Goal: Task Accomplishment & Management: Manage account settings

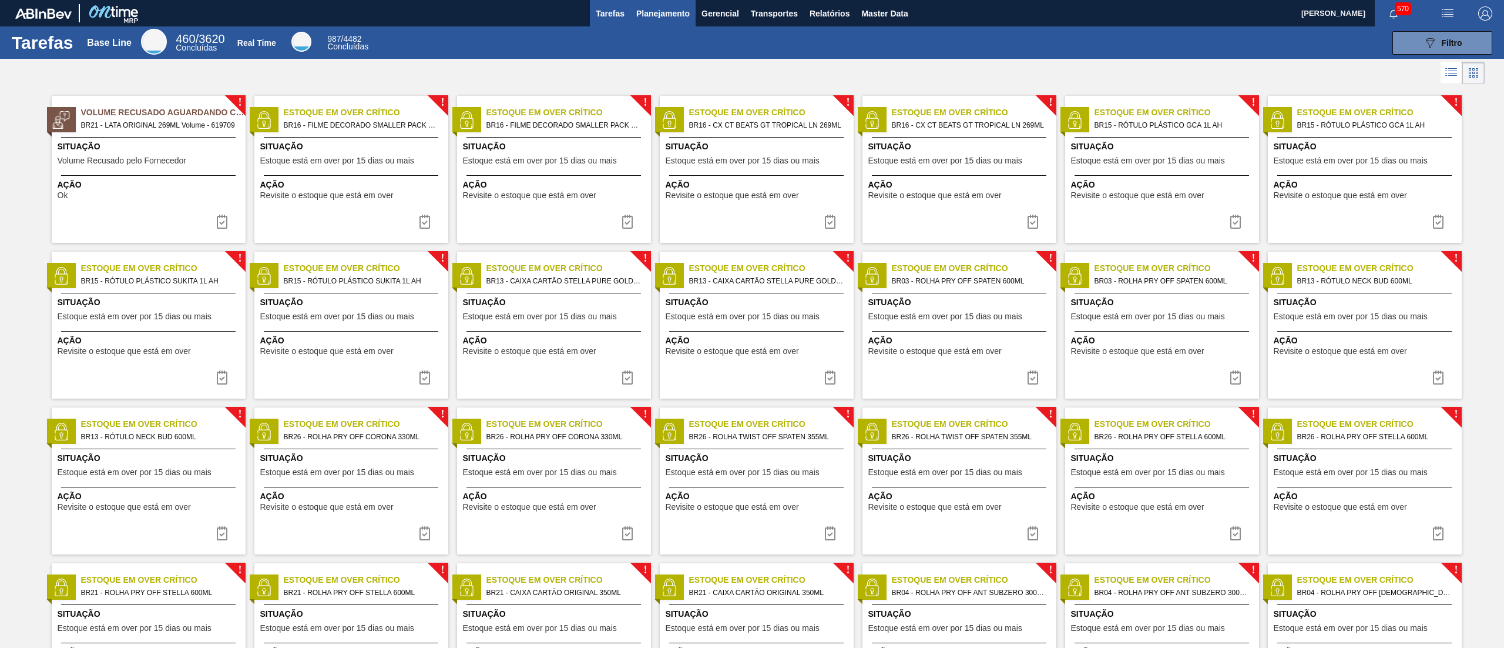
click at [657, 11] on span "Planejamento" at bounding box center [662, 13] width 53 height 14
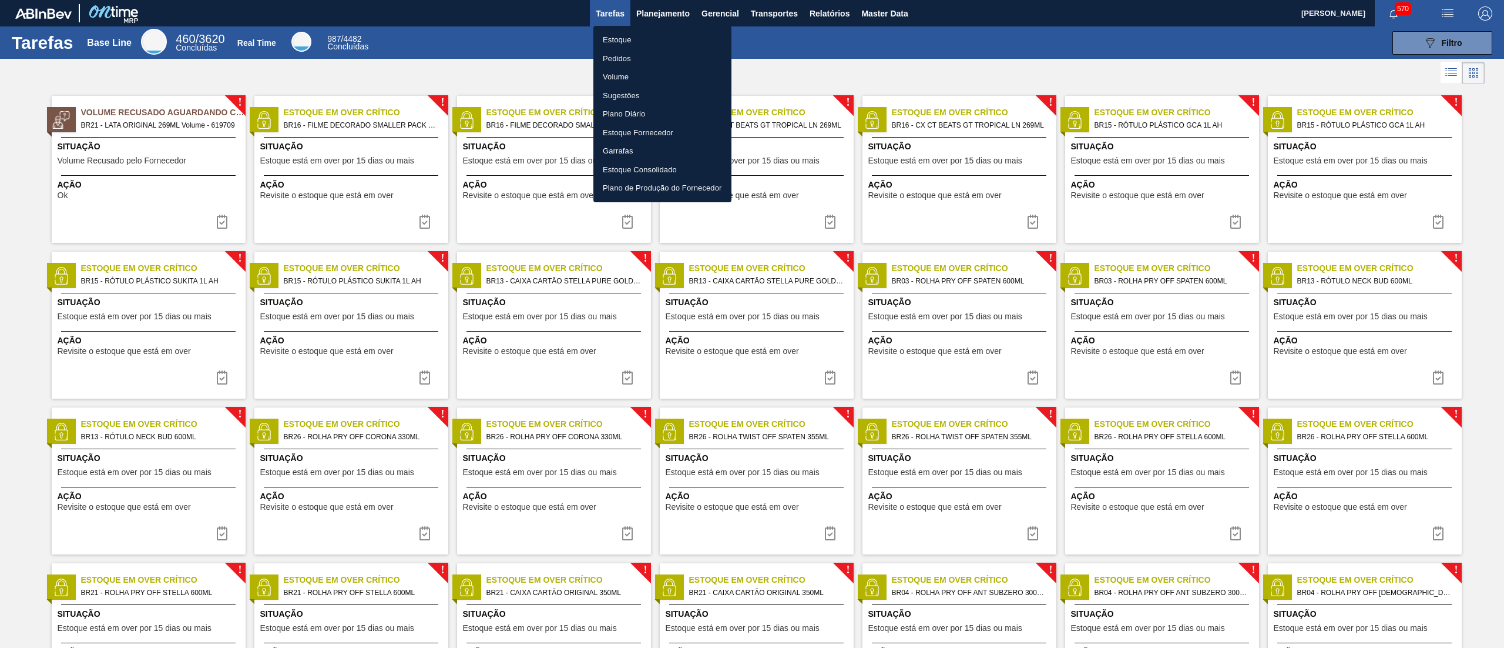
click at [646, 39] on li "Estoque" at bounding box center [663, 40] width 138 height 19
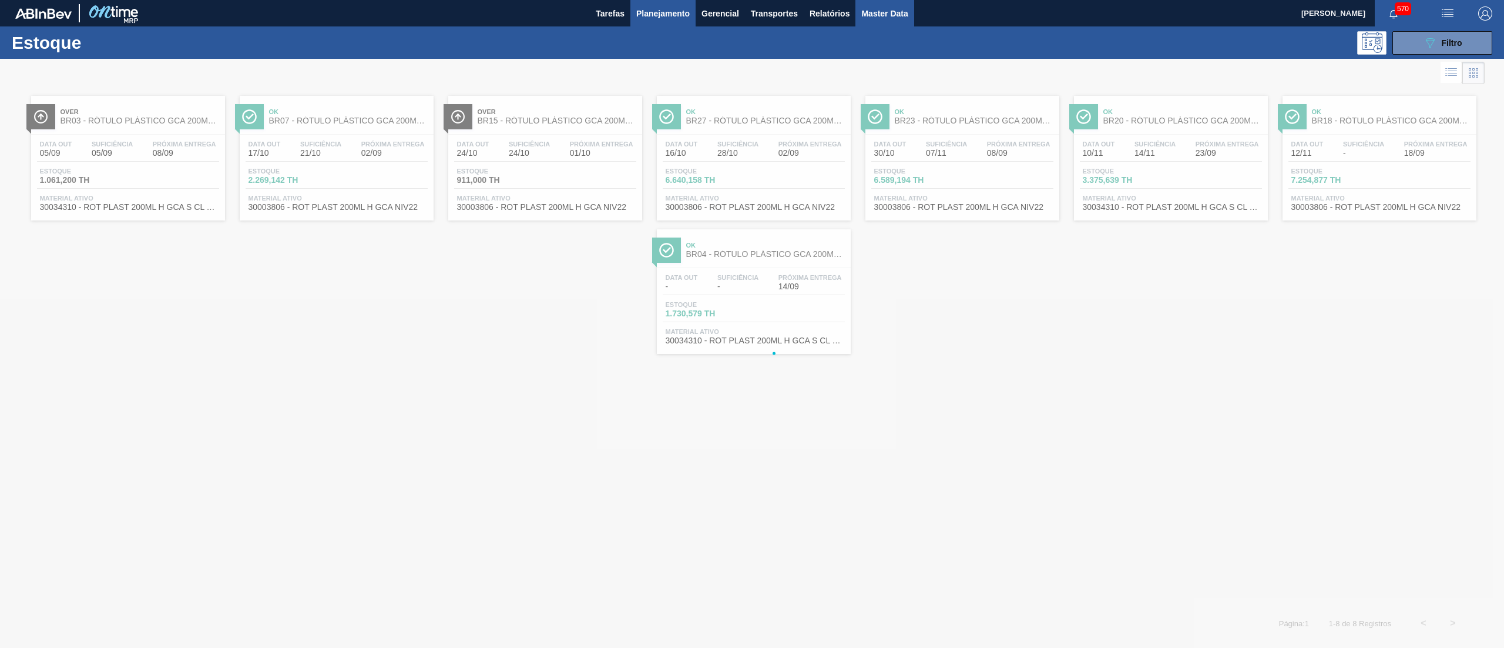
click at [889, 11] on span "Master Data" at bounding box center [884, 13] width 46 height 14
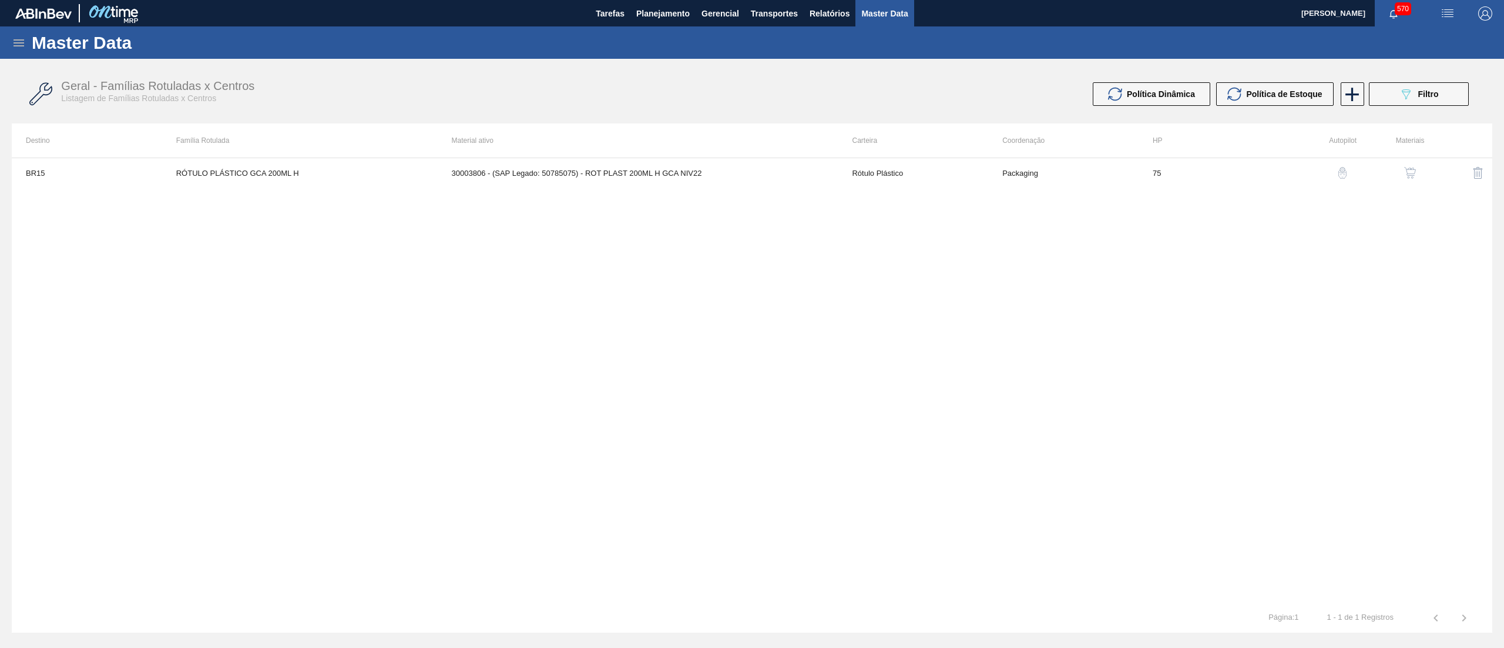
click at [18, 44] on icon at bounding box center [19, 43] width 14 height 14
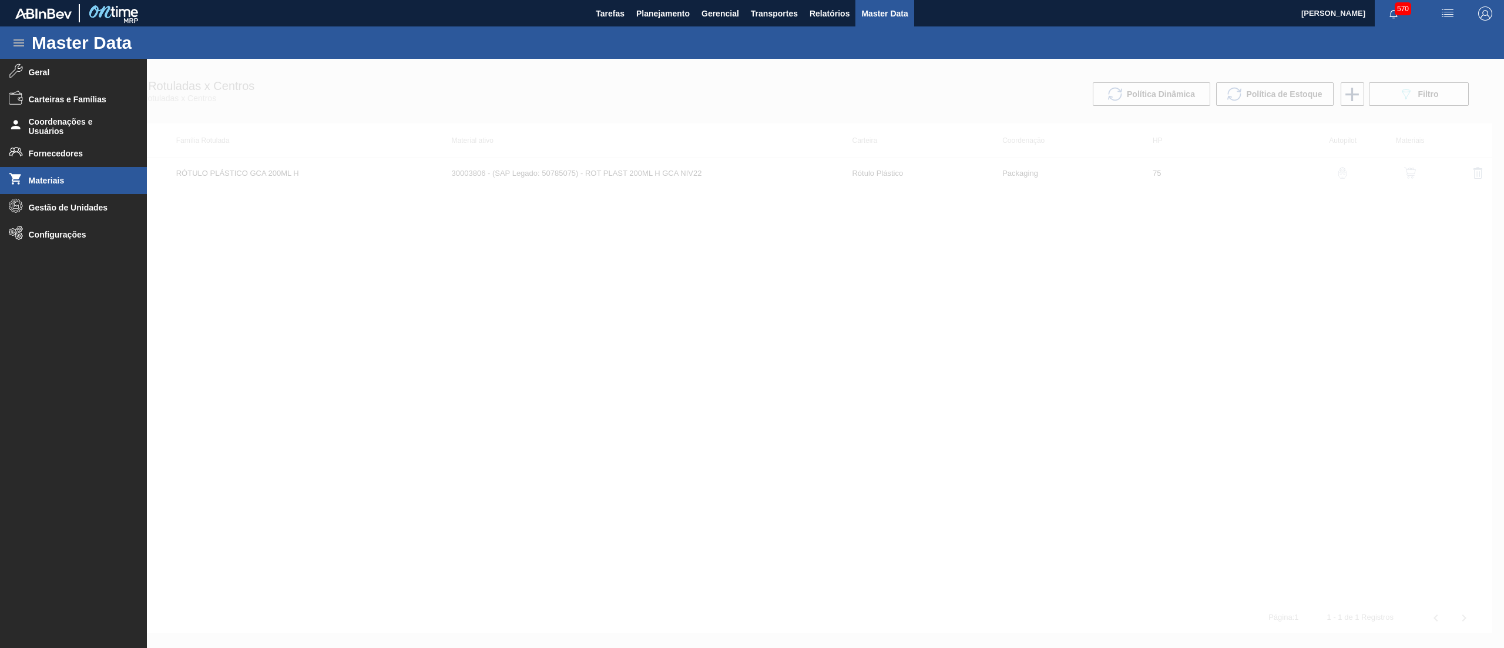
click at [54, 183] on span "Materiais" at bounding box center [77, 180] width 97 height 9
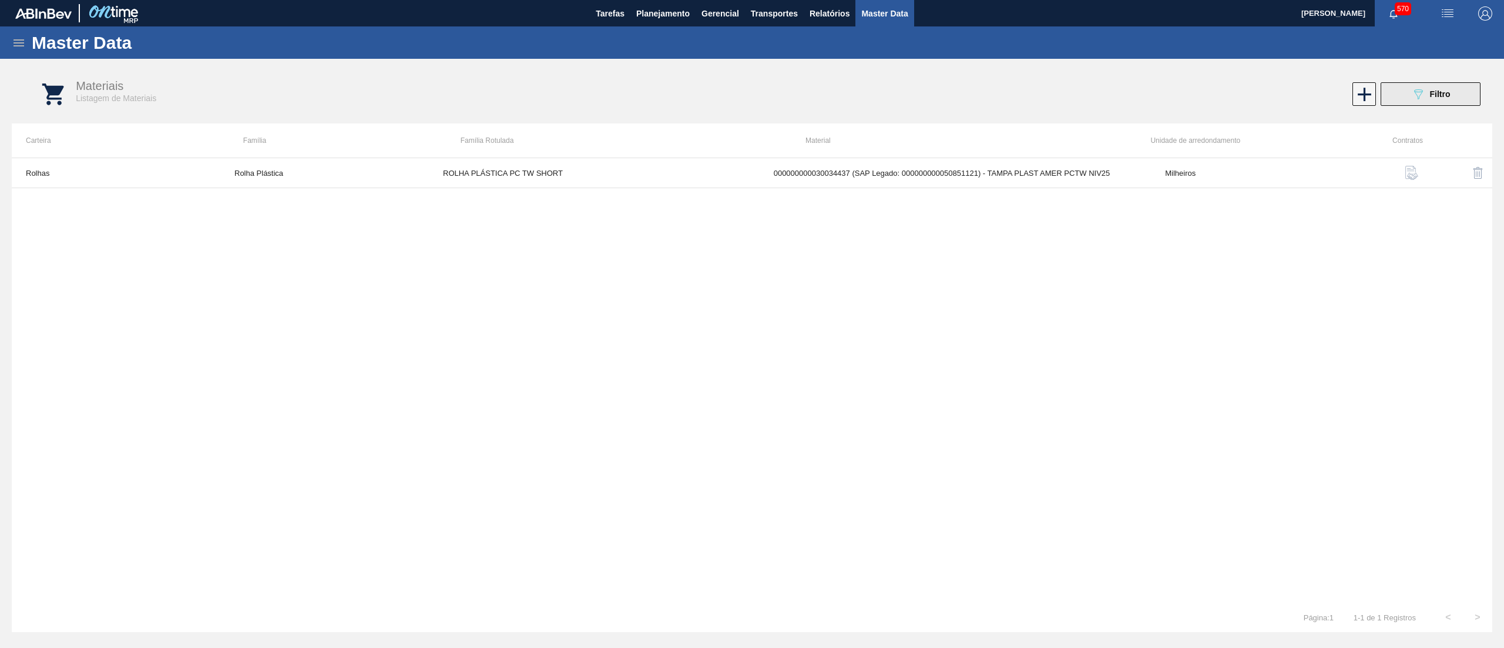
click at [1418, 93] on icon "089F7B8B-B2A5-4AFE-B5C0-19BA573D28AC" at bounding box center [1418, 94] width 14 height 14
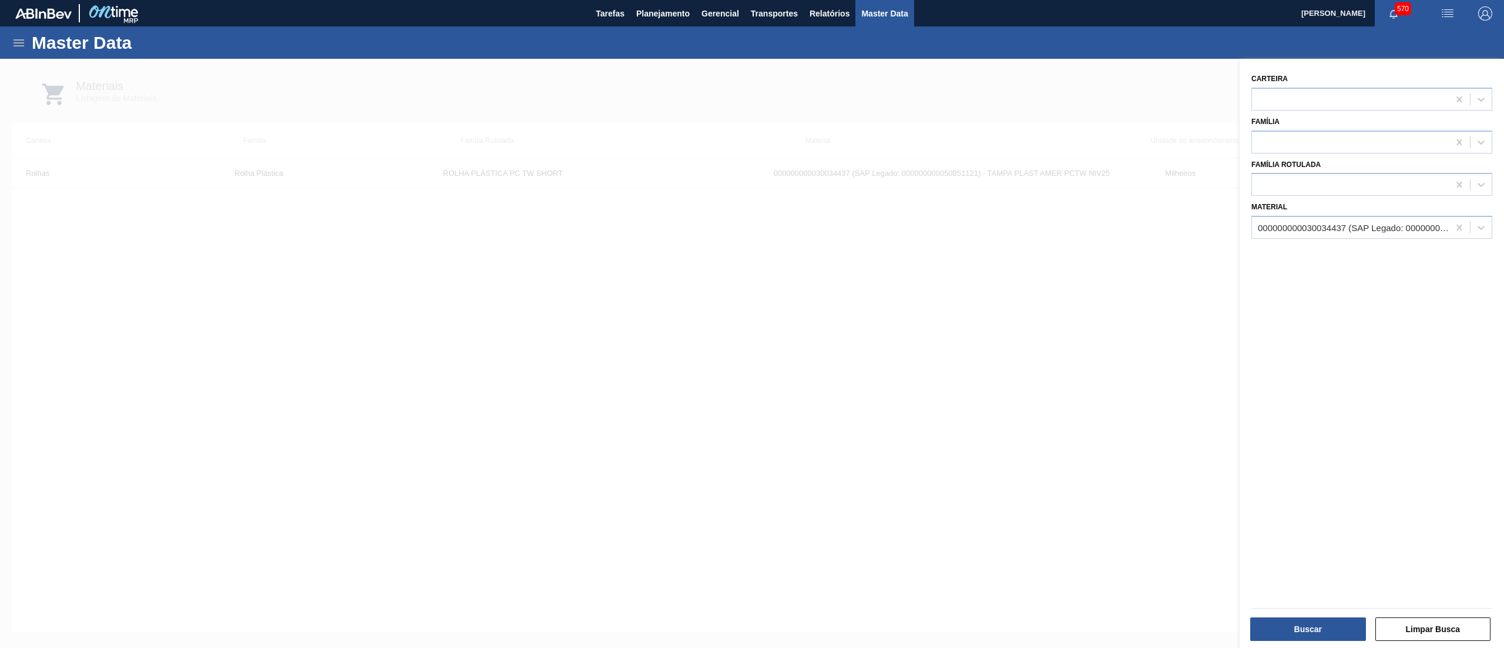
click at [1344, 224] on div "000000000030034437 (SAP Legado: 000000000050851121) - TAMPA PLAST AMER PCTW NIV…" at bounding box center [1354, 228] width 192 height 10
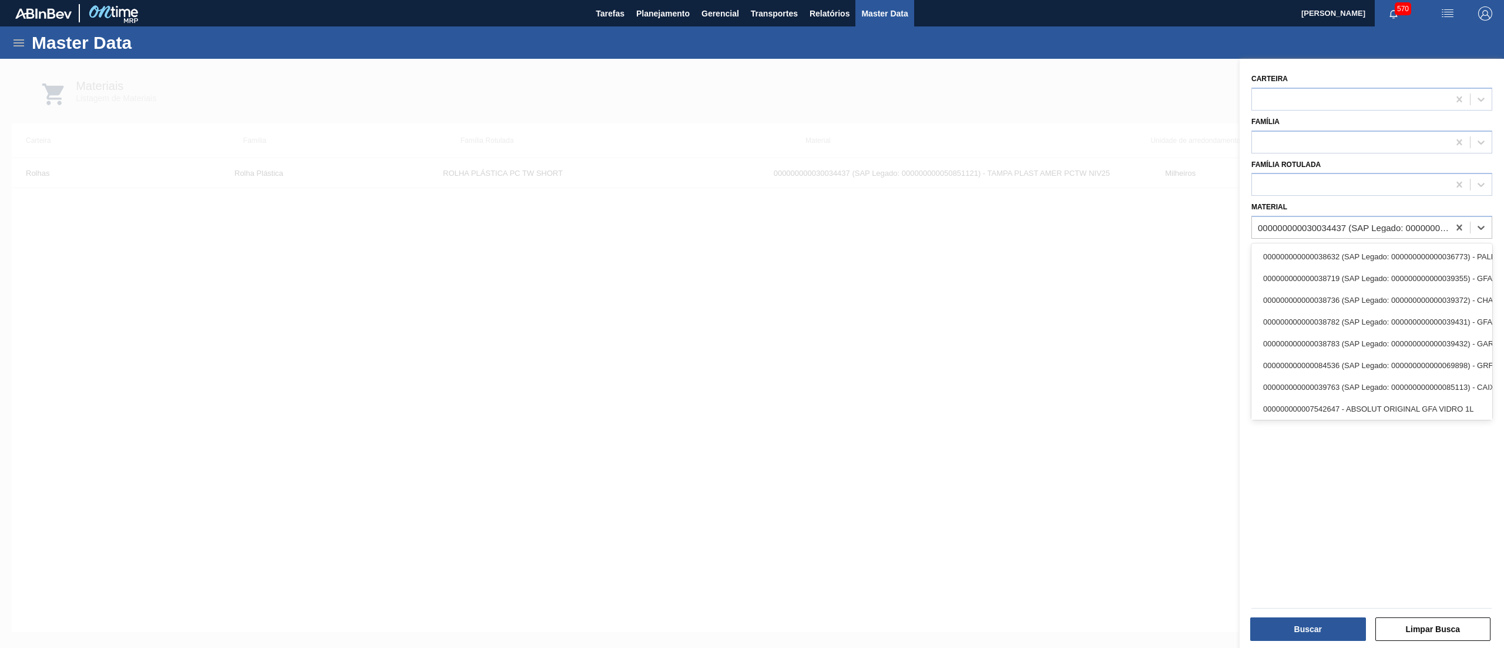
paste input "30034560"
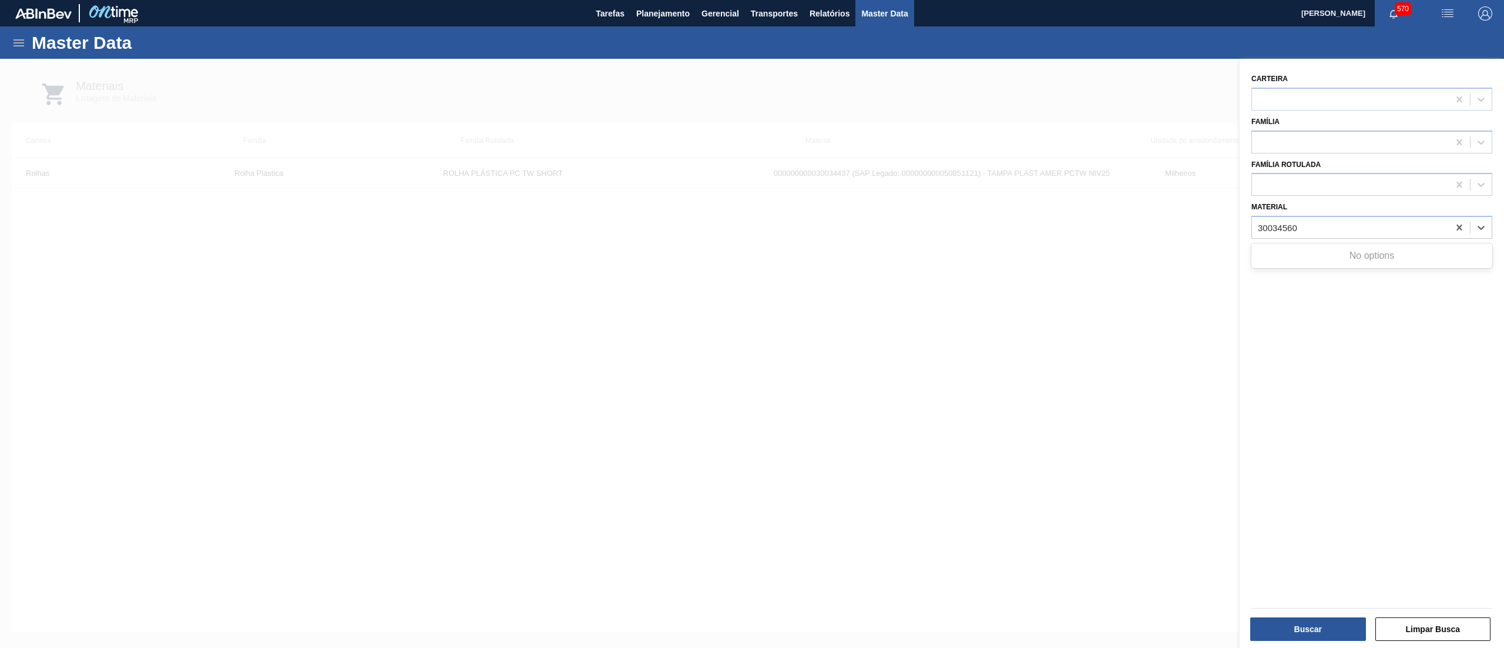
type input "30034560"
click at [1110, 119] on div at bounding box center [752, 383] width 1504 height 648
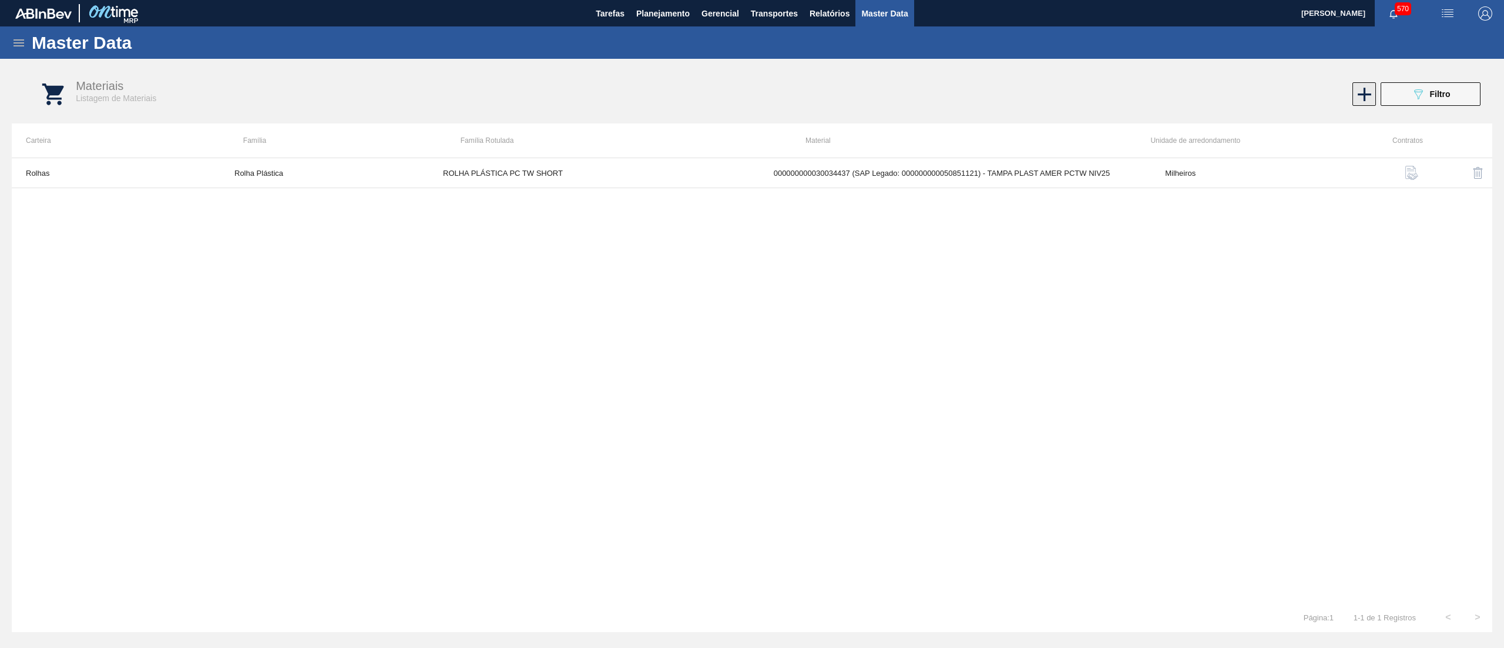
click at [1360, 98] on icon at bounding box center [1364, 94] width 23 height 23
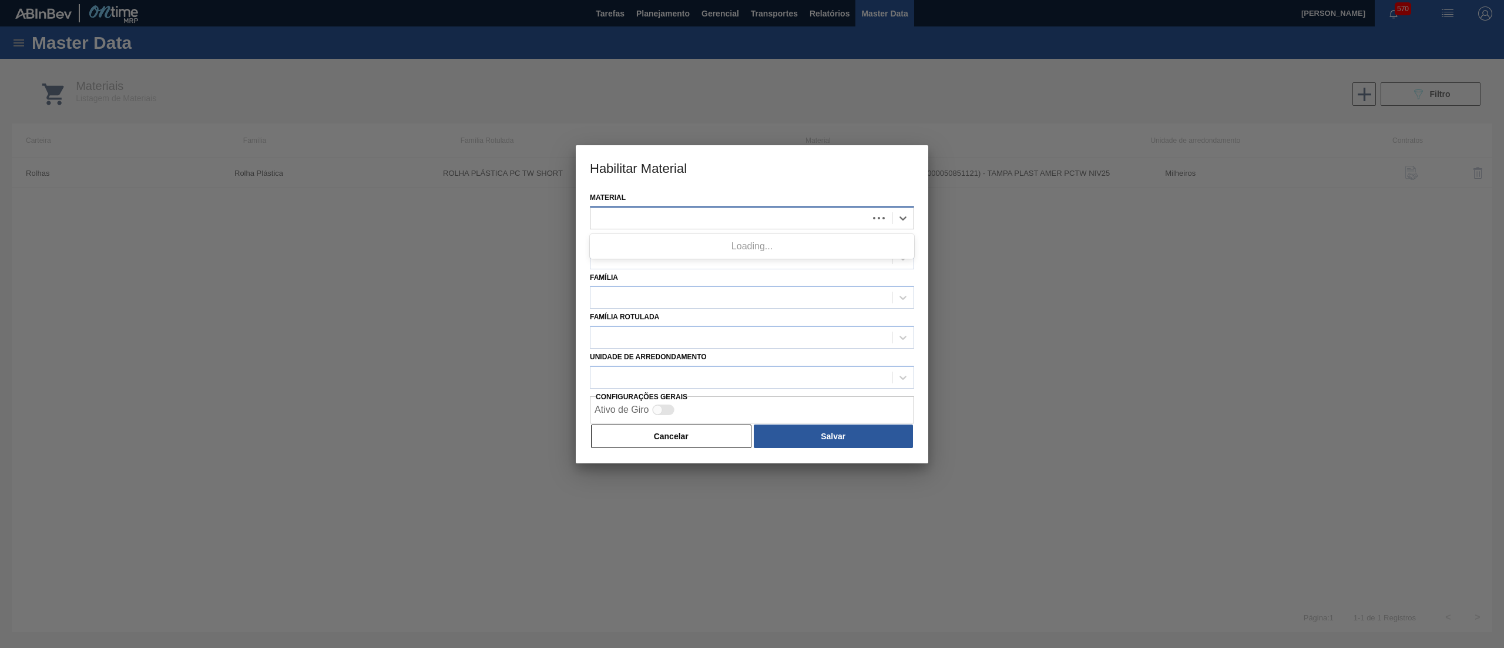
click at [758, 213] on div at bounding box center [730, 217] width 278 height 17
paste input "30034560"
type input "30034560"
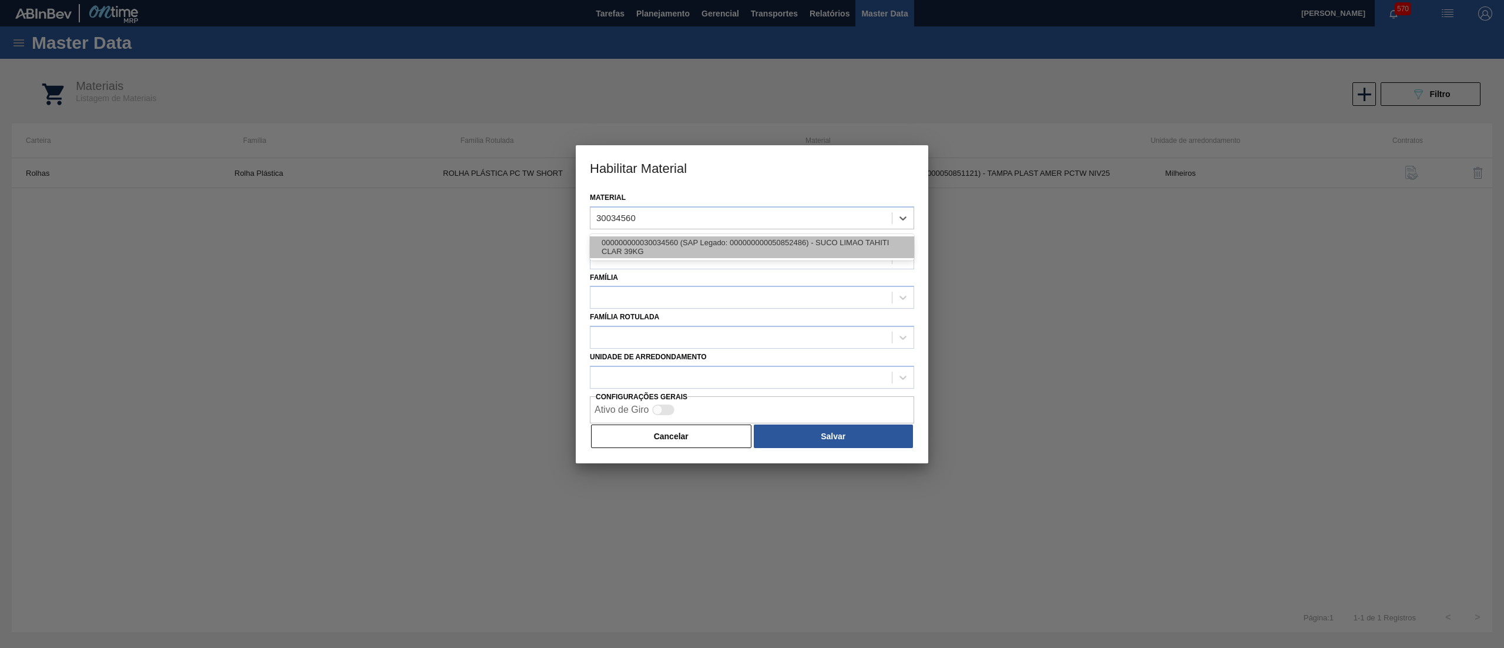
click at [759, 246] on div "000000000030034560 (SAP Legado: 000000000050852486) - SUCO LIMAO TAHITI CLAR 39…" at bounding box center [752, 247] width 324 height 22
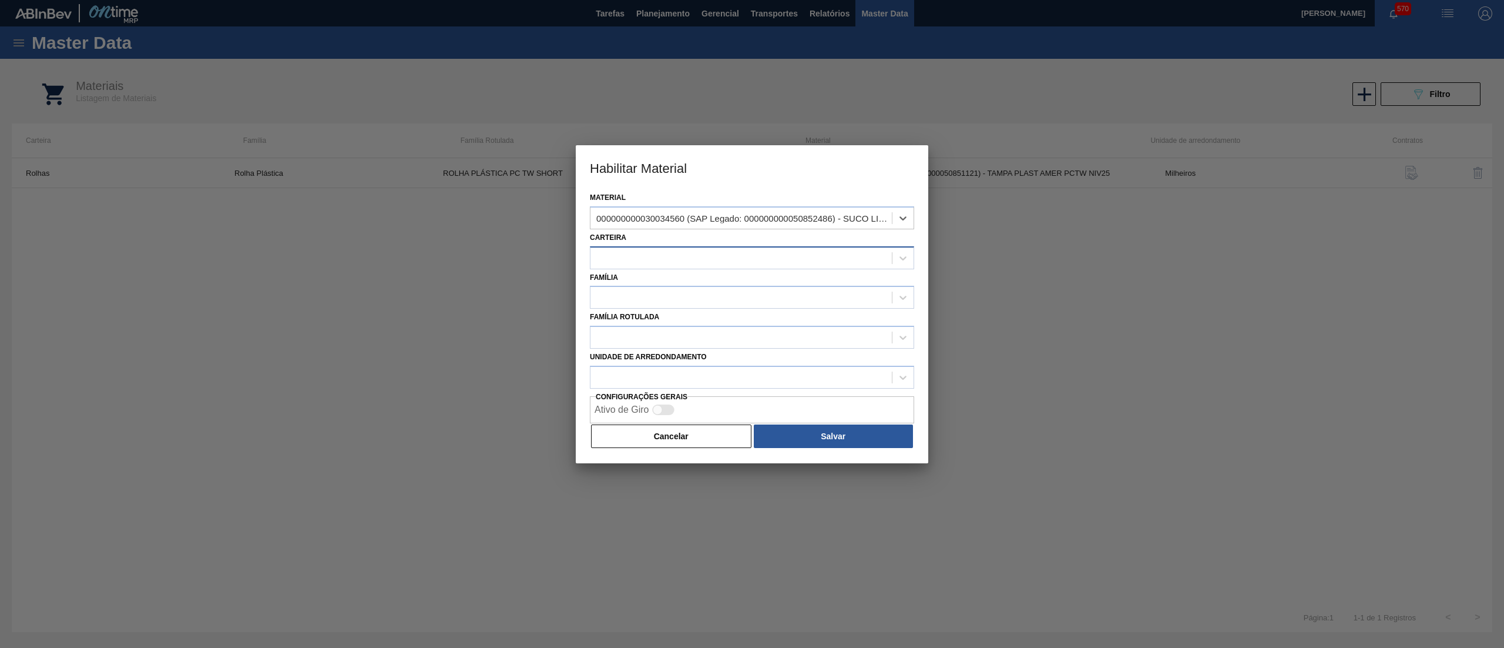
click at [744, 264] on div at bounding box center [741, 257] width 301 height 17
type input "suc"
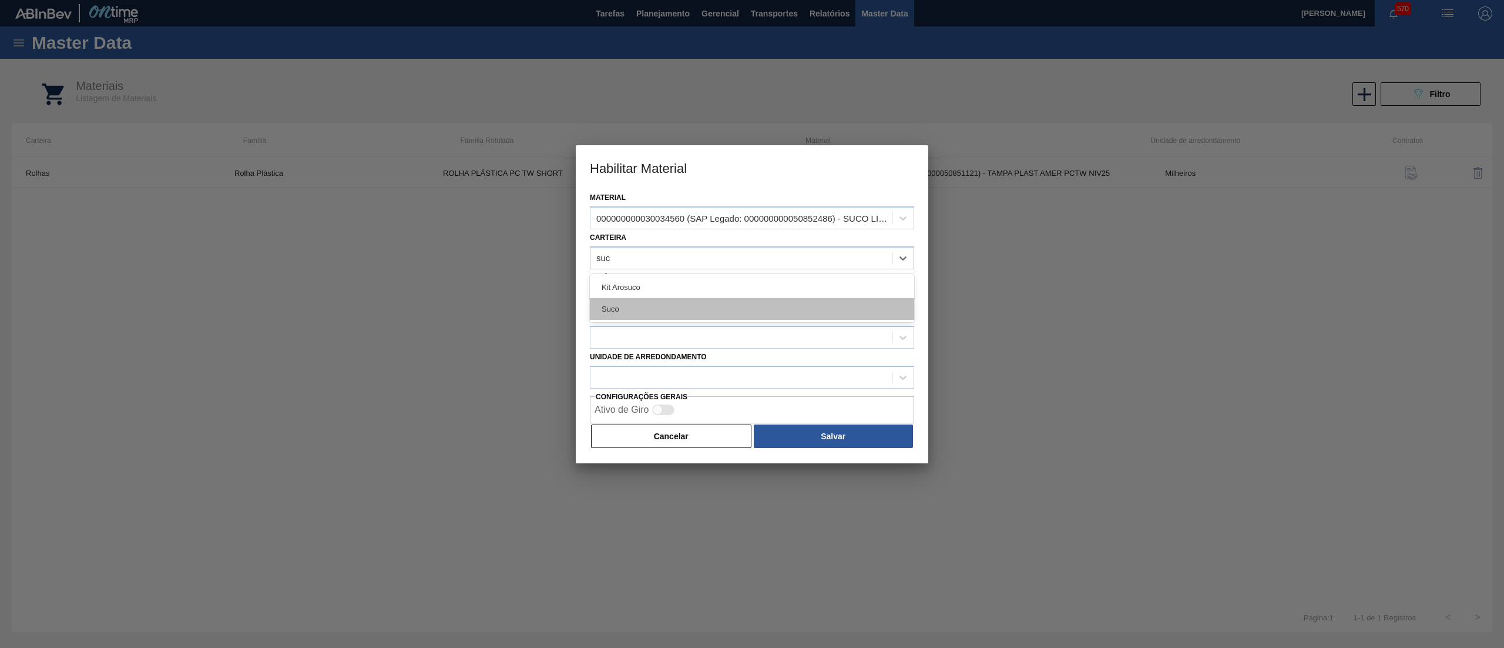
click at [704, 309] on div "Suco" at bounding box center [752, 309] width 324 height 22
click at [666, 291] on div at bounding box center [741, 297] width 301 height 17
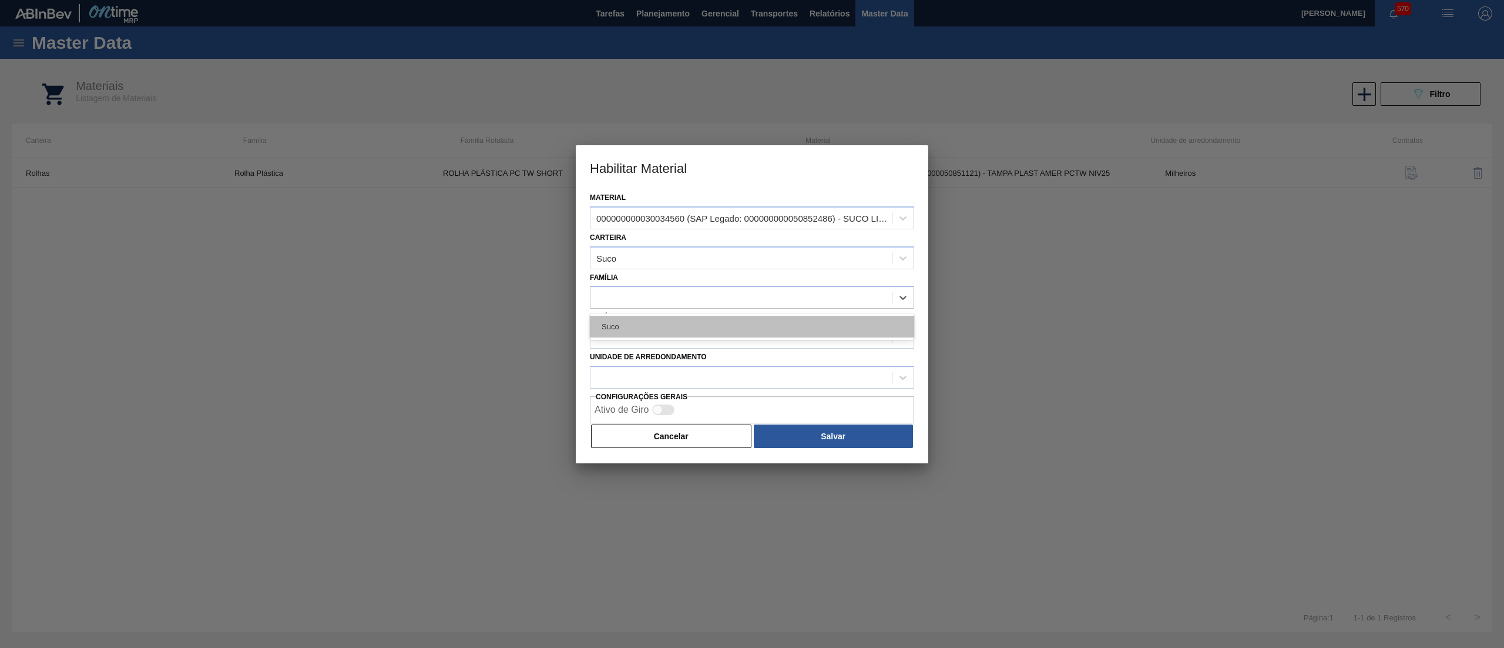
click at [658, 324] on div "Suco" at bounding box center [752, 327] width 324 height 22
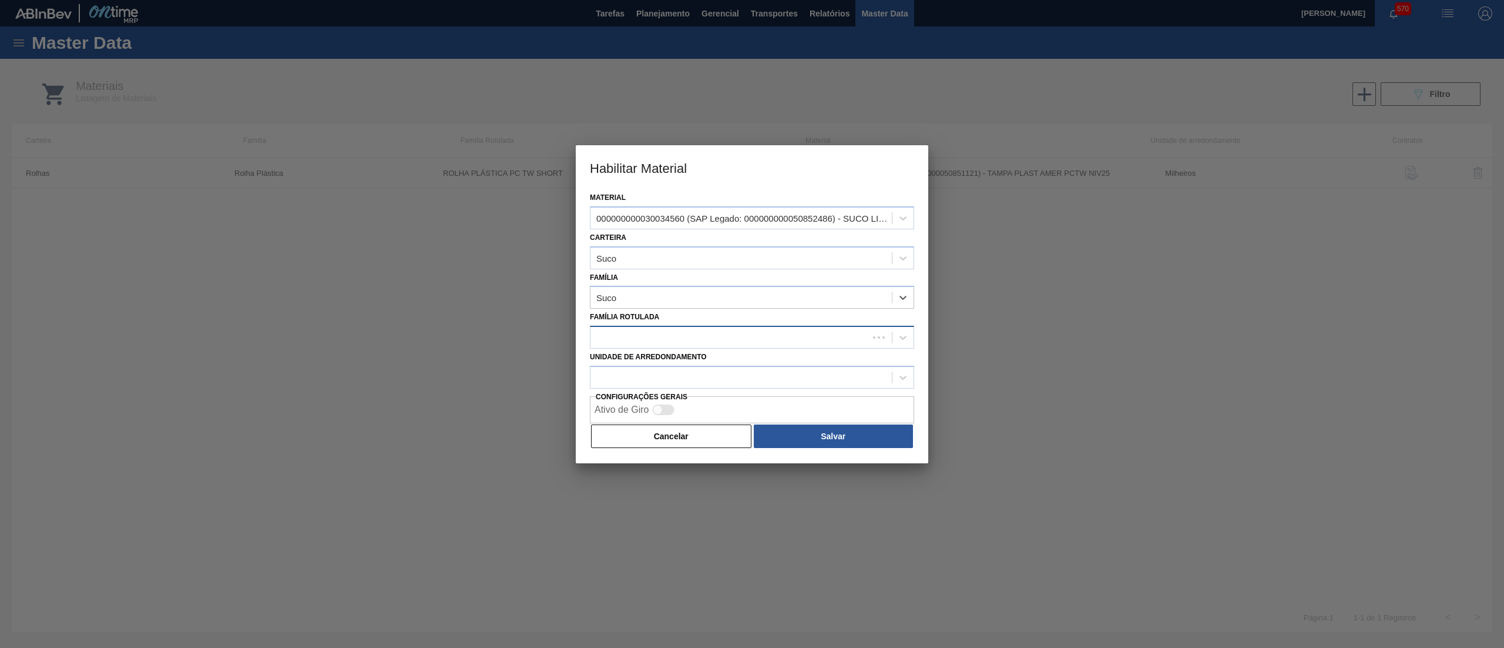
click at [656, 331] on div at bounding box center [730, 337] width 278 height 17
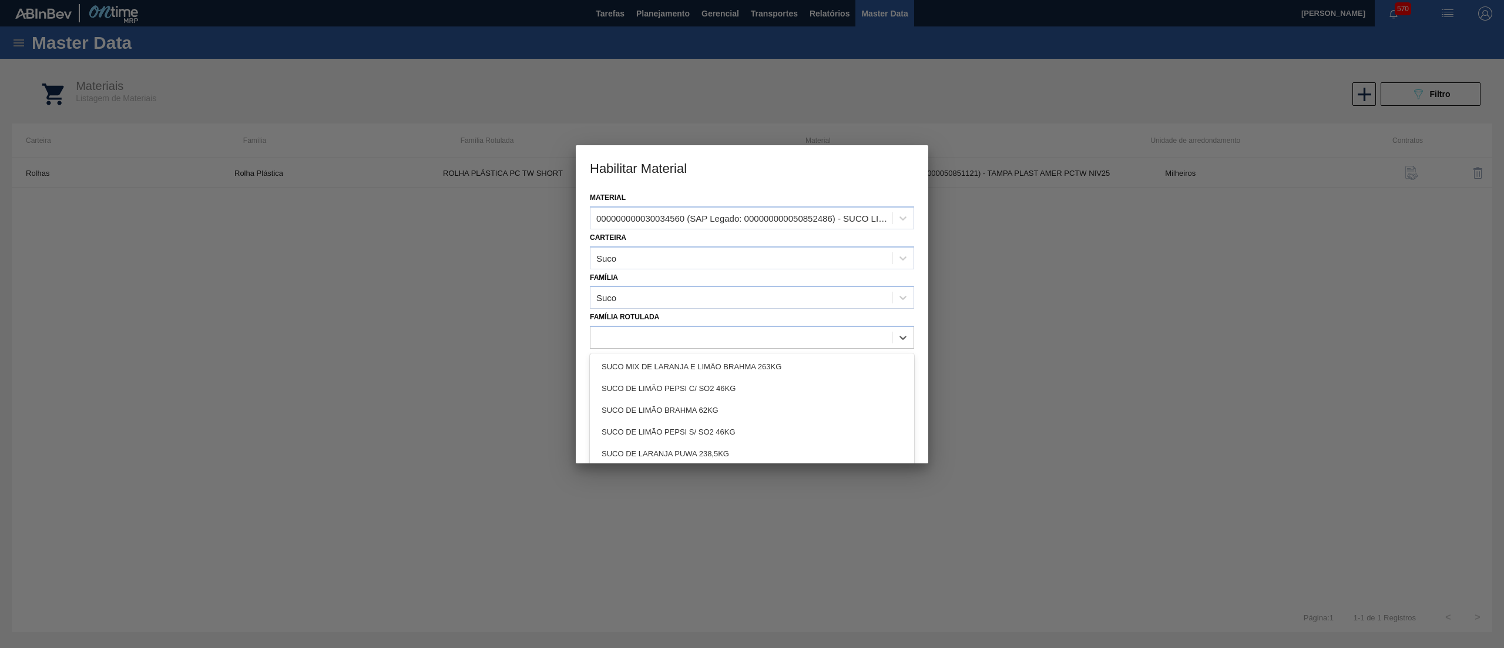
click at [840, 322] on div "Família Rotulada option SUCO MIX DE LARANJA E LIMÃO BRAHMA 263KG focused, 1 of …" at bounding box center [752, 329] width 324 height 40
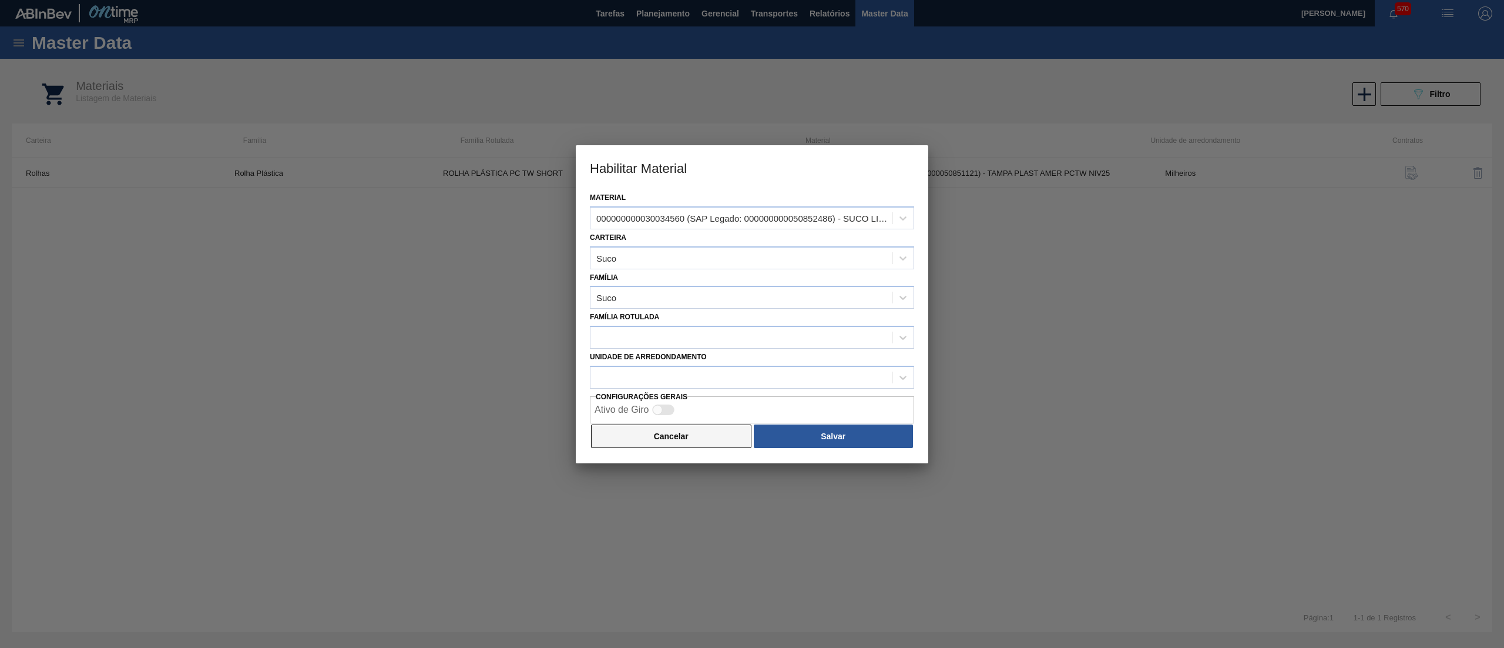
click at [688, 436] on button "Cancelar" at bounding box center [671, 436] width 160 height 24
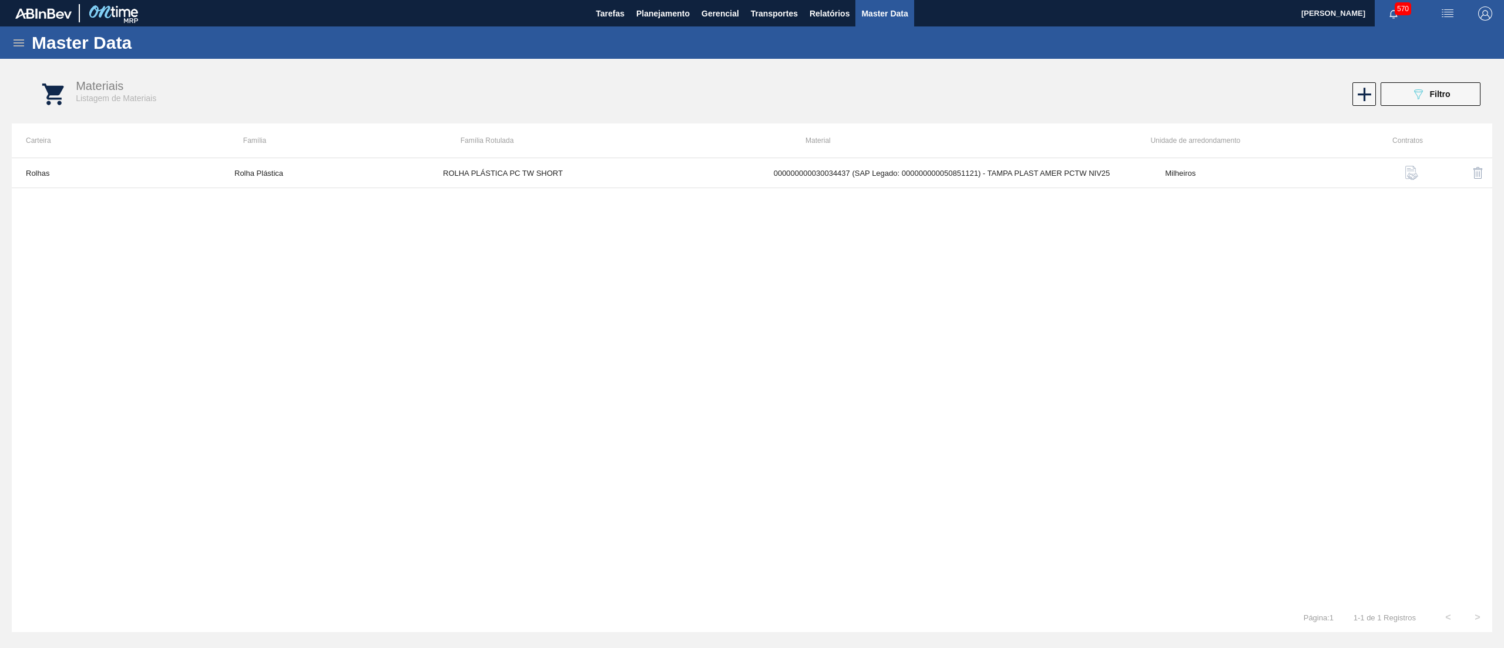
click at [22, 42] on icon at bounding box center [19, 43] width 14 height 14
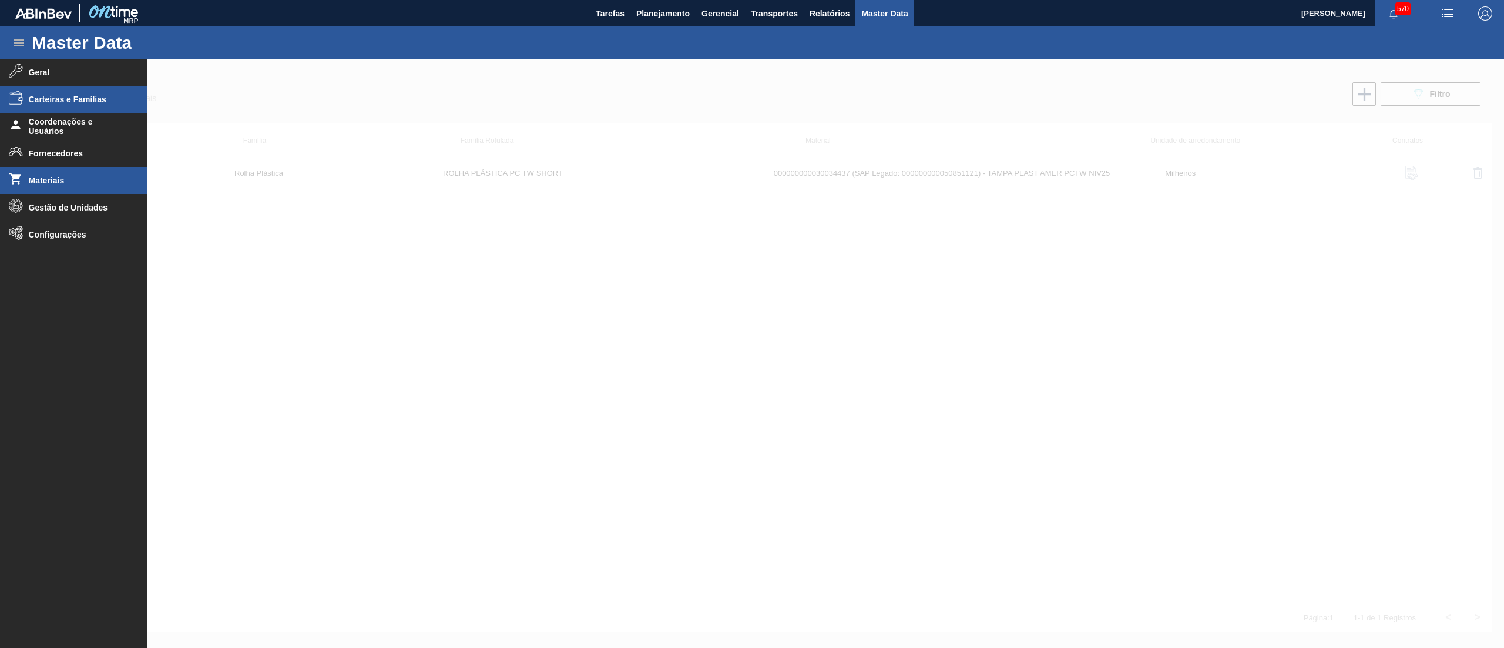
click at [90, 102] on span "Carteiras e Famílias" at bounding box center [77, 99] width 97 height 9
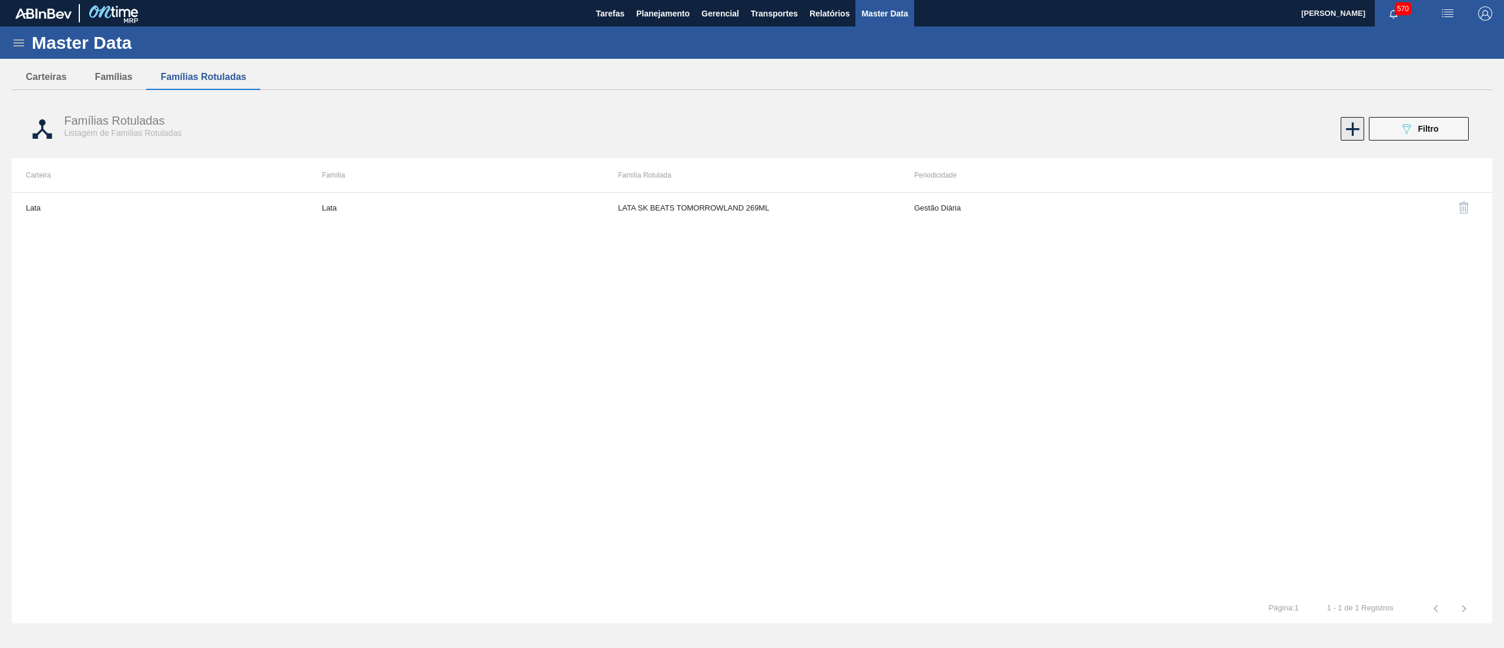
click at [1343, 130] on icon at bounding box center [1353, 129] width 23 height 23
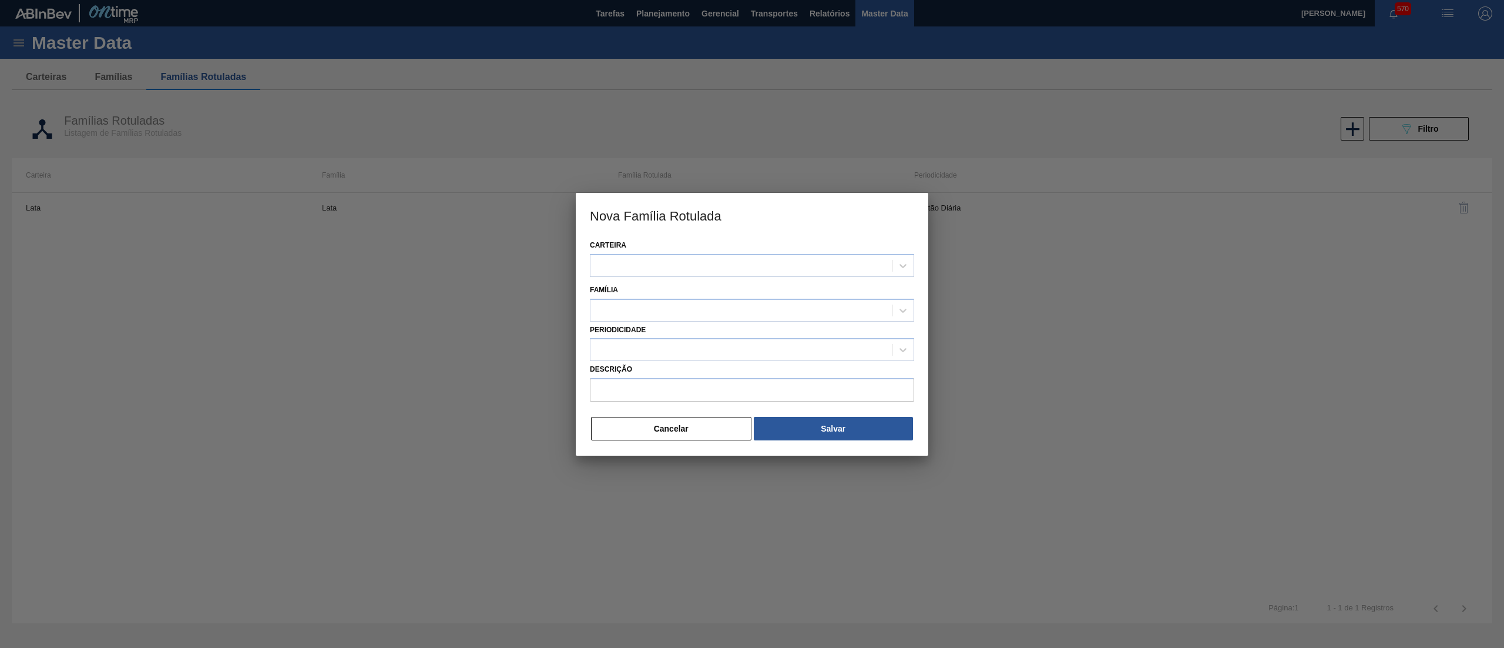
click at [718, 279] on div "Carteira" at bounding box center [752, 259] width 324 height 45
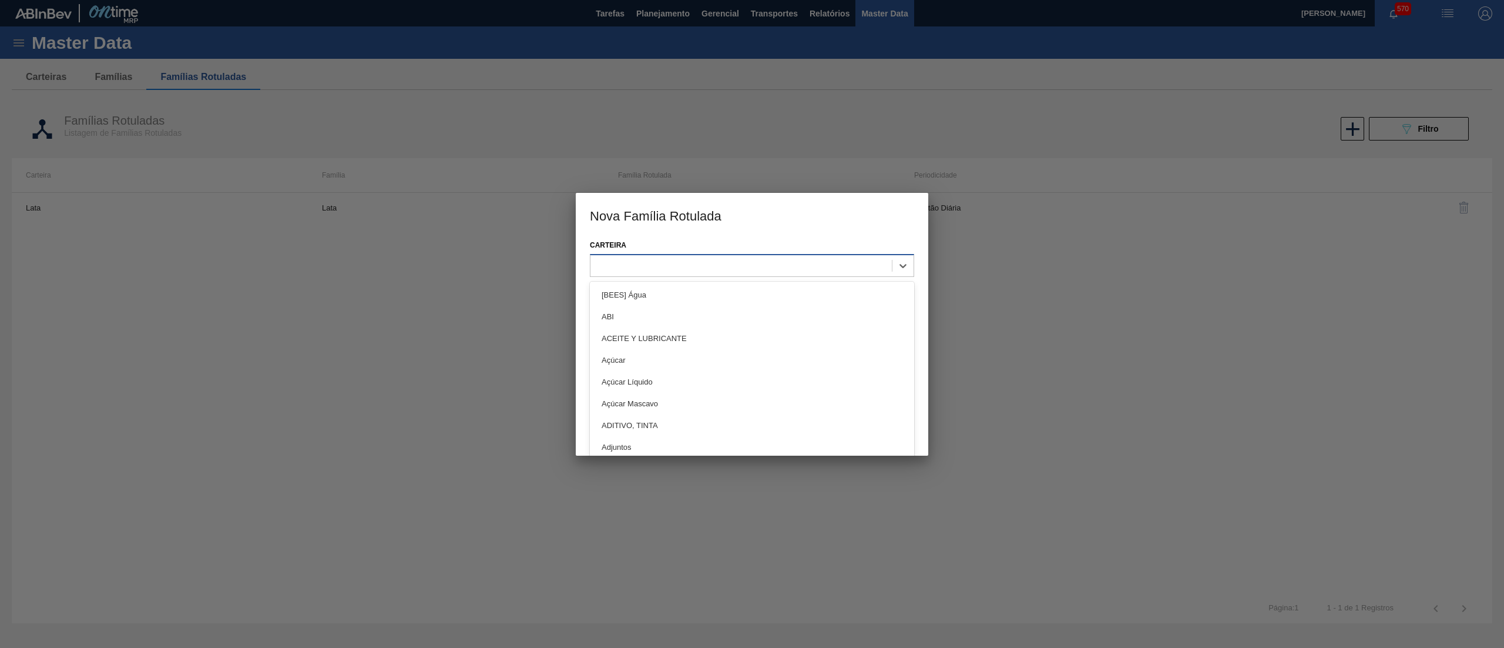
click at [703, 263] on div at bounding box center [741, 265] width 301 height 17
type input "suc"
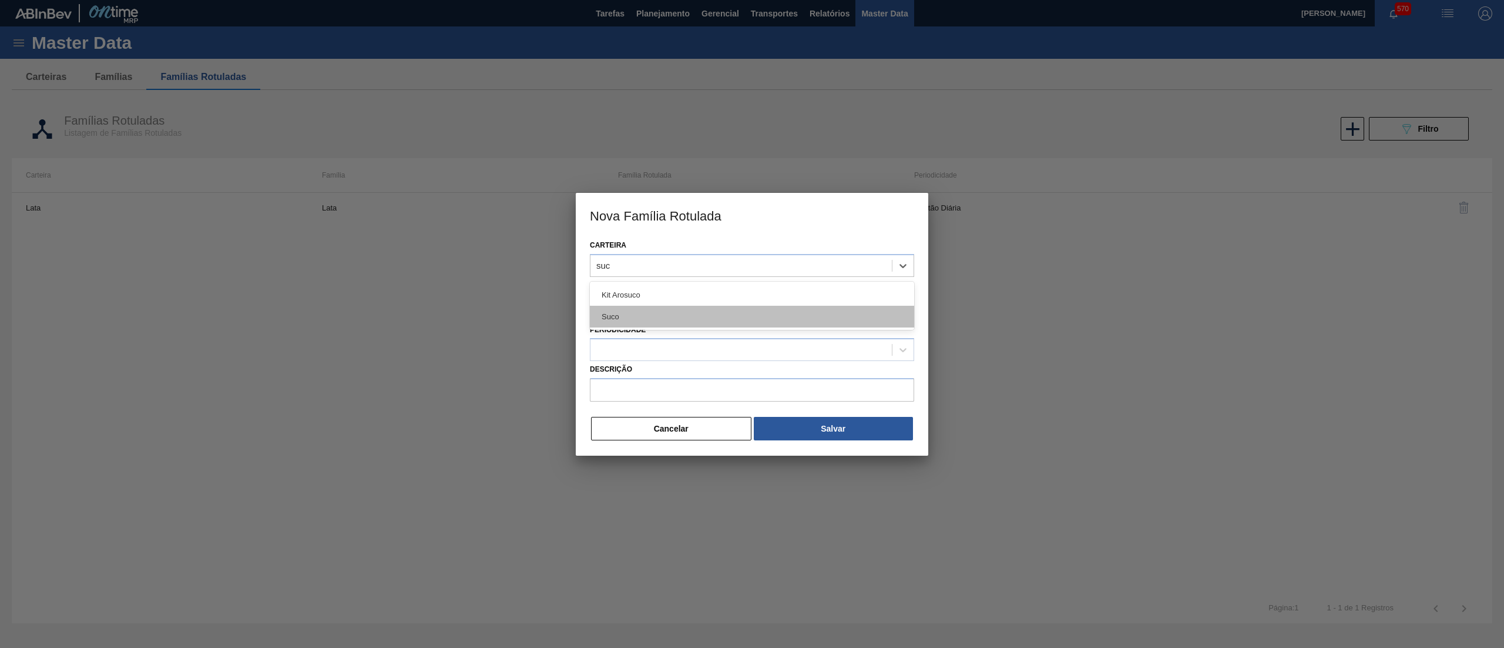
click at [695, 311] on div "Suco" at bounding box center [752, 317] width 324 height 22
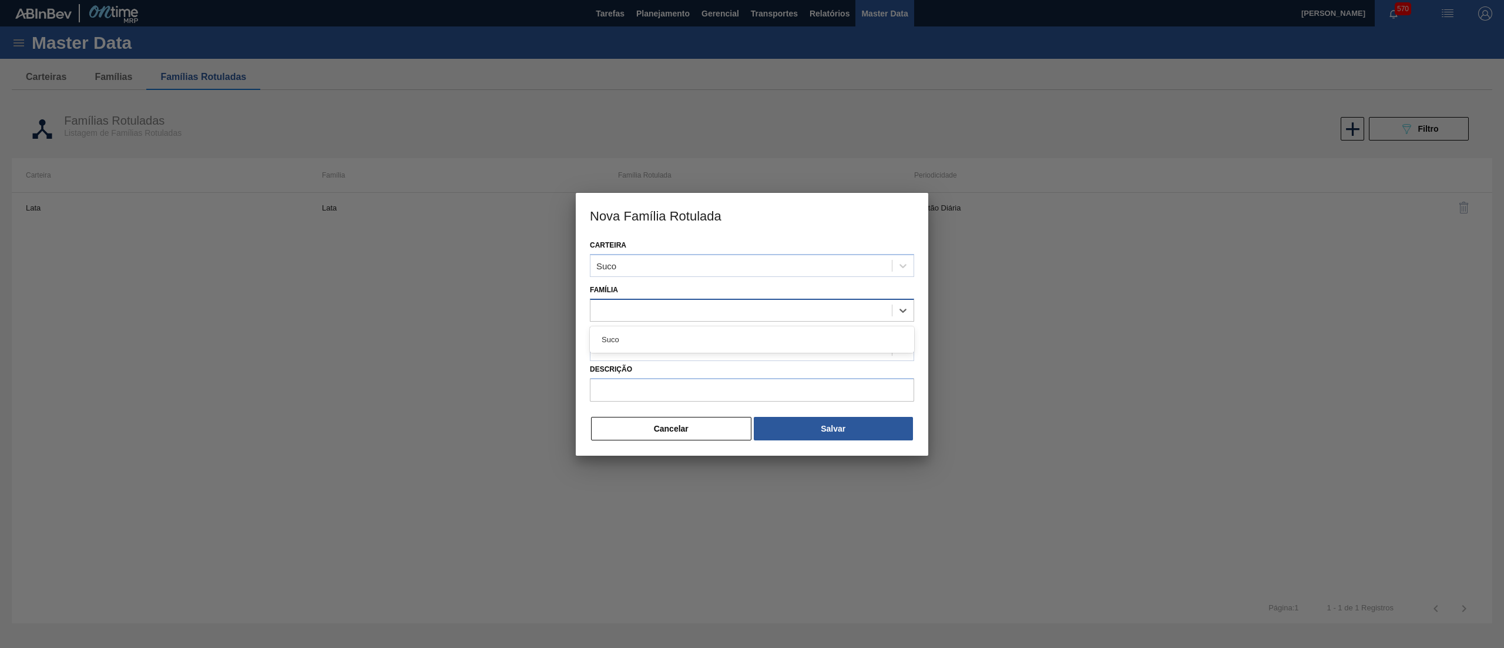
click at [675, 303] on div at bounding box center [741, 309] width 301 height 17
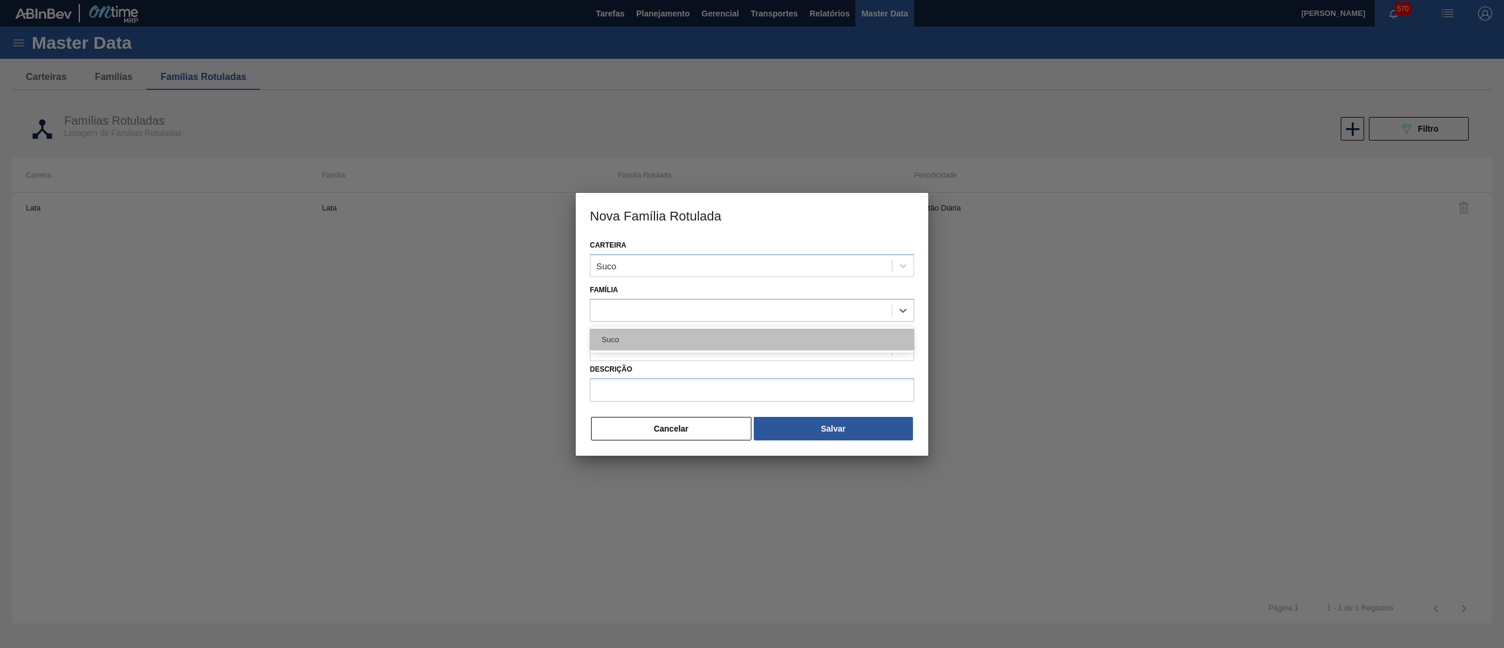
click at [651, 341] on div "Suco" at bounding box center [752, 339] width 324 height 22
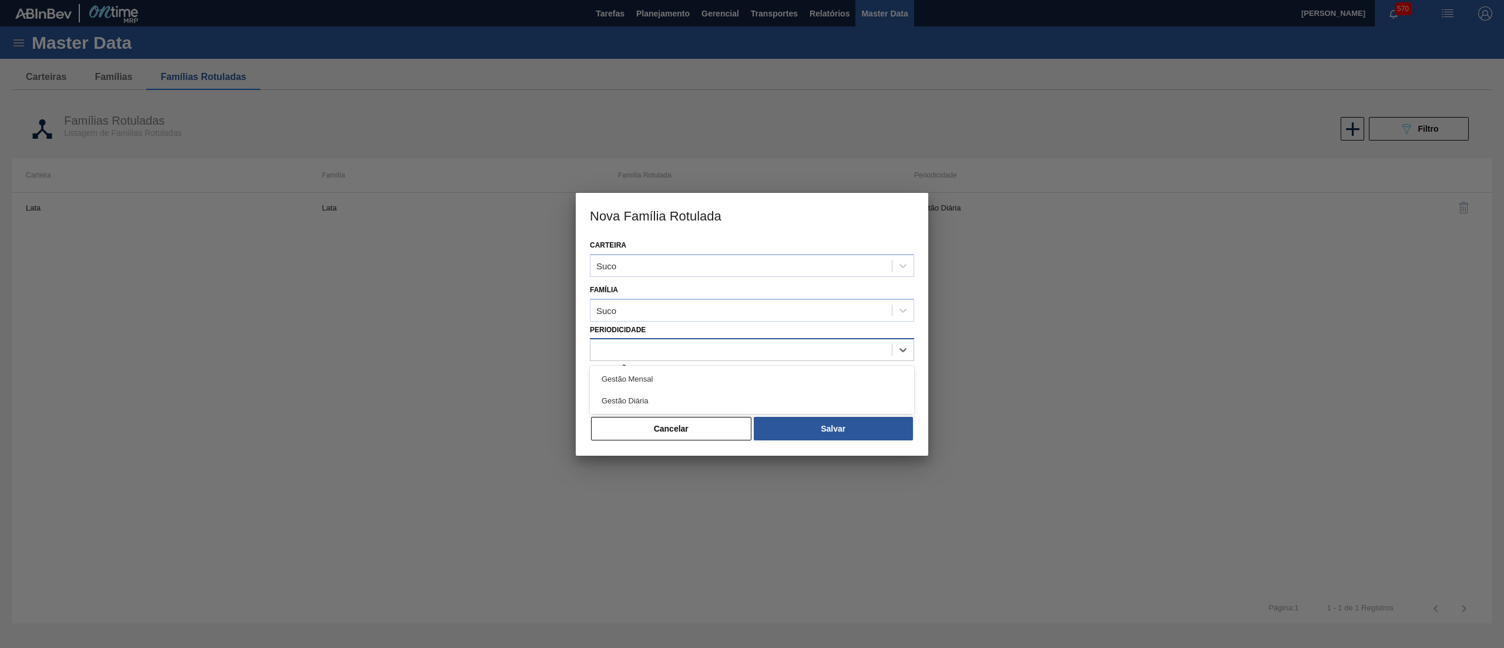
click at [651, 346] on div at bounding box center [741, 349] width 301 height 17
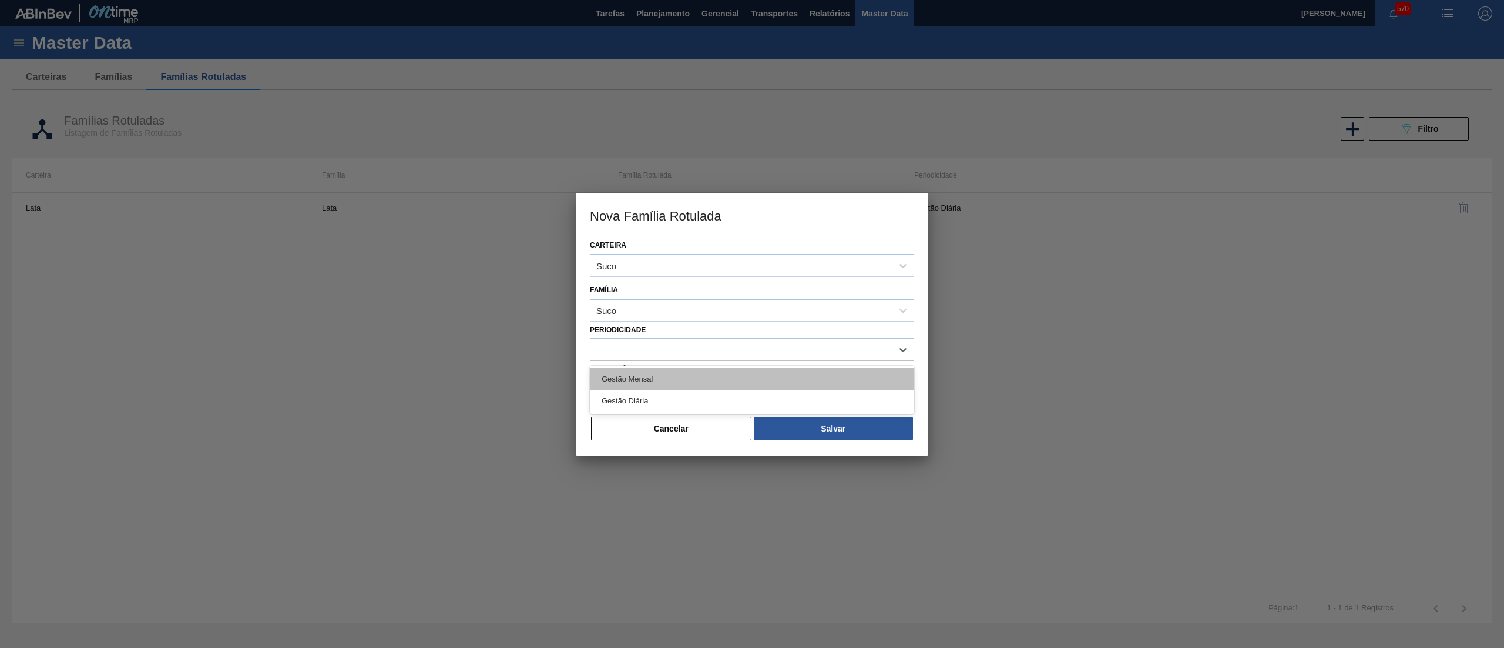
click at [651, 371] on div "Gestão Mensal" at bounding box center [752, 379] width 324 height 22
click at [649, 390] on input "Descrição" at bounding box center [752, 390] width 324 height 24
click at [752, 368] on label "Descrição" at bounding box center [752, 369] width 324 height 17
click at [752, 378] on input "SUCO LIMÃO SUKITA" at bounding box center [752, 390] width 324 height 24
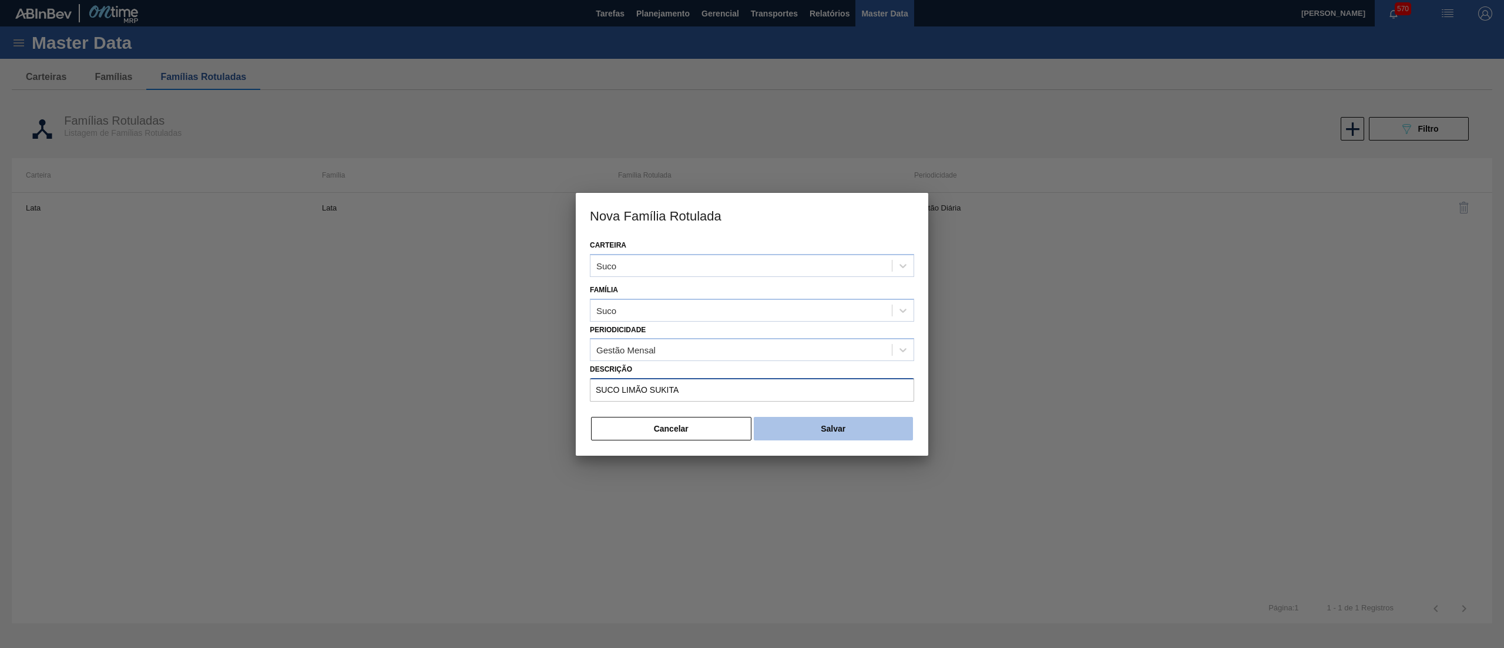
type input "SUCO LIMÃO SUKITA"
click at [782, 420] on button "Salvar" at bounding box center [833, 429] width 159 height 24
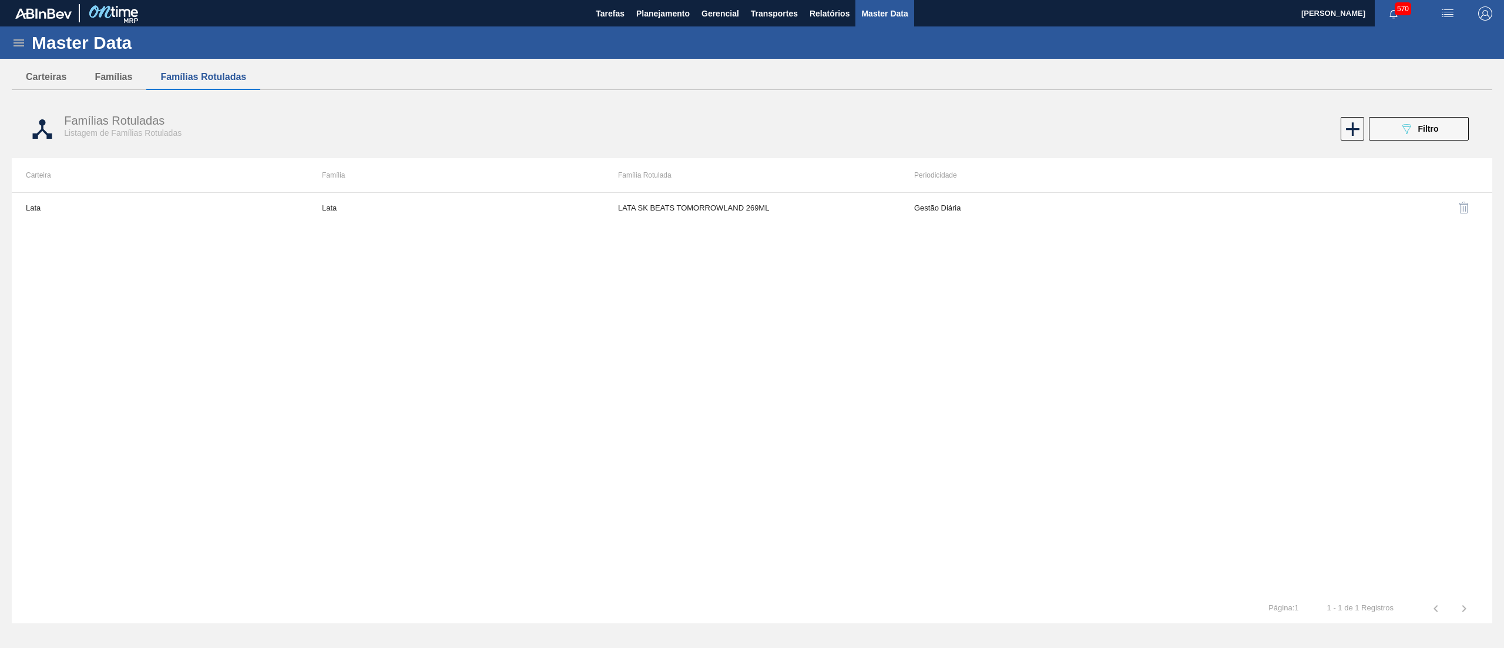
click at [19, 51] on div "Master Data" at bounding box center [752, 42] width 1504 height 32
click at [14, 48] on icon at bounding box center [19, 43] width 14 height 14
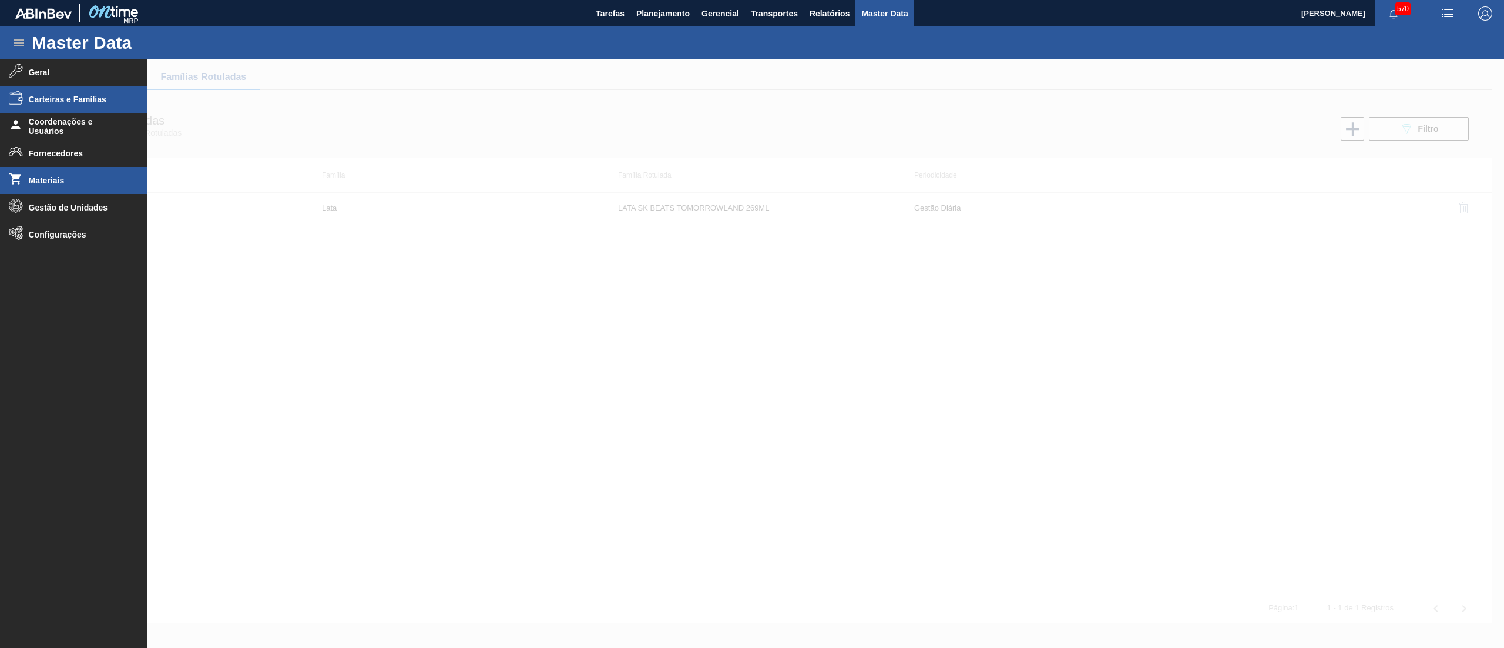
click at [76, 176] on span "Materiais" at bounding box center [77, 180] width 97 height 9
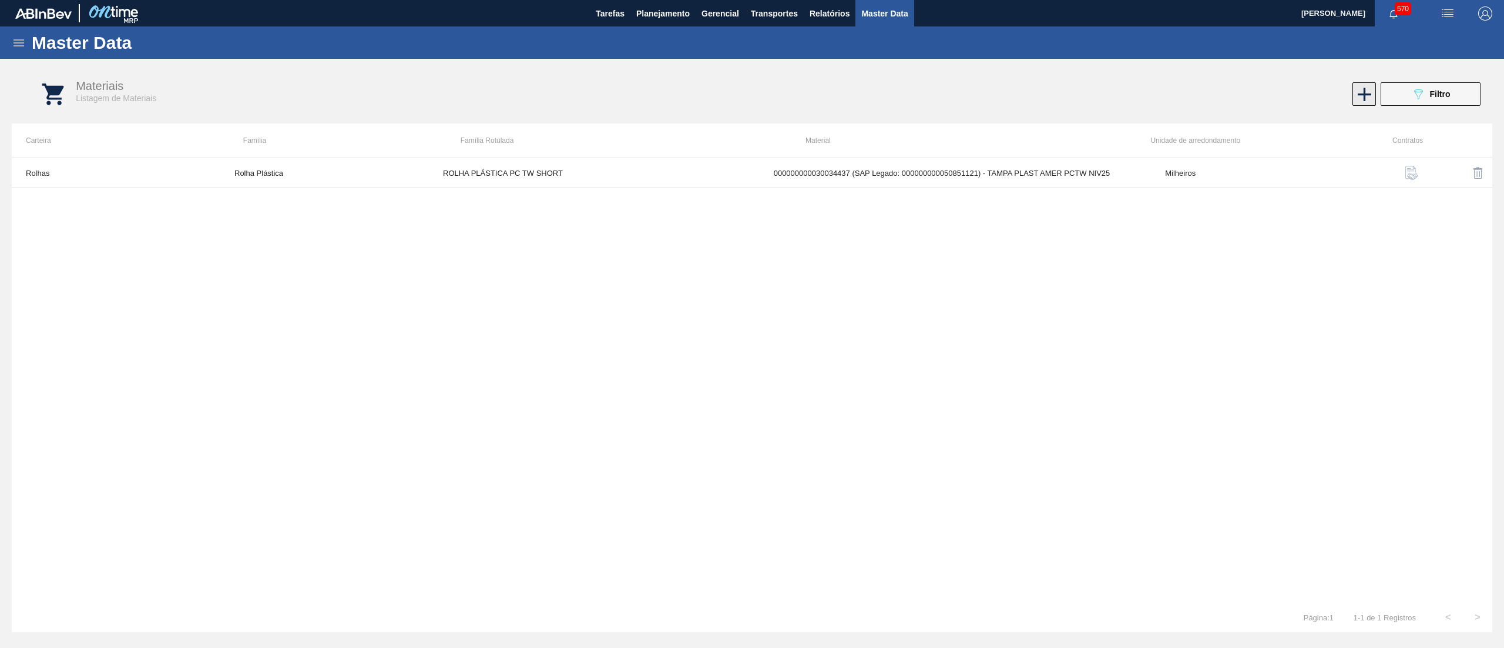
click at [1359, 98] on icon at bounding box center [1364, 94] width 23 height 23
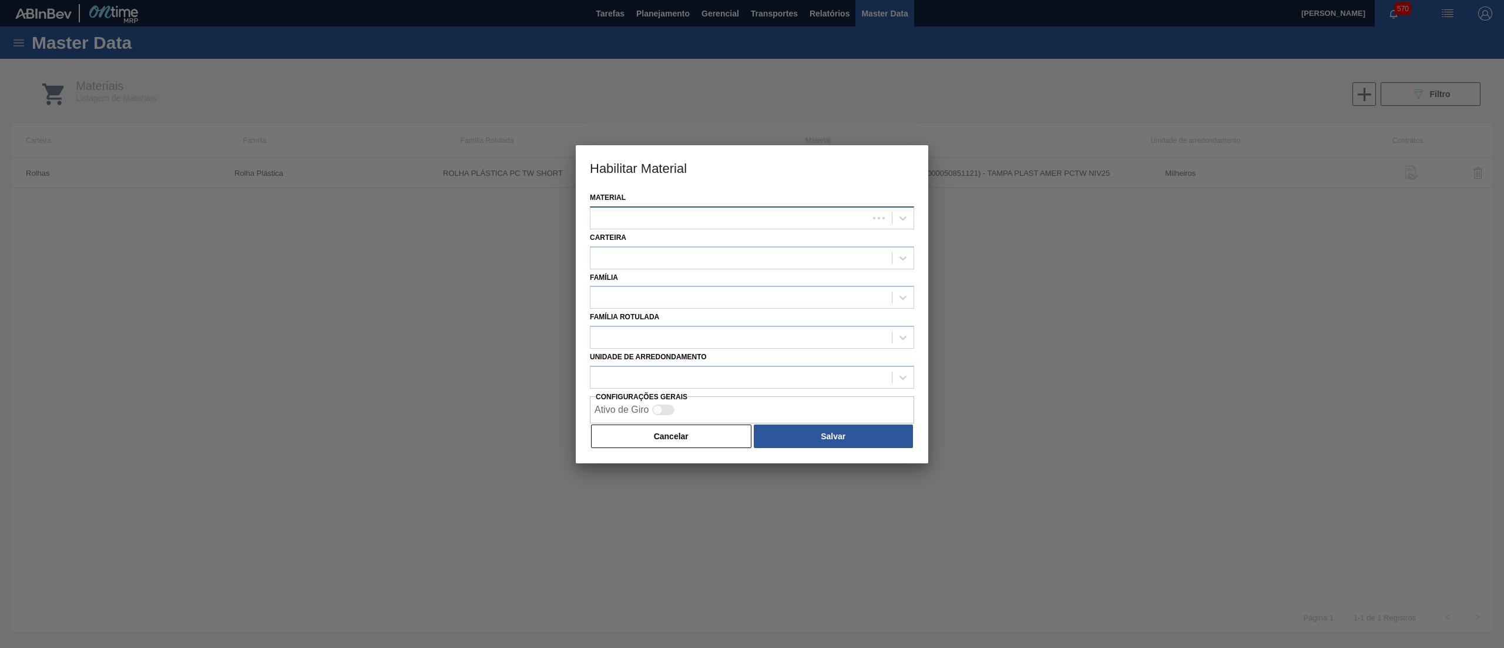
click at [743, 214] on div at bounding box center [730, 217] width 278 height 17
paste input "30034560"
type input "30034560"
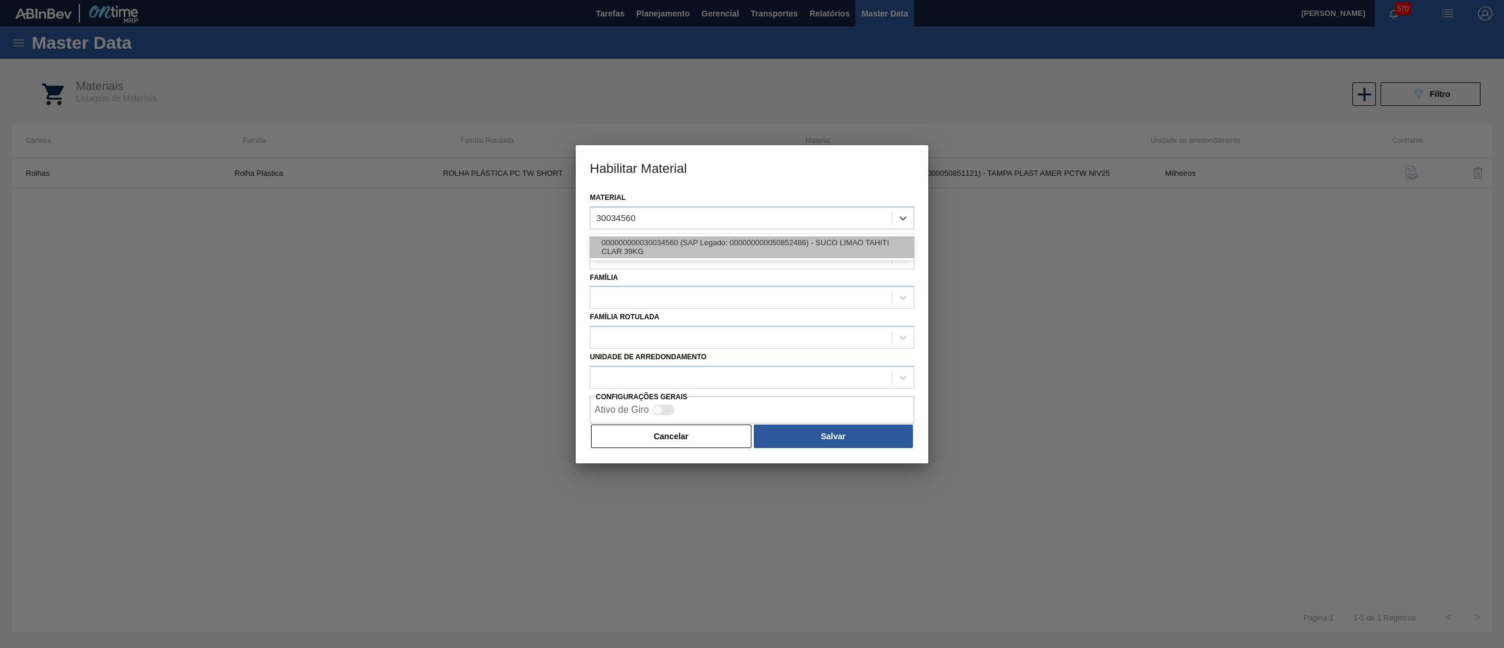
click at [739, 252] on div "000000000030034560 (SAP Legado: 000000000050852486) - SUCO LIMAO TAHITI CLAR 39…" at bounding box center [752, 247] width 324 height 22
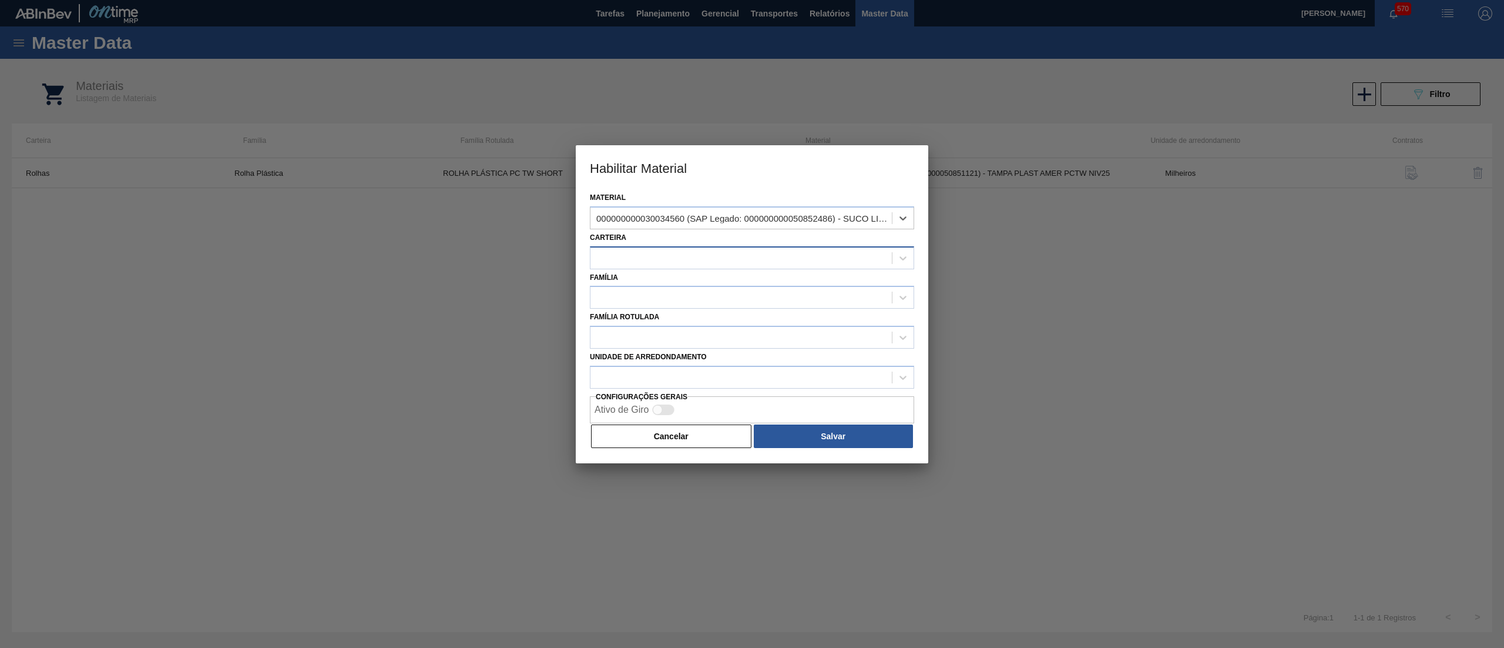
click at [730, 267] on div at bounding box center [752, 257] width 324 height 23
type input "SUC"
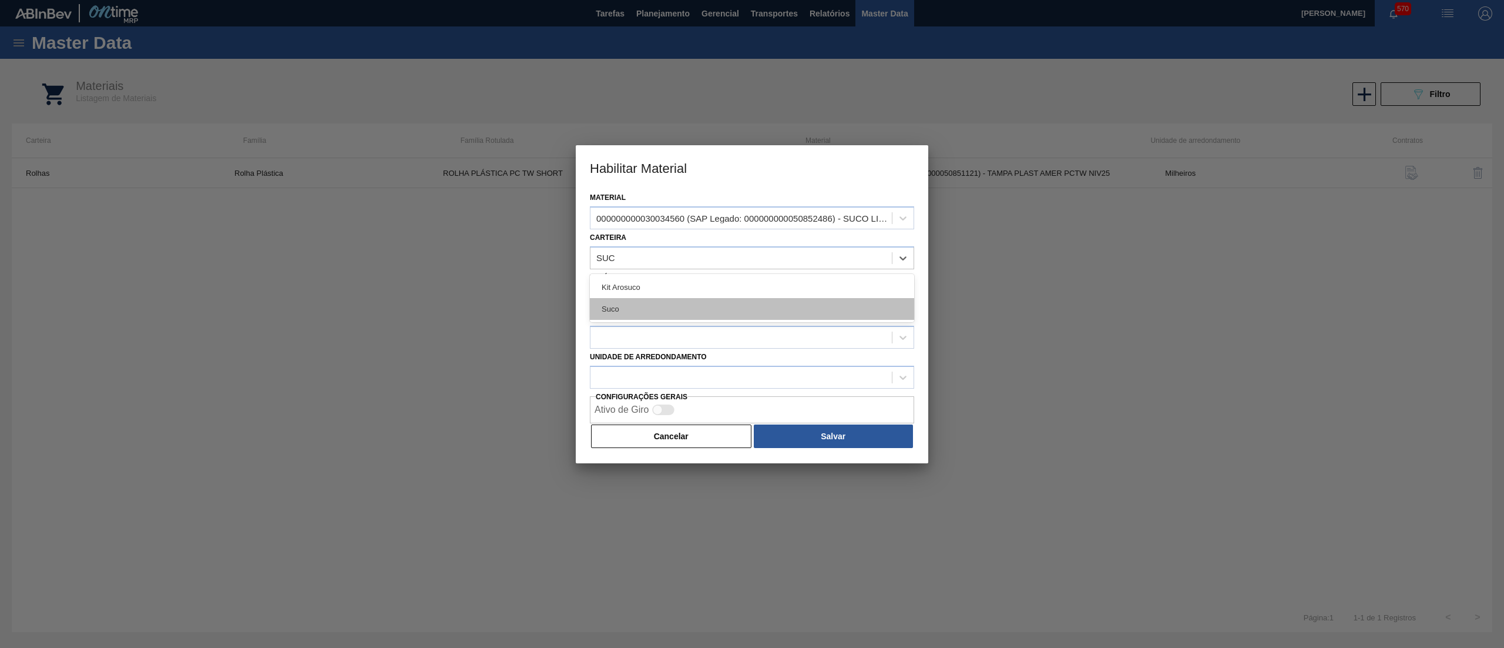
click at [690, 315] on div "Suco" at bounding box center [752, 309] width 324 height 22
drag, startPoint x: 680, startPoint y: 310, endPoint x: 673, endPoint y: 306, distance: 8.7
click at [680, 310] on div "Família Rotulada" at bounding box center [752, 329] width 324 height 40
click at [660, 297] on div at bounding box center [741, 297] width 301 height 17
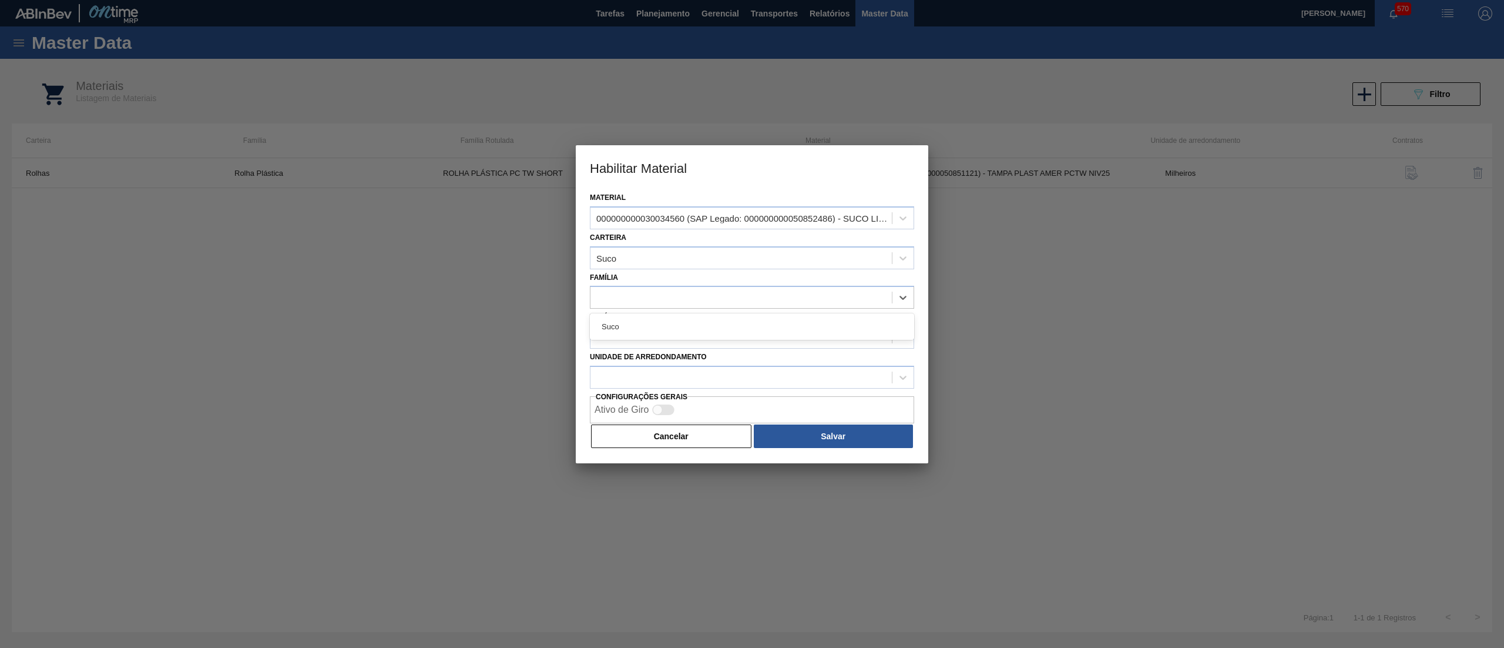
click at [666, 328] on div "Suco" at bounding box center [752, 327] width 324 height 22
click at [666, 331] on div at bounding box center [730, 337] width 278 height 17
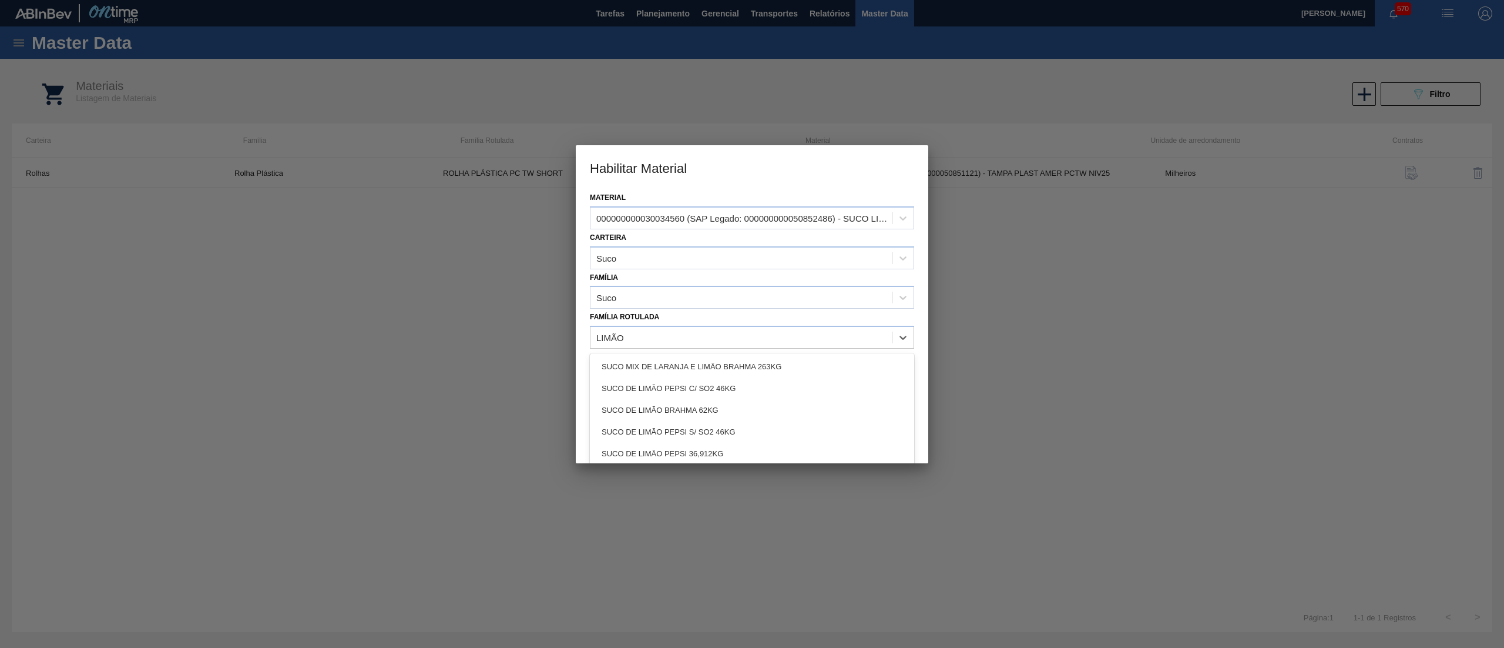
type Rotulada "LIMÃO S"
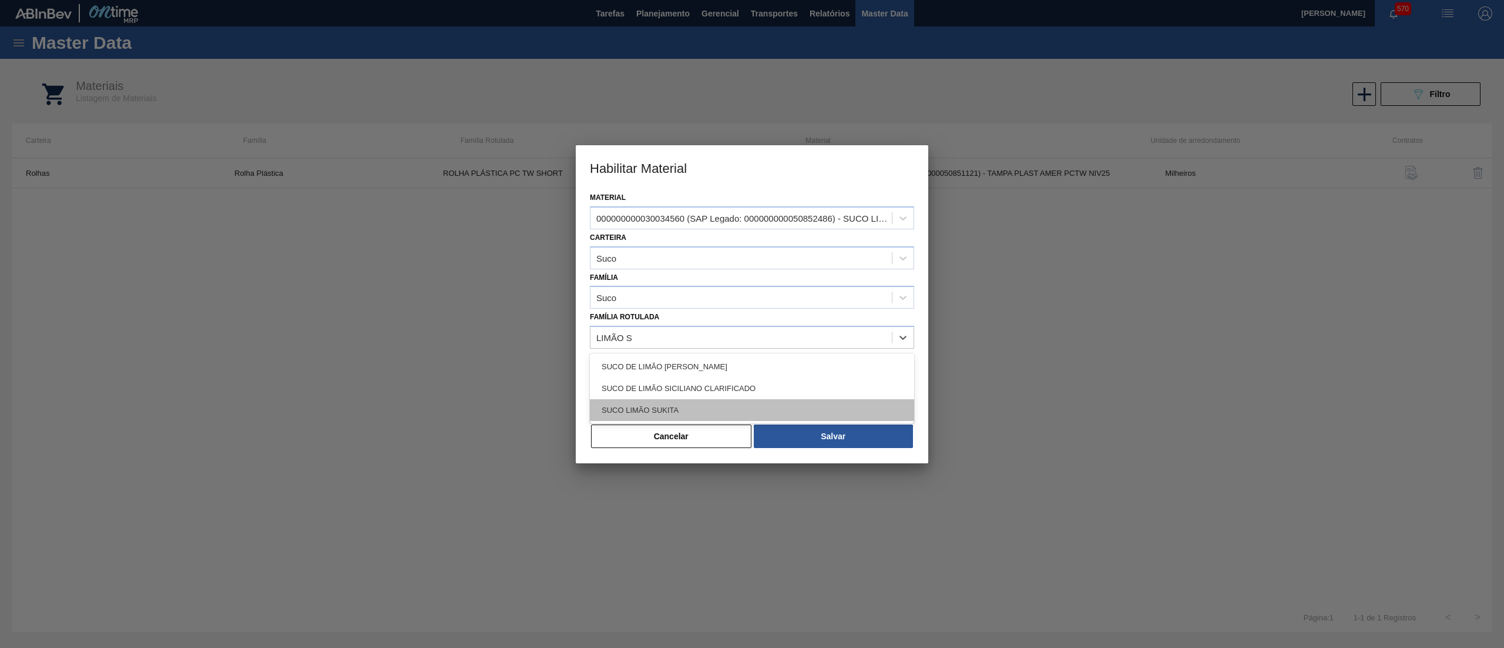
click at [738, 405] on div "SUCO LIMÃO SUKITA" at bounding box center [752, 410] width 324 height 22
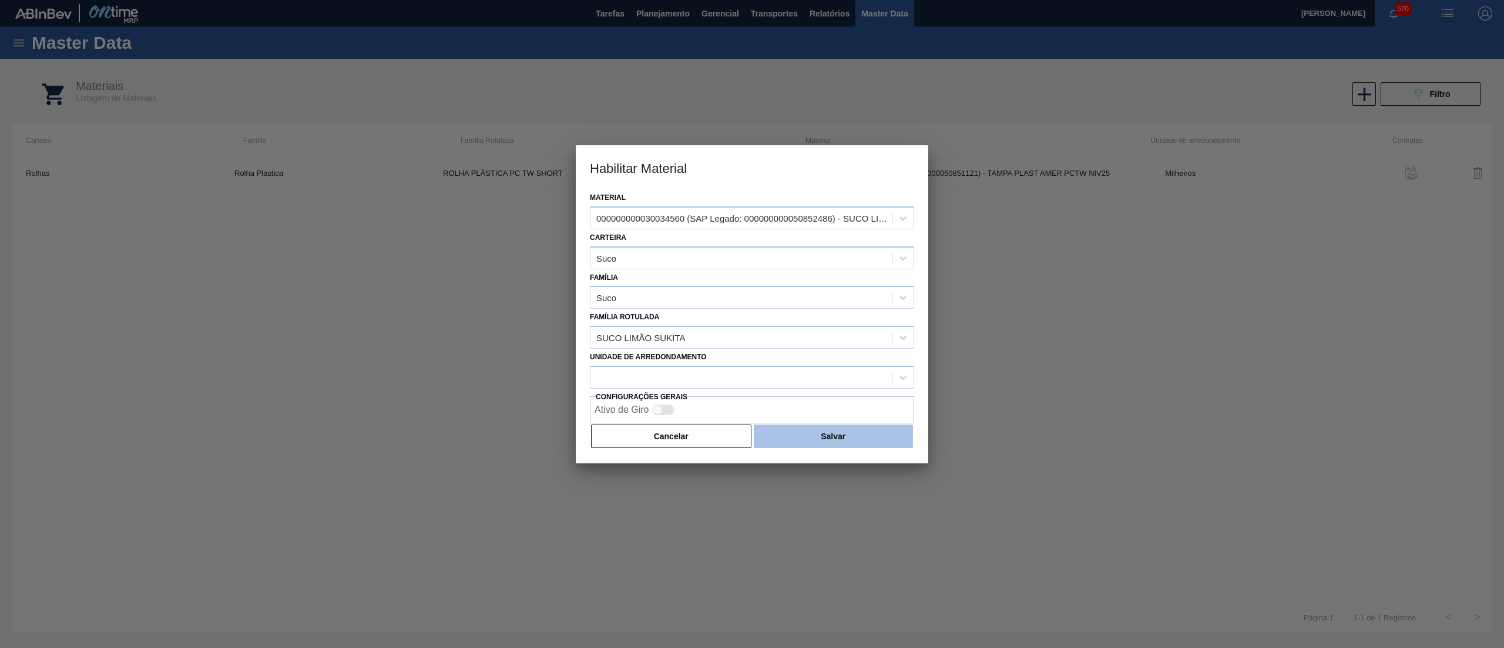
click at [791, 438] on button "Salvar" at bounding box center [833, 436] width 159 height 24
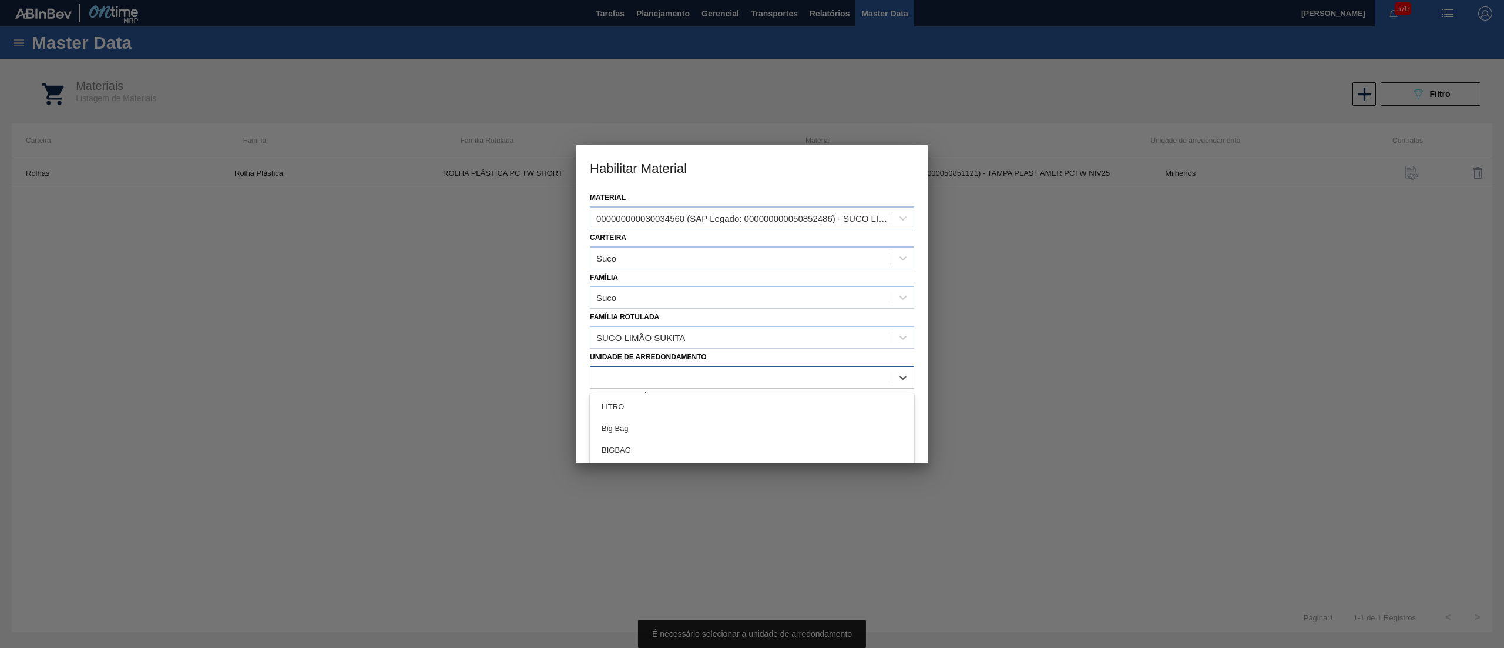
click at [673, 373] on div at bounding box center [741, 376] width 301 height 17
click at [988, 253] on div at bounding box center [752, 324] width 1504 height 648
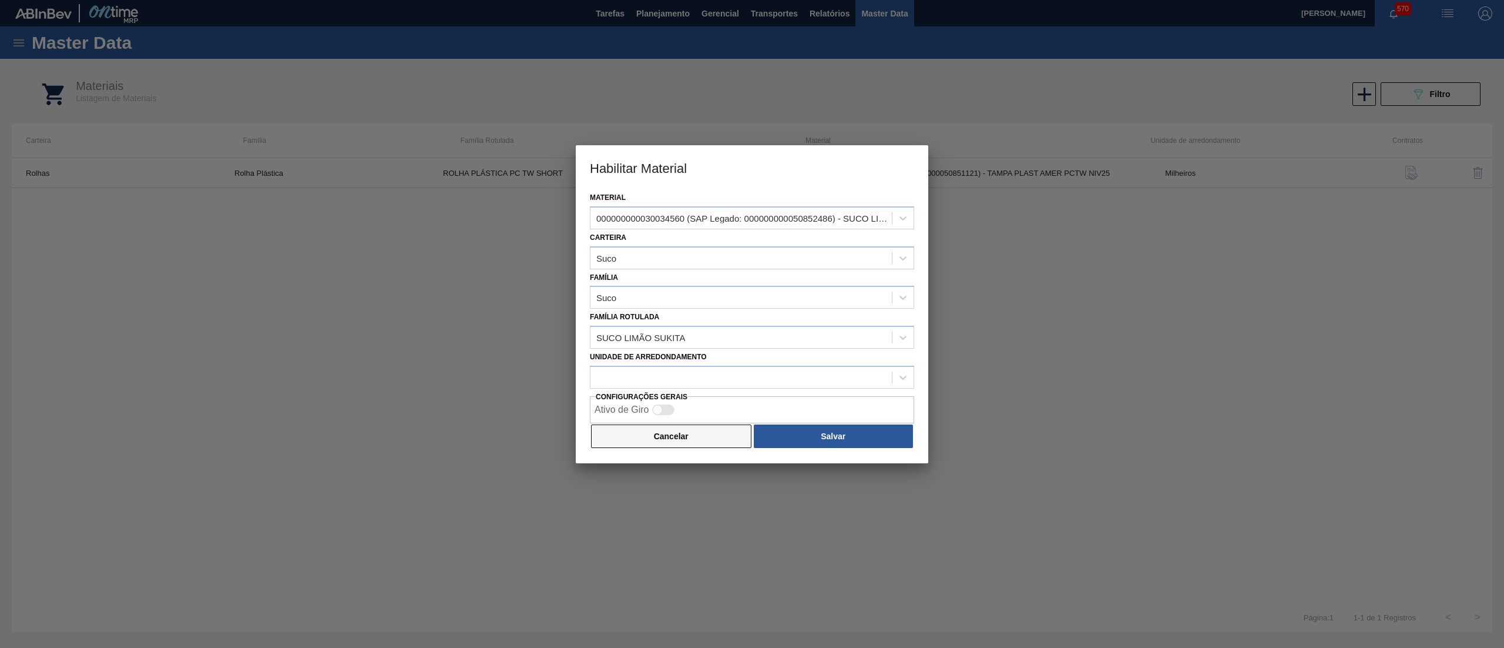
click at [699, 441] on button "Cancelar" at bounding box center [671, 436] width 160 height 24
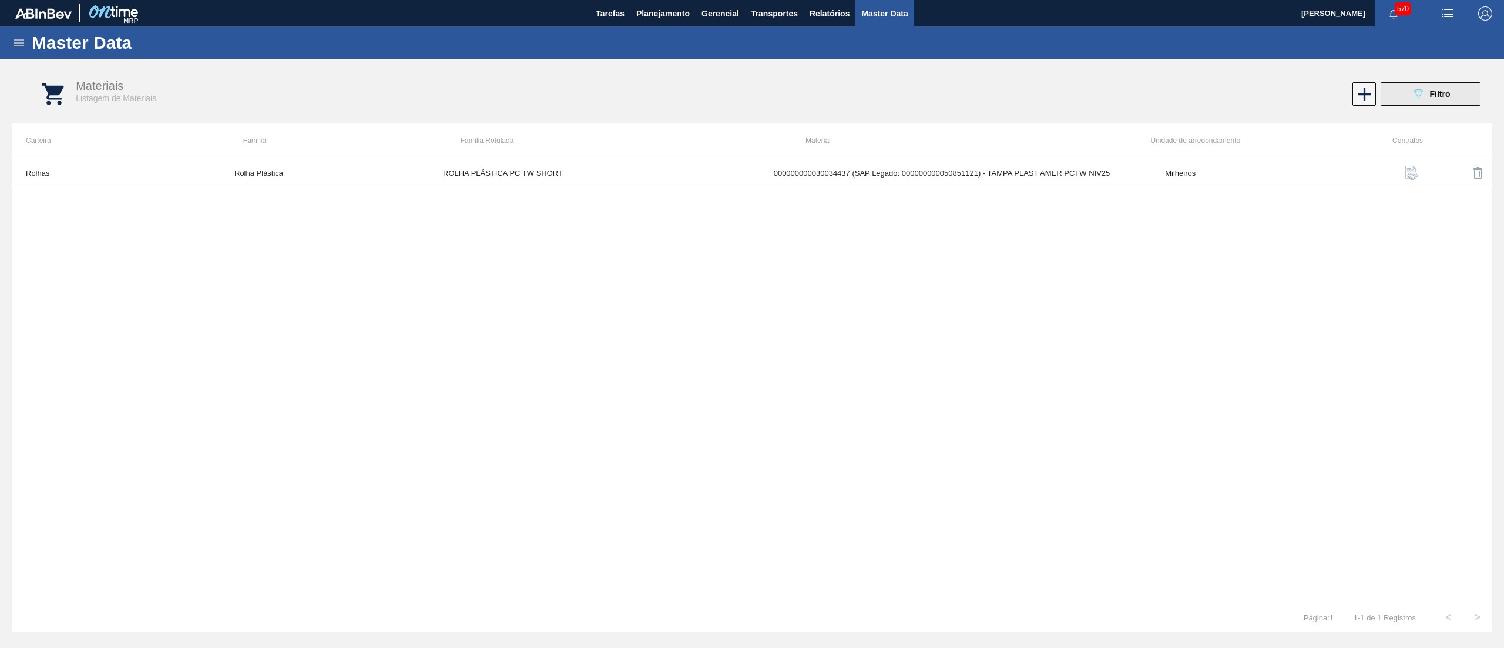
click at [1421, 89] on icon at bounding box center [1418, 94] width 9 height 10
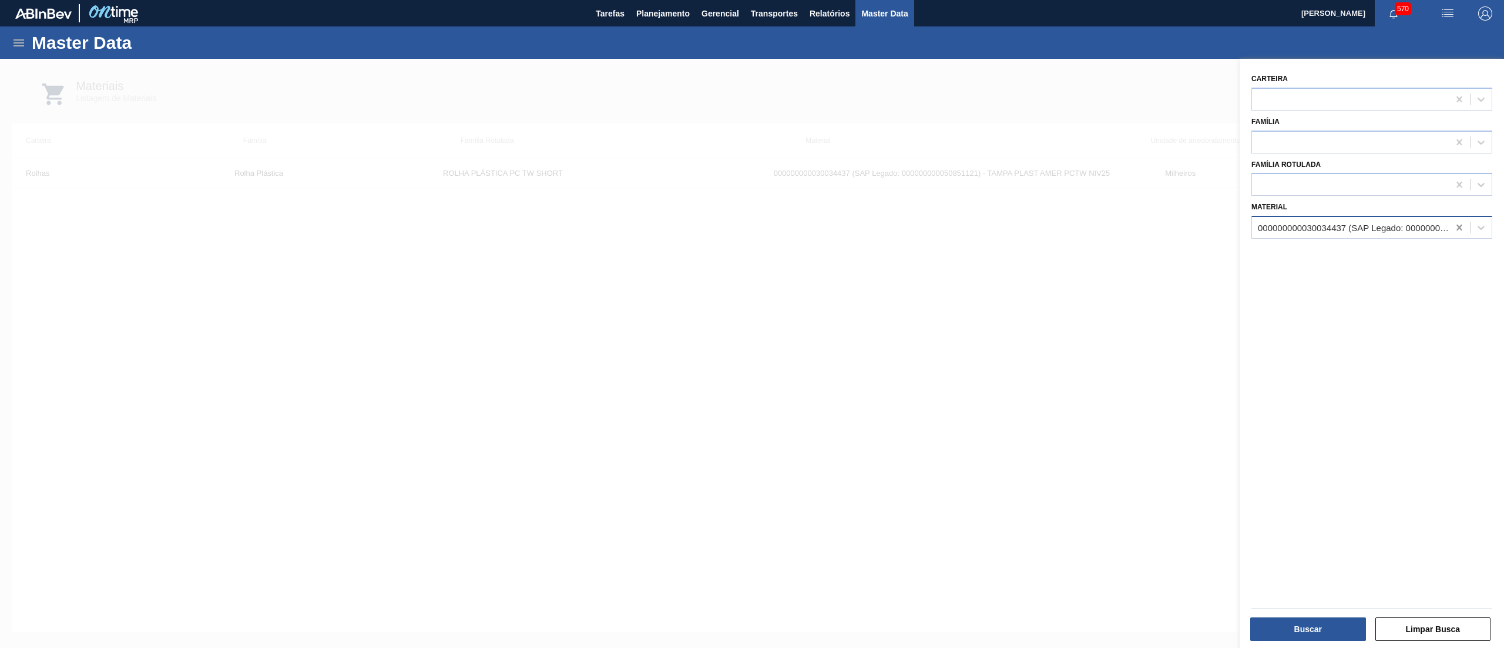
click at [1457, 223] on icon at bounding box center [1460, 228] width 12 height 12
click at [1340, 189] on div at bounding box center [1350, 184] width 197 height 17
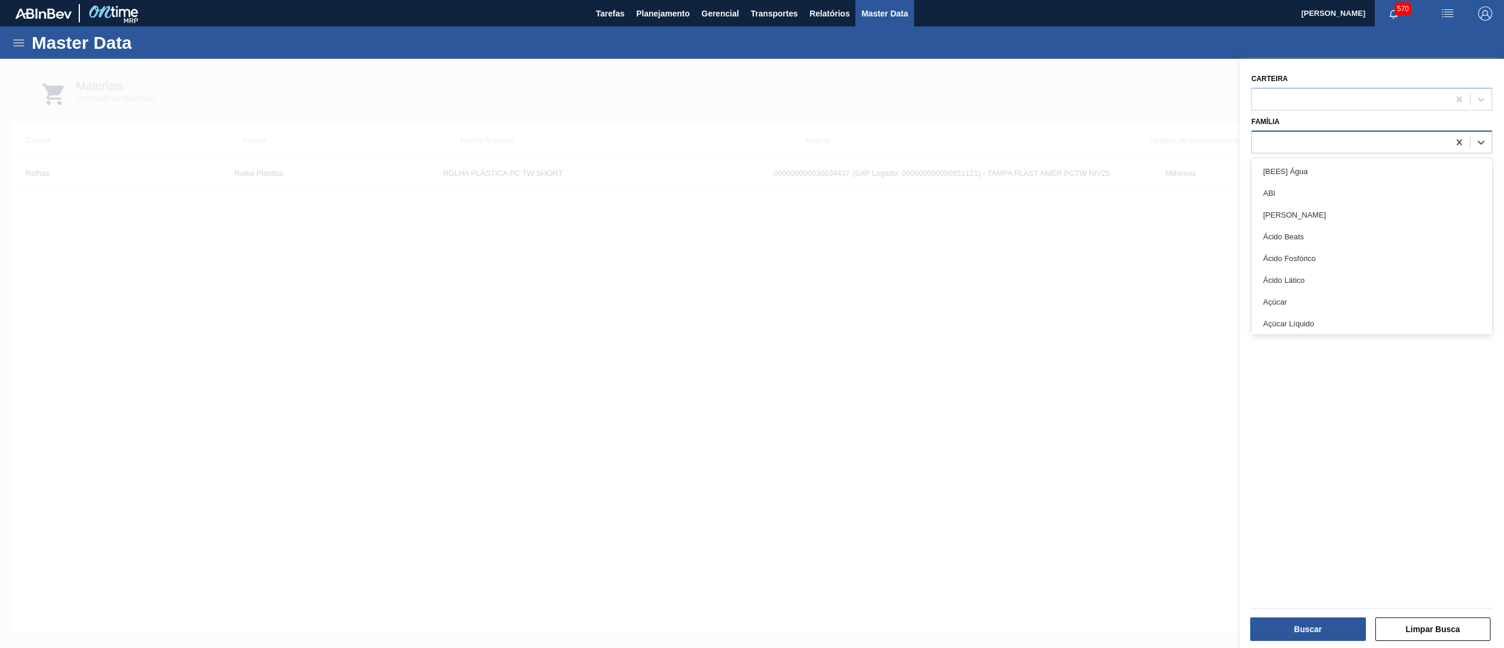
click at [1319, 139] on div at bounding box center [1350, 141] width 197 height 17
type input "SUC"
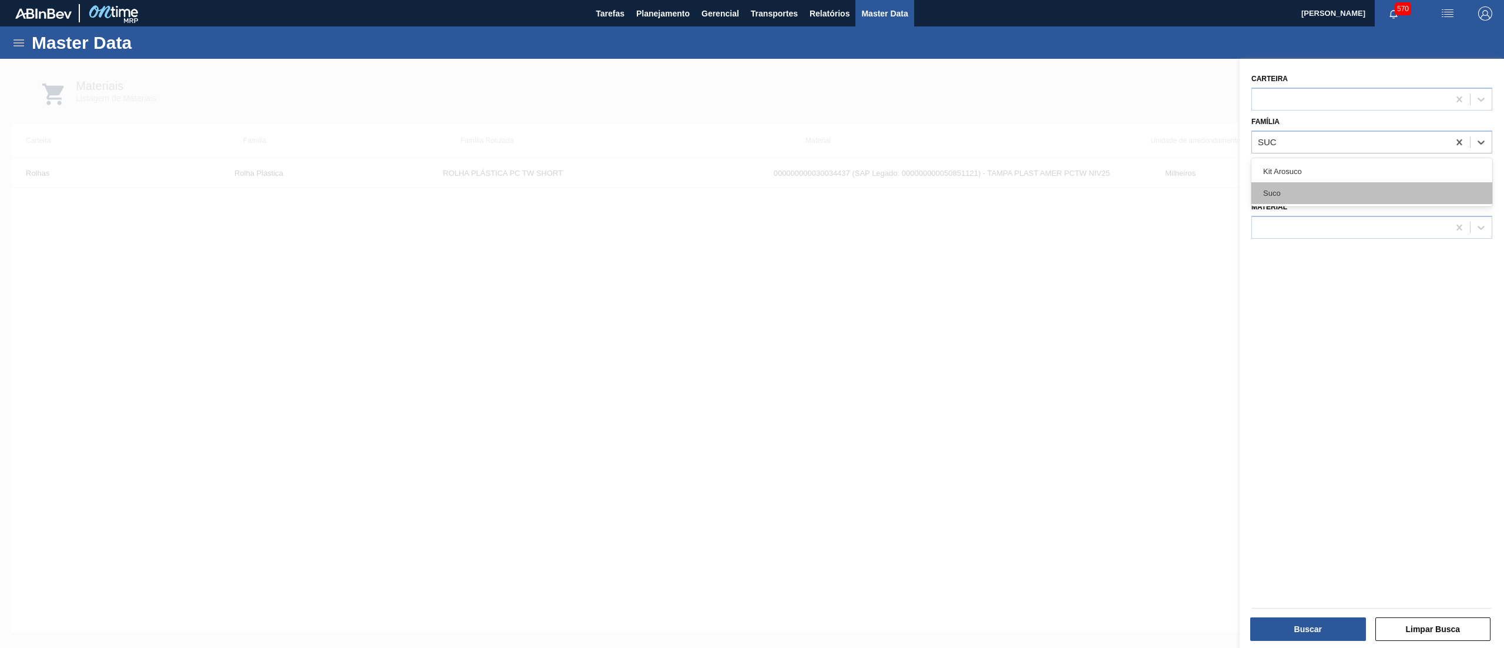
click at [1309, 190] on div "Suco" at bounding box center [1372, 193] width 241 height 22
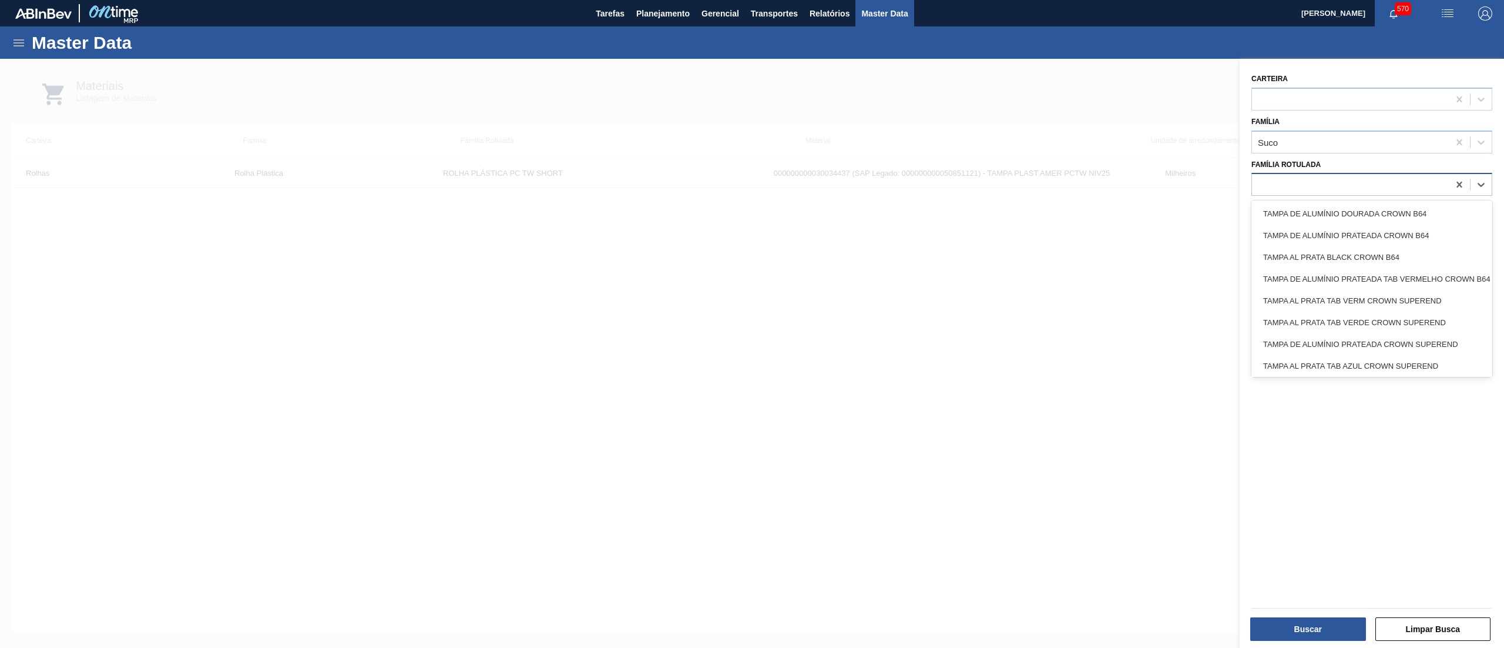
click at [1379, 181] on div at bounding box center [1350, 184] width 197 height 17
type Rotulada "LIM"
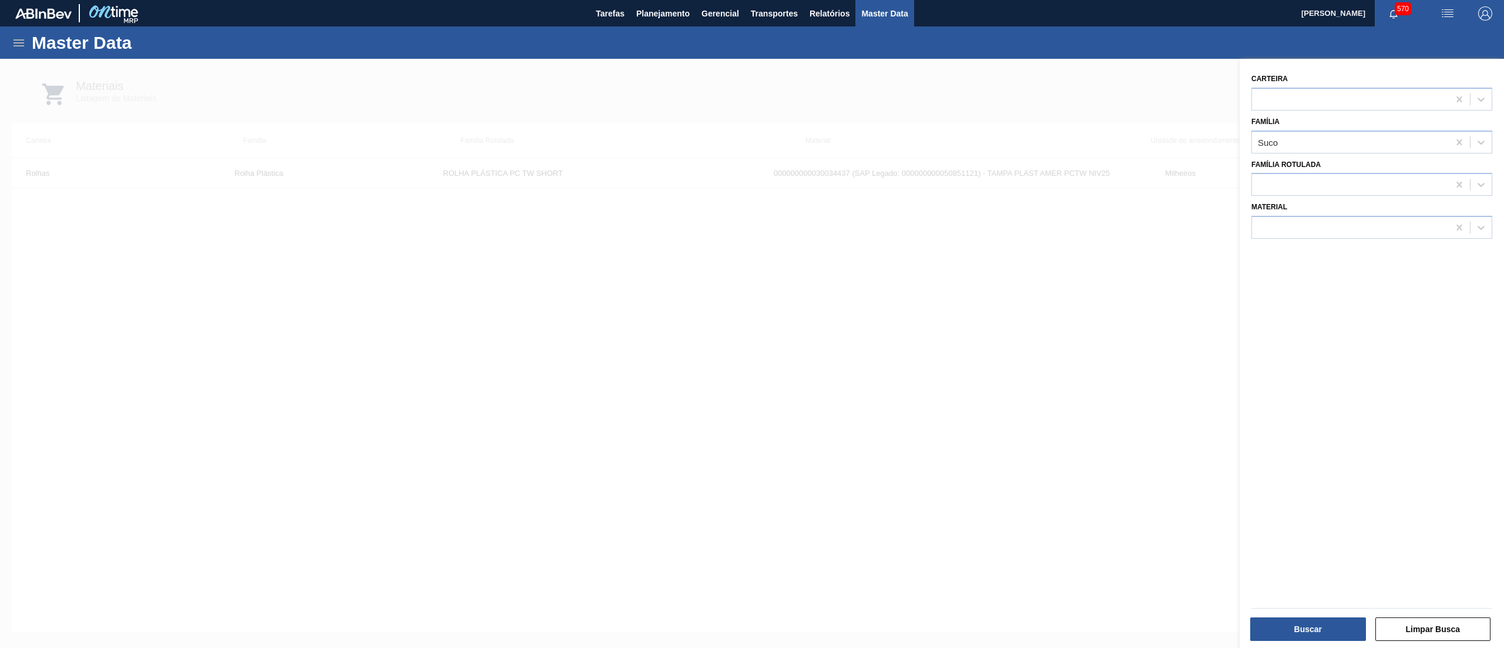
click at [1349, 164] on div "Família Rotulada" at bounding box center [1372, 176] width 241 height 40
click at [1338, 106] on div at bounding box center [1350, 98] width 197 height 17
type input "SUC"
click at [1333, 136] on div "Suco" at bounding box center [1372, 129] width 241 height 22
click at [1303, 633] on button "Buscar" at bounding box center [1308, 629] width 116 height 24
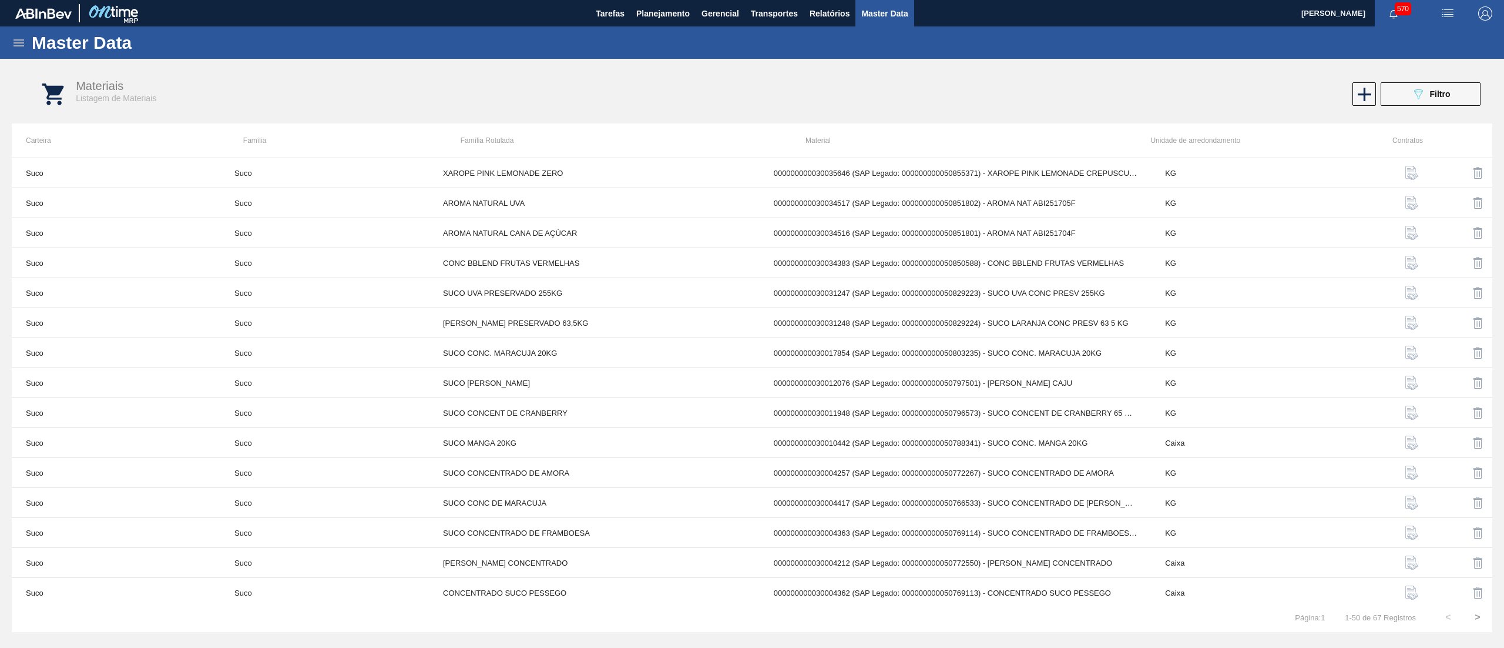
click at [22, 45] on icon at bounding box center [19, 42] width 11 height 7
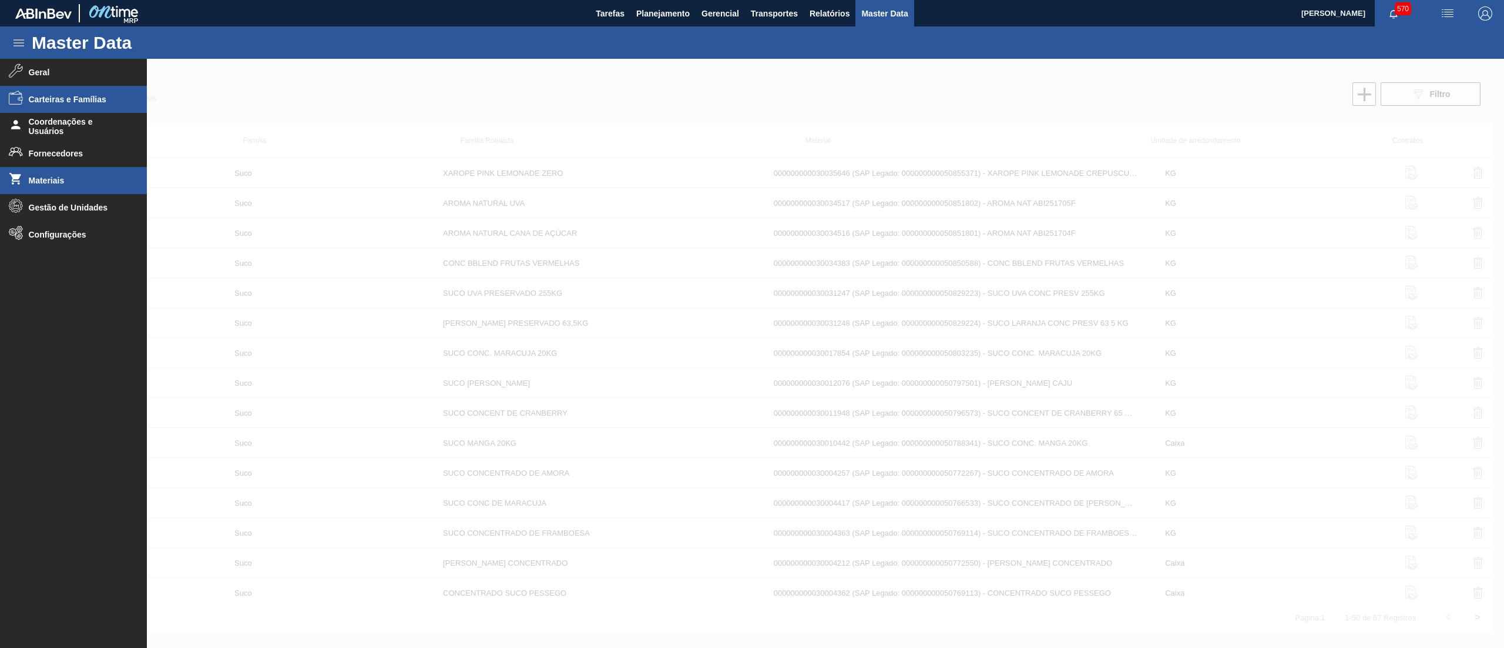
click at [94, 99] on span "Carteiras e Famílias" at bounding box center [77, 99] width 97 height 9
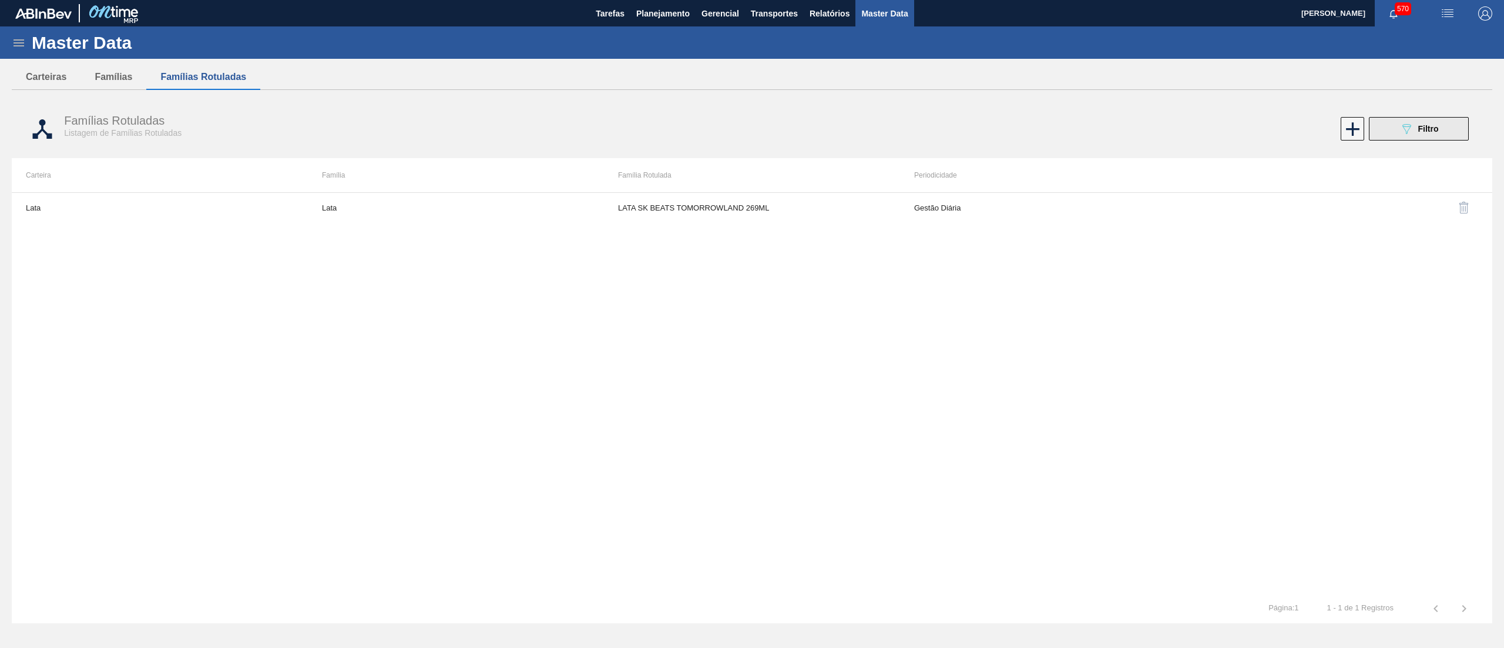
click at [1429, 136] on div "089F7B8B-B2A5-4AFE-B5C0-19BA573D28AC Filtro" at bounding box center [1419, 129] width 39 height 14
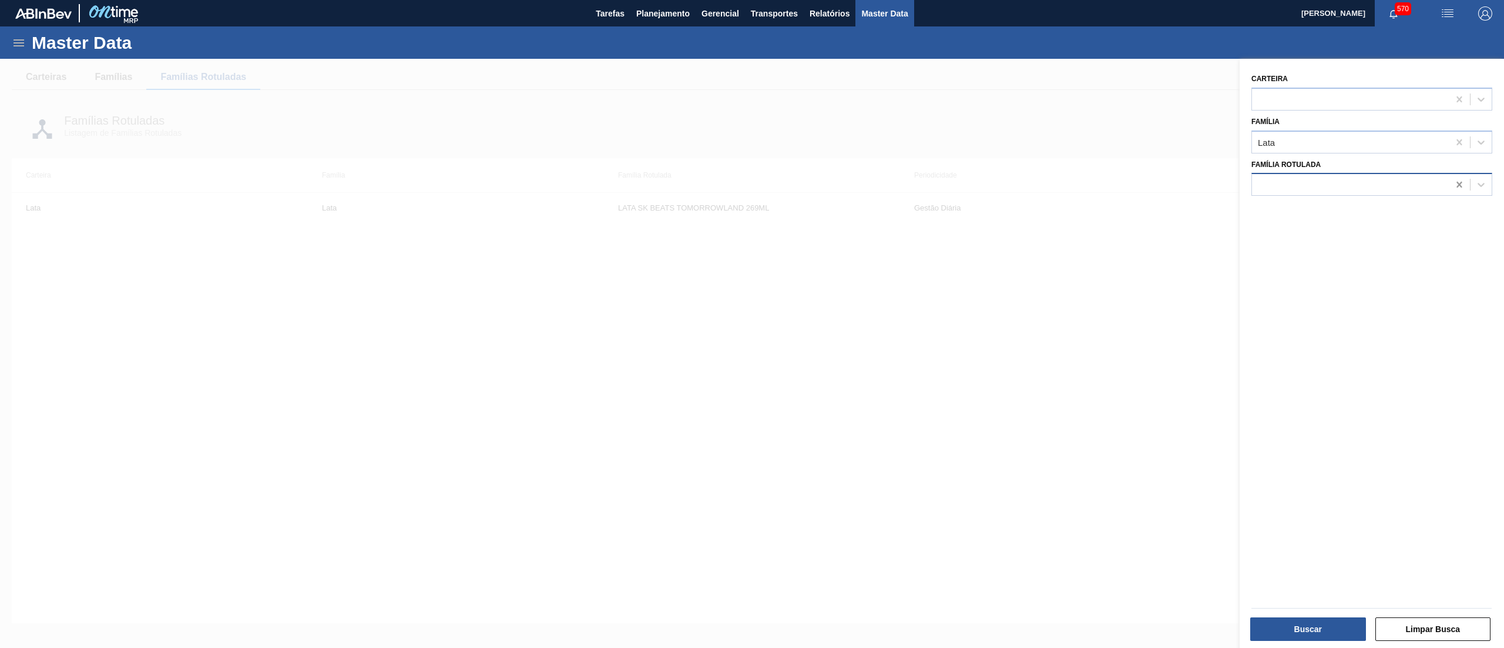
click at [1456, 187] on icon at bounding box center [1460, 185] width 12 height 12
click at [1456, 146] on icon at bounding box center [1460, 142] width 12 height 12
click at [1385, 186] on div at bounding box center [1350, 184] width 197 height 17
type Rotulada "[PERSON_NAME]"
click at [1373, 213] on div "SUCO LIMÃO SUKITA" at bounding box center [1372, 214] width 241 height 22
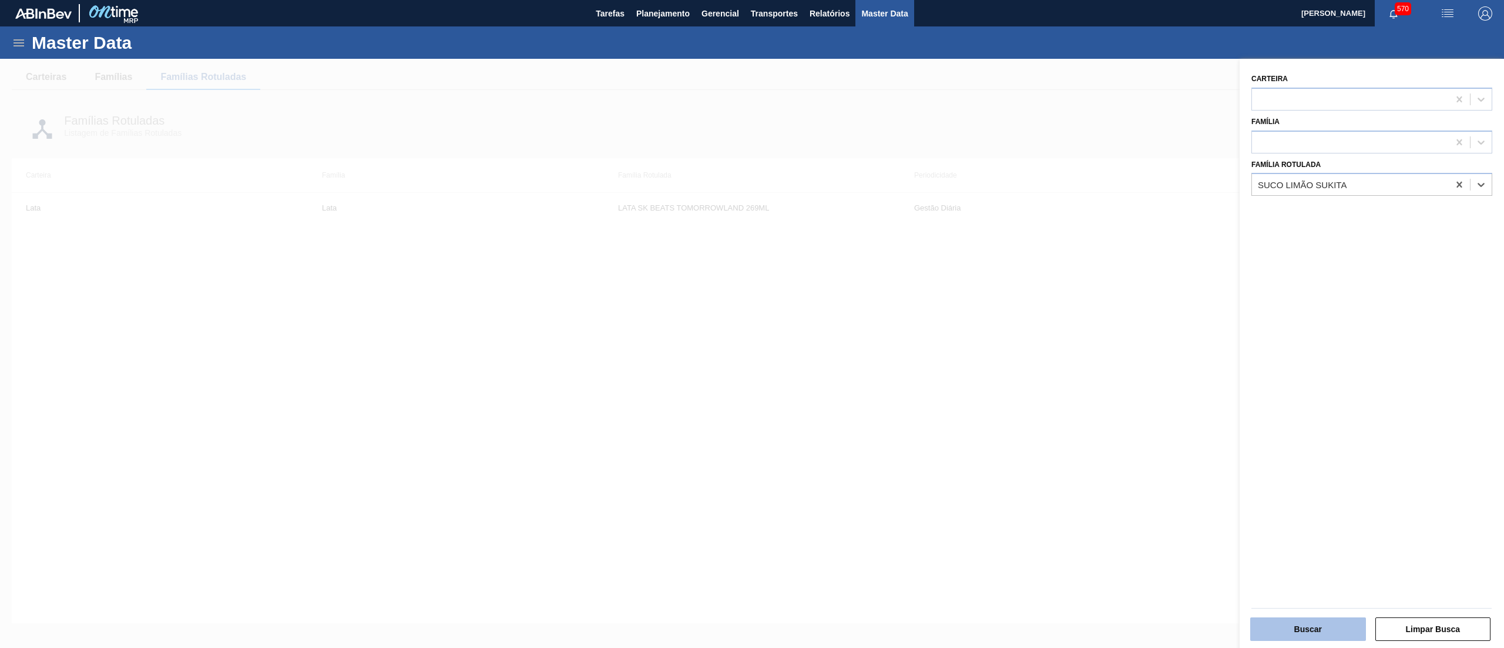
click at [1282, 634] on button "Buscar" at bounding box center [1308, 629] width 116 height 24
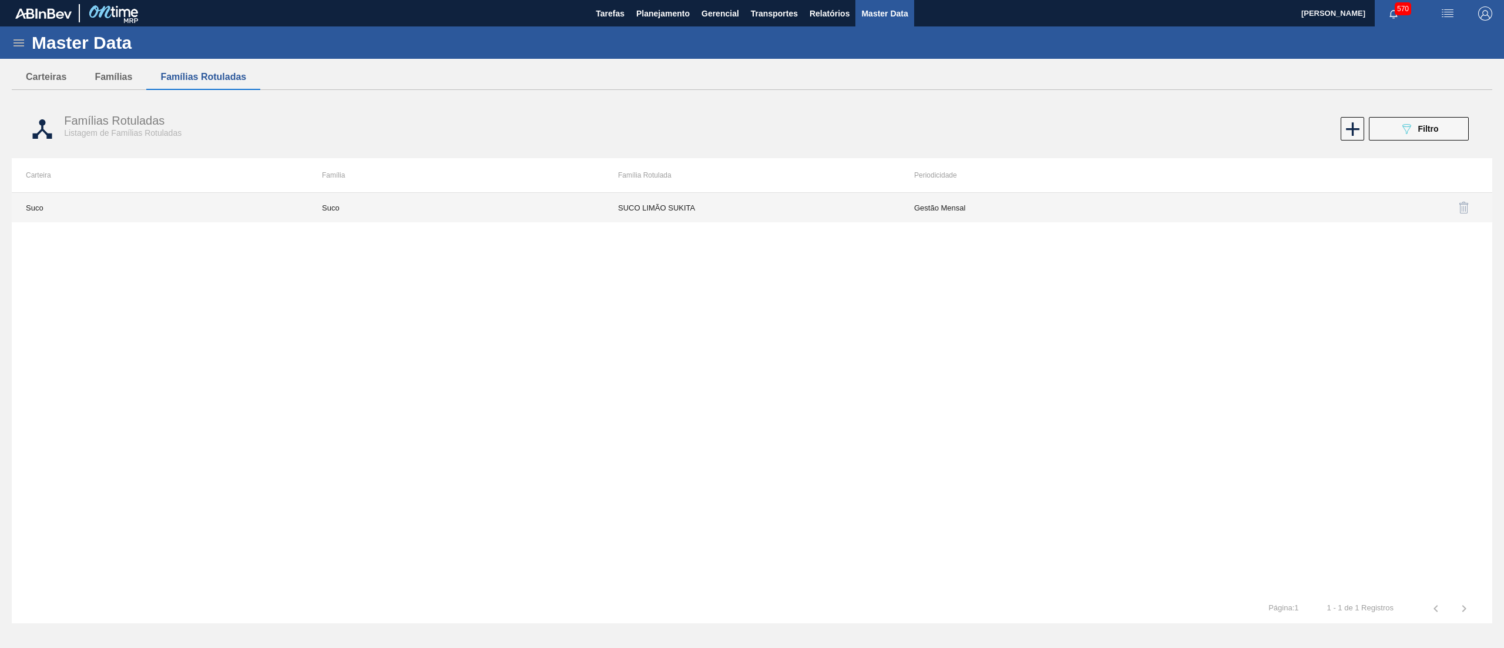
click at [786, 214] on td "SUCO LIMÃO SUKITA" at bounding box center [752, 207] width 296 height 29
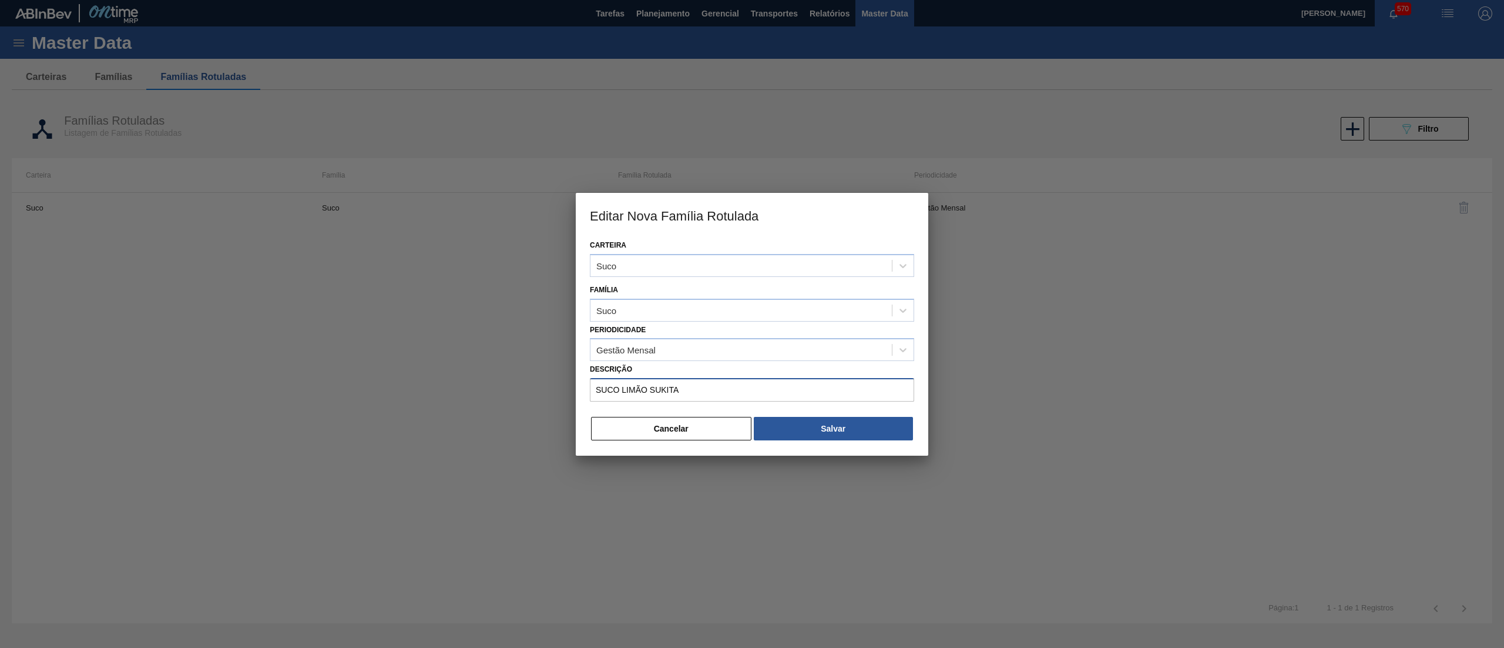
drag, startPoint x: 621, startPoint y: 388, endPoint x: 649, endPoint y: 389, distance: 27.6
click at [619, 388] on input "SUCO LIMÃO SUKITA" at bounding box center [752, 390] width 324 height 24
click at [727, 375] on label "Descrição" at bounding box center [752, 369] width 324 height 17
click at [727, 378] on input "SUCO LIMÃO SUKITA" at bounding box center [752, 390] width 324 height 24
click at [623, 390] on input "SUCO DE LIMÃO SUKITA" at bounding box center [752, 390] width 324 height 24
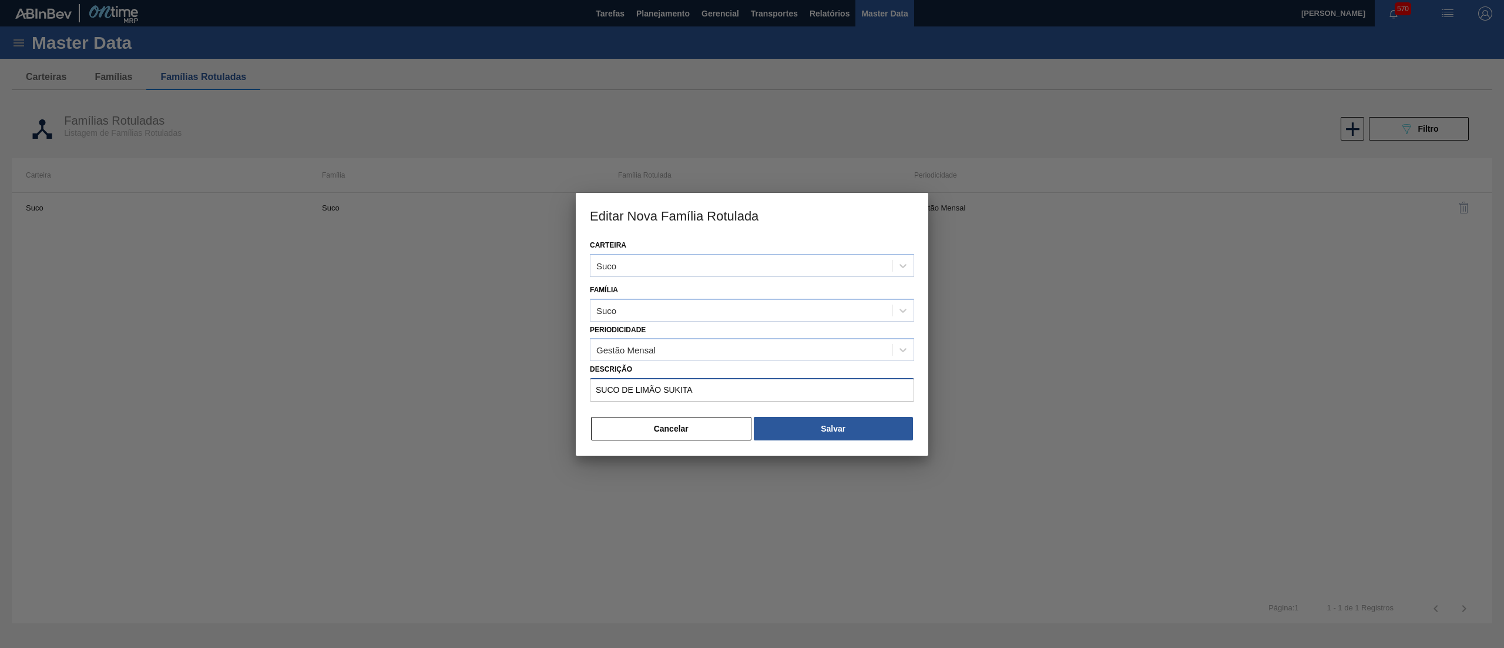
drag, startPoint x: 709, startPoint y: 394, endPoint x: 663, endPoint y: 393, distance: 45.3
click at [663, 393] on input "SUCO DE LIMÃO SUKITA" at bounding box center [752, 390] width 324 height 24
paste input "LIMAO TAHITI CLAR"
click at [666, 388] on input "SUCO DE LIMÃO LIMAO TAHITI CLAR" at bounding box center [752, 390] width 324 height 24
click at [764, 389] on input "SUCO DE LIMÃO LIMAO TAHITI CLAR" at bounding box center [752, 390] width 324 height 24
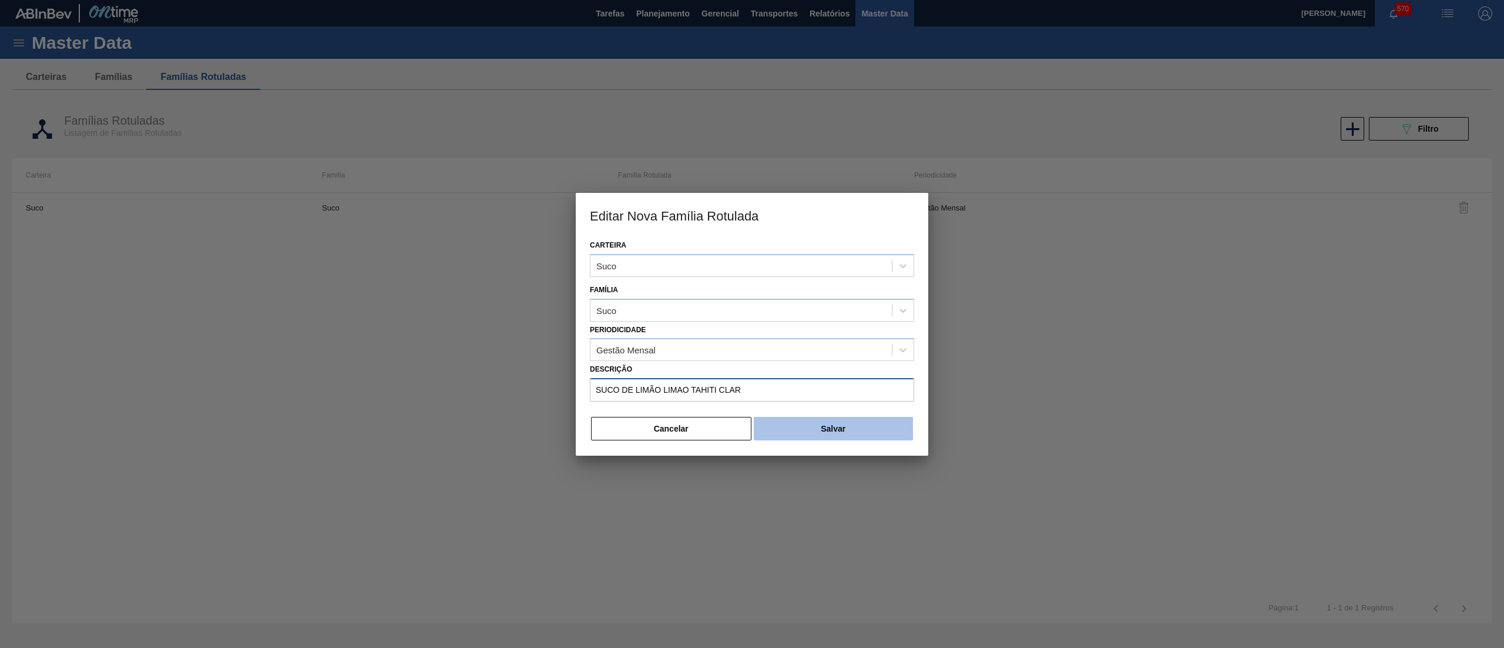
type input "SUCO DE LIMÃO LIMAO TAHITI CLAR"
click at [830, 423] on button "Salvar" at bounding box center [833, 429] width 159 height 24
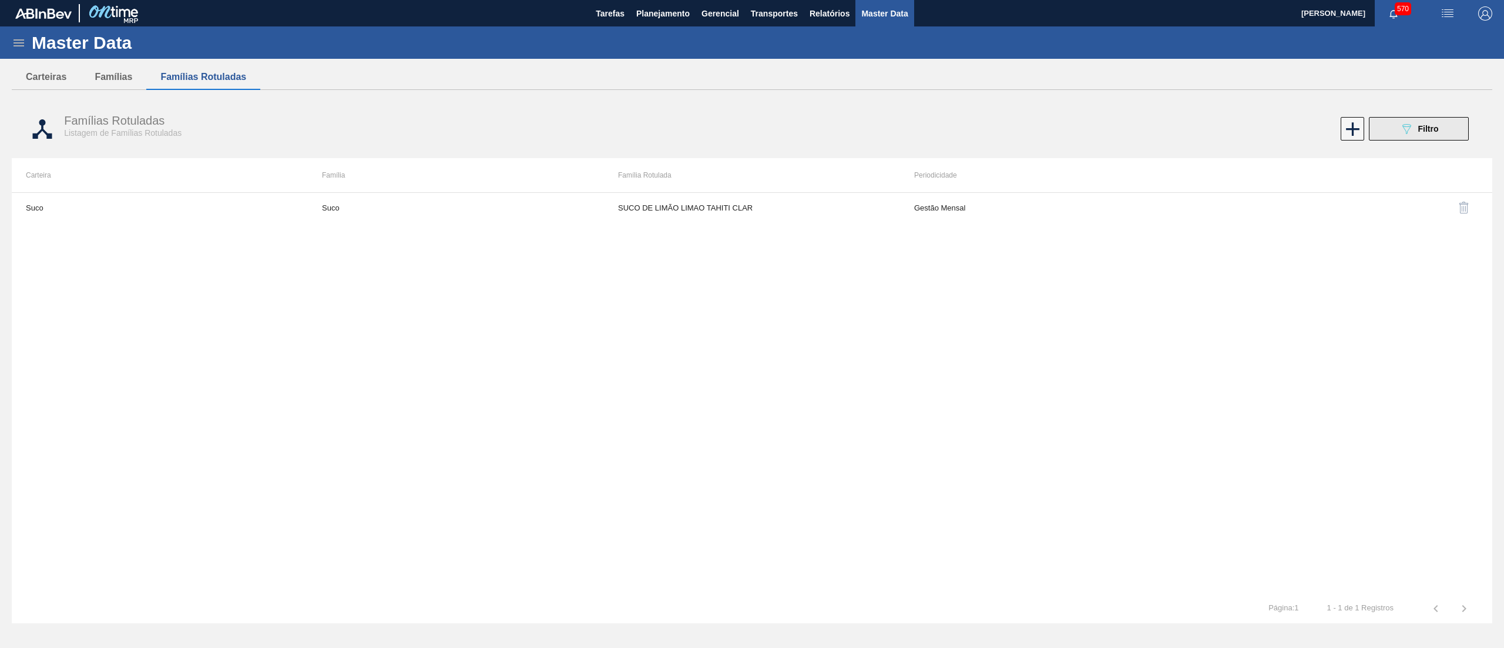
click at [1417, 126] on div "089F7B8B-B2A5-4AFE-B5C0-19BA573D28AC Filtro" at bounding box center [1419, 129] width 39 height 14
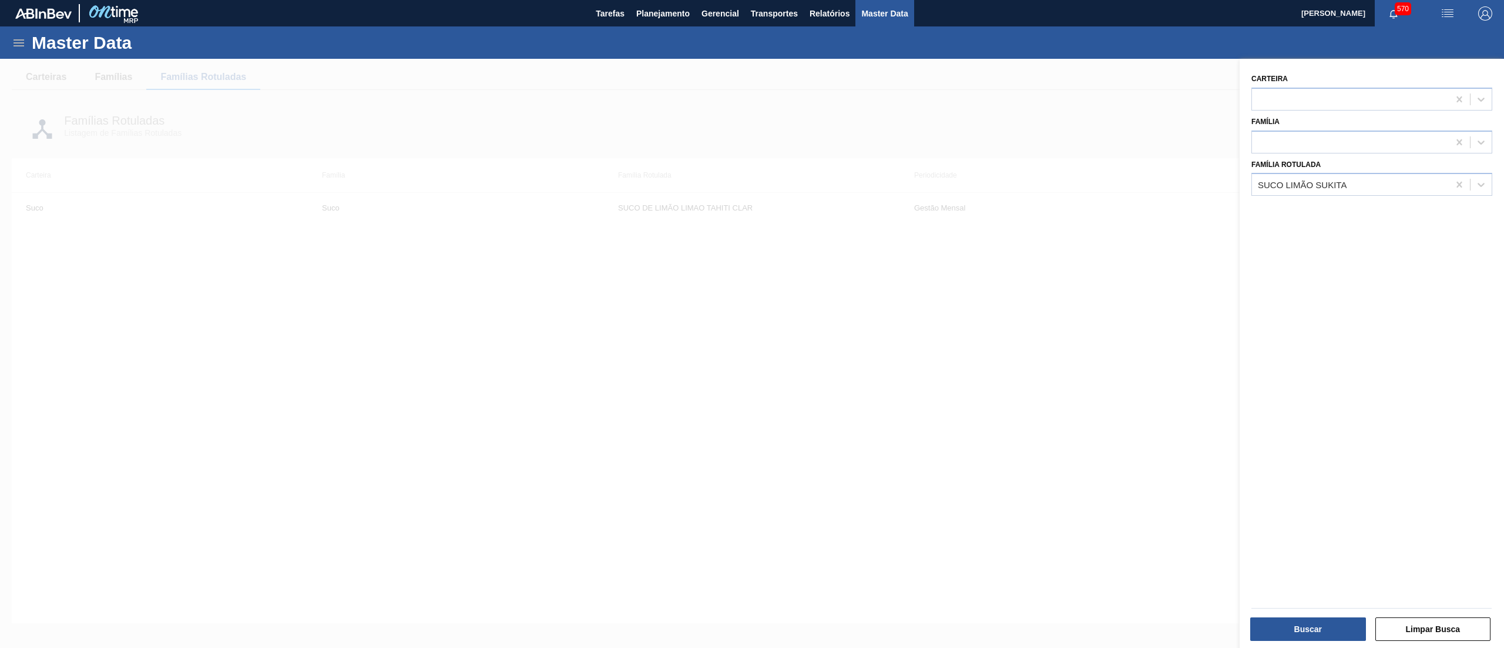
click at [706, 282] on div at bounding box center [752, 383] width 1504 height 648
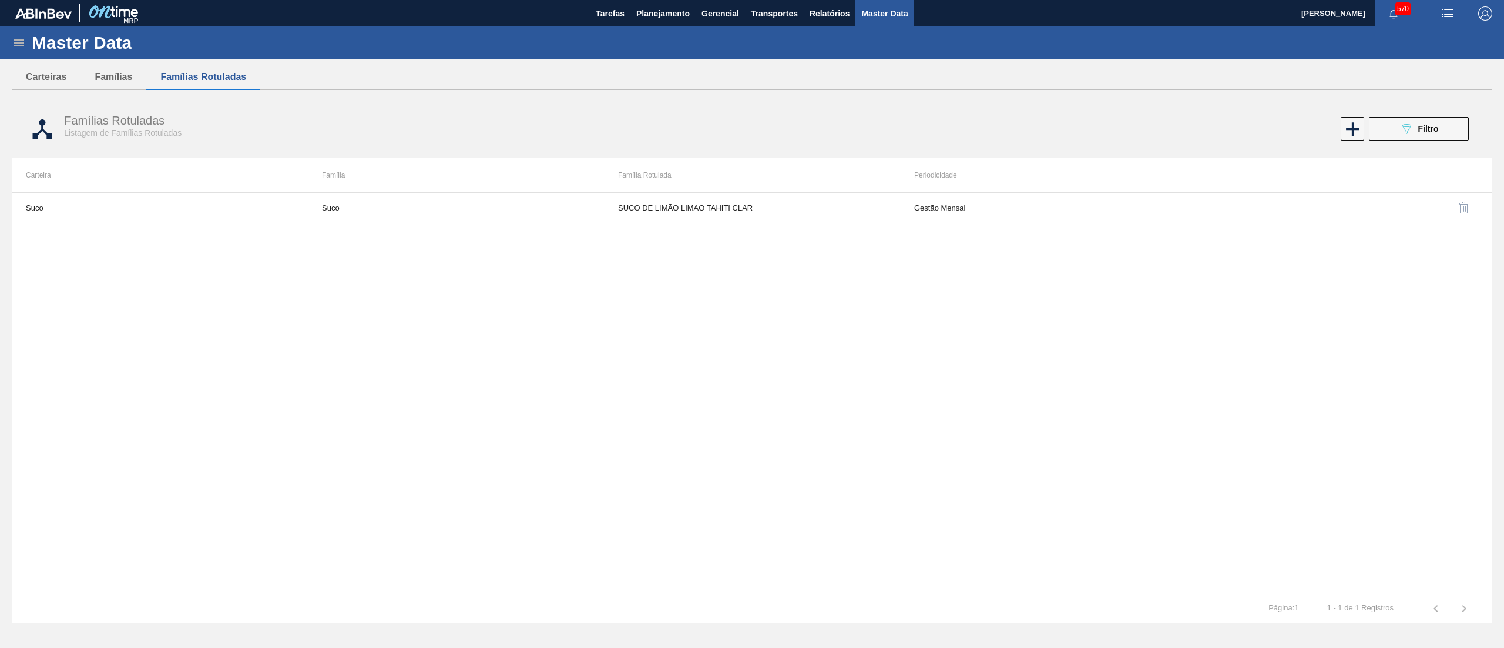
click at [24, 39] on icon at bounding box center [19, 43] width 14 height 14
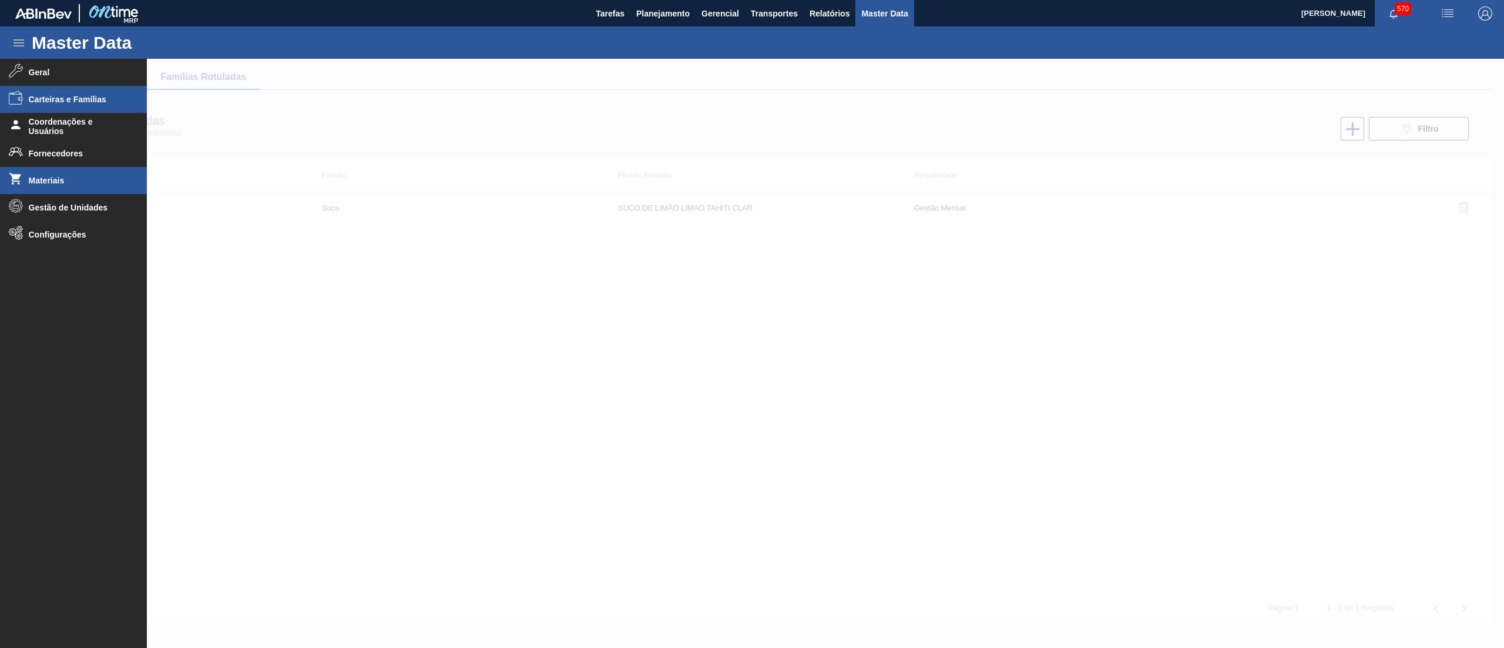
click at [57, 187] on li "Materiais" at bounding box center [73, 180] width 147 height 27
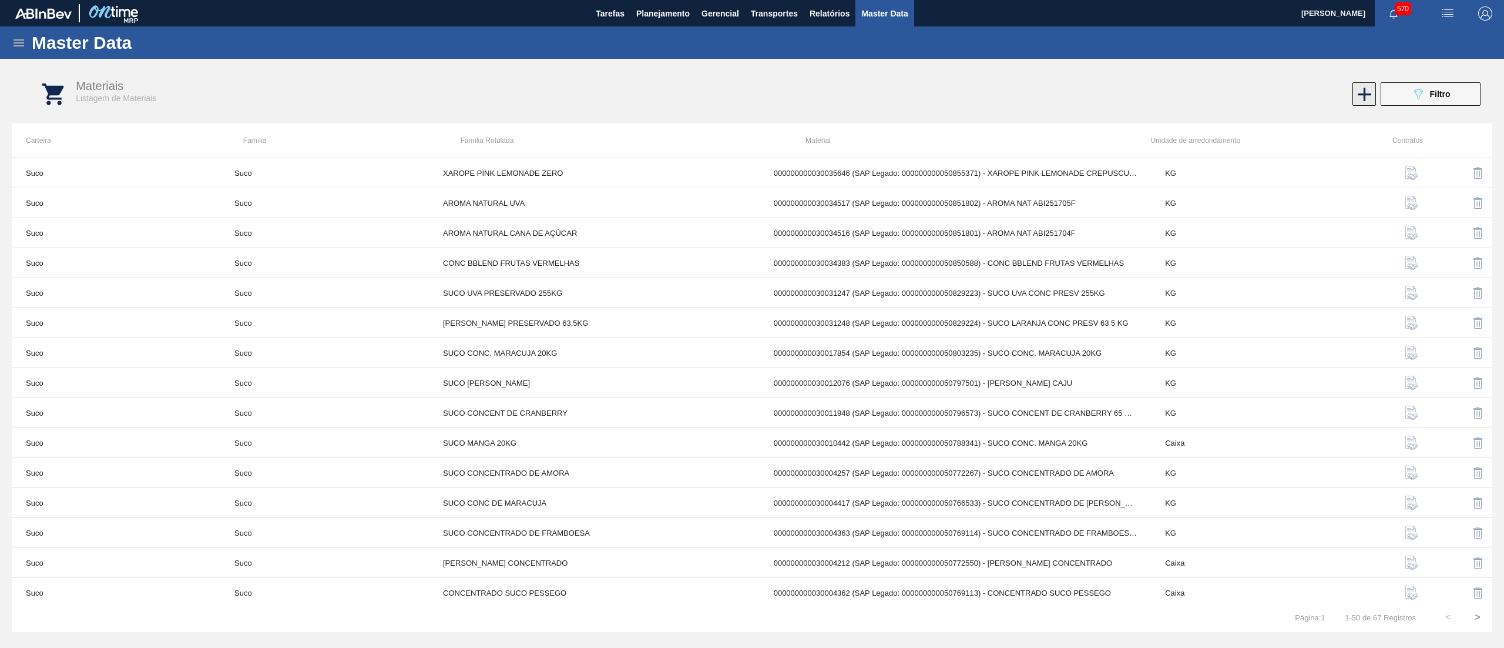
click at [1368, 101] on icon at bounding box center [1364, 94] width 23 height 23
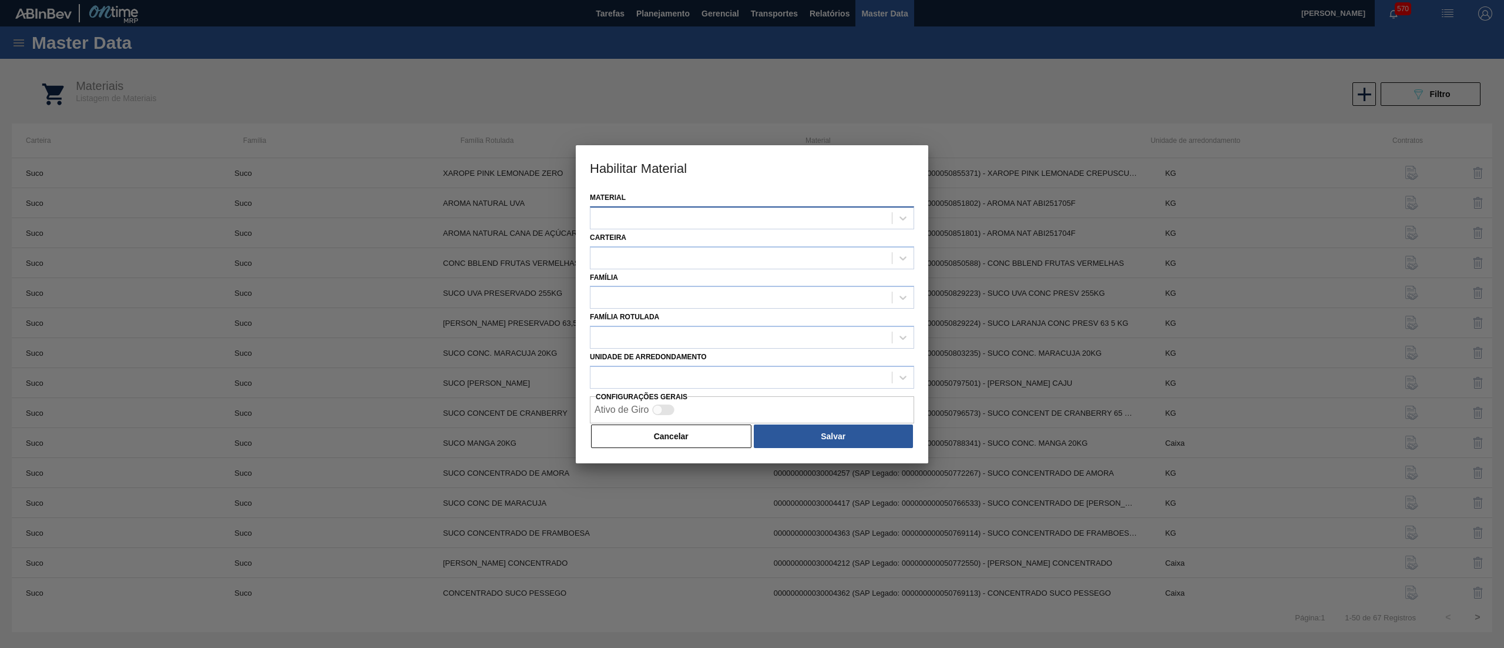
click at [699, 215] on div at bounding box center [741, 217] width 301 height 17
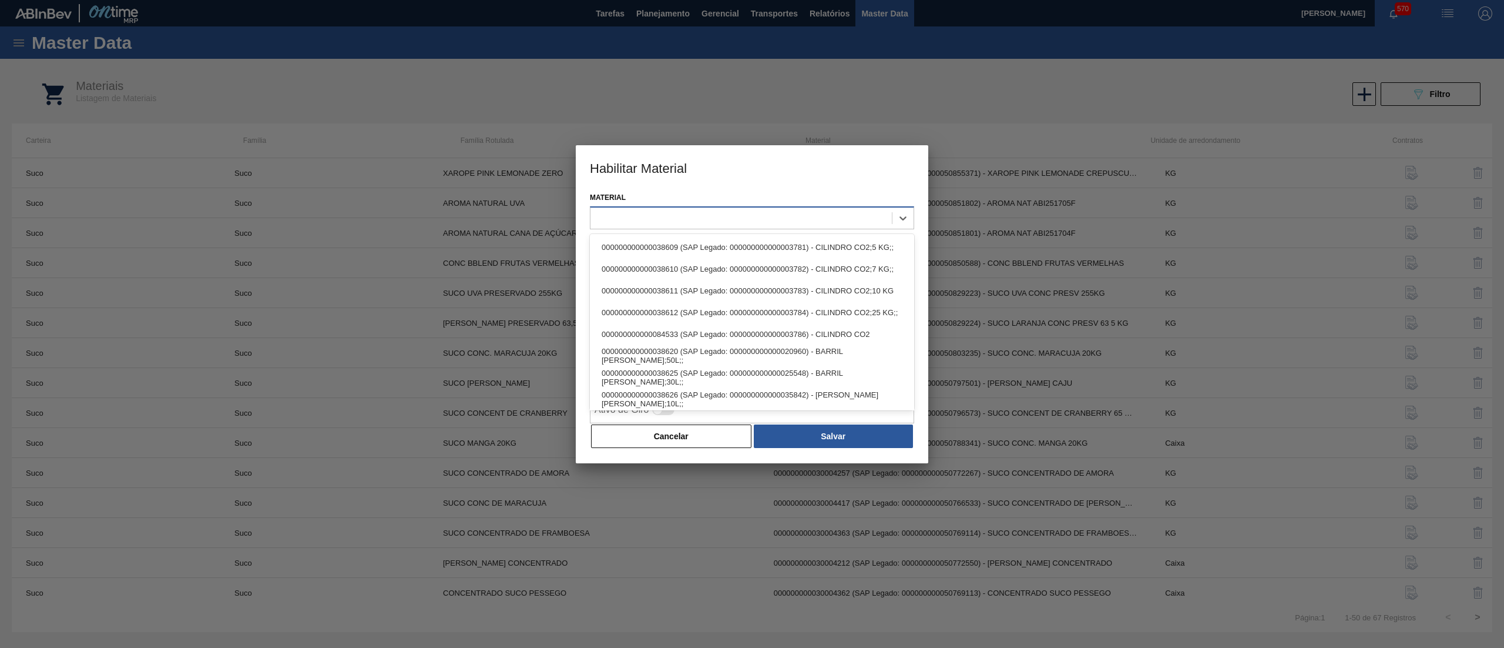
paste input "30034560"
type input "30034560"
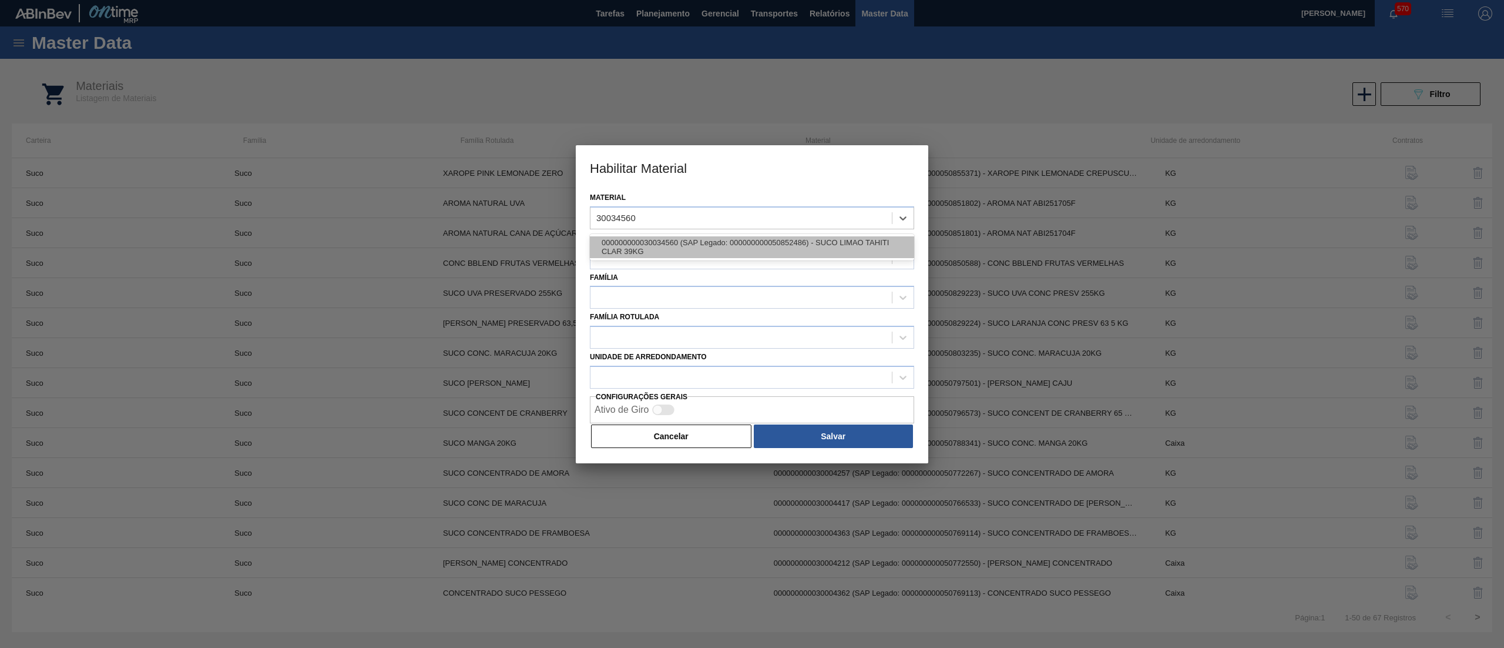
click at [706, 242] on div "000000000030034560 (SAP Legado: 000000000050852486) - SUCO LIMAO TAHITI CLAR 39…" at bounding box center [752, 247] width 324 height 22
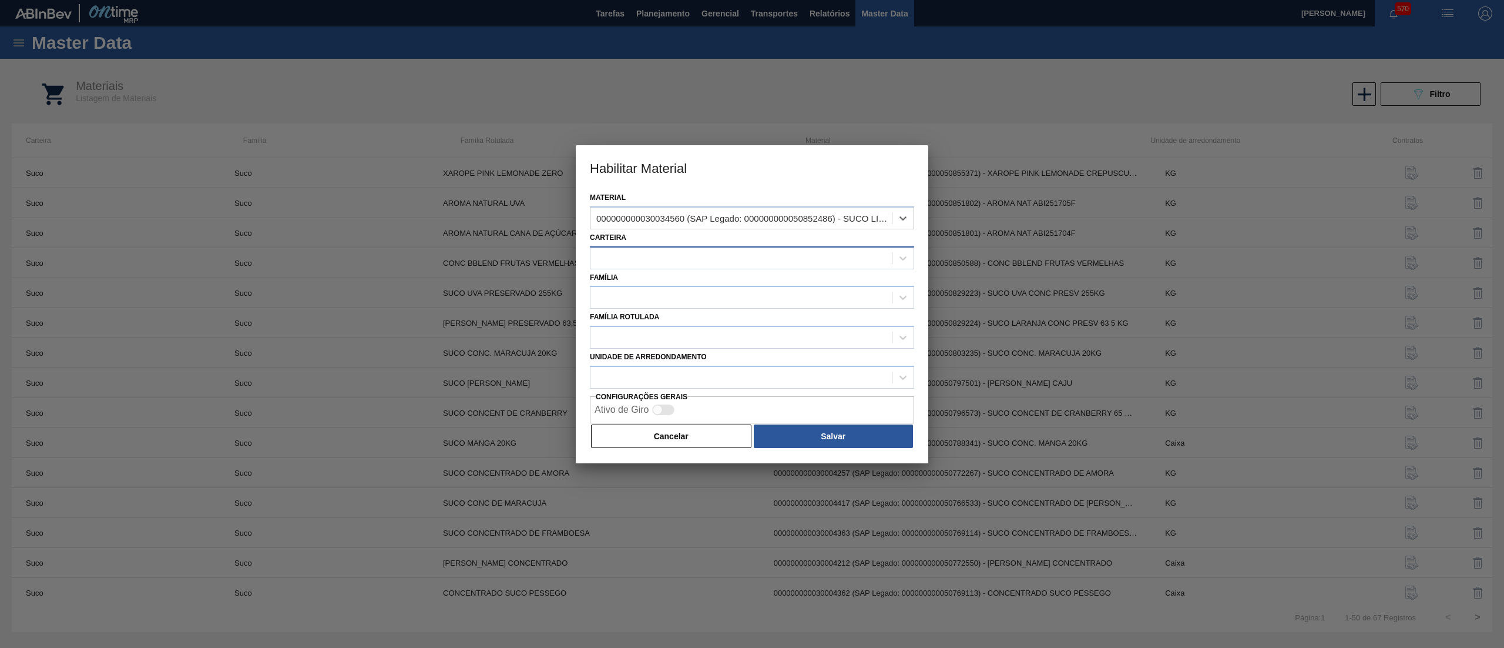
click at [649, 264] on div at bounding box center [741, 257] width 301 height 17
type input "SUC"
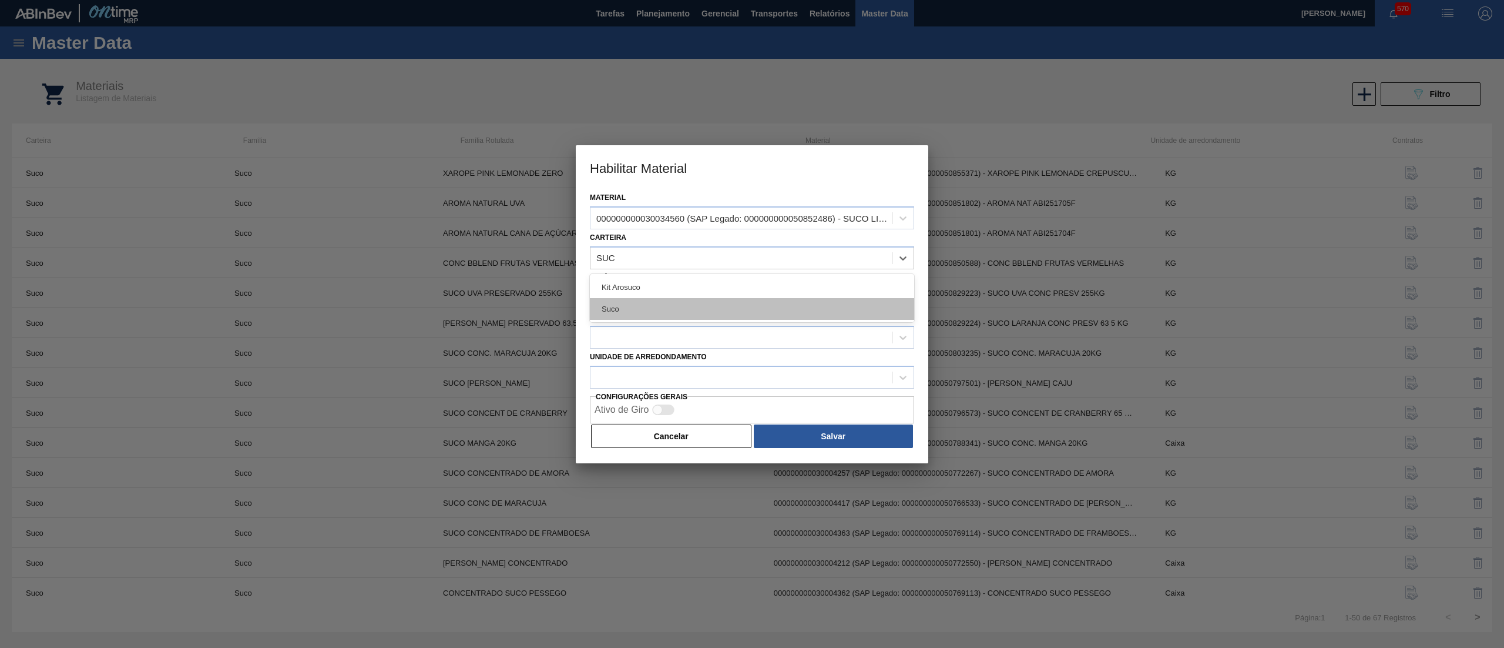
click at [647, 298] on div "Suco" at bounding box center [752, 309] width 324 height 22
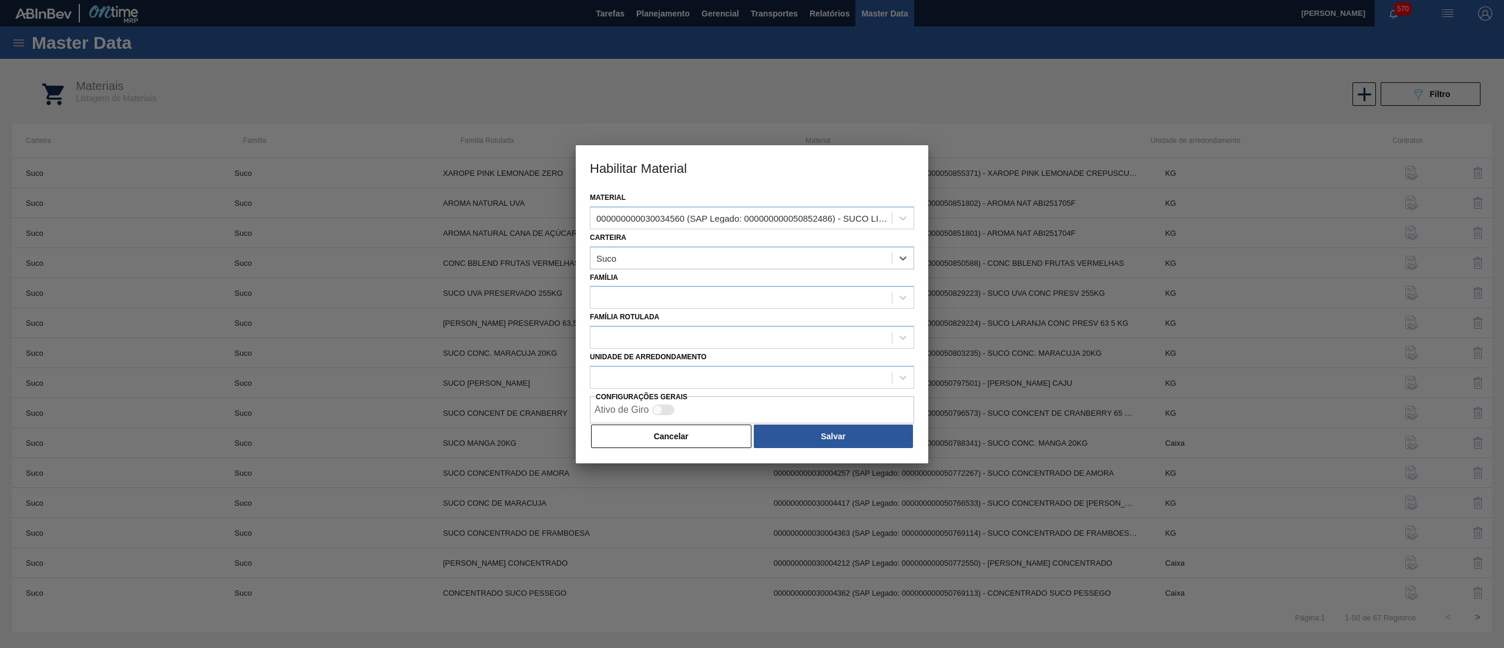
click at [638, 313] on label "Família Rotulada" at bounding box center [624, 317] width 69 height 8
click at [1504, 190] on Rotulada "Família Rotulada" at bounding box center [1523, 185] width 1 height 10
click at [631, 303] on div at bounding box center [741, 297] width 301 height 17
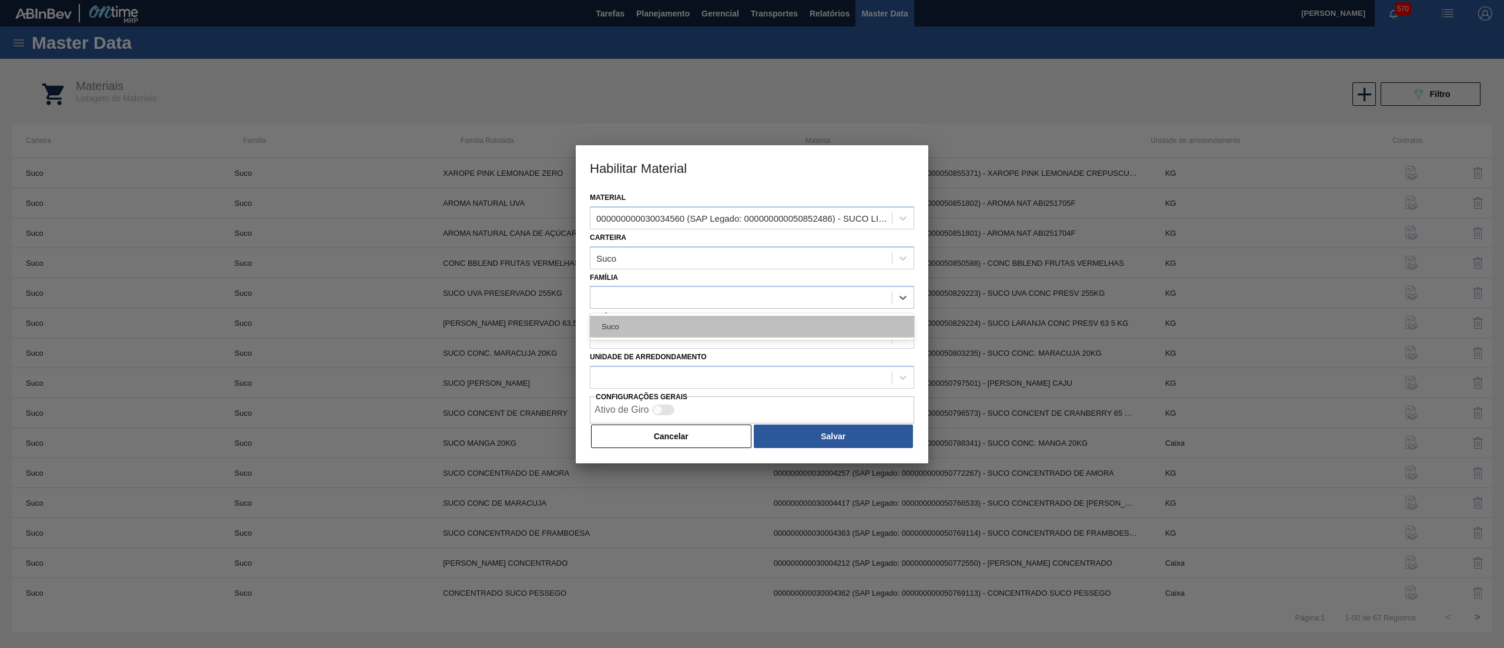
click at [631, 327] on div "Suco" at bounding box center [752, 327] width 324 height 22
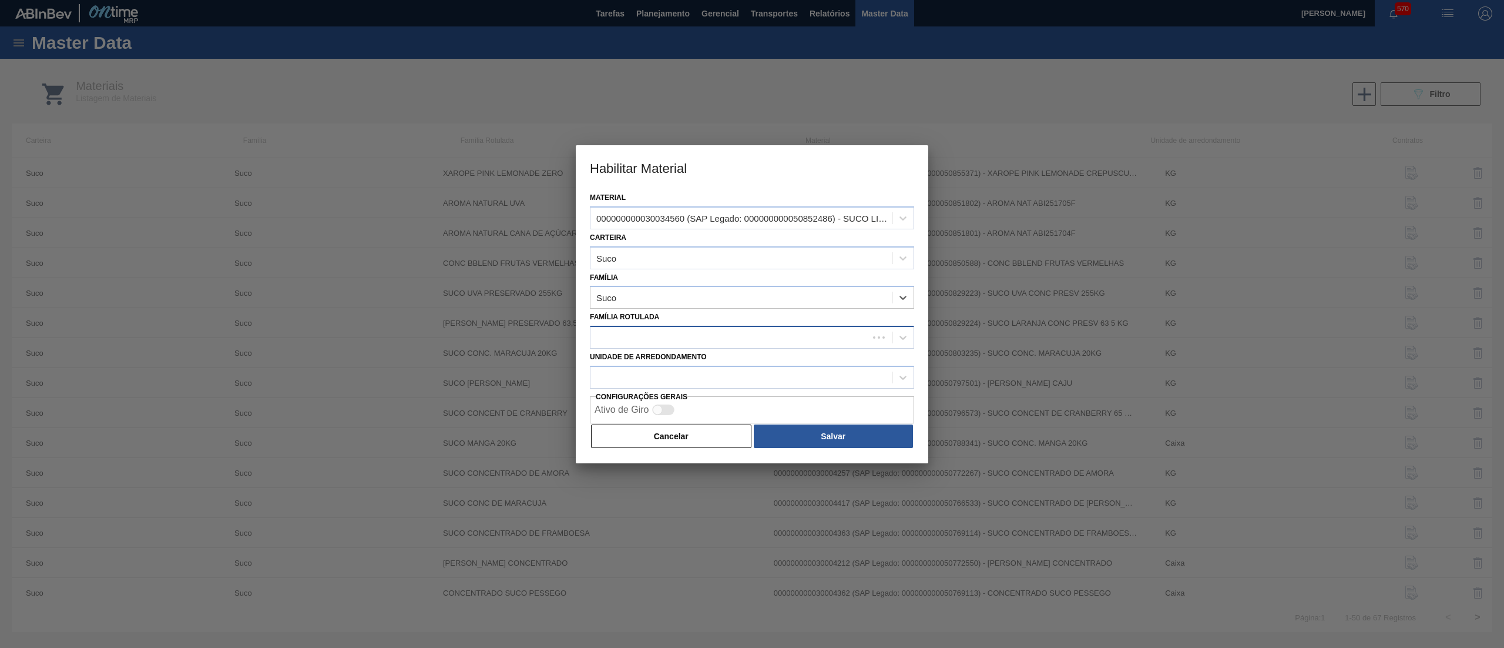
click at [628, 335] on div at bounding box center [730, 337] width 278 height 17
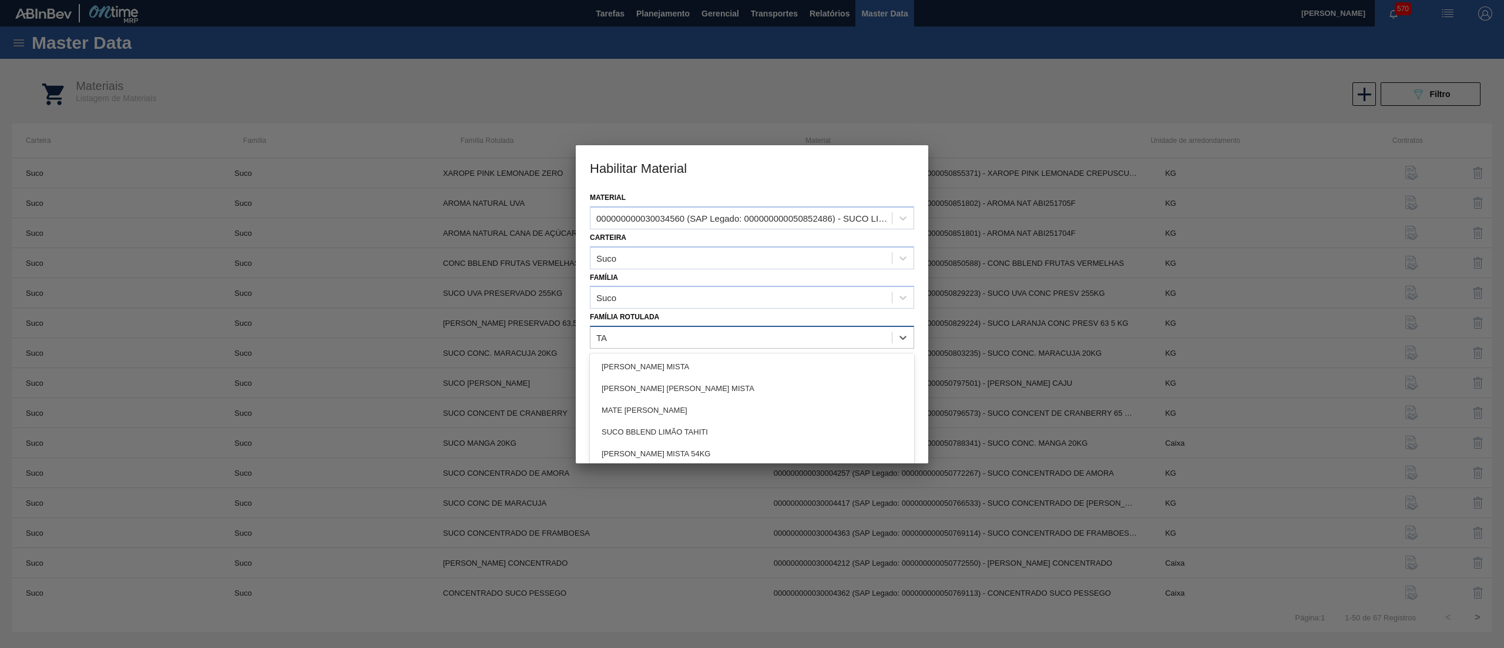
type Rotulada "TAH"
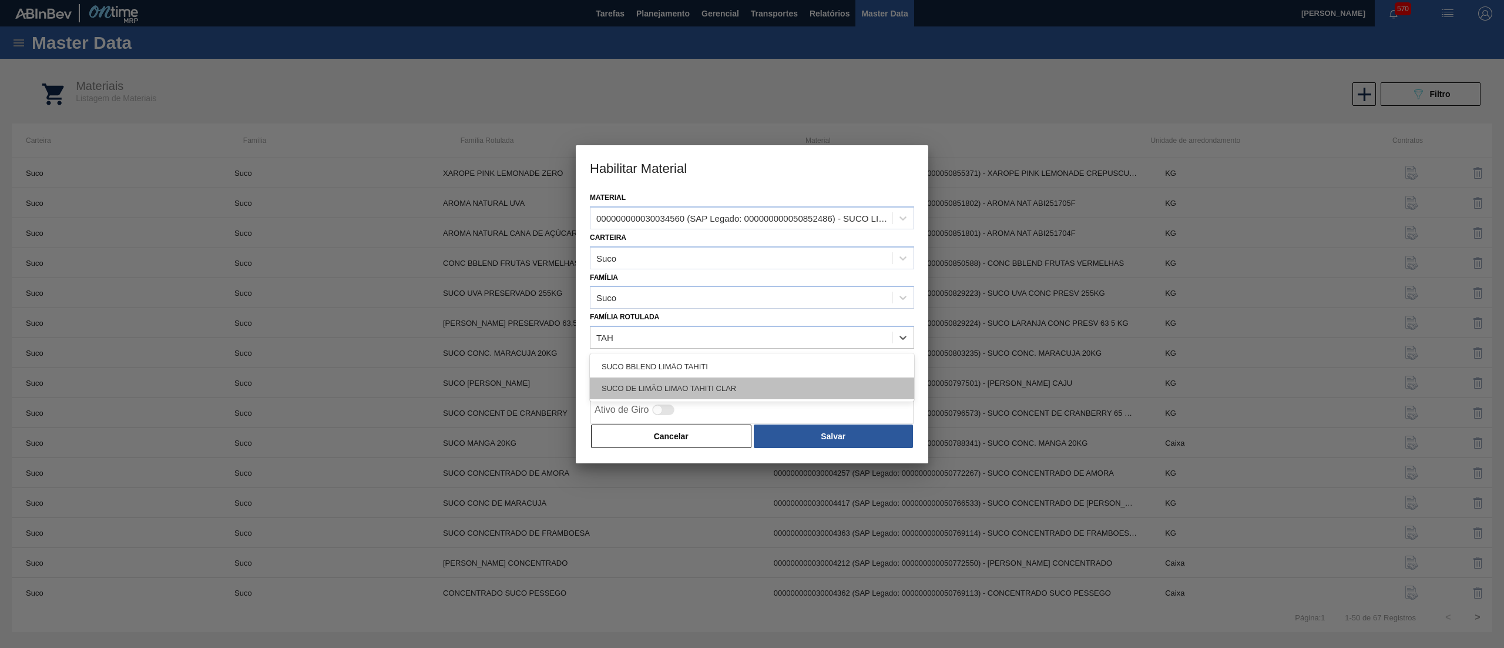
click at [676, 385] on div "SUCO DE LIMÃO LIMAO TAHITI CLAR" at bounding box center [752, 388] width 324 height 22
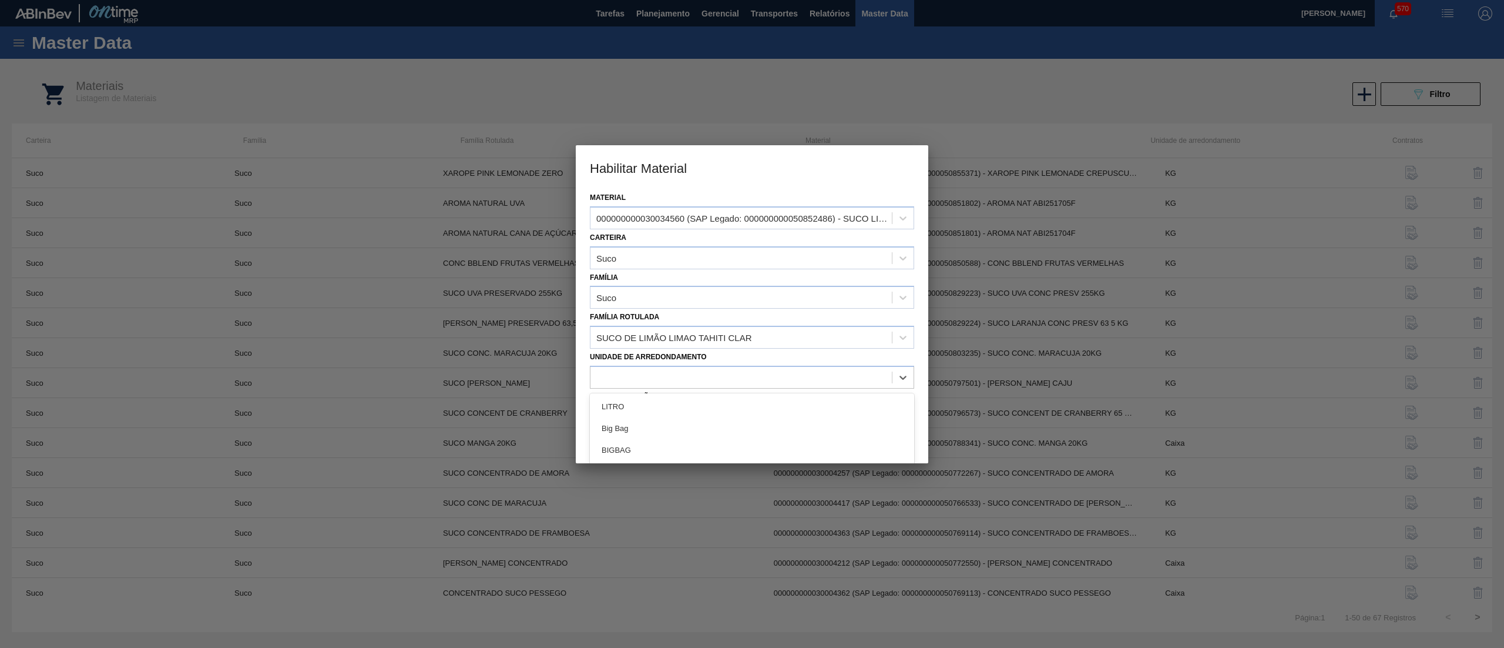
click at [676, 385] on div at bounding box center [752, 377] width 324 height 23
type arredondamento "K"
click at [649, 398] on div "KG" at bounding box center [752, 406] width 324 height 22
click at [831, 440] on button "Salvar" at bounding box center [833, 436] width 159 height 24
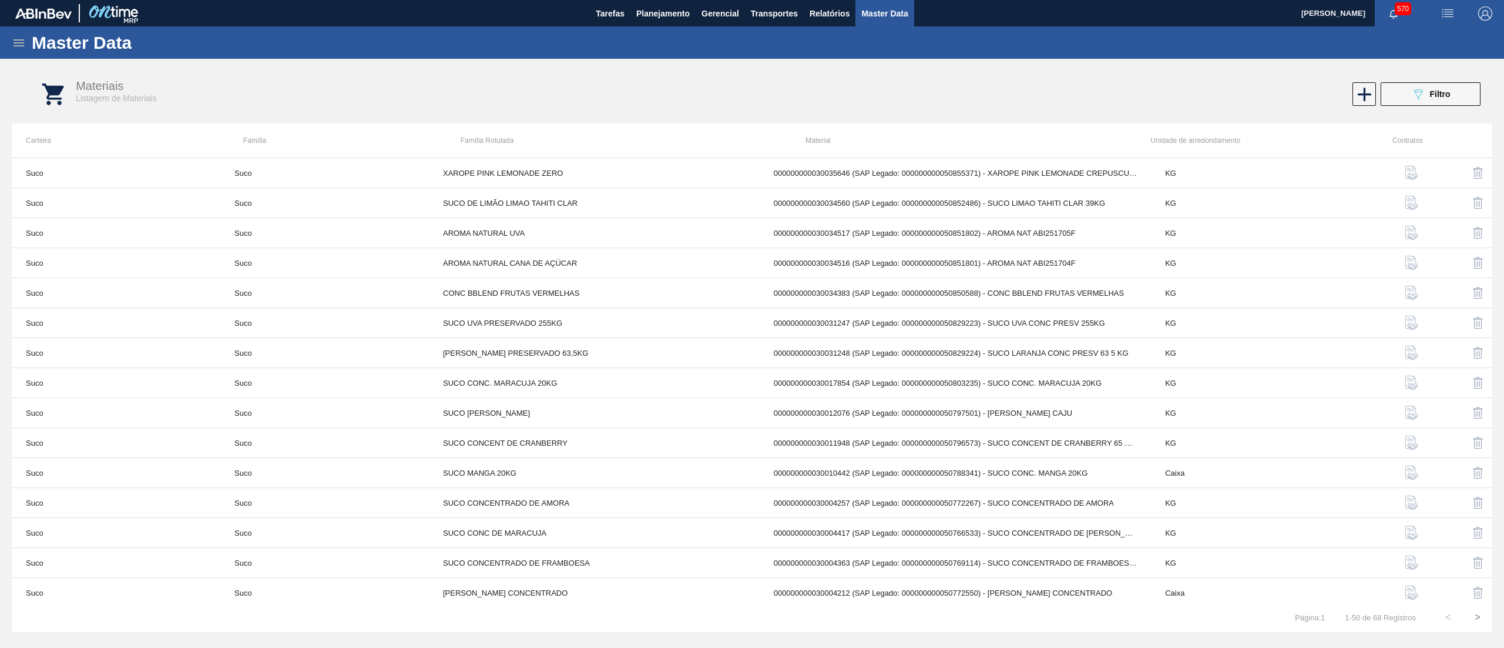
click at [17, 43] on icon at bounding box center [19, 43] width 14 height 14
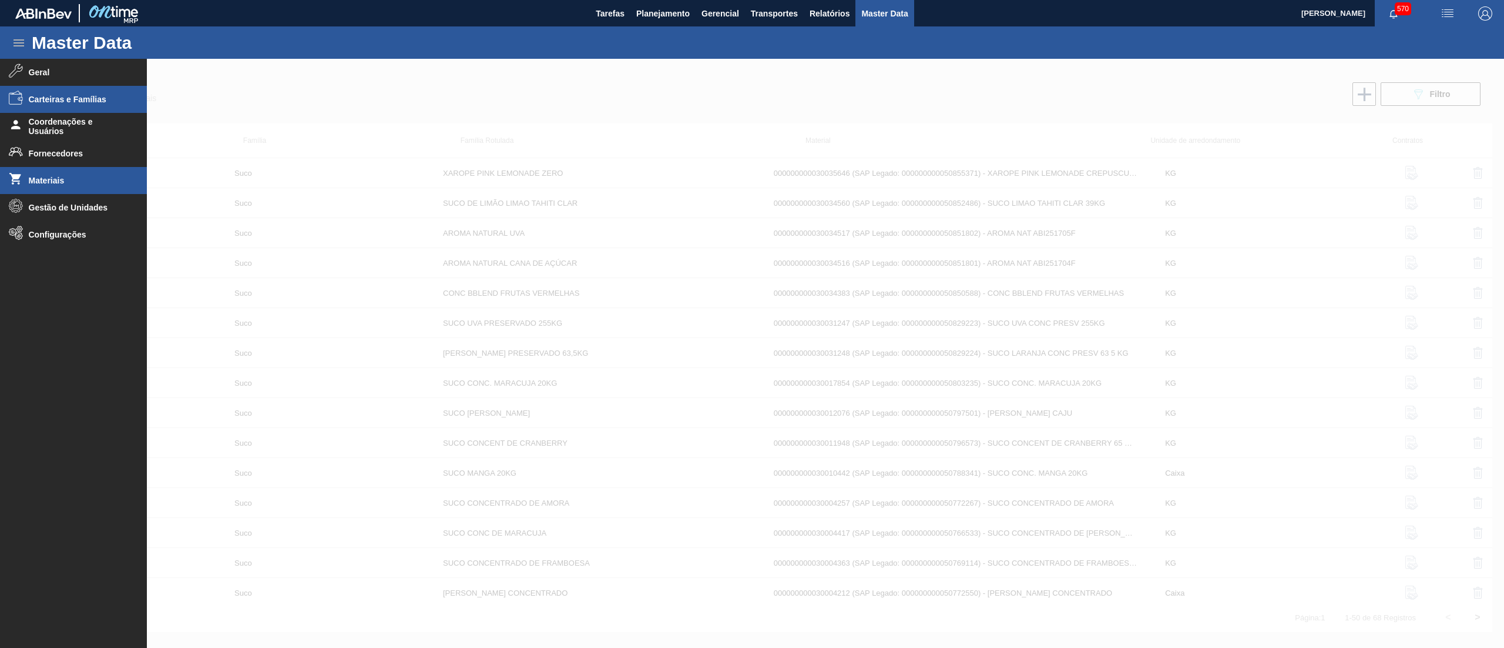
click at [66, 98] on span "Carteiras e Famílias" at bounding box center [77, 99] width 97 height 9
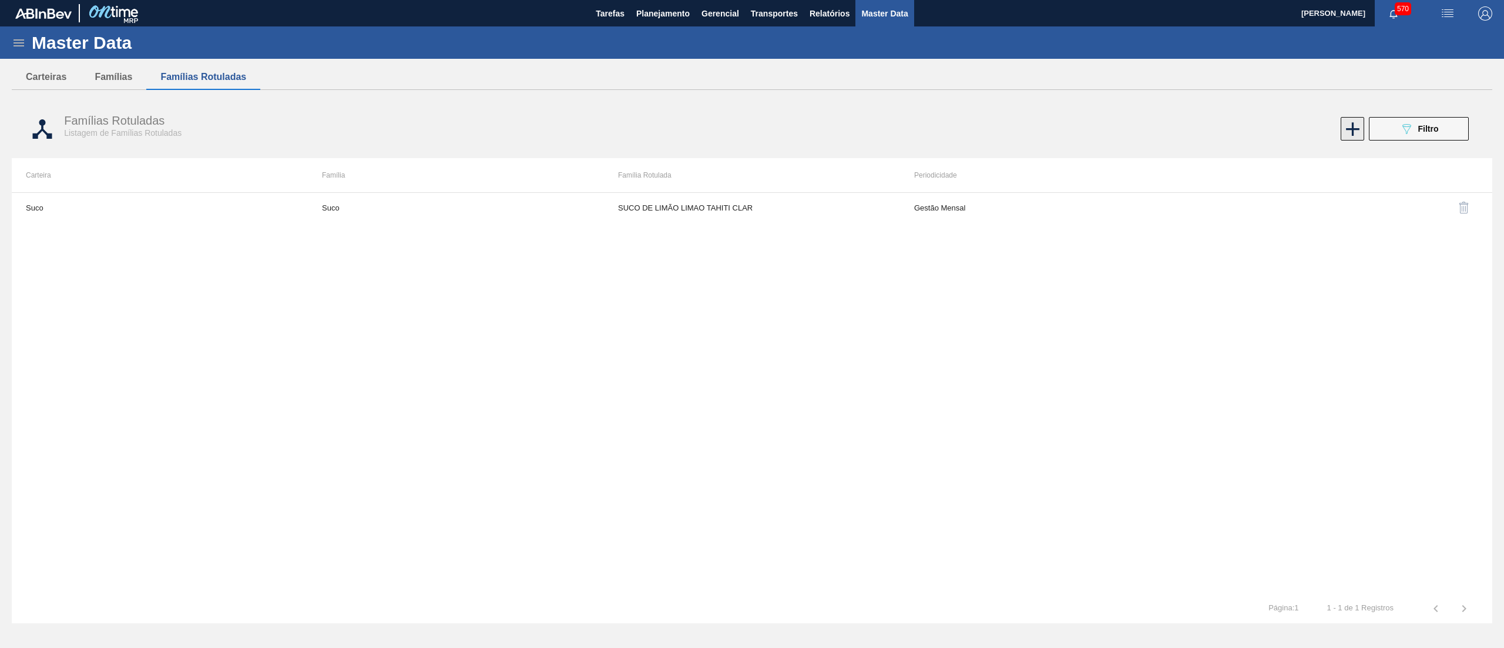
click at [1347, 131] on icon at bounding box center [1353, 129] width 23 height 23
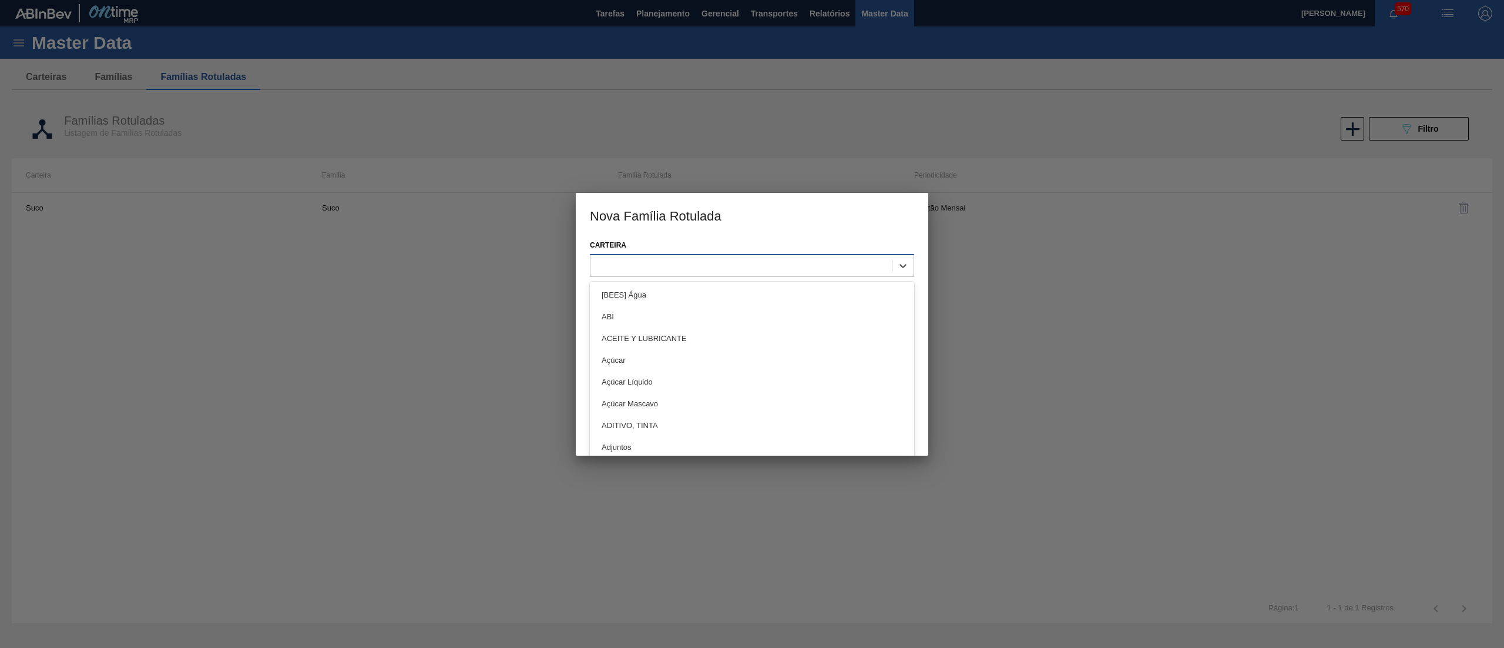
click at [670, 272] on div at bounding box center [741, 265] width 301 height 17
type input "SUC"
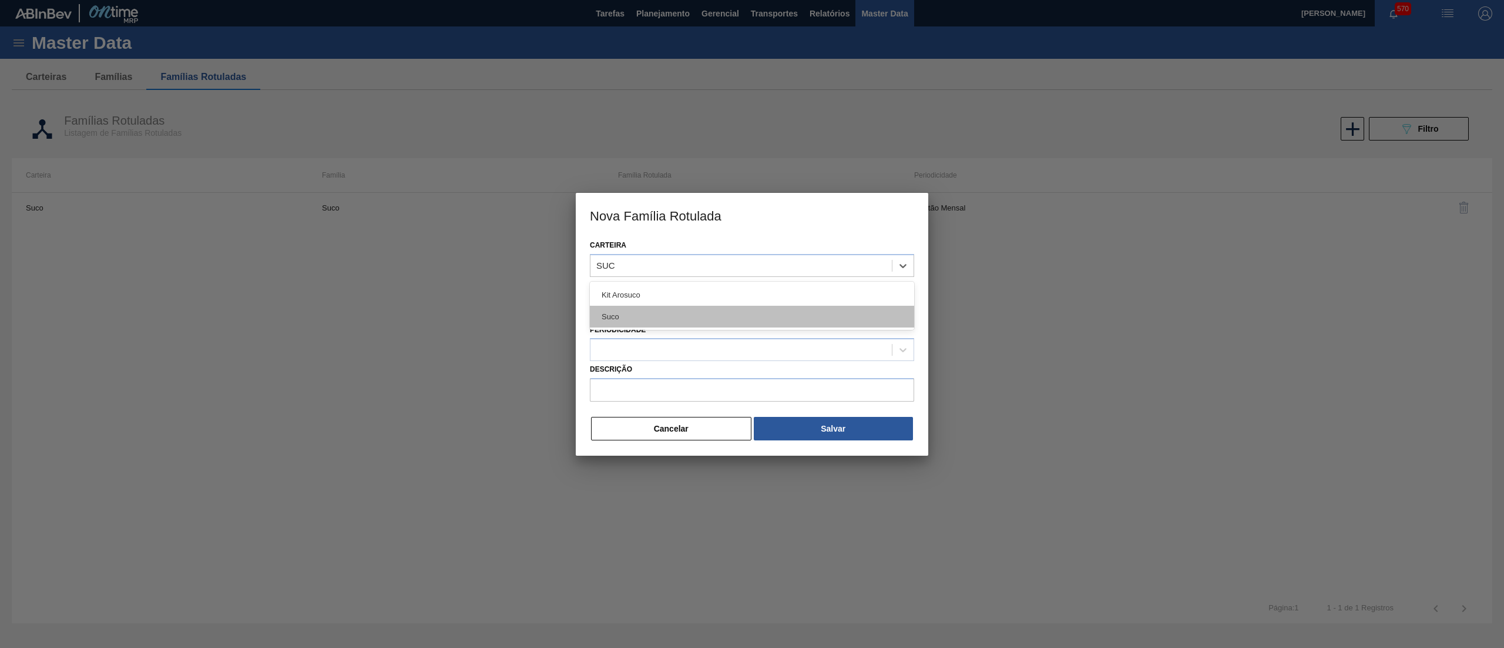
click at [665, 315] on div "Suco" at bounding box center [752, 317] width 324 height 22
click at [649, 315] on div at bounding box center [741, 309] width 301 height 17
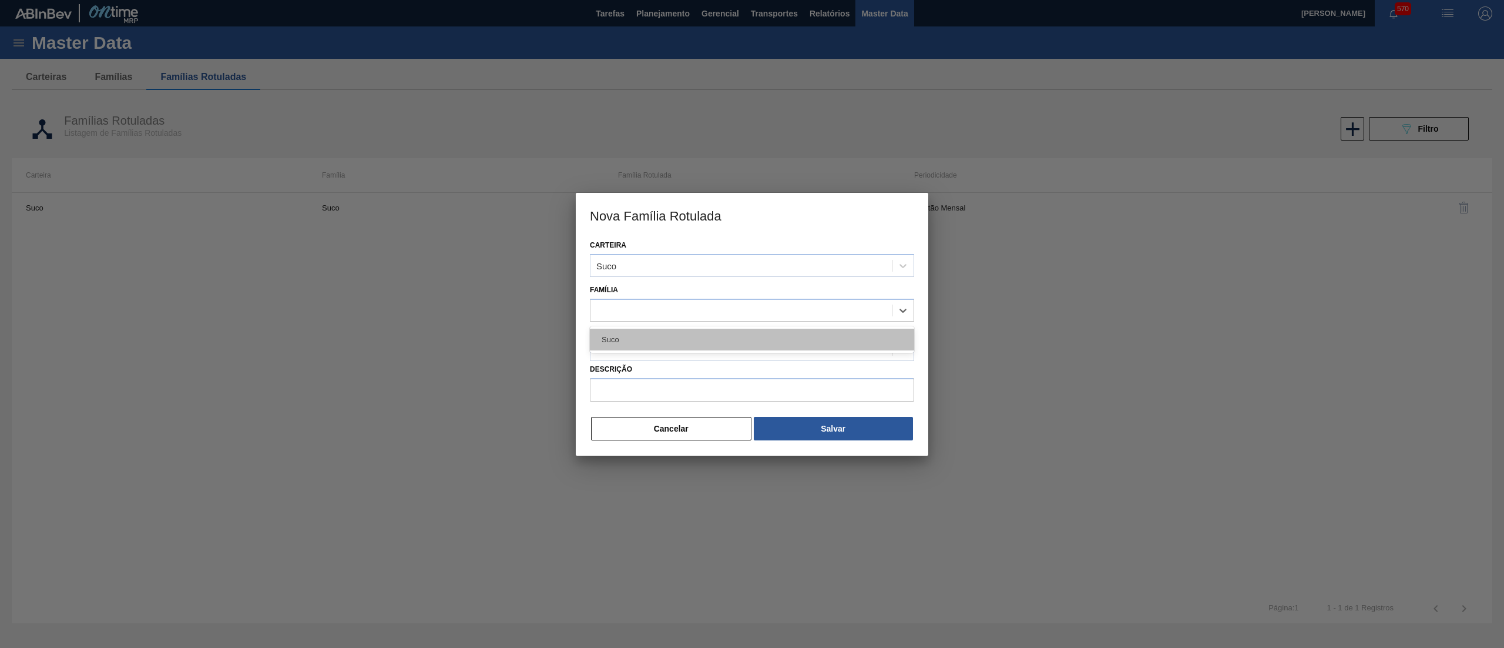
click at [637, 341] on div "Suco" at bounding box center [752, 339] width 324 height 22
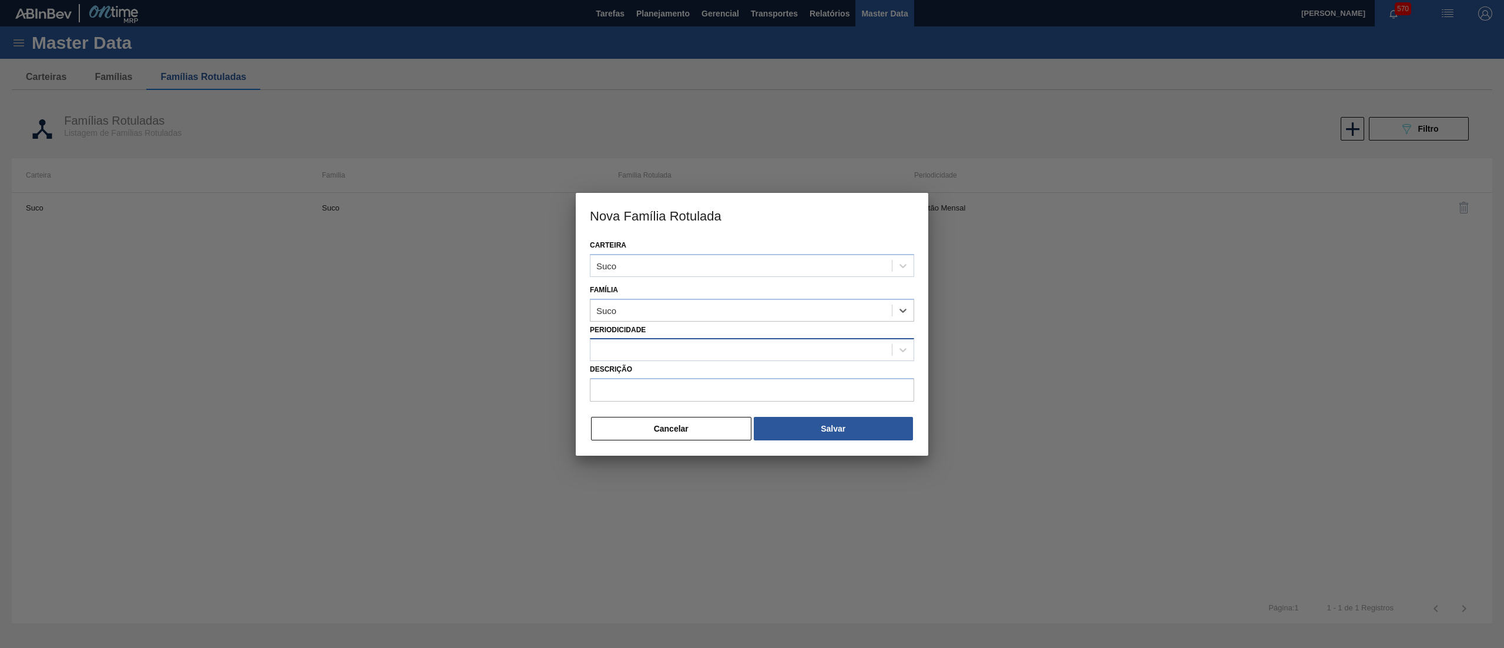
click at [635, 348] on div at bounding box center [741, 349] width 301 height 17
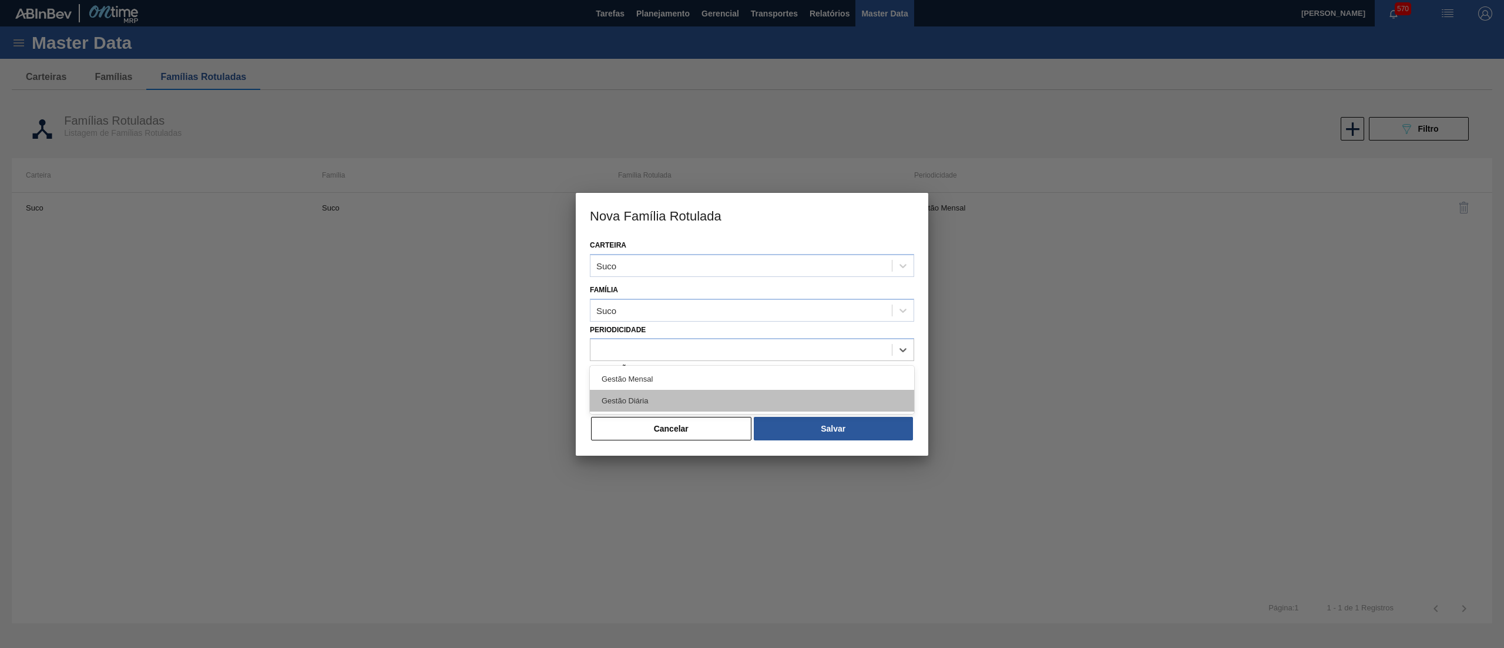
click at [629, 395] on div "Gestão Diária" at bounding box center [752, 401] width 324 height 22
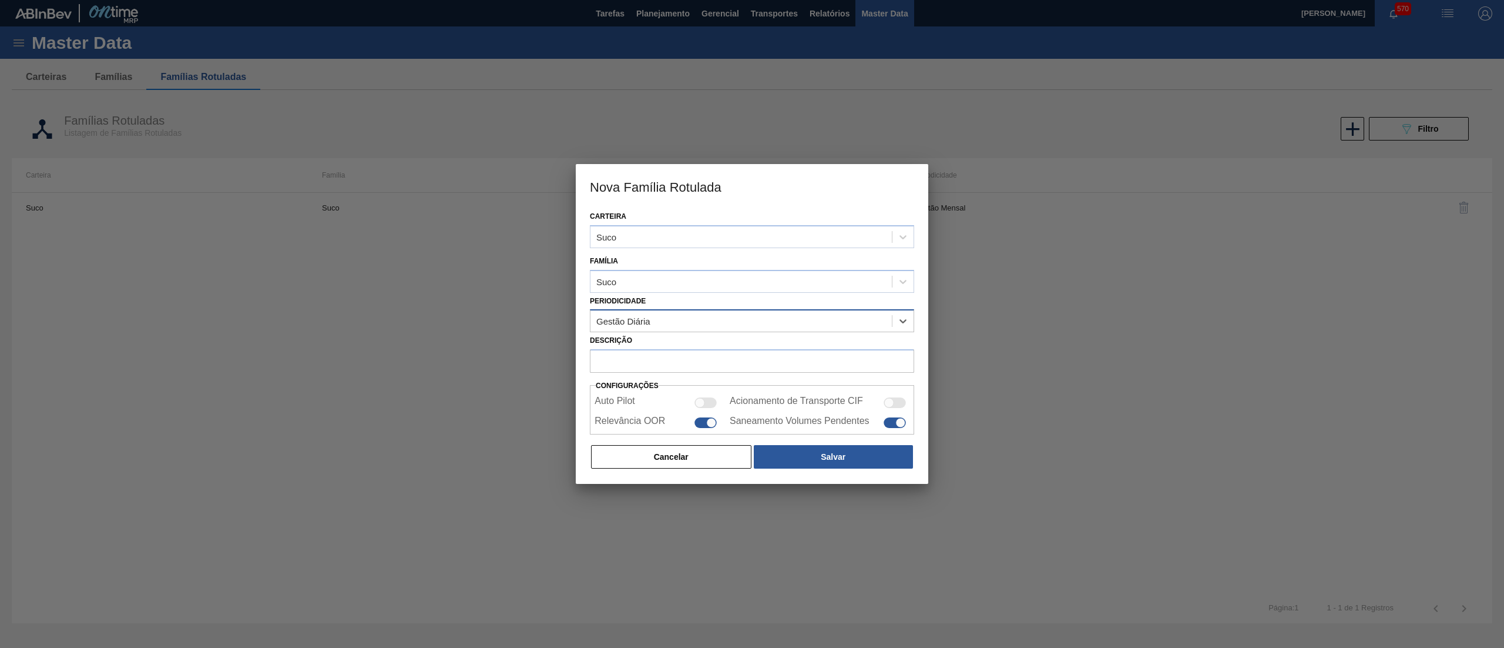
click at [628, 314] on div "Gestão Diária" at bounding box center [741, 321] width 301 height 17
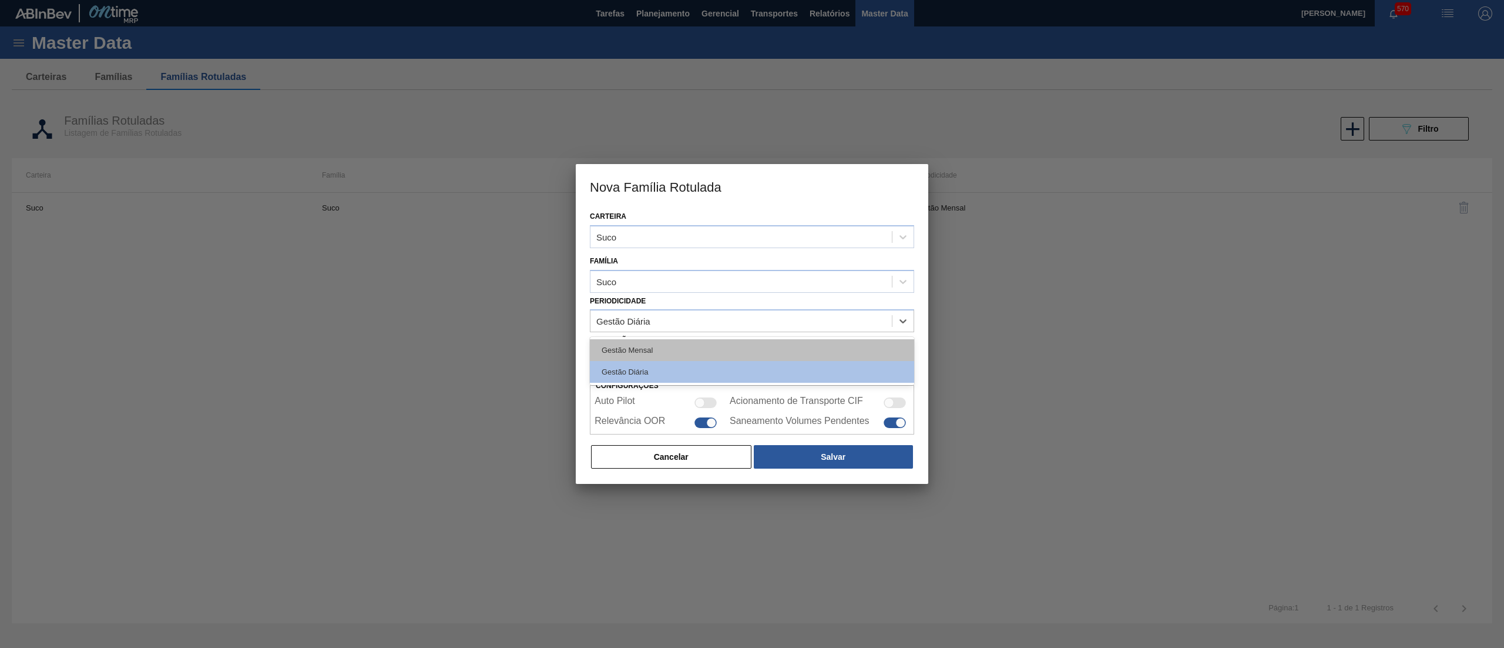
click at [623, 345] on div "Gestão Mensal" at bounding box center [752, 350] width 324 height 22
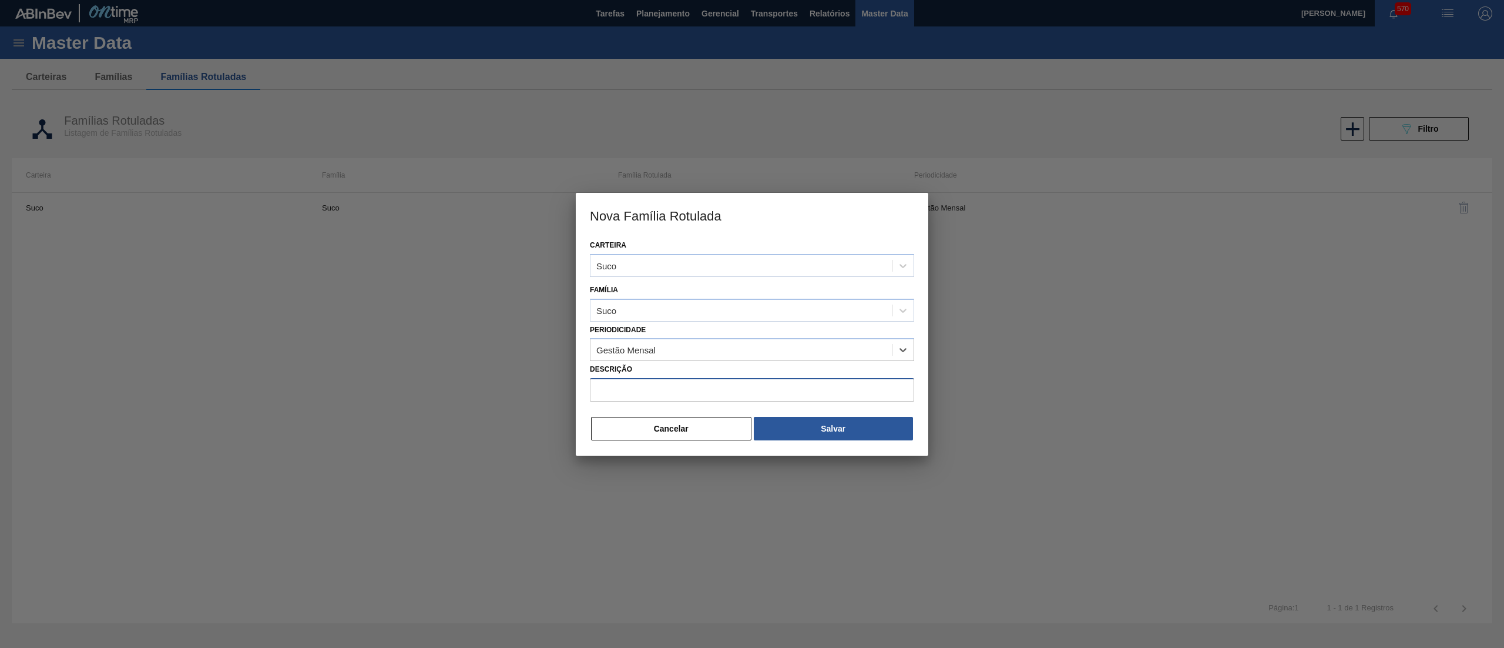
click at [641, 388] on input "Descrição" at bounding box center [752, 390] width 324 height 24
paste input "[PERSON_NAME] CONC PRESV 51KG"
click at [623, 388] on input "[PERSON_NAME] CONC PRESV 51KG" at bounding box center [752, 390] width 324 height 24
drag, startPoint x: 766, startPoint y: 393, endPoint x: 727, endPoint y: 397, distance: 39.7
click at [727, 397] on input "[PERSON_NAME] CONC PRESV 51KG" at bounding box center [752, 390] width 324 height 24
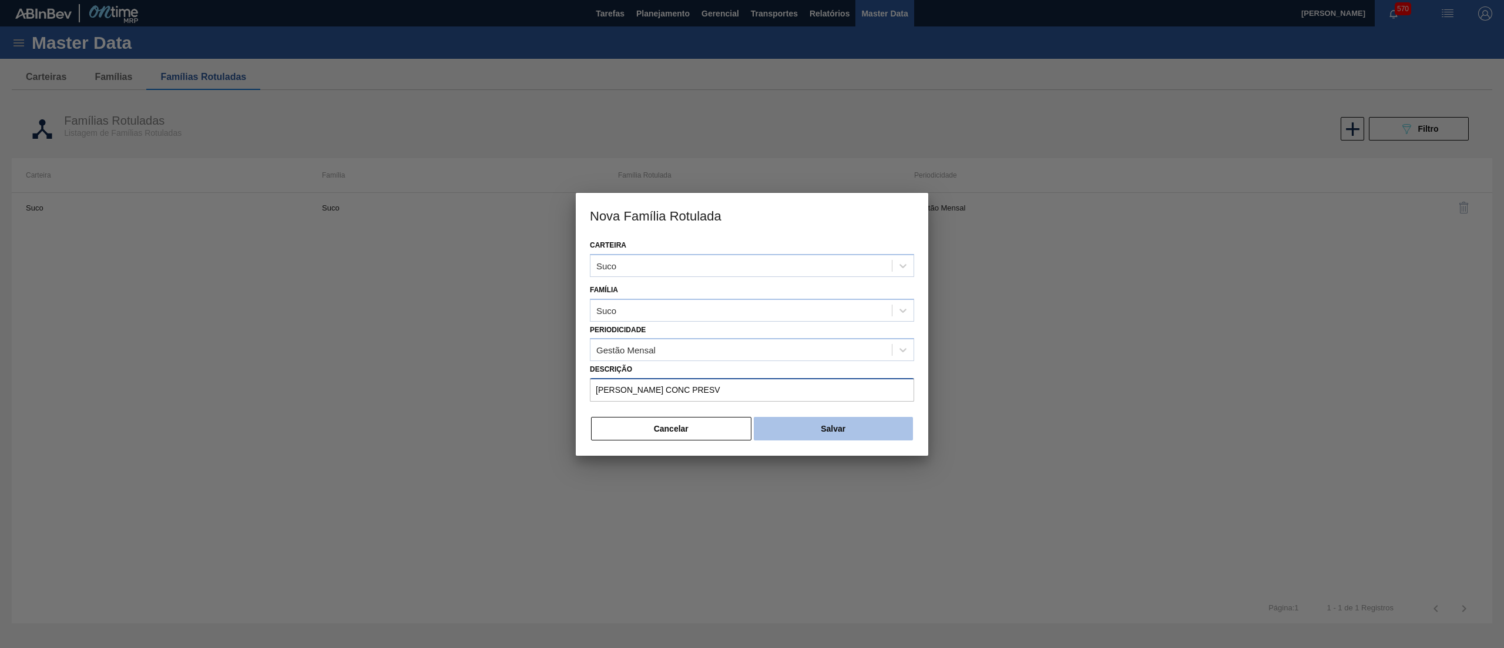
type input "[PERSON_NAME] CONC PRESV"
click at [856, 429] on button "Salvar" at bounding box center [833, 429] width 159 height 24
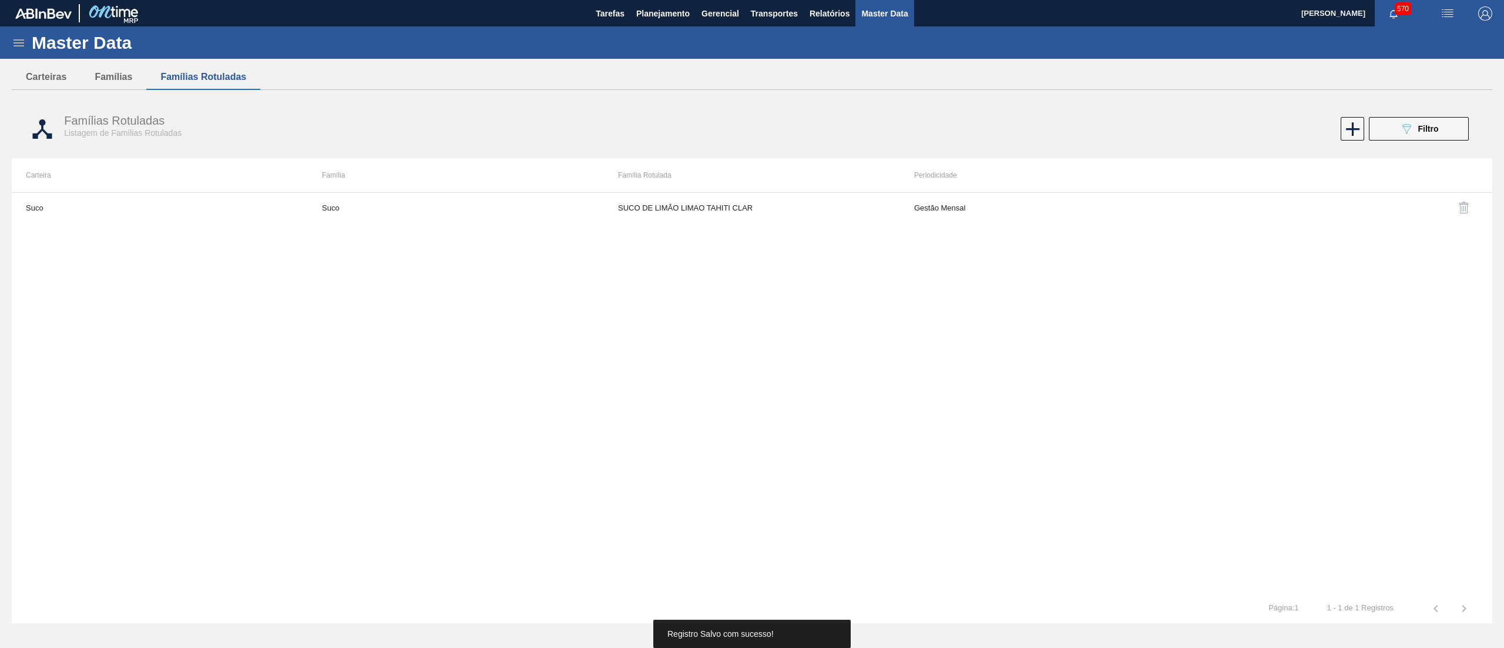
click at [18, 36] on icon at bounding box center [19, 43] width 14 height 14
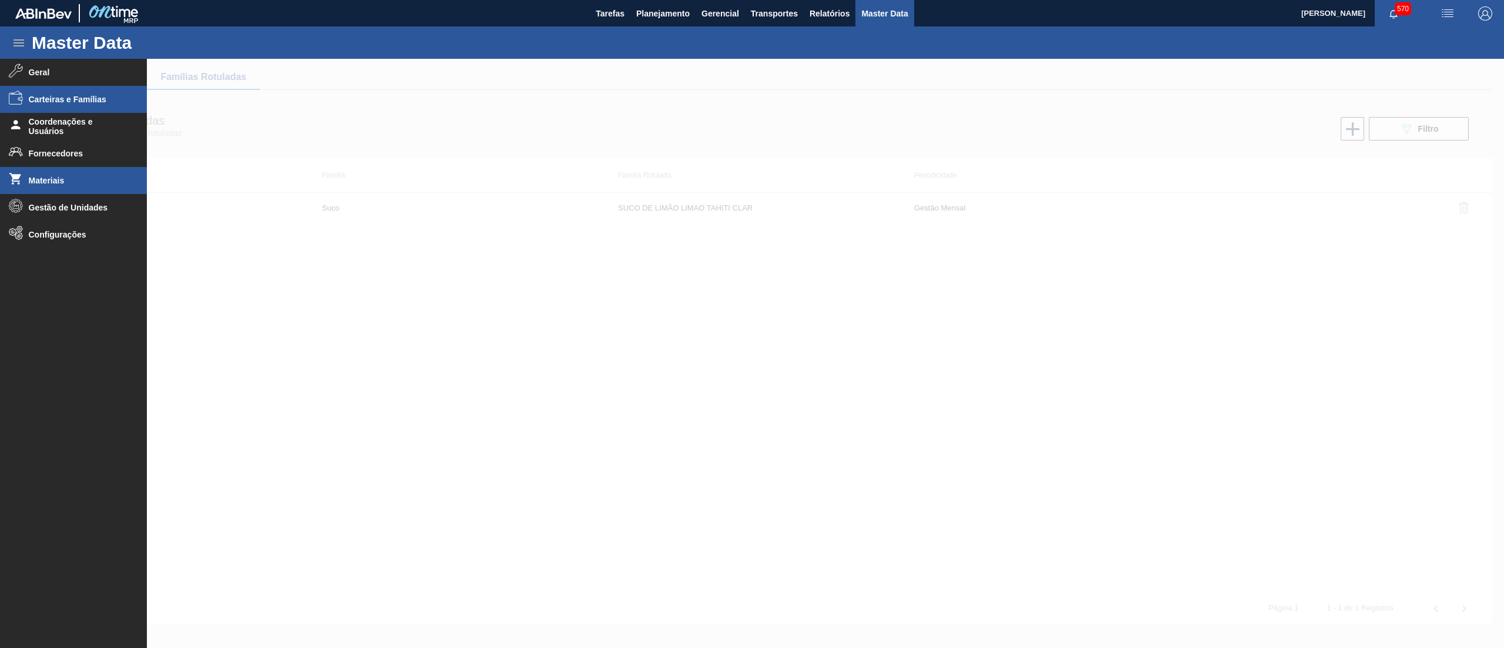
click at [71, 187] on li "Materiais" at bounding box center [73, 180] width 147 height 27
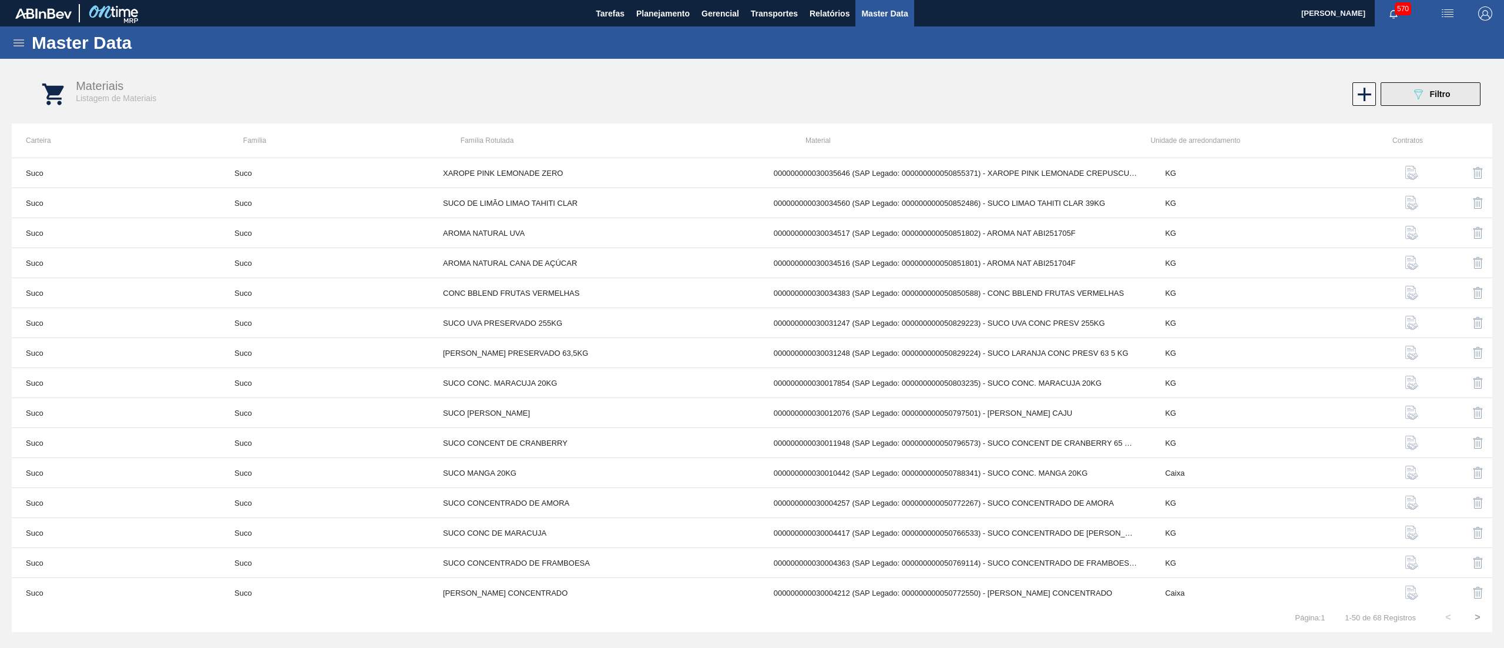
click at [1431, 95] on span "Filtro" at bounding box center [1440, 93] width 21 height 9
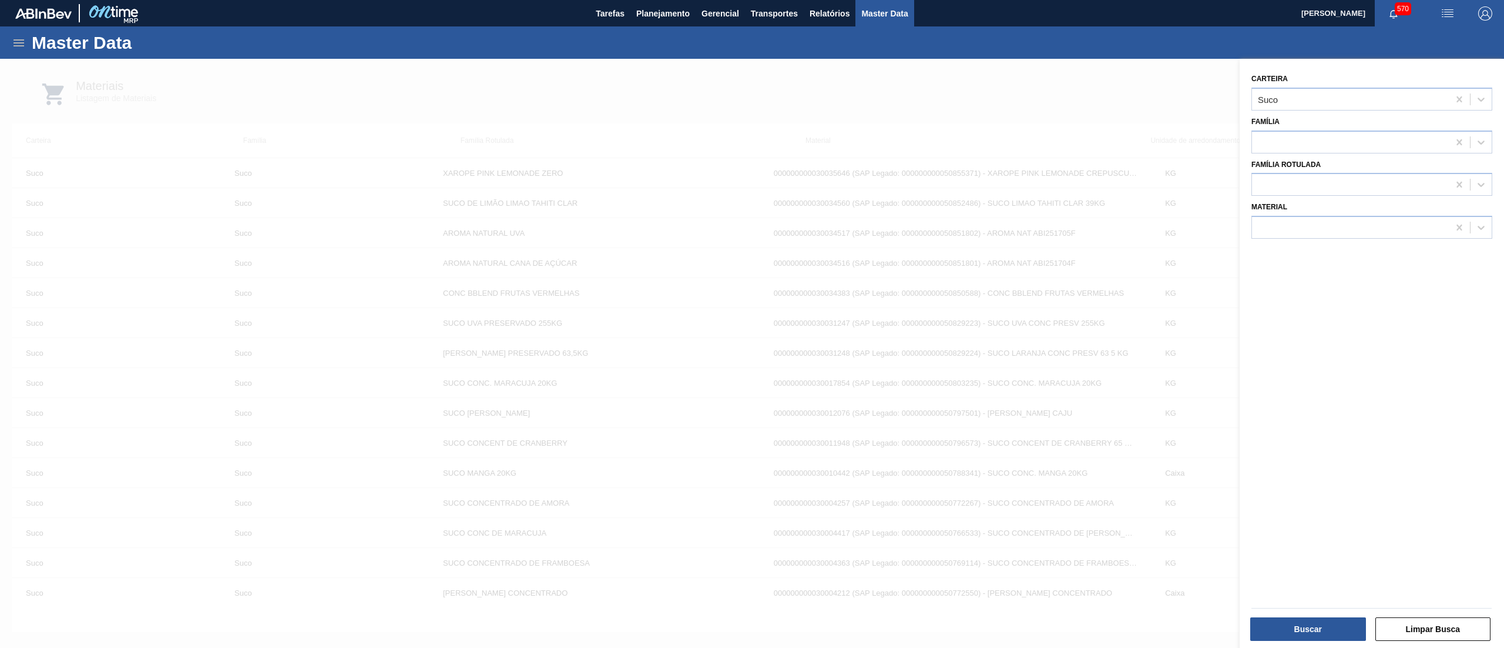
click at [1051, 101] on div at bounding box center [752, 383] width 1504 height 648
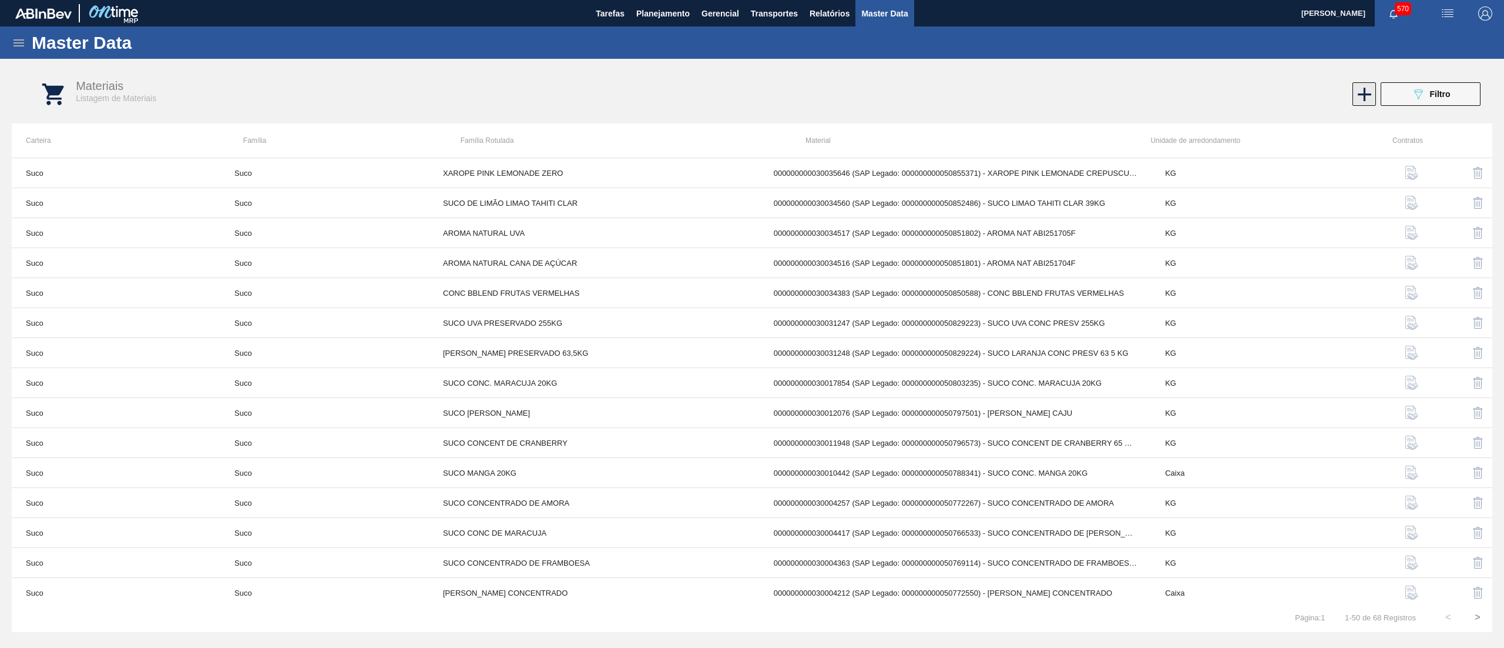
click at [1356, 92] on icon at bounding box center [1364, 94] width 23 height 23
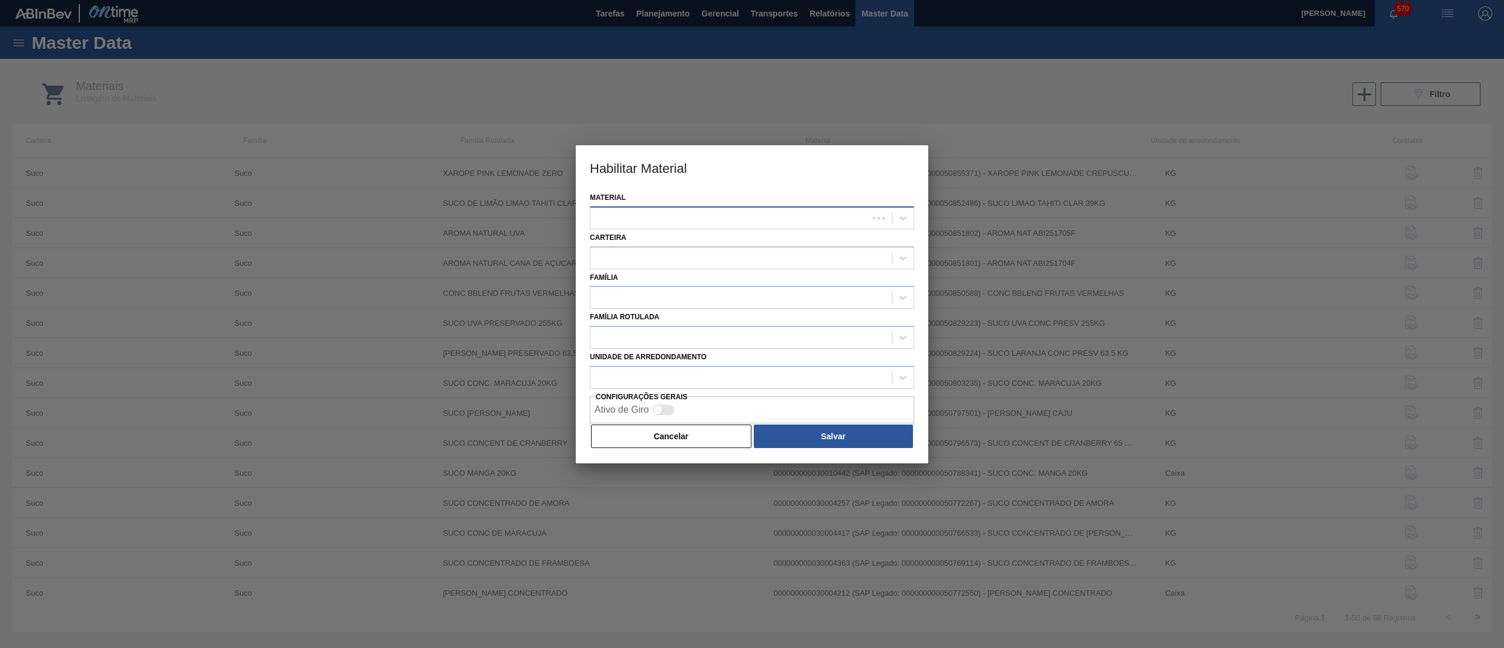
click at [688, 216] on div at bounding box center [730, 217] width 278 height 17
paste input "30034561"
type input "30034561"
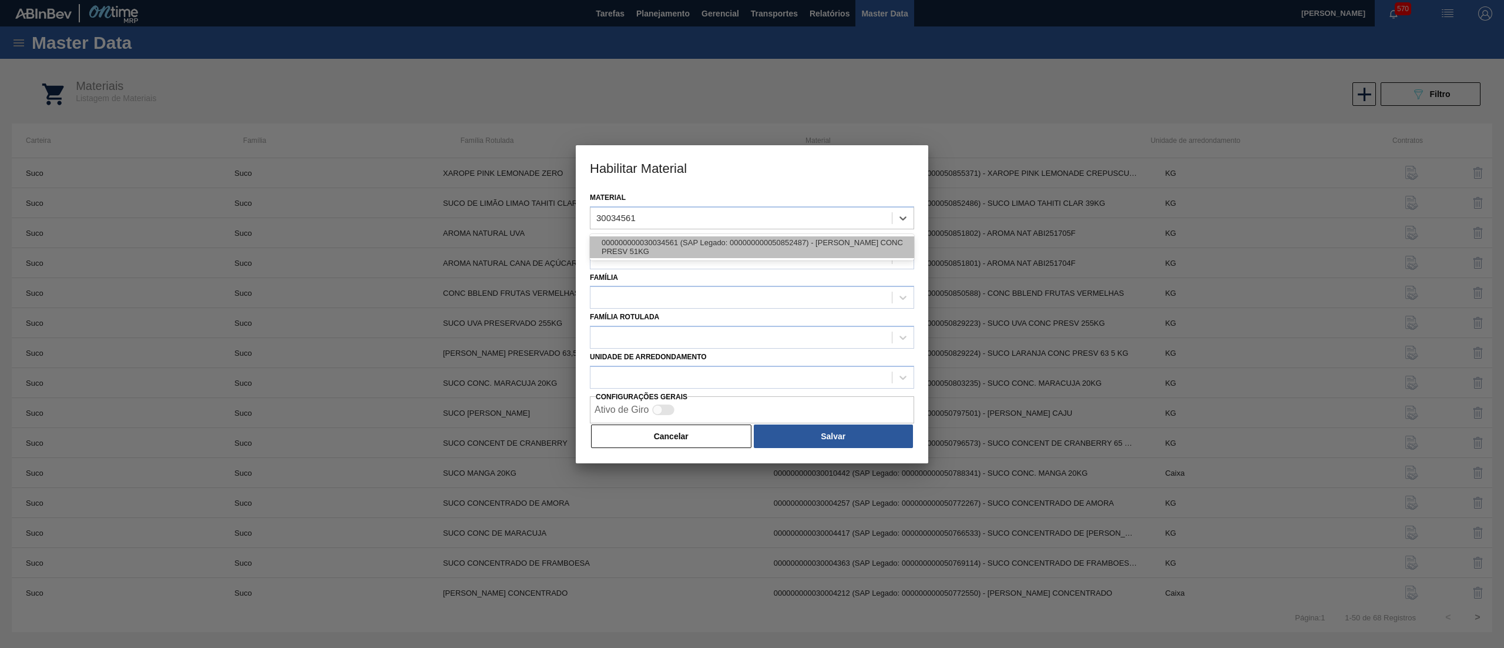
click at [688, 237] on div "000000000030034561 (SAP Legado: 000000000050852487) - [PERSON_NAME] CONC PRESV …" at bounding box center [752, 247] width 324 height 22
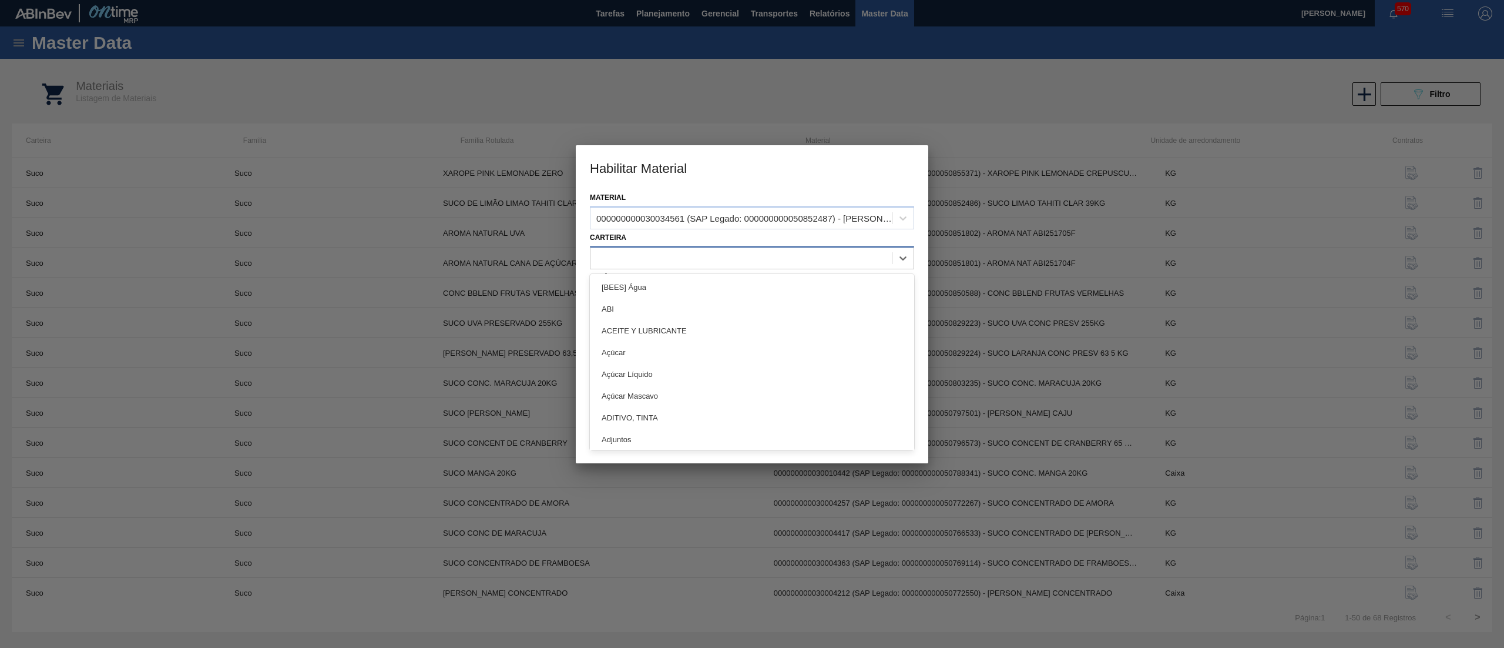
click at [608, 258] on div at bounding box center [741, 257] width 301 height 17
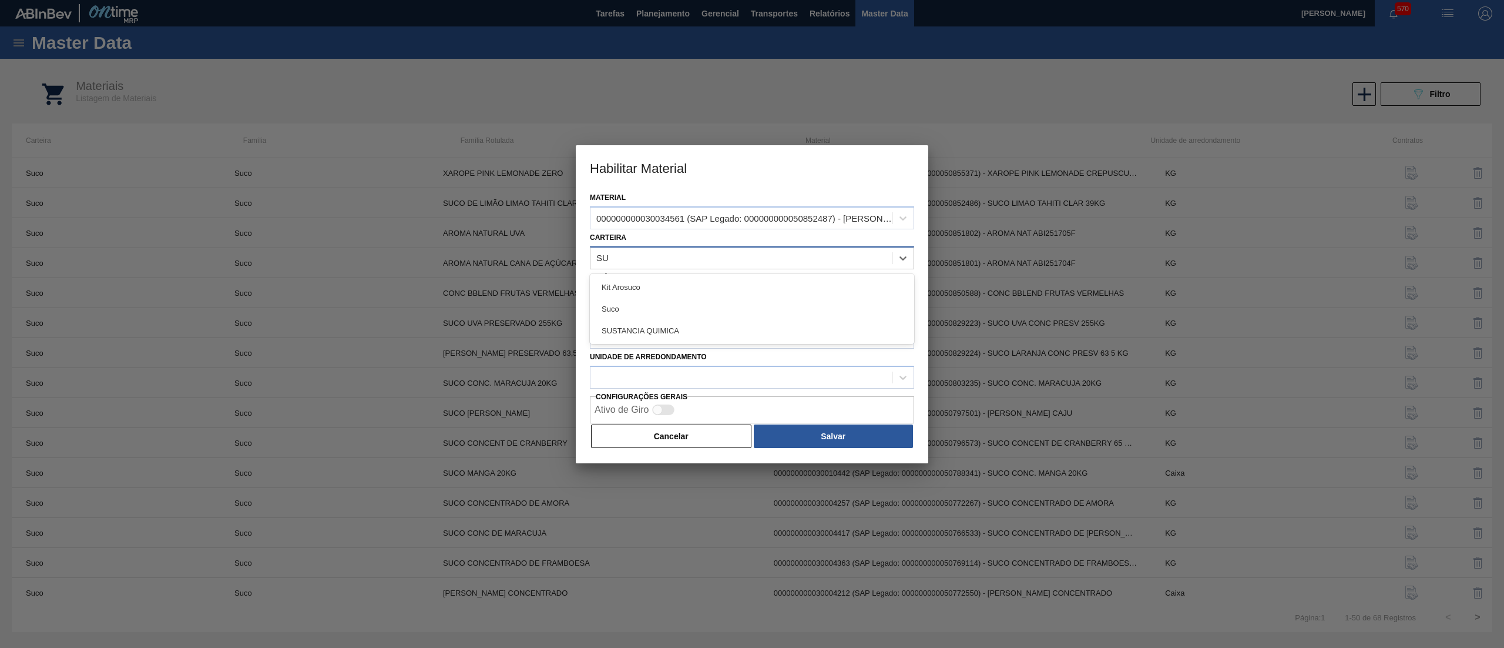
type input "SUC"
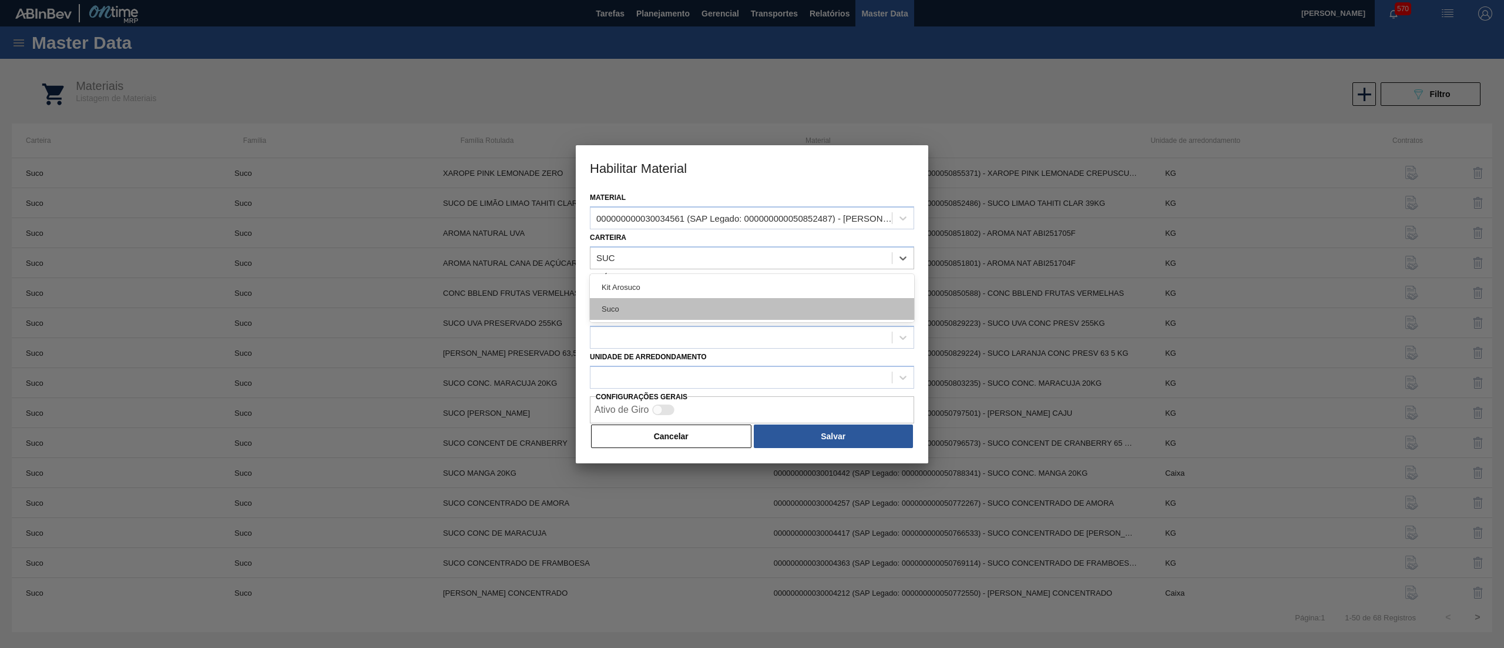
click at [650, 307] on div "Suco" at bounding box center [752, 309] width 324 height 22
click at [638, 302] on div at bounding box center [741, 297] width 301 height 17
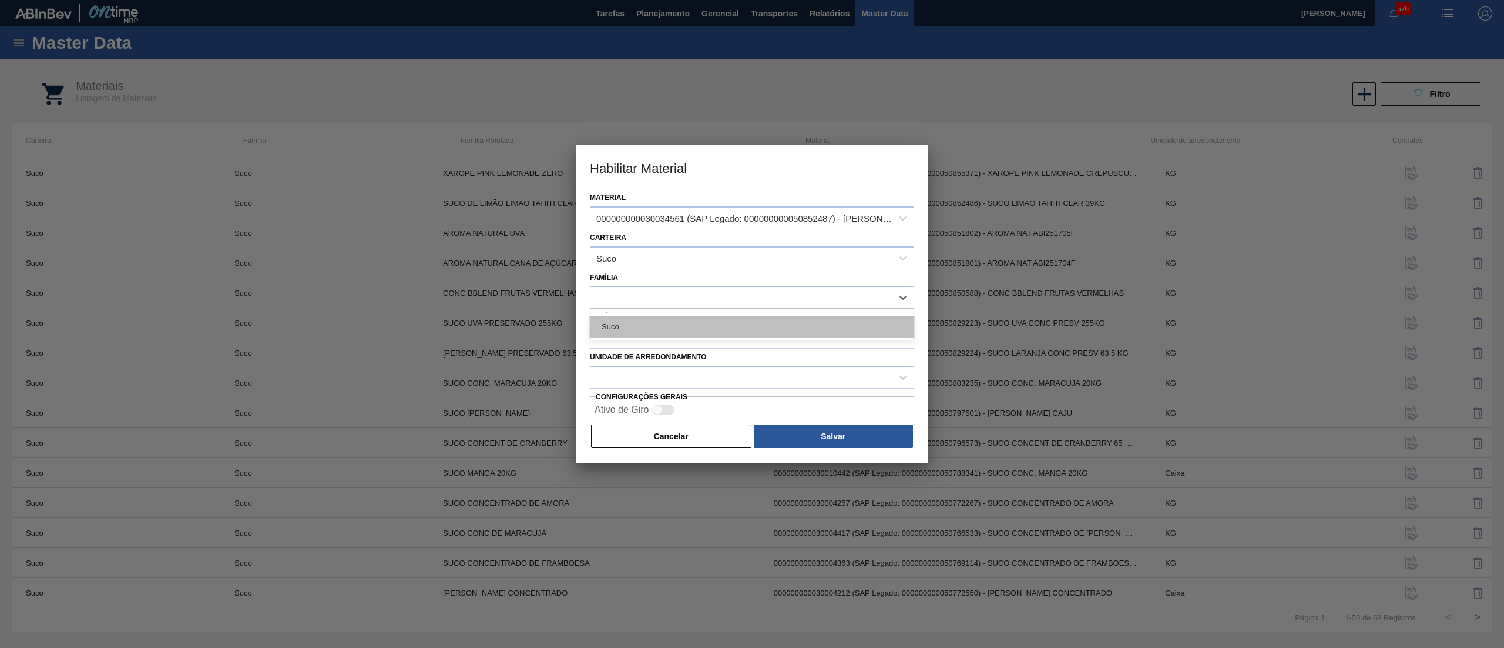
click at [636, 328] on div "Suco" at bounding box center [752, 327] width 324 height 22
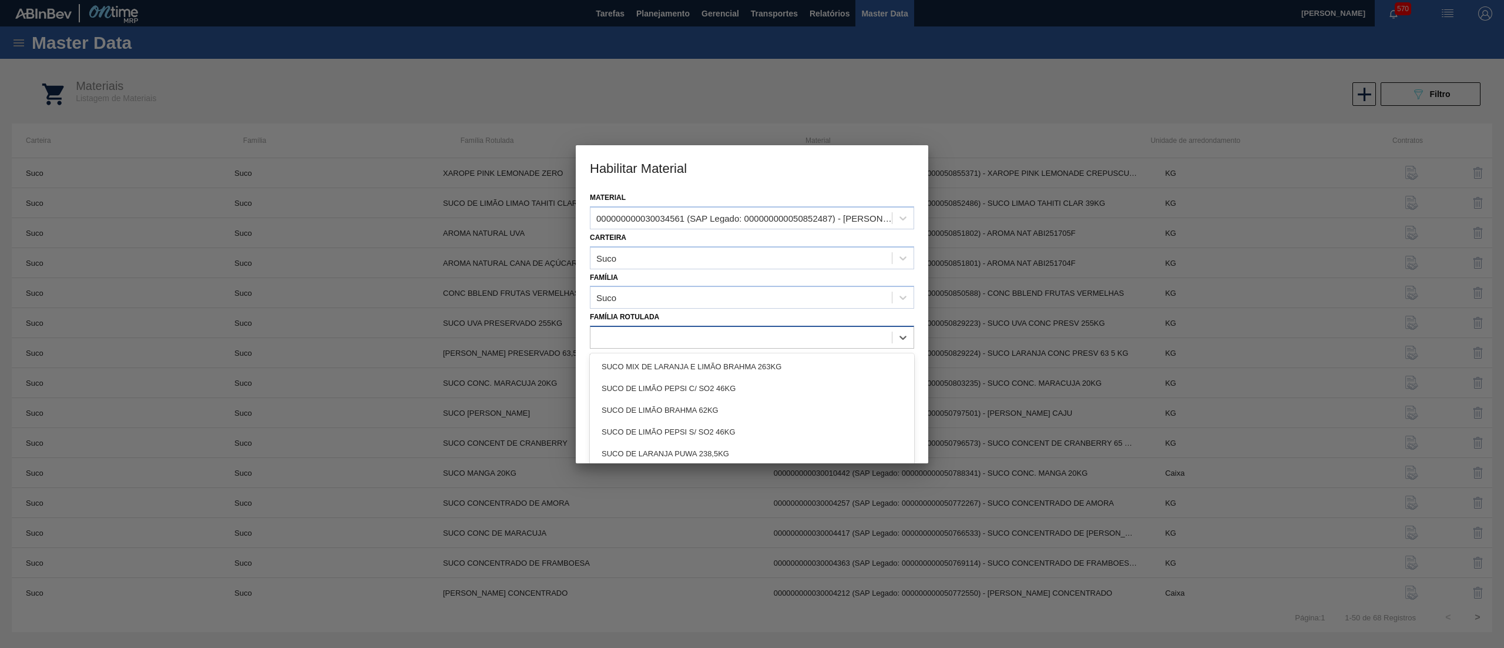
click at [636, 343] on div at bounding box center [741, 337] width 301 height 17
paste Rotulada "30034561"
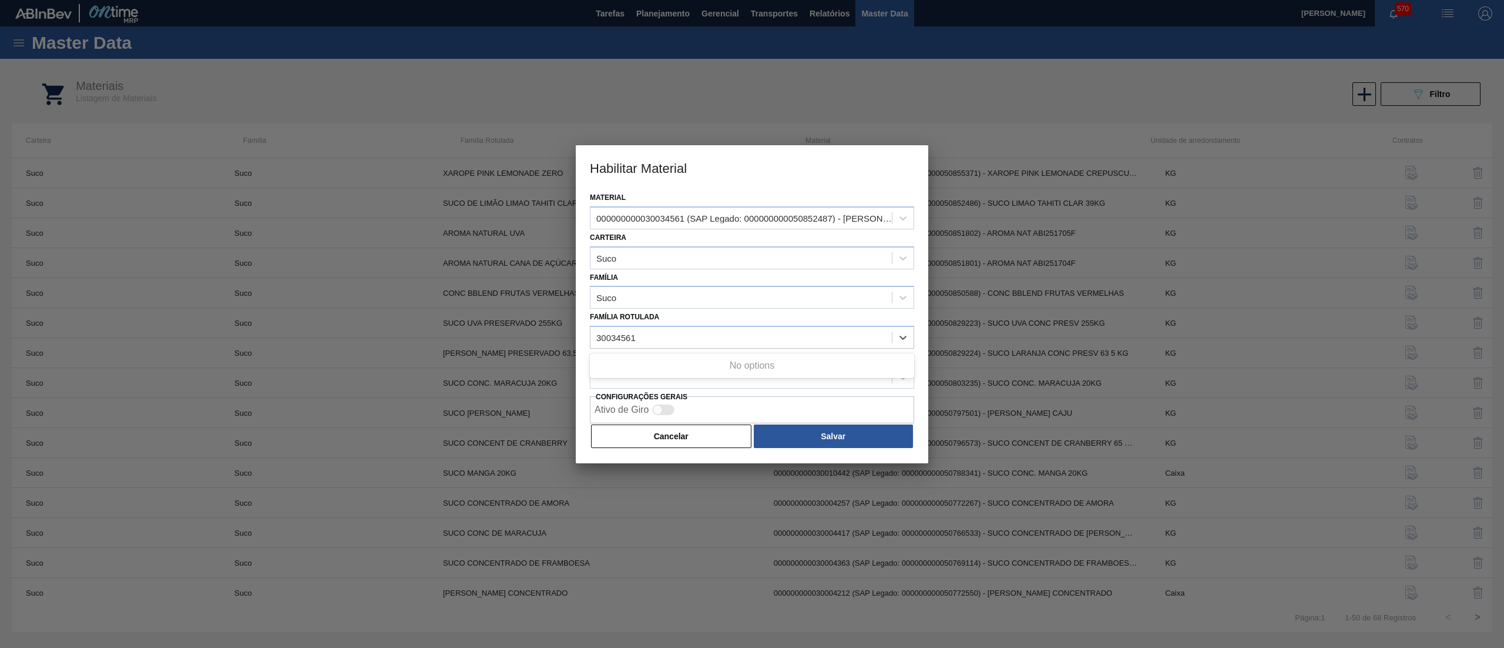
type Rotulada "30034561"
click at [664, 316] on div "Família Rotulada Use Up and Down to choose options, press Enter to select the c…" at bounding box center [752, 329] width 324 height 40
click at [640, 331] on div at bounding box center [741, 337] width 301 height 17
type Rotulada "LARANJA P"
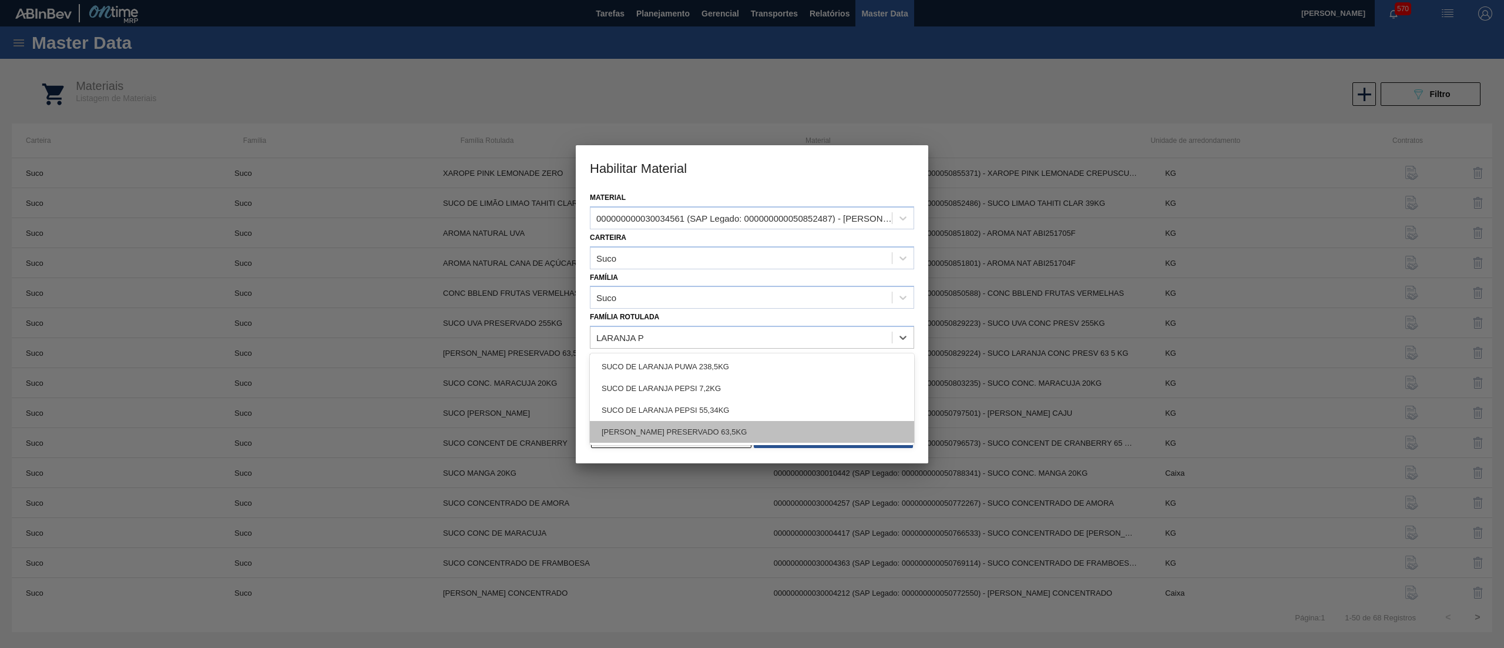
click at [722, 424] on div "[PERSON_NAME] PRESERVADO 63,5KG" at bounding box center [752, 432] width 324 height 22
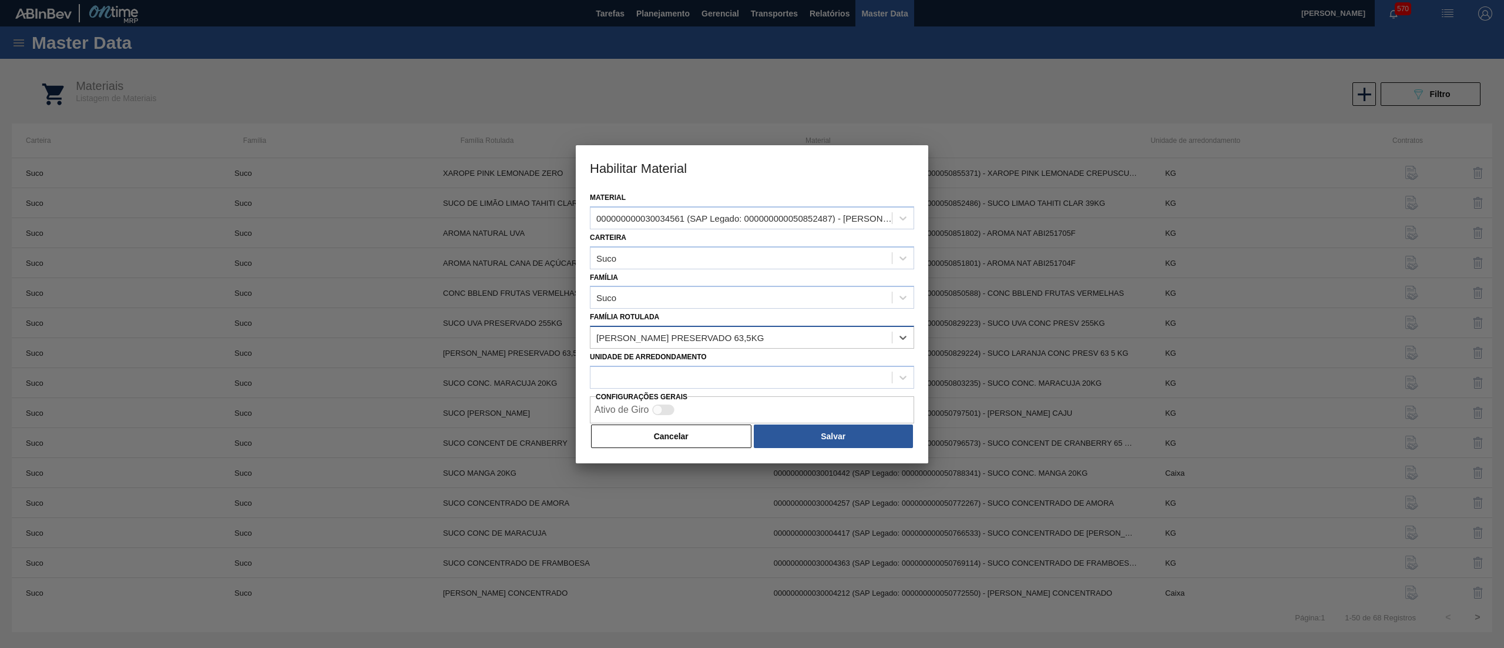
click at [727, 341] on div "[PERSON_NAME] PRESERVADO 63,5KG" at bounding box center [741, 337] width 301 height 17
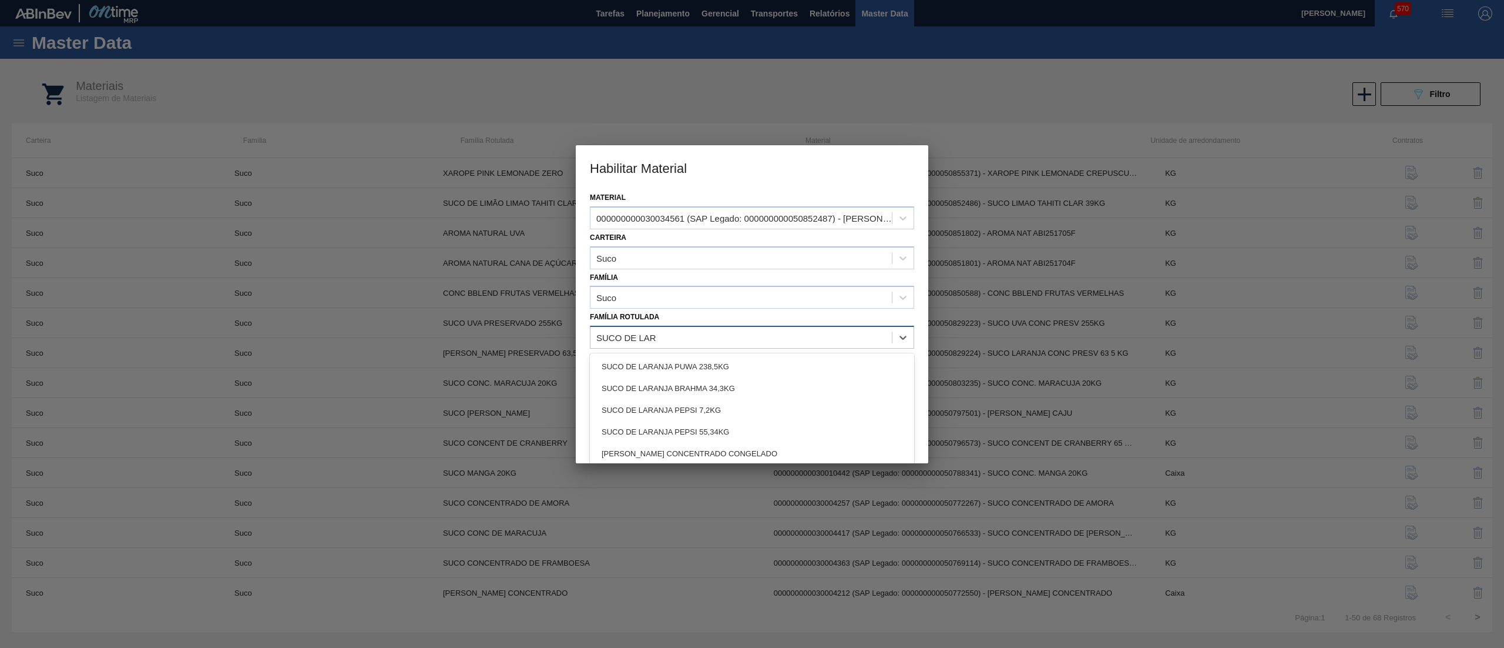
click at [624, 335] on Rotulada "SUCO DE LAR" at bounding box center [626, 338] width 61 height 10
type Rotulada "SUCO DE LAR"
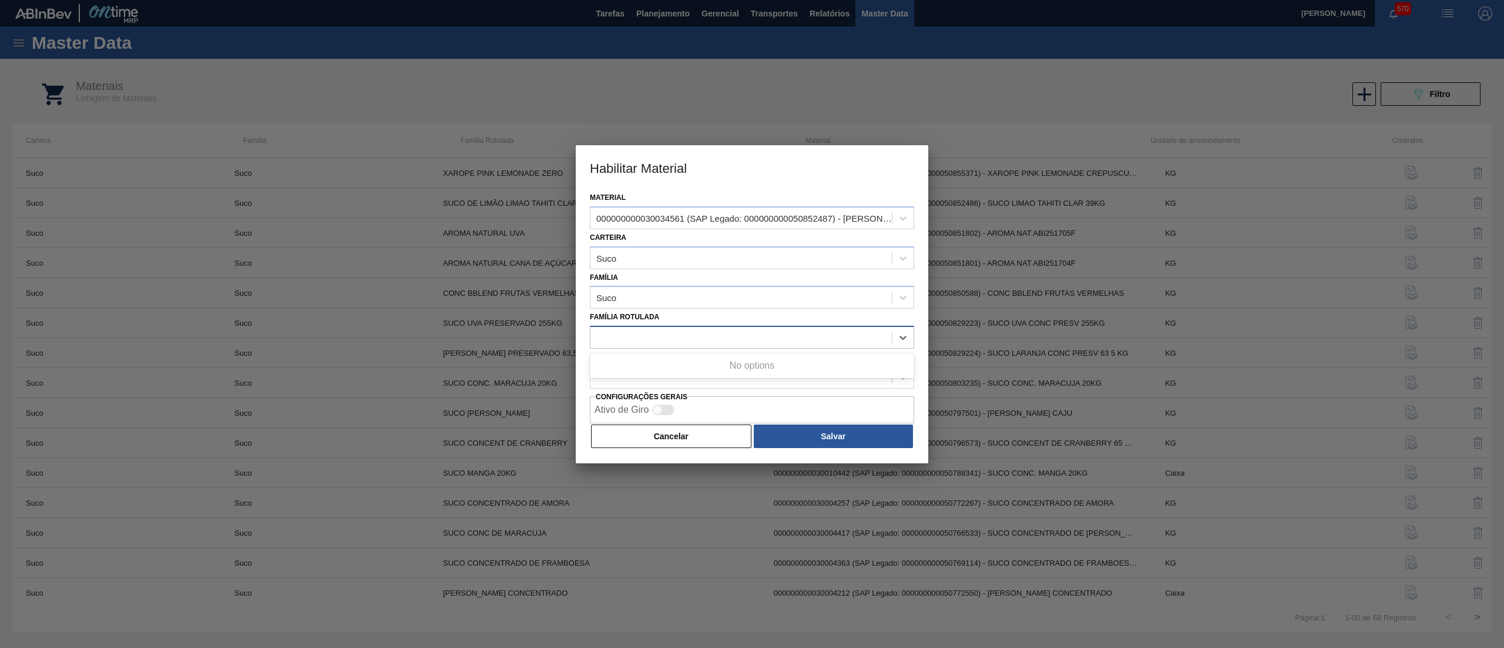
click at [668, 333] on div "SUCO DE LAR" at bounding box center [741, 337] width 301 height 17
click at [668, 333] on div "[PERSON_NAME] PRESERVADO 63,5KG" at bounding box center [679, 338] width 167 height 10
type Rotulada "L"
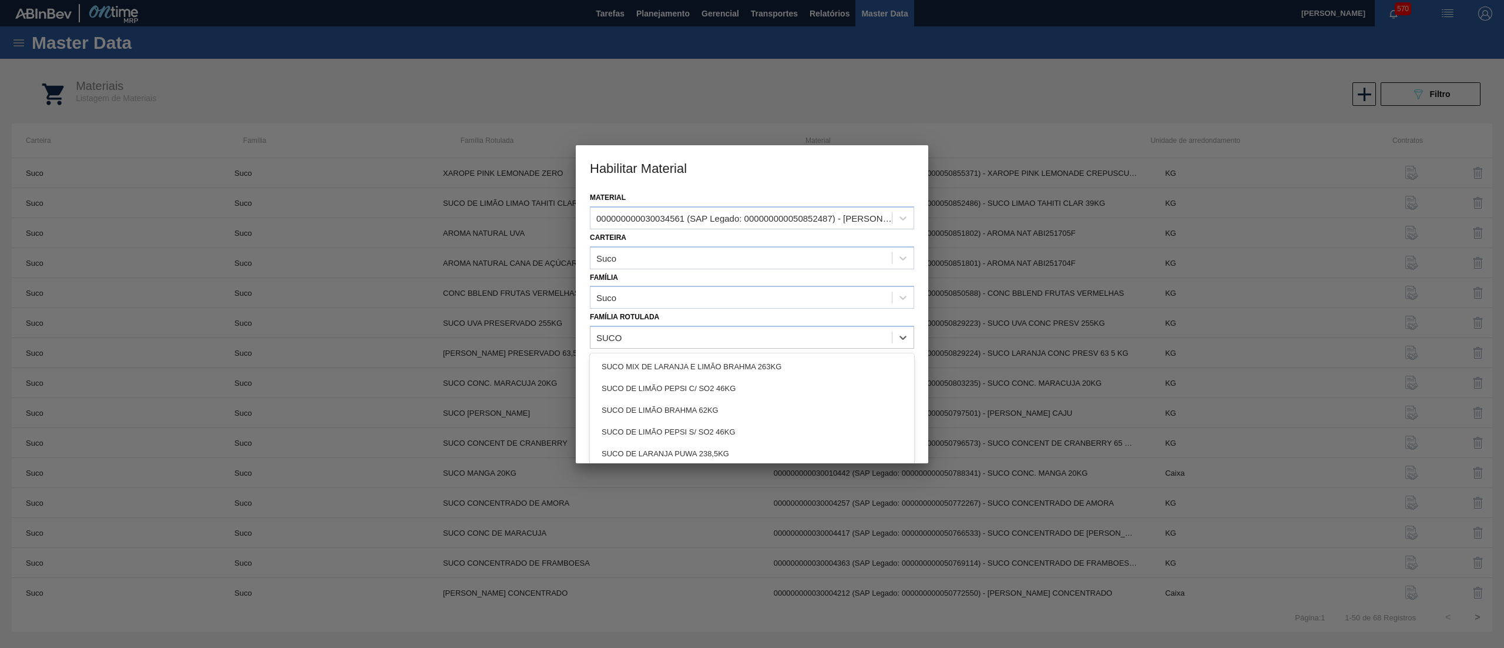
scroll to position [1068, 0]
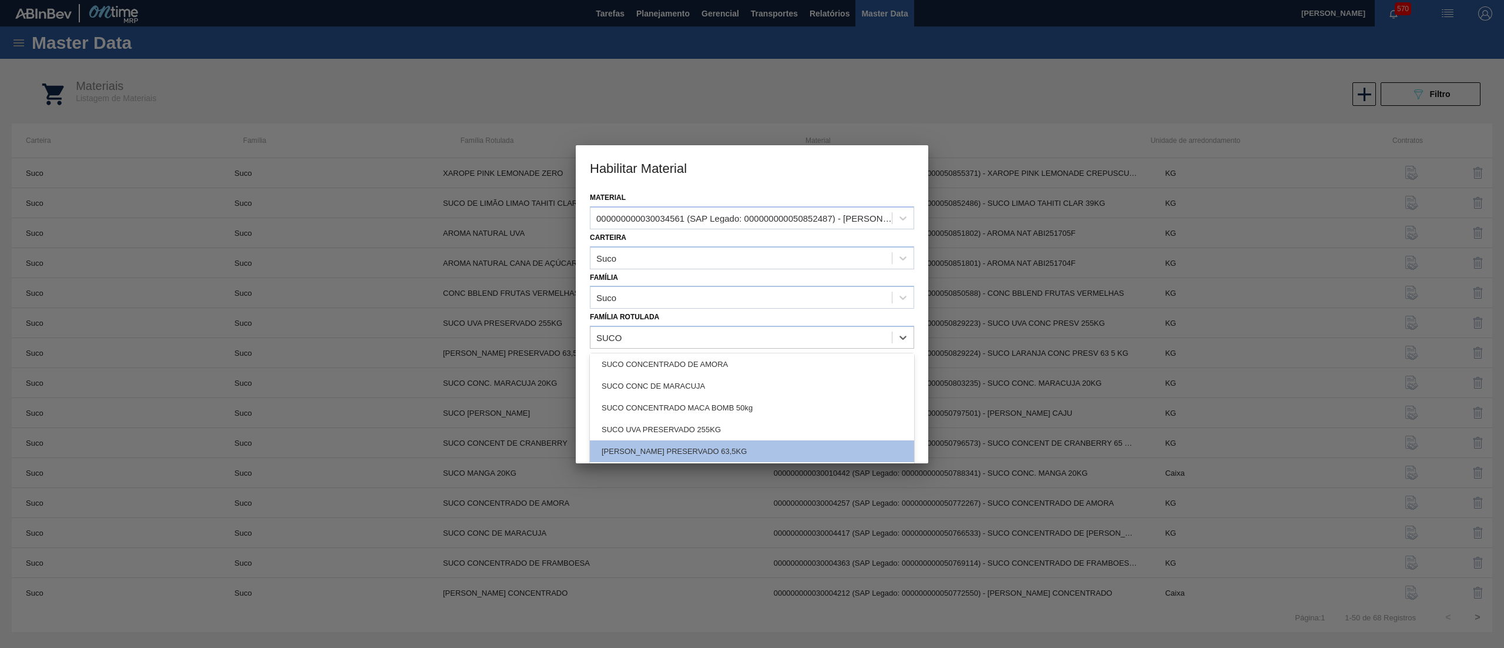
type Rotulada "SUCO"
click at [1013, 351] on div at bounding box center [752, 324] width 1504 height 648
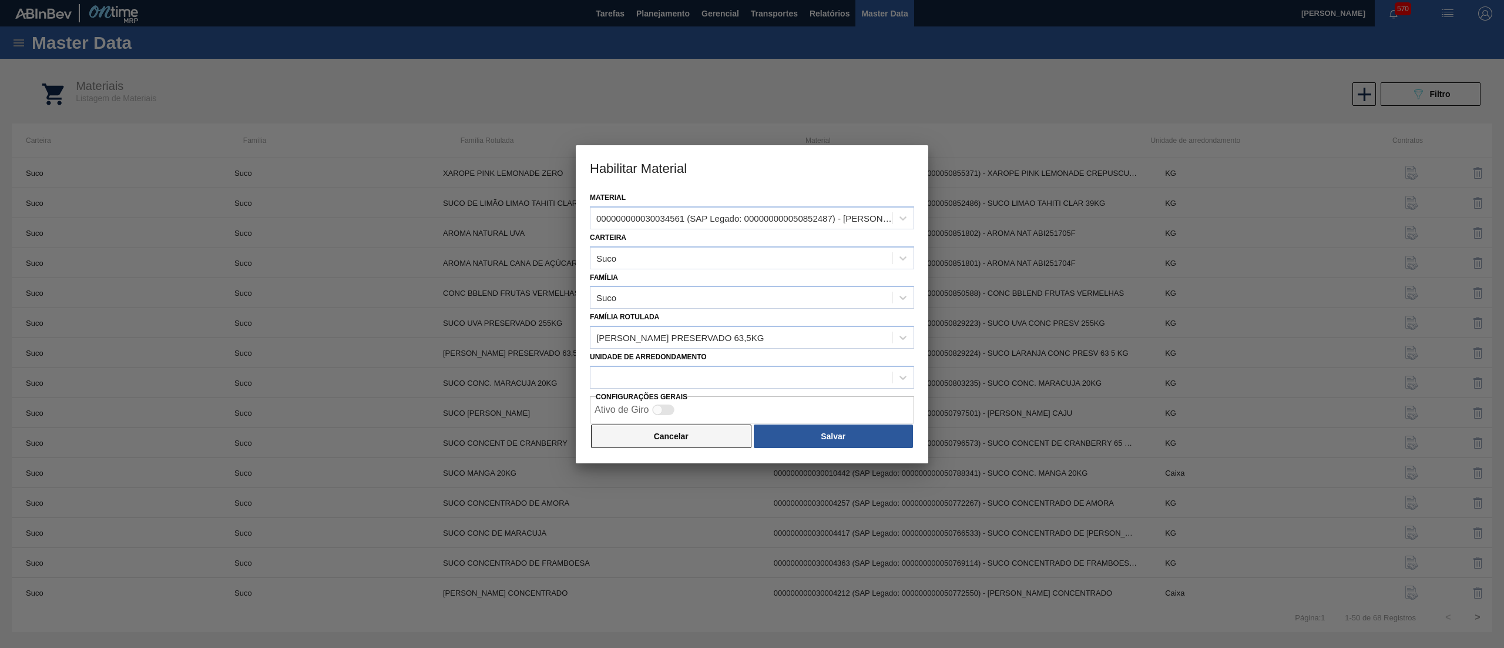
click at [651, 425] on button "Cancelar" at bounding box center [671, 436] width 160 height 24
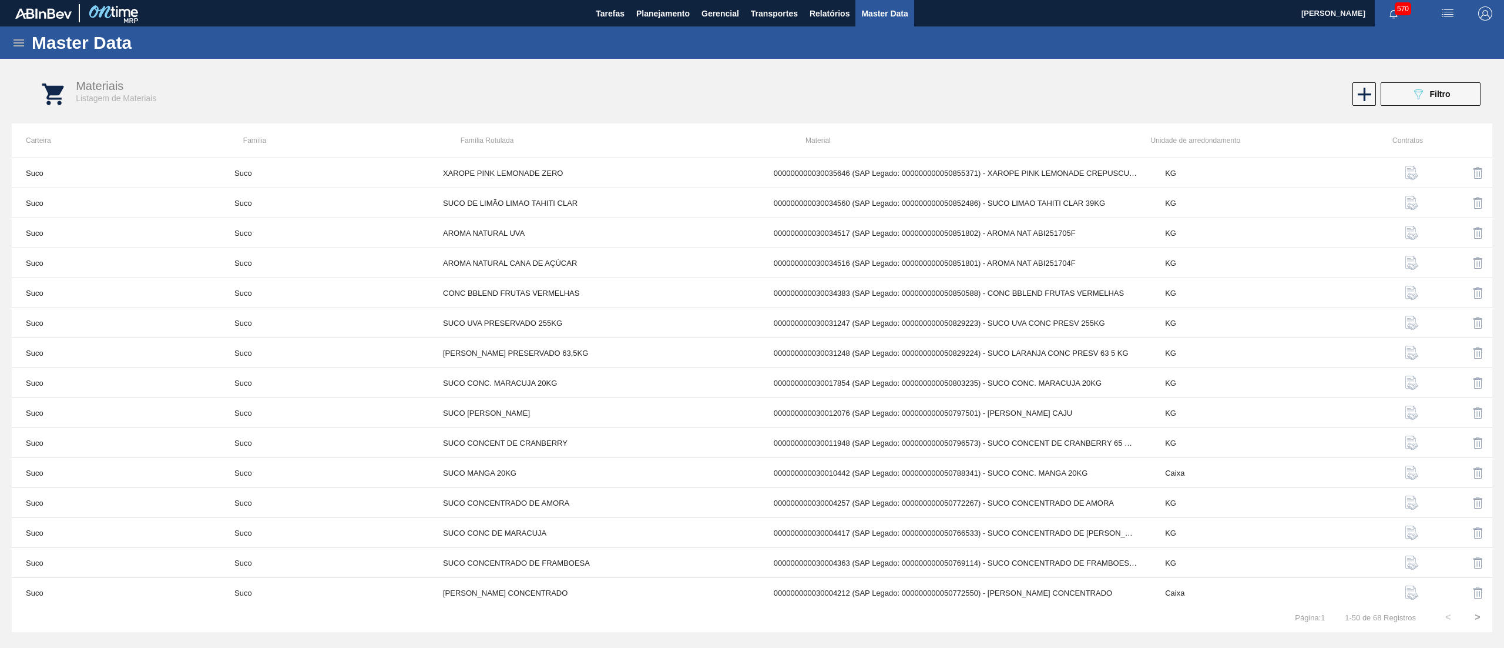
click at [15, 40] on icon at bounding box center [19, 43] width 14 height 14
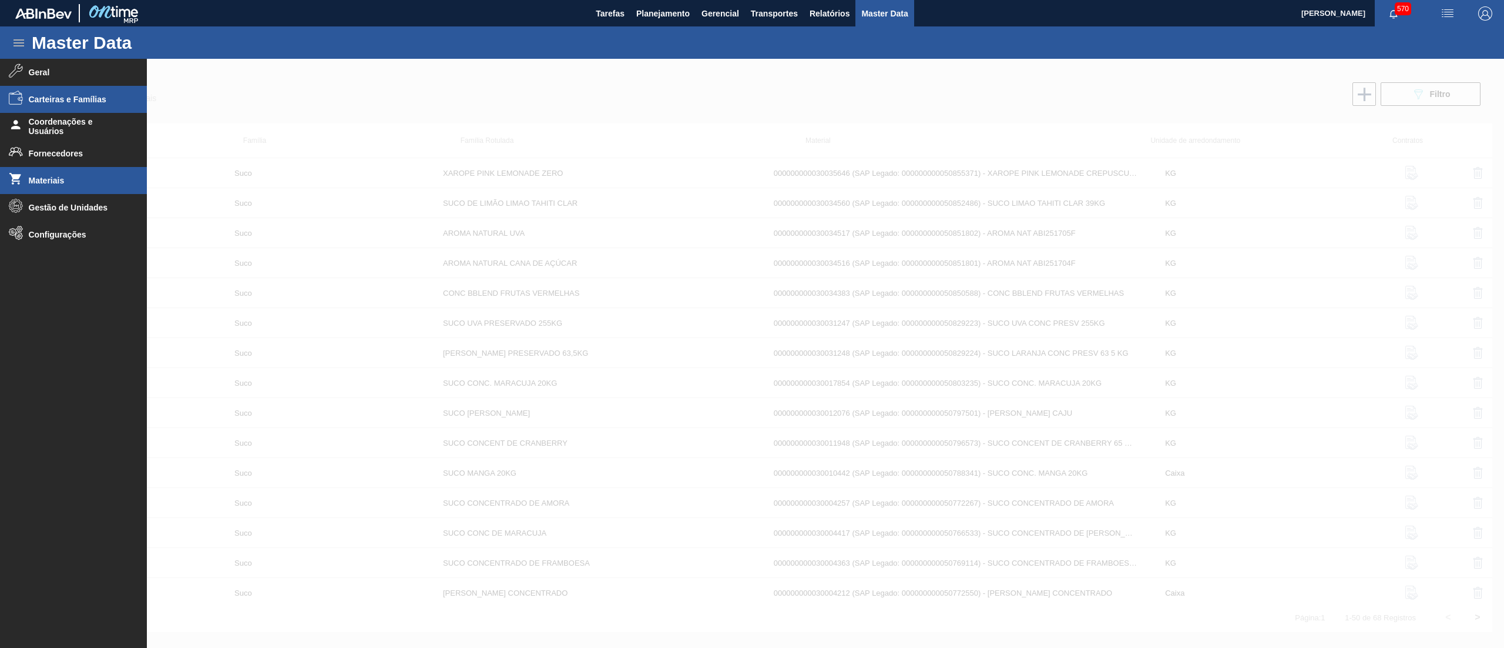
click at [68, 100] on span "Carteiras e Famílias" at bounding box center [77, 99] width 97 height 9
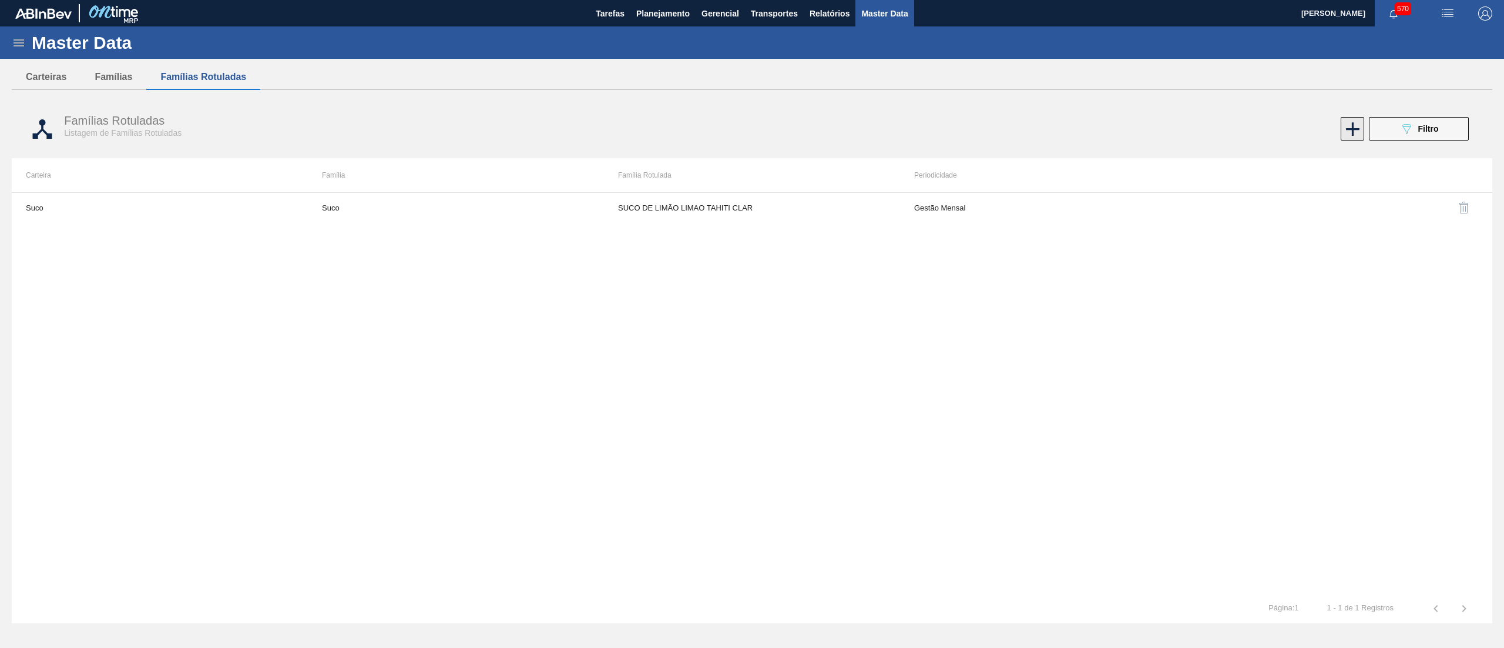
click at [1352, 134] on icon at bounding box center [1353, 129] width 23 height 23
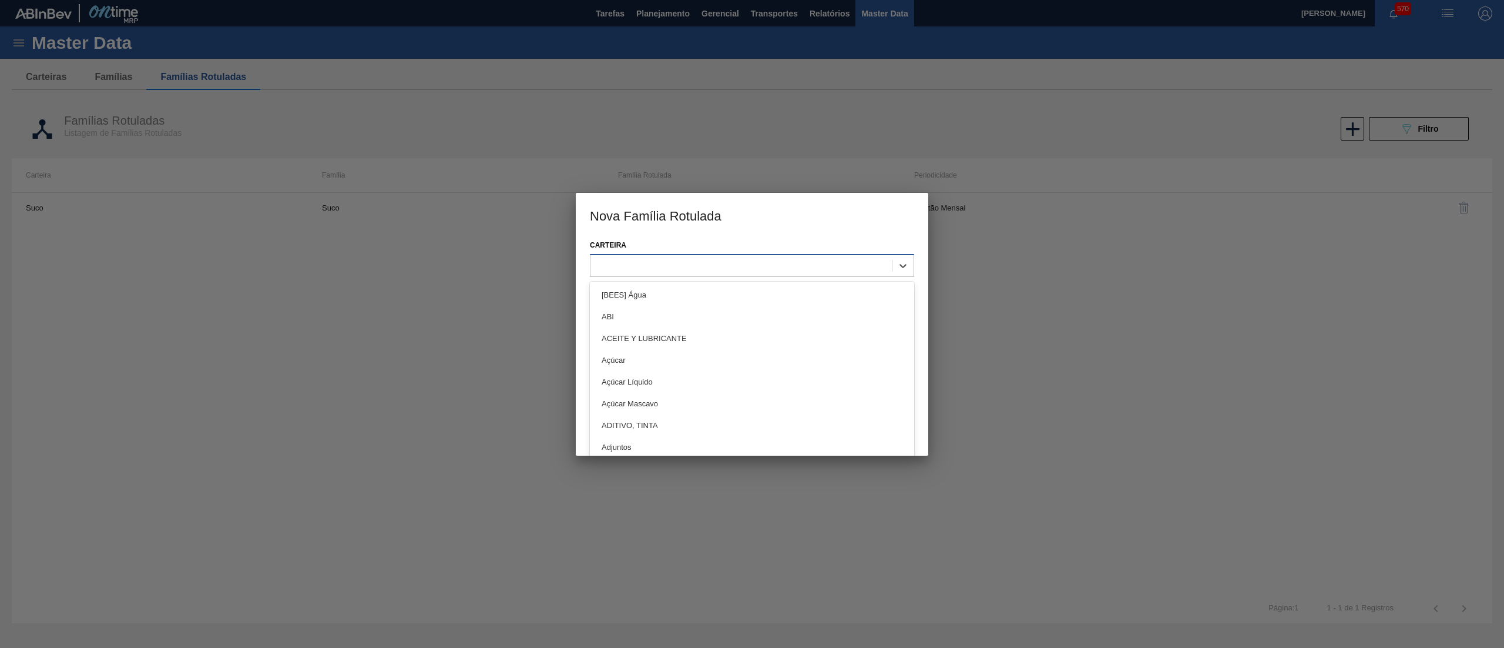
click at [656, 262] on div at bounding box center [741, 265] width 301 height 17
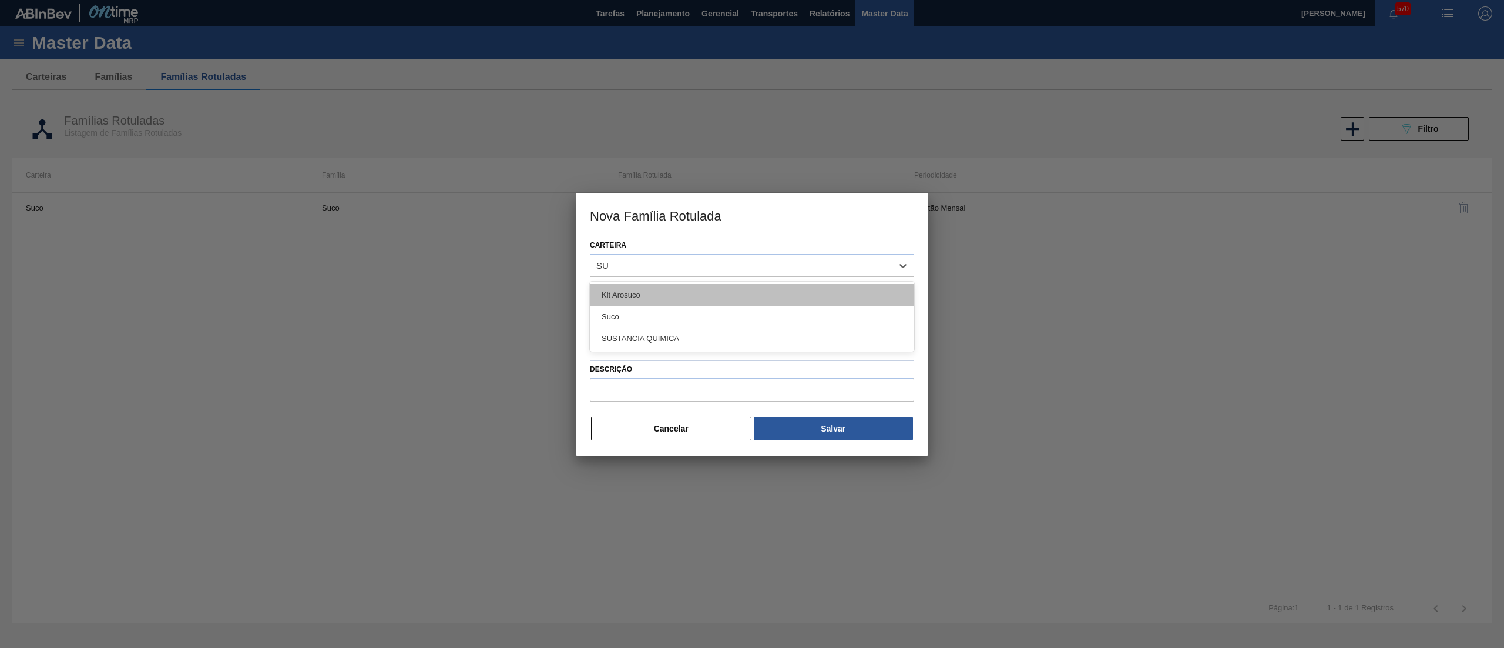
type input "SUC"
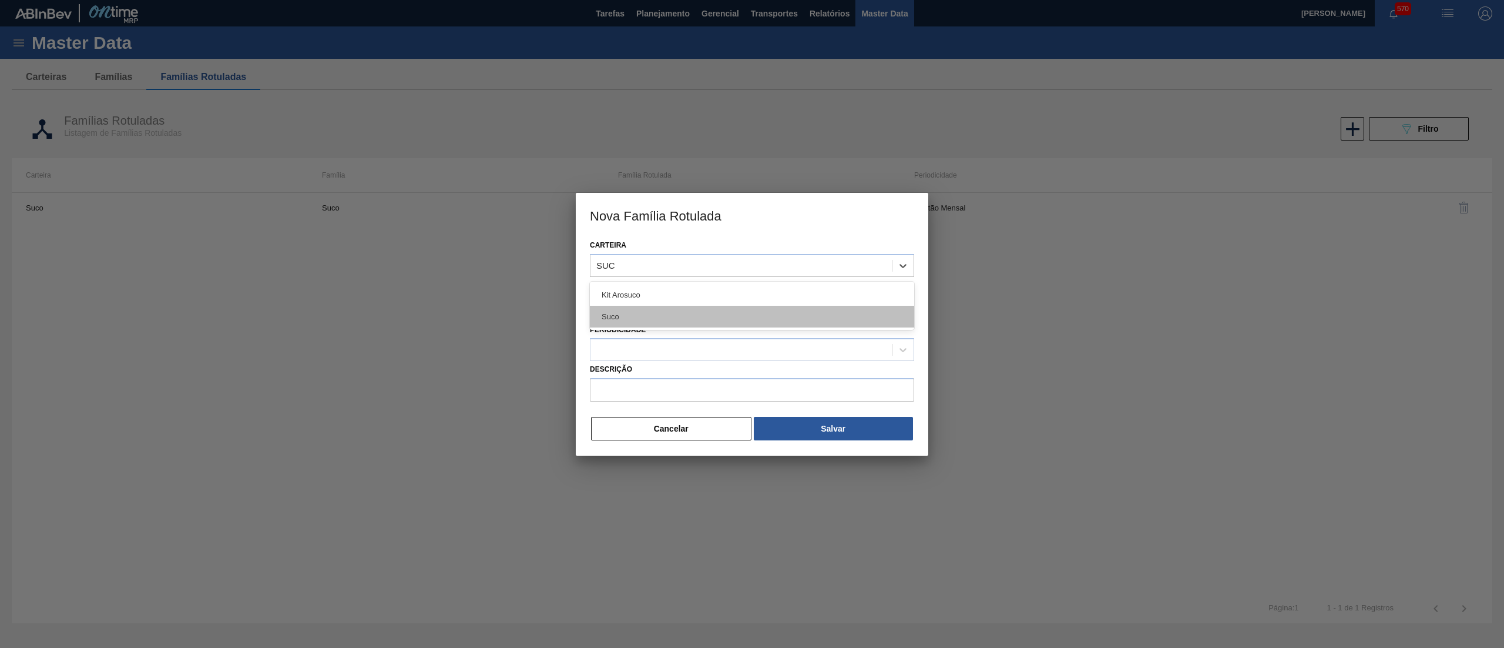
click at [668, 307] on div "Suco" at bounding box center [752, 317] width 324 height 22
click at [654, 303] on div at bounding box center [741, 309] width 301 height 17
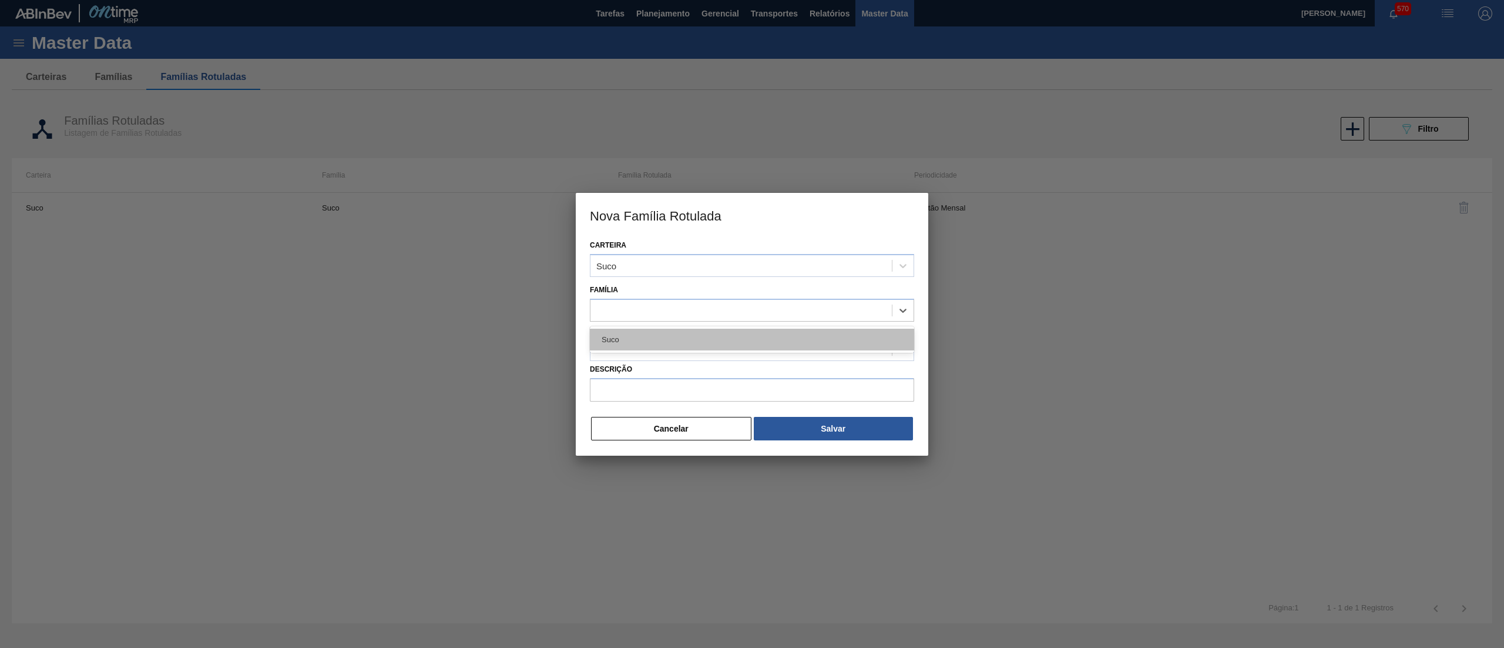
click at [639, 340] on div "Suco" at bounding box center [752, 339] width 324 height 22
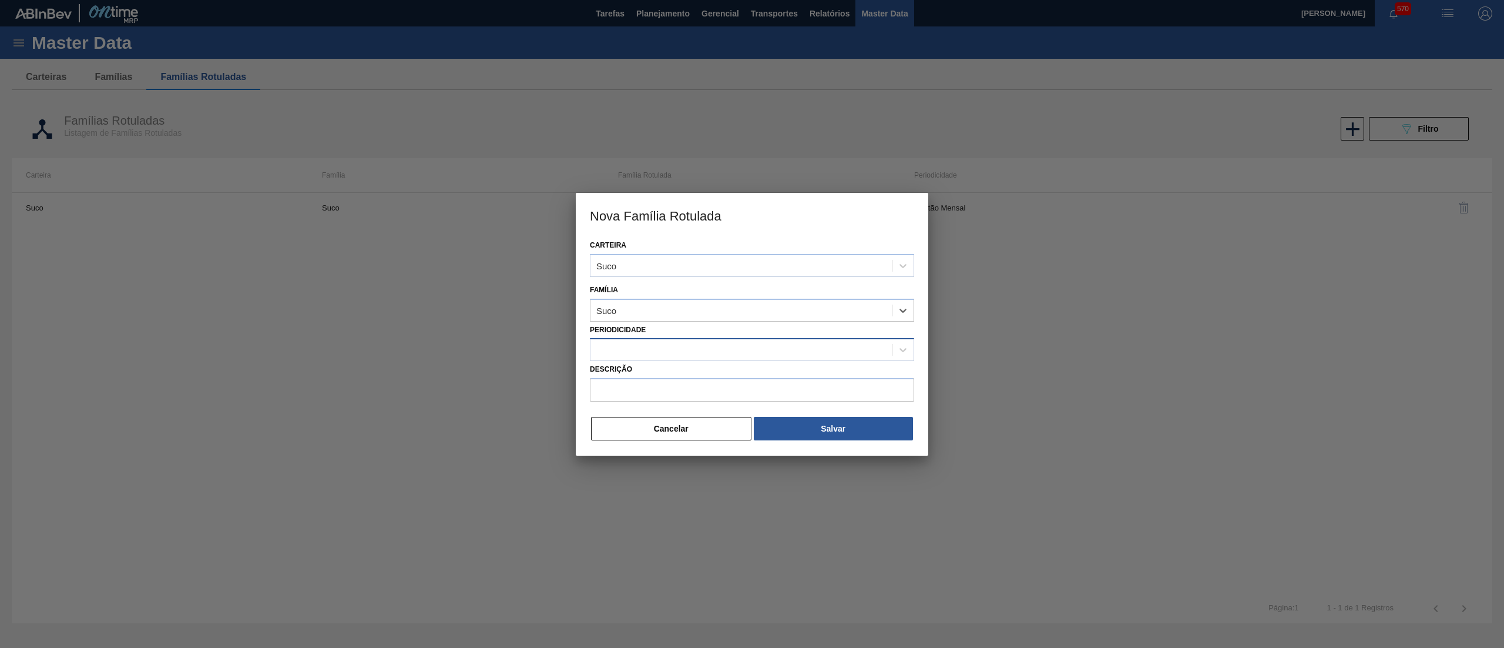
click at [638, 341] on div at bounding box center [741, 349] width 301 height 17
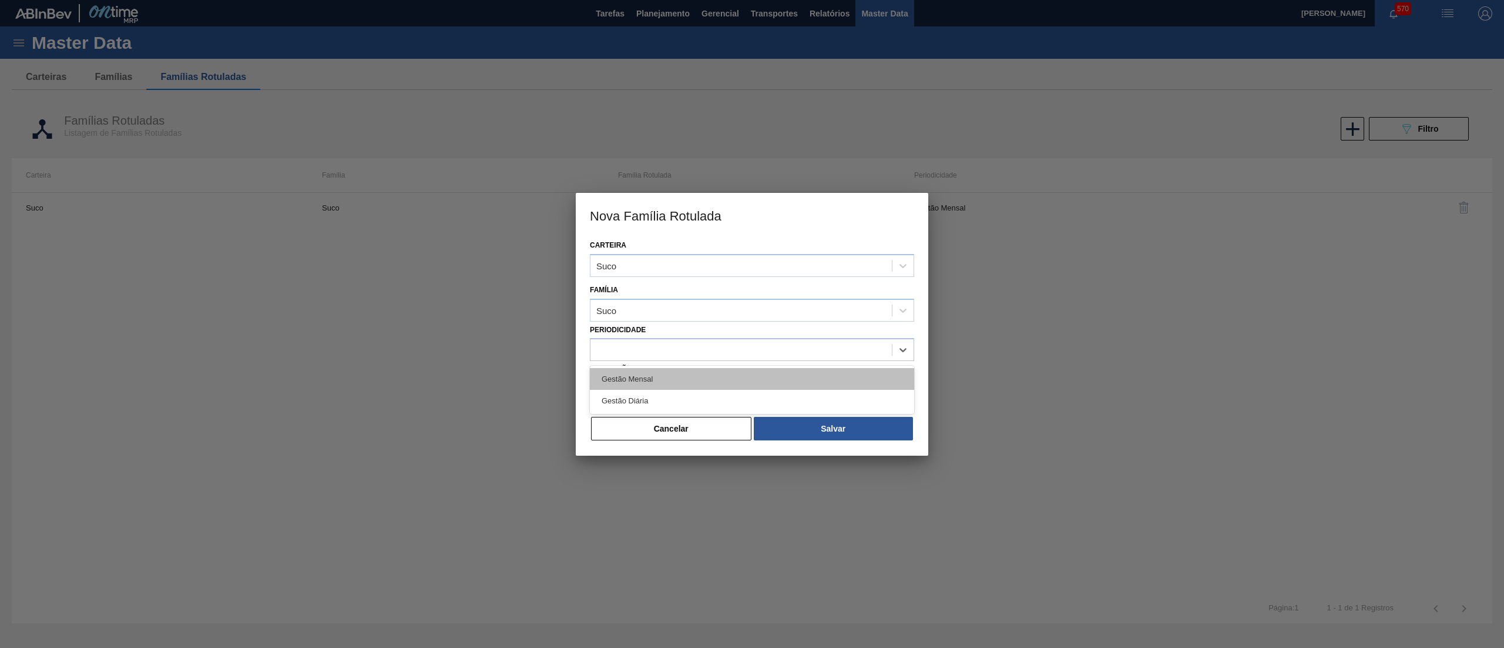
click at [679, 378] on div "Gestão Mensal" at bounding box center [752, 379] width 324 height 22
click at [673, 392] on input "Descrição" at bounding box center [752, 390] width 324 height 24
paste input "30034561"
drag, startPoint x: 673, startPoint y: 392, endPoint x: 501, endPoint y: 371, distance: 173.4
click at [501, 371] on div "Nova Família Rotulada Carteira Suco Família Suco Periodicidade Gestão Mensal De…" at bounding box center [752, 324] width 1504 height 648
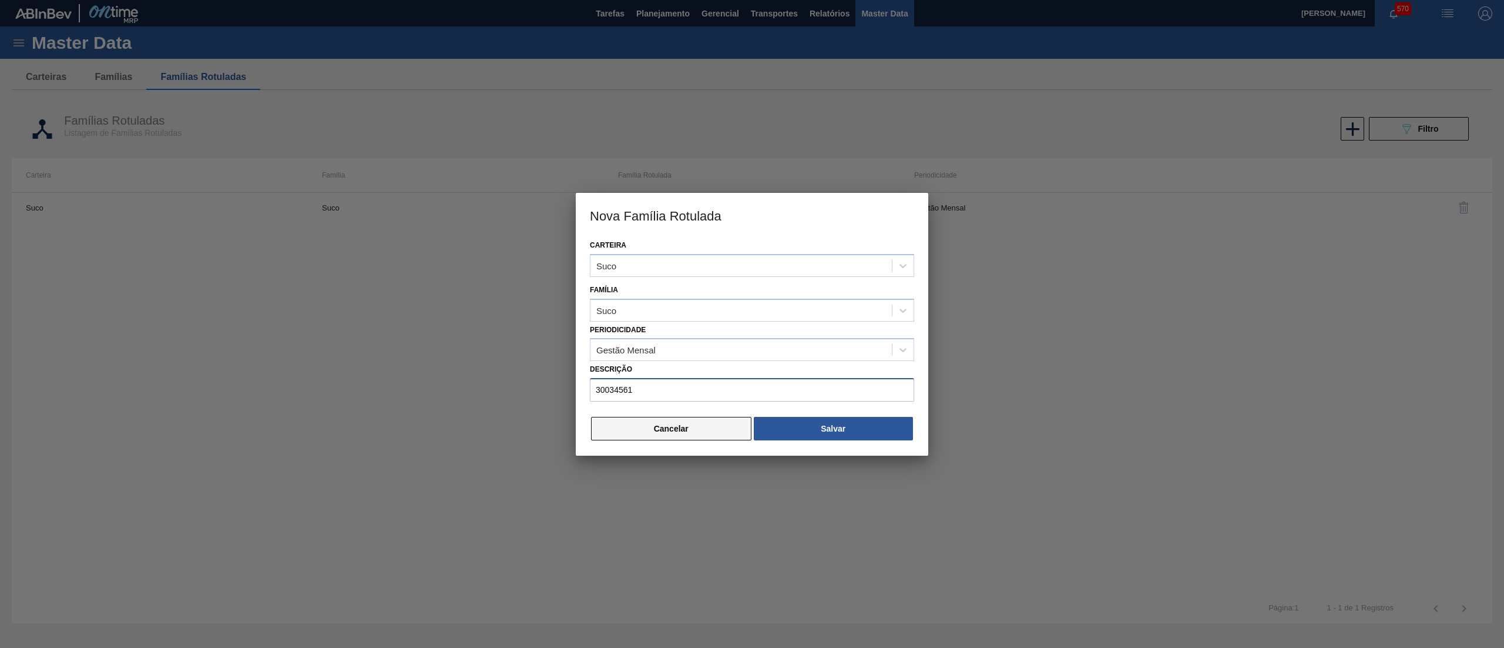
type input "30034561"
click at [720, 436] on button "Cancelar" at bounding box center [671, 429] width 160 height 24
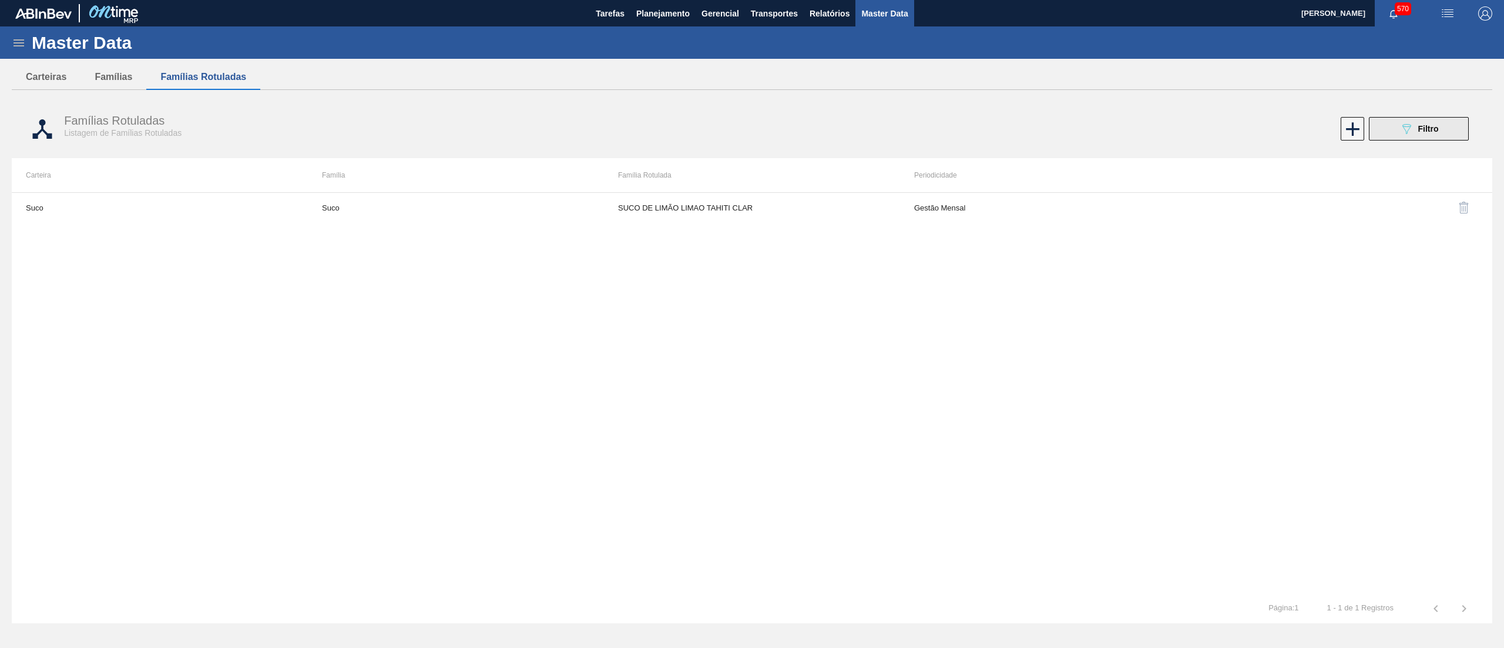
click at [1431, 135] on div "089F7B8B-B2A5-4AFE-B5C0-19BA573D28AC Filtro" at bounding box center [1419, 129] width 39 height 14
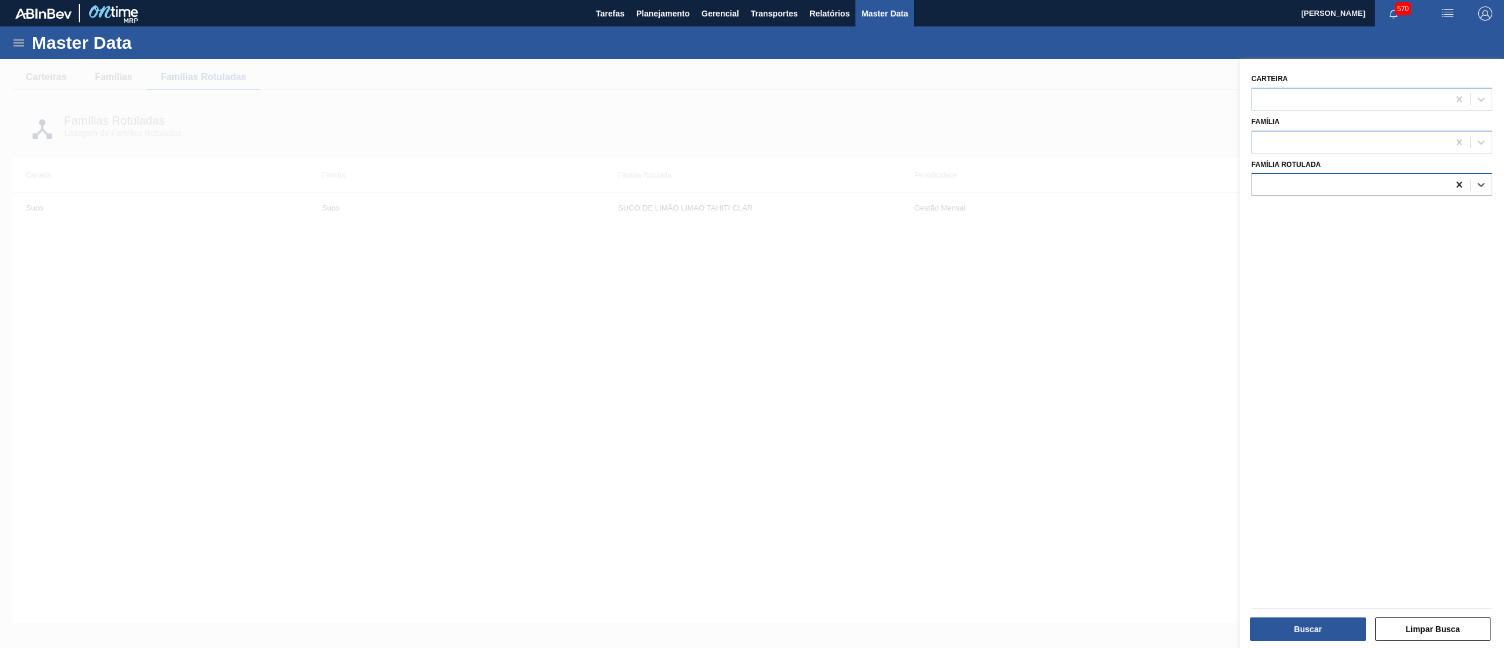
click at [1457, 183] on icon at bounding box center [1459, 185] width 5 height 6
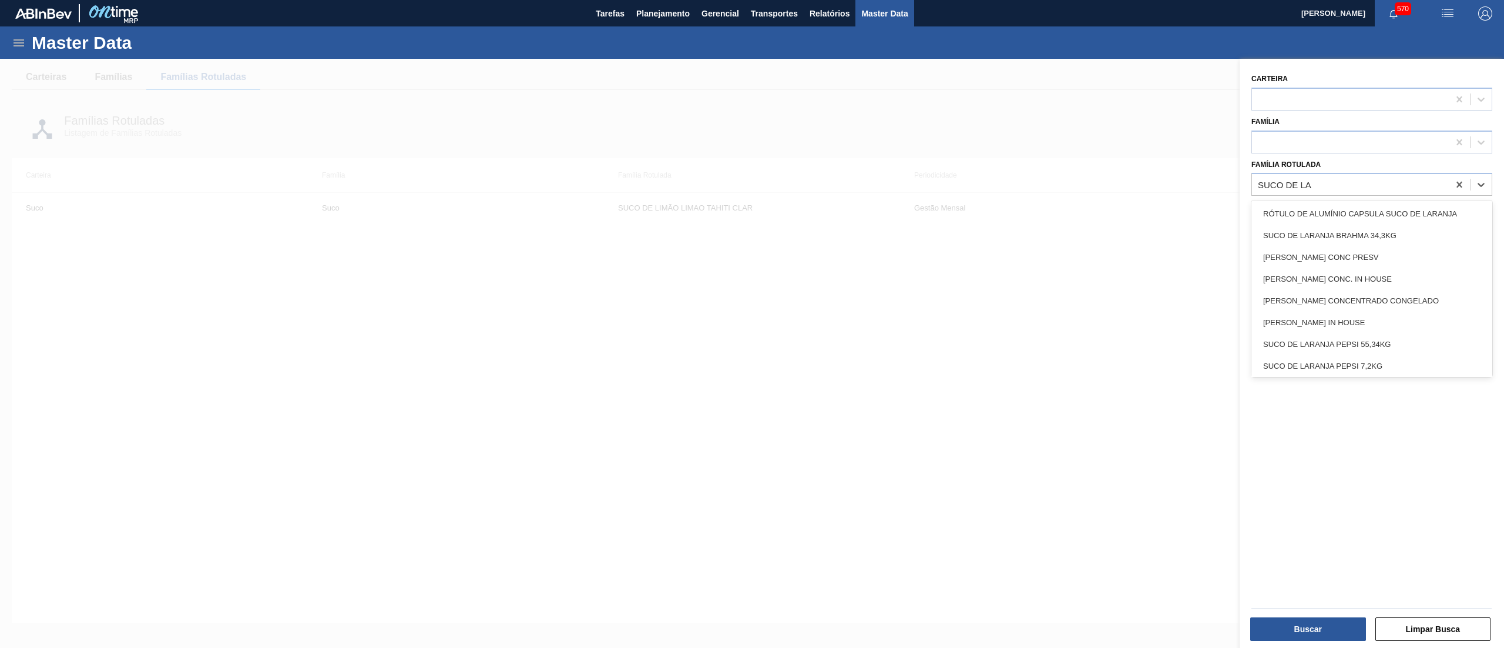
type Rotulada "SUCO DE LAR"
click at [1387, 252] on div "[PERSON_NAME] CONC PRESV" at bounding box center [1372, 257] width 241 height 22
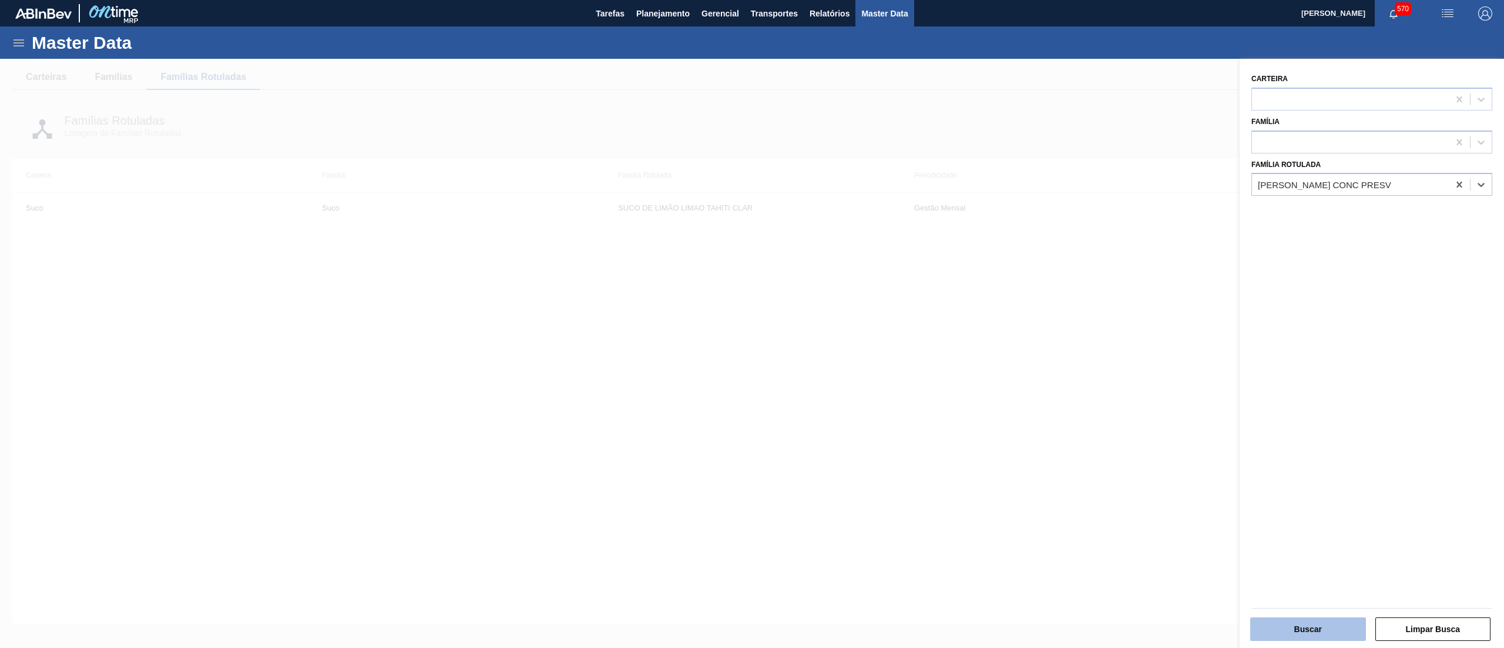
click at [1282, 622] on button "Buscar" at bounding box center [1308, 629] width 116 height 24
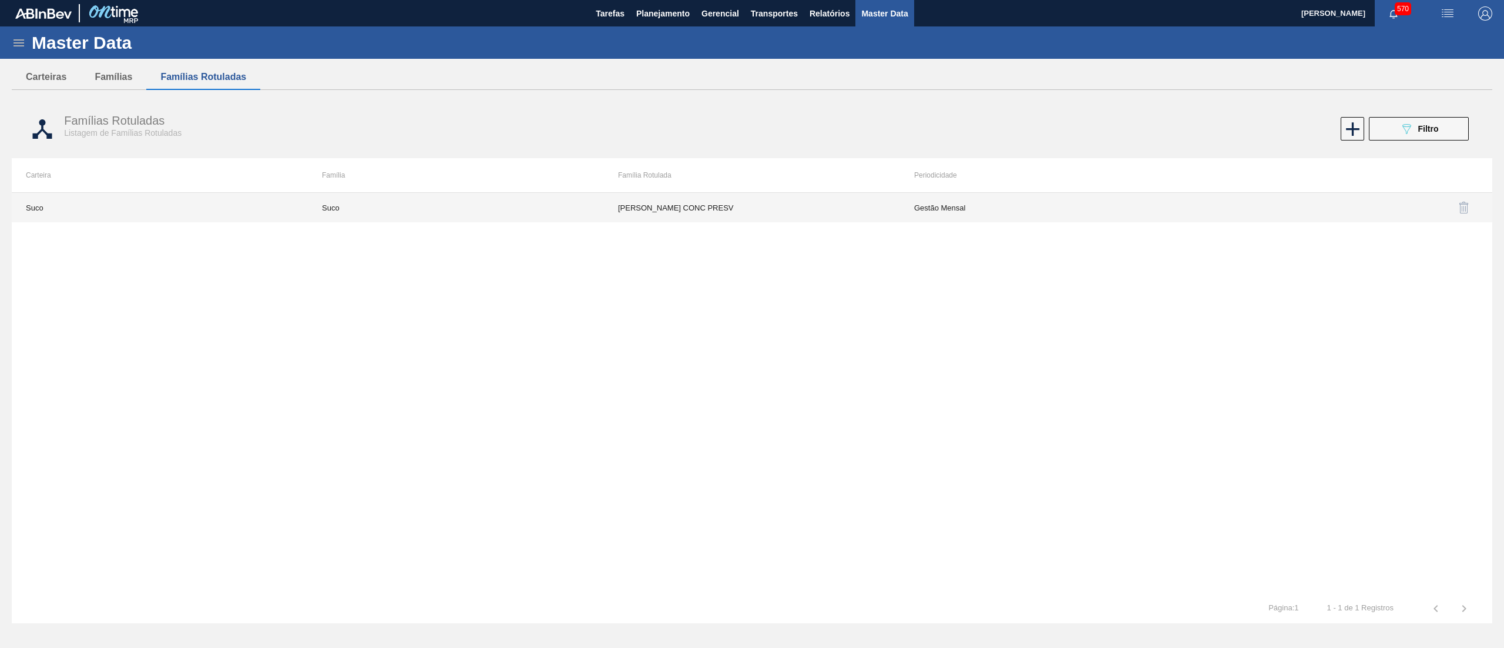
click at [1077, 199] on td "Gestão Mensal" at bounding box center [1048, 207] width 296 height 29
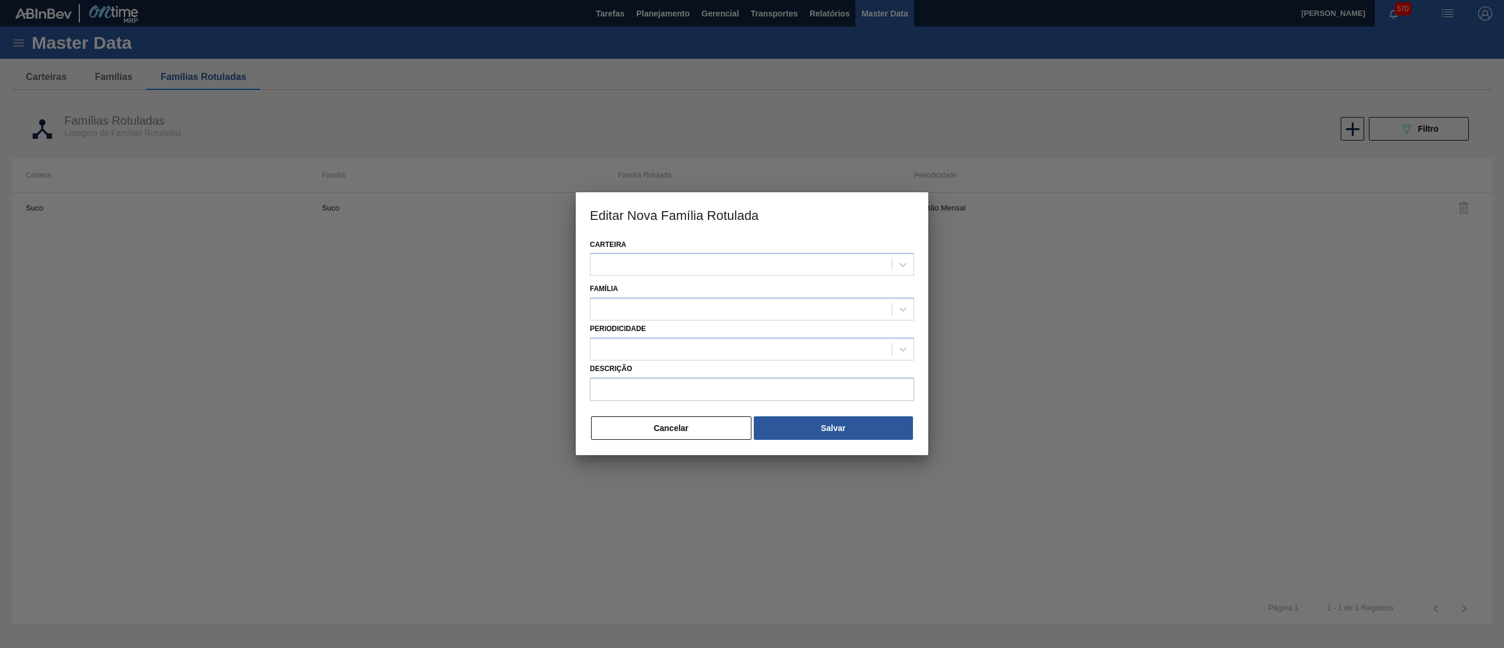
type input "[PERSON_NAME] CONC PRESV"
click at [709, 265] on div at bounding box center [741, 265] width 301 height 17
click at [901, 220] on h3 "Editar Nova Família Rotulada" at bounding box center [752, 215] width 353 height 45
drag, startPoint x: 729, startPoint y: 394, endPoint x: 577, endPoint y: 413, distance: 152.8
click at [577, 413] on div "Carteira Suco Família Suco Periodicidade Gestão Mensal Descrição [PERSON_NAME] …" at bounding box center [752, 346] width 353 height 219
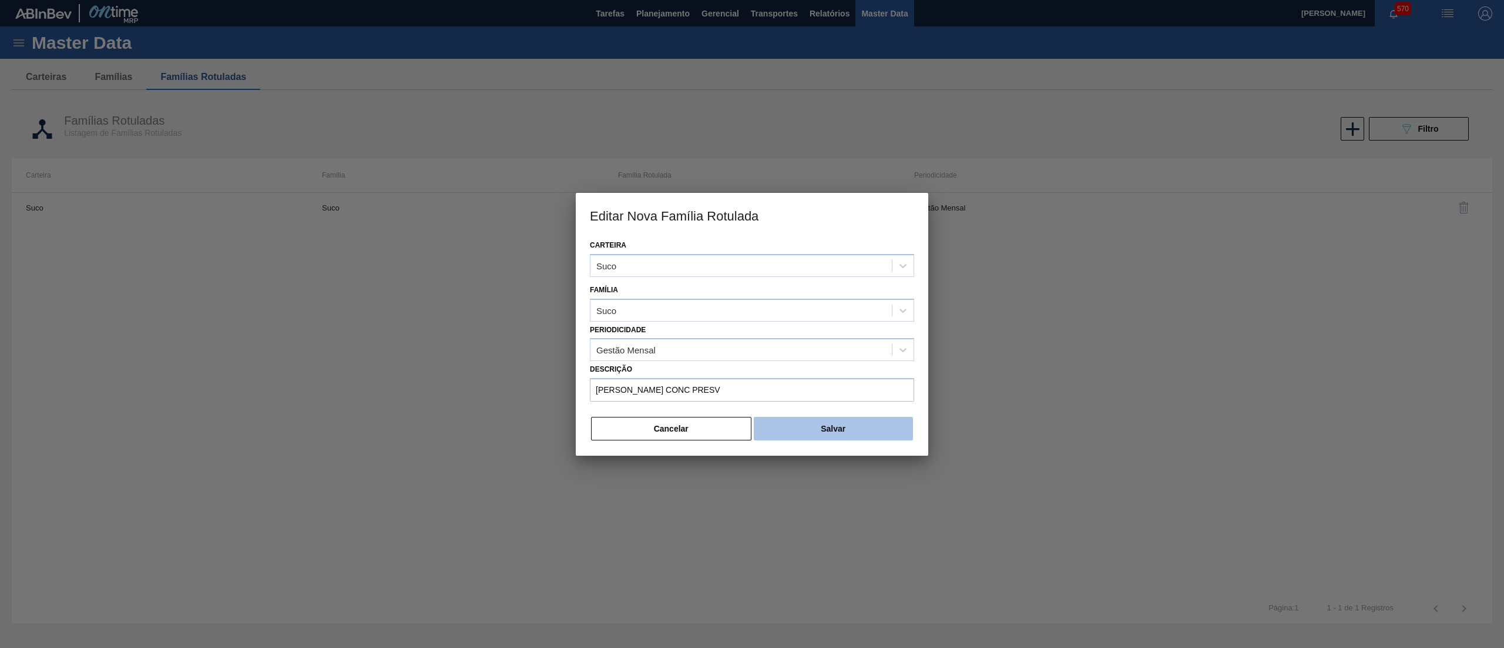
click at [793, 430] on button "Salvar" at bounding box center [833, 429] width 159 height 24
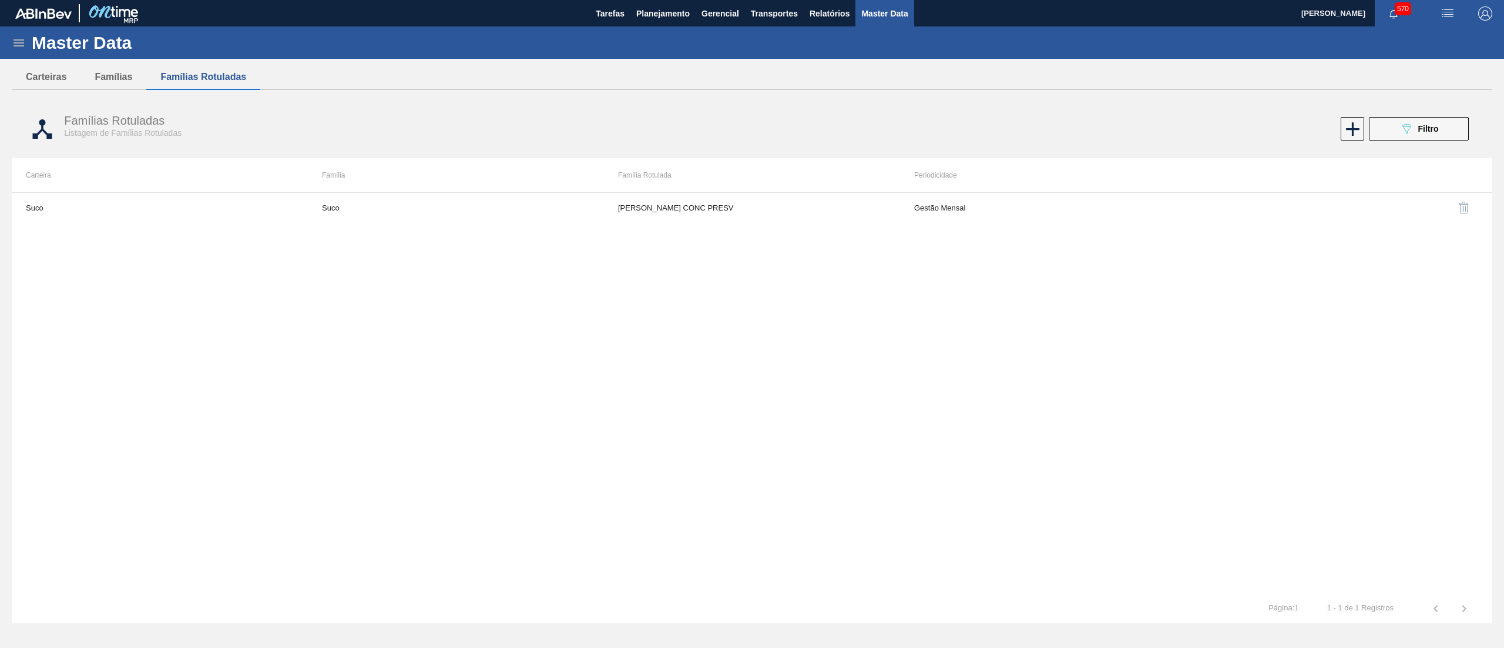
click at [18, 36] on icon at bounding box center [19, 43] width 14 height 14
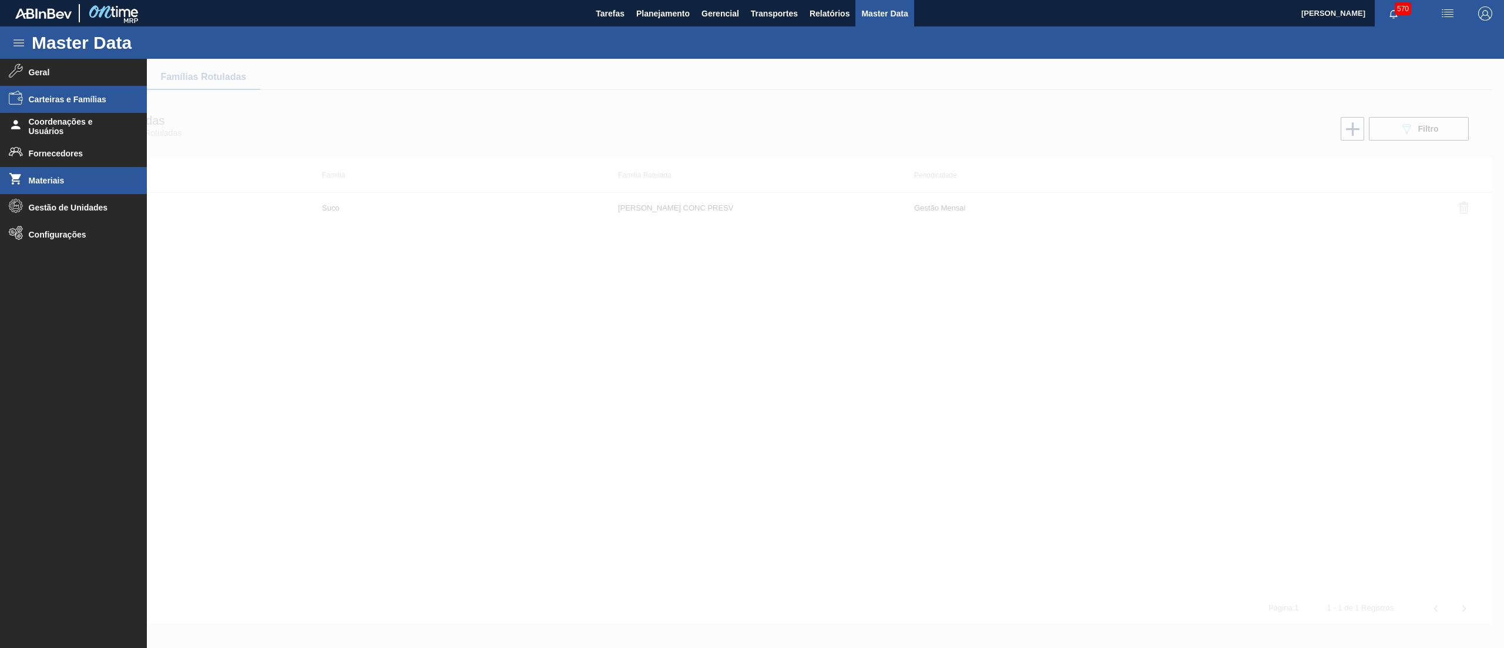
click at [74, 190] on li "Materiais" at bounding box center [73, 180] width 147 height 27
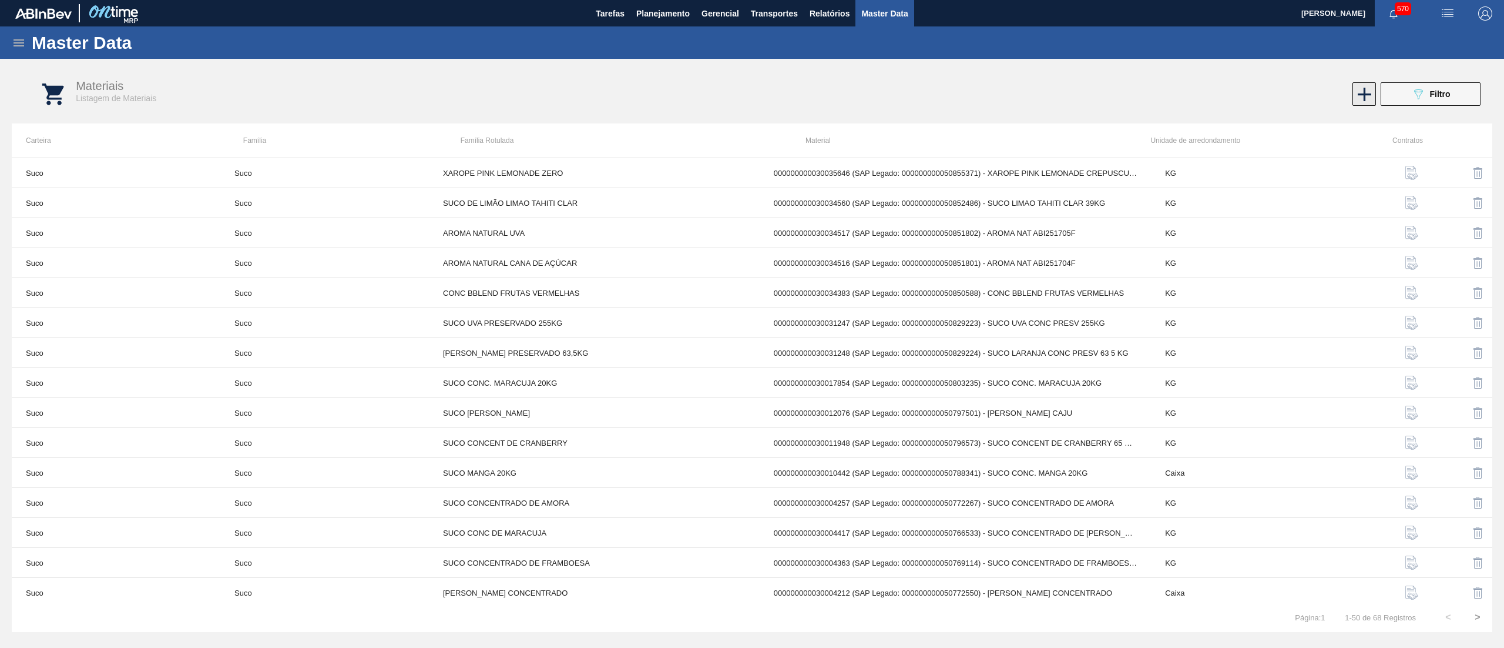
click at [1364, 95] on icon at bounding box center [1365, 95] width 14 height 14
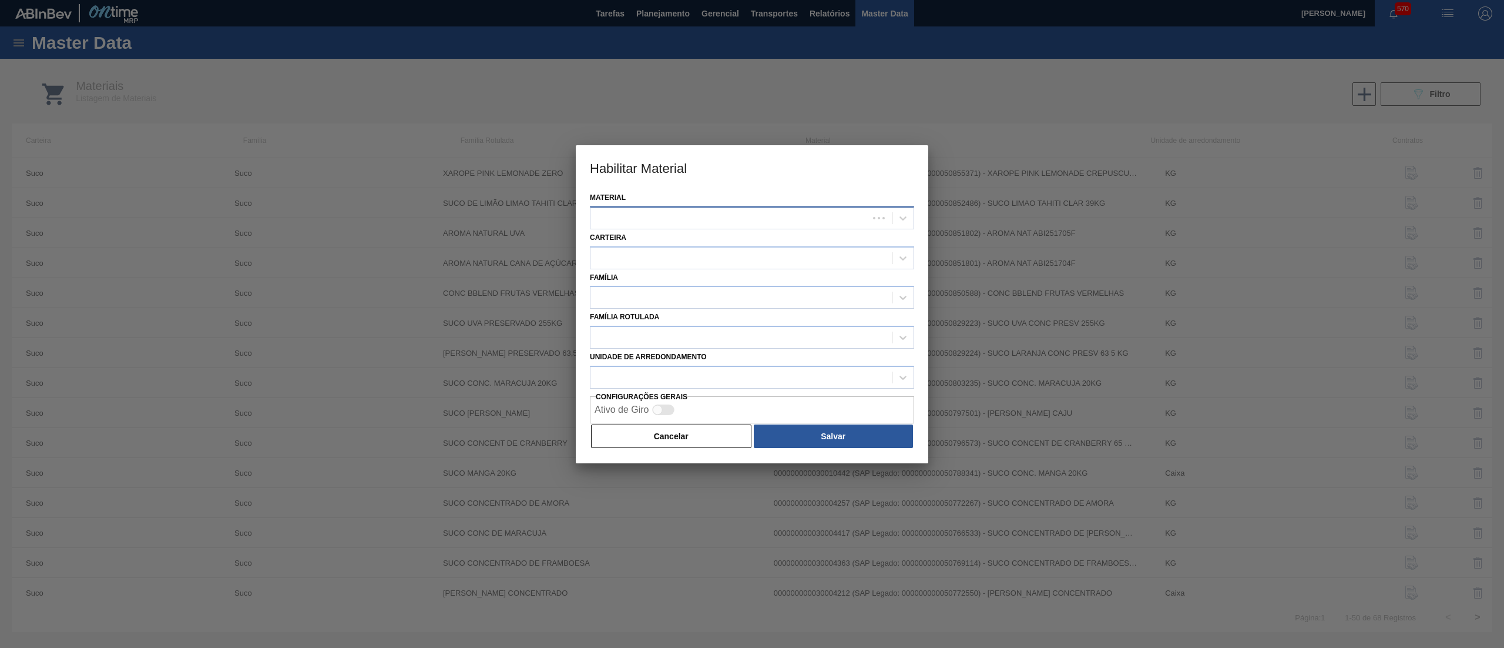
click at [670, 220] on div at bounding box center [730, 217] width 278 height 17
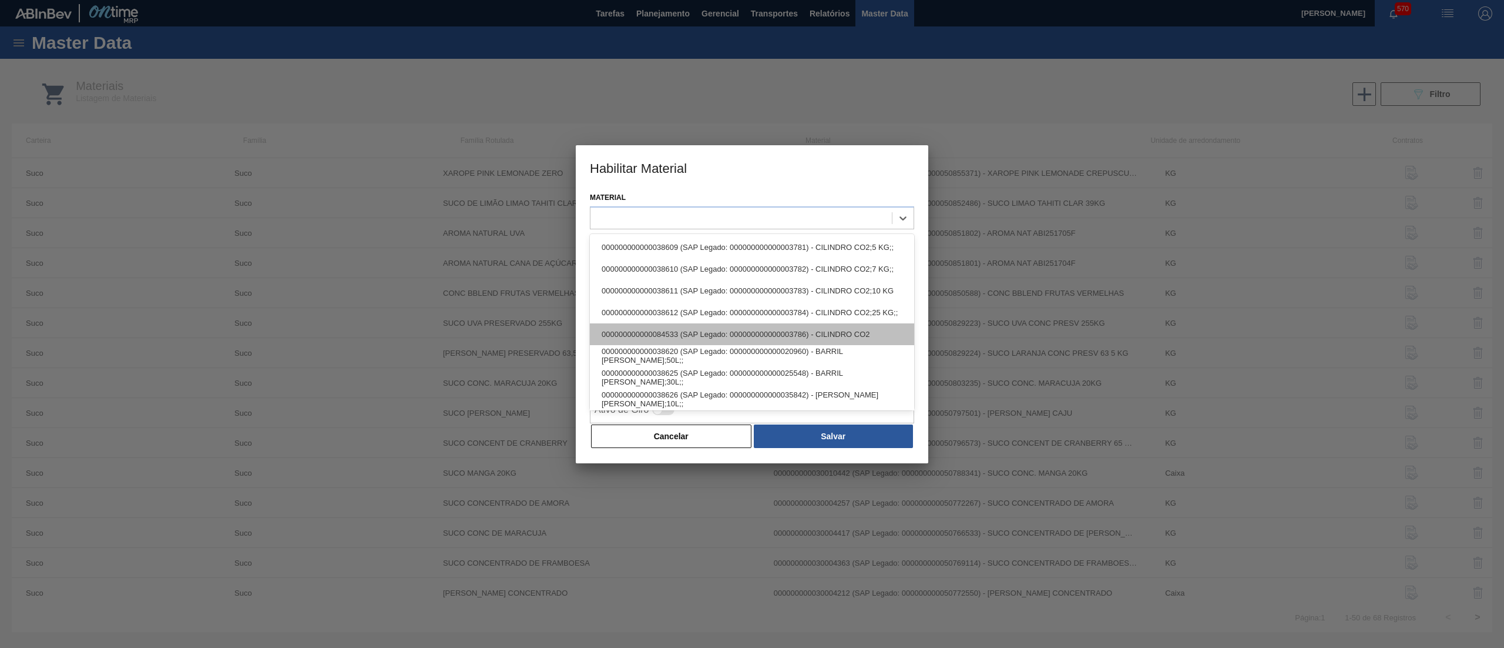
click at [663, 333] on div "000000000000084533 (SAP Legado: 000000000000003786) - CILINDRO CO2" at bounding box center [752, 334] width 324 height 22
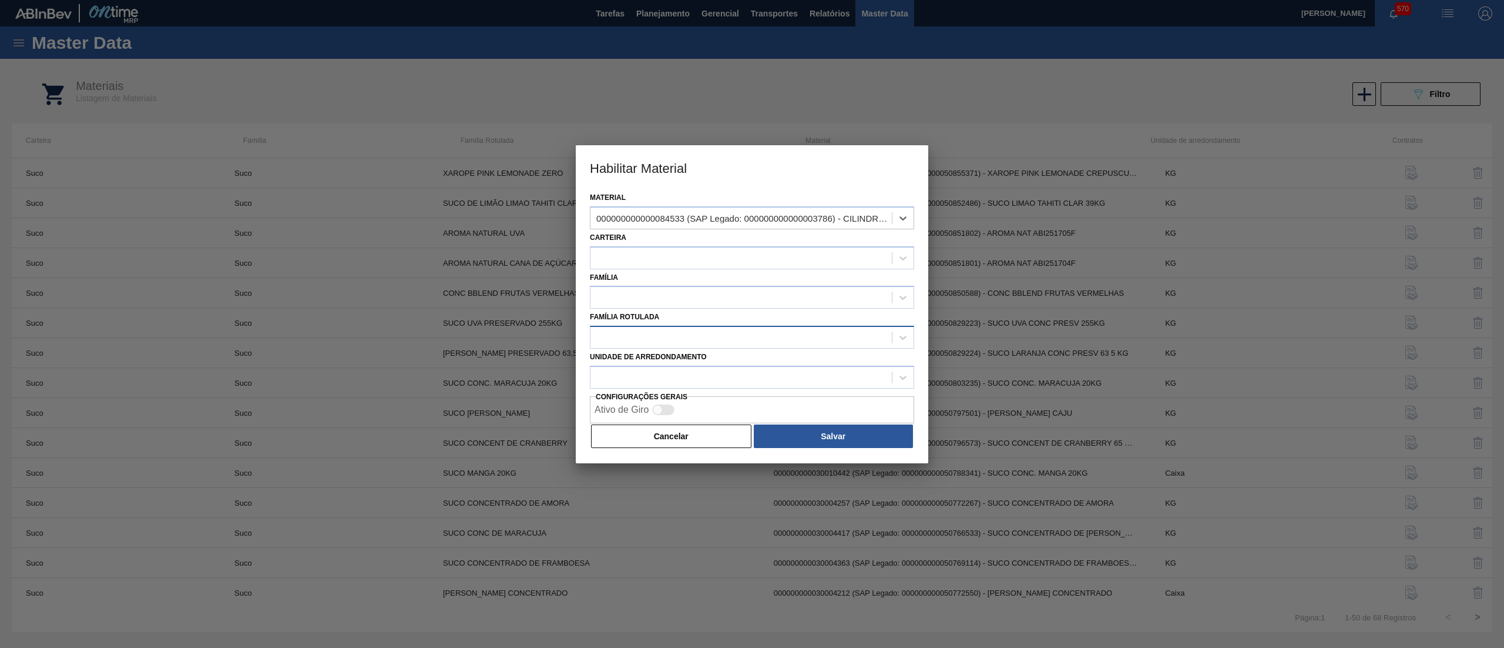
click at [656, 331] on div at bounding box center [741, 337] width 301 height 17
paste Rotulada "[PERSON_NAME] CONC PRESV"
type Rotulada "[PERSON_NAME] CONC PRESV"
click at [712, 220] on div "000000000000084533 (SAP Legado: 000000000000003786) - CILINDRO CO2" at bounding box center [744, 218] width 297 height 10
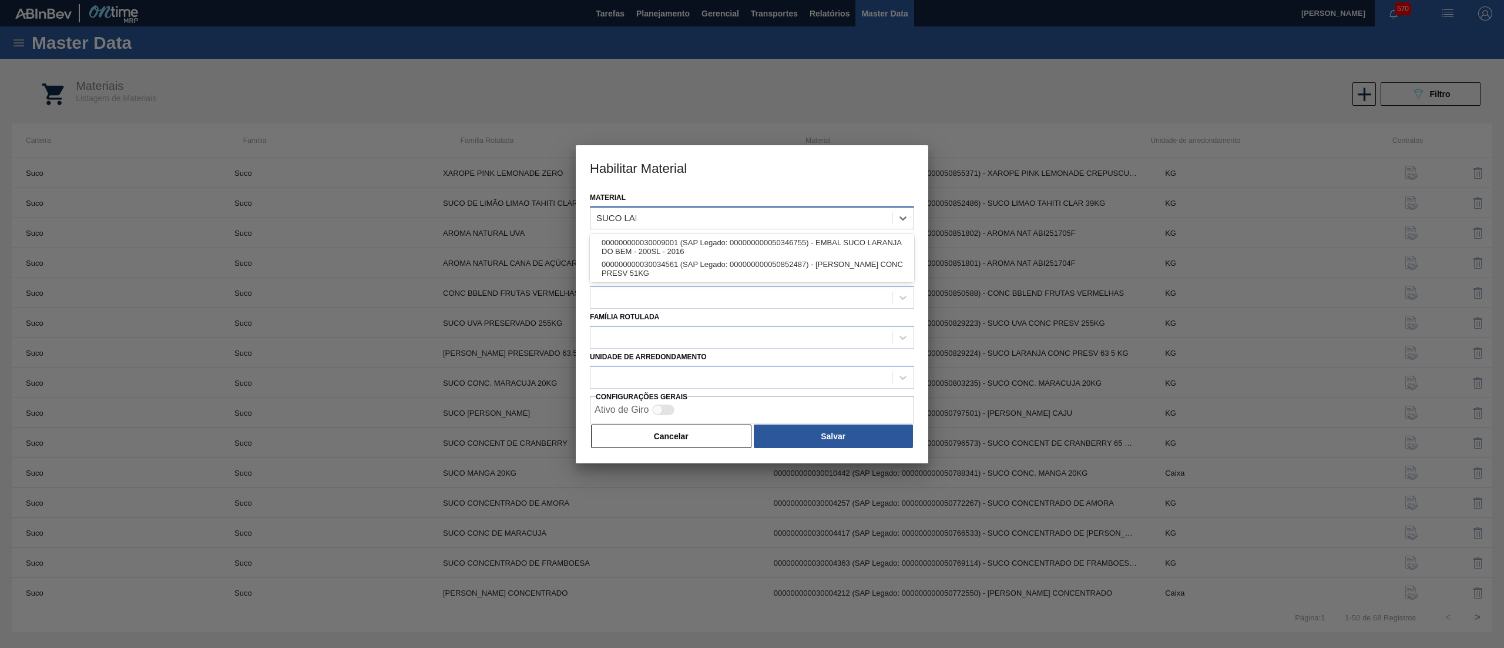
type input "[PERSON_NAME]"
click at [712, 260] on div "000000000030034561 (SAP Legado: 000000000050852487) - [PERSON_NAME] CONC PRESV …" at bounding box center [752, 269] width 324 height 22
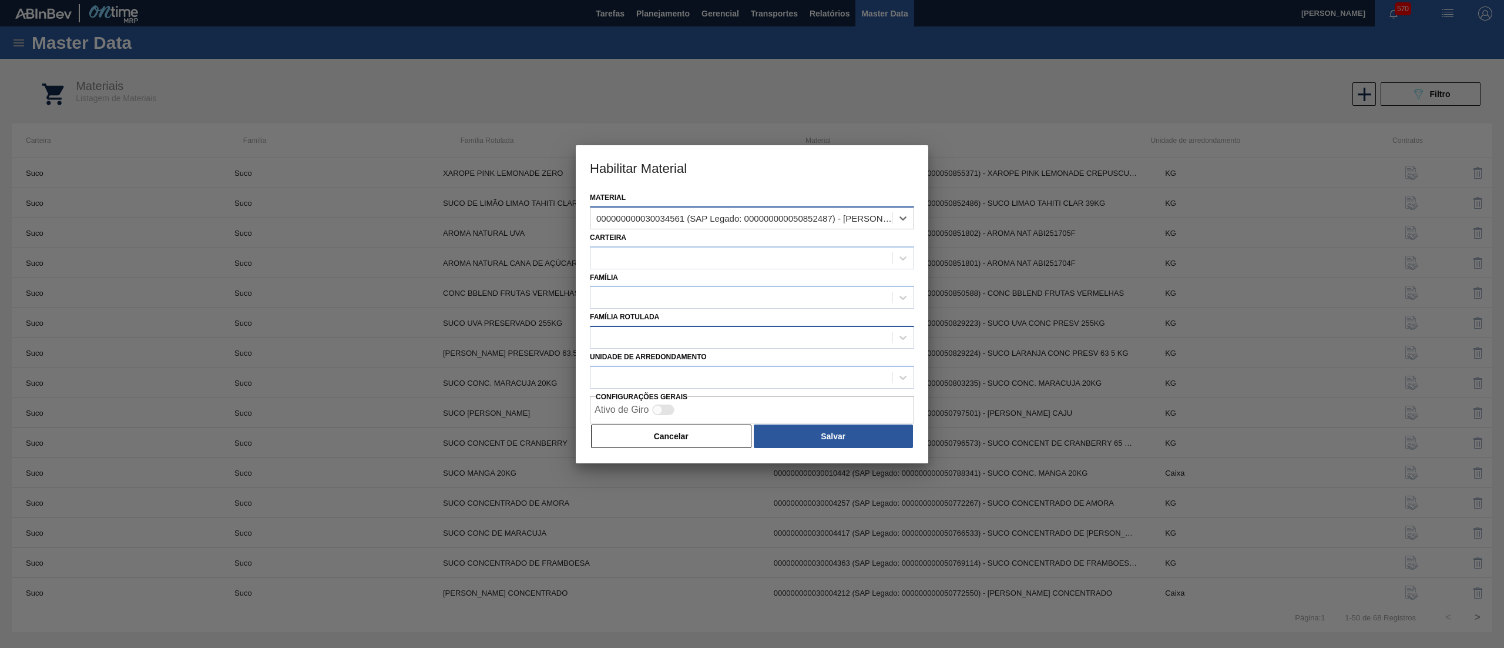
click at [663, 336] on div at bounding box center [741, 337] width 301 height 17
paste Rotulada "[PERSON_NAME] CONC PRESV"
type Rotulada "[PERSON_NAME] CONC PRESV"
click at [676, 254] on div at bounding box center [741, 257] width 301 height 17
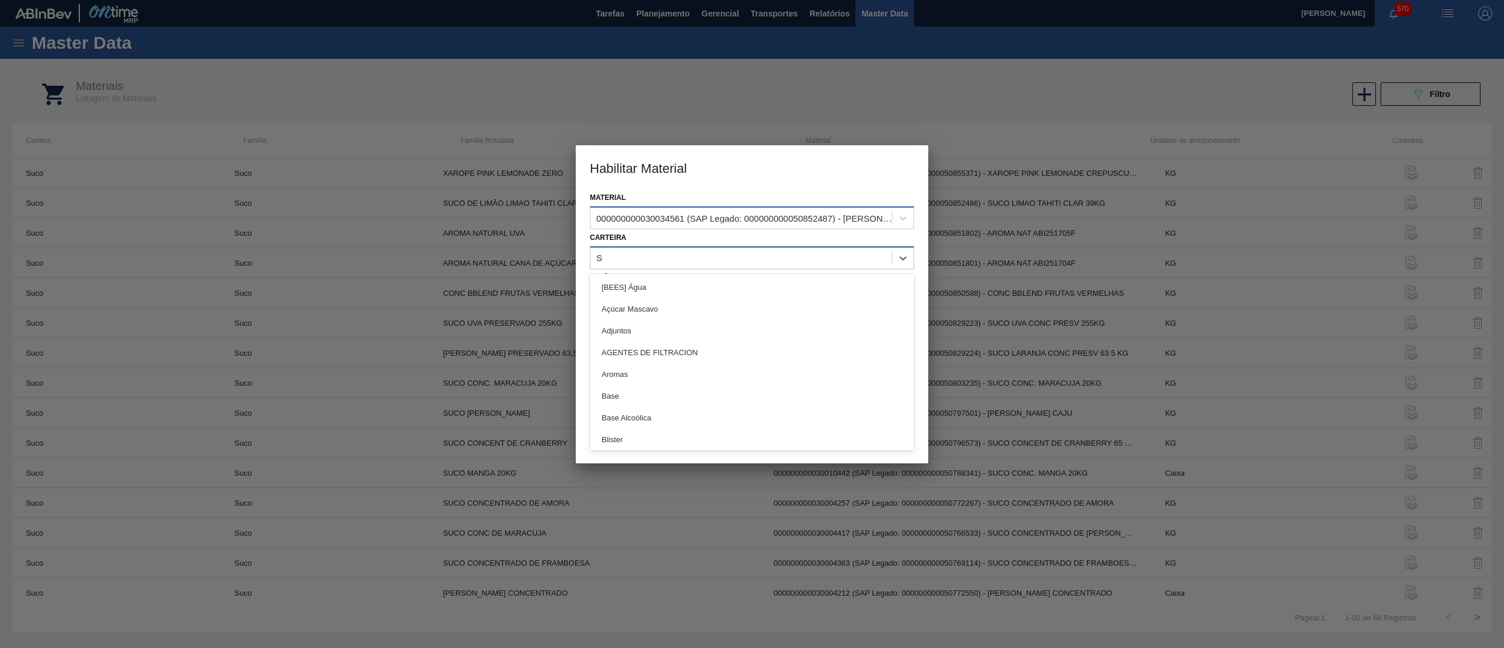
type input "SU"
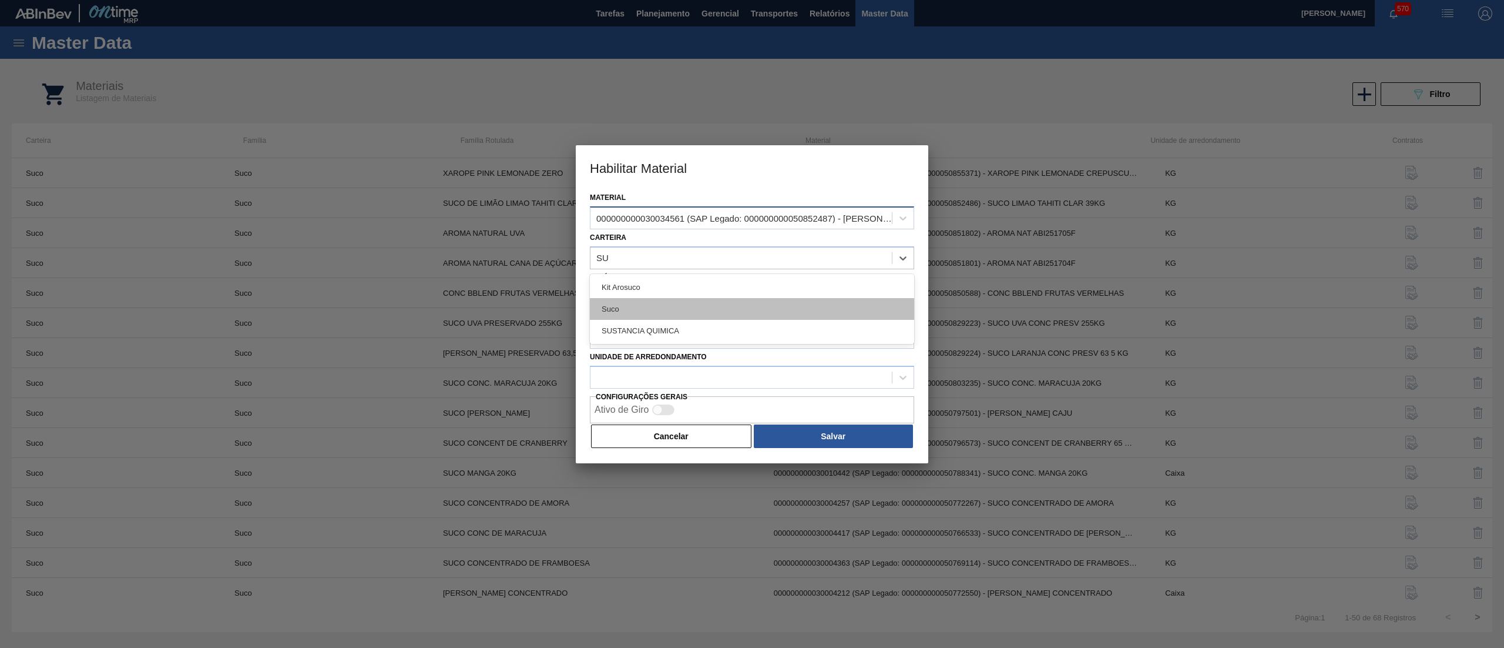
click at [678, 310] on div "Suco" at bounding box center [752, 309] width 324 height 22
click at [668, 299] on div at bounding box center [730, 297] width 278 height 17
type input "S"
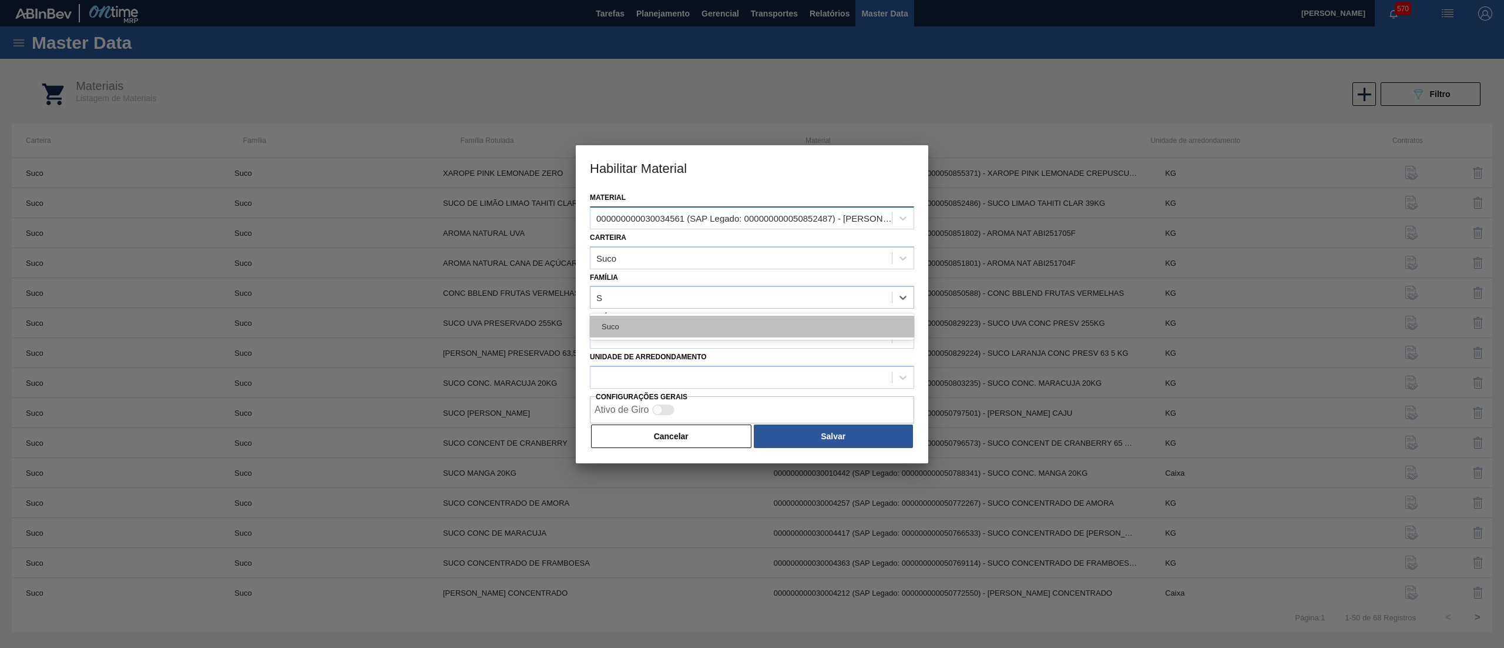
click at [658, 323] on div "Suco" at bounding box center [752, 327] width 324 height 22
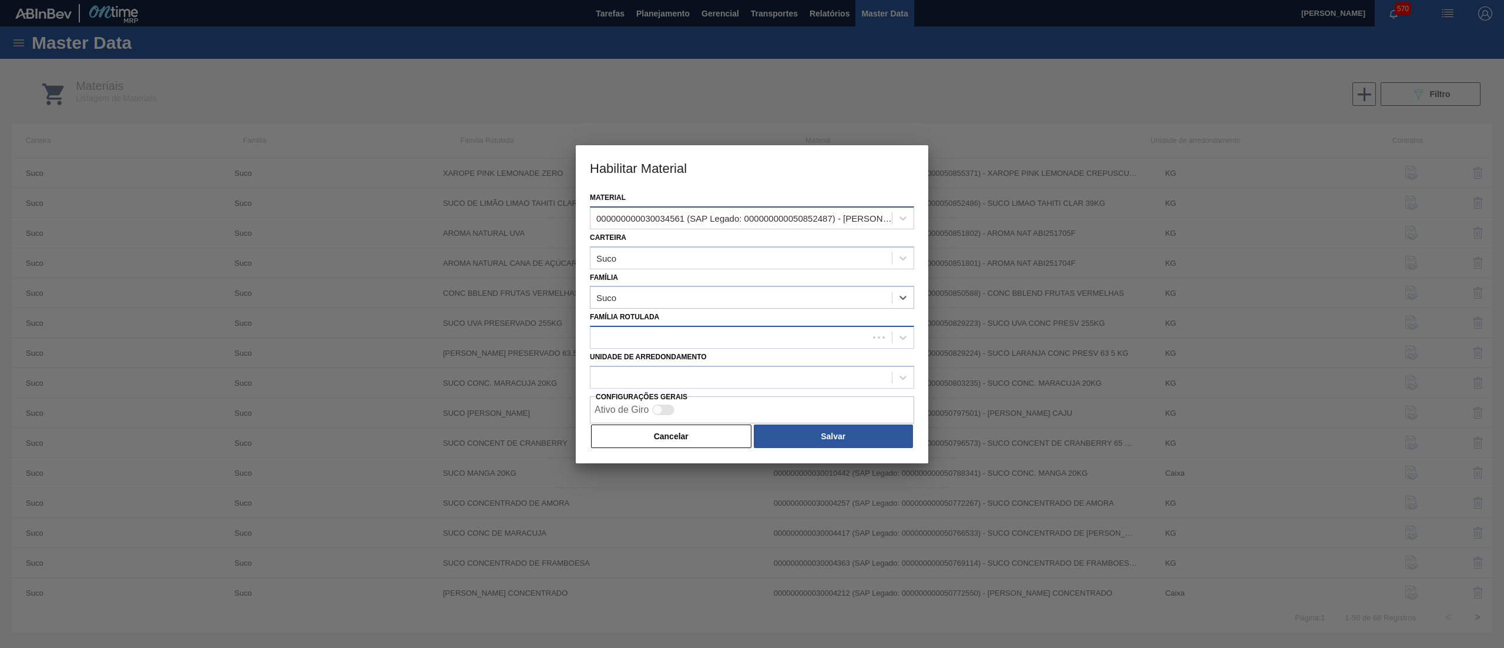
click at [649, 335] on div at bounding box center [730, 337] width 278 height 17
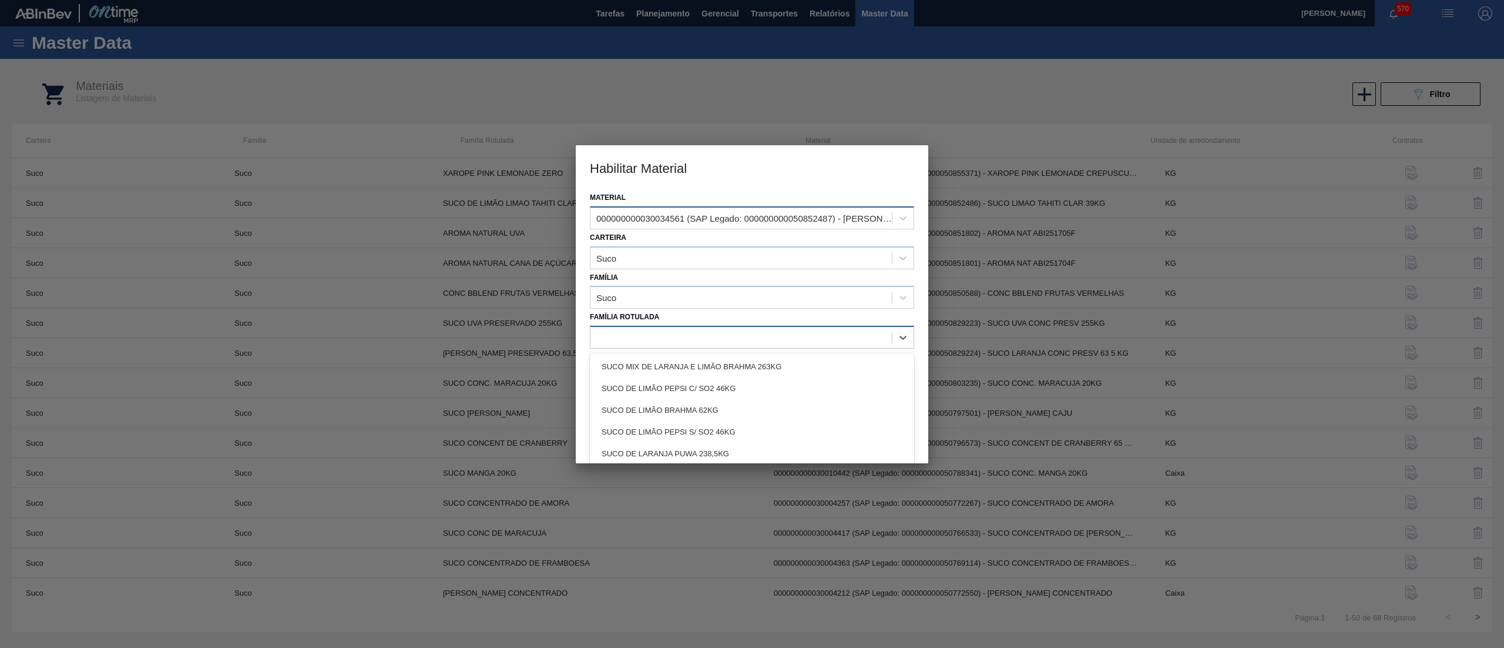
paste Rotulada "[PERSON_NAME] CONC PRESV"
type Rotulada "[PERSON_NAME] CONC PRESV"
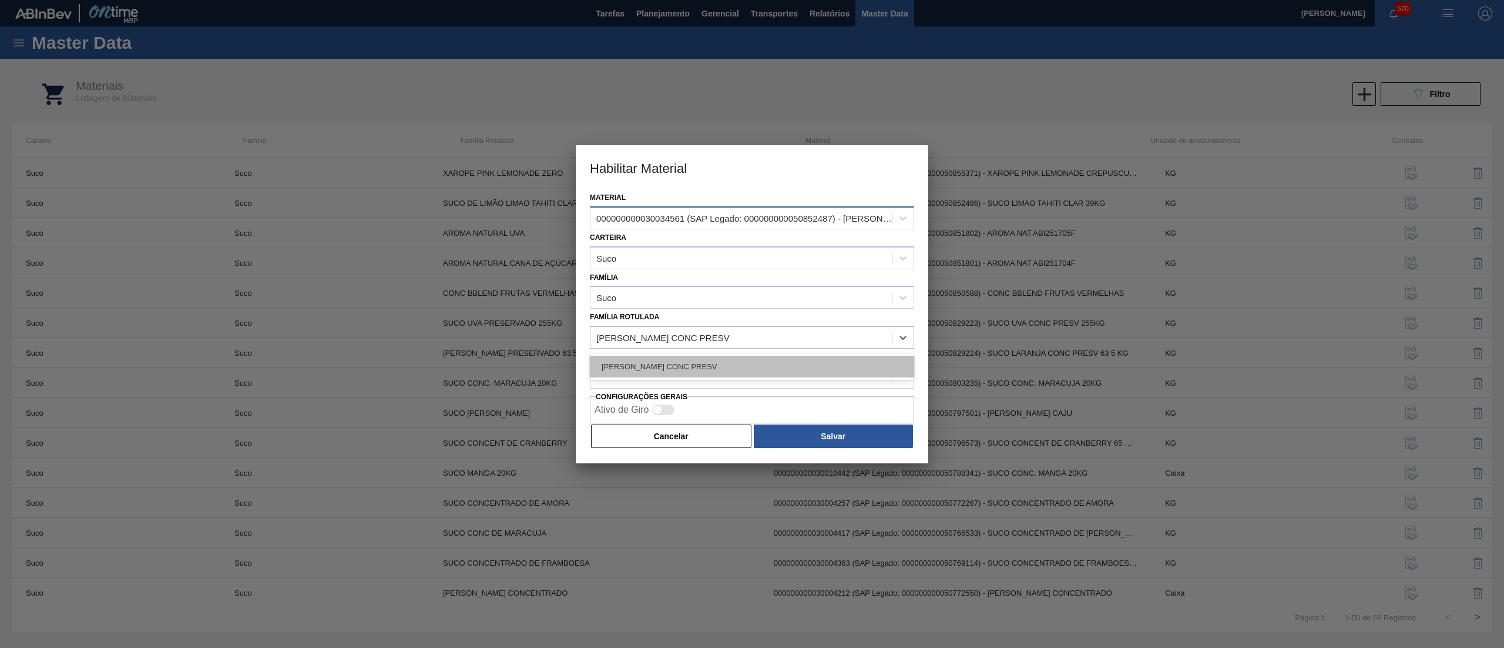
click at [649, 356] on div "[PERSON_NAME] CONC PRESV" at bounding box center [752, 367] width 324 height 22
click at [649, 382] on div at bounding box center [741, 376] width 301 height 17
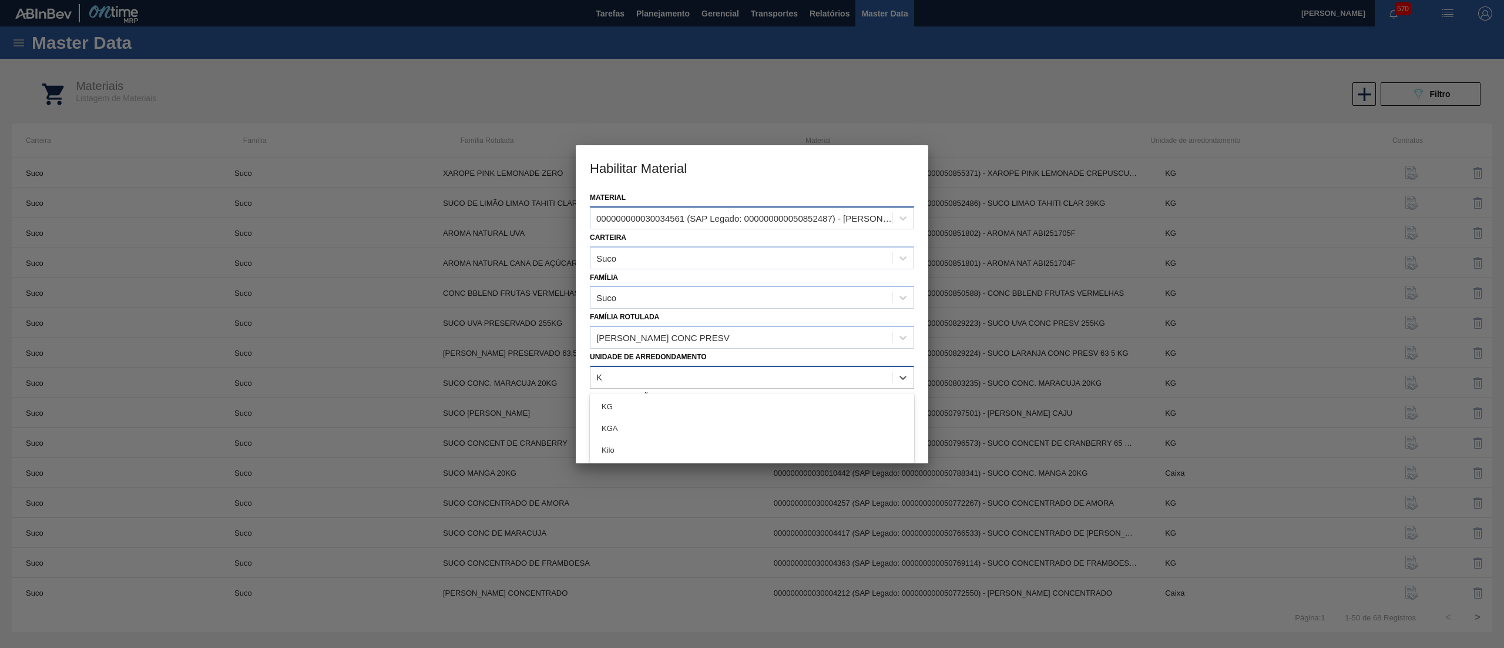
type arredondamento "KG"
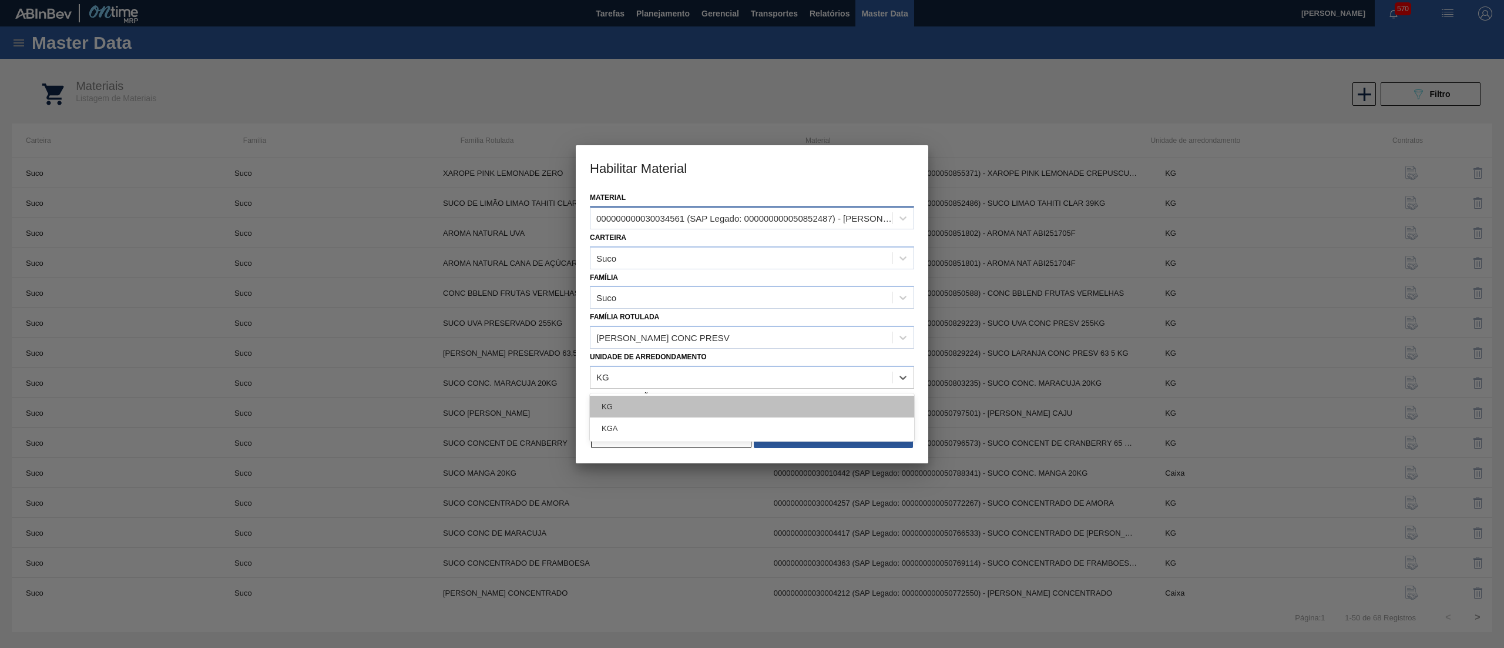
click at [661, 399] on div "KG" at bounding box center [752, 406] width 324 height 22
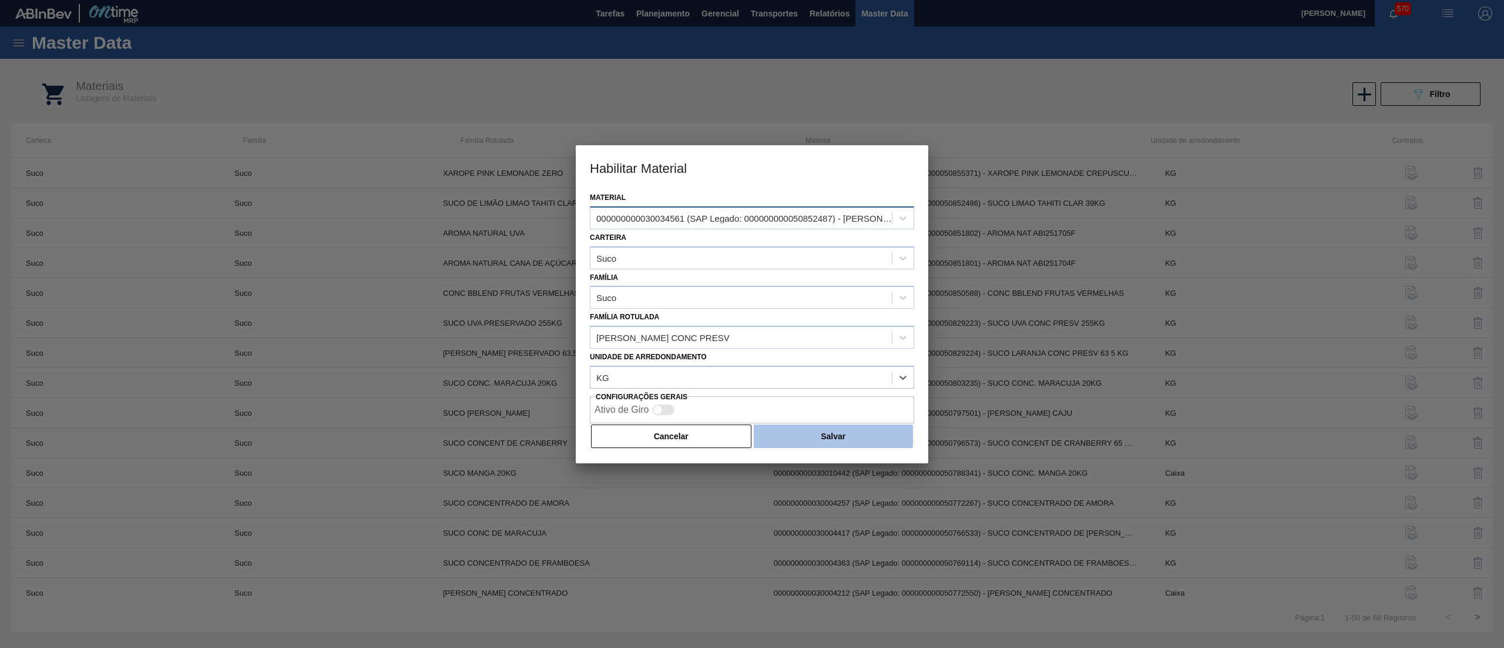
click at [831, 430] on button "Salvar" at bounding box center [833, 436] width 159 height 24
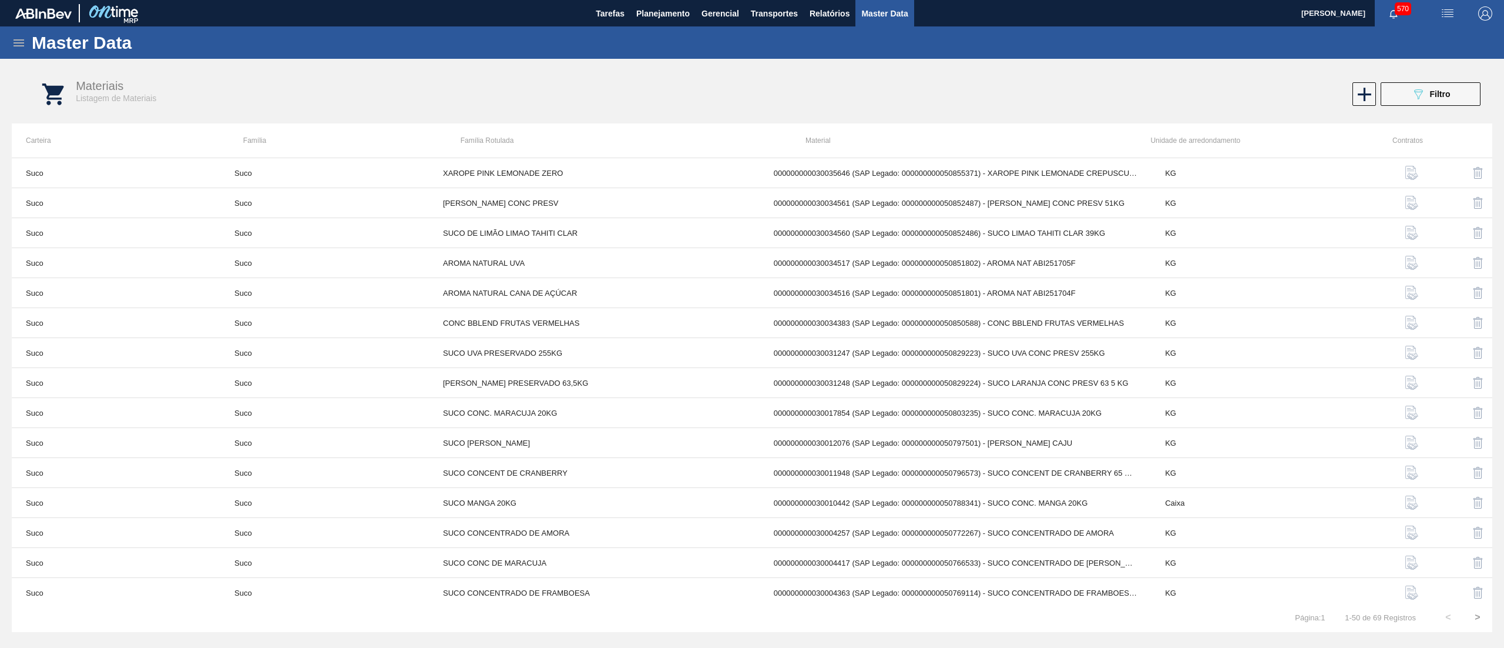
click at [21, 39] on icon at bounding box center [19, 42] width 11 height 7
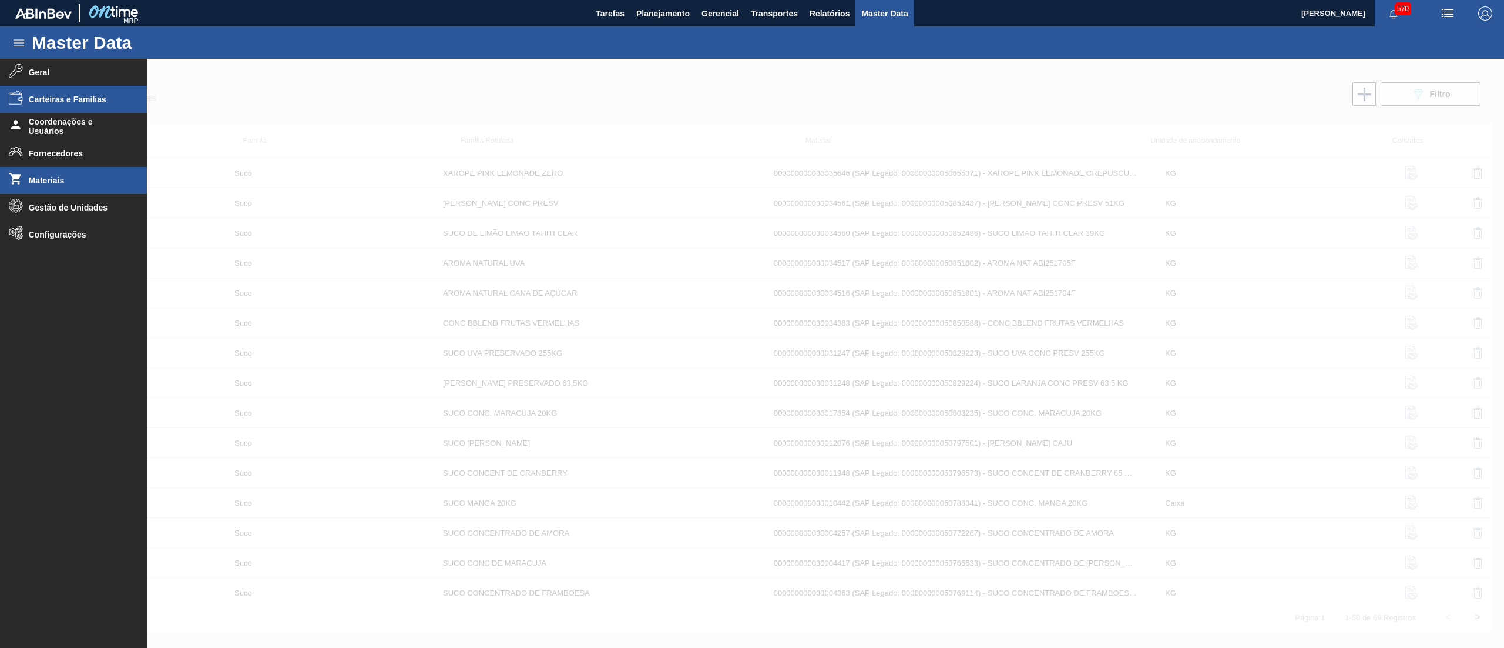
click at [51, 92] on li "Carteiras e Famílias" at bounding box center [73, 99] width 147 height 27
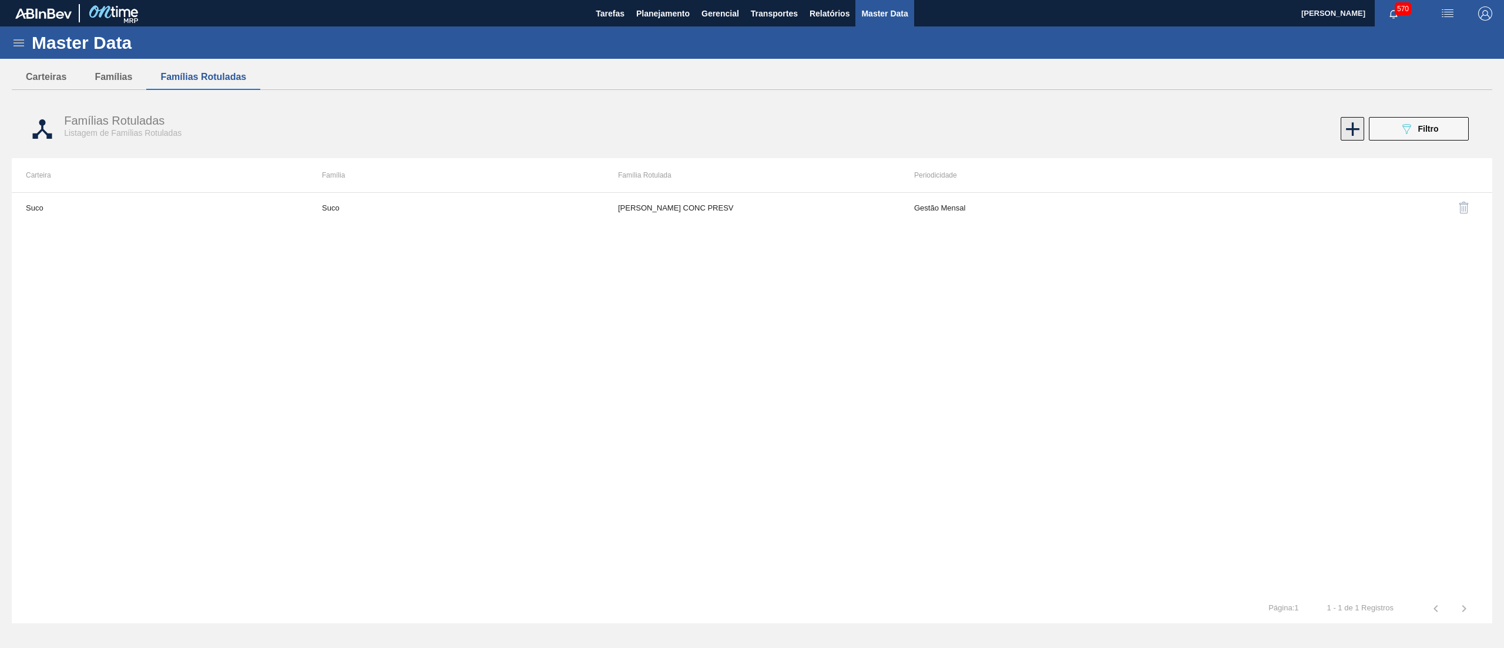
click at [1355, 126] on icon at bounding box center [1353, 129] width 23 height 23
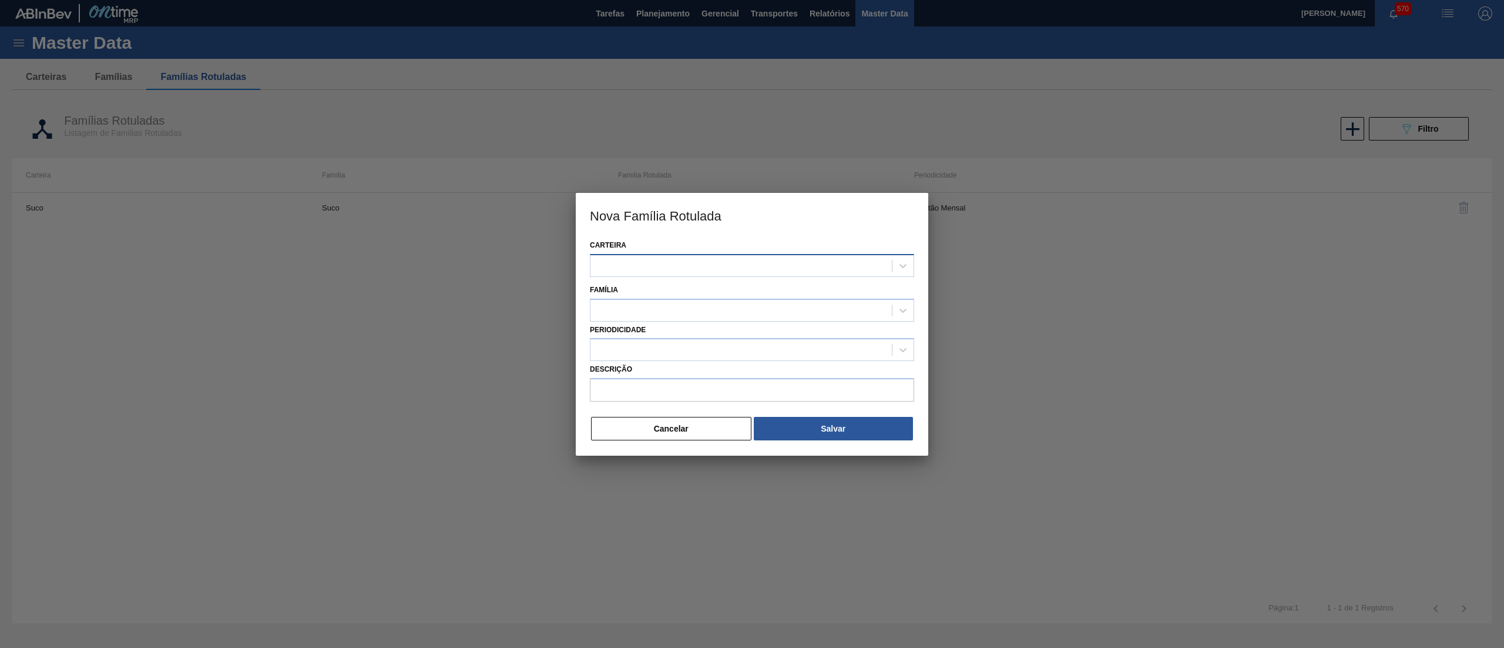
click at [649, 262] on div at bounding box center [741, 265] width 301 height 17
type input "SUC"
click at [673, 314] on div "Suco" at bounding box center [752, 317] width 324 height 22
click at [663, 308] on div at bounding box center [741, 309] width 301 height 17
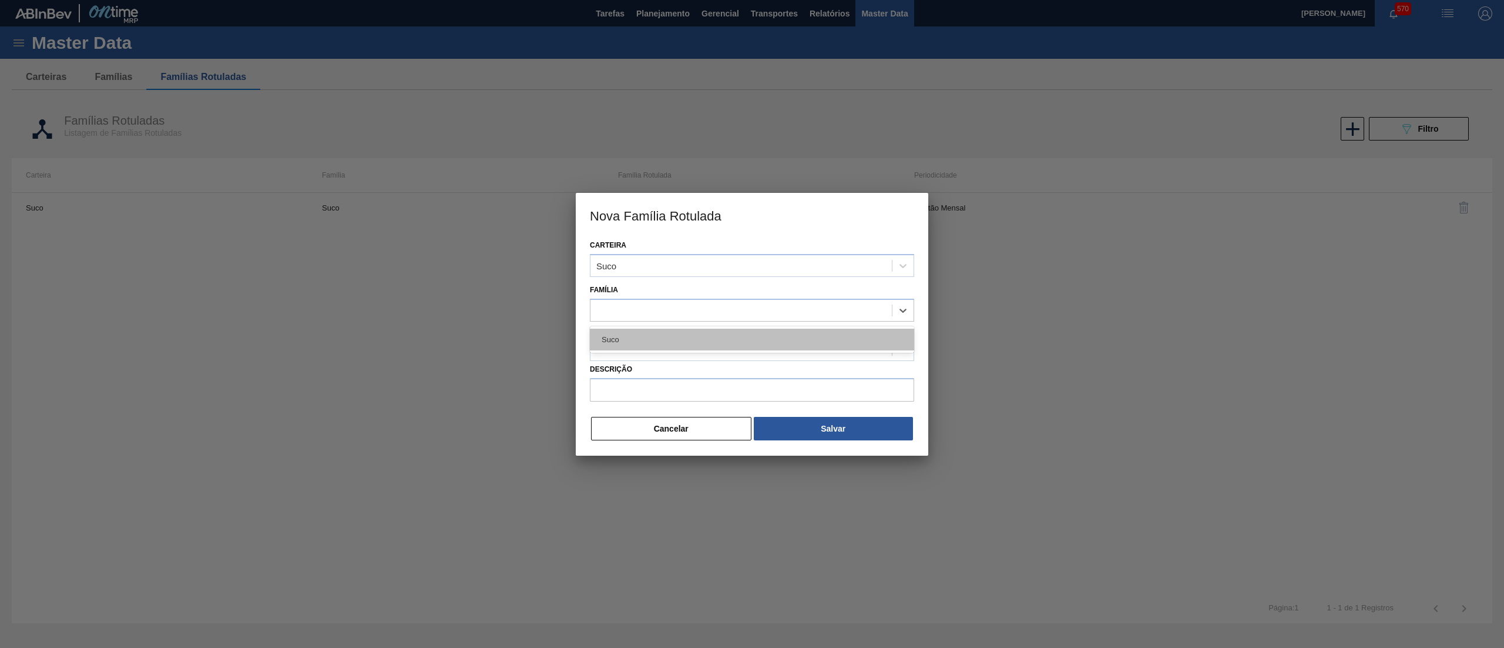
click at [642, 333] on div "Suco" at bounding box center [752, 339] width 324 height 22
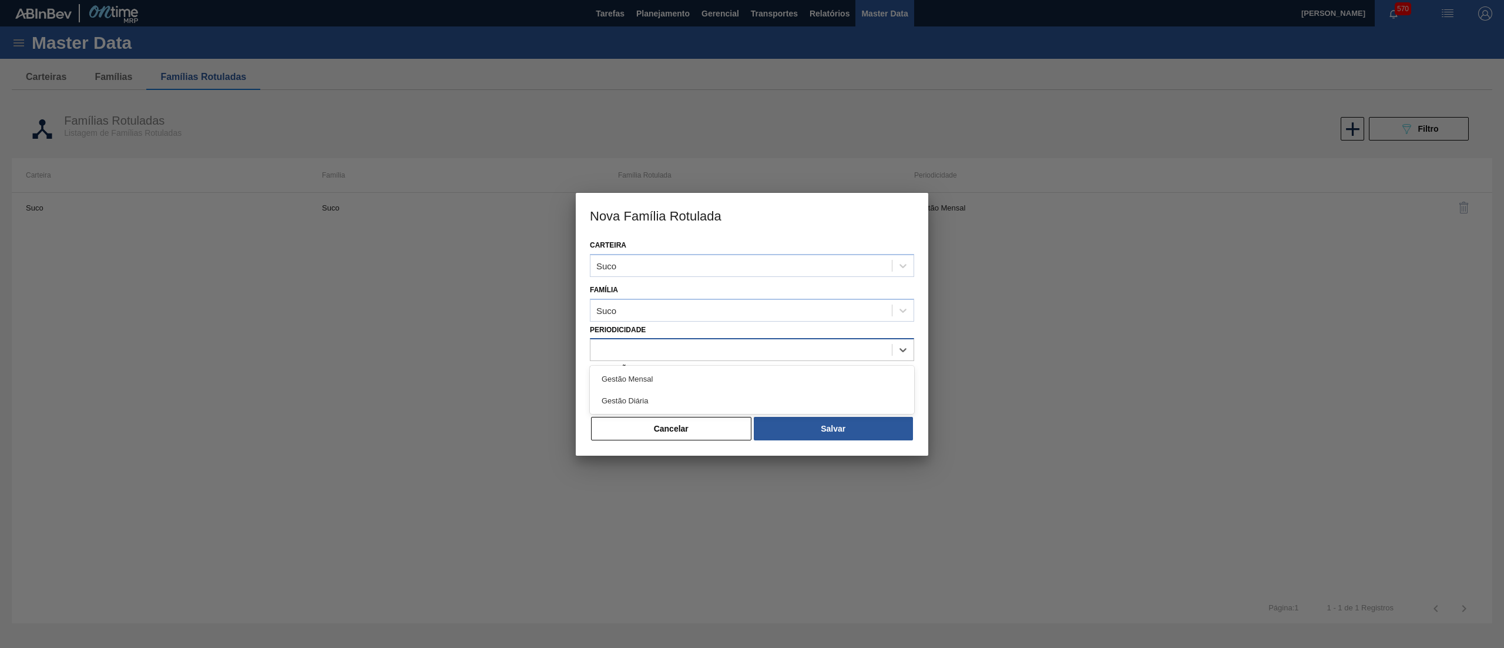
click at [631, 341] on div at bounding box center [741, 349] width 301 height 17
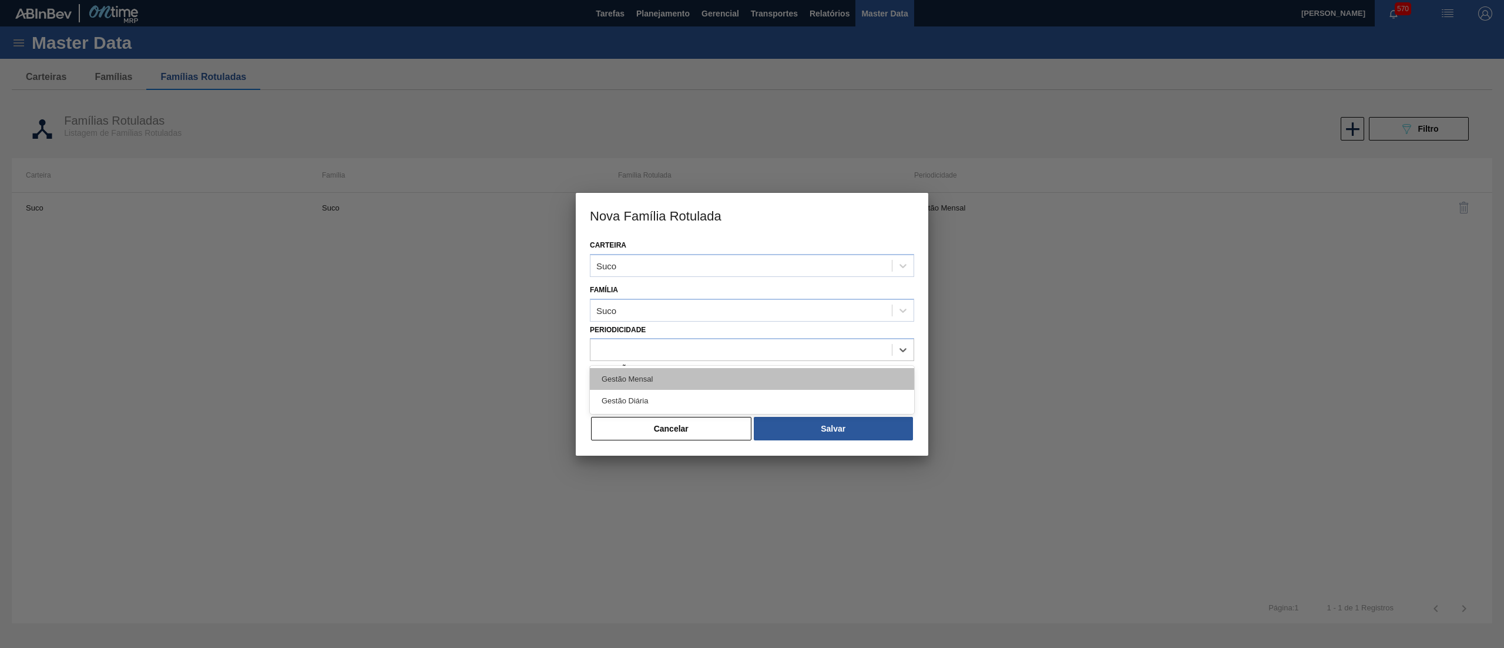
click at [630, 371] on div "Gestão Mensal" at bounding box center [752, 379] width 324 height 22
click at [649, 387] on input "Descrição" at bounding box center [752, 390] width 324 height 24
paste input "30034613"
click at [649, 387] on input "30034613" at bounding box center [752, 390] width 324 height 24
drag, startPoint x: 637, startPoint y: 383, endPoint x: 510, endPoint y: 364, distance: 128.3
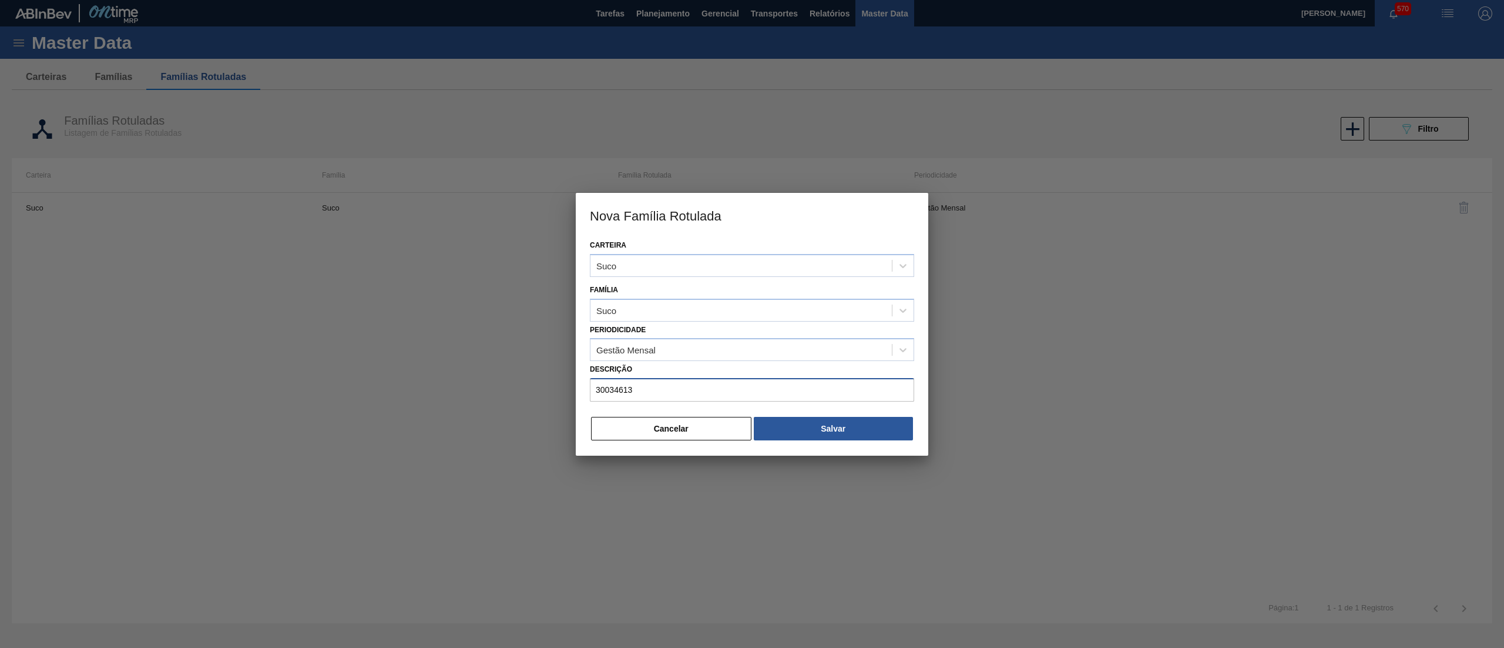
click at [510, 364] on div "Nova Família Rotulada Carteira Suco Família Suco Periodicidade Gestão Mensal De…" at bounding box center [752, 324] width 1504 height 648
paste input "SUCO CONC DE UVA 102KG"
click at [622, 395] on input "SUCO CONC DE UVA 102KG" at bounding box center [752, 390] width 324 height 24
drag, startPoint x: 682, startPoint y: 390, endPoint x: 757, endPoint y: 390, distance: 75.2
click at [757, 390] on input "[PERSON_NAME] CONC DE UVA 102KG" at bounding box center [752, 390] width 324 height 24
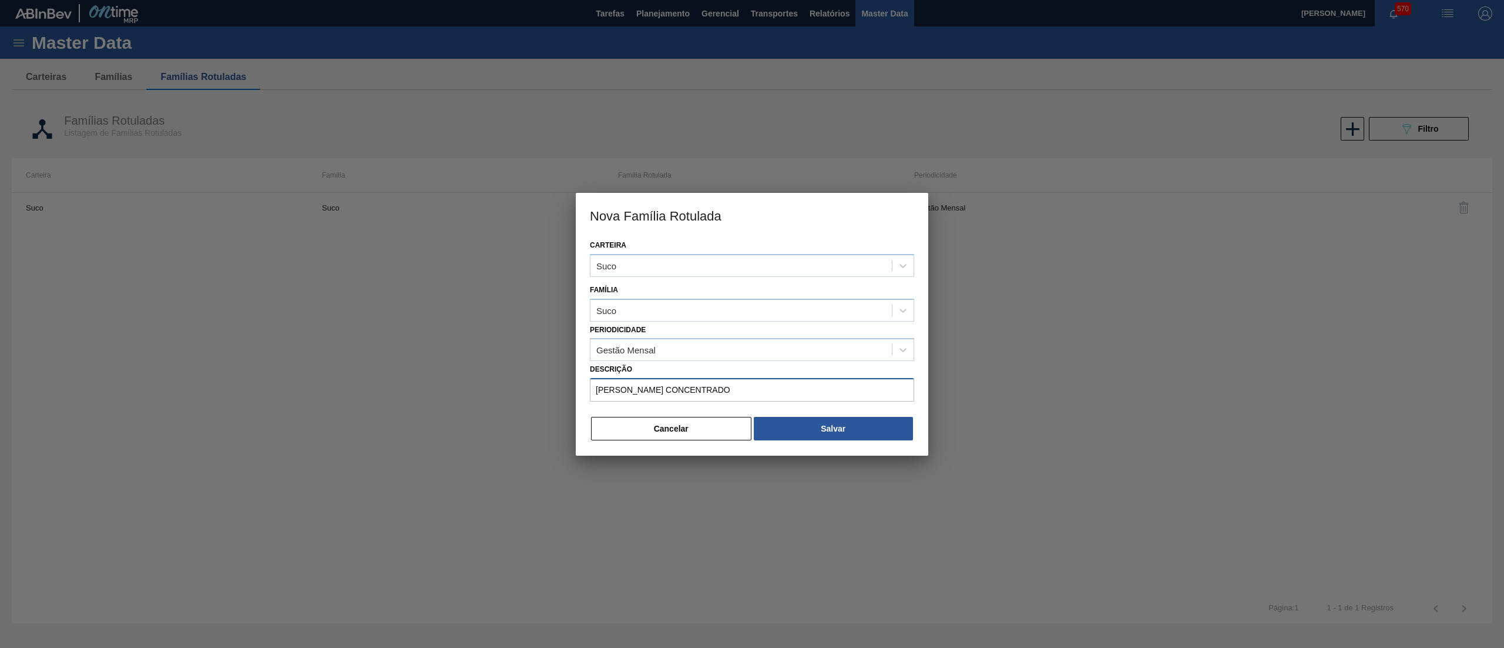
drag, startPoint x: 743, startPoint y: 396, endPoint x: 555, endPoint y: 437, distance: 191.9
click at [555, 437] on div "Nova Família Rotulada Carteira Suco Família Suco Periodicidade Gestão Mensal De…" at bounding box center [752, 324] width 1504 height 648
type input "[PERSON_NAME] CONCENTRADO"
click at [899, 438] on button "Salvar" at bounding box center [833, 429] width 159 height 24
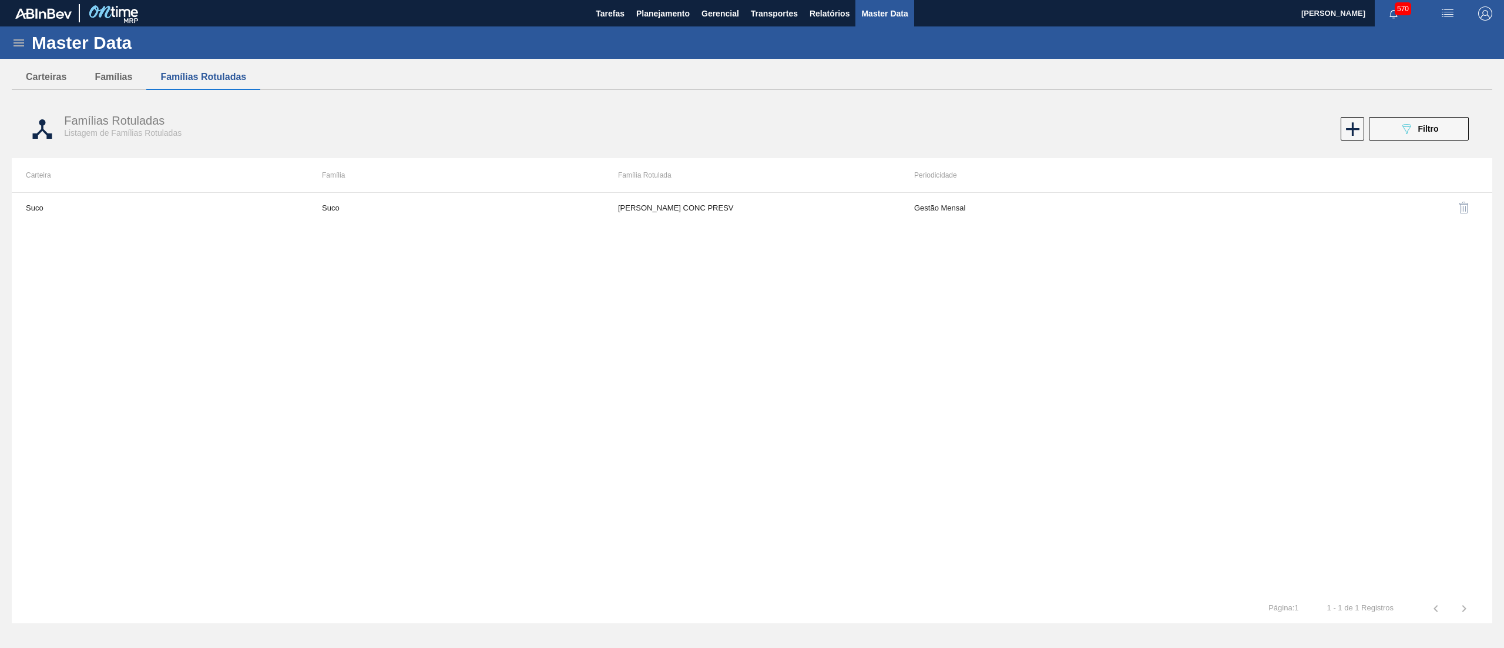
click at [11, 39] on div "Master Data" at bounding box center [752, 42] width 1504 height 32
click at [14, 41] on icon at bounding box center [19, 43] width 14 height 14
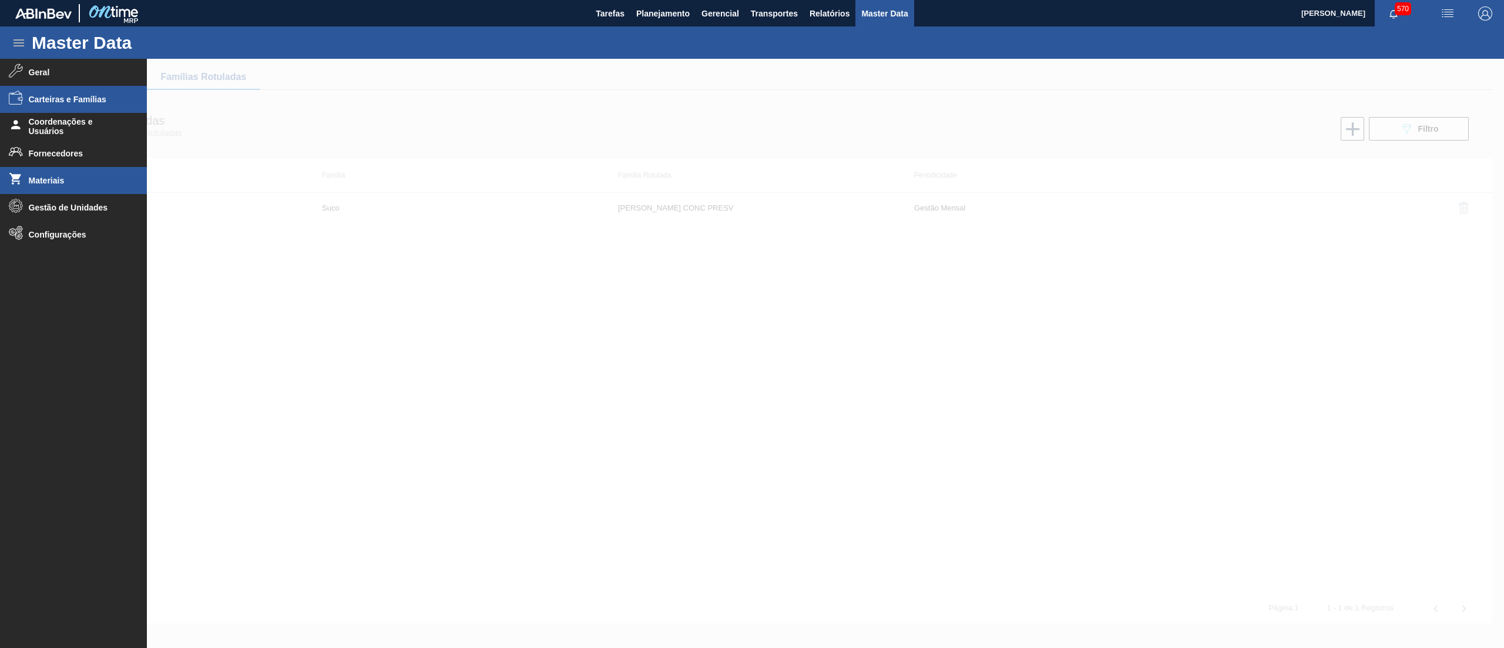
click at [50, 173] on li "Materiais" at bounding box center [73, 180] width 147 height 27
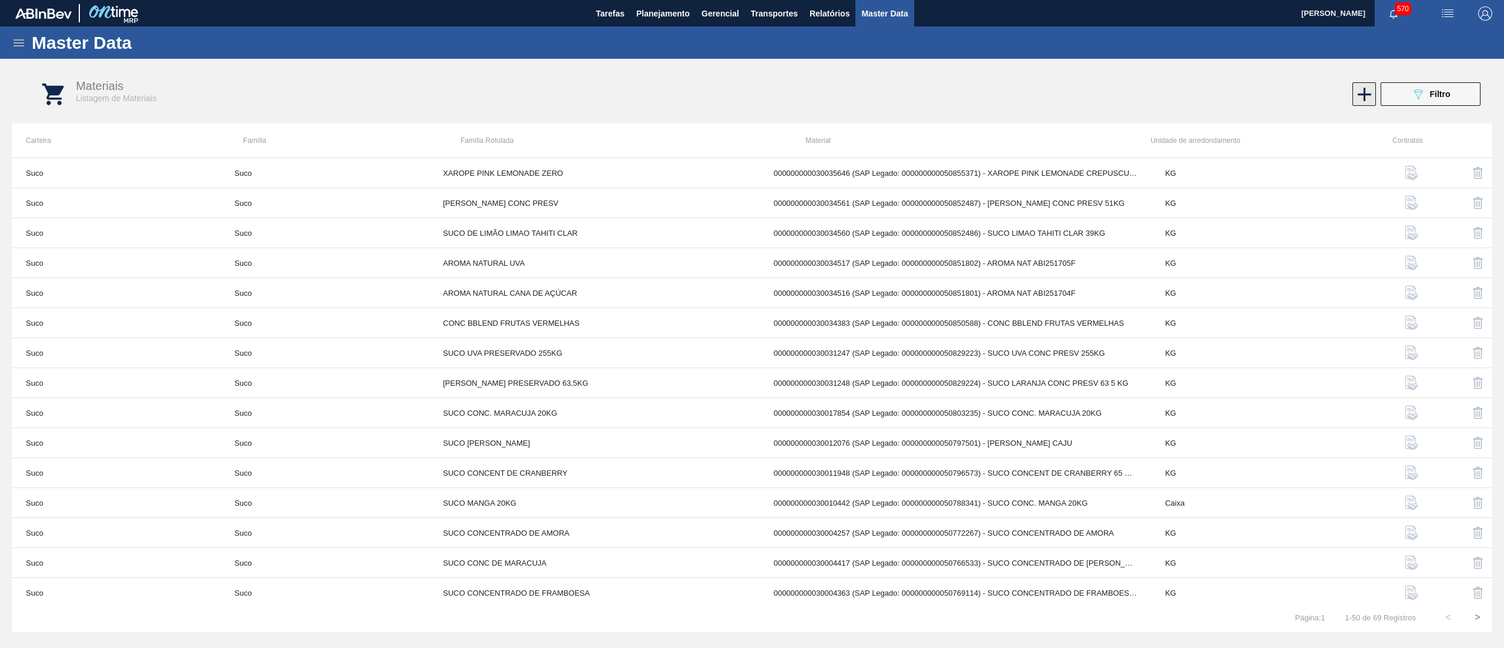
click at [1357, 91] on icon at bounding box center [1364, 94] width 23 height 23
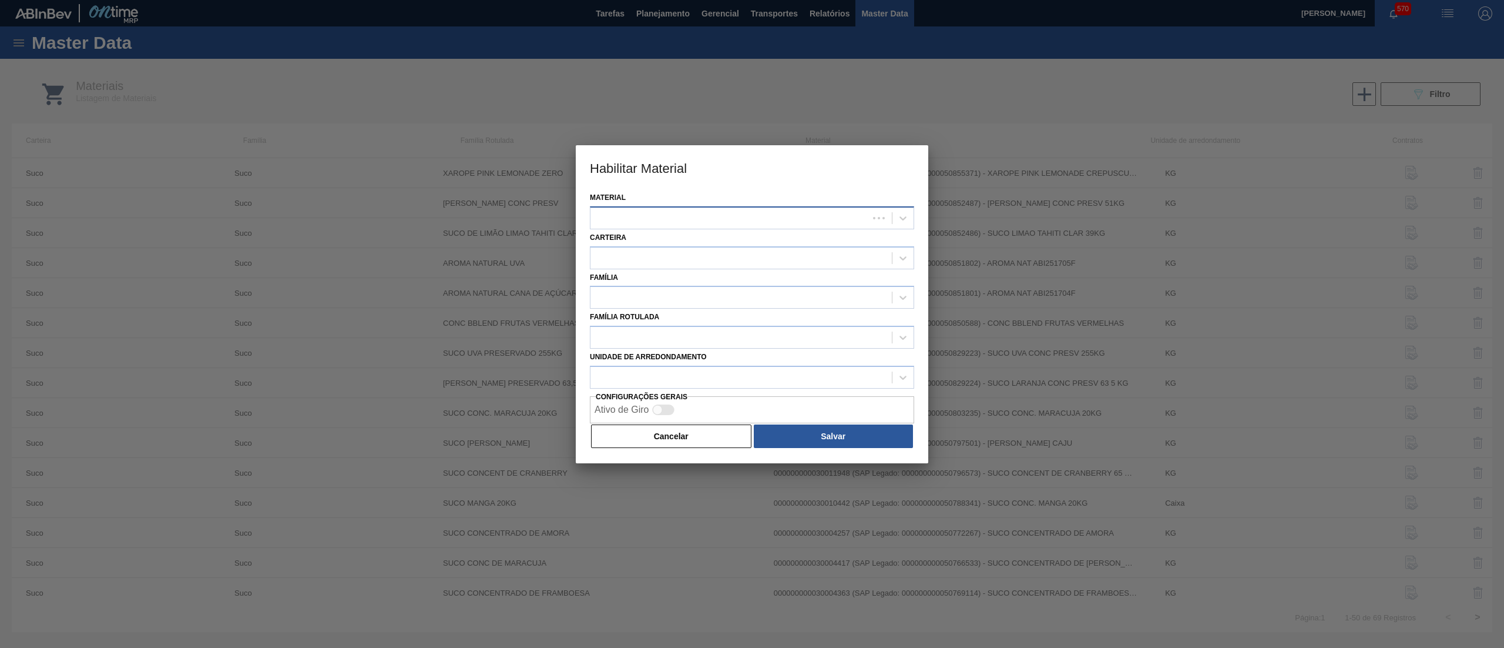
click at [645, 223] on div at bounding box center [730, 217] width 278 height 17
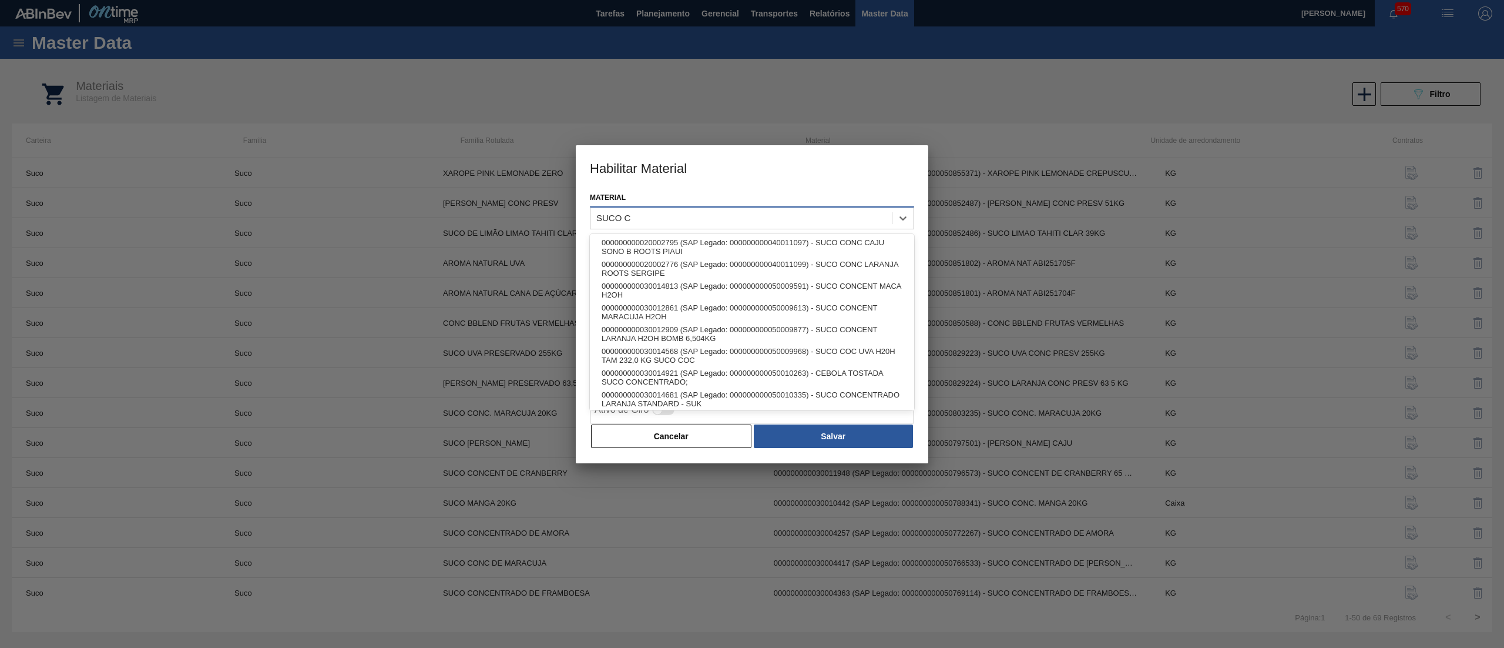
type input "SUCO CO"
click at [756, 386] on div "000000000030034613 (SAP Legado: 000000000050852864) - SUCO CONC DE UVA 102KG" at bounding box center [752, 397] width 324 height 22
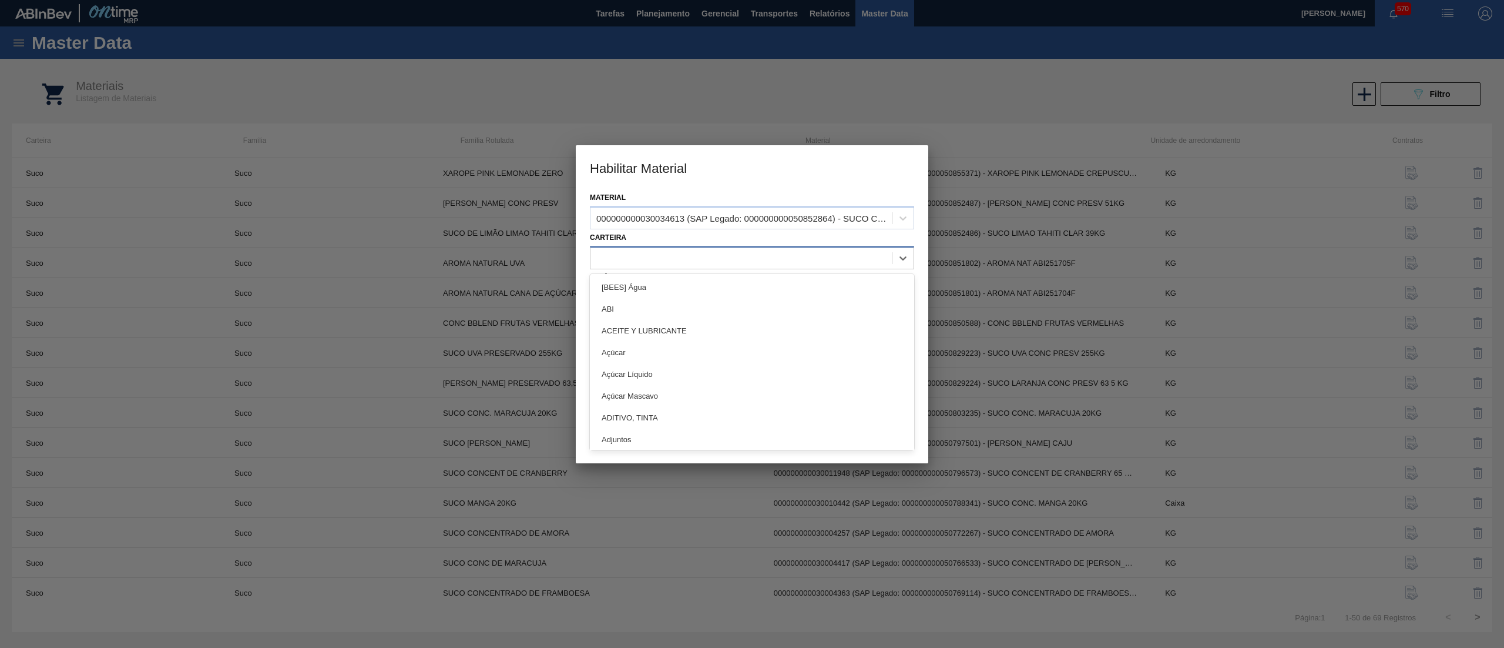
click at [691, 252] on div at bounding box center [741, 257] width 301 height 17
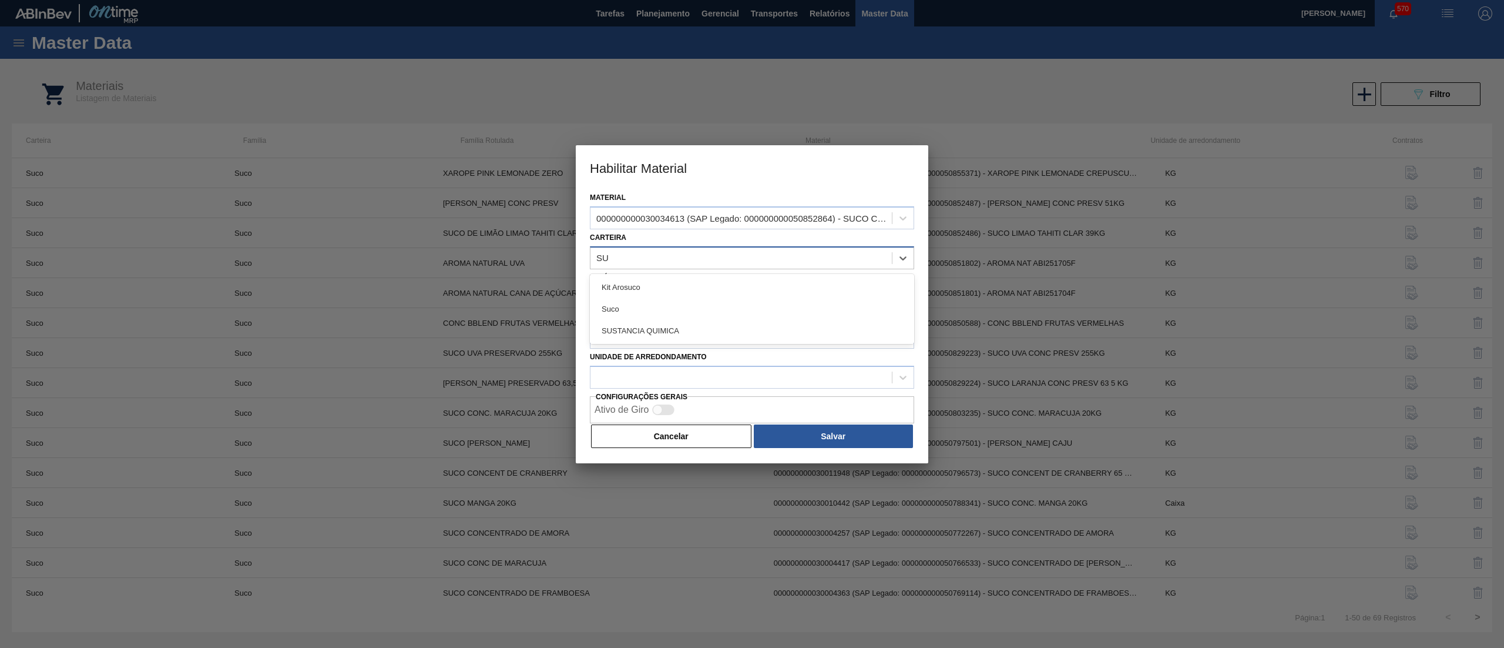
type input "SUC"
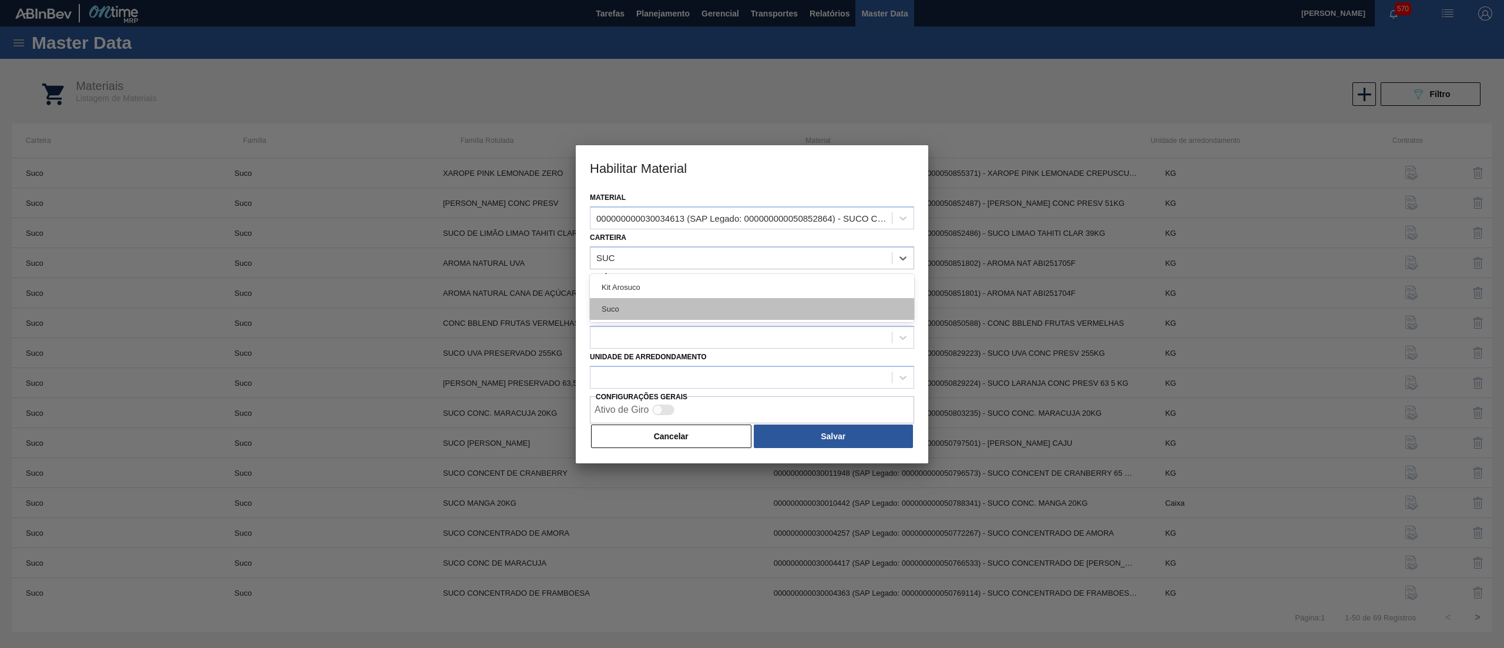
click at [671, 306] on div "Suco" at bounding box center [752, 309] width 324 height 22
click at [654, 296] on div at bounding box center [741, 297] width 301 height 17
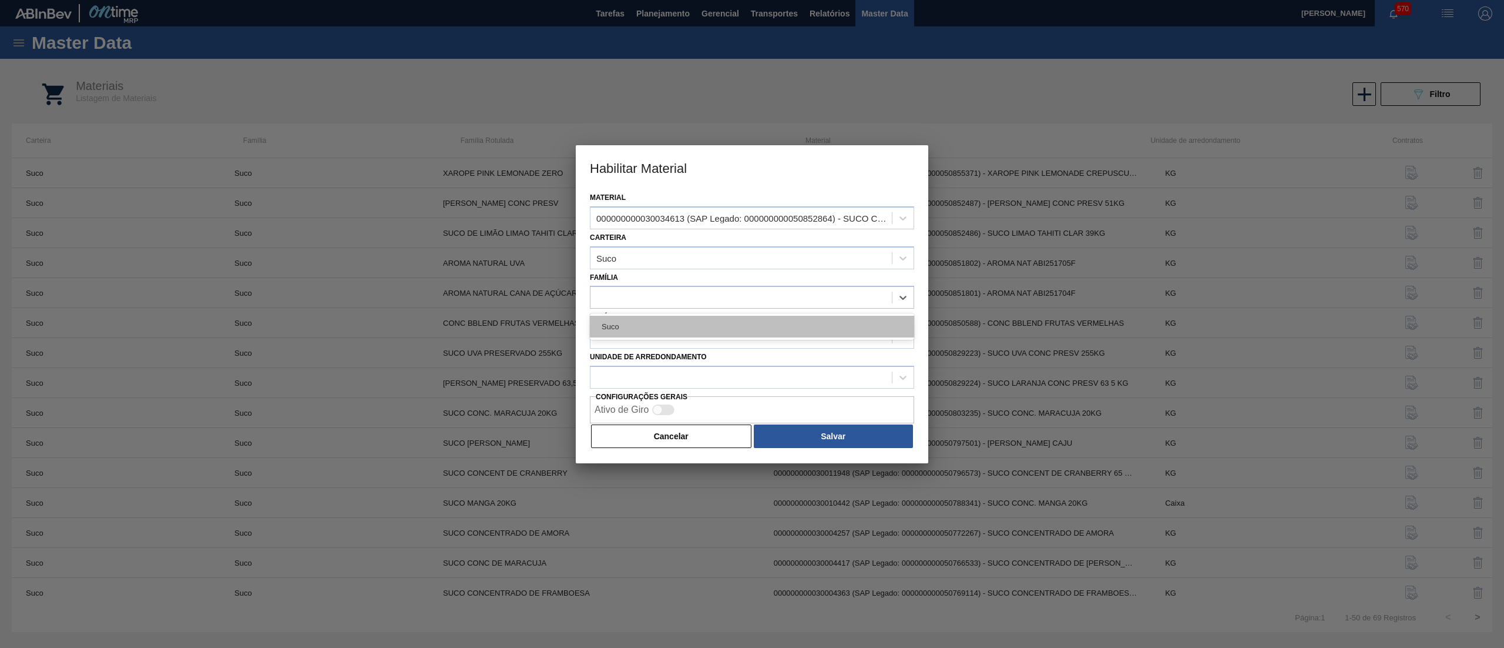
click at [646, 333] on div "Suco" at bounding box center [752, 327] width 324 height 22
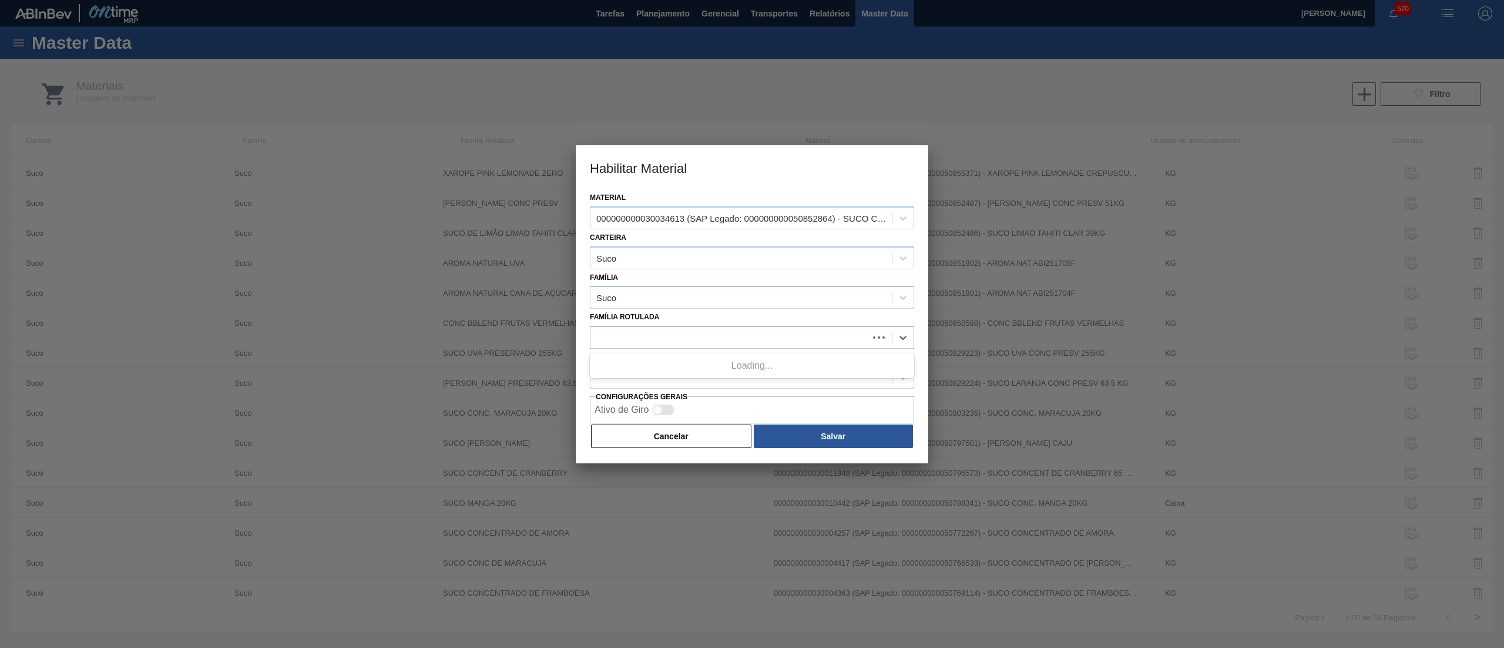
click at [646, 333] on div at bounding box center [730, 337] width 278 height 17
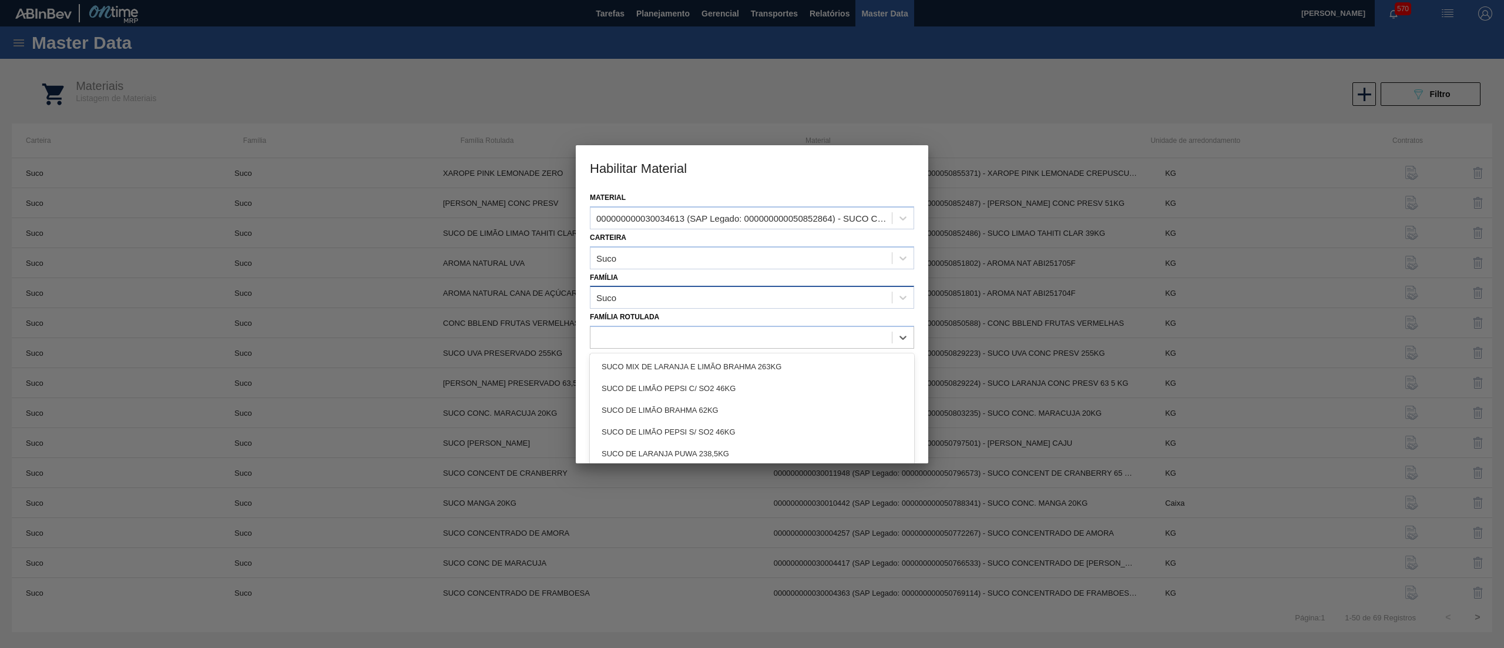
type Rotulada "S"
type Rotulada "[PERSON_NAME] C"
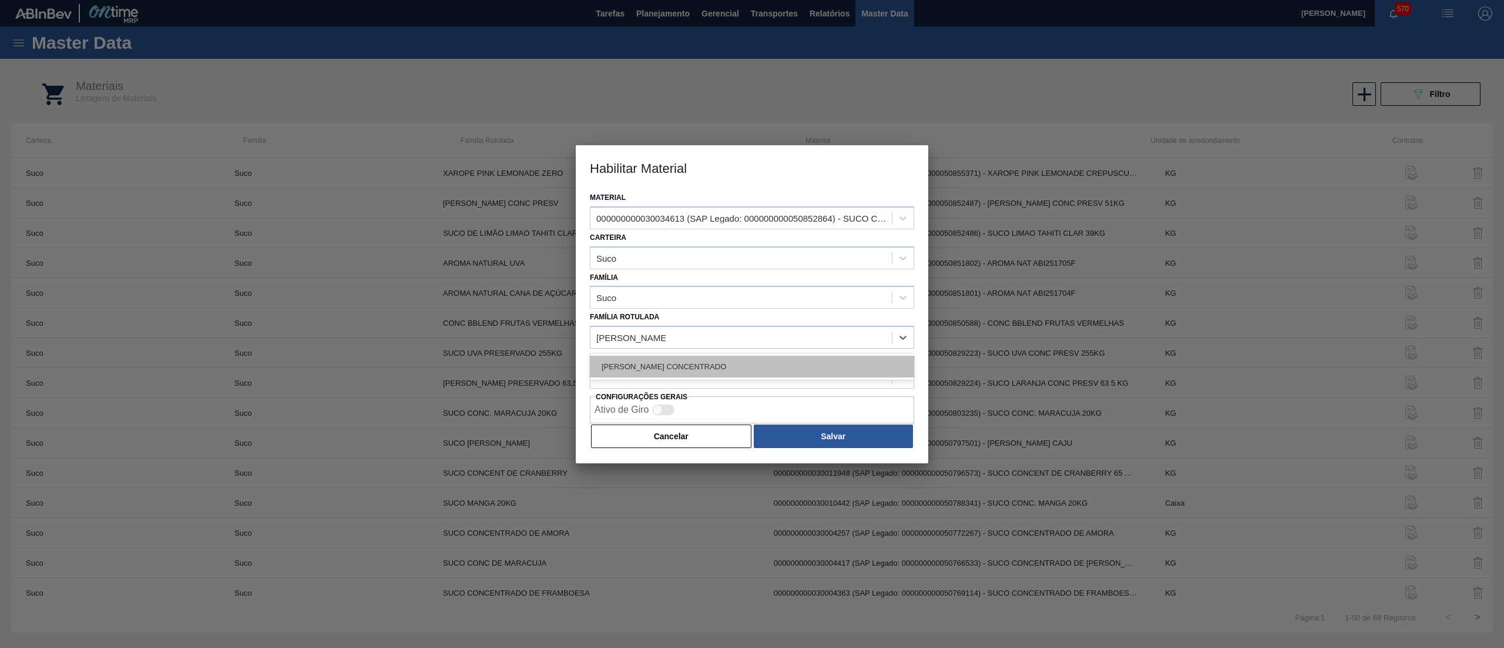
click at [691, 368] on div "[PERSON_NAME] CONCENTRADO" at bounding box center [752, 367] width 324 height 22
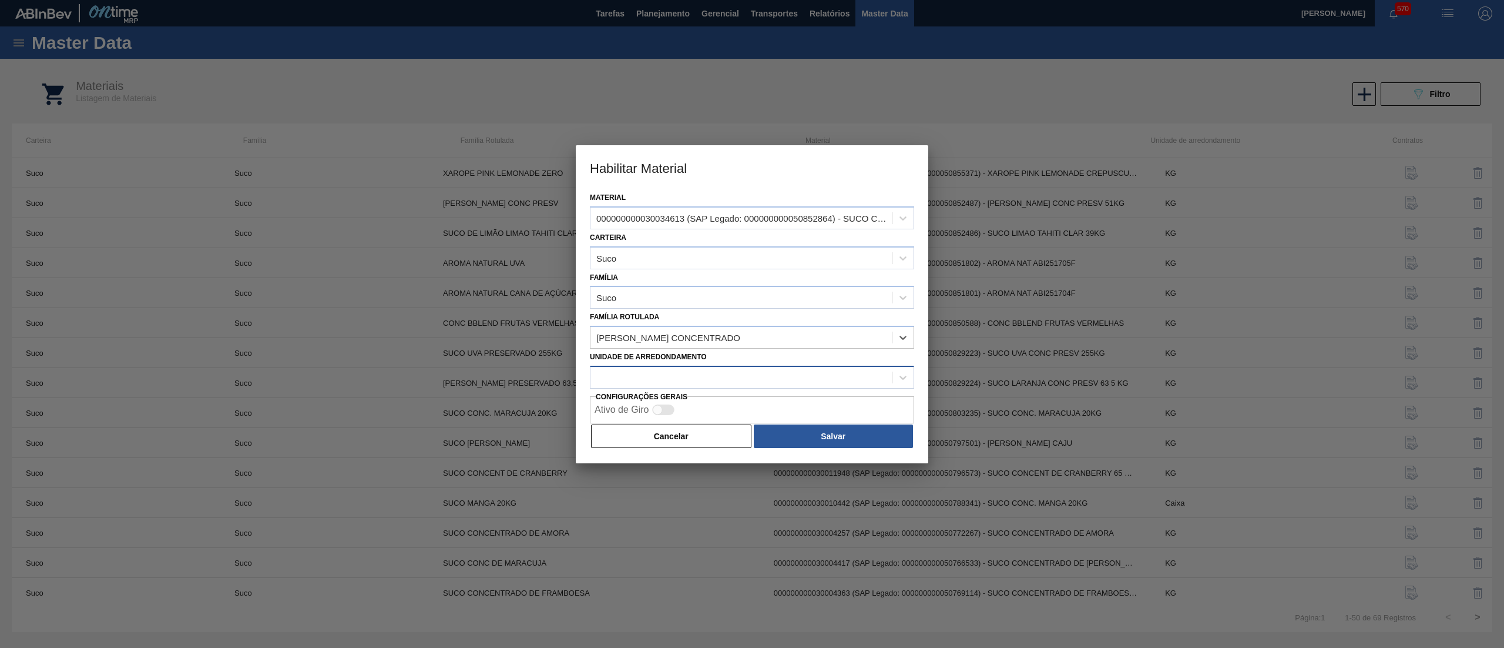
click at [774, 373] on div at bounding box center [741, 376] width 301 height 17
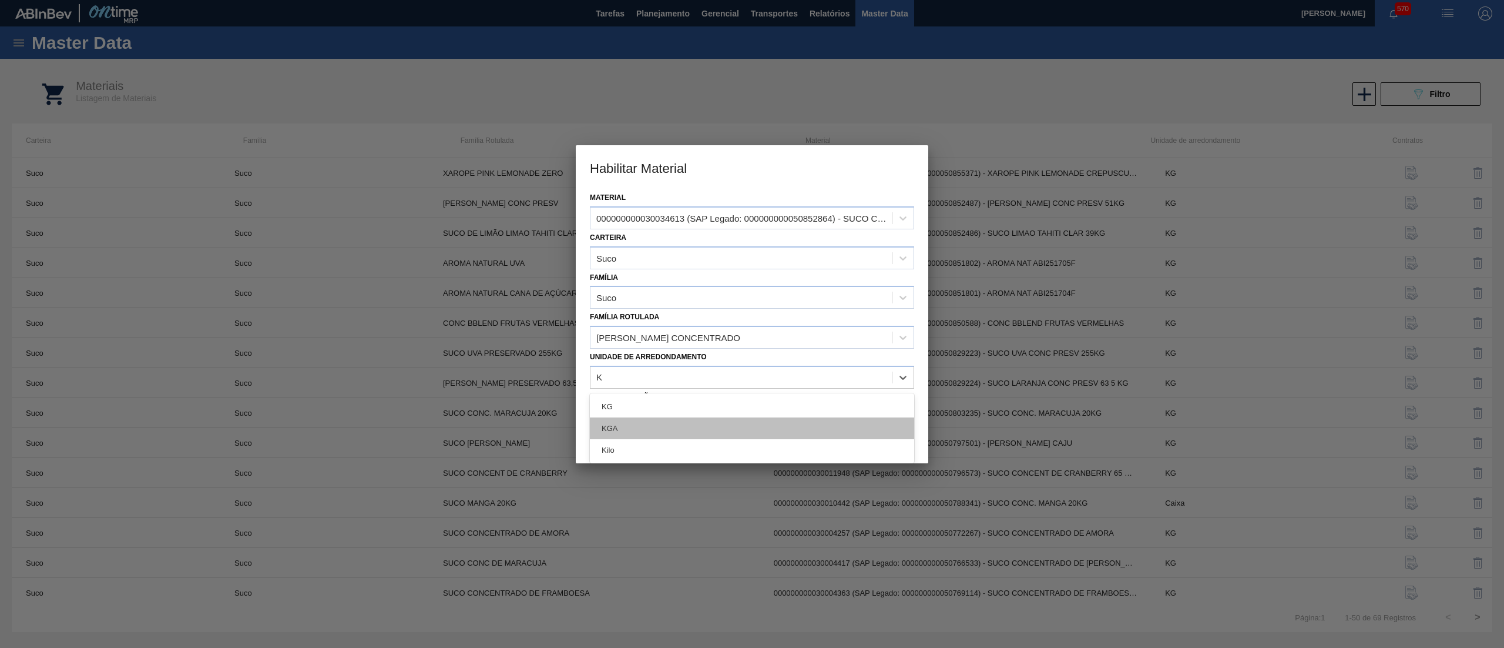
type arredondamento "KG"
click at [743, 397] on div "KG" at bounding box center [752, 406] width 324 height 22
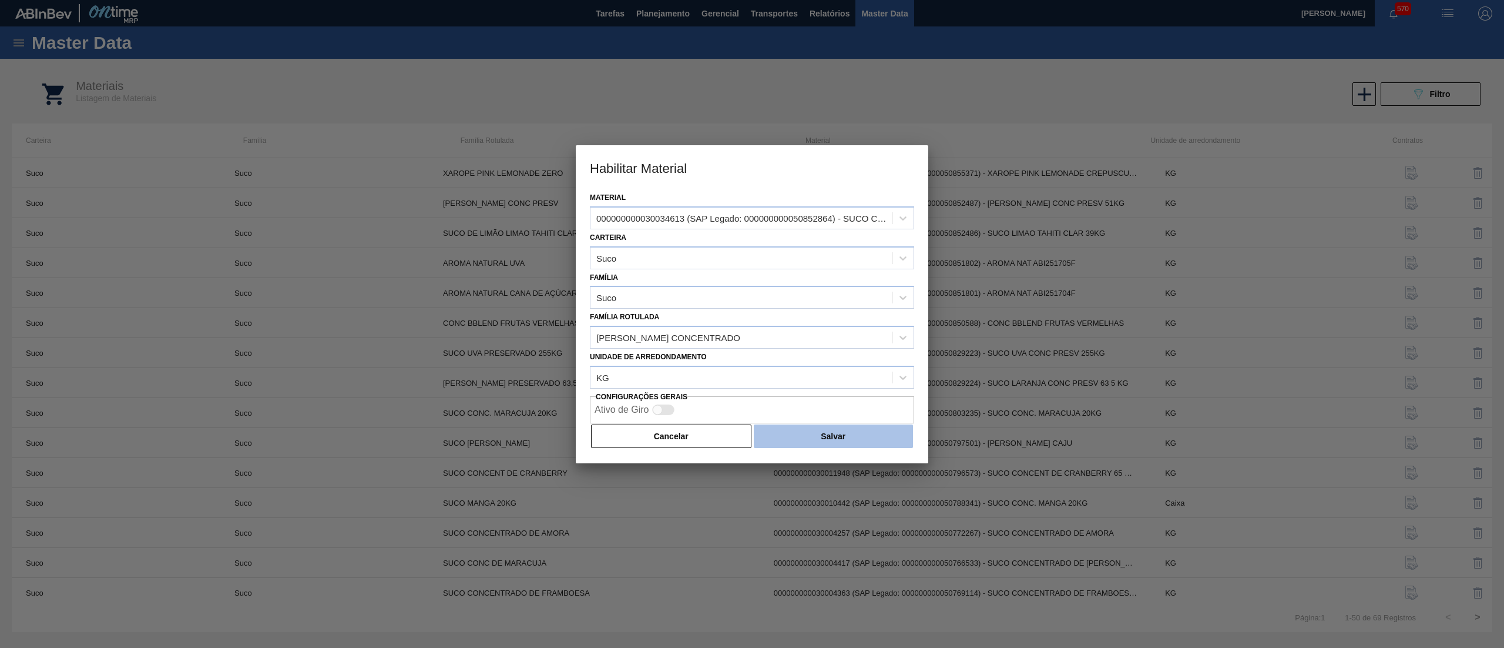
click at [812, 434] on button "Salvar" at bounding box center [833, 436] width 159 height 24
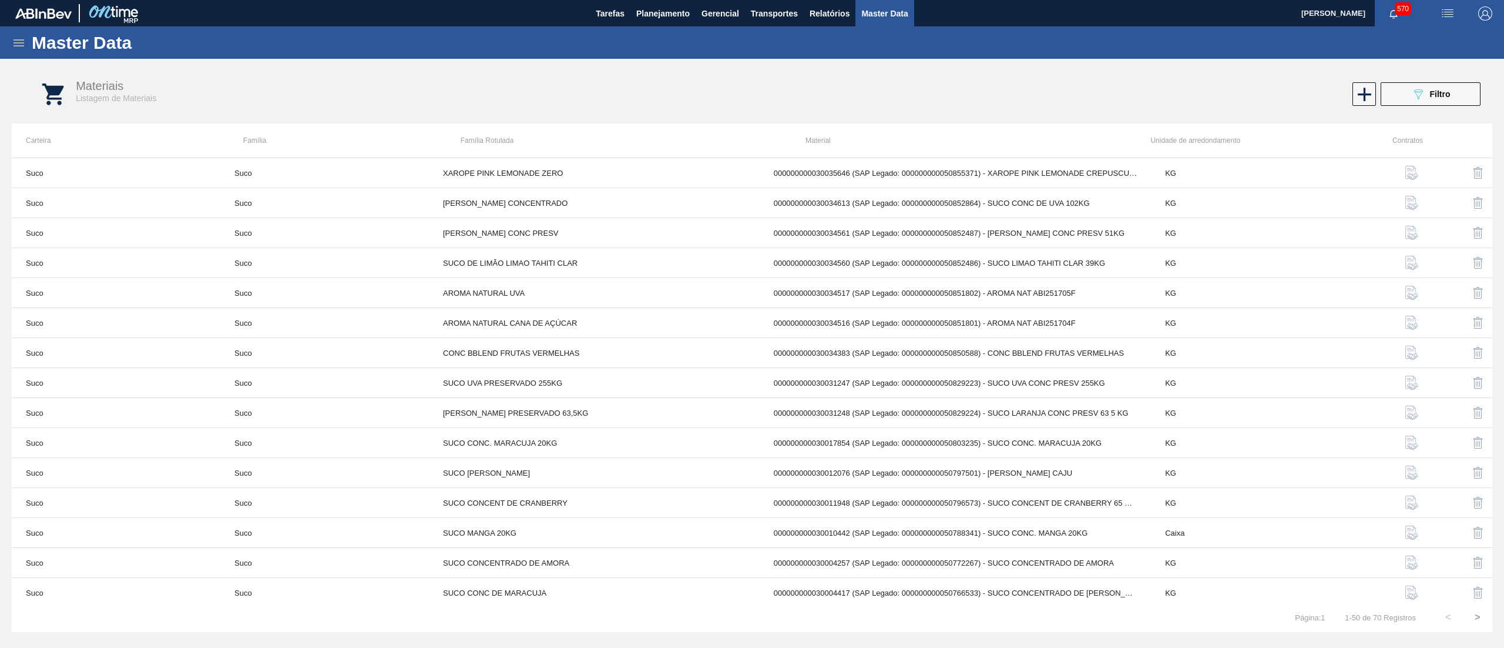
click at [13, 39] on icon at bounding box center [19, 43] width 14 height 14
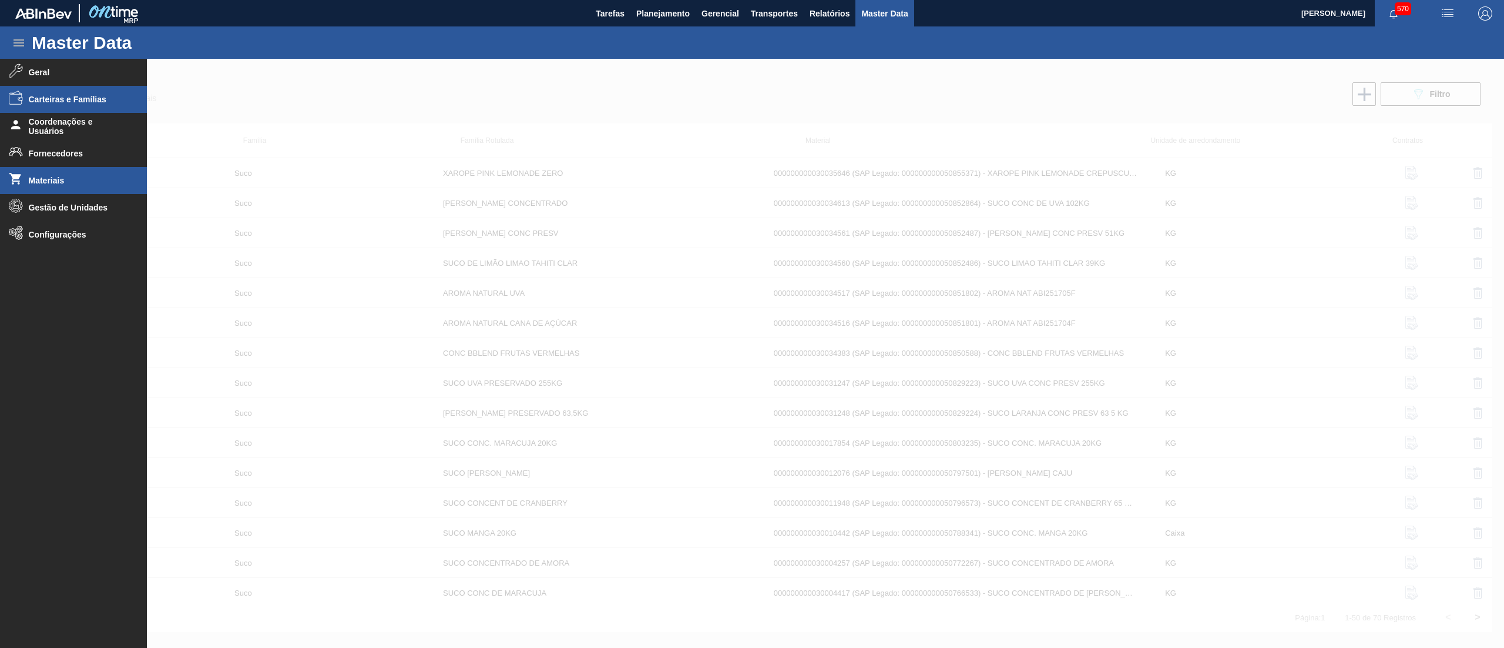
click at [41, 93] on li "Carteiras e Famílias" at bounding box center [73, 99] width 147 height 27
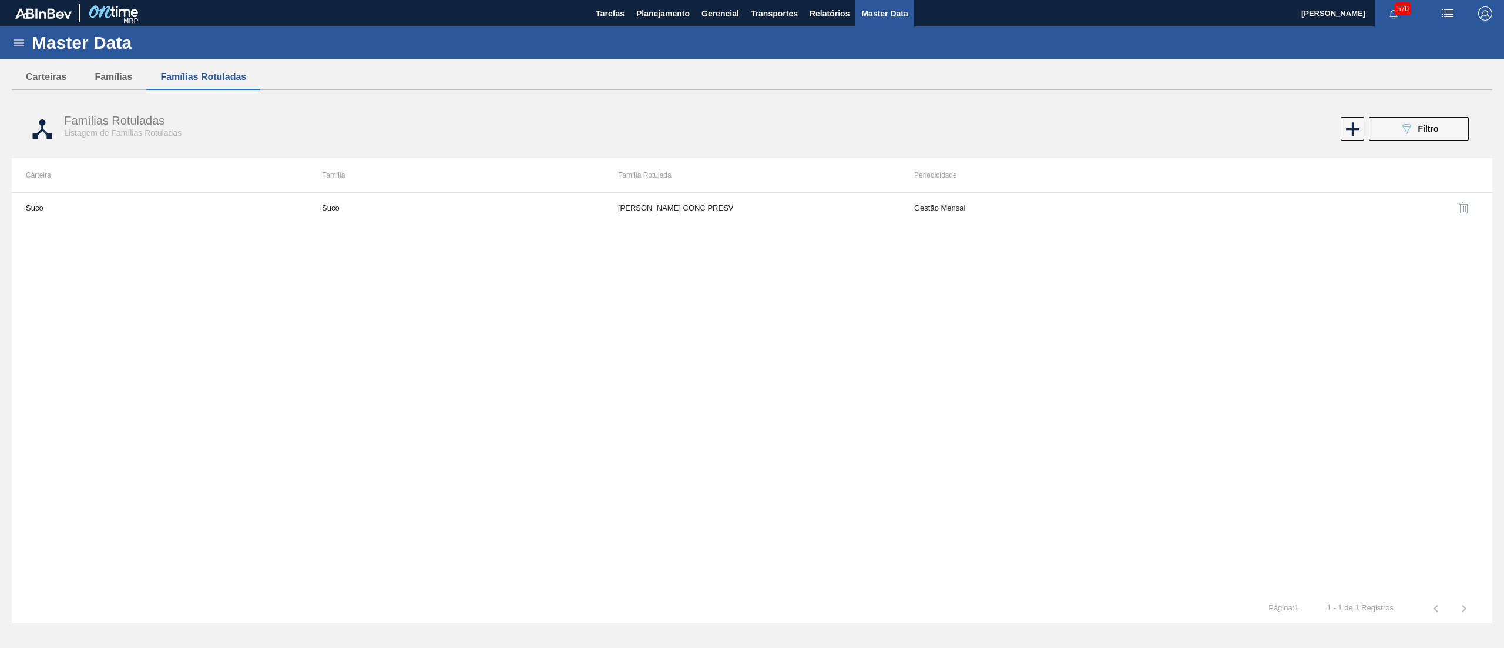
click at [17, 39] on icon at bounding box center [19, 42] width 11 height 7
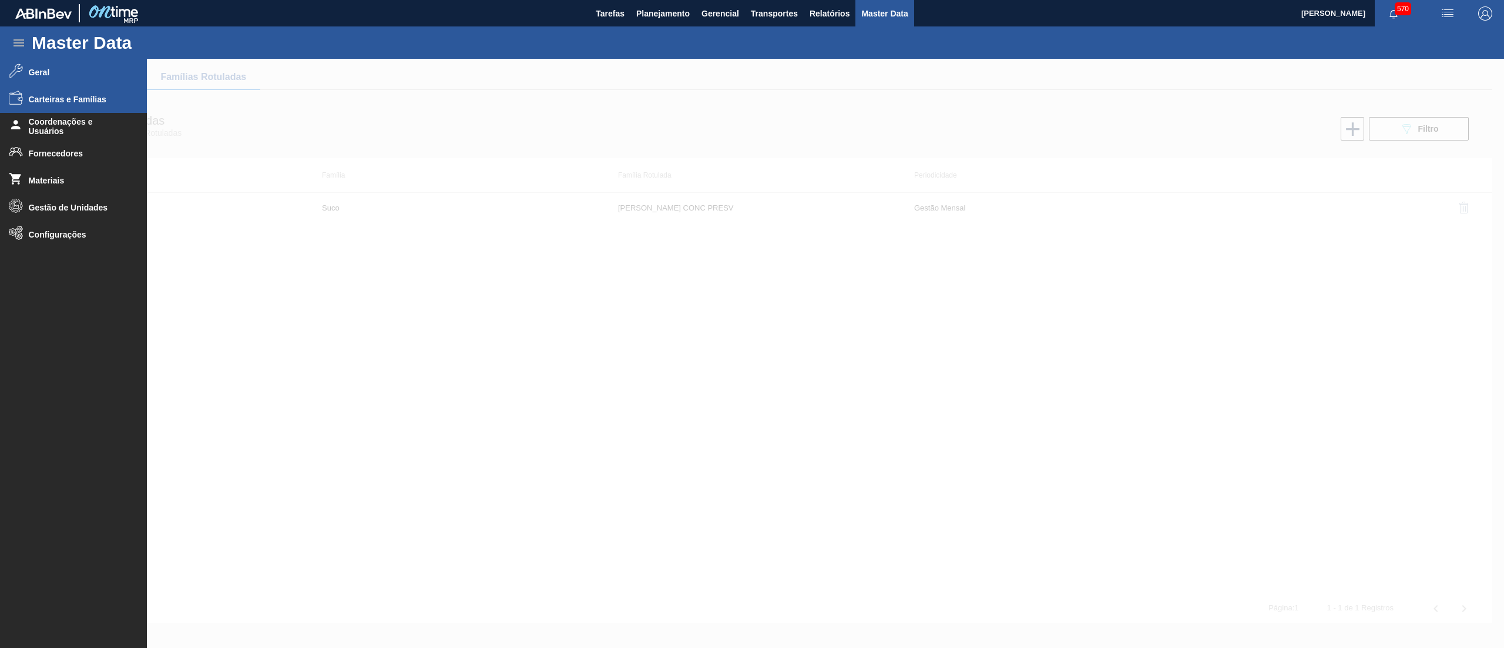
click at [38, 69] on span "Geral" at bounding box center [77, 72] width 97 height 9
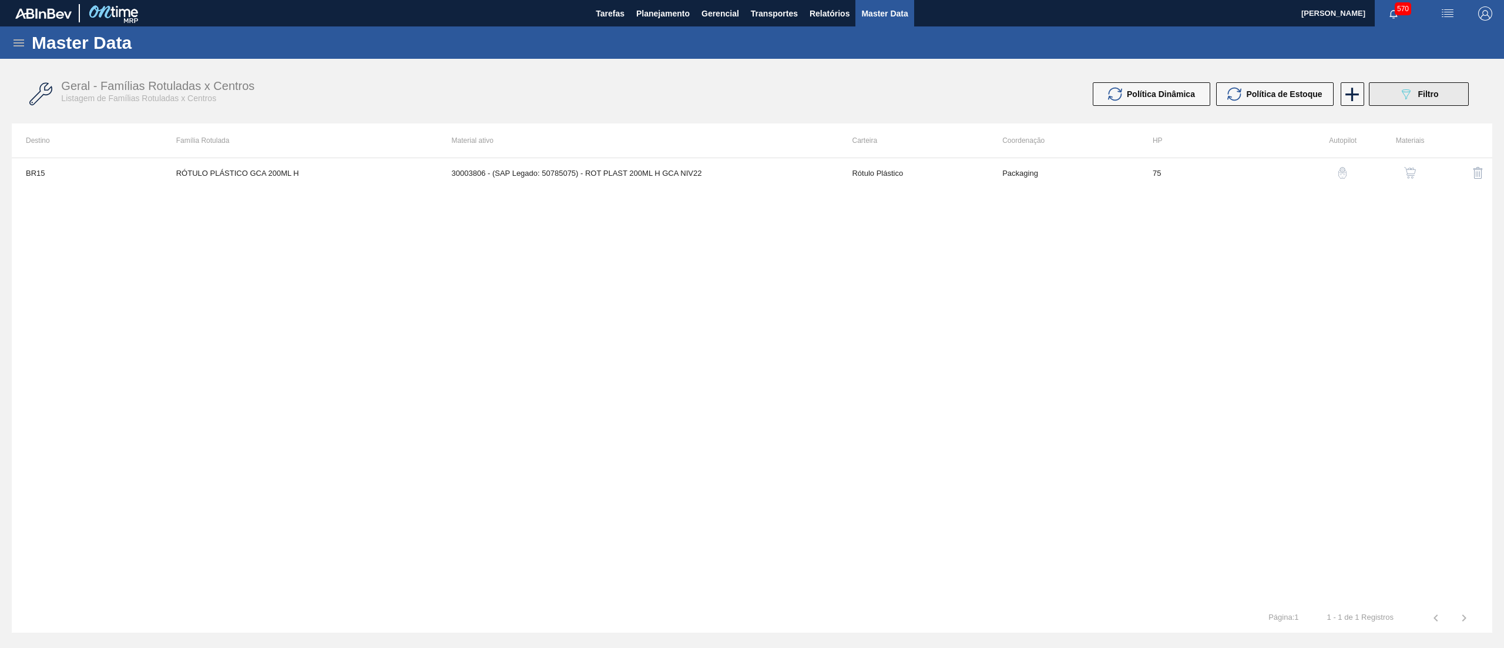
click at [1409, 105] on button "089F7B8B-B2A5-4AFE-B5C0-19BA573D28AC Filtro" at bounding box center [1419, 94] width 100 height 24
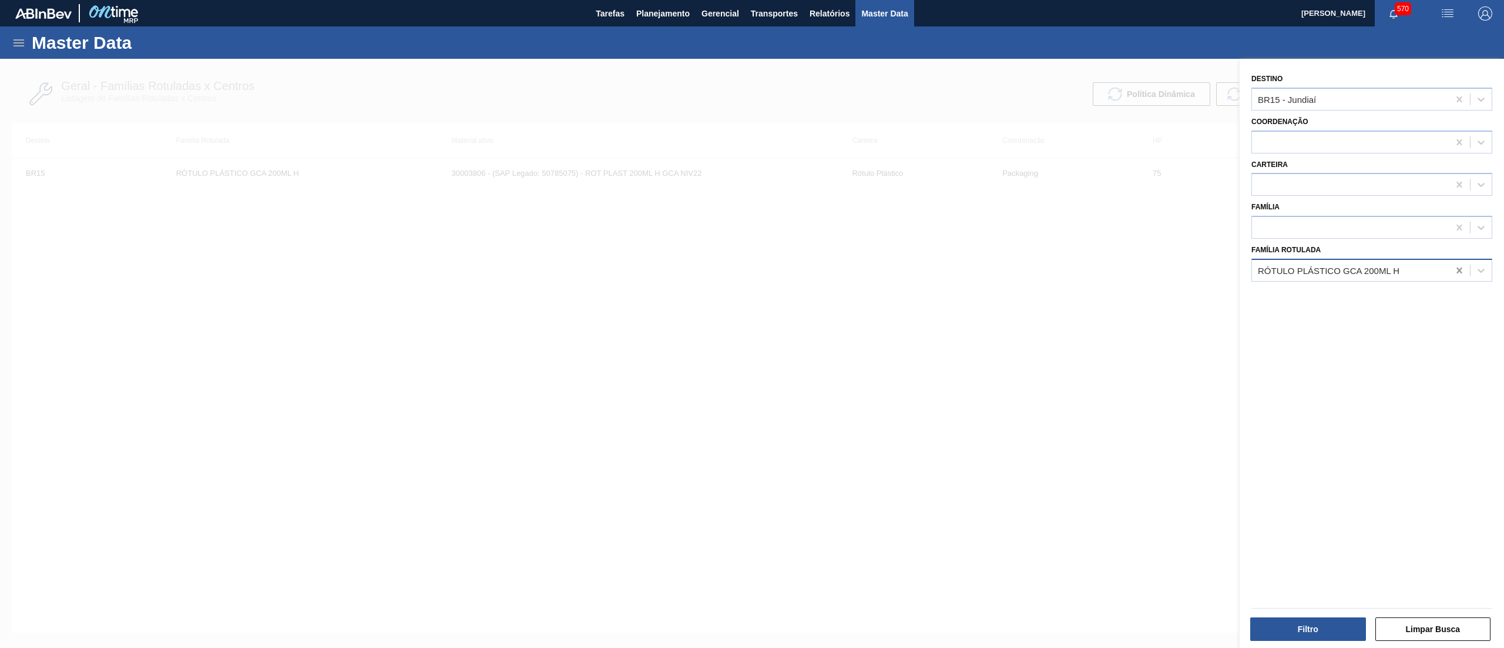
click at [1460, 270] on icon at bounding box center [1460, 270] width 12 height 12
click at [1460, 98] on icon at bounding box center [1459, 99] width 5 height 6
click at [1387, 96] on div at bounding box center [1350, 98] width 197 height 17
click at [1347, 69] on div "Destino option AR01 - Acheral focused, 1 of 83. 83 results available. Use Up an…" at bounding box center [1372, 89] width 250 height 43
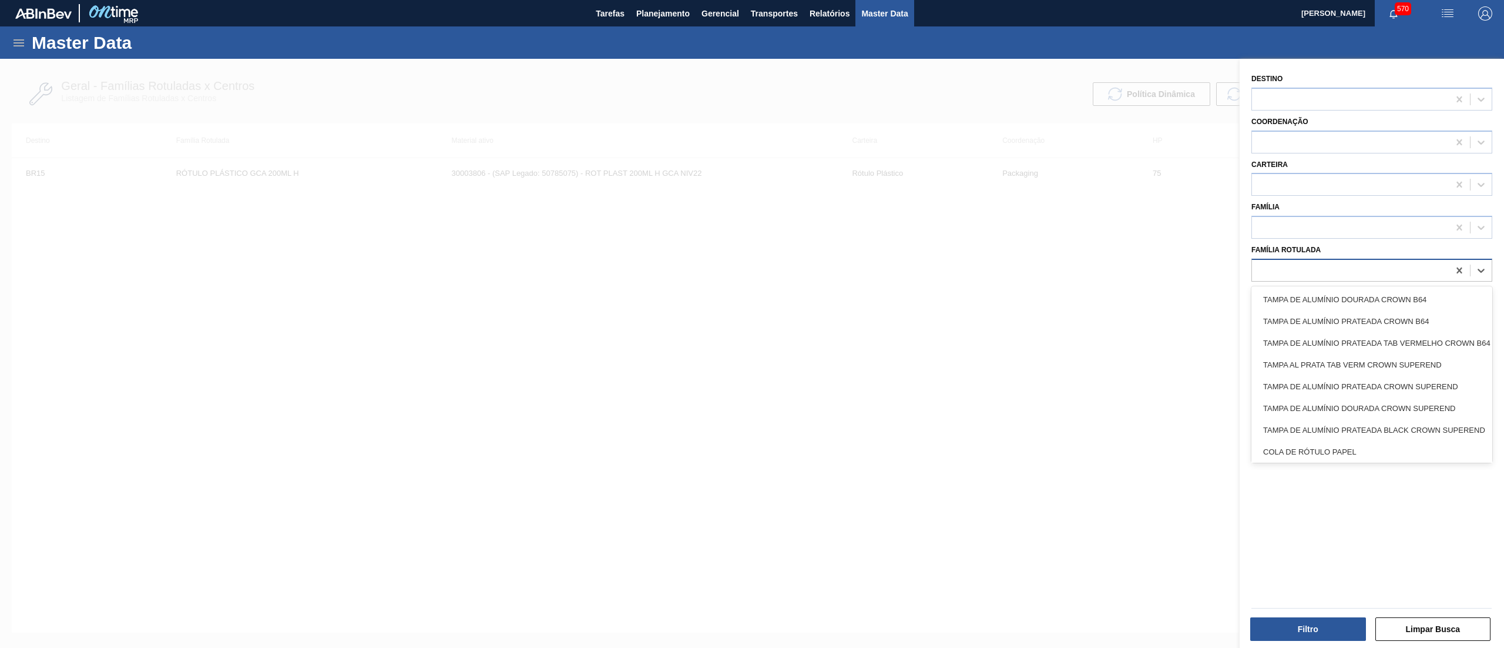
click at [1307, 272] on div at bounding box center [1350, 269] width 197 height 17
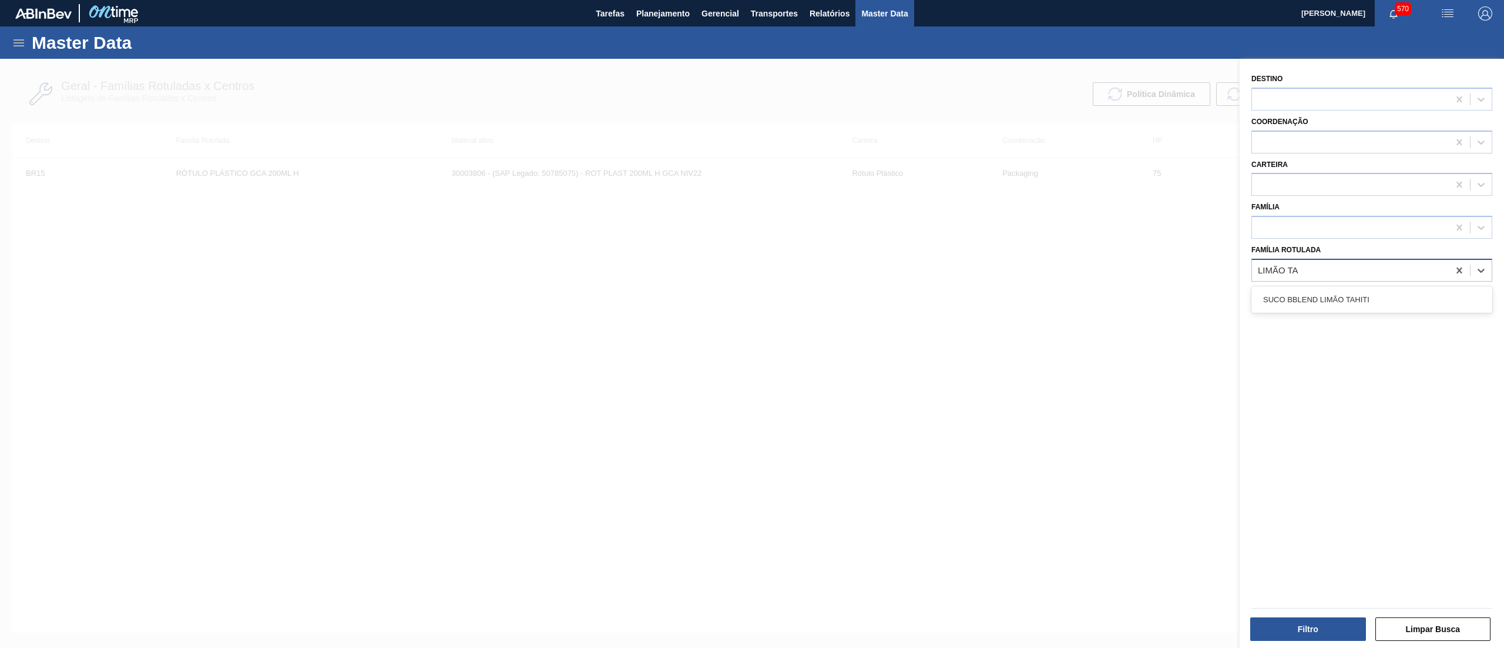
type Rotulada "LIMÃO TAH"
click at [1312, 267] on div at bounding box center [1350, 269] width 197 height 17
click at [1135, 296] on div at bounding box center [752, 383] width 1504 height 648
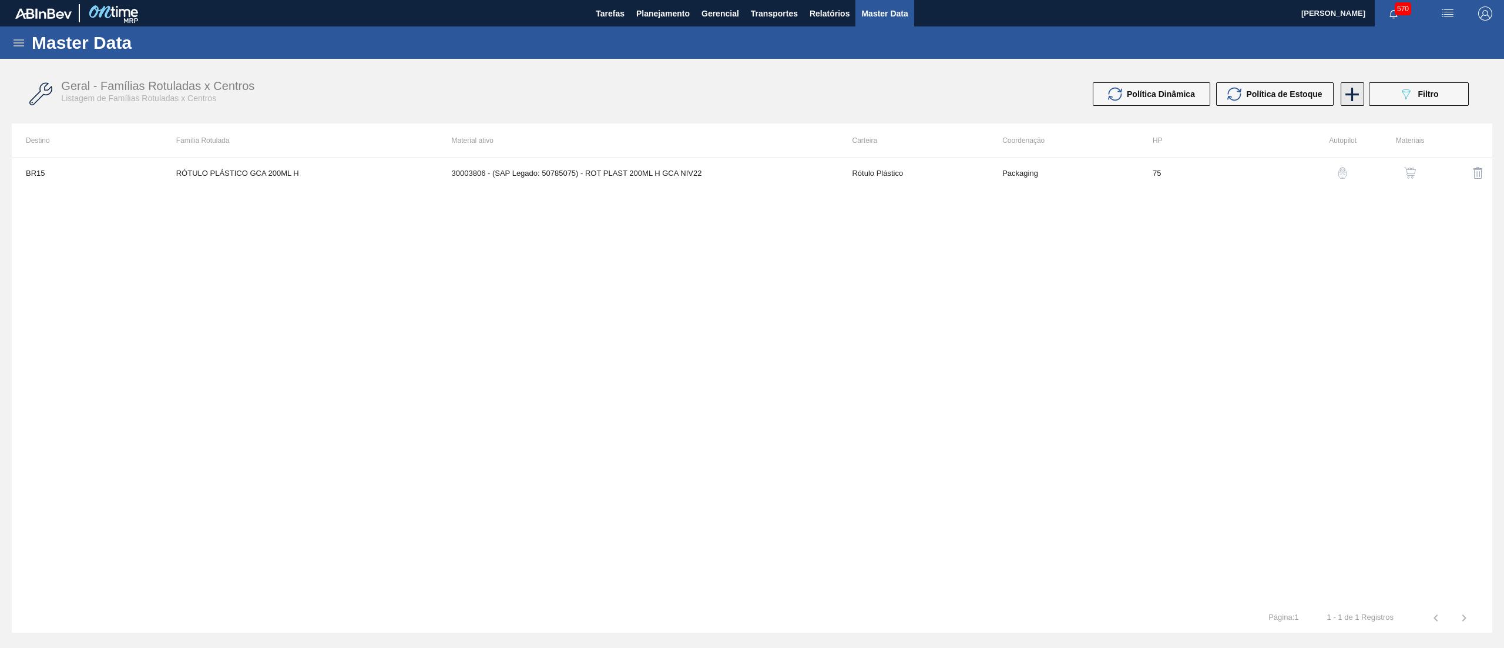
click at [1348, 100] on icon at bounding box center [1352, 94] width 23 height 23
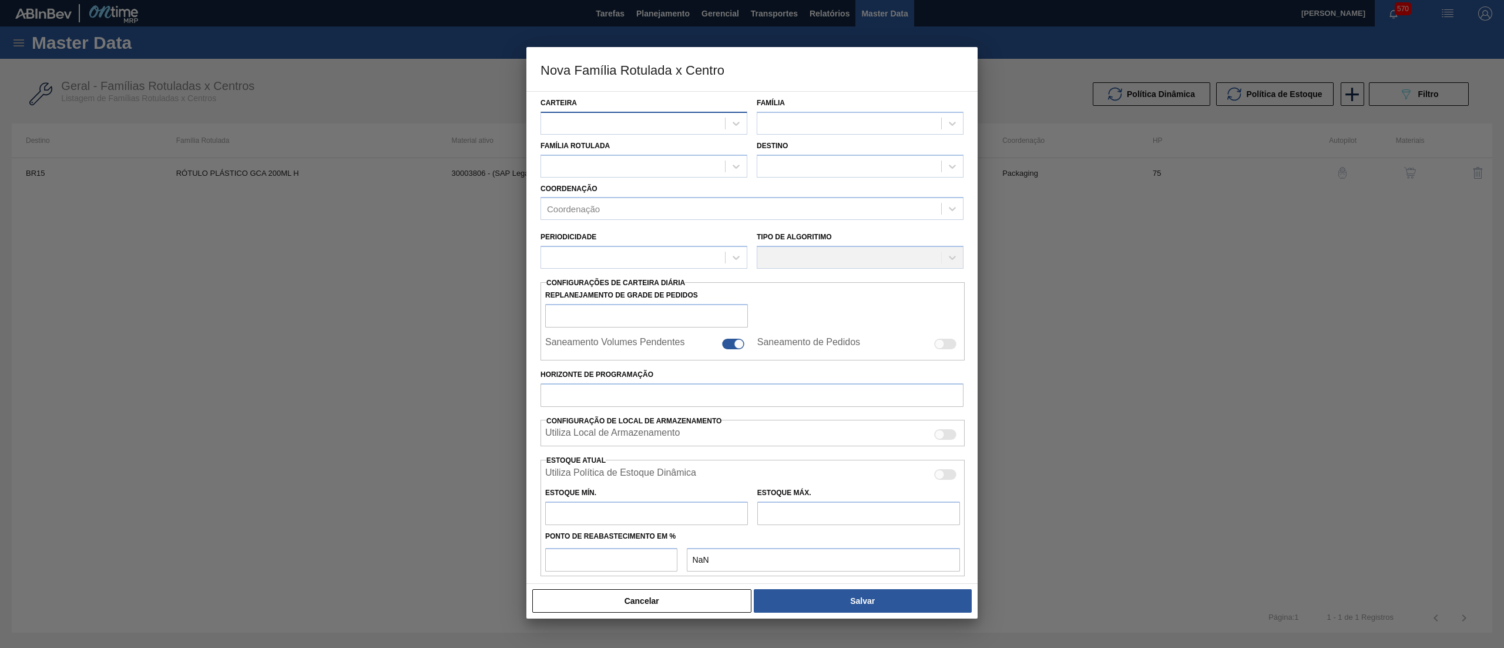
click at [645, 120] on div at bounding box center [633, 123] width 184 height 17
type input "SUC"
click at [632, 169] on div "Suco" at bounding box center [644, 174] width 207 height 22
click at [822, 122] on div at bounding box center [849, 123] width 184 height 17
click at [814, 150] on div "Suco" at bounding box center [860, 153] width 207 height 22
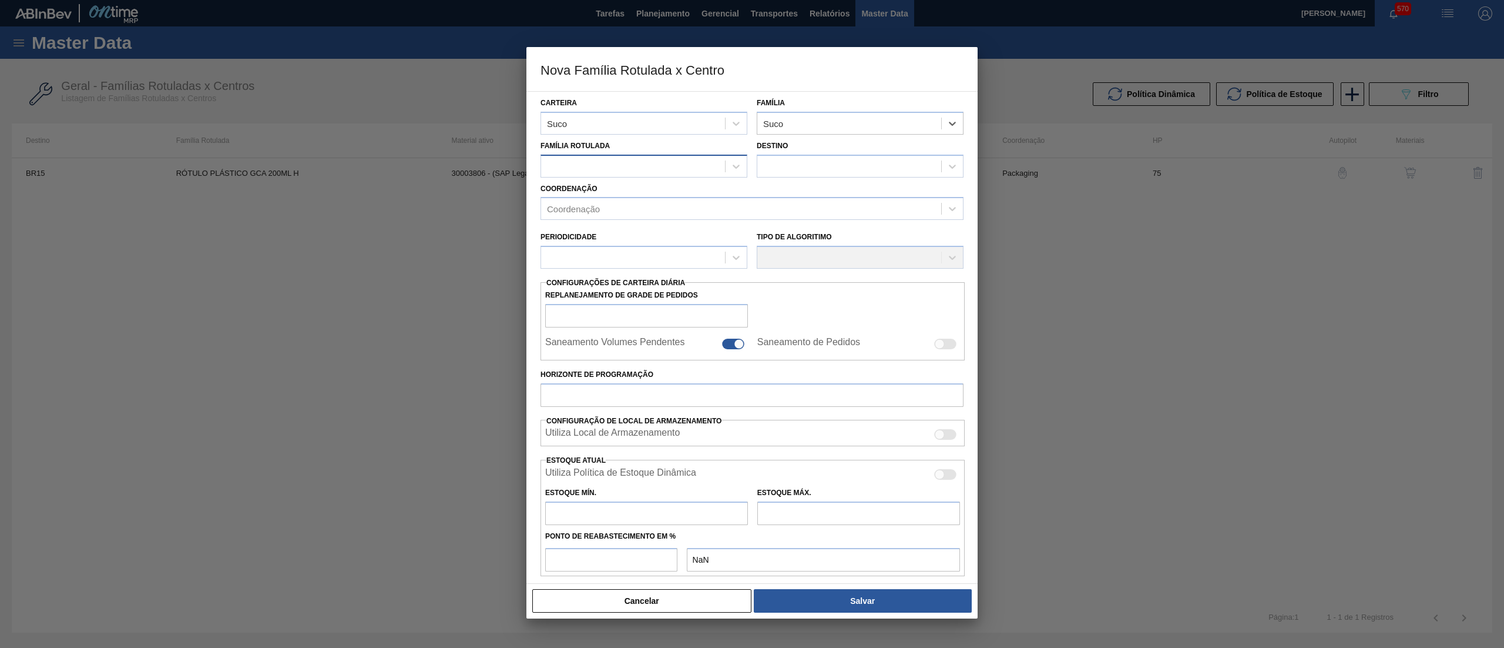
click at [642, 161] on div at bounding box center [633, 165] width 184 height 17
type Rotulada "LIMÃO"
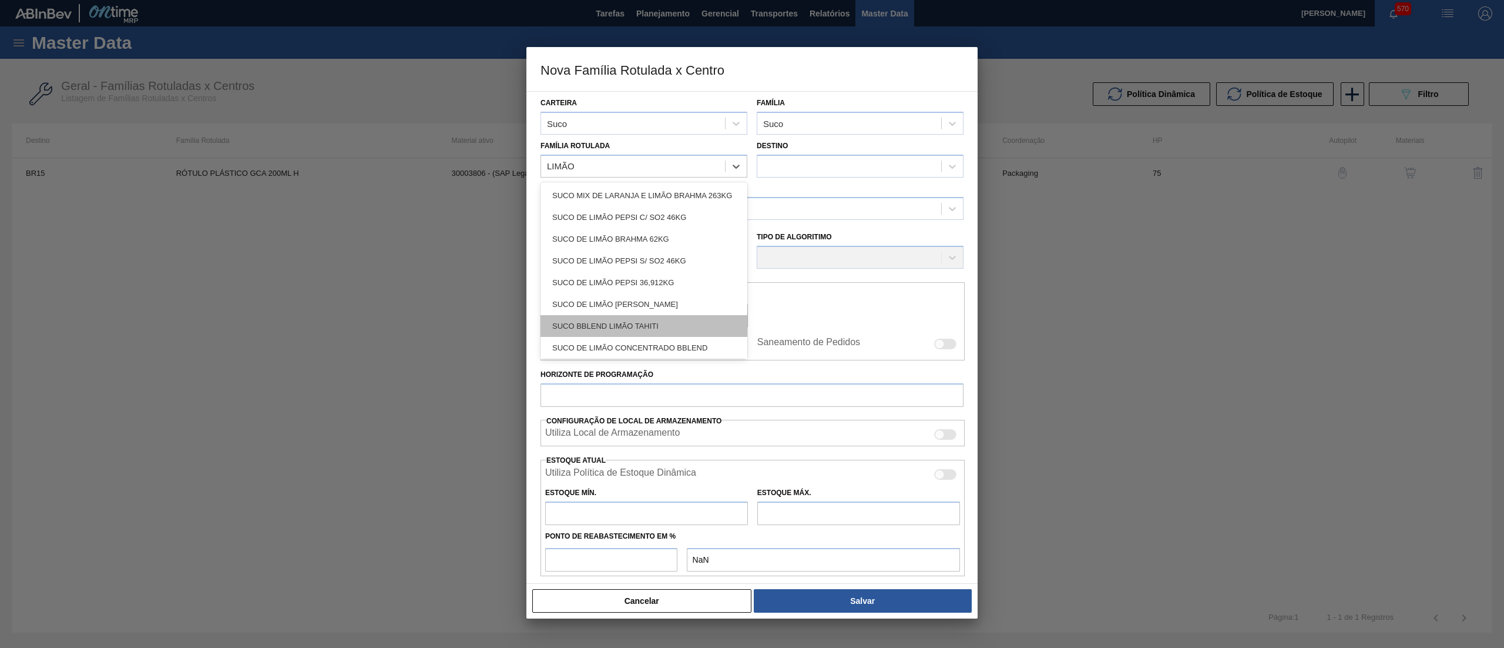
scroll to position [89, 0]
click at [699, 340] on div "SUCO DE LIMÃO LIMAO TAHITI CLAR" at bounding box center [644, 345] width 207 height 22
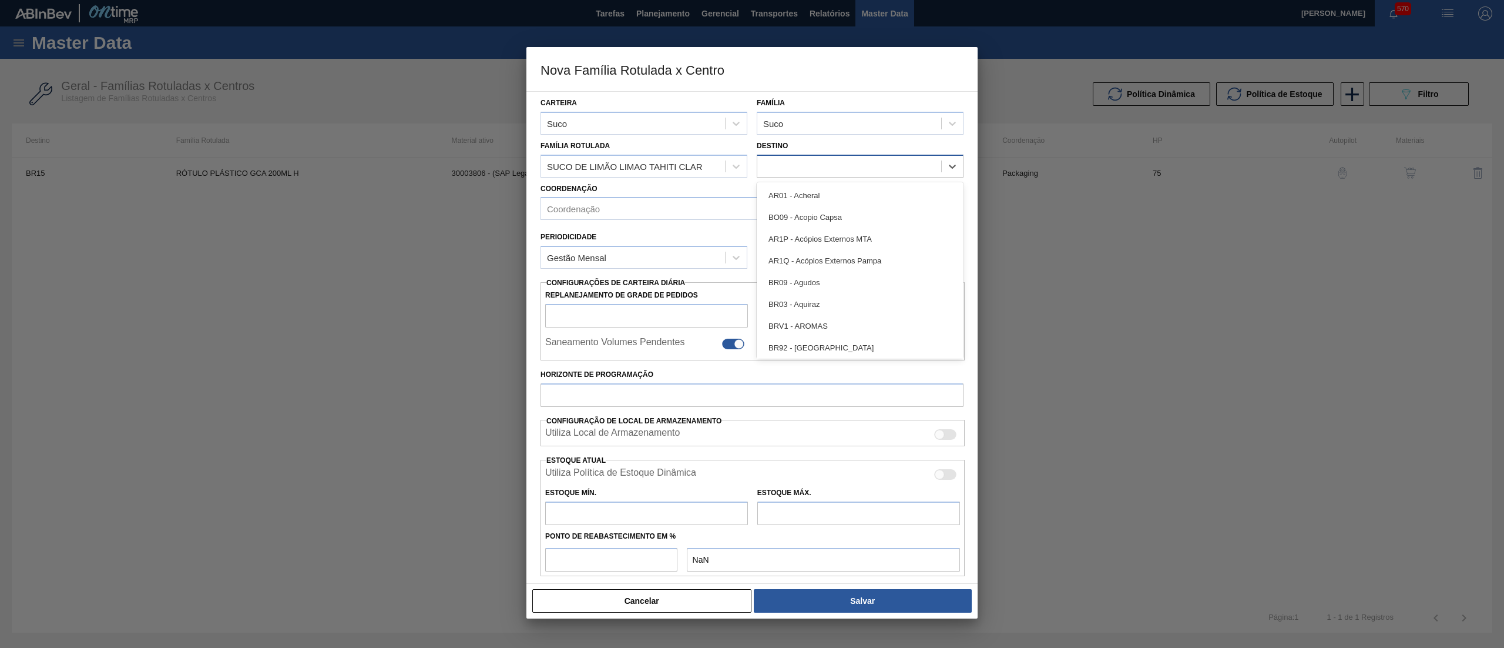
click at [853, 162] on div at bounding box center [849, 165] width 184 height 17
type input "15"
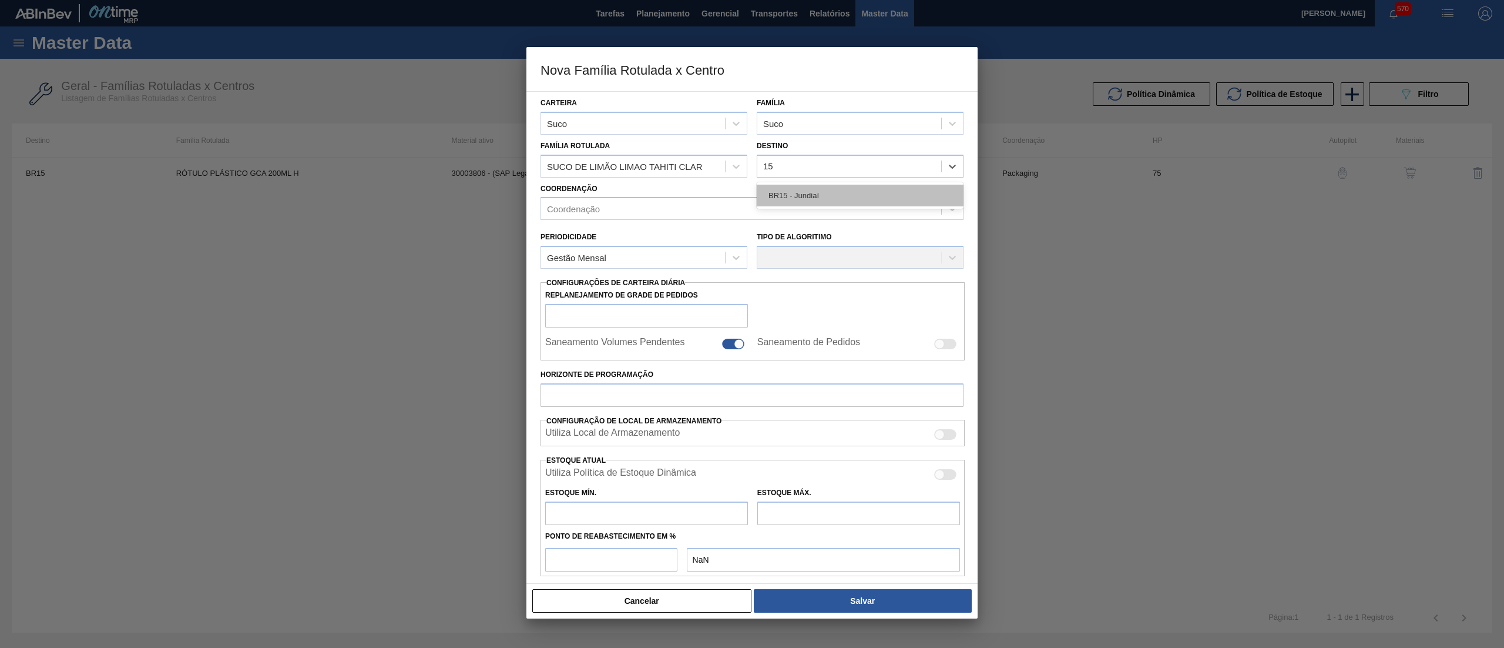
click at [823, 193] on div "BR15 - Jundiaí" at bounding box center [860, 196] width 207 height 22
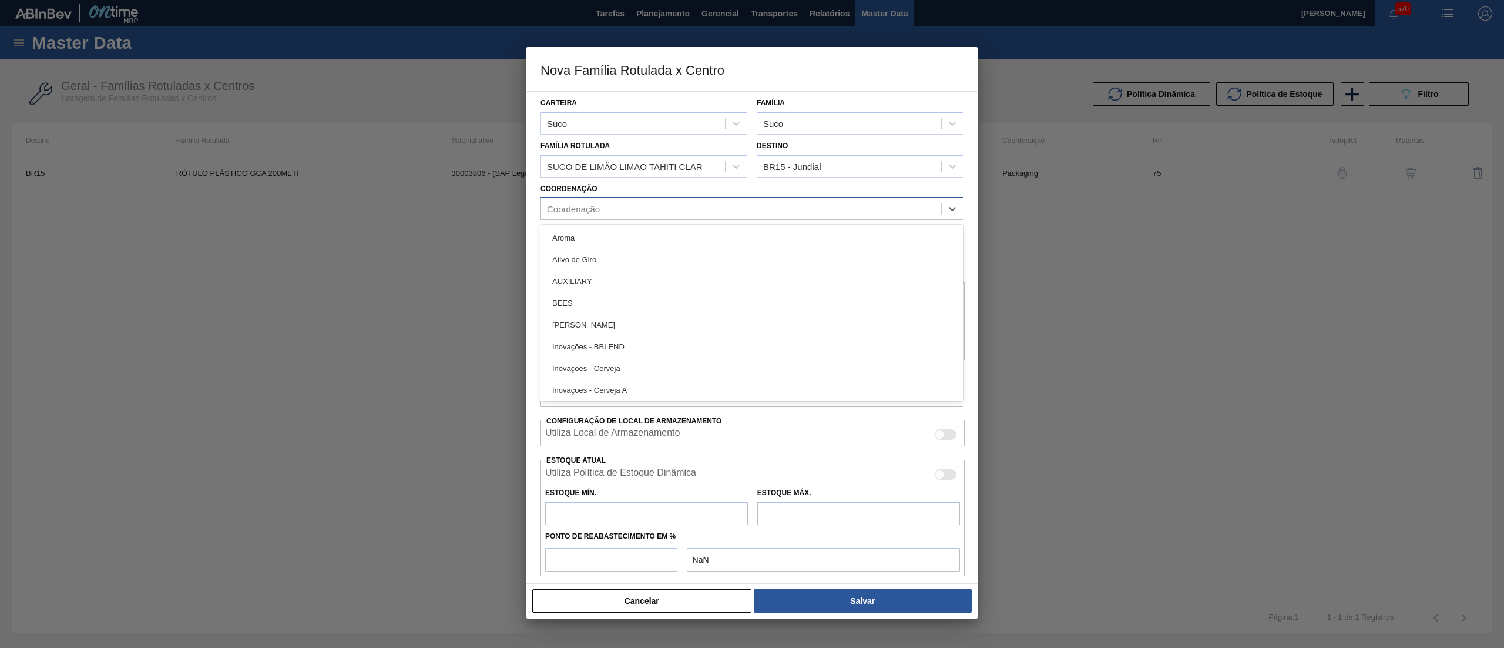
click at [693, 211] on div "Coordenação" at bounding box center [741, 208] width 400 height 17
checkbox input "false"
type input "PAC"
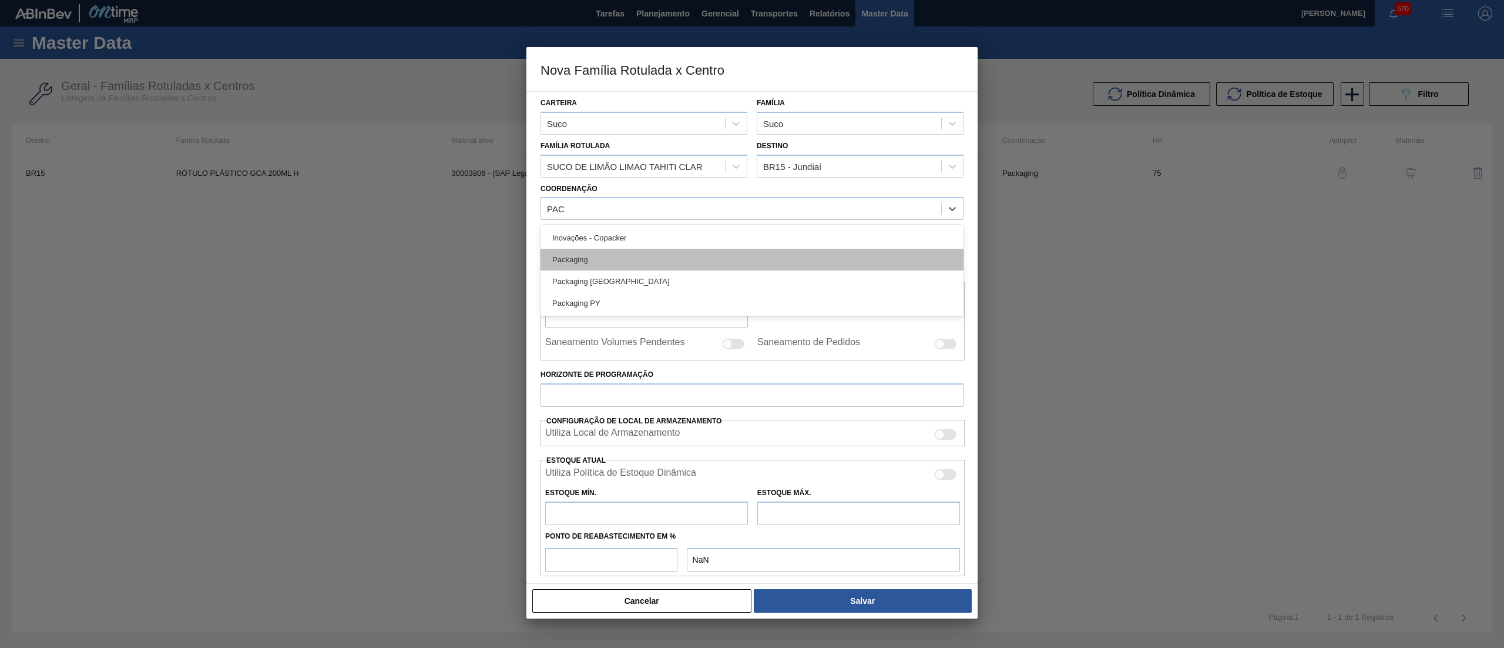
click at [659, 263] on div "Packaging" at bounding box center [752, 260] width 423 height 22
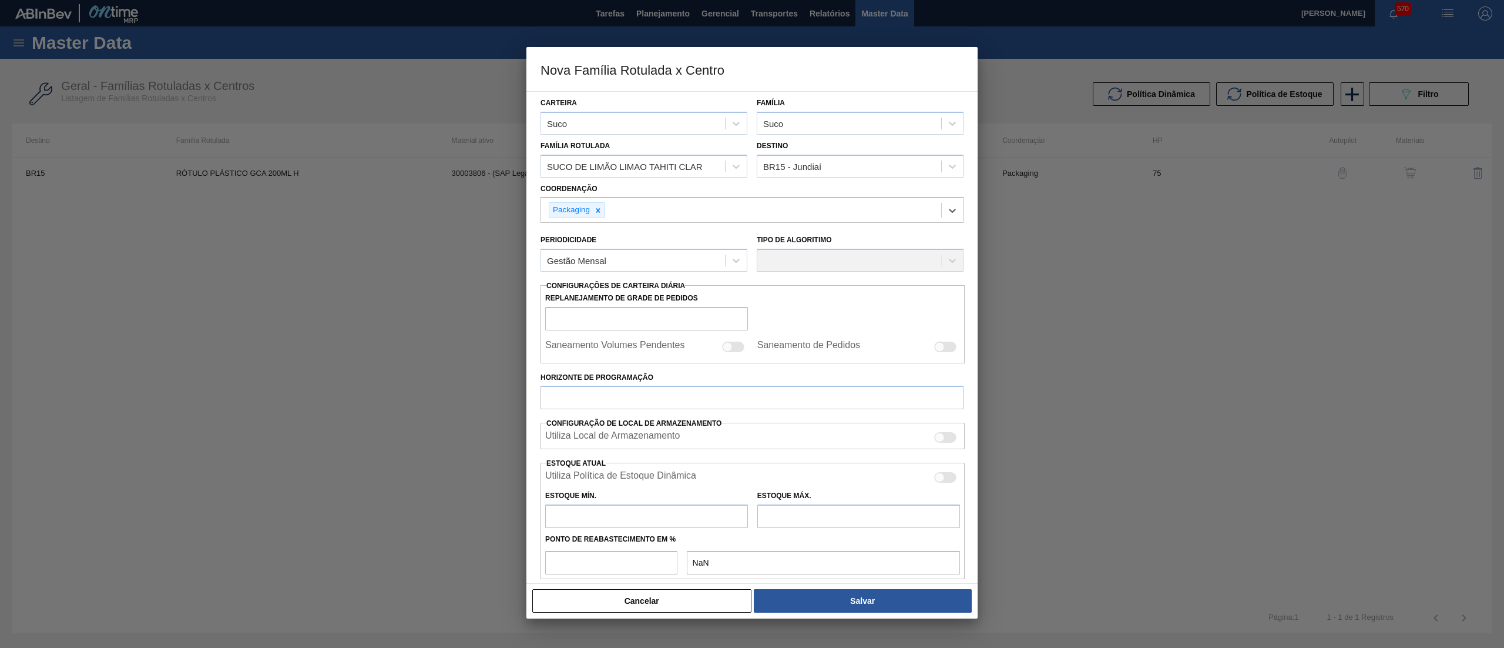
click at [609, 521] on input "text" at bounding box center [646, 516] width 203 height 24
type input "3"
type input "3,000"
type input "35"
type input "35,000"
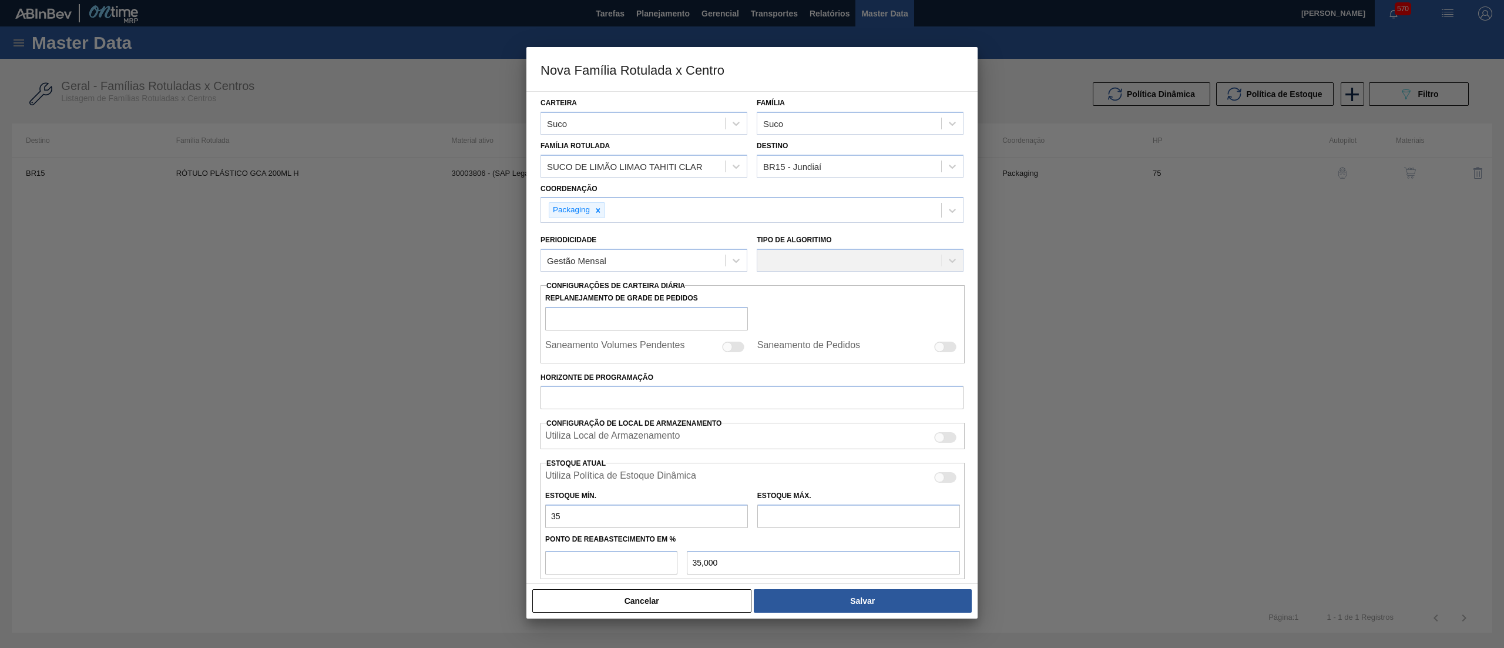
type input "350"
type input "350,000"
type input "350"
click at [880, 500] on div "Estoque Máx." at bounding box center [858, 507] width 203 height 41
click at [856, 517] on input "text" at bounding box center [858, 516] width 203 height 24
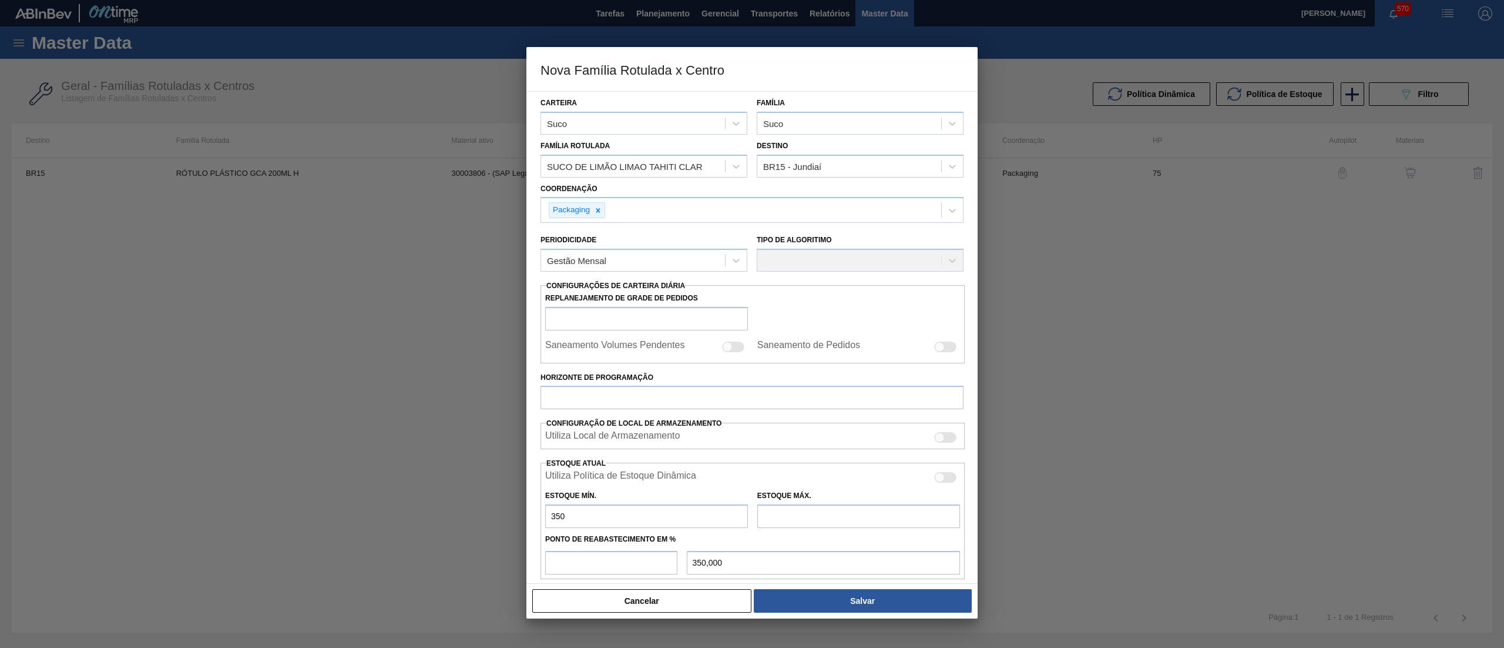
type input "3.963"
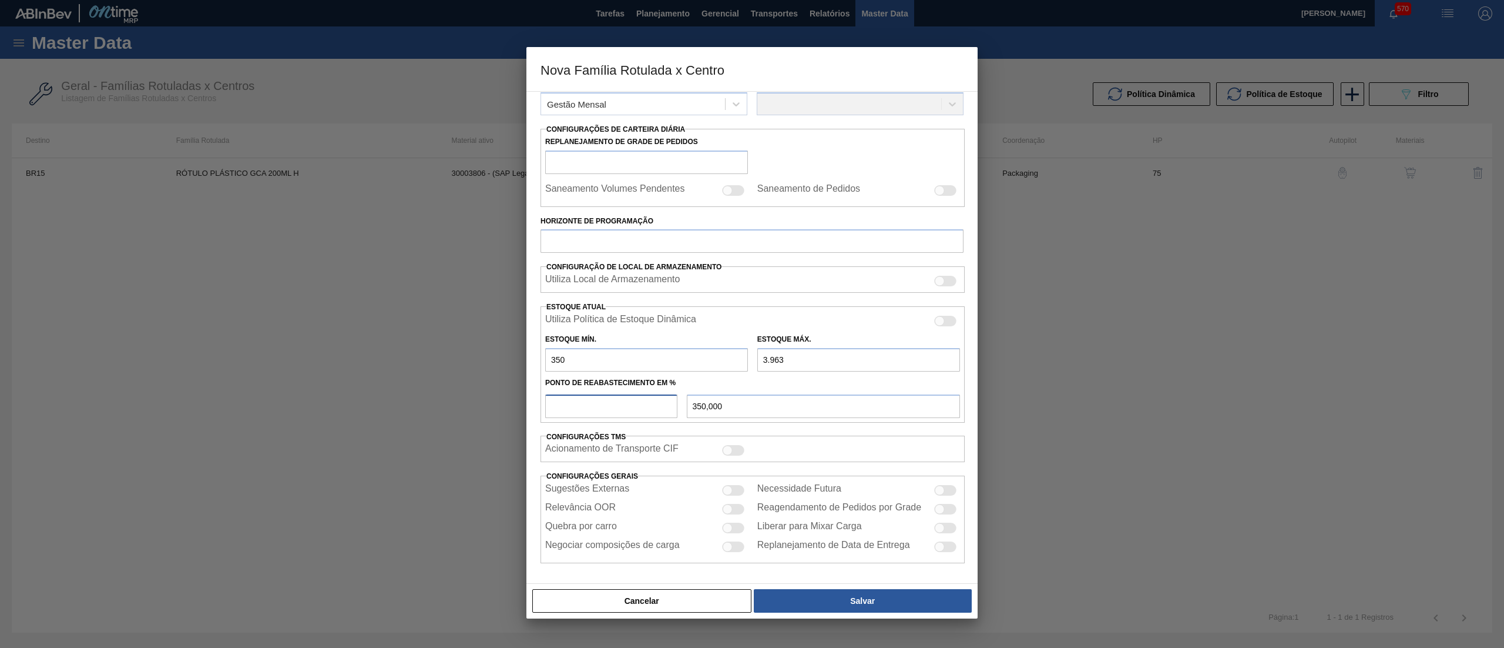
click at [619, 410] on input "number" at bounding box center [611, 406] width 132 height 24
type input "4"
type input "494,520"
type input "40"
type input "1.795,200"
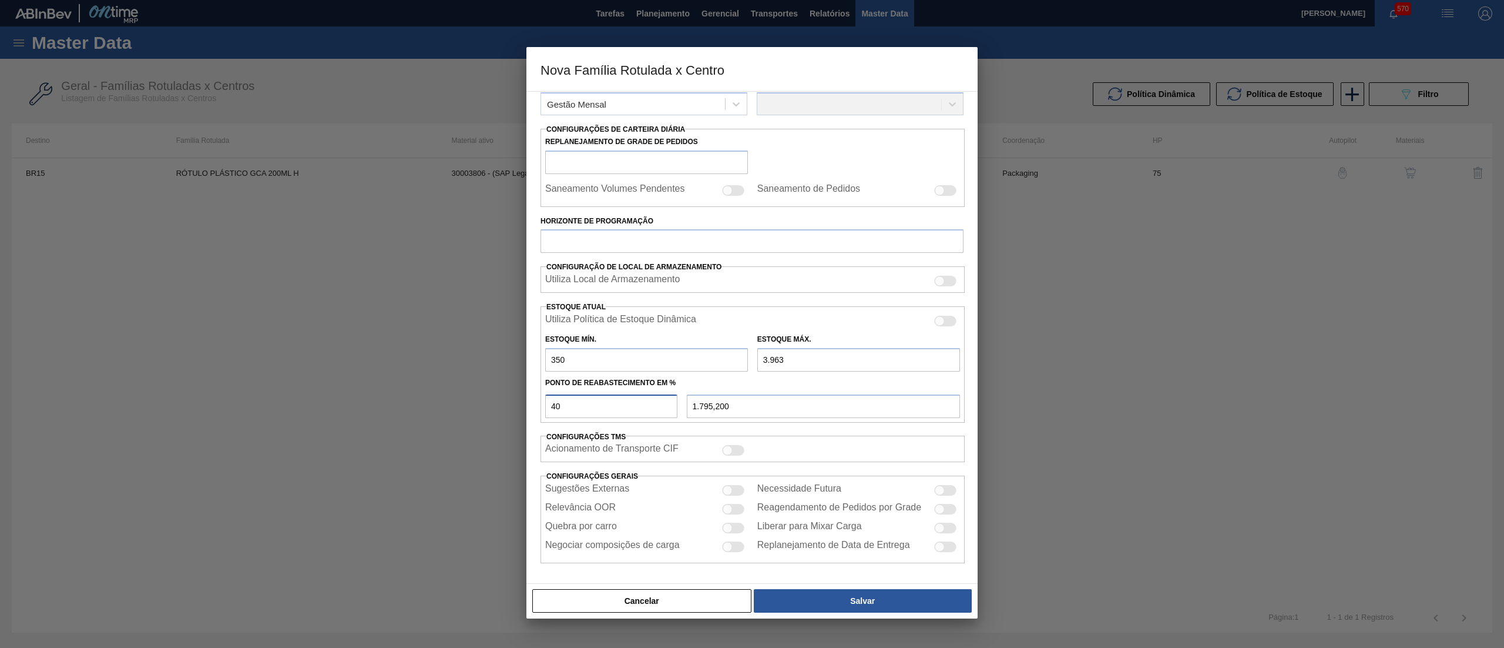
type input "40"
drag, startPoint x: 819, startPoint y: 359, endPoint x: 706, endPoint y: 364, distance: 112.3
click at [706, 364] on div "Estoque Mín. 350 Estoque Máx. 3.963" at bounding box center [753, 349] width 424 height 43
type input "2"
type input "210,800"
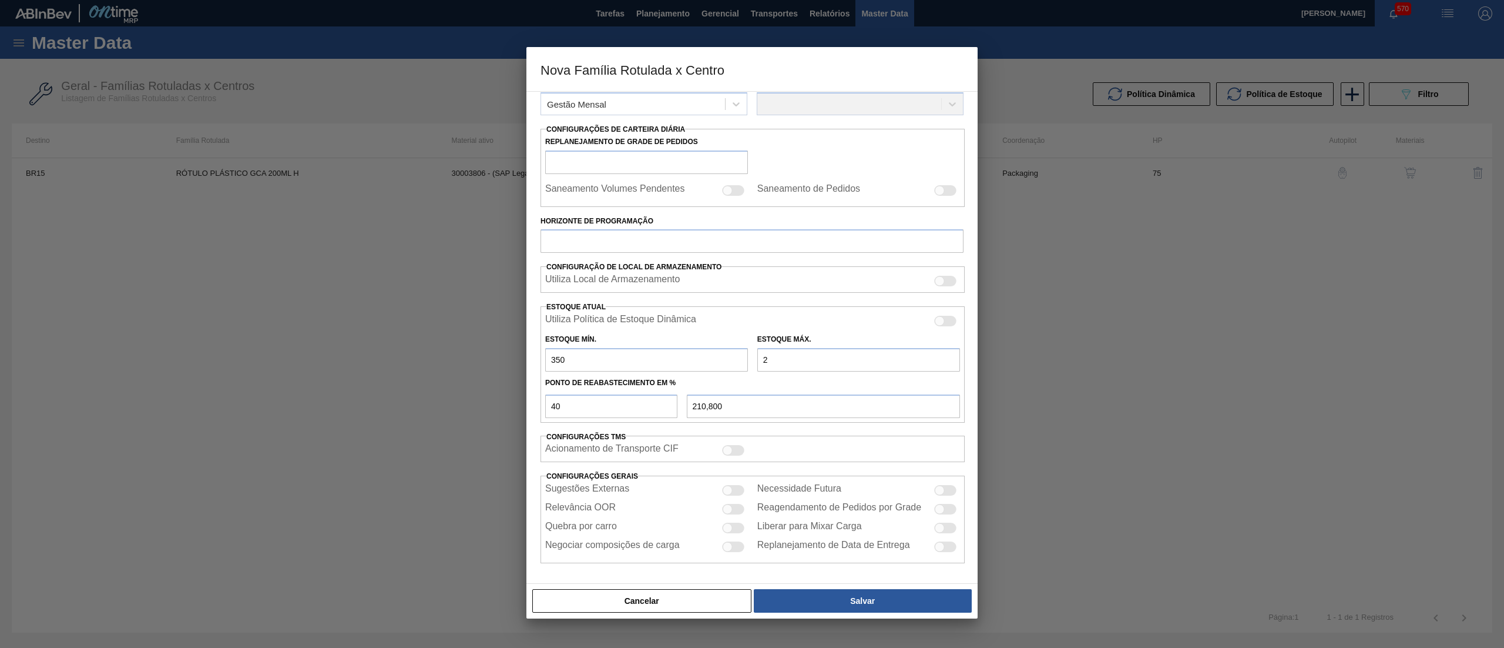
type input "28"
type input "221,200"
type input "280"
type input "322,000"
type input "2.800"
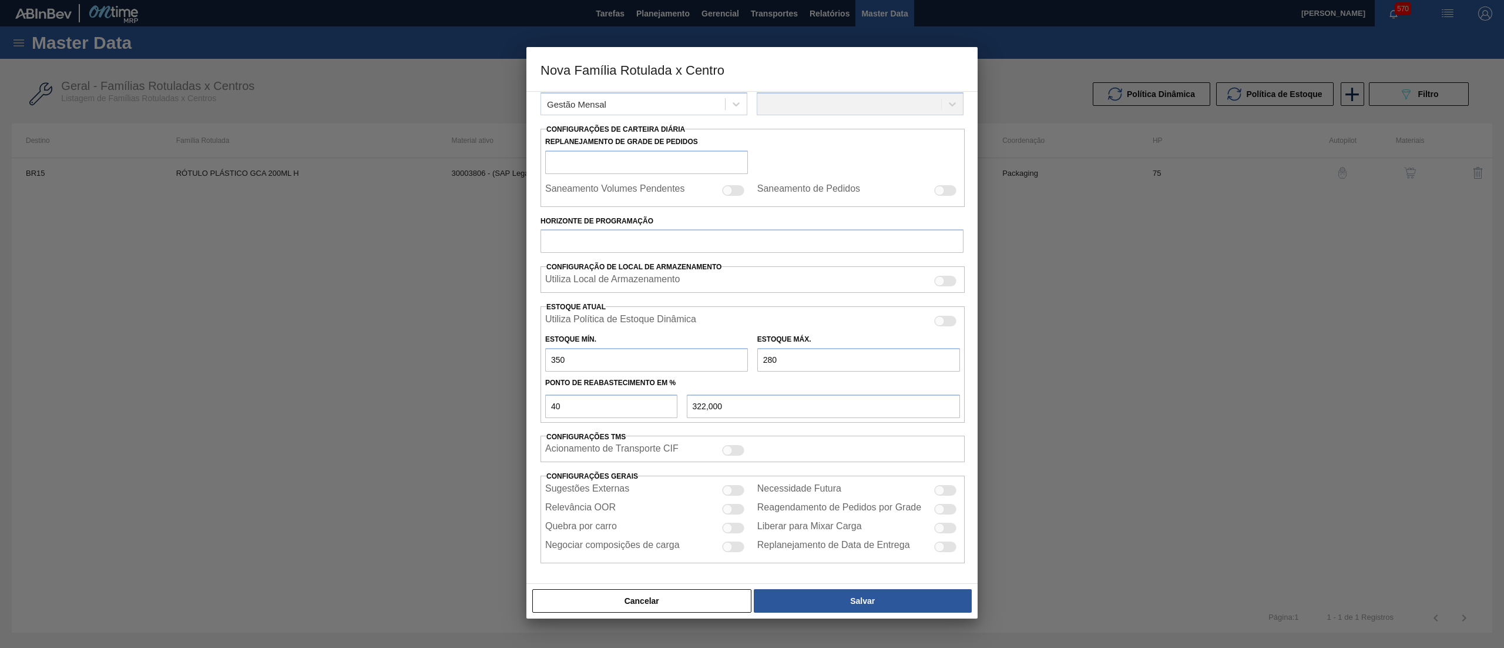
type input "1.330,000"
drag, startPoint x: 810, startPoint y: 355, endPoint x: 673, endPoint y: 360, distance: 137.0
click at [673, 360] on div "Estoque Mín. 350 Estoque Máx. 2.800" at bounding box center [753, 349] width 424 height 43
type input "2"
type input "210,800"
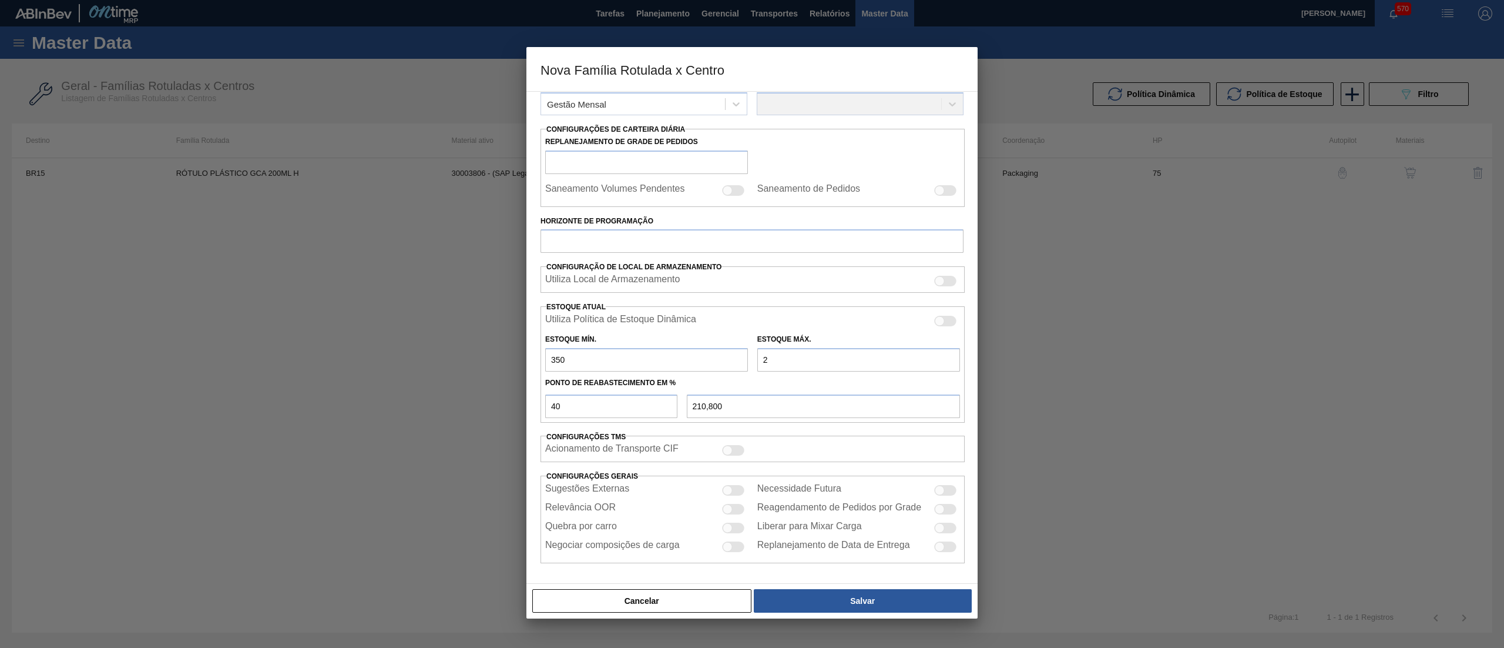
type input "23"
type input "219,200"
type input "230"
type input "302,000"
type input "2.300"
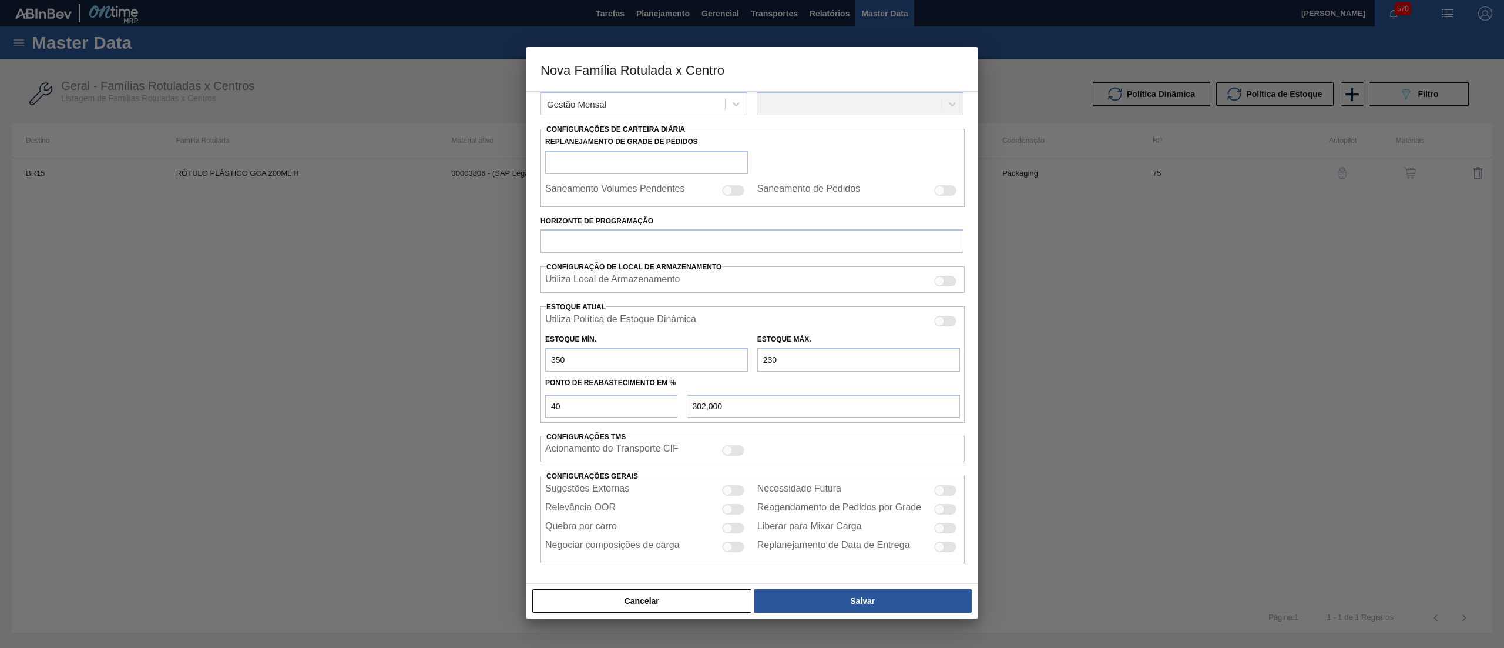
type input "1.130,000"
drag, startPoint x: 794, startPoint y: 357, endPoint x: 697, endPoint y: 371, distance: 98.5
click at [697, 371] on div "Utiliza Política de Estoque Dinâmica Estoque Mín. 350 Estoque Máx. 2.300 Ponto …" at bounding box center [753, 364] width 424 height 116
type input "1"
type input "210,400"
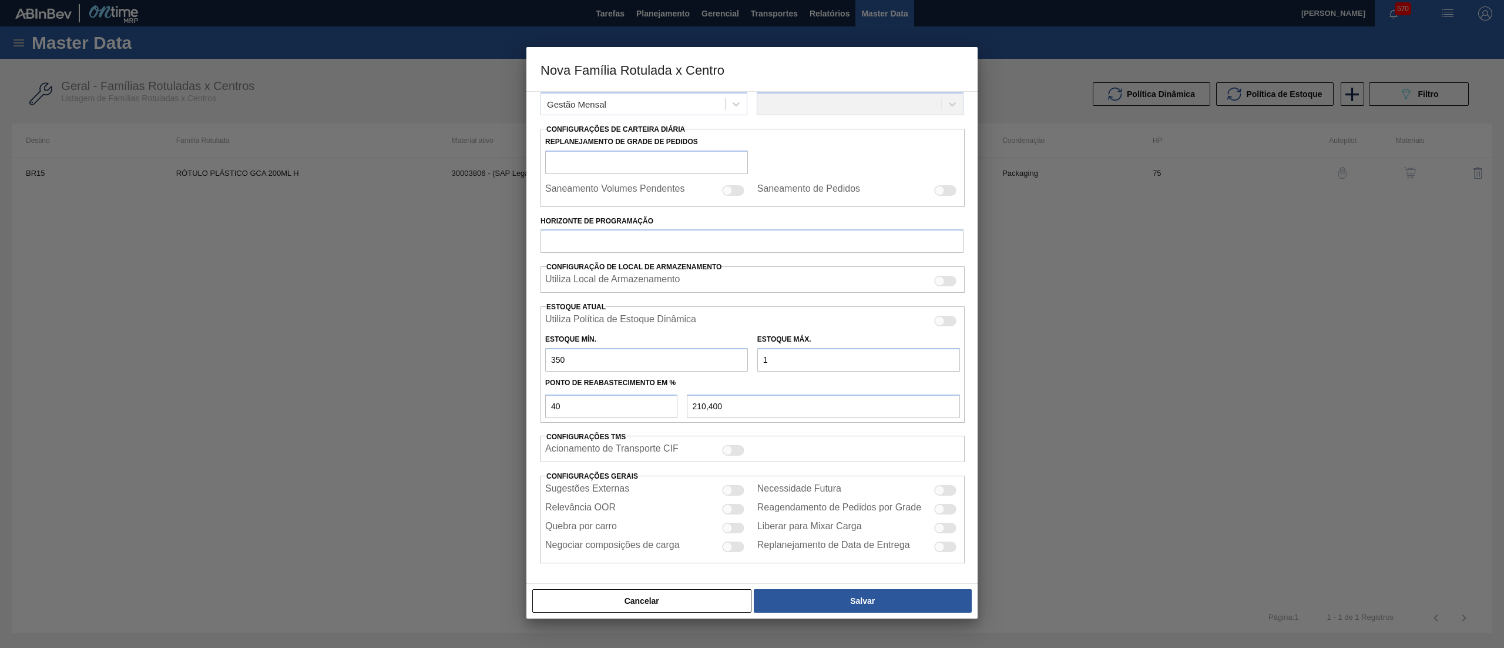
type input "19"
type input "217,600"
type input "190"
type input "286,000"
type input "1.900"
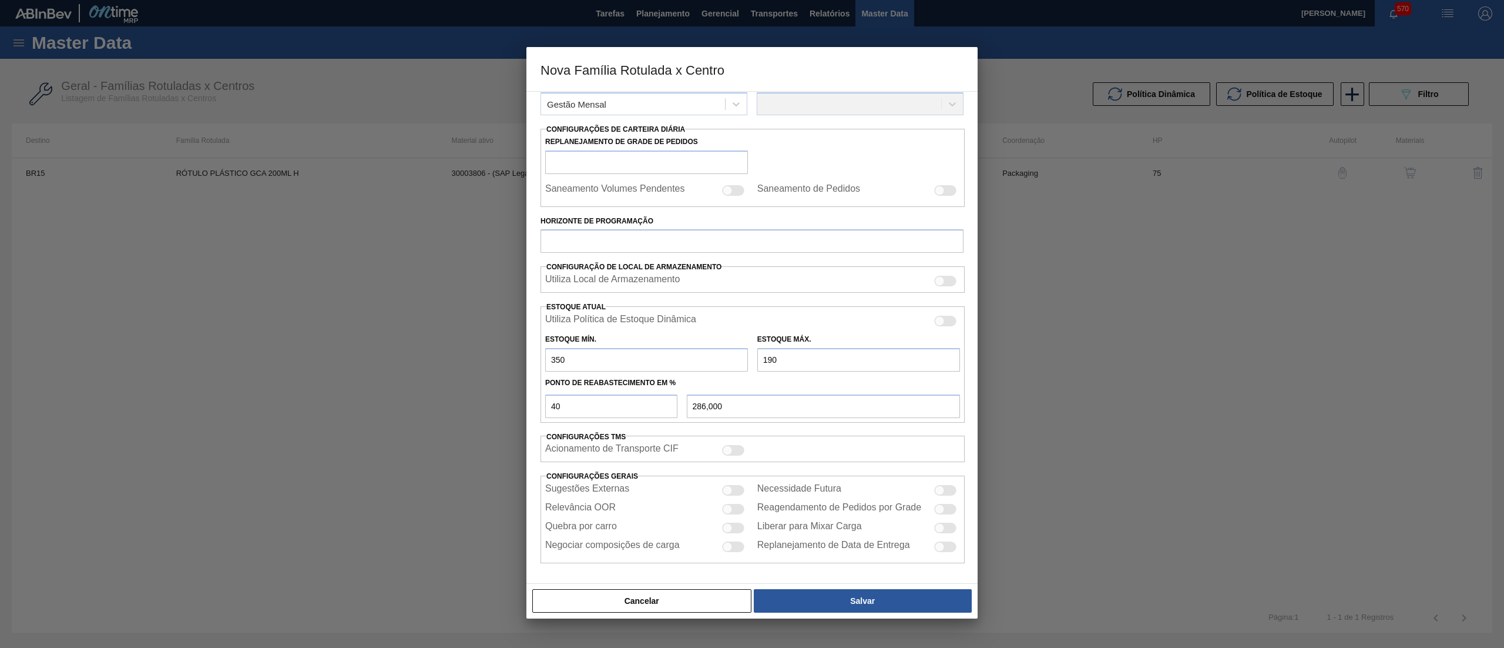
type input "970,000"
type input "1.900"
click at [816, 596] on button "Salvar" at bounding box center [863, 601] width 218 height 24
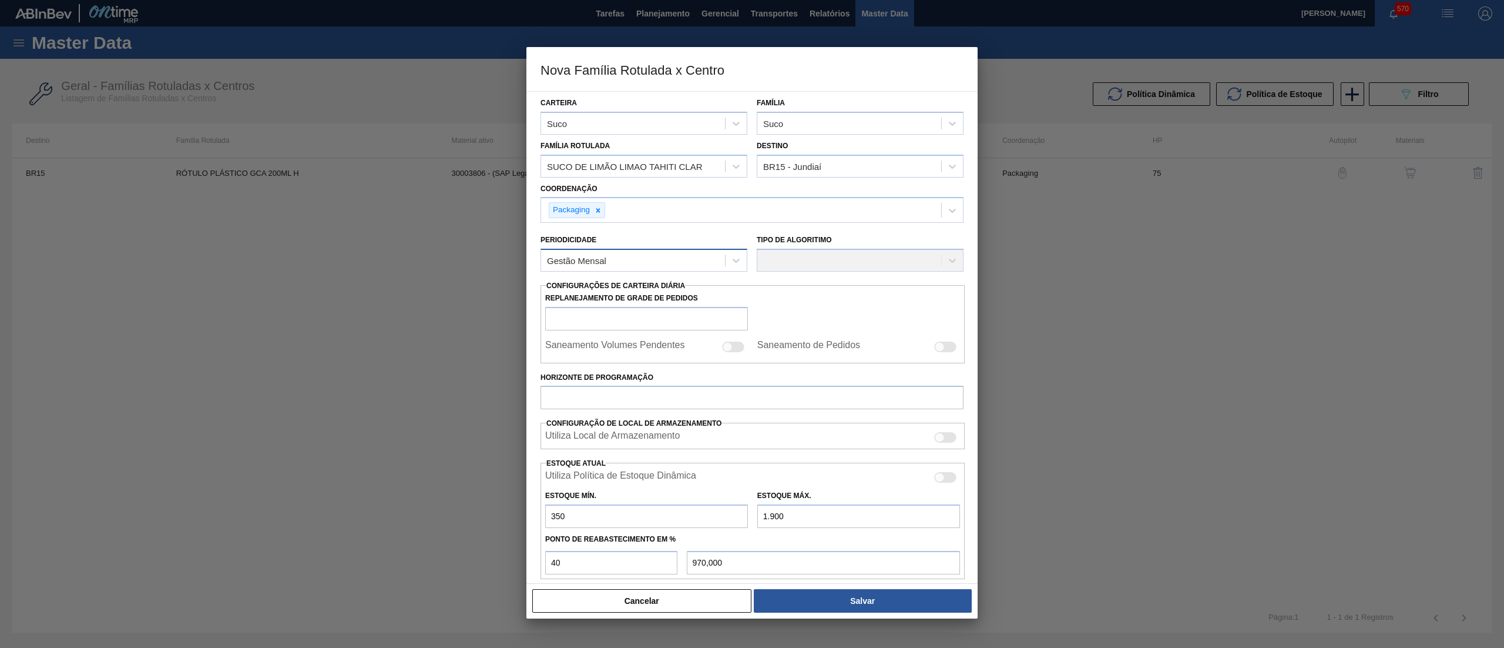
click at [696, 256] on div "Gestão Mensal" at bounding box center [633, 260] width 184 height 17
click at [625, 286] on div "Gestão Mensal" at bounding box center [644, 290] width 207 height 22
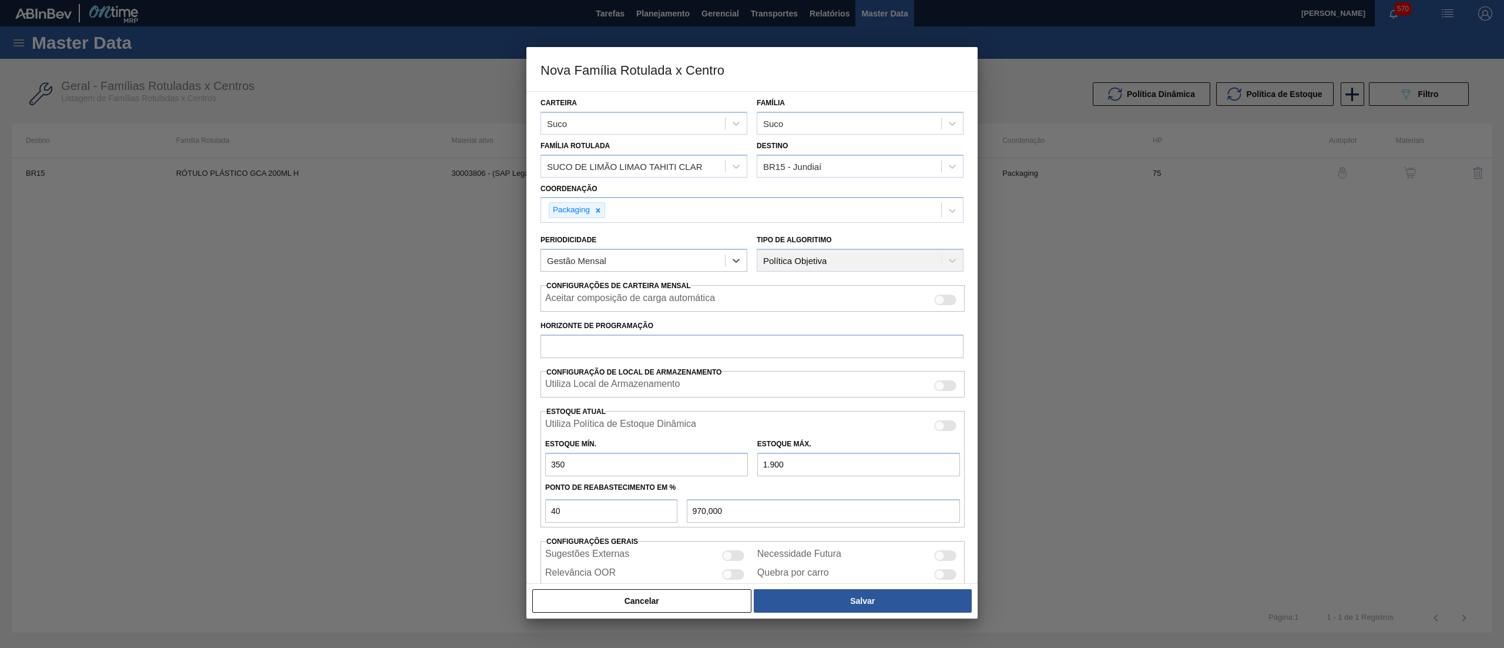
scroll to position [47, 0]
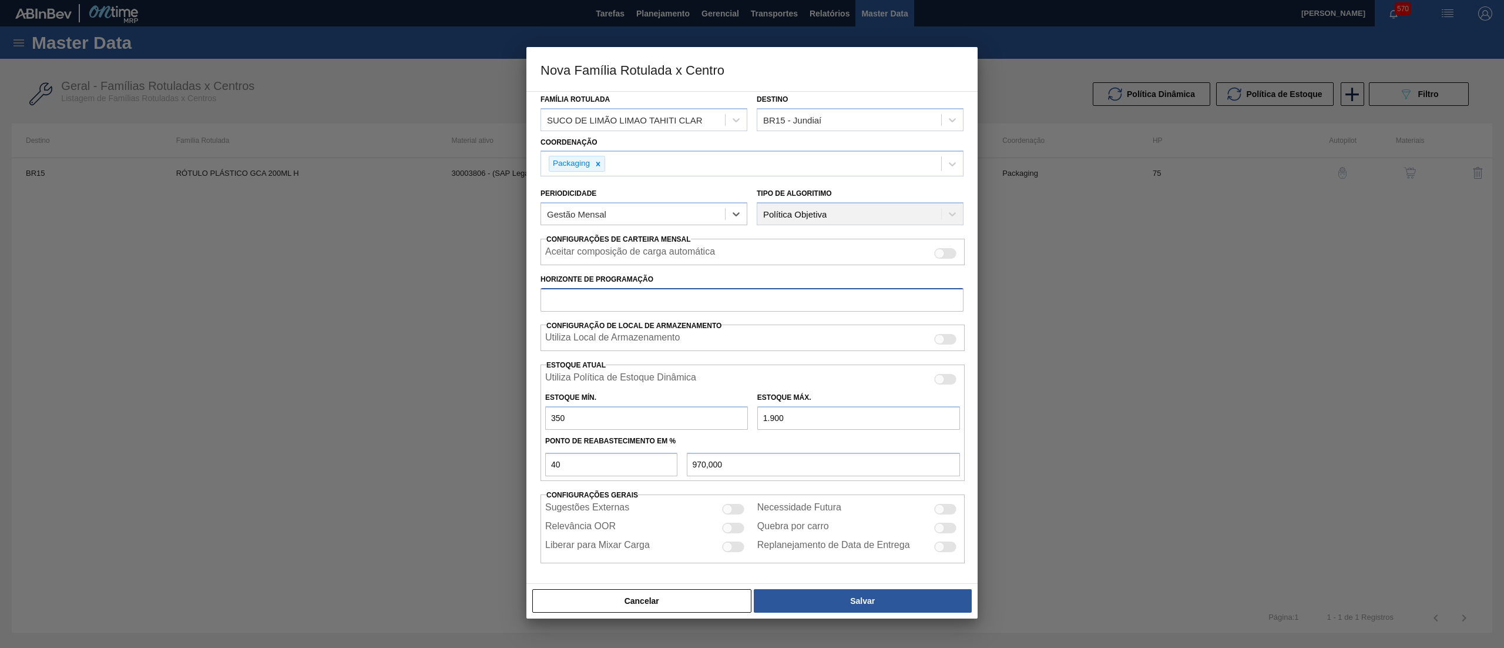
click at [711, 291] on input "Horizonte de Programação" at bounding box center [752, 300] width 423 height 24
type input "60"
click at [830, 604] on button "Salvar" at bounding box center [863, 601] width 218 height 24
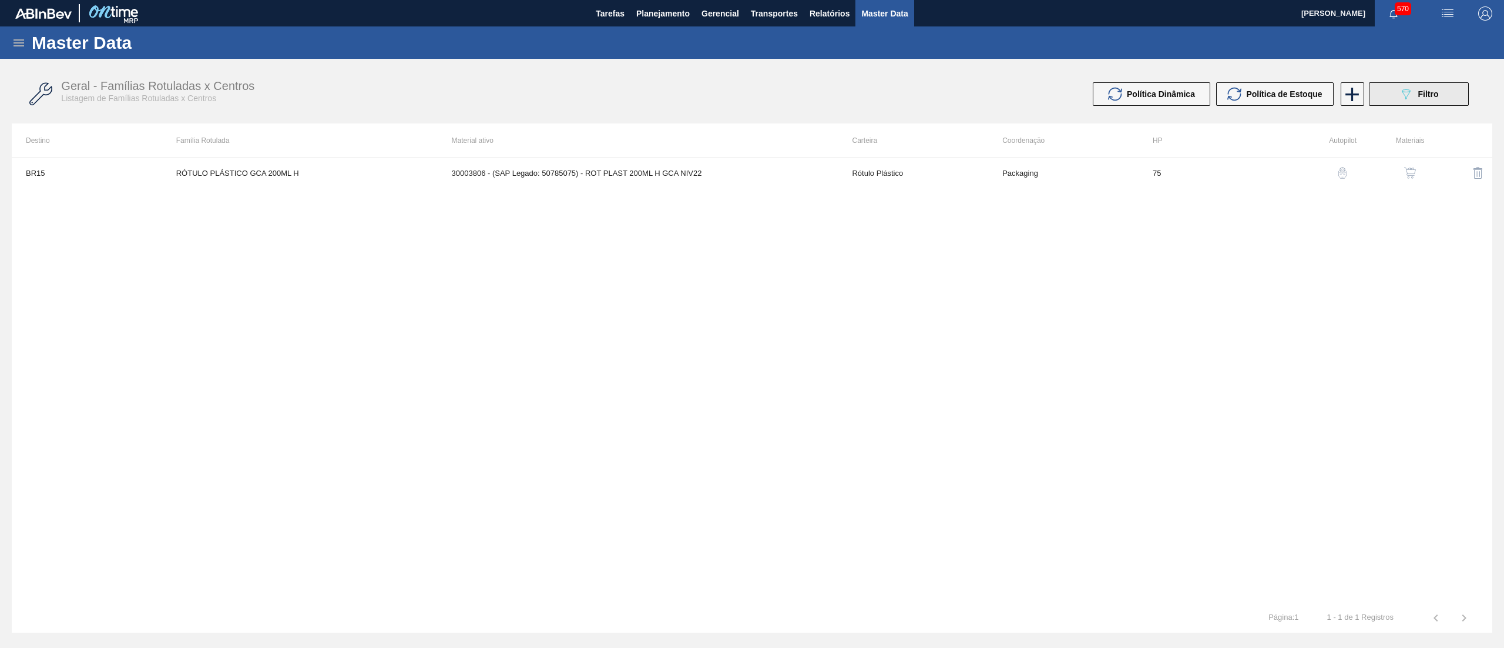
click at [1399, 94] on icon "089F7B8B-B2A5-4AFE-B5C0-19BA573D28AC" at bounding box center [1406, 94] width 14 height 14
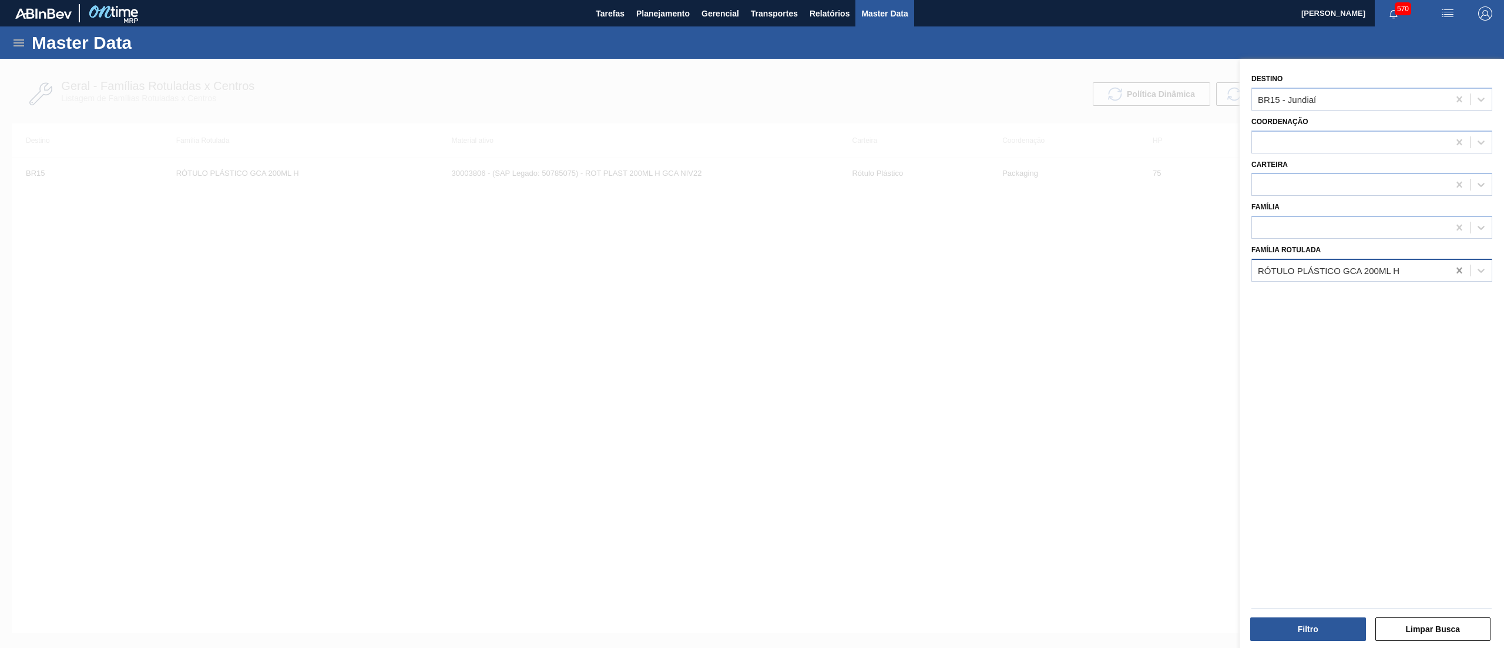
click at [1460, 268] on icon at bounding box center [1460, 270] width 12 height 12
paste Rotulada "[PERSON_NAME] CONCENTRADO"
type Rotulada "[PERSON_NAME] CONCENTRADO"
click at [1424, 75] on div "Destino BR15 - Jundiaí" at bounding box center [1372, 91] width 241 height 40
click at [1305, 176] on div at bounding box center [1350, 184] width 197 height 17
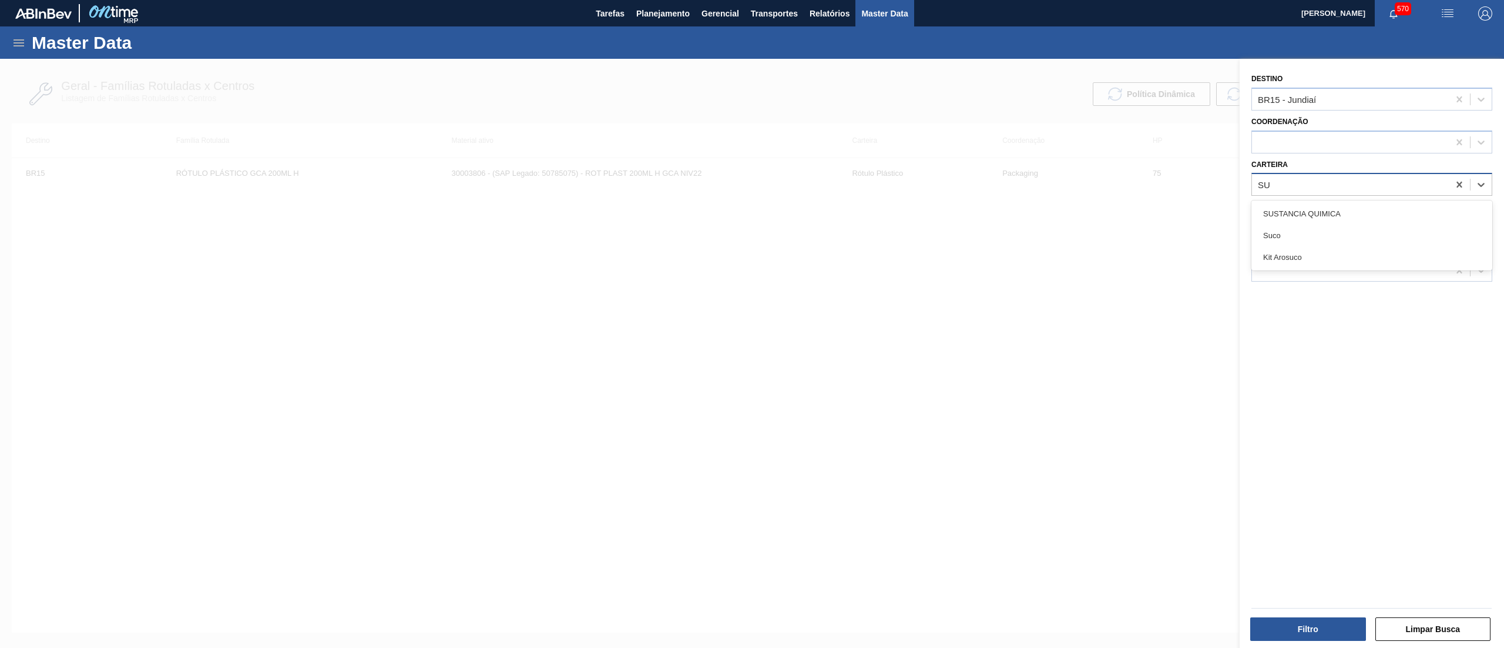
type input "SUC"
click at [1305, 207] on div "Suco" at bounding box center [1372, 214] width 241 height 22
click at [1305, 629] on button "Filtro" at bounding box center [1308, 629] width 116 height 24
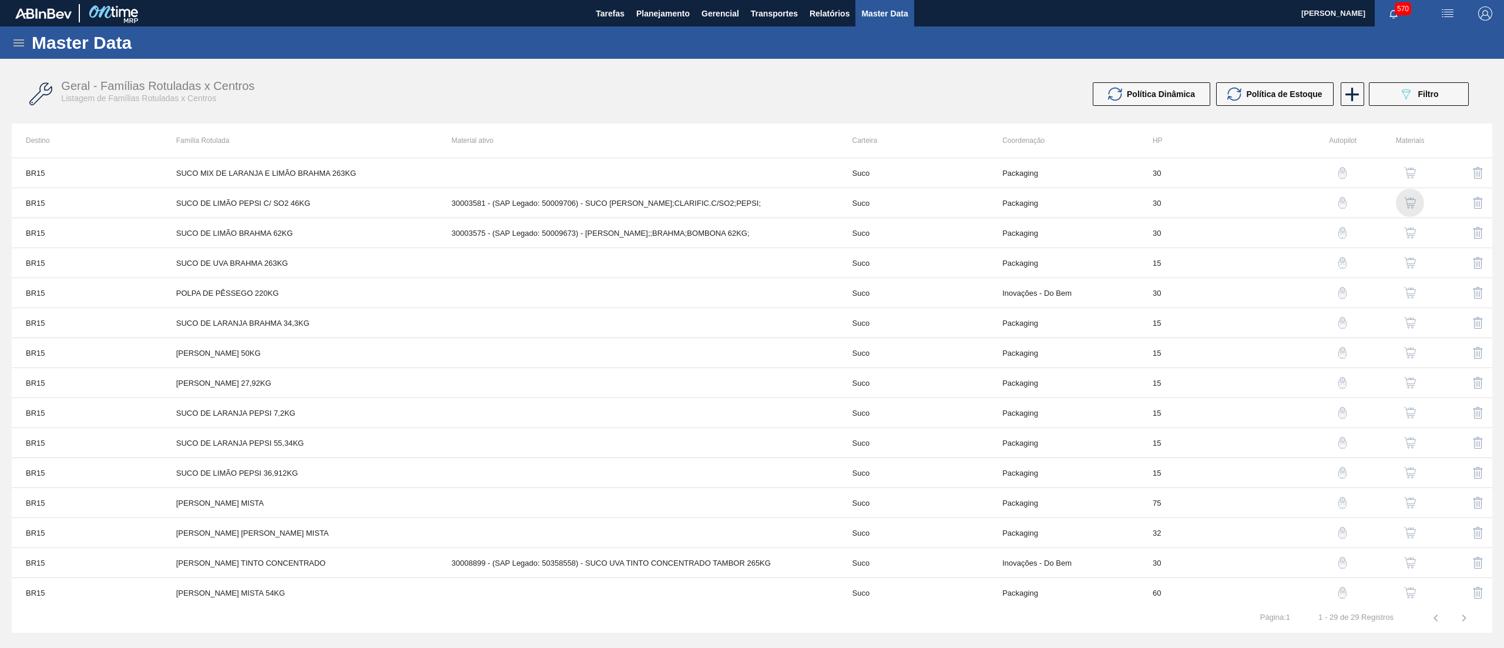
click at [1408, 204] on img "button" at bounding box center [1410, 203] width 12 height 12
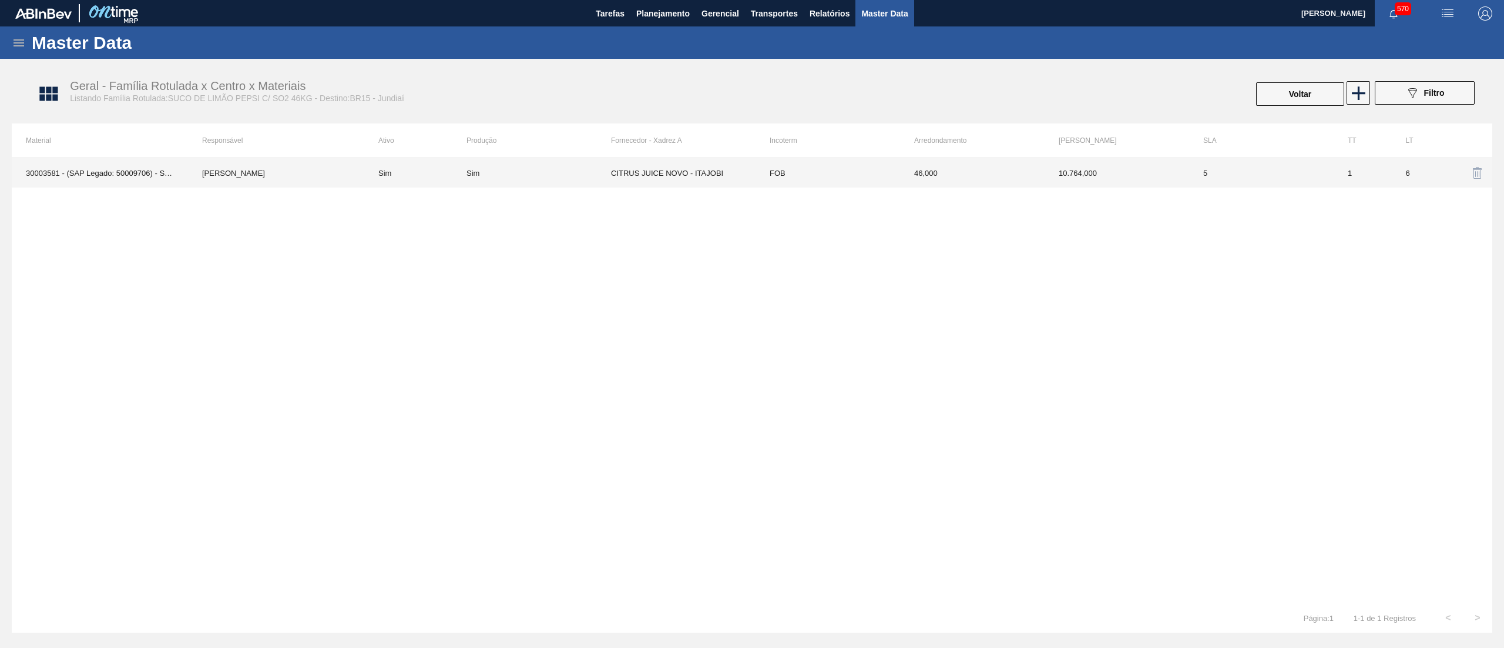
click at [962, 170] on td "46,000" at bounding box center [972, 172] width 145 height 29
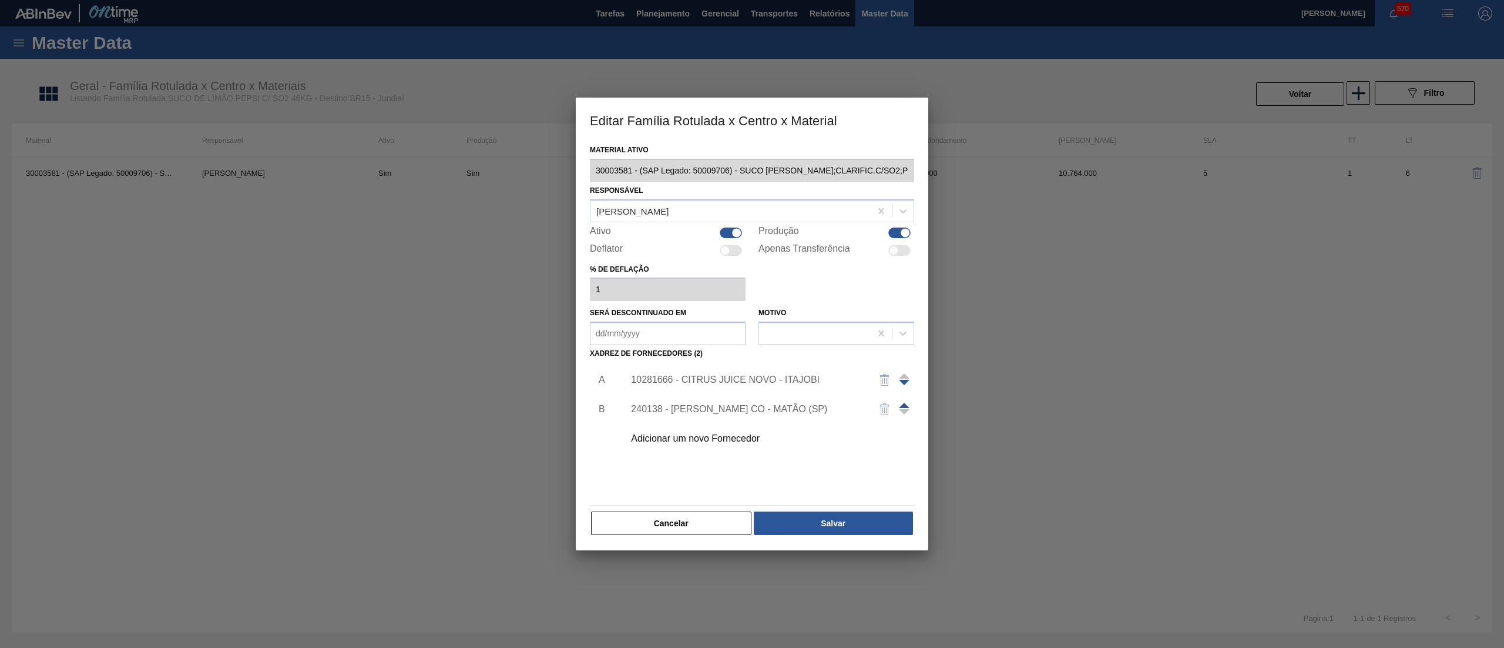
click at [730, 383] on div "10281666 - CITRUS JUICE NOVO - ITAJOBI" at bounding box center [746, 379] width 230 height 11
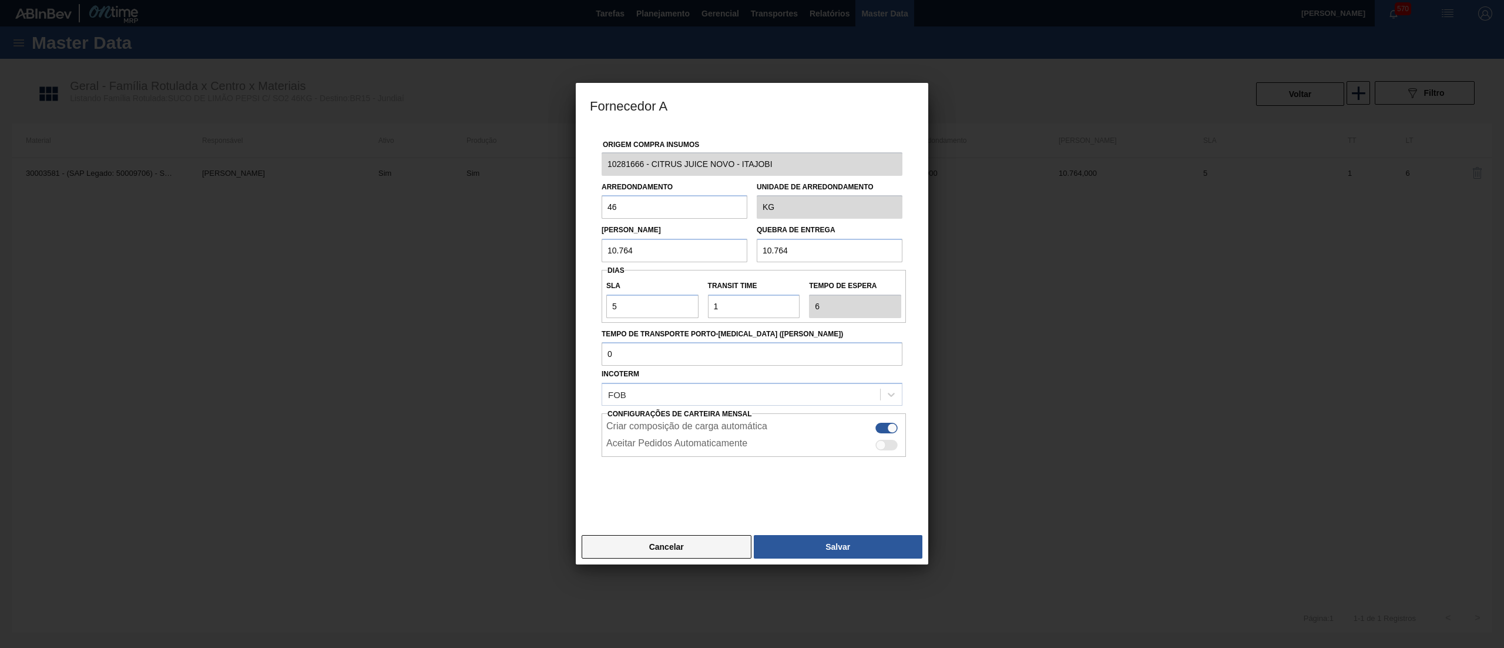
click at [689, 554] on button "Cancelar" at bounding box center [667, 547] width 170 height 24
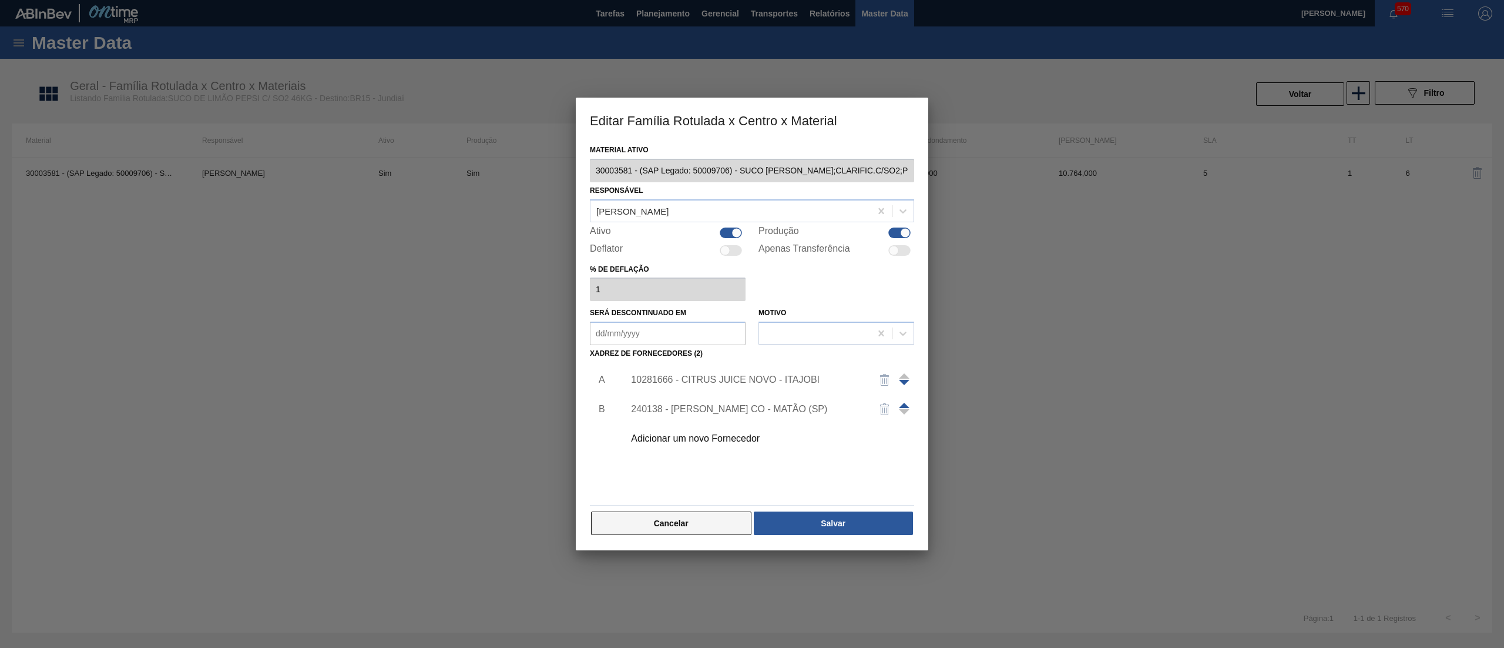
click at [703, 522] on button "Cancelar" at bounding box center [671, 523] width 160 height 24
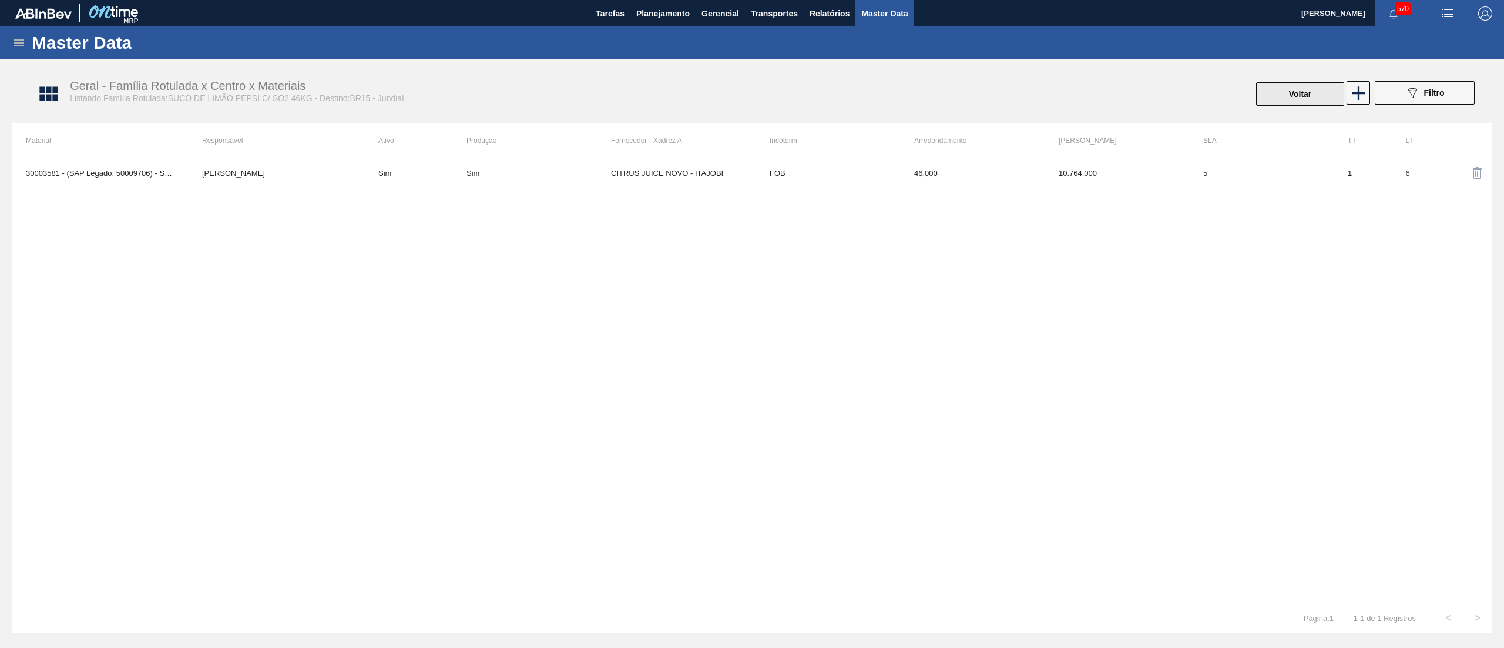
click at [1272, 93] on button "Voltar" at bounding box center [1300, 94] width 88 height 24
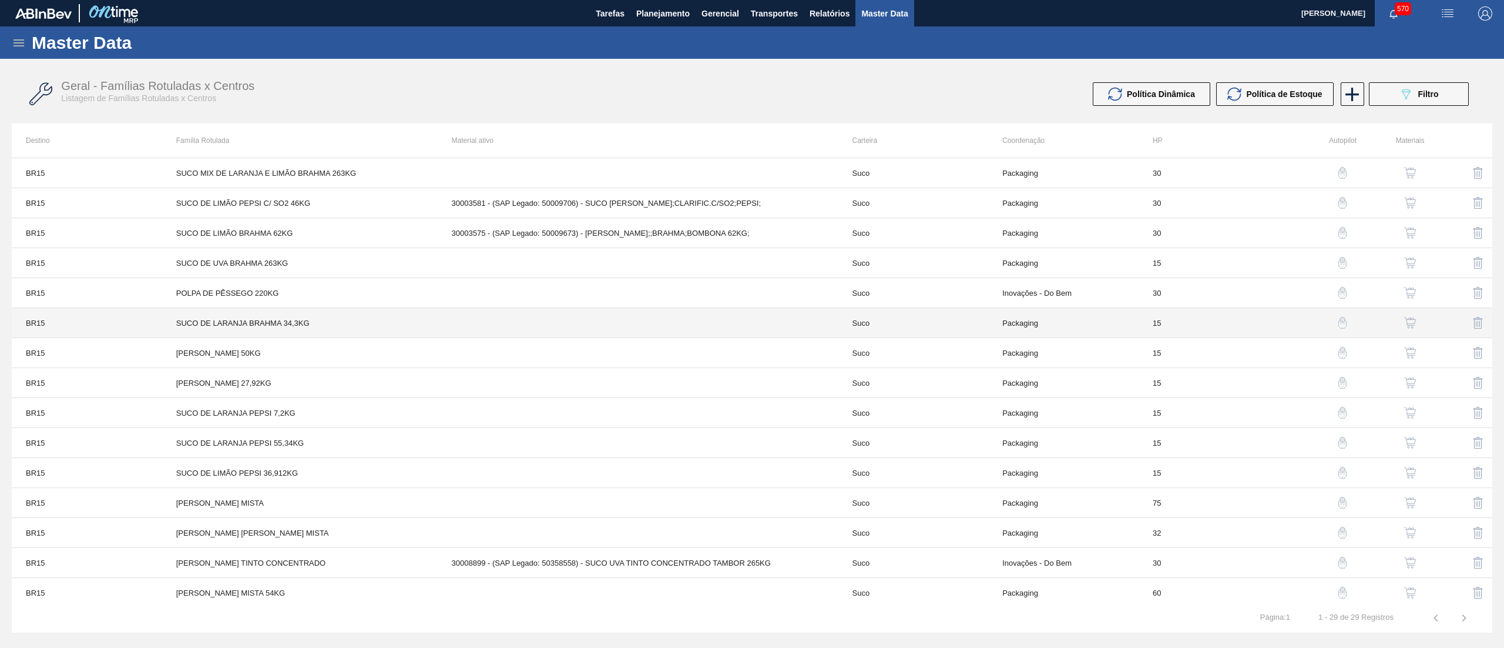
scroll to position [429, 0]
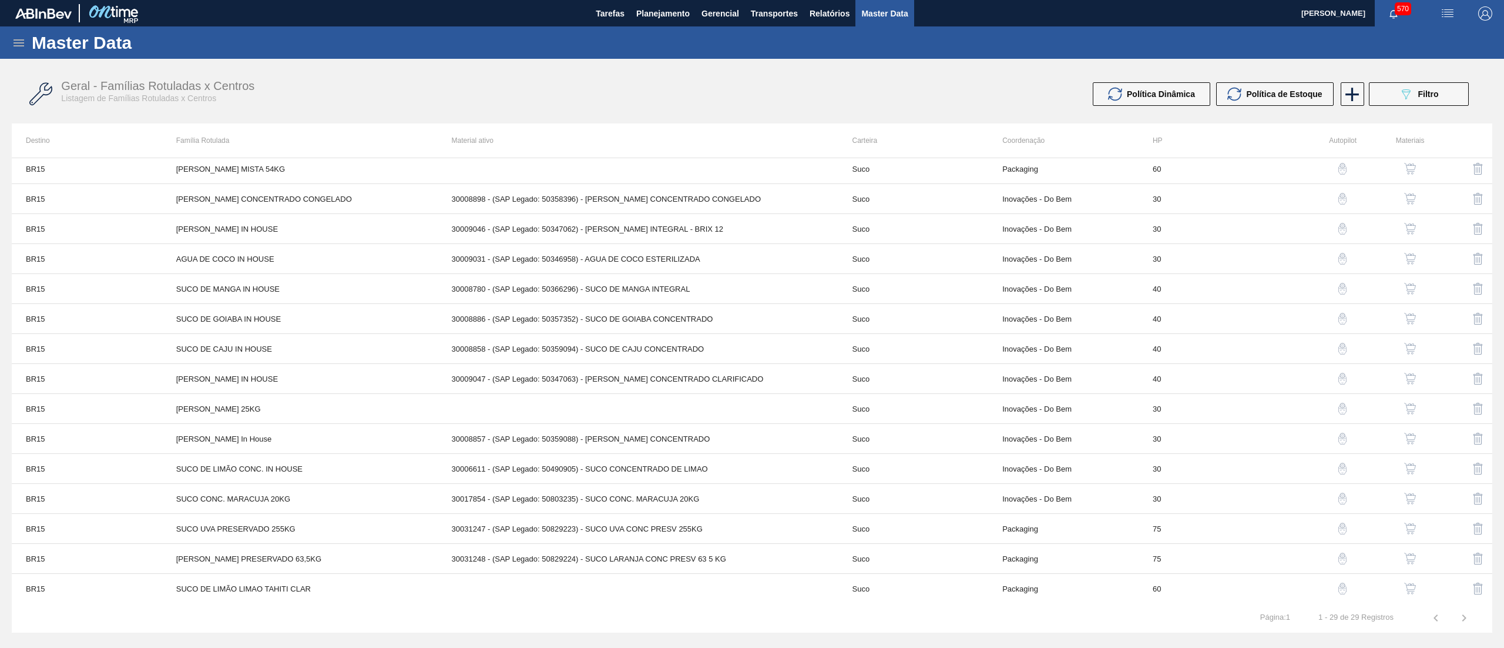
click at [1407, 583] on img "button" at bounding box center [1410, 588] width 12 height 12
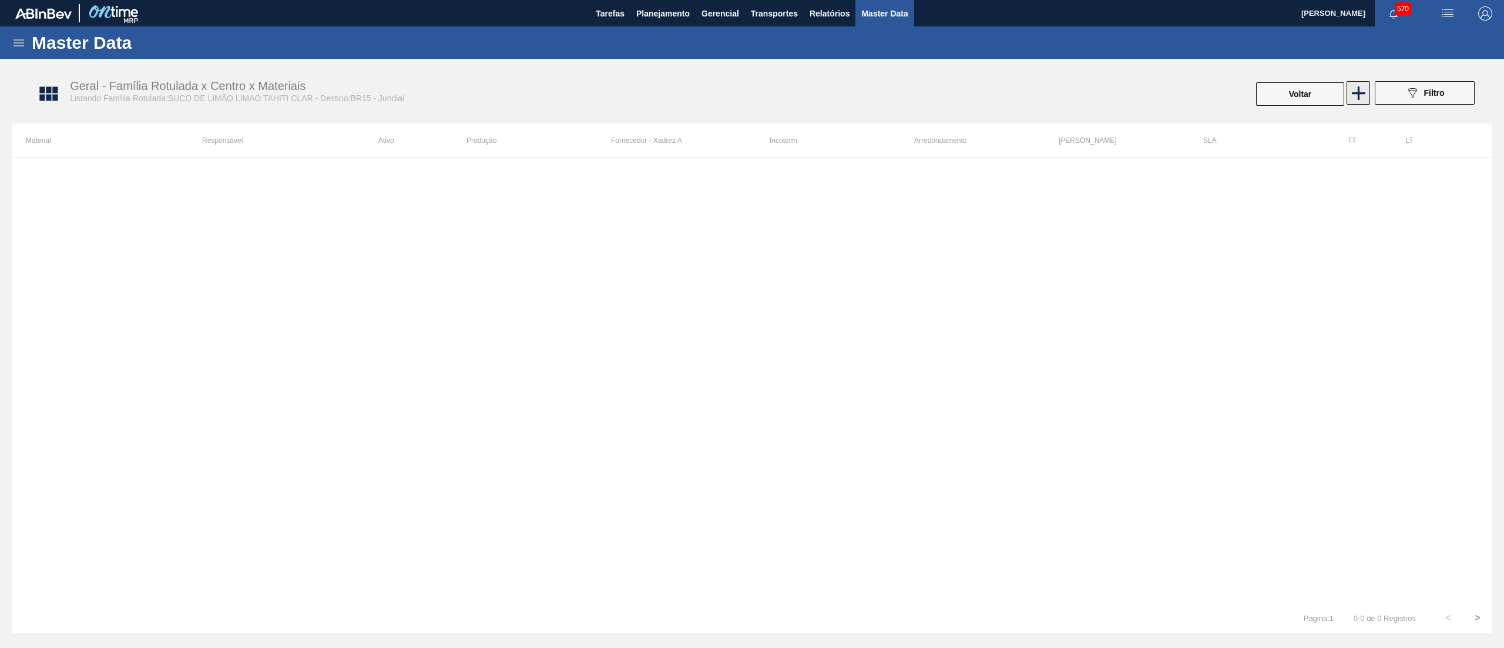
click at [1361, 93] on icon at bounding box center [1359, 93] width 14 height 14
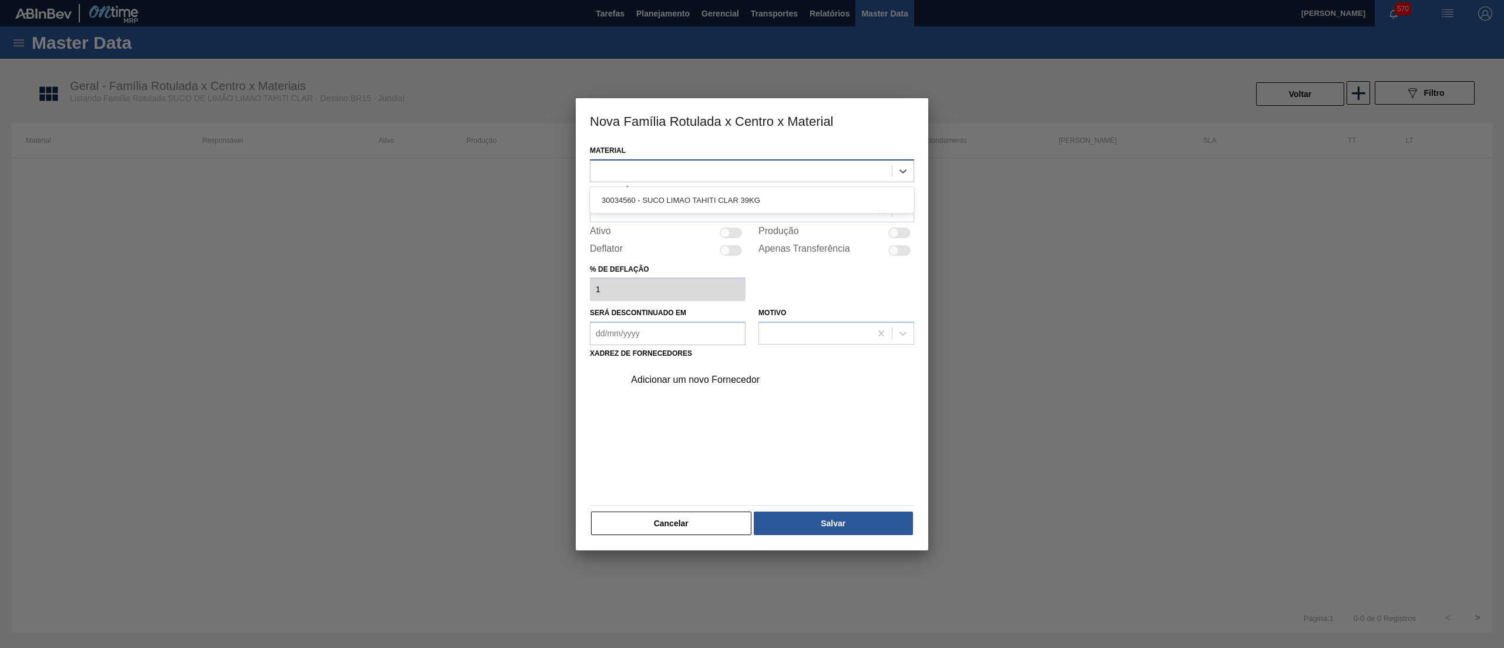
click at [653, 159] on div at bounding box center [752, 170] width 324 height 23
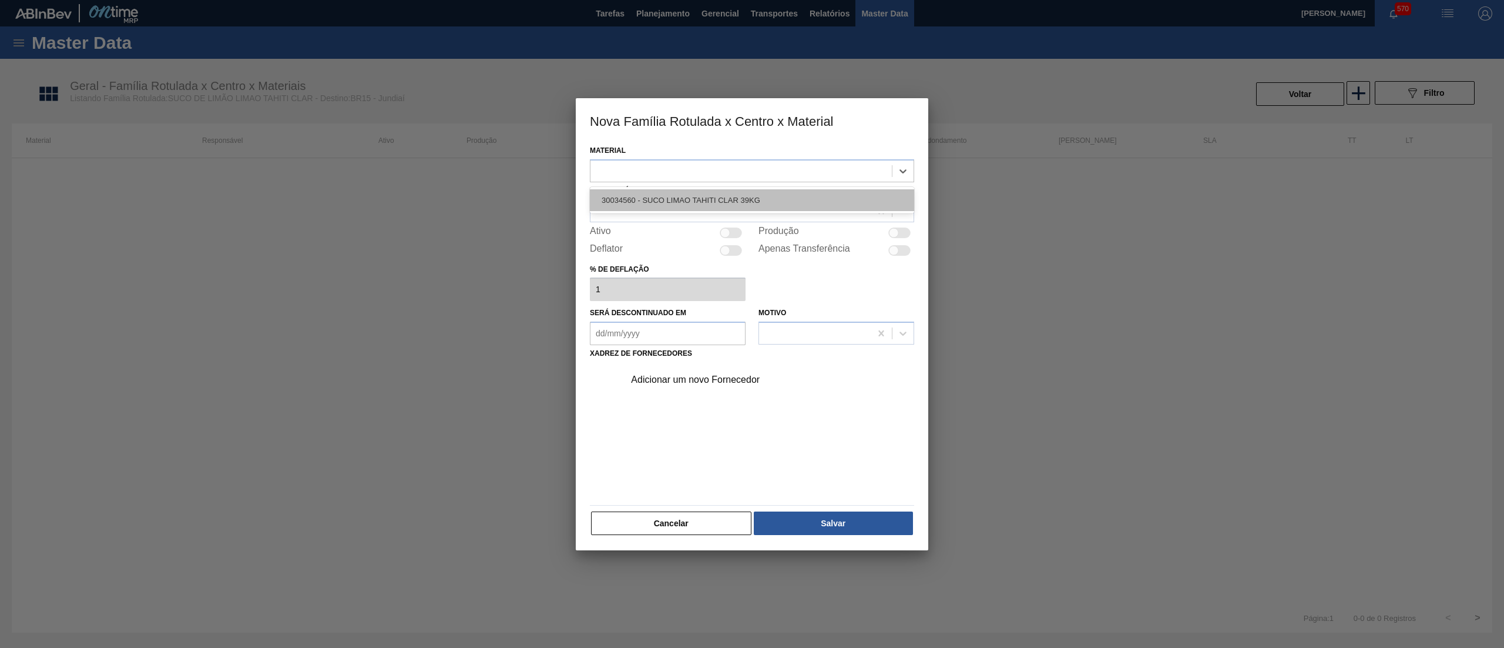
click at [668, 196] on div "30034560 - SUCO LIMAO TAHITI CLAR 39KG" at bounding box center [752, 200] width 324 height 22
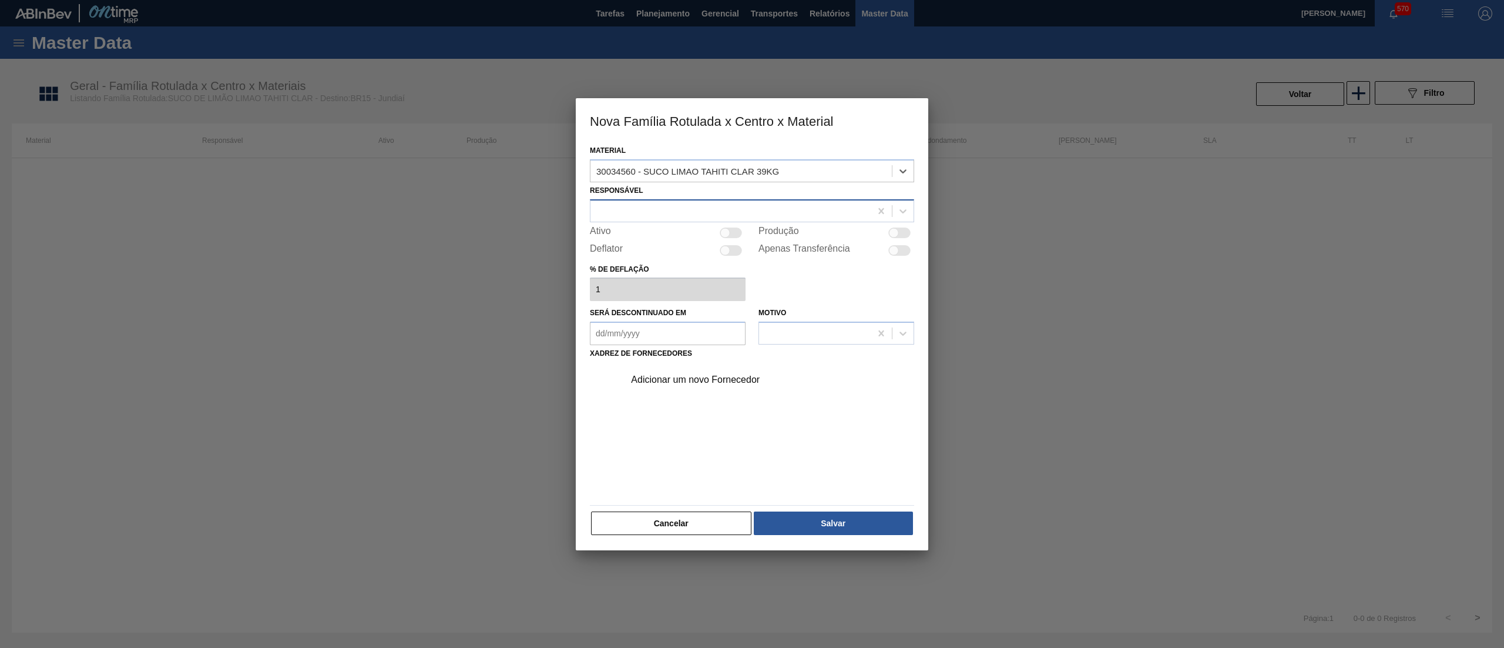
click at [651, 209] on div at bounding box center [731, 210] width 280 height 17
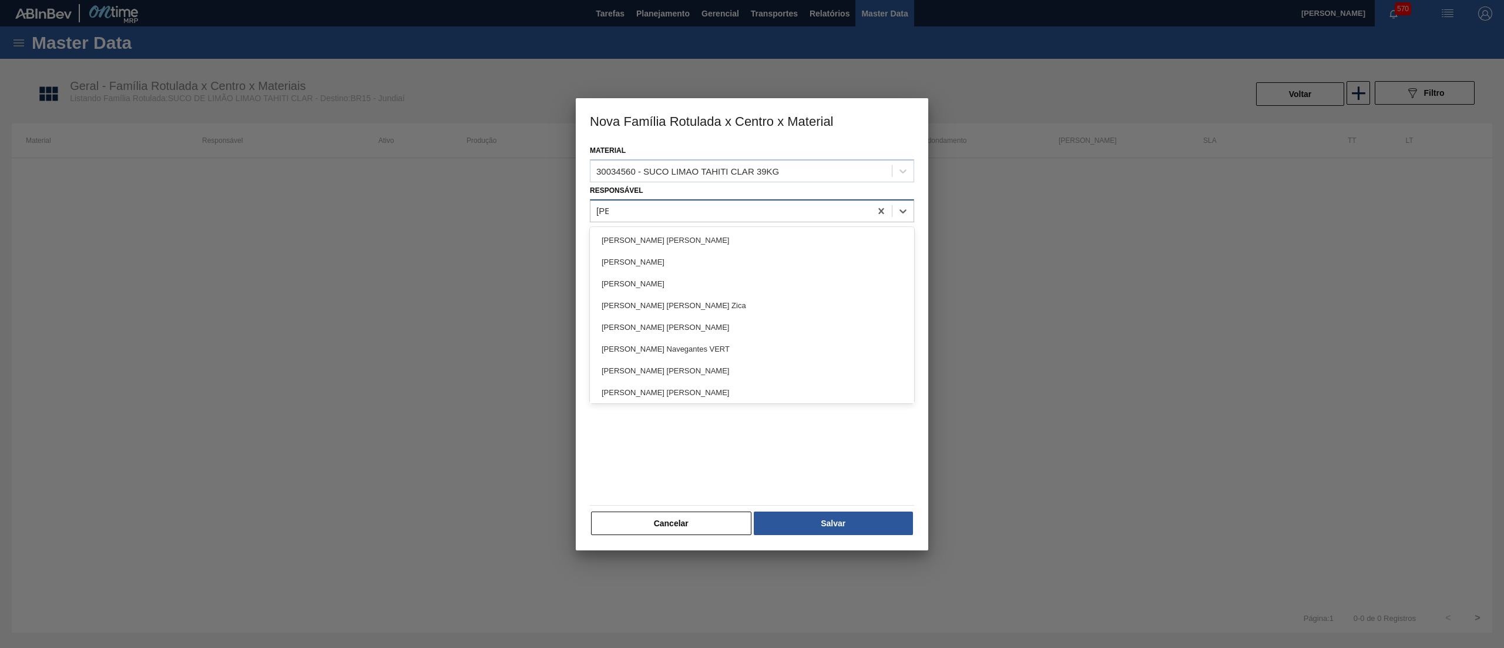
type input "[PERSON_NAME]"
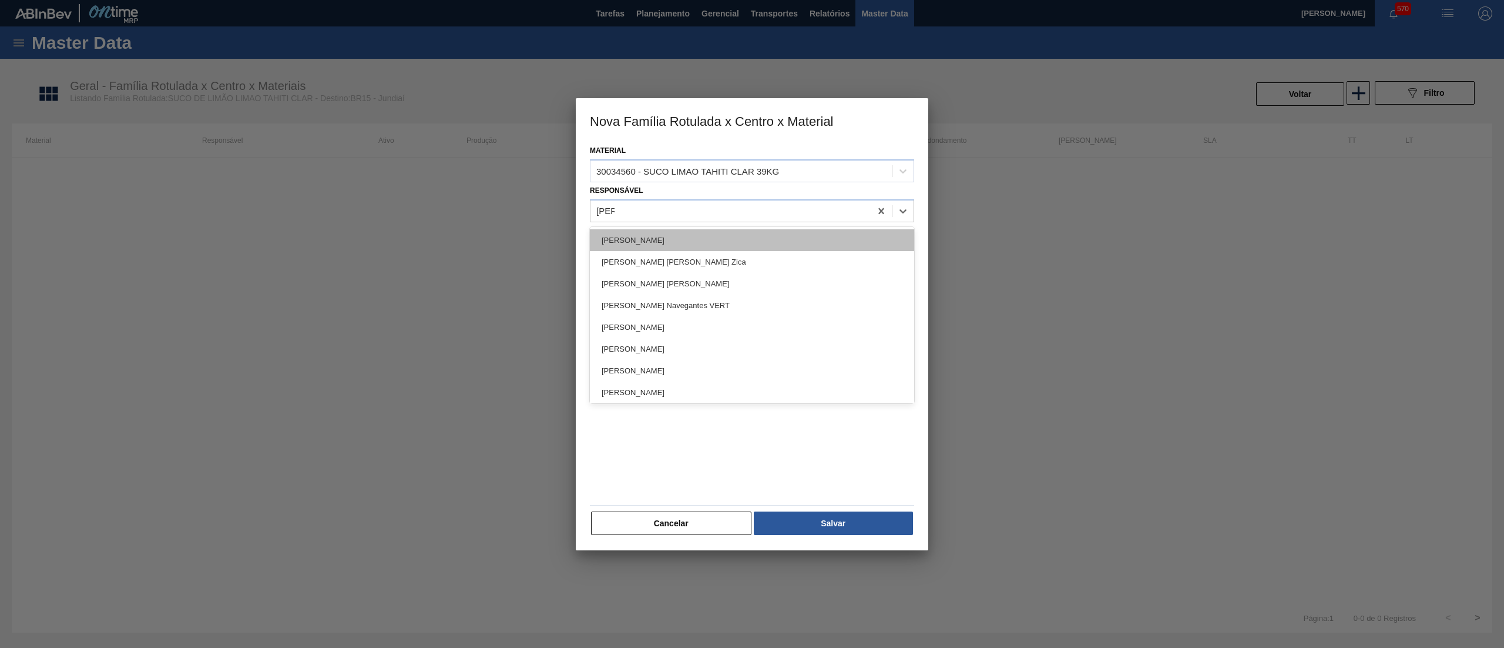
click at [663, 235] on div "[PERSON_NAME]" at bounding box center [752, 240] width 324 height 22
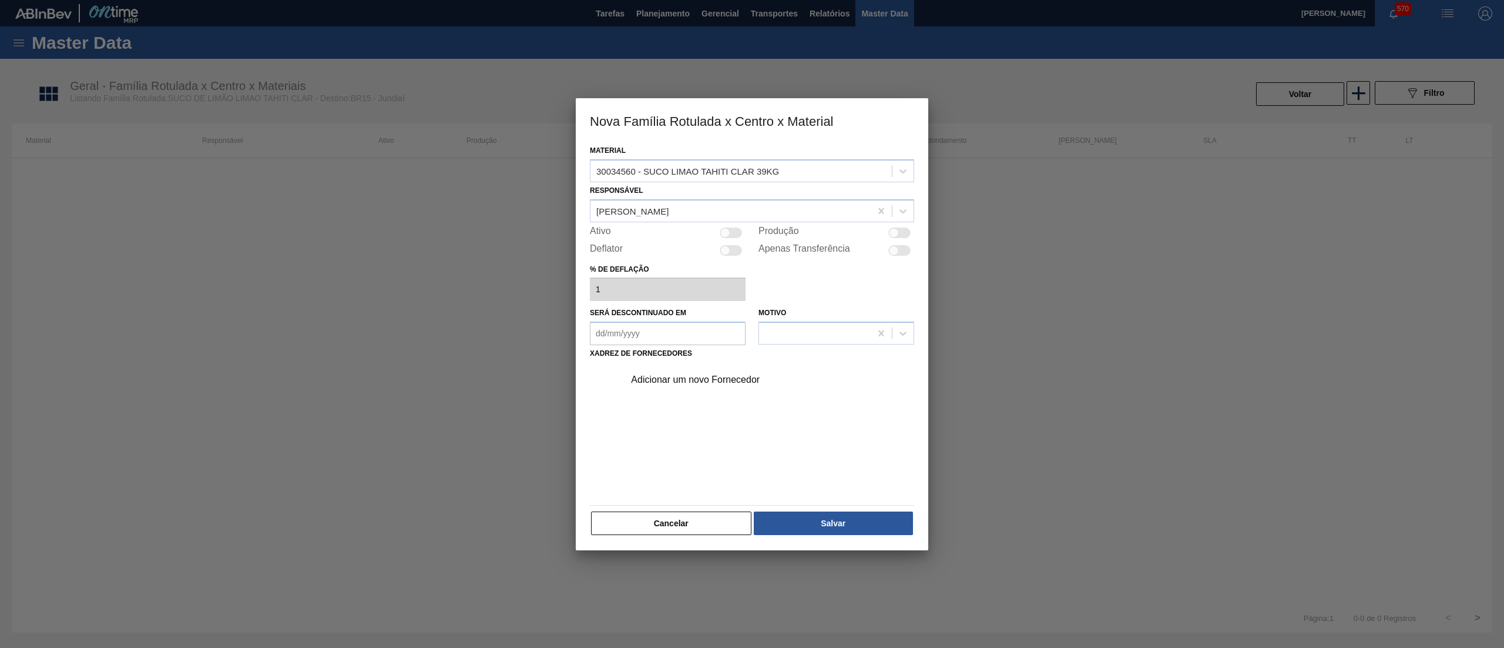
click at [732, 227] on div at bounding box center [731, 232] width 22 height 11
checkbox input "true"
click at [698, 378] on div "Adicionar um novo Fornecedor" at bounding box center [746, 379] width 230 height 11
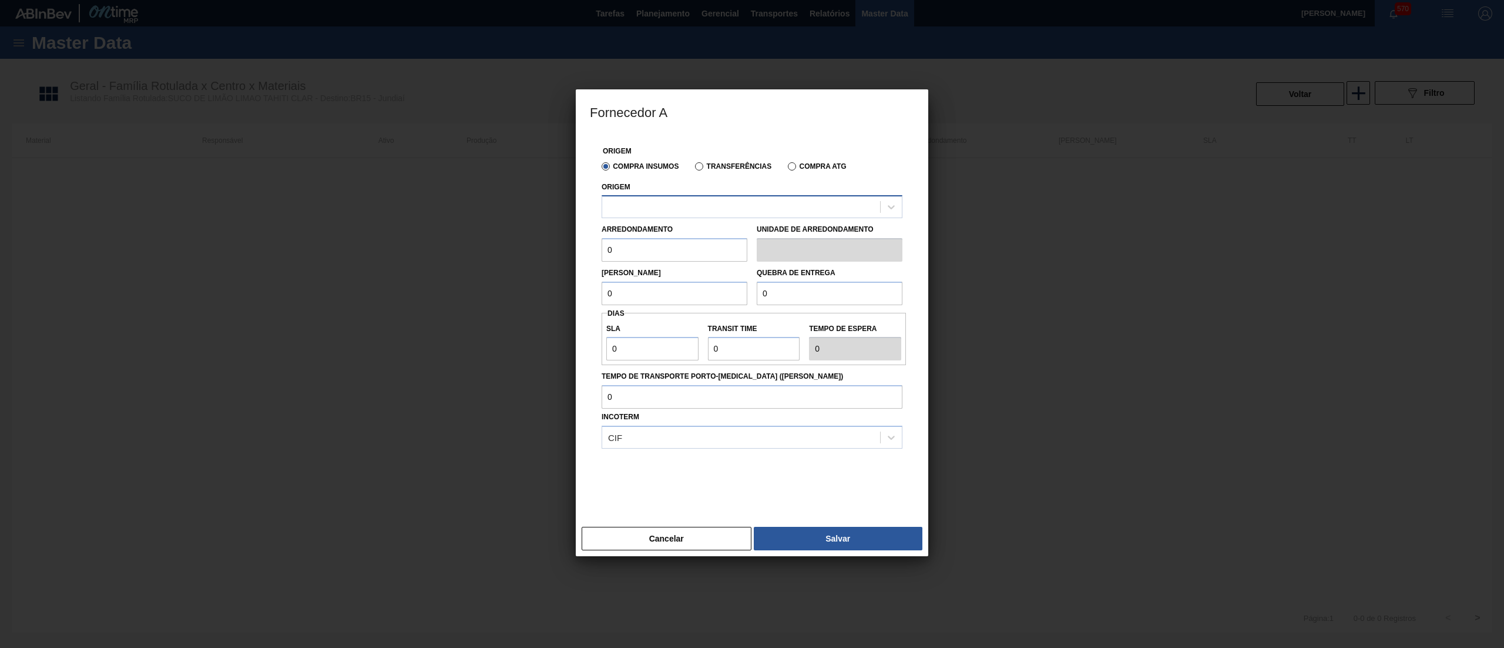
click at [686, 213] on div at bounding box center [741, 207] width 278 height 17
click at [694, 211] on div at bounding box center [741, 207] width 278 height 17
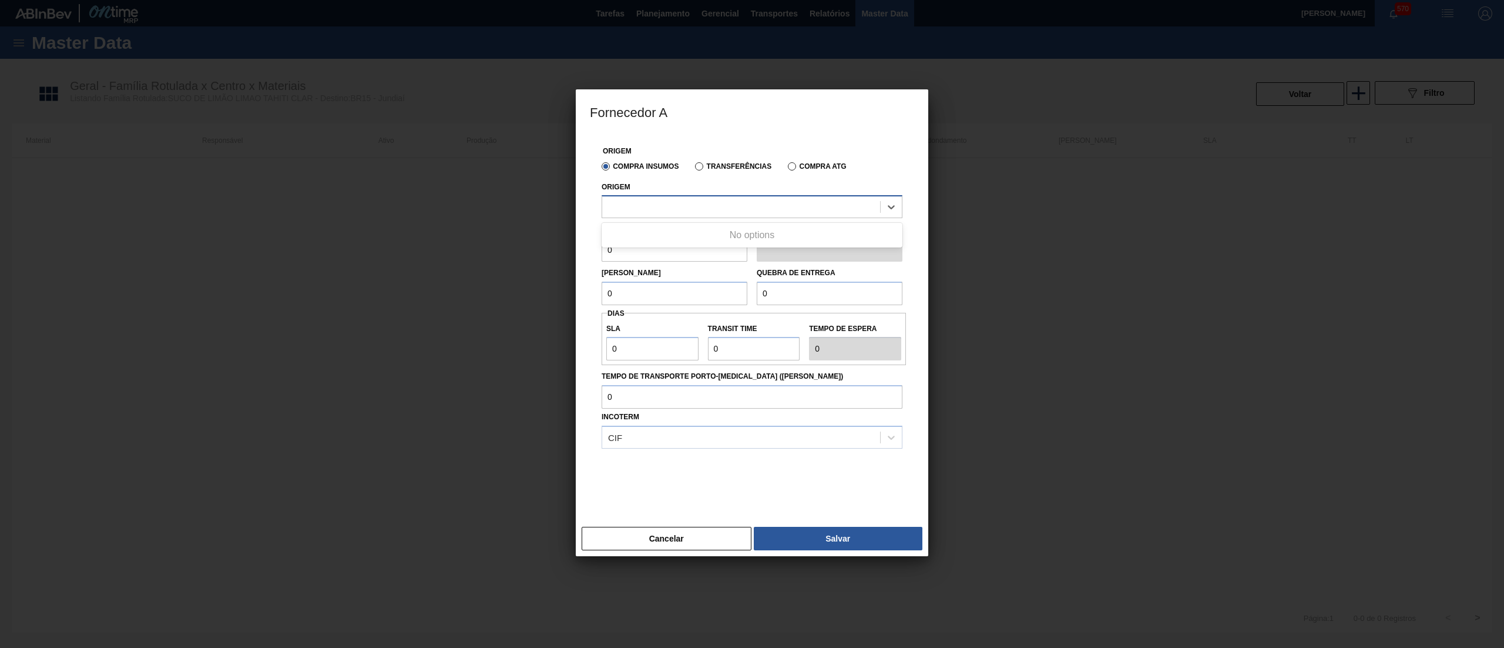
click at [694, 211] on div at bounding box center [741, 207] width 278 height 17
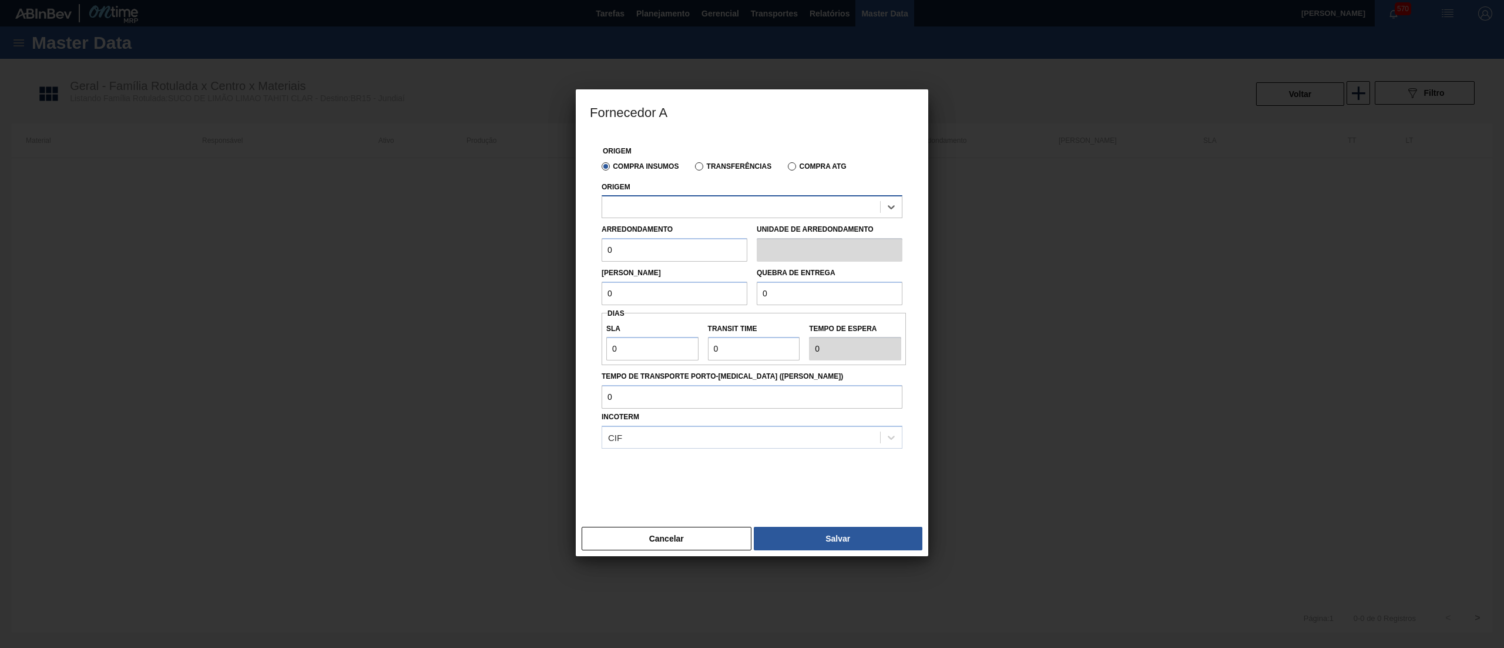
click at [694, 211] on div at bounding box center [741, 207] width 278 height 17
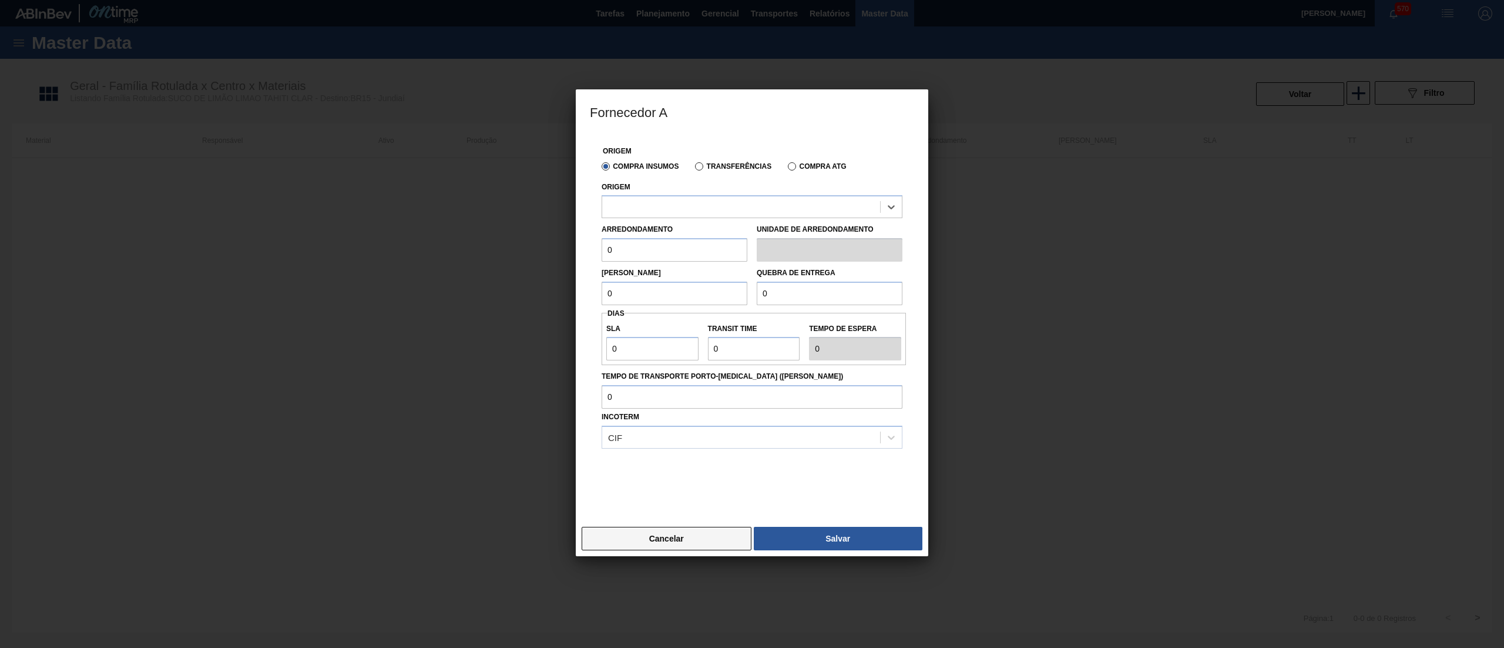
click at [698, 535] on button "Cancelar" at bounding box center [667, 539] width 170 height 24
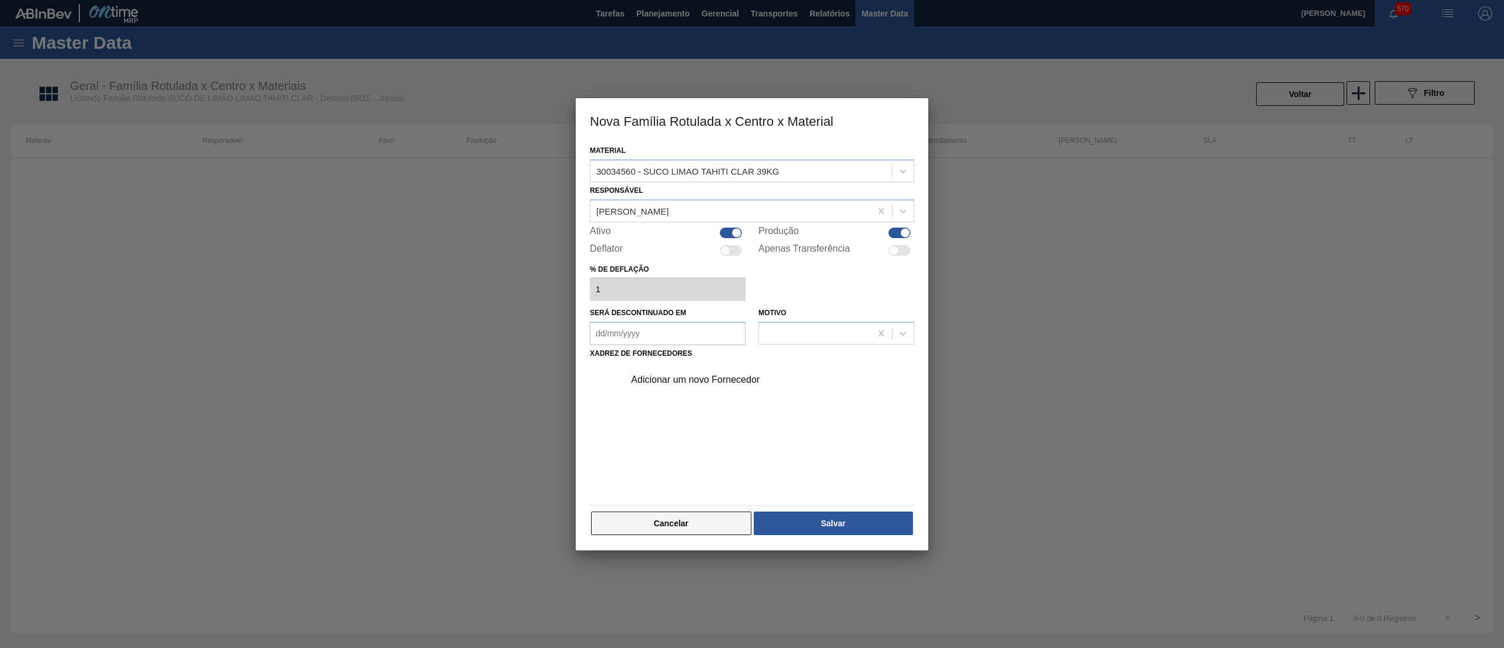
click at [708, 524] on button "Cancelar" at bounding box center [671, 523] width 160 height 24
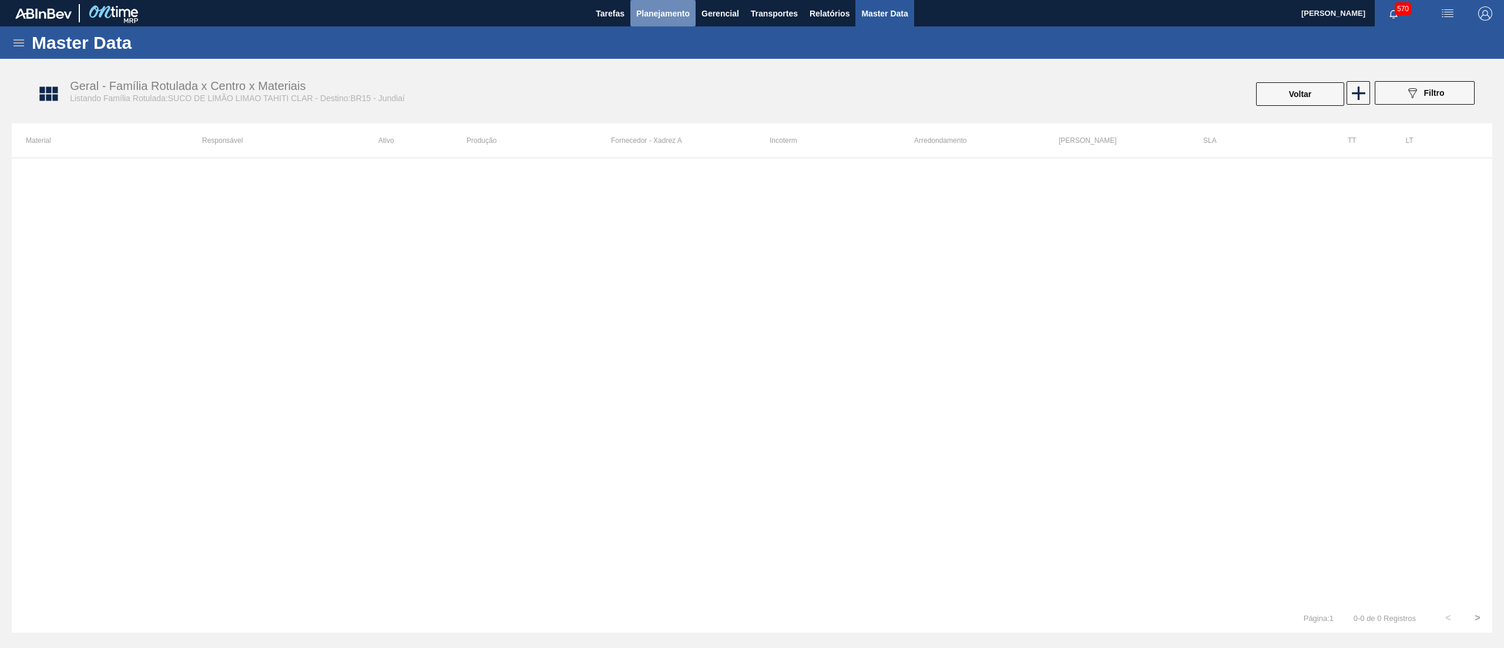
click at [677, 26] on button "Planejamento" at bounding box center [663, 13] width 65 height 26
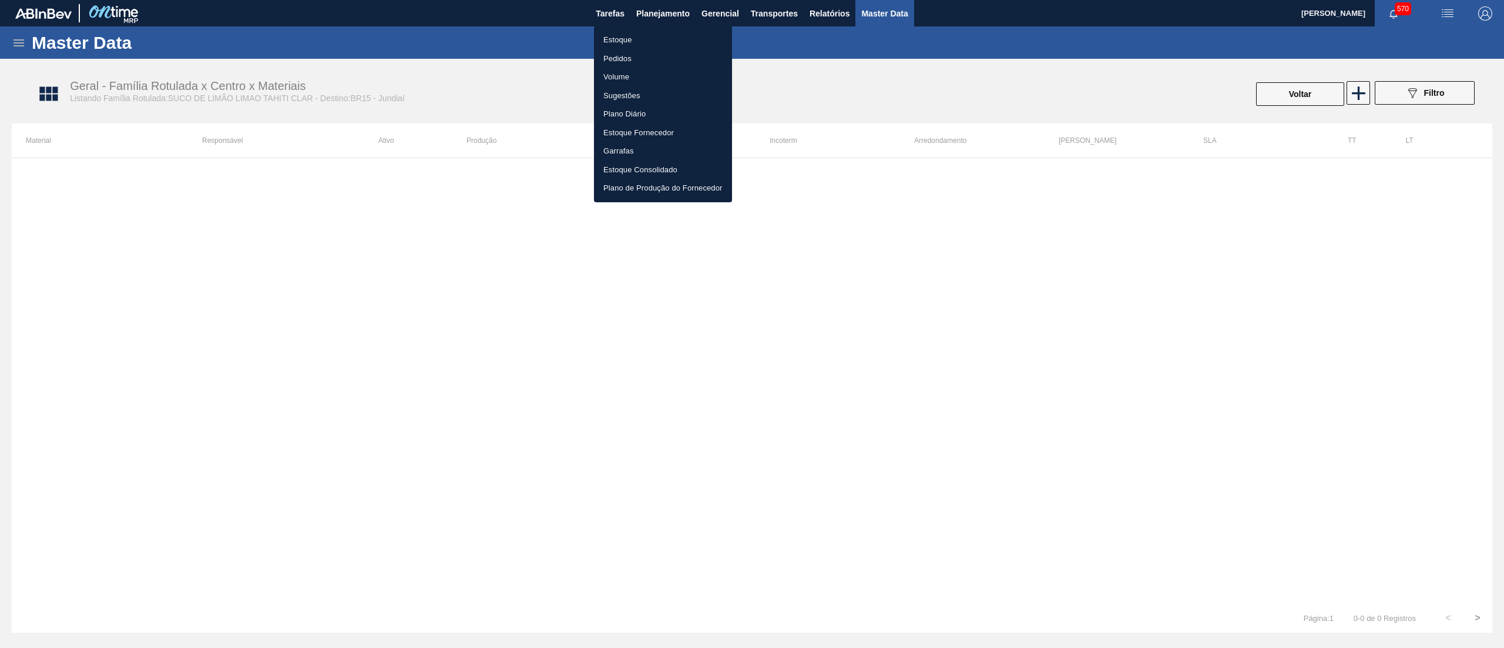
click at [673, 35] on li "Estoque" at bounding box center [663, 40] width 138 height 19
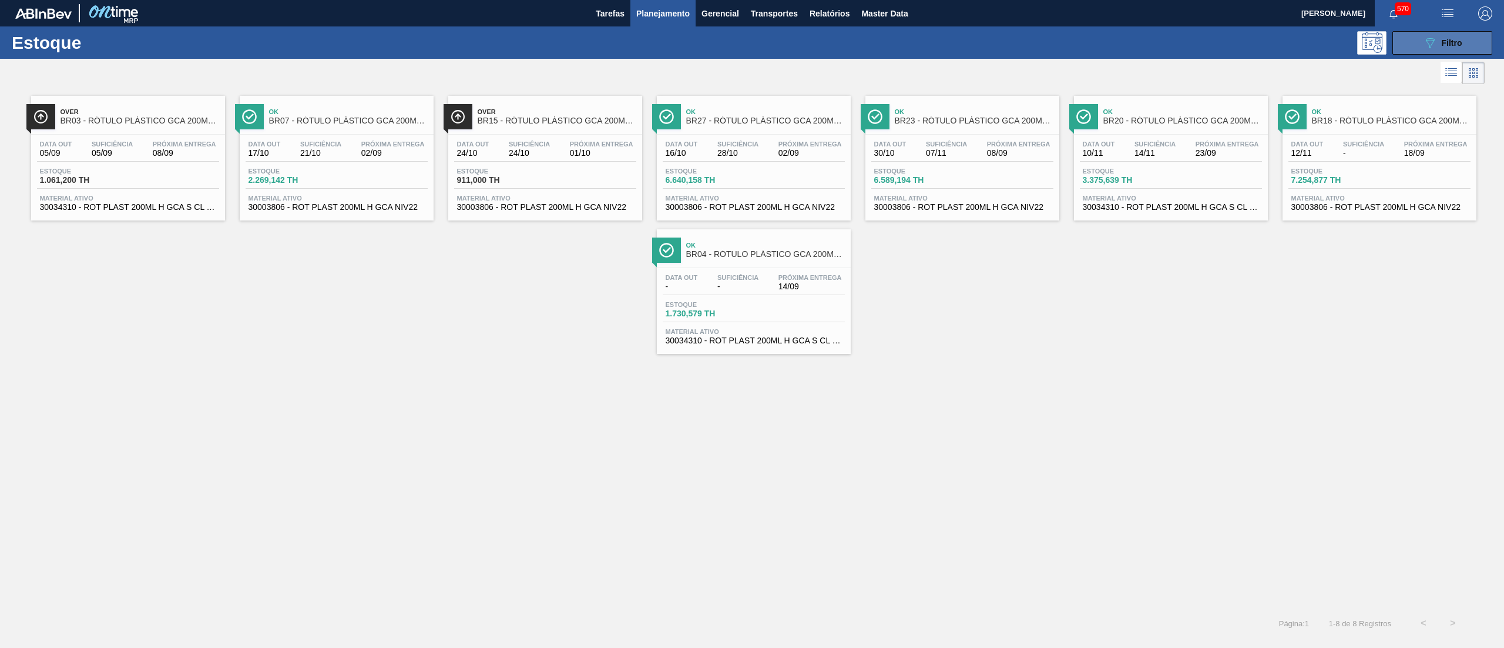
click at [1451, 42] on span "Filtro" at bounding box center [1452, 42] width 21 height 9
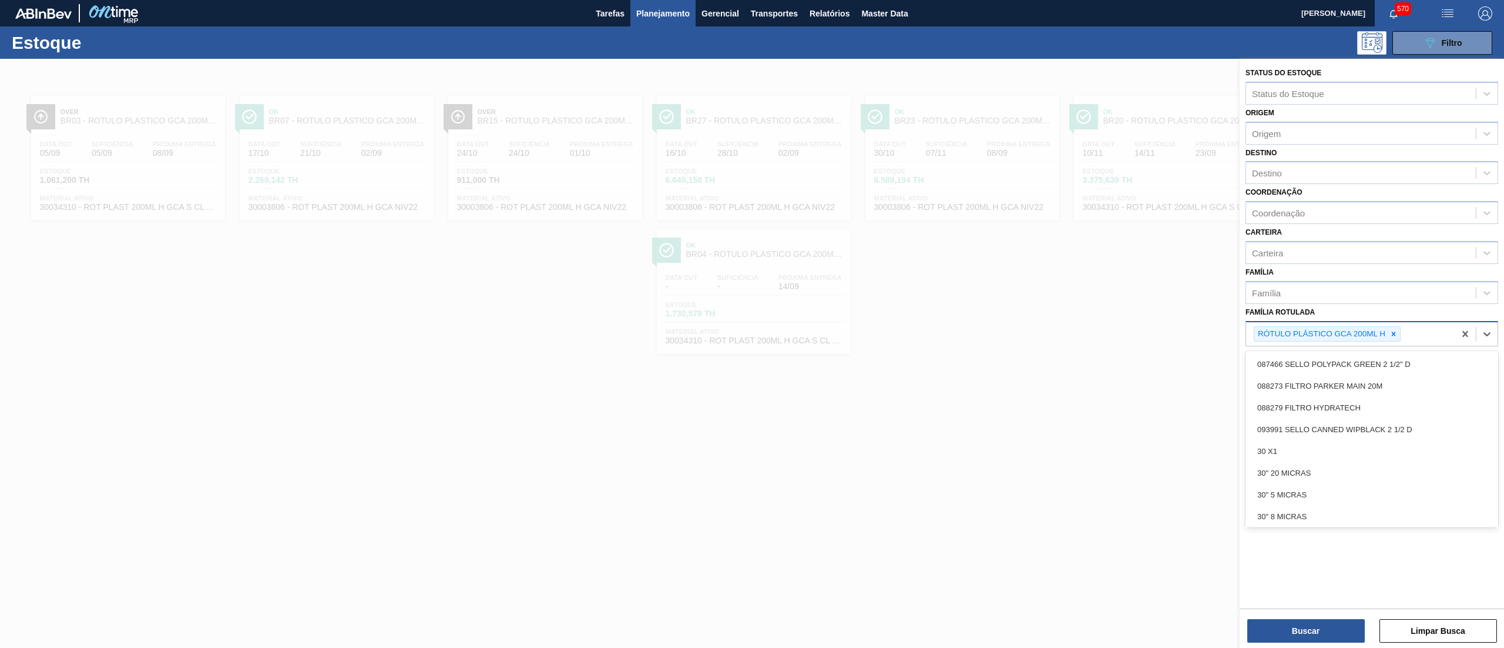
click at [1401, 331] on div "RÓTULO PLÁSTICO GCA 200ML H" at bounding box center [1327, 334] width 147 height 16
click at [1394, 330] on icon at bounding box center [1394, 334] width 8 height 8
click at [1378, 314] on div "Família Rotulada option RÓTULO PLÁSTICO GCA 200ML H, deselected. option 087466 …" at bounding box center [1372, 324] width 253 height 40
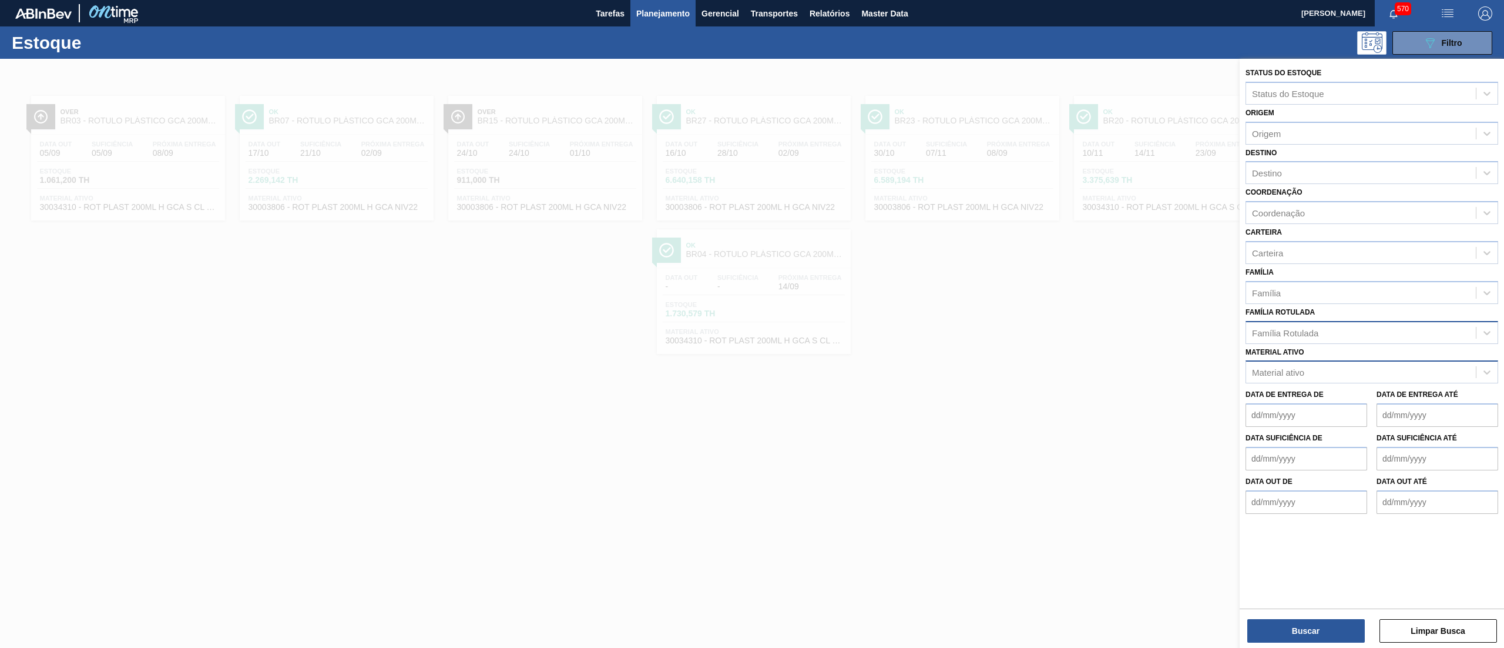
click at [1346, 368] on div "Material ativo" at bounding box center [1361, 372] width 230 height 17
paste ativo "30034310"
type ativo "30034310"
click at [1327, 396] on div "30034310 - ROT PLAST 200ML H GCA S CL NIV25" at bounding box center [1372, 401] width 253 height 22
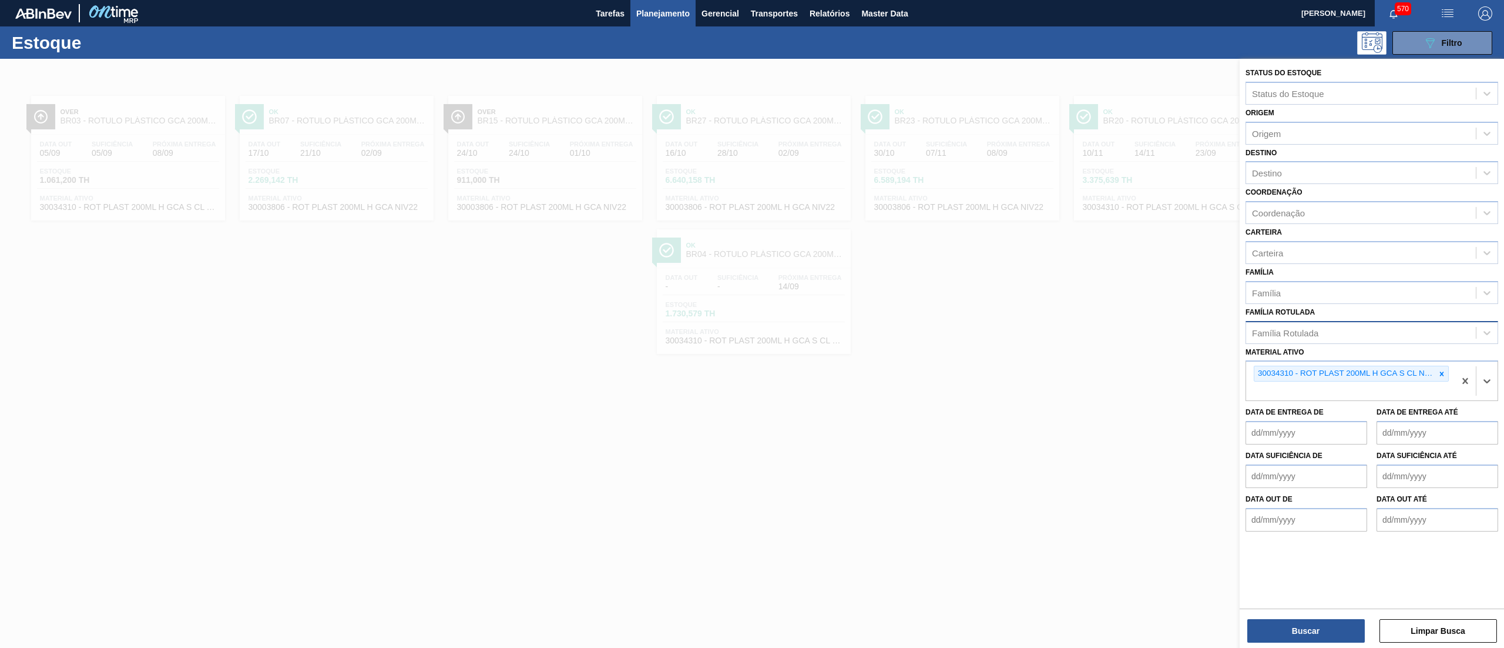
click at [1273, 643] on div "Status do Estoque Status do Estoque Origem Origem Destino Destino Coordenação C…" at bounding box center [1372, 354] width 264 height 591
click at [1273, 629] on button "Buscar" at bounding box center [1307, 631] width 118 height 24
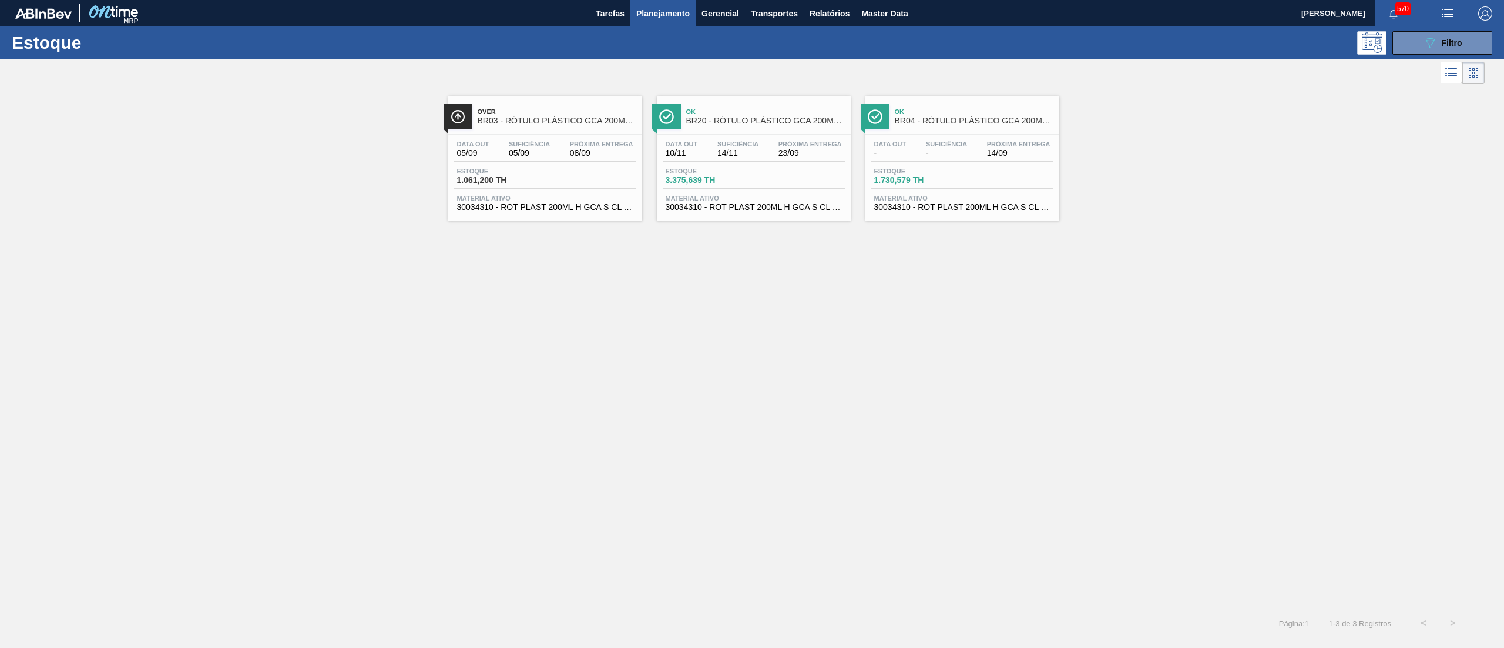
click at [742, 208] on span "30034310 - ROT PLAST 200ML H GCA S CL NIV25" at bounding box center [754, 207] width 176 height 9
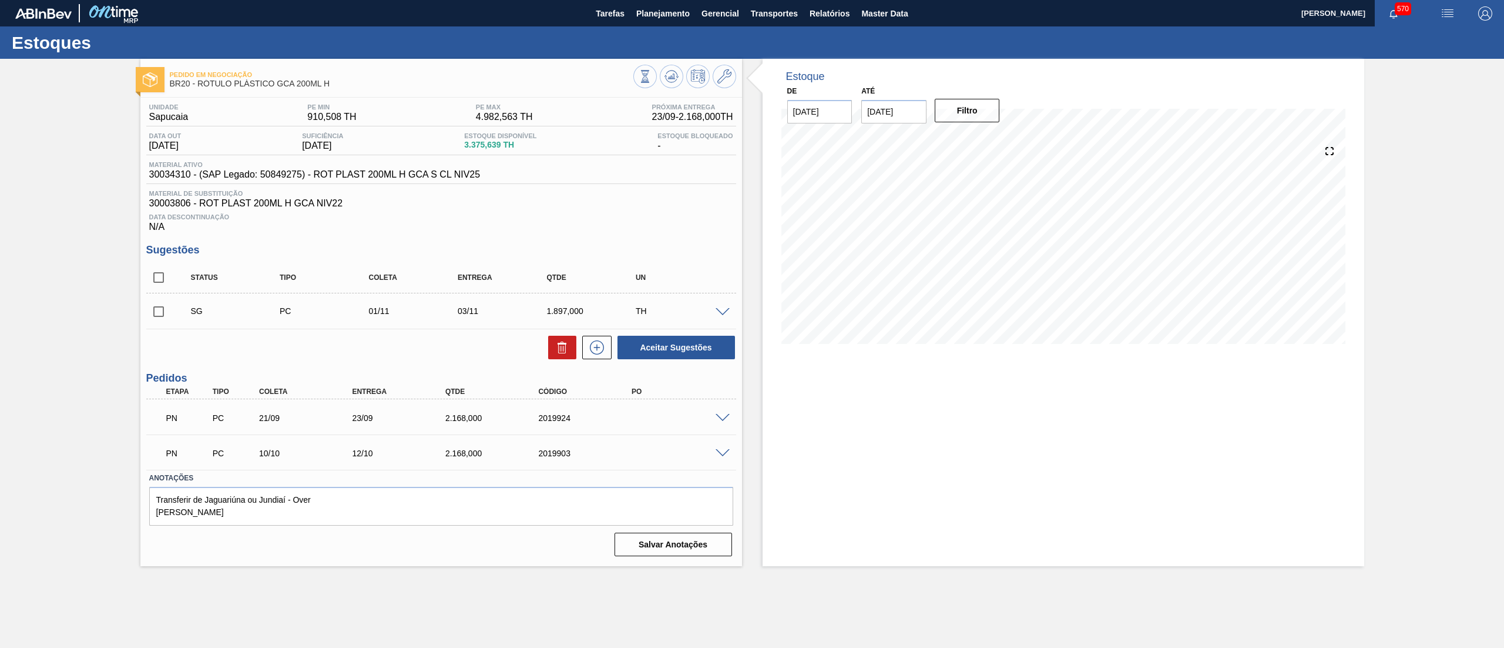
click at [720, 418] on span at bounding box center [723, 418] width 14 height 9
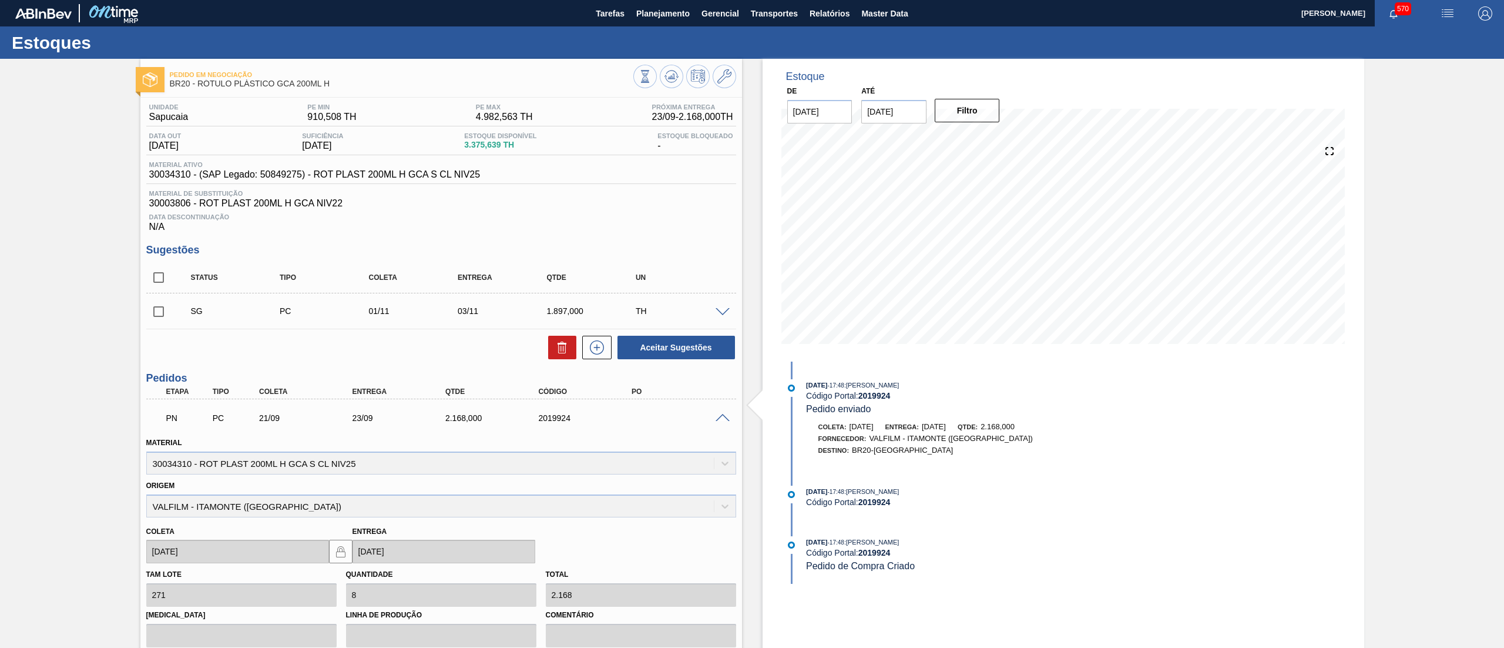
click at [720, 418] on span at bounding box center [723, 418] width 14 height 9
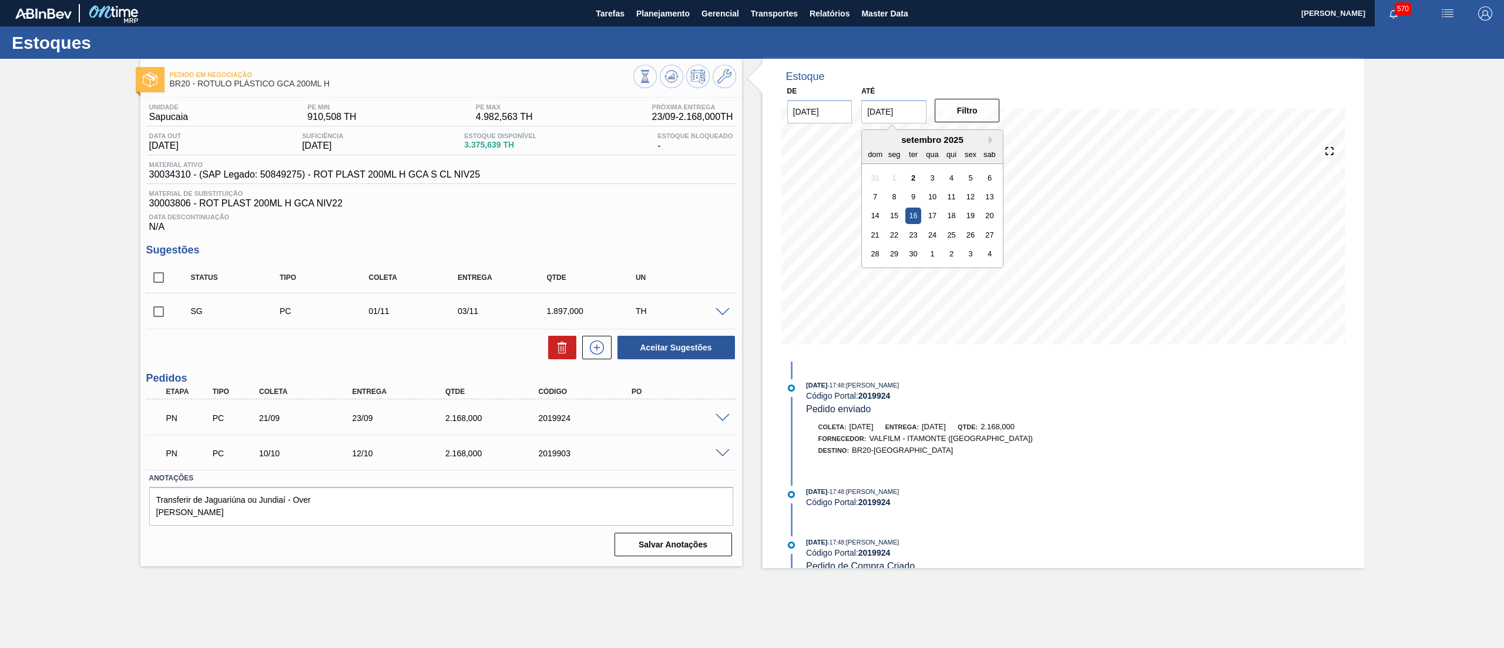
click at [899, 108] on input "[DATE]" at bounding box center [893, 112] width 65 height 24
click at [997, 136] on button "Next Month" at bounding box center [993, 140] width 8 height 8
click at [990, 230] on div "25" at bounding box center [990, 235] width 16 height 16
type input "[DATE]"
click at [977, 119] on button "Filtro" at bounding box center [967, 111] width 65 height 24
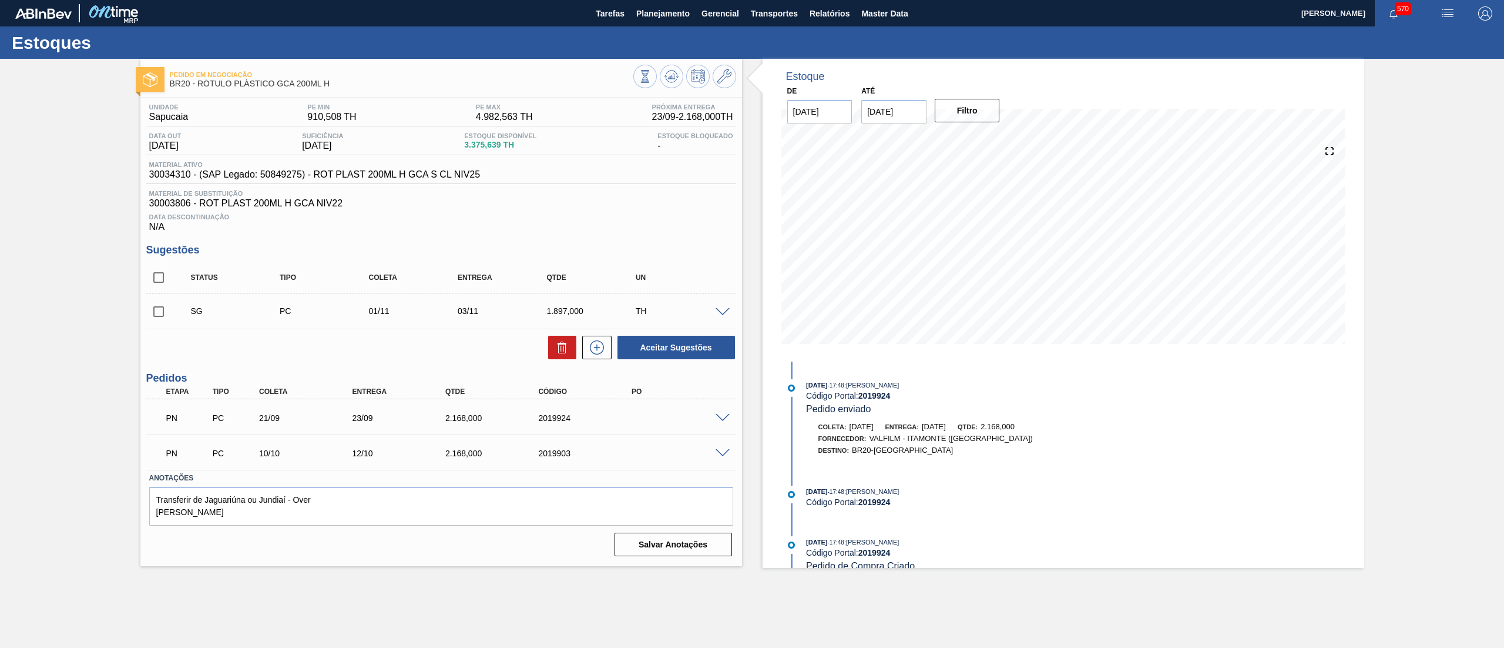
click at [158, 307] on input "checkbox" at bounding box center [158, 311] width 25 height 25
click at [447, 352] on div "Aceitar Sugestões" at bounding box center [441, 347] width 590 height 26
click at [559, 349] on icon at bounding box center [562, 347] width 14 height 14
checkbox input "false"
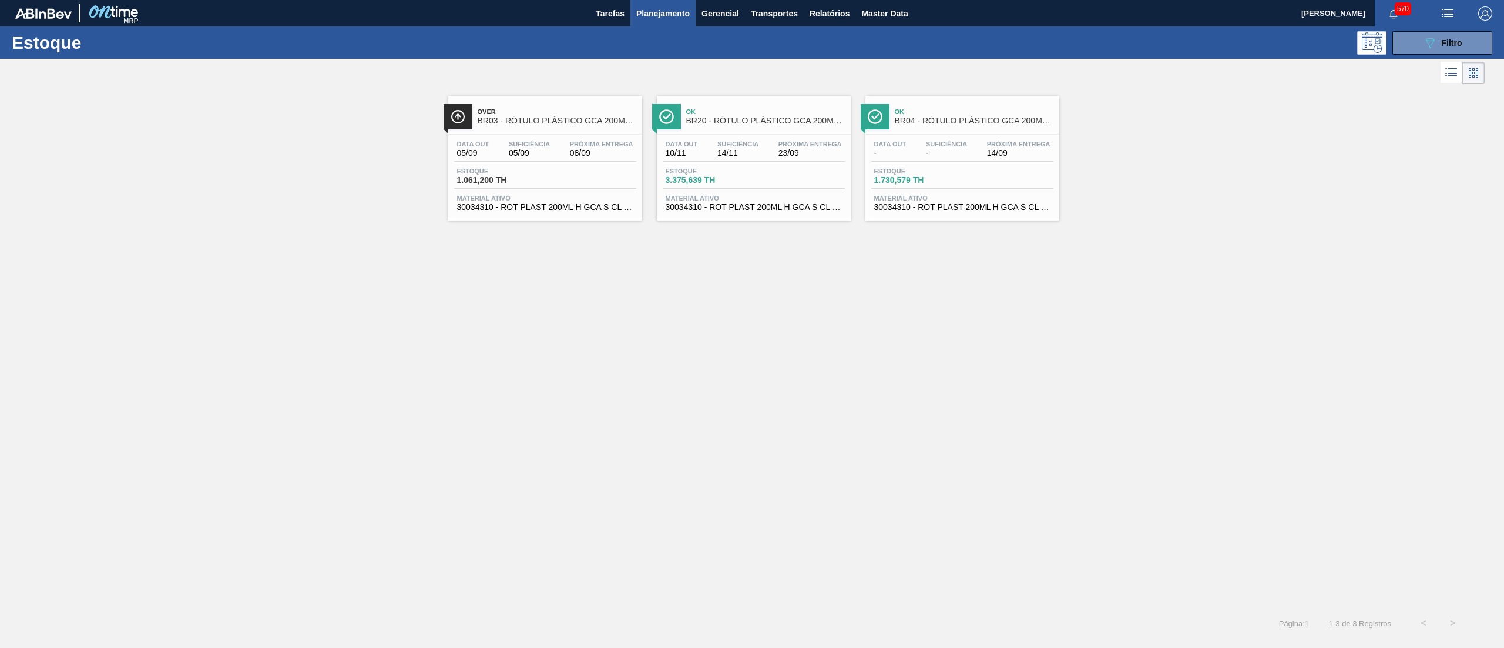
click at [597, 207] on span "30034310 - ROT PLAST 200ML H GCA S CL NIV25" at bounding box center [545, 207] width 176 height 9
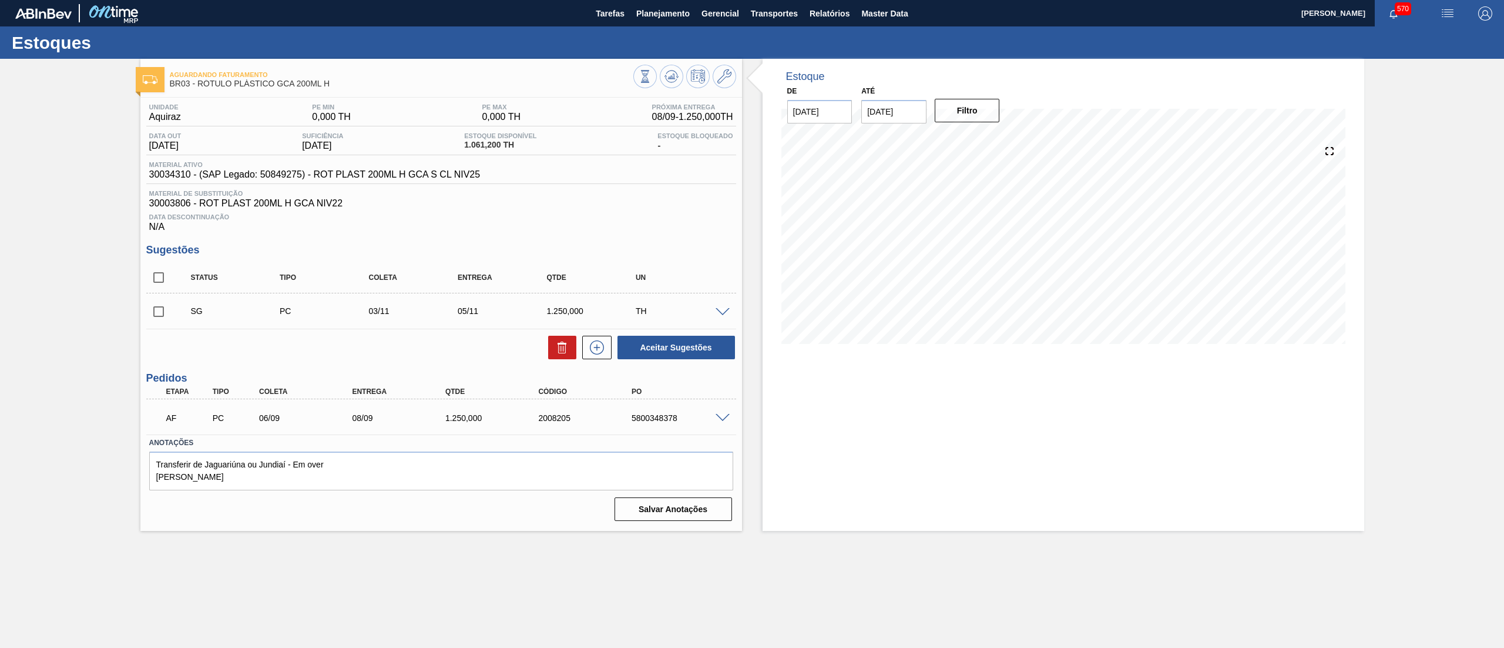
click at [727, 416] on span at bounding box center [723, 418] width 14 height 9
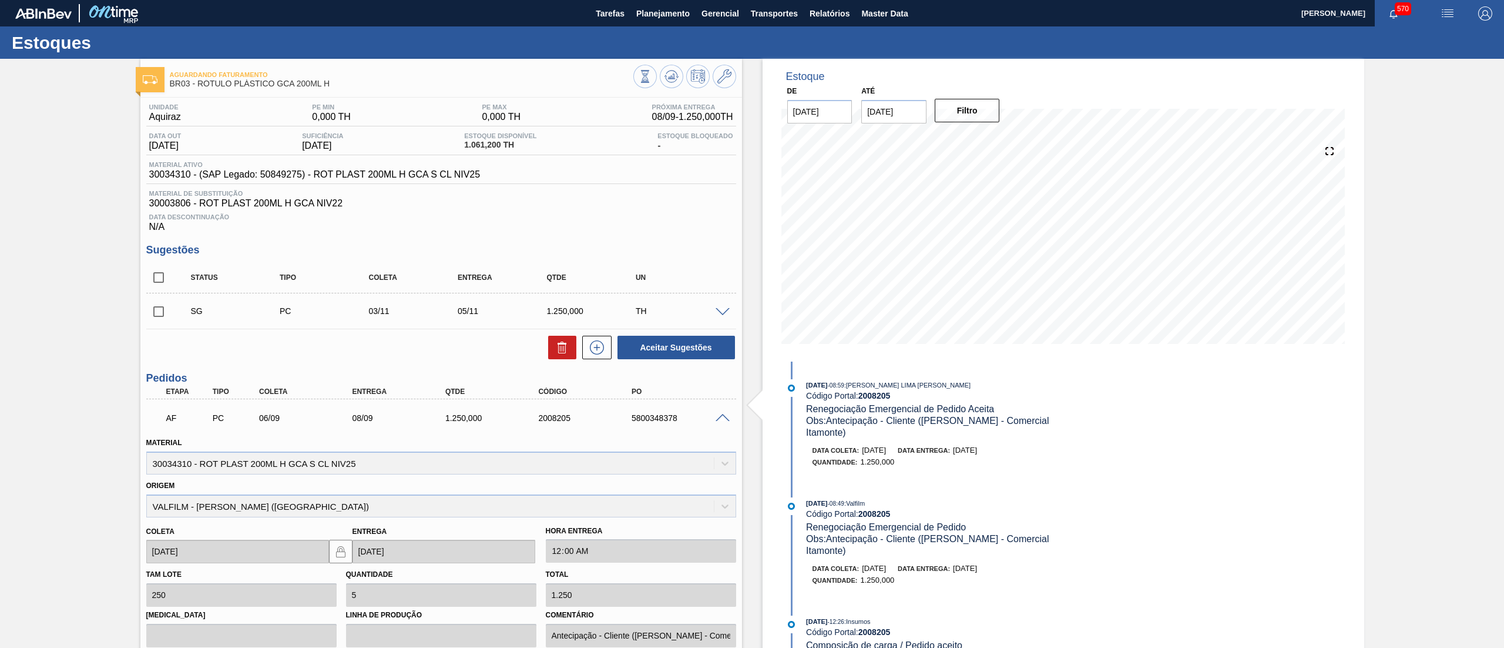
click at [718, 416] on span at bounding box center [723, 418] width 14 height 9
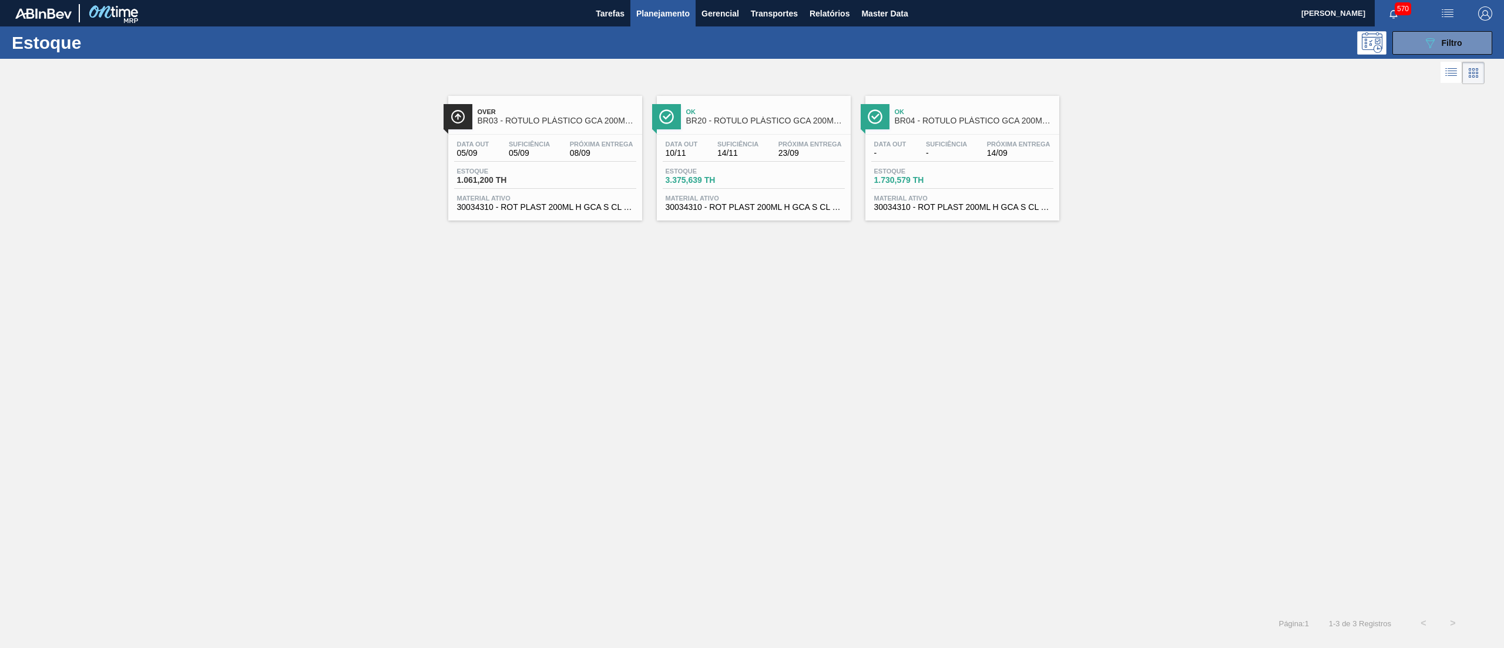
click at [786, 119] on span "BR20 - RÓTULO PLÁSTICO GCA 200ML H" at bounding box center [765, 120] width 159 height 9
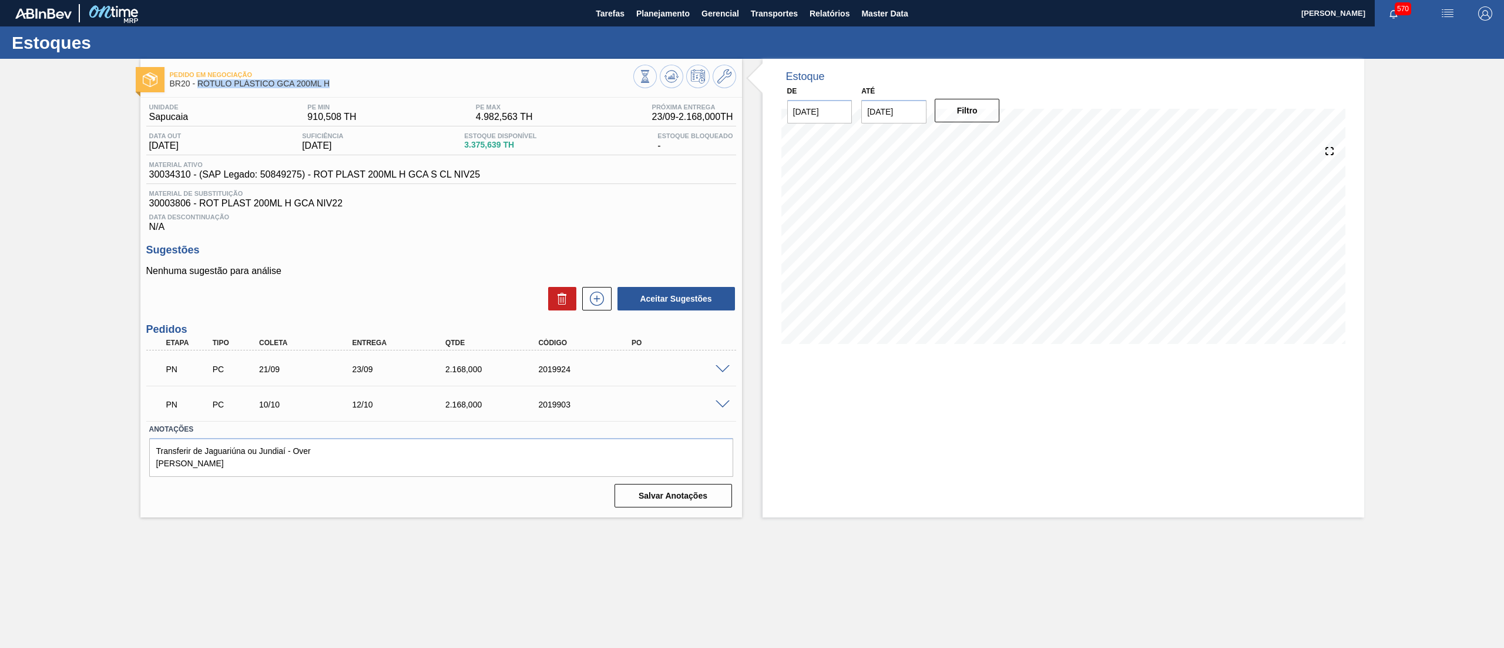
drag, startPoint x: 334, startPoint y: 82, endPoint x: 200, endPoint y: 84, distance: 134.0
click at [200, 84] on span "BR20 - RÓTULO PLÁSTICO GCA 200ML H" at bounding box center [402, 83] width 464 height 9
copy span "RÓTULO PLÁSTICO GCA 200ML H"
click at [663, 19] on span "Planejamento" at bounding box center [662, 13] width 53 height 14
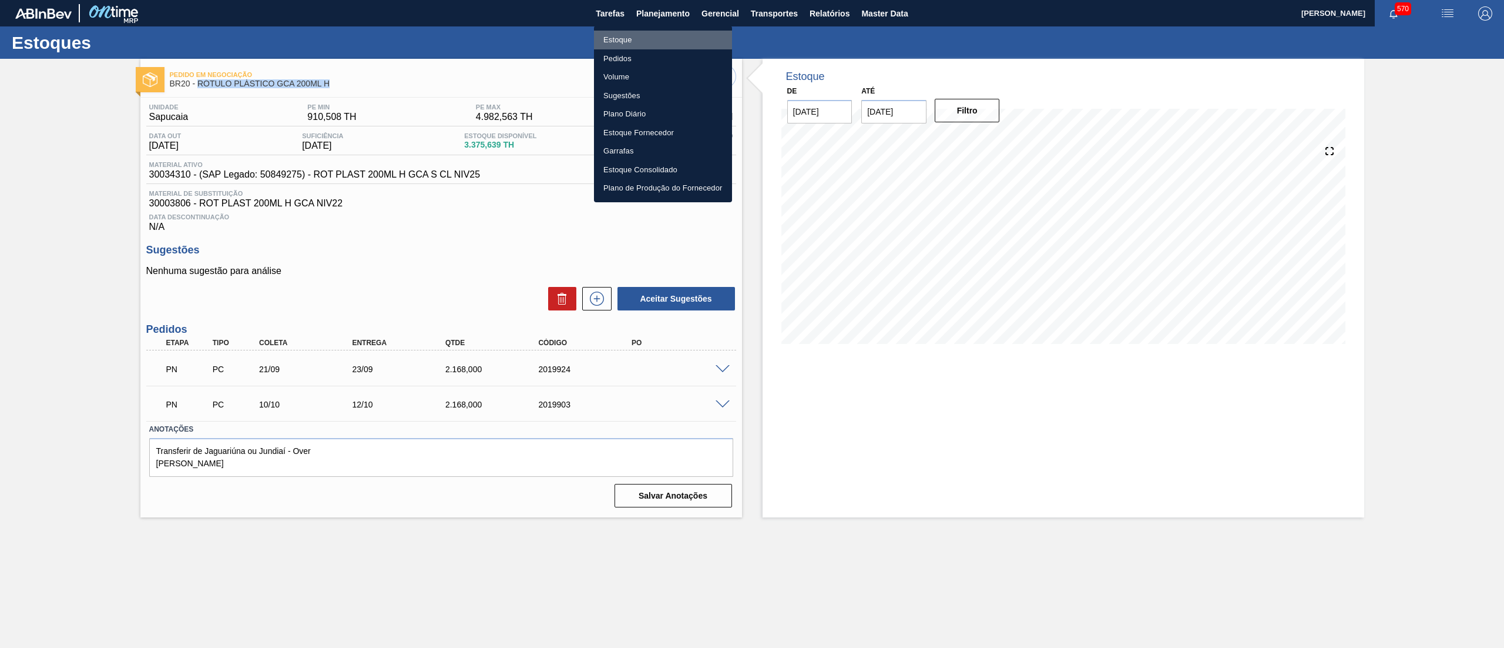
click at [638, 46] on li "Estoque" at bounding box center [663, 40] width 138 height 19
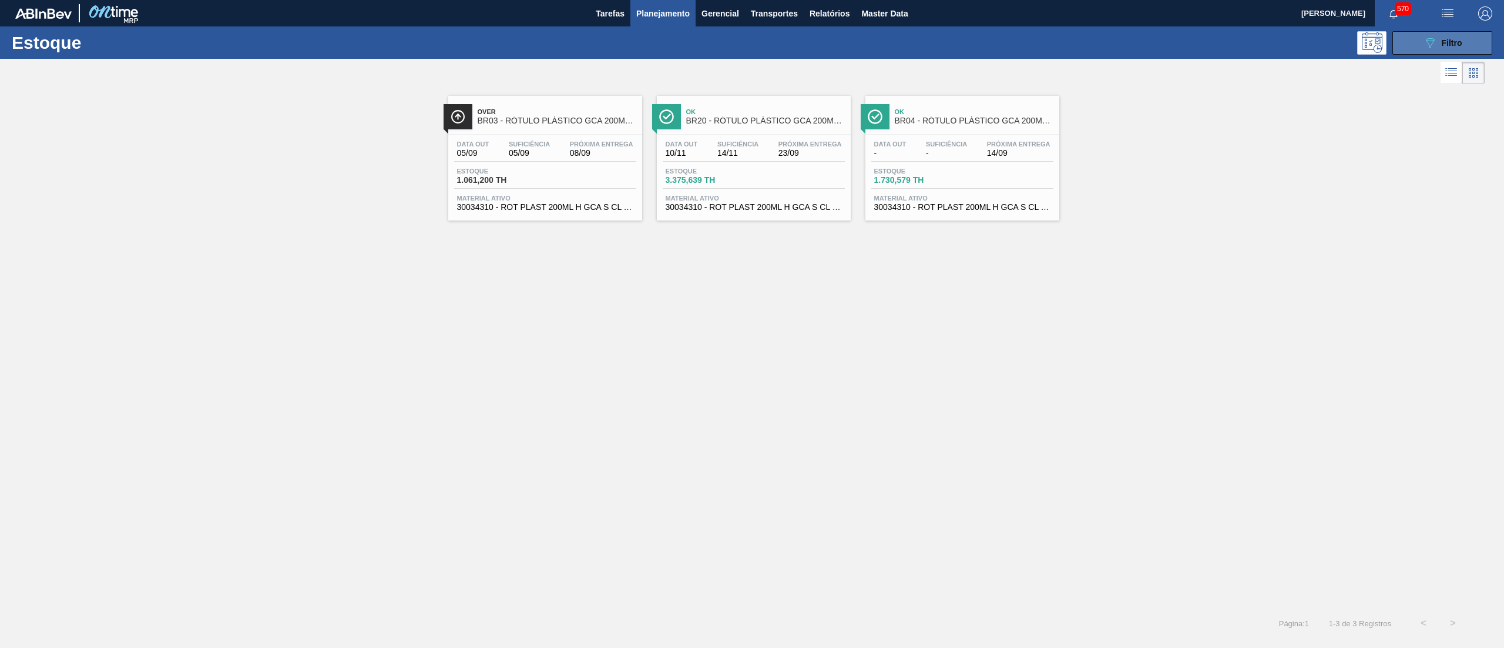
click at [1450, 47] on div "089F7B8B-B2A5-4AFE-B5C0-19BA573D28AC Filtro" at bounding box center [1442, 43] width 39 height 14
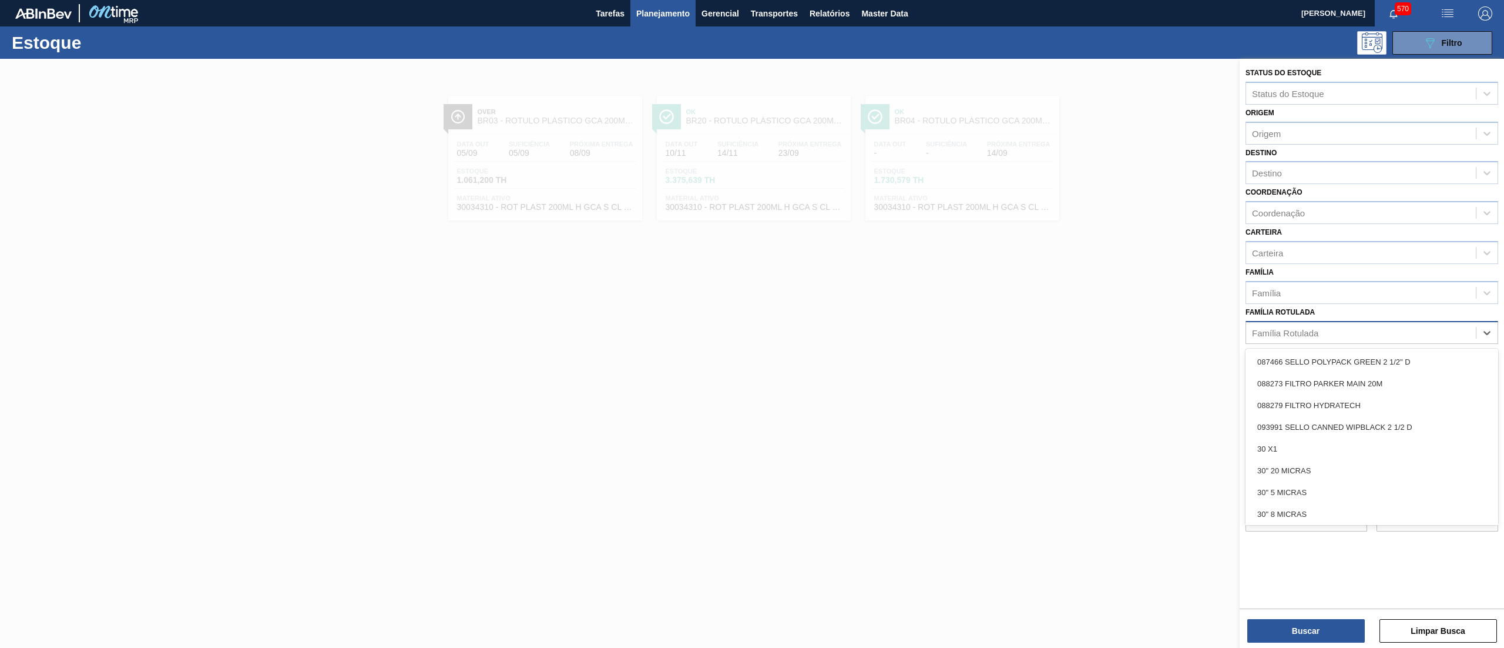
click at [1370, 324] on div "Família Rotulada" at bounding box center [1361, 332] width 230 height 17
paste Rotulada "RÓTULO PLÁSTICO GCA 200ML H"
type Rotulada "RÓTULO PLÁSTICO GCA 200ML H"
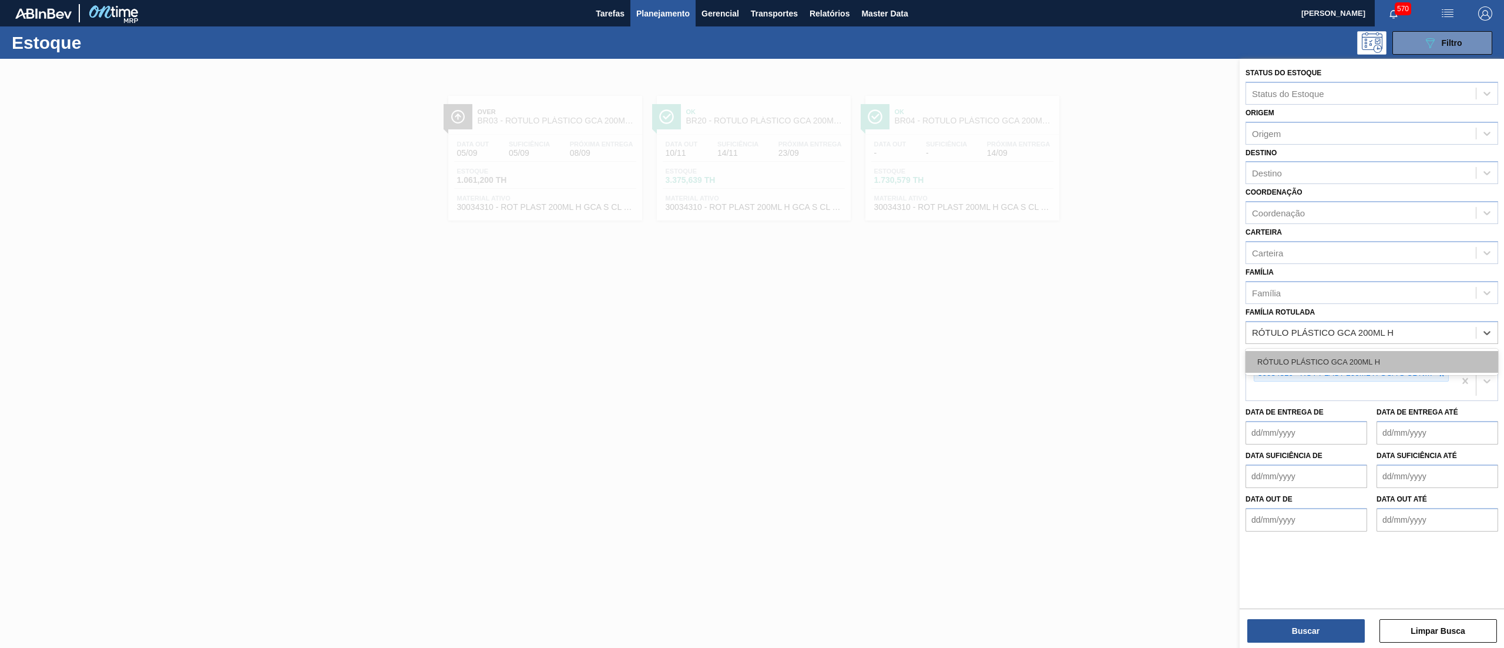
click at [1356, 354] on div "RÓTULO PLÁSTICO GCA 200ML H" at bounding box center [1372, 362] width 253 height 22
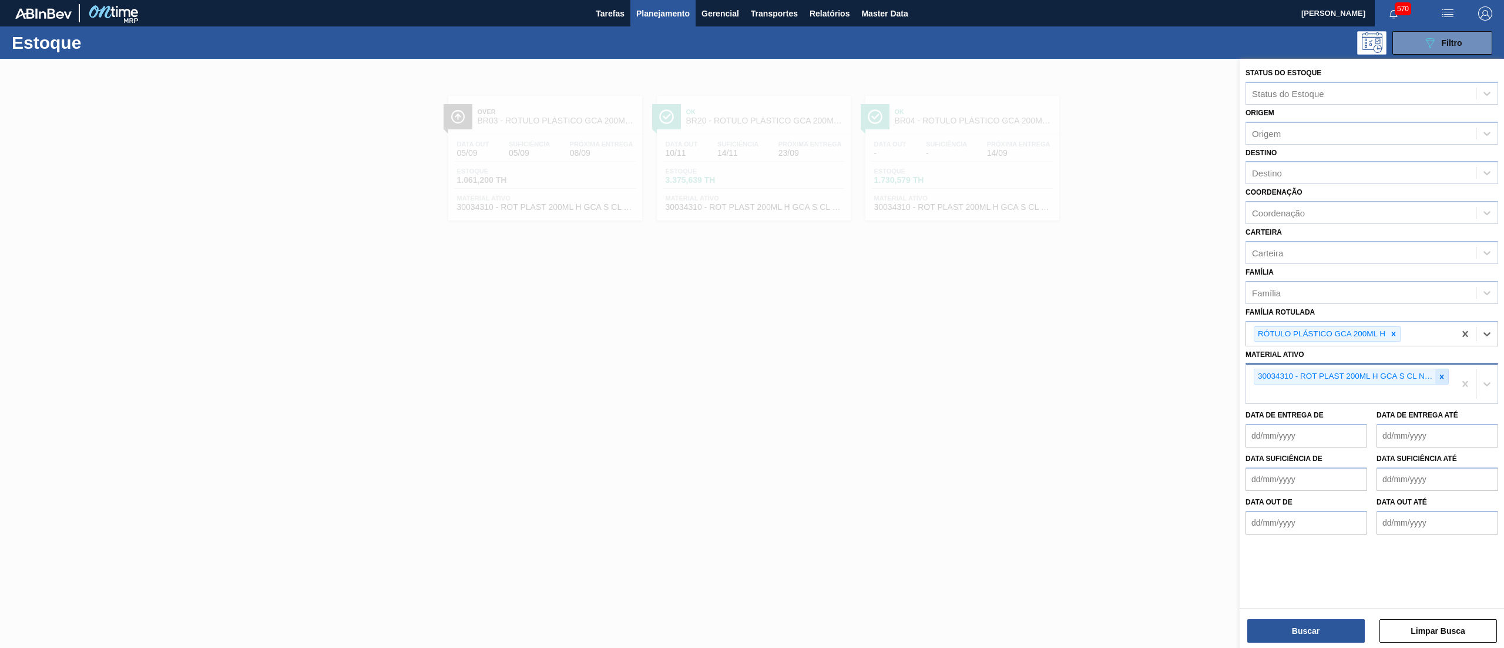
click at [1439, 373] on icon at bounding box center [1442, 377] width 8 height 8
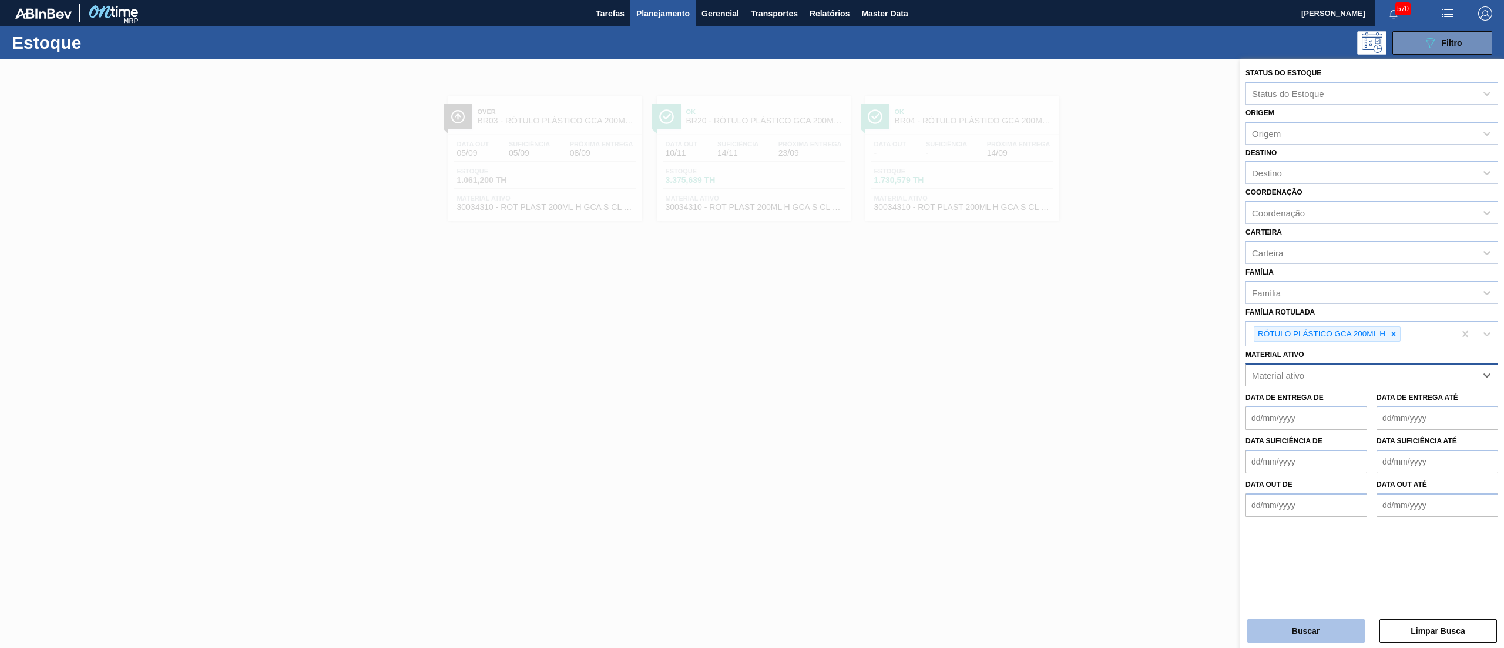
click at [1313, 632] on button "Buscar" at bounding box center [1307, 631] width 118 height 24
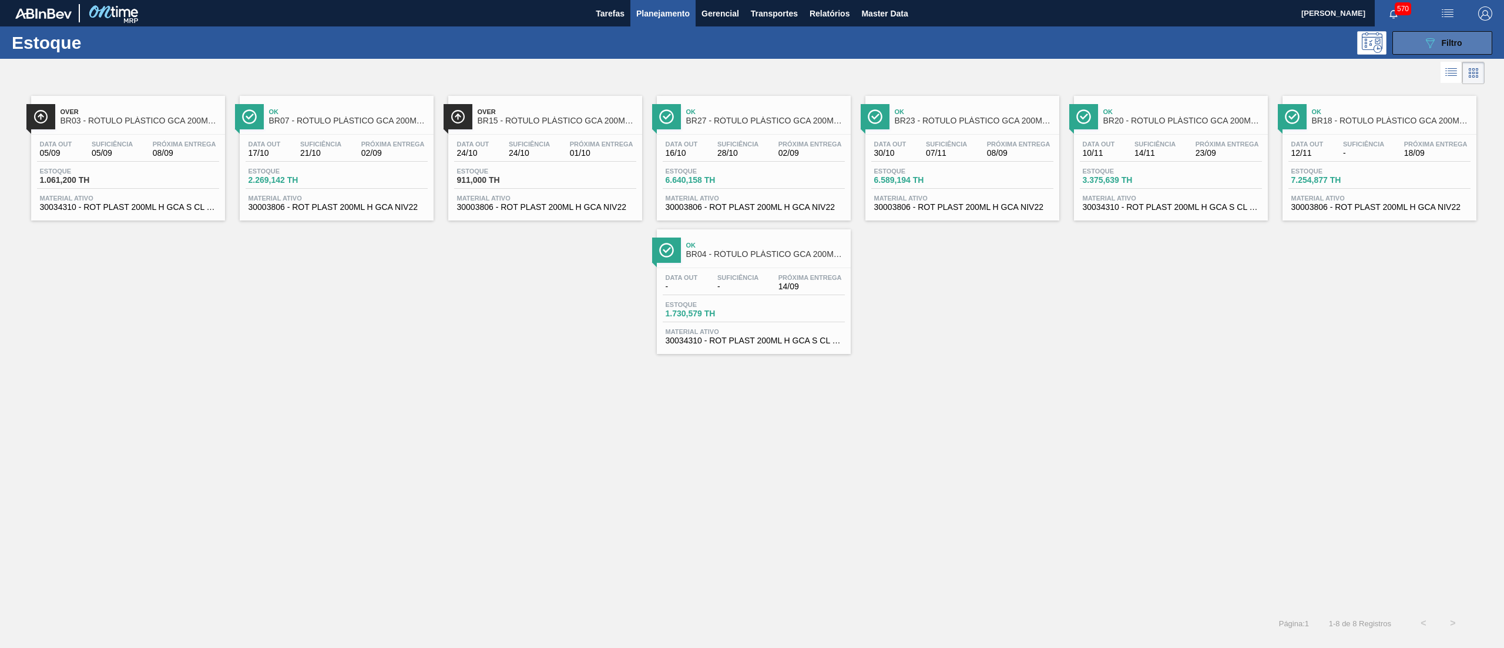
click at [1460, 36] on div "089F7B8B-B2A5-4AFE-B5C0-19BA573D28AC Filtro" at bounding box center [1442, 43] width 39 height 14
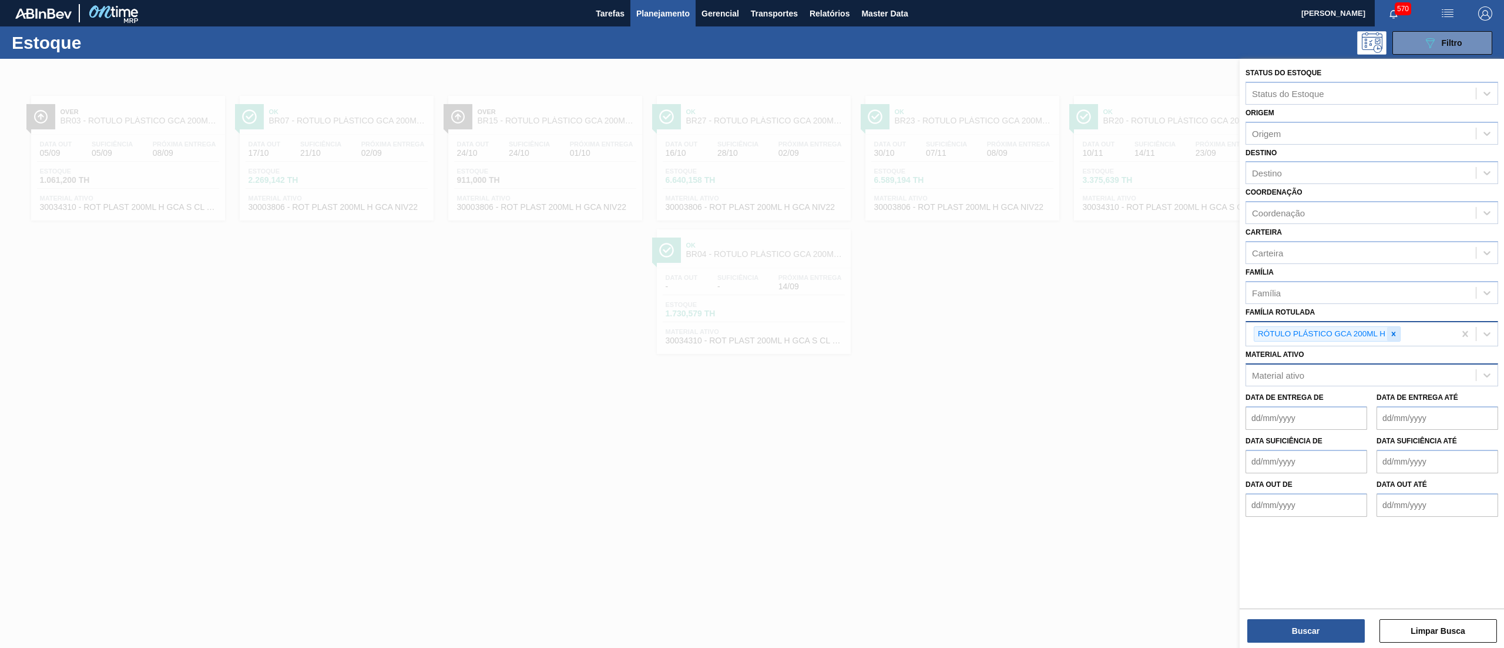
click at [1394, 331] on icon at bounding box center [1394, 334] width 8 height 8
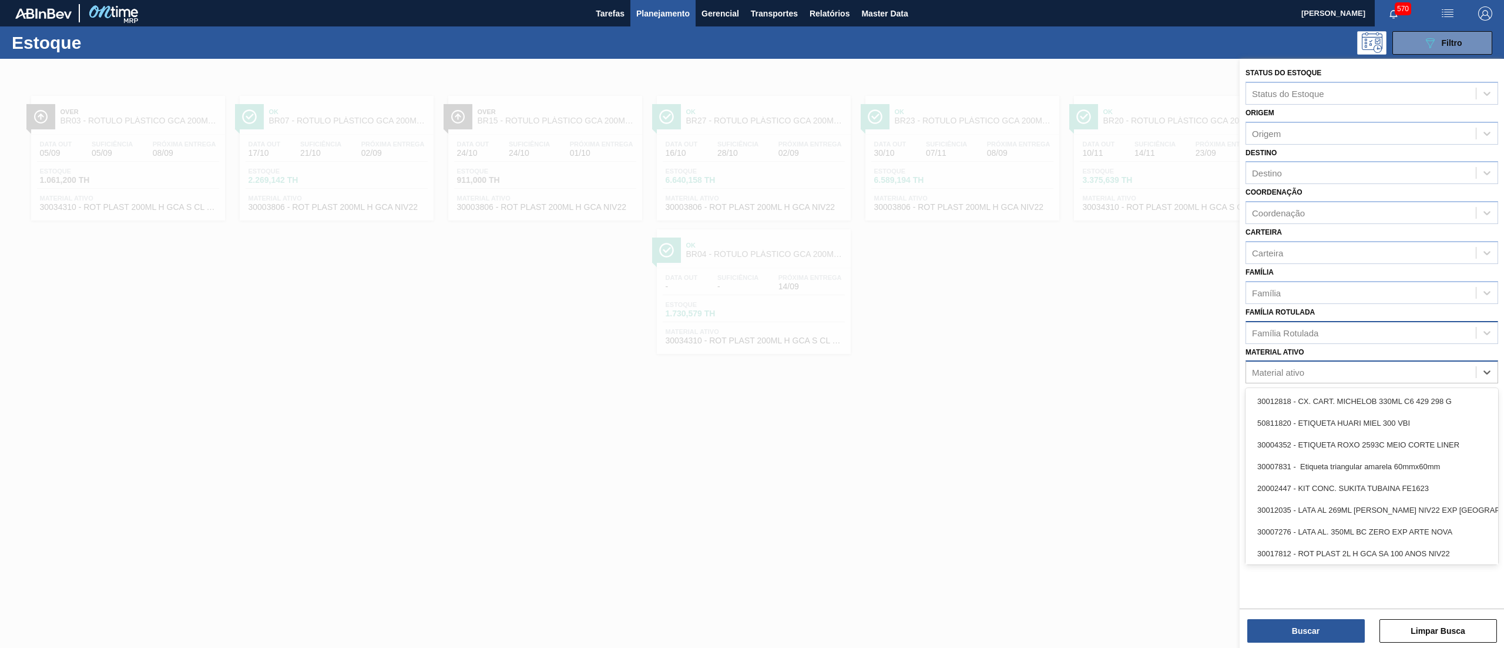
click at [1379, 374] on div "Material ativo" at bounding box center [1361, 372] width 230 height 17
paste ativo "ROT PLAST 200ML H GCA ZERO S CL NIV25"
type ativo "ROT PLAST 200ML H GCA ZERO S CL NIV25"
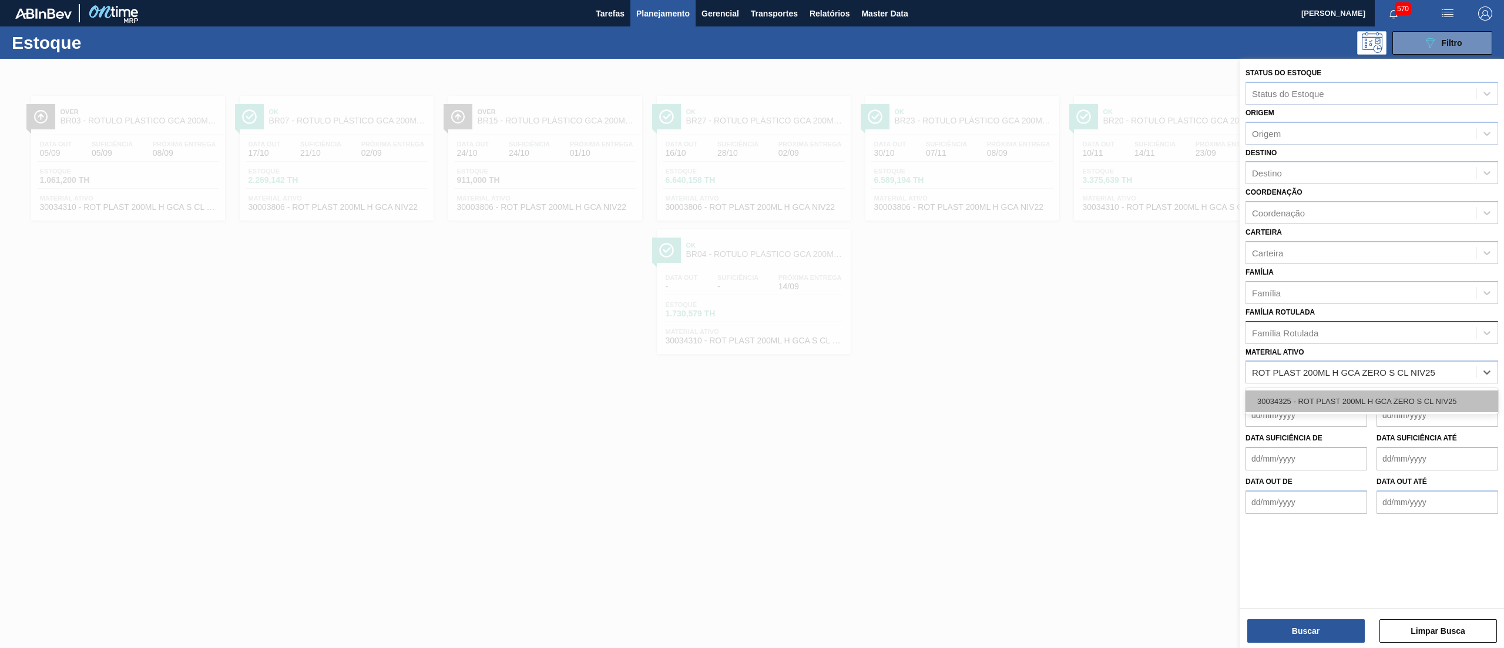
click at [1376, 391] on div "30034325 - ROT PLAST 200ML H GCA ZERO S CL NIV25" at bounding box center [1372, 401] width 253 height 22
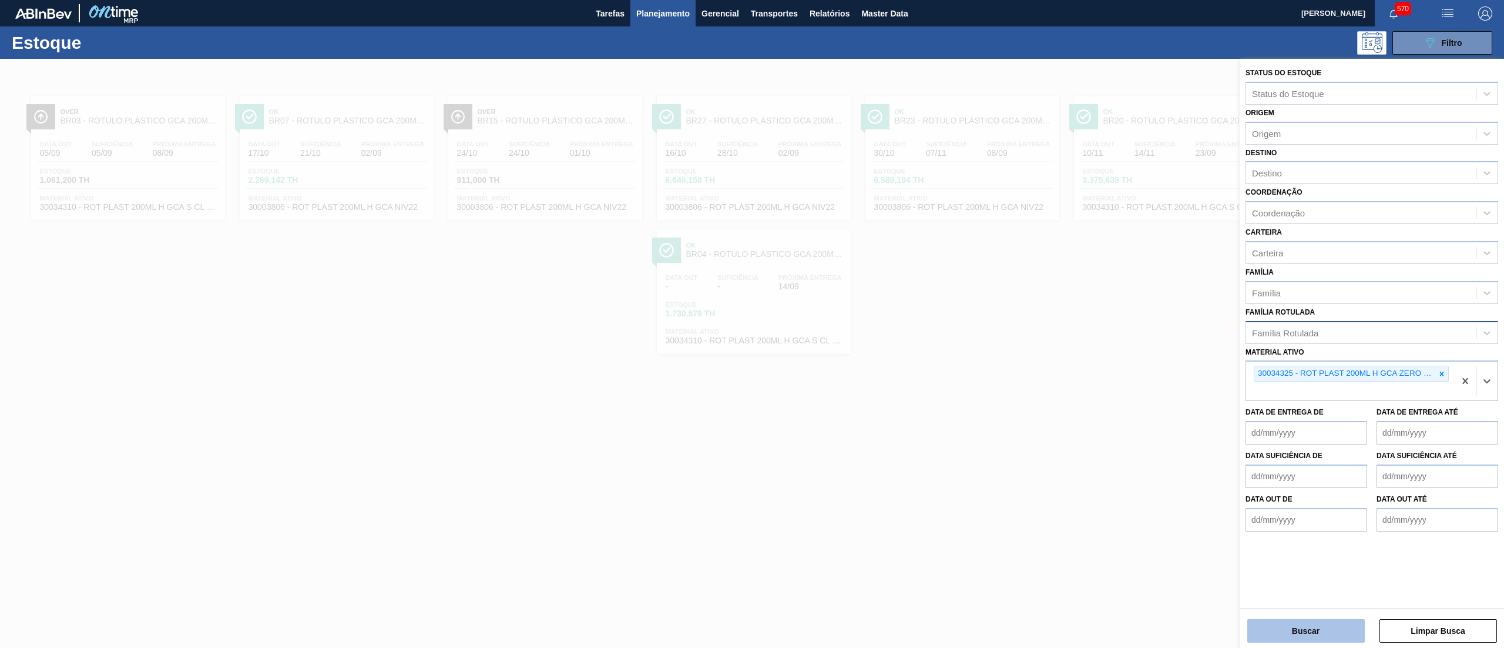
click at [1307, 621] on button "Buscar" at bounding box center [1307, 631] width 118 height 24
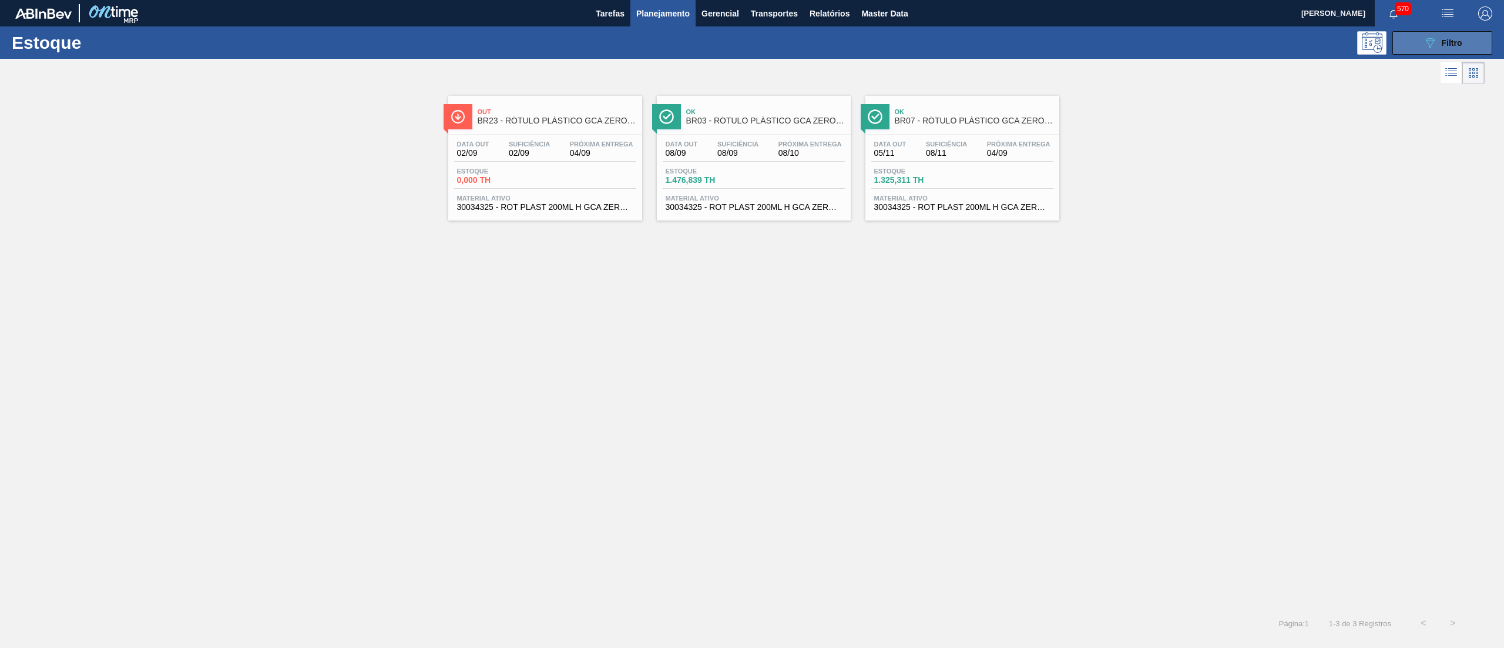
click at [1430, 43] on icon "089F7B8B-B2A5-4AFE-B5C0-19BA573D28AC" at bounding box center [1430, 43] width 14 height 14
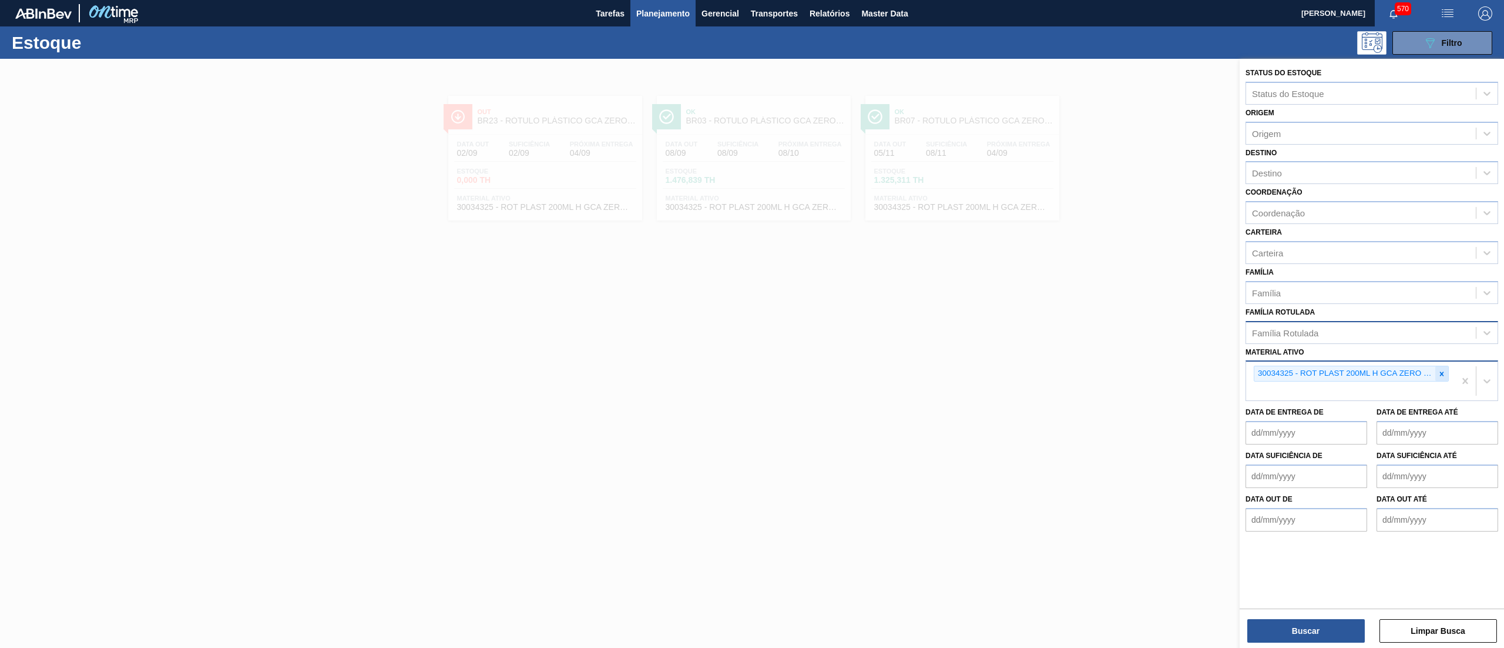
click at [1446, 369] on div at bounding box center [1442, 373] width 13 height 15
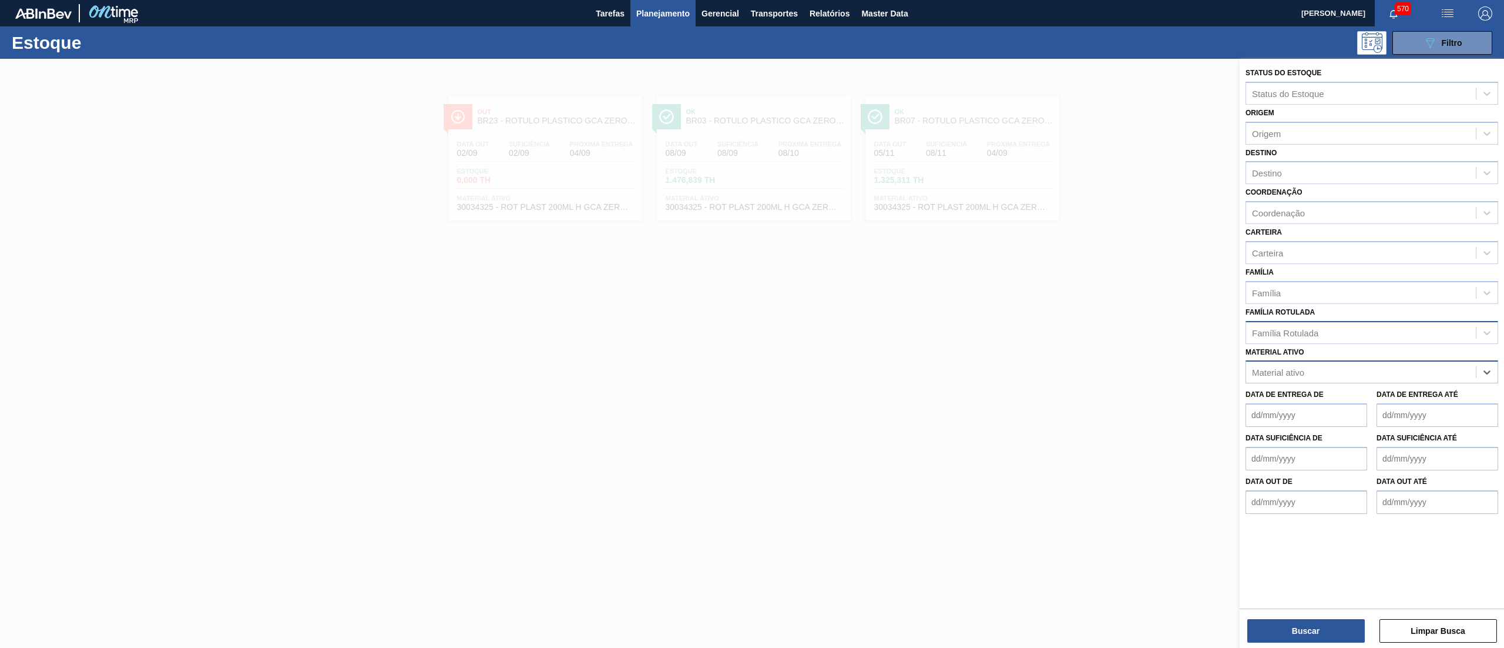
click at [1387, 331] on div "Família Rotulada" at bounding box center [1361, 332] width 230 height 17
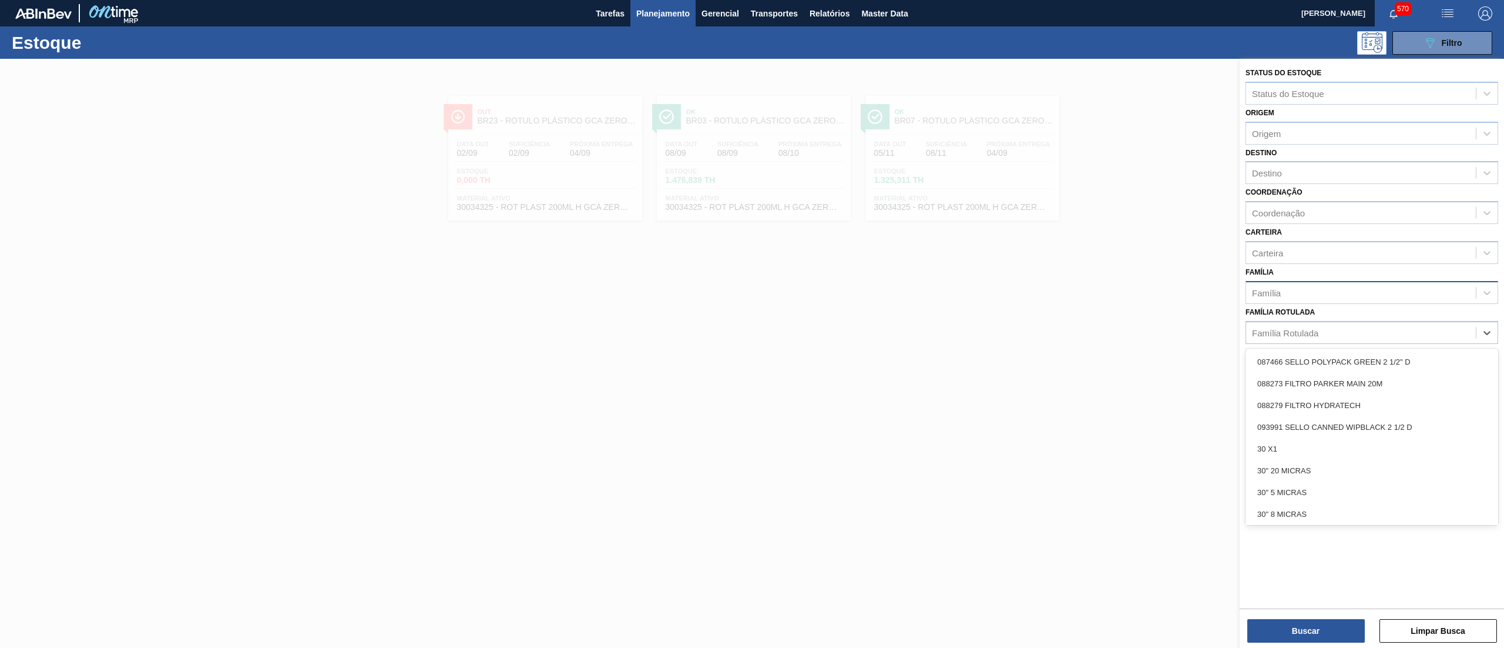
click at [1300, 288] on div "Família" at bounding box center [1361, 292] width 230 height 17
type input "lata"
click at [1293, 326] on div "Lata" at bounding box center [1372, 322] width 253 height 22
click at [1307, 331] on div "Família Rotulada" at bounding box center [1285, 335] width 66 height 10
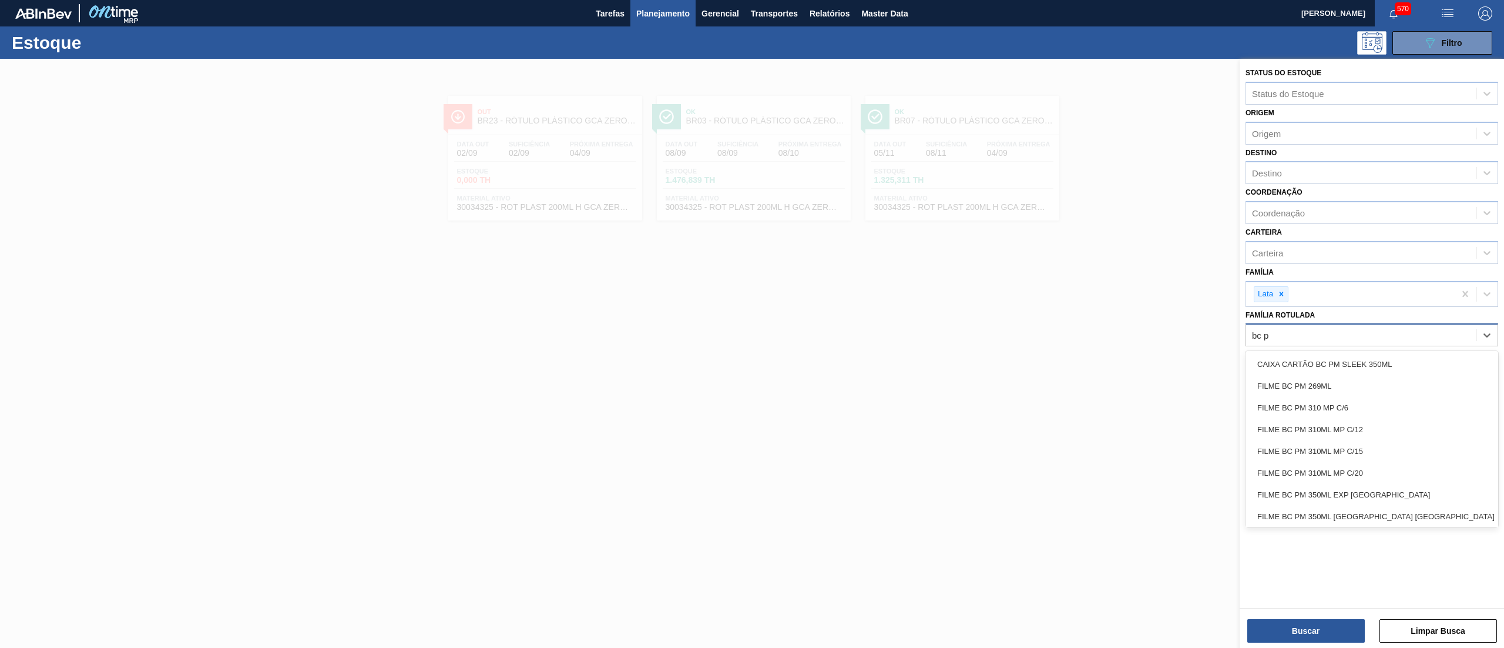
type Rotulada "bc pm"
click at [1369, 382] on div "FILME BC PM 269ML" at bounding box center [1372, 386] width 253 height 22
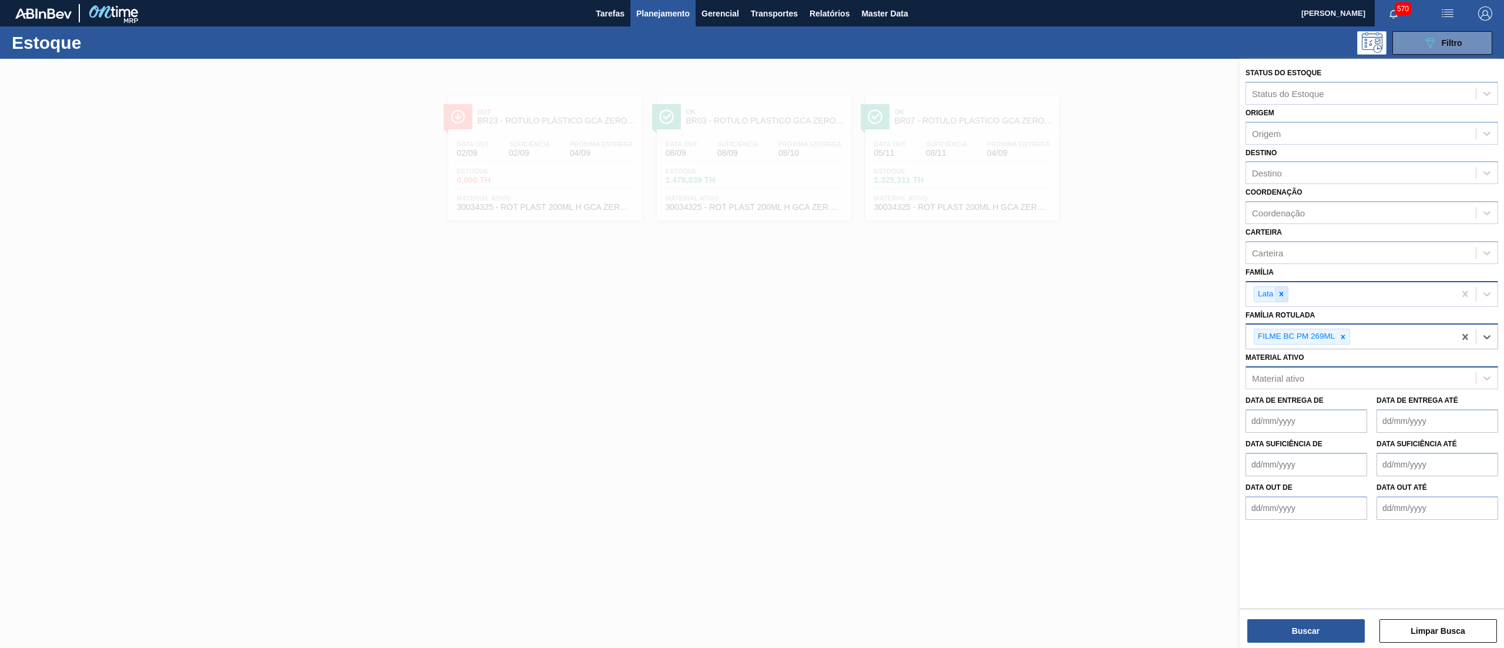
click at [1278, 291] on icon at bounding box center [1282, 294] width 8 height 8
click at [1383, 340] on div "FILME BC PM 269ML" at bounding box center [1350, 334] width 209 height 24
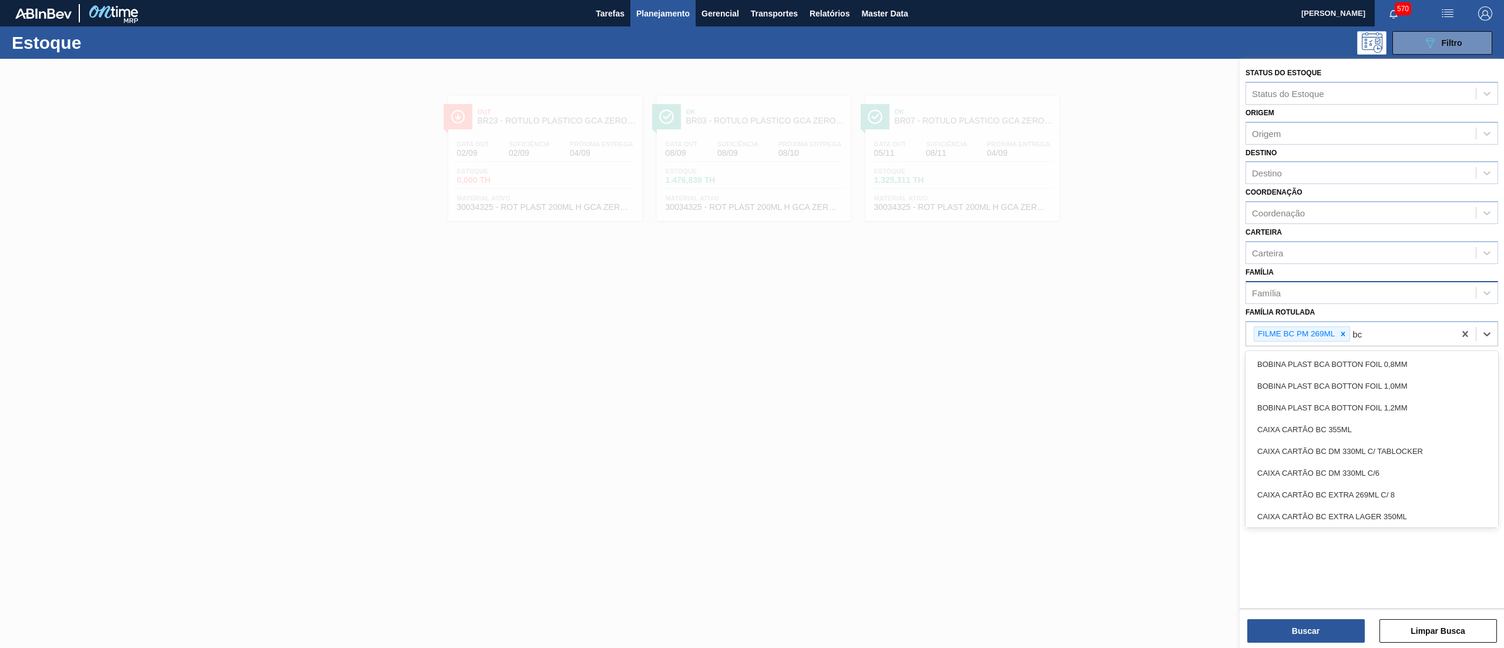
type Rotulada "b"
type Rotulada "bc pm"
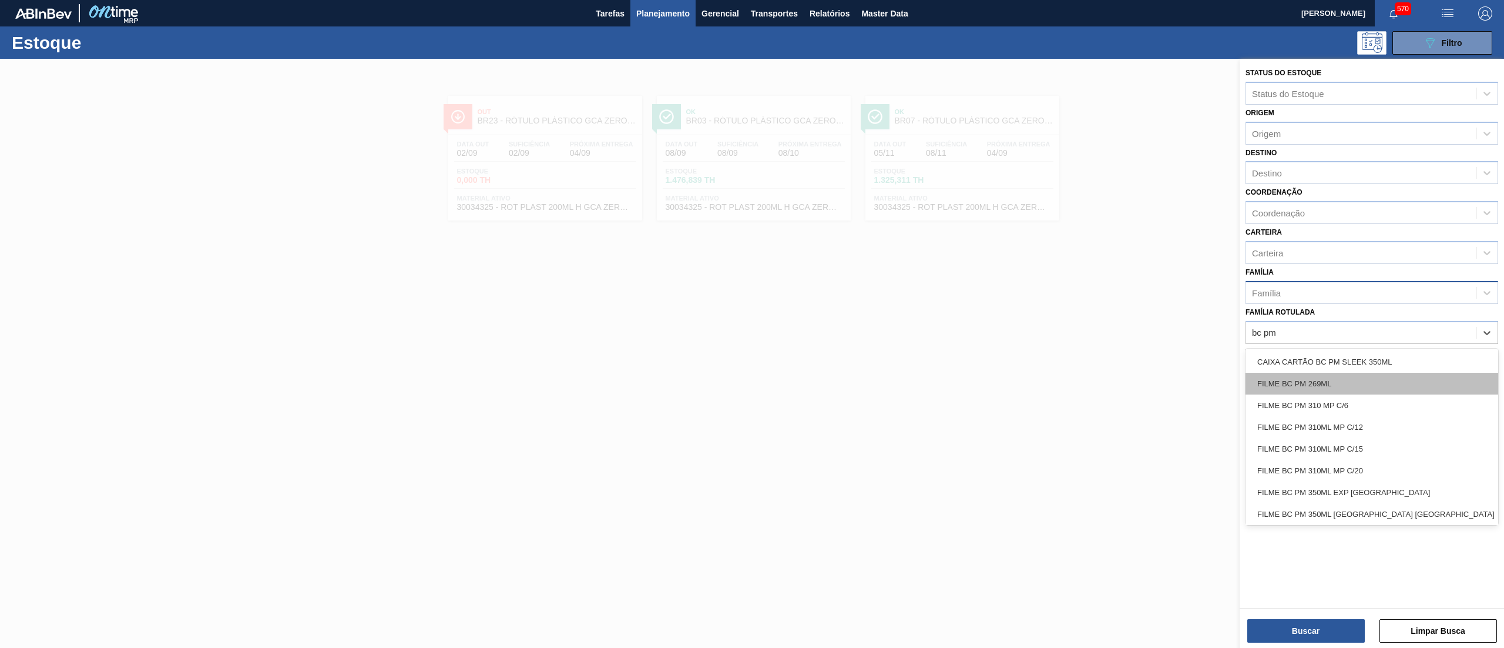
click at [1372, 383] on div "FILME BC PM 269ML" at bounding box center [1372, 384] width 253 height 22
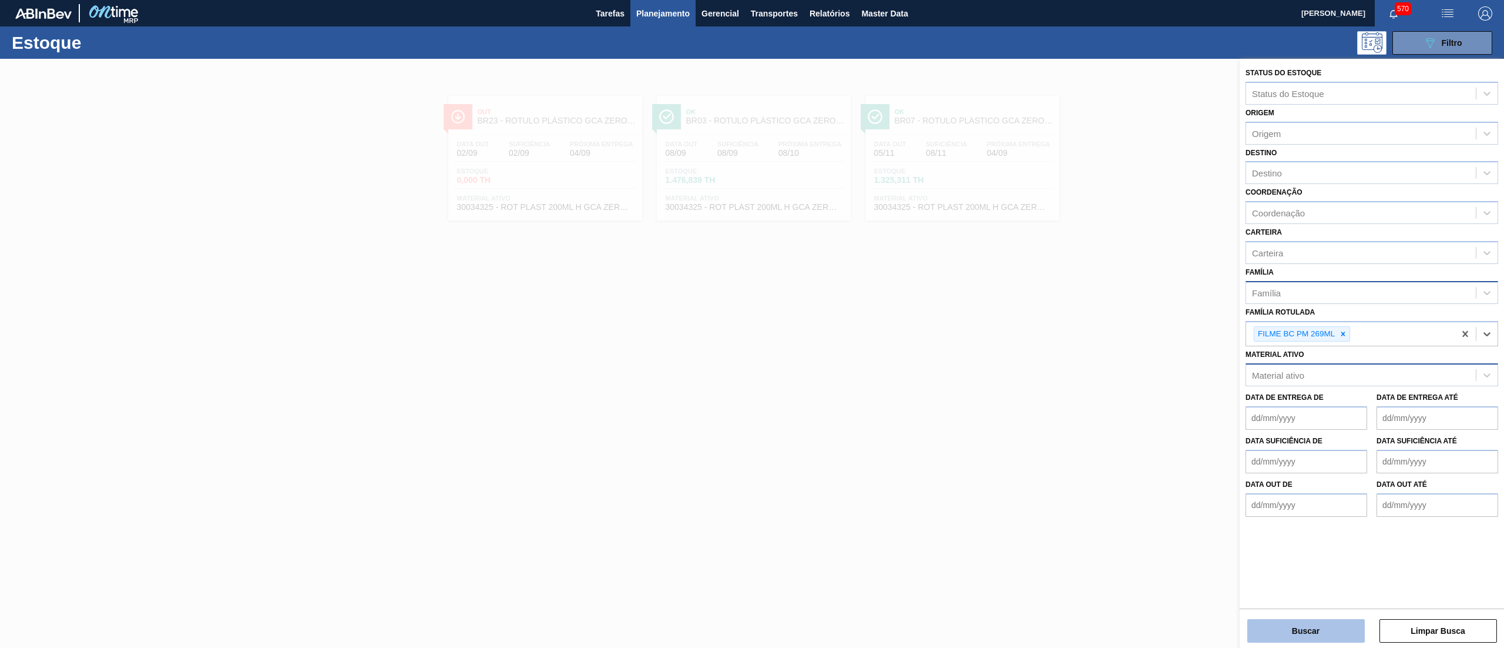
click at [1314, 629] on button "Buscar" at bounding box center [1307, 631] width 118 height 24
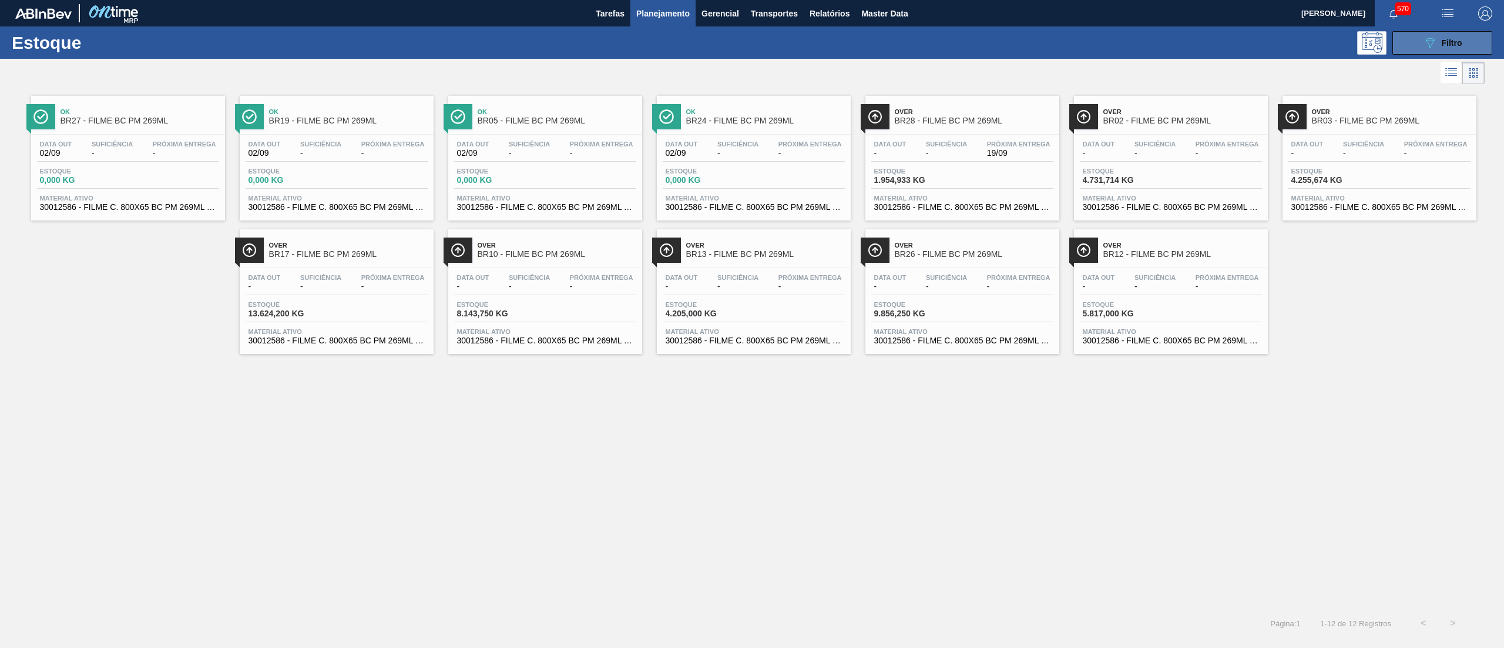
click at [1437, 36] on div "089F7B8B-B2A5-4AFE-B5C0-19BA573D28AC Filtro" at bounding box center [1442, 43] width 39 height 14
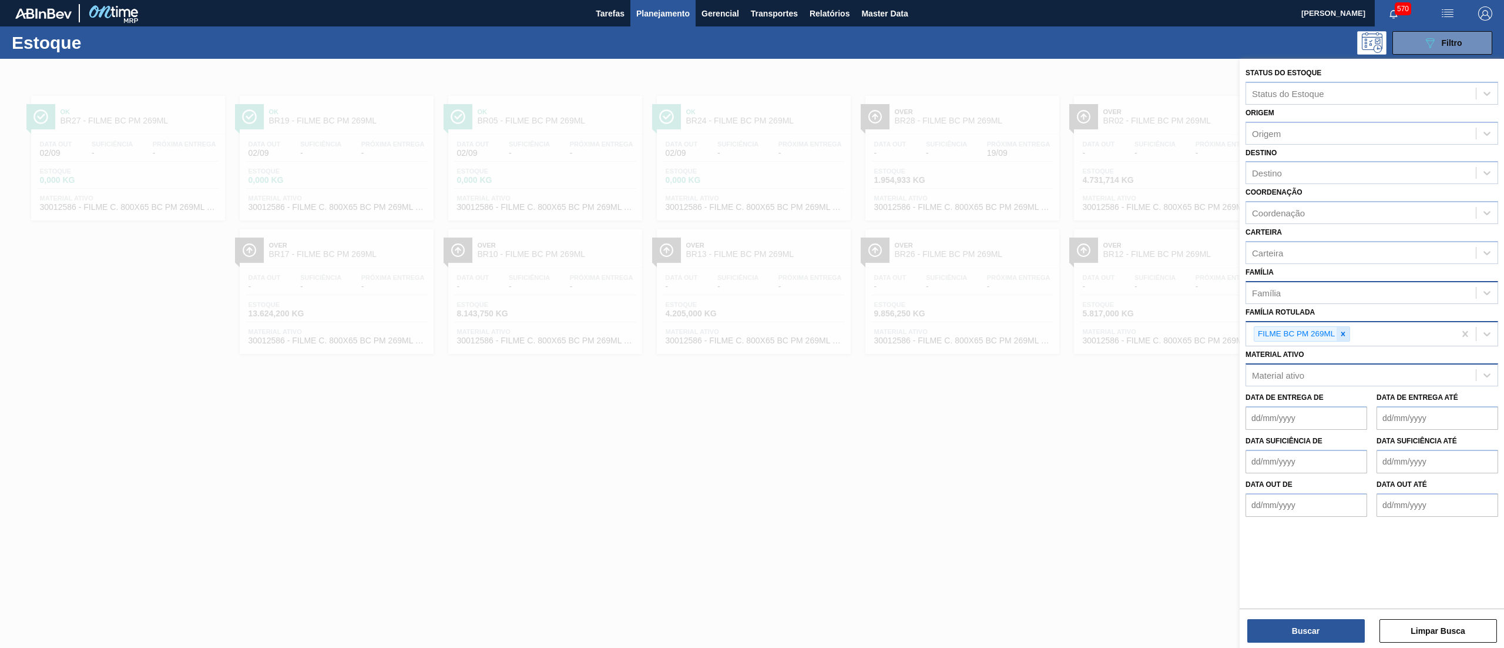
click at [1349, 331] on div at bounding box center [1343, 334] width 13 height 15
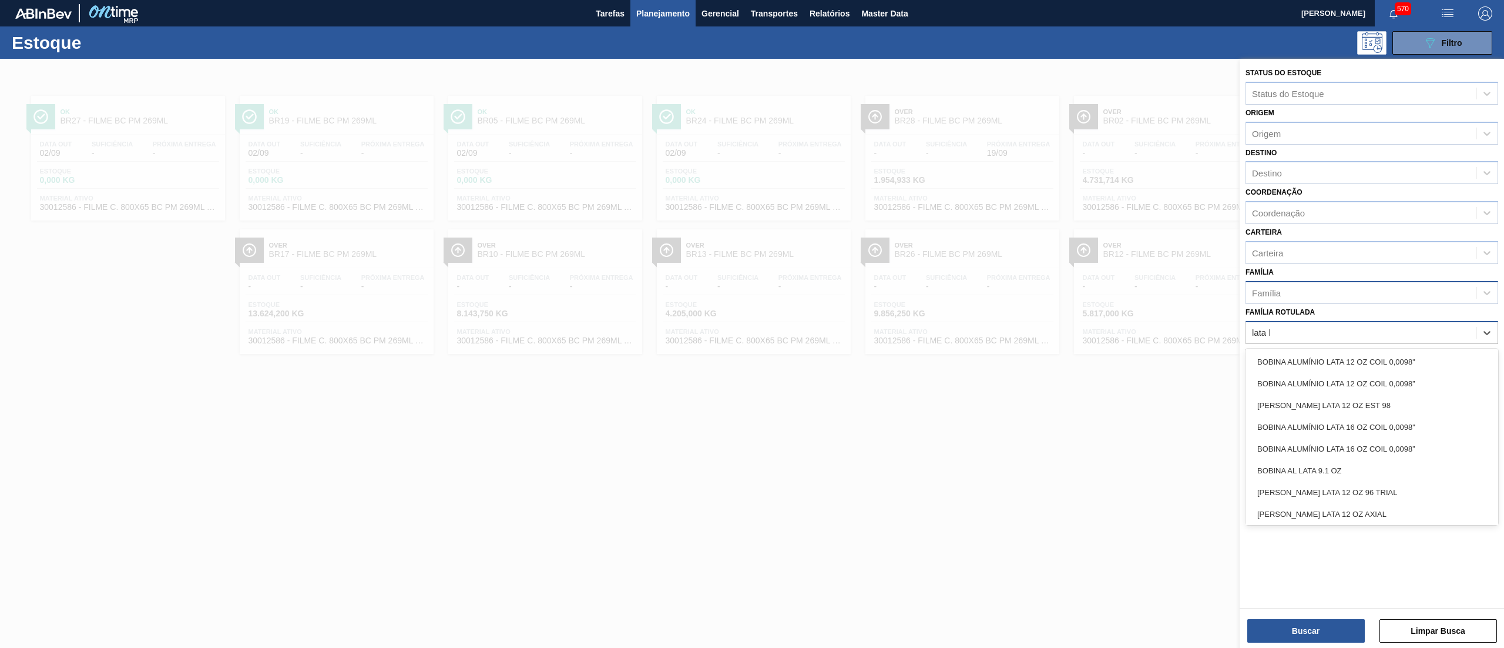
type Rotulada "lata bc"
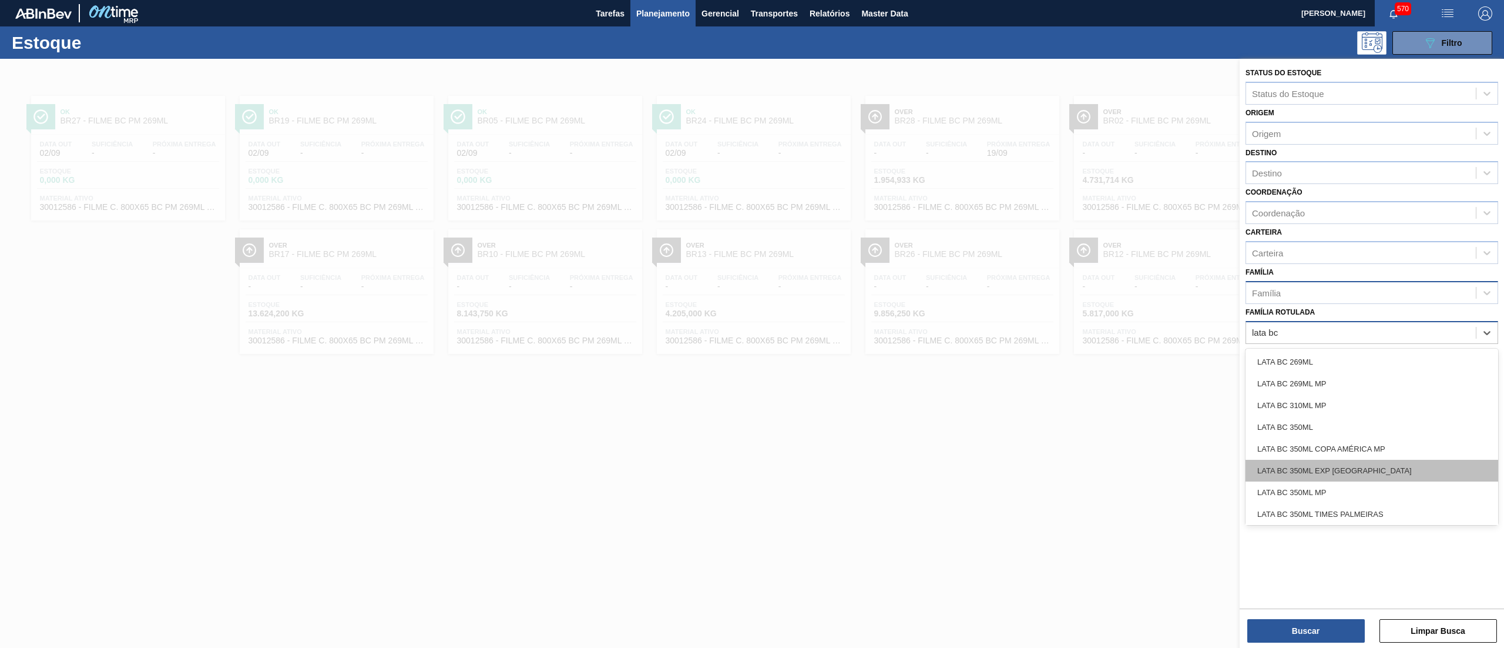
scroll to position [588, 0]
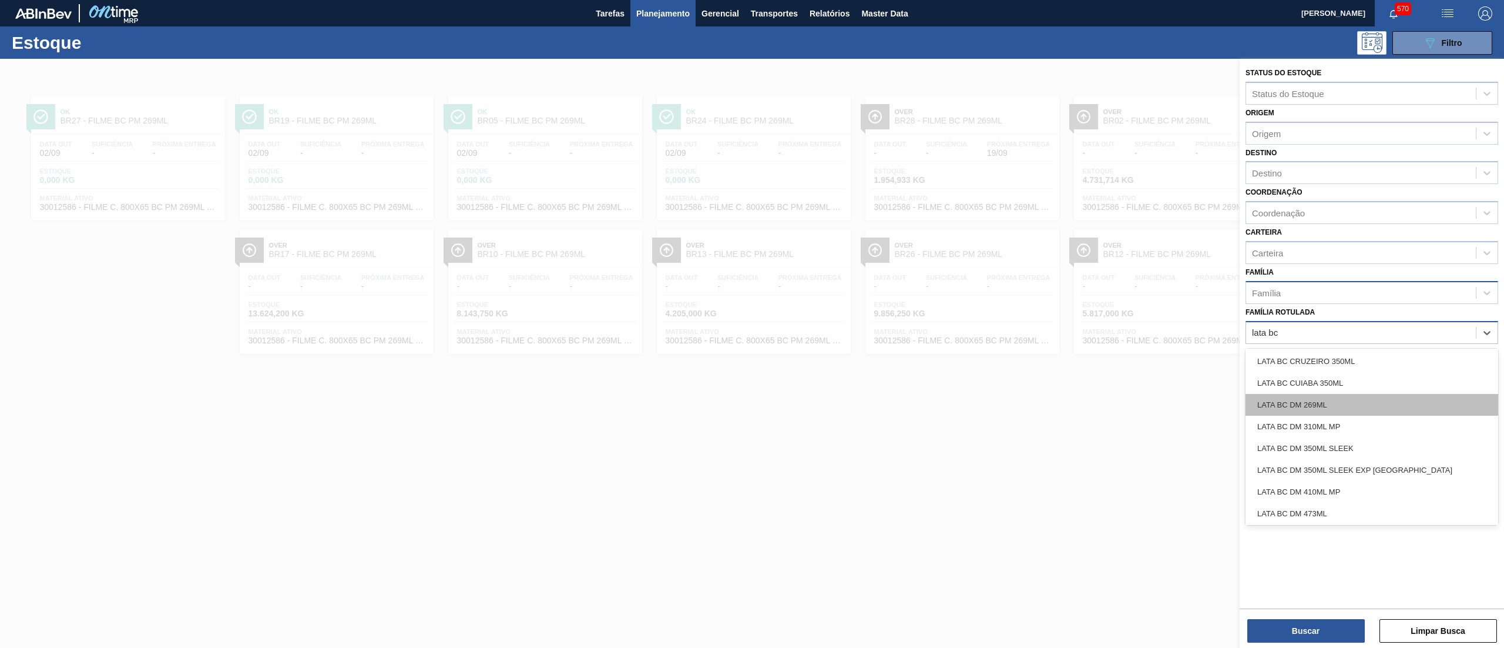
click at [1377, 402] on div "LATA BC DM 269ML" at bounding box center [1372, 405] width 253 height 22
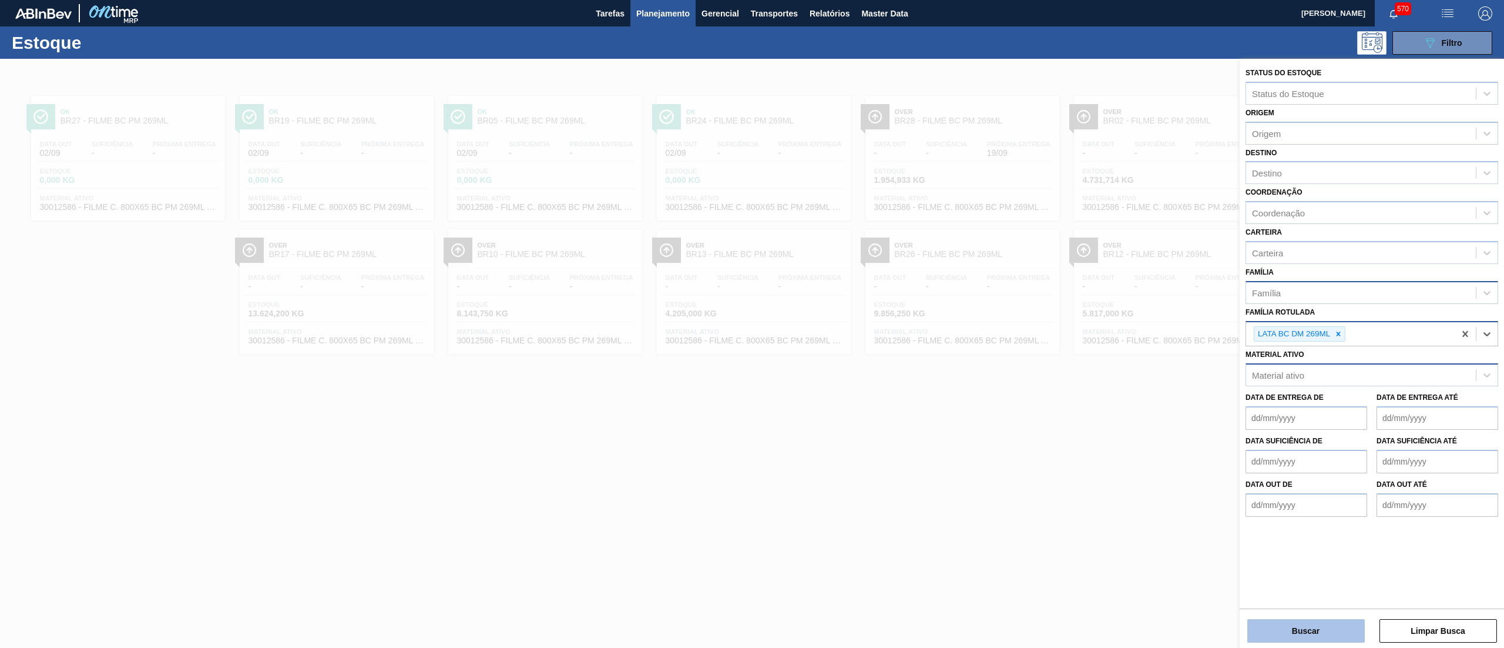
click at [1282, 624] on button "Buscar" at bounding box center [1307, 631] width 118 height 24
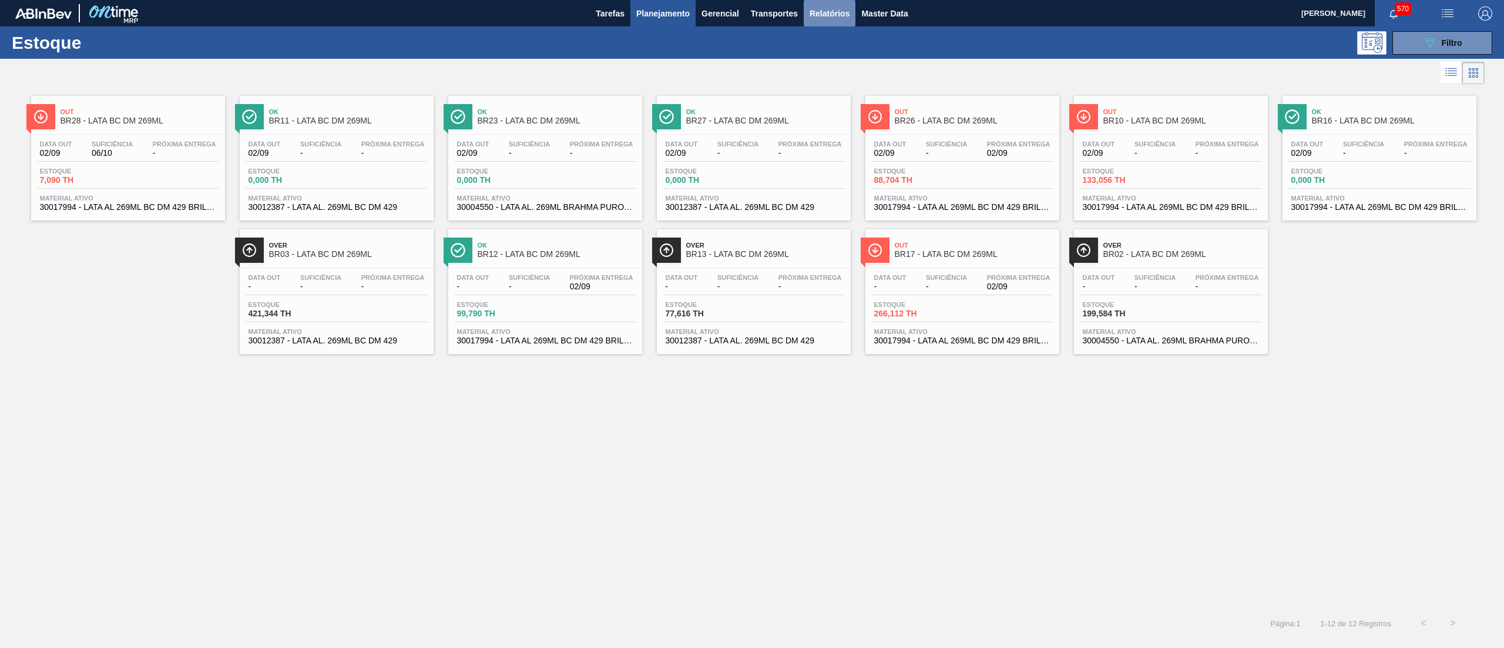
click at [830, 11] on span "Relatórios" at bounding box center [830, 13] width 40 height 14
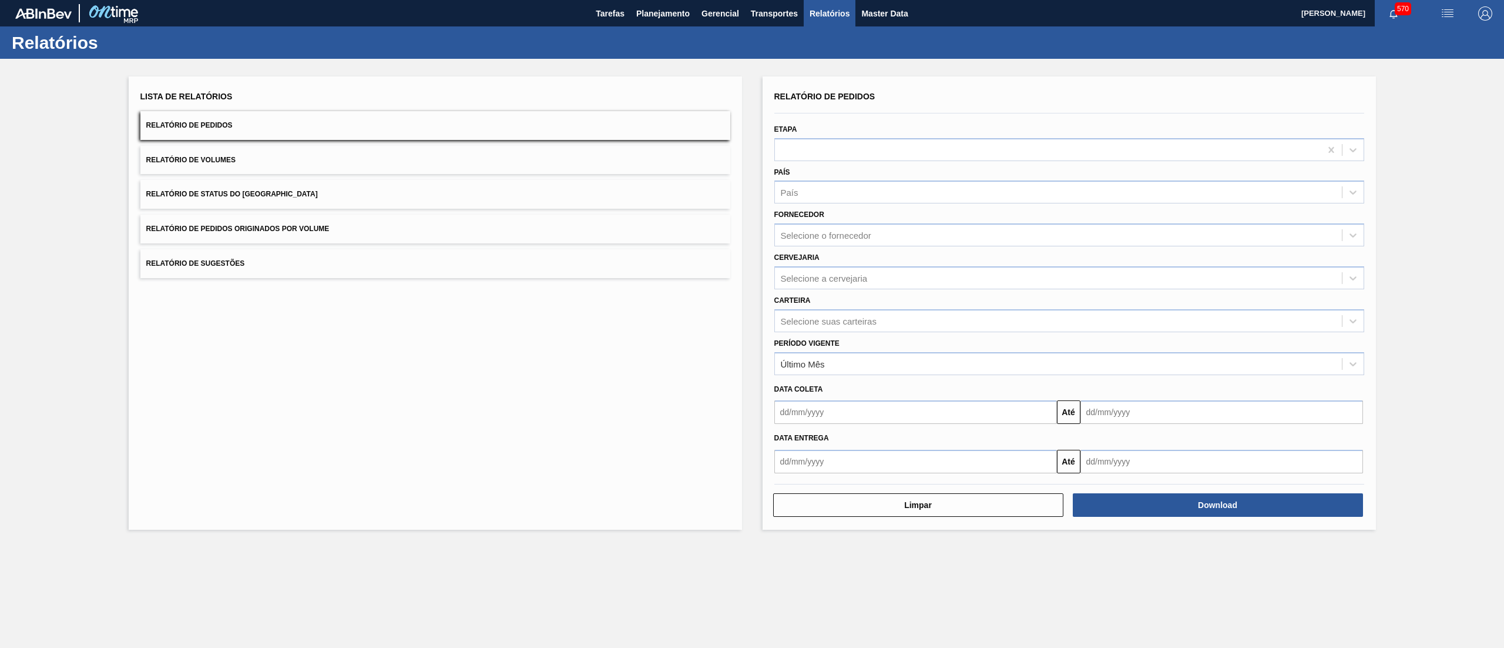
click at [283, 197] on button "Relatório de Status do [GEOGRAPHIC_DATA]" at bounding box center [435, 194] width 590 height 29
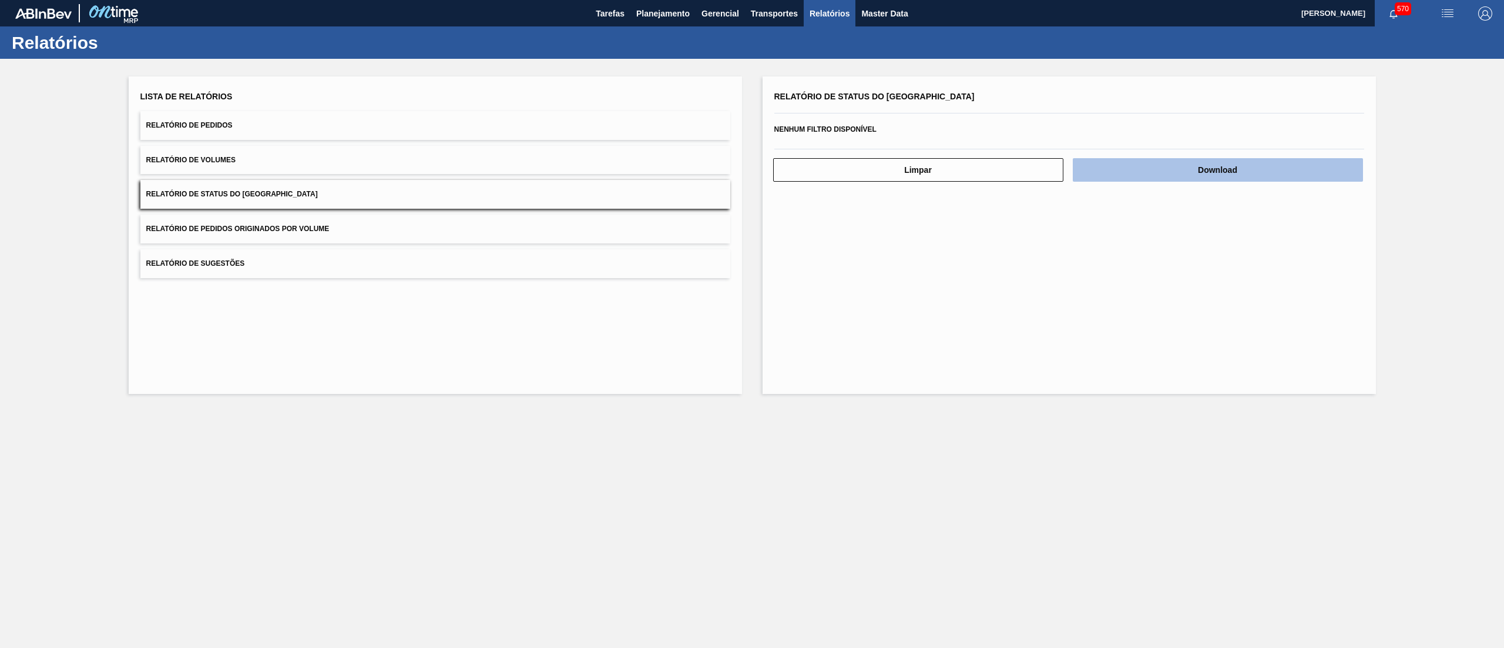
click at [1207, 161] on button "Download" at bounding box center [1218, 170] width 290 height 24
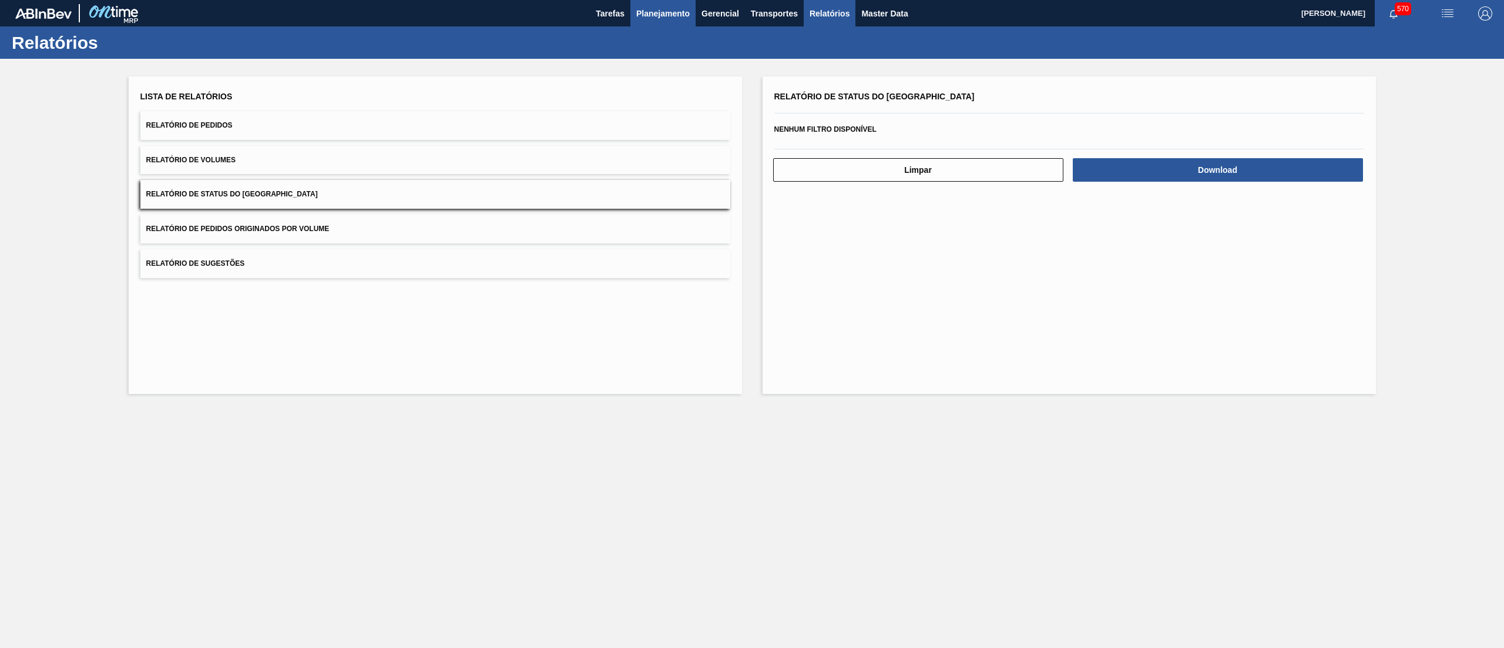
click at [656, 9] on span "Planejamento" at bounding box center [662, 13] width 53 height 14
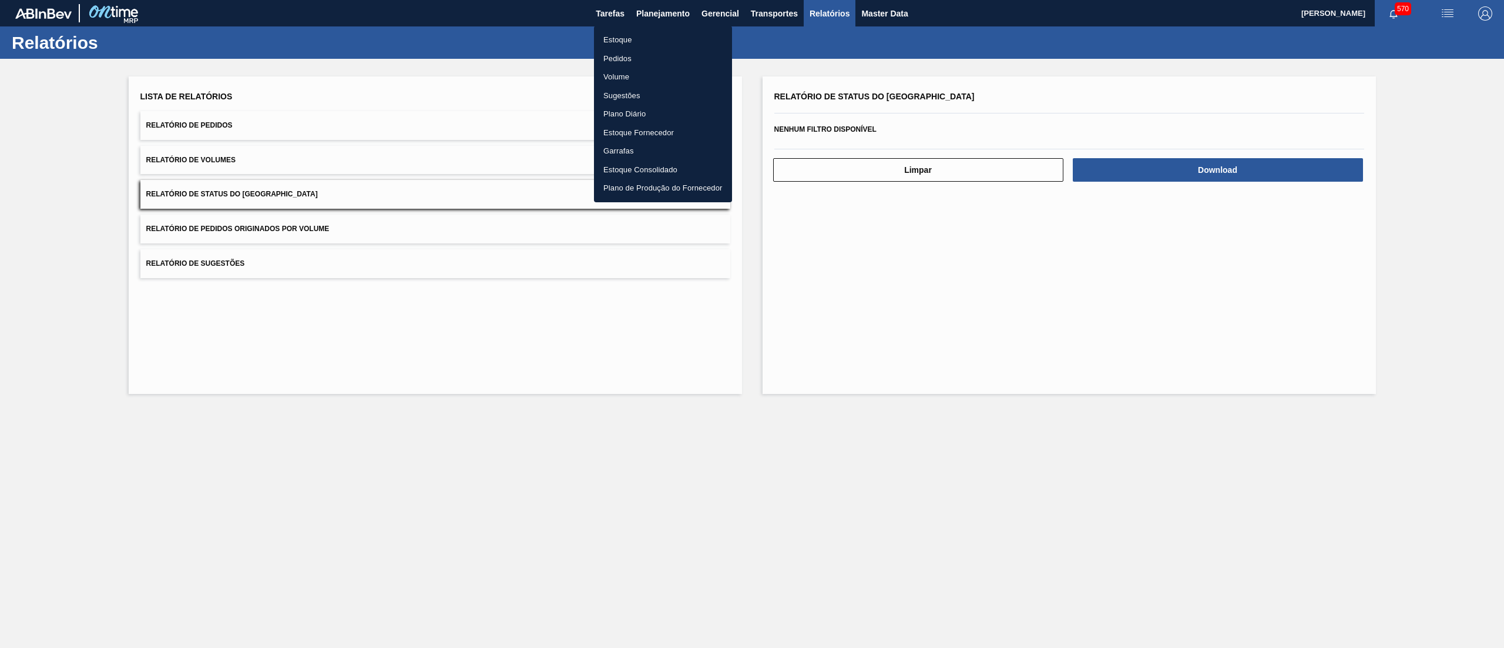
click at [645, 40] on li "Estoque" at bounding box center [663, 40] width 138 height 19
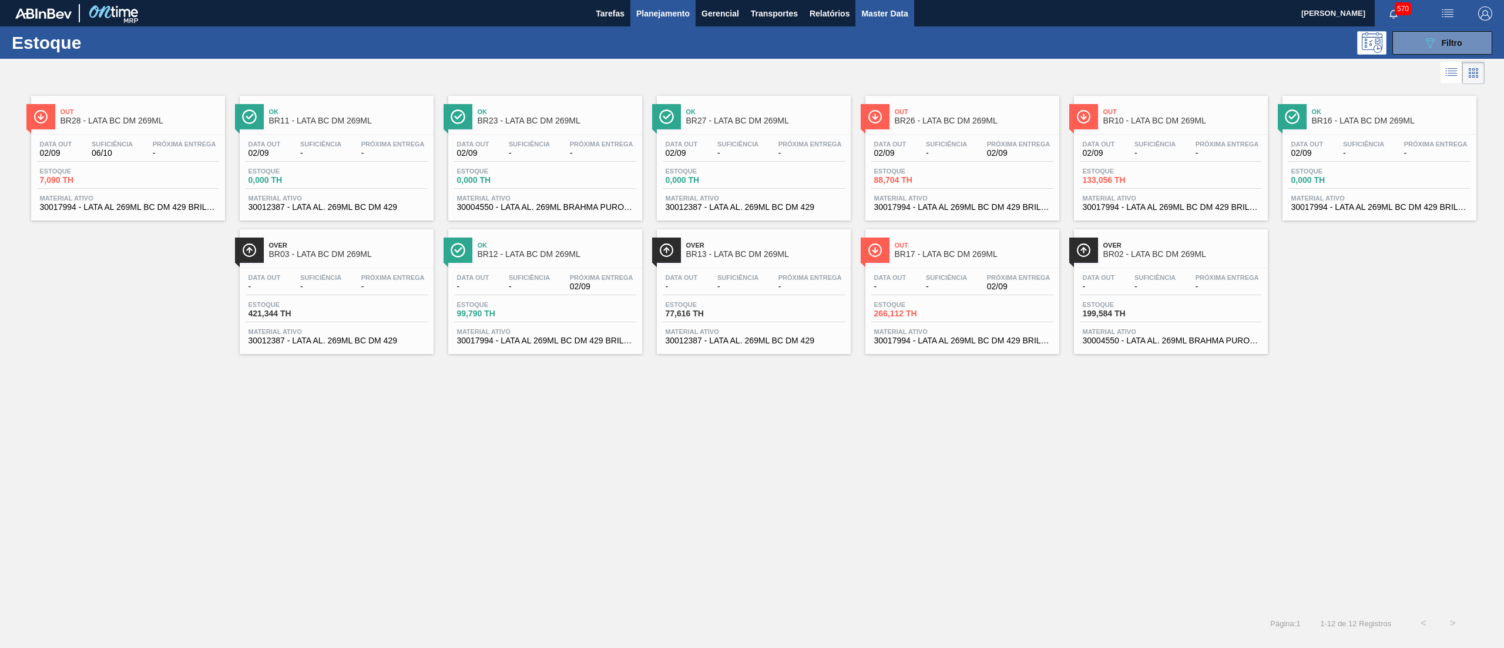
click at [899, 16] on span "Master Data" at bounding box center [884, 13] width 46 height 14
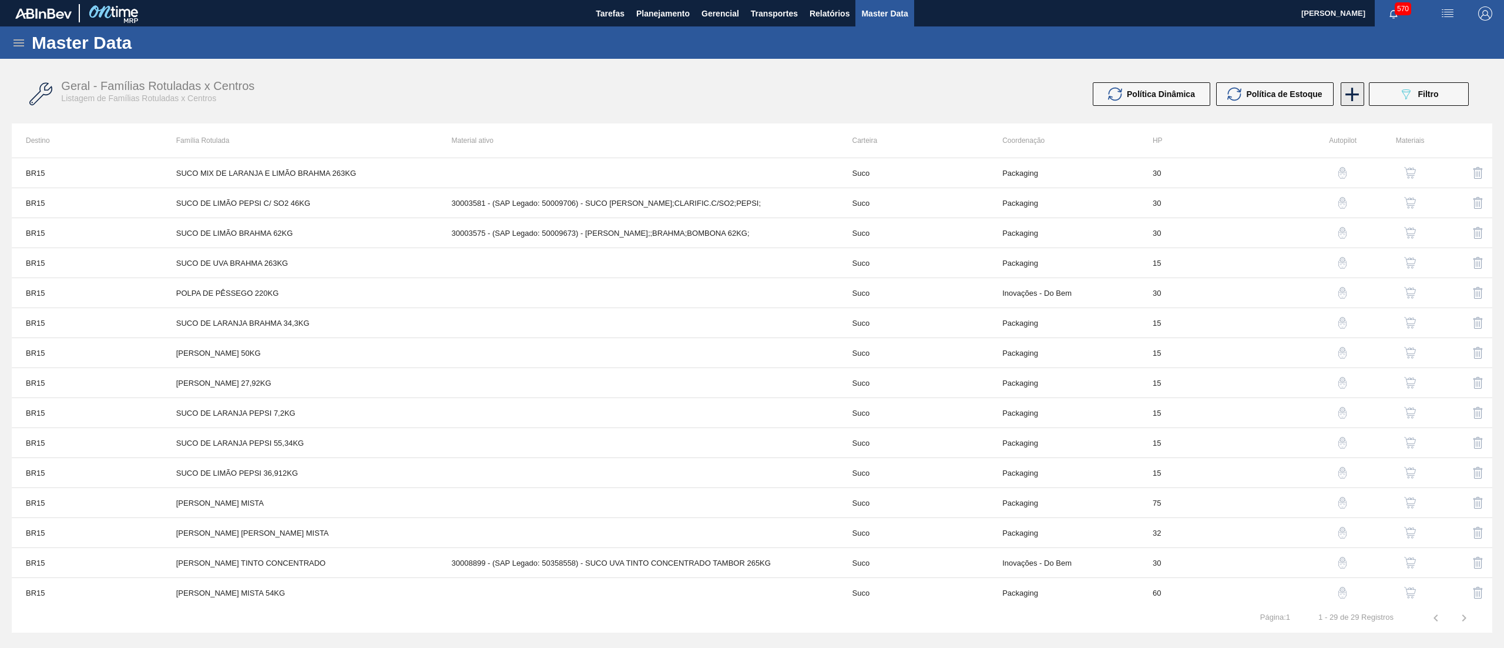
click at [1352, 100] on icon at bounding box center [1353, 95] width 14 height 14
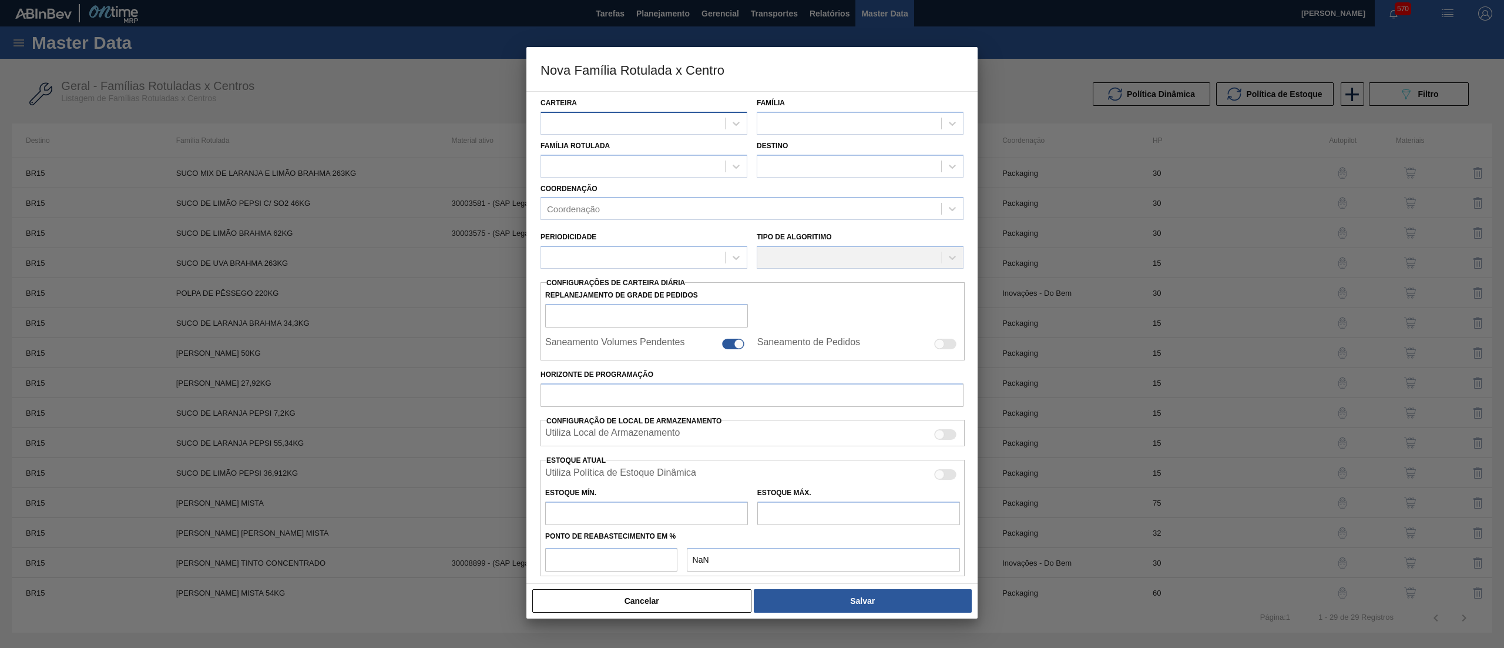
click at [601, 119] on div at bounding box center [633, 123] width 184 height 17
type input "suc"
click at [586, 173] on div "Suco" at bounding box center [644, 174] width 207 height 22
click at [839, 119] on div at bounding box center [849, 123] width 184 height 17
click at [814, 160] on div "Suco" at bounding box center [860, 153] width 207 height 22
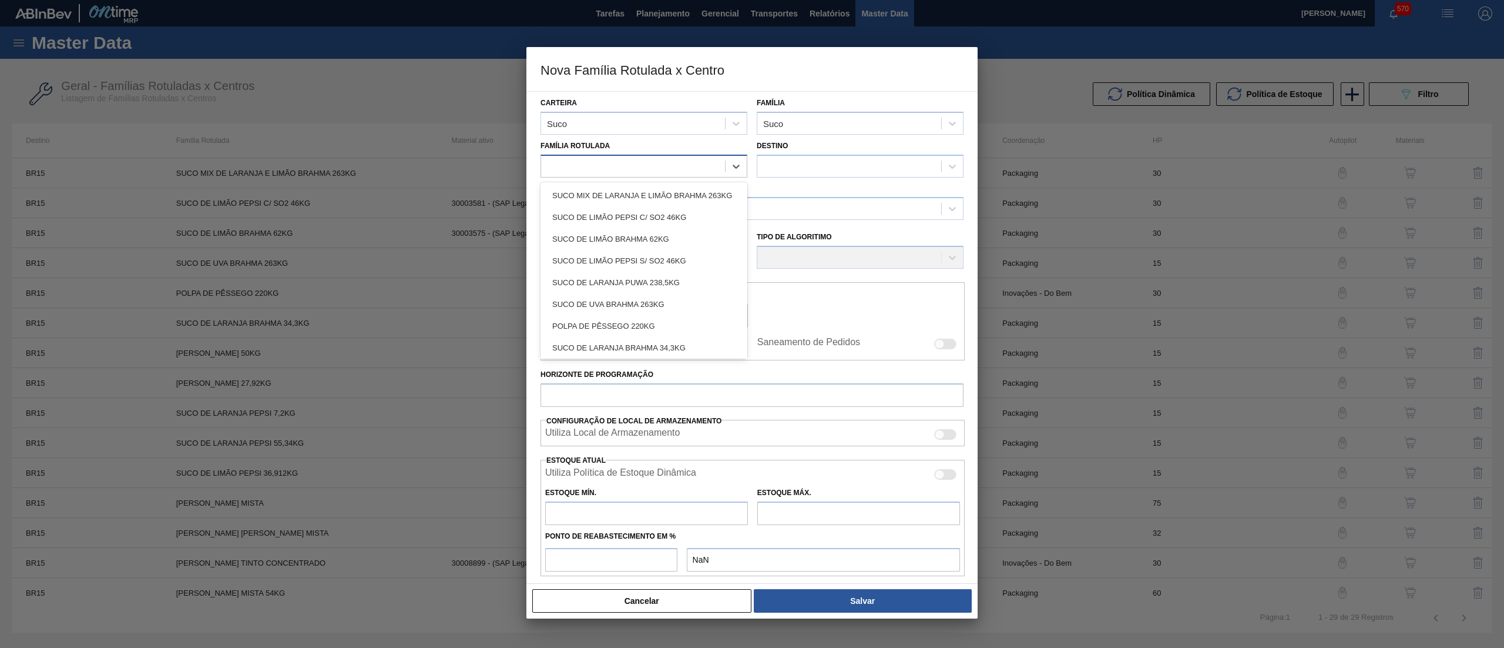
click at [696, 165] on div at bounding box center [633, 165] width 184 height 17
type Rotulada "y"
type Rotulada "uva"
click at [638, 340] on div "[PERSON_NAME] CONCENTRADO" at bounding box center [644, 345] width 207 height 22
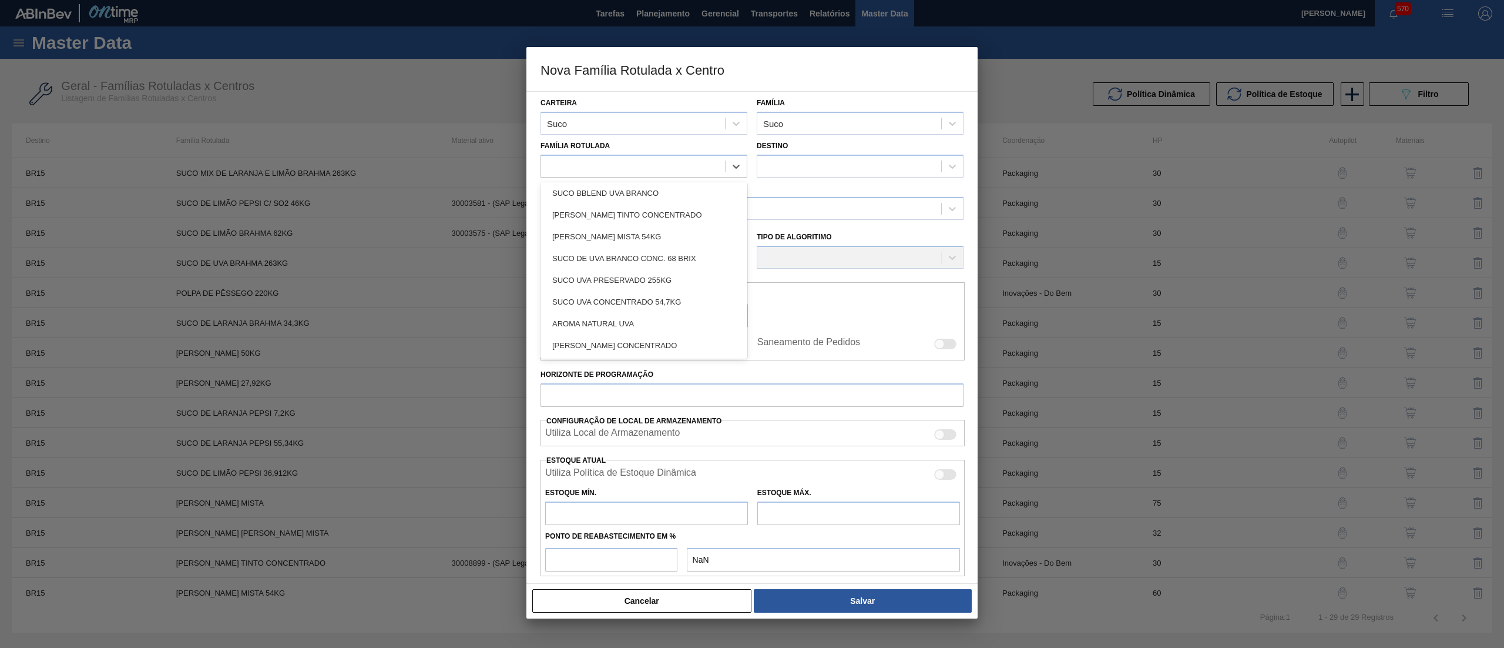
checkbox input "false"
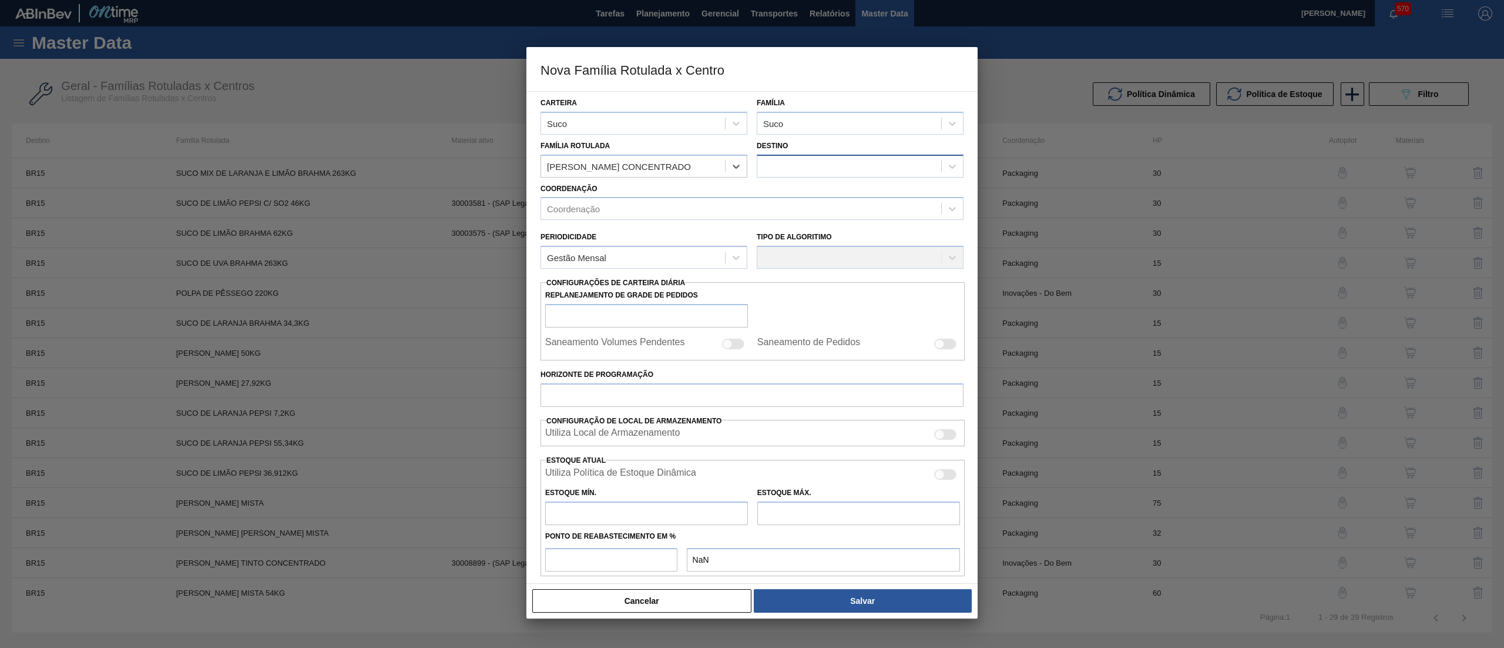
click at [830, 165] on div at bounding box center [849, 165] width 184 height 17
type input "15"
click at [822, 188] on div "BR15 - Jundiaí" at bounding box center [860, 196] width 207 height 22
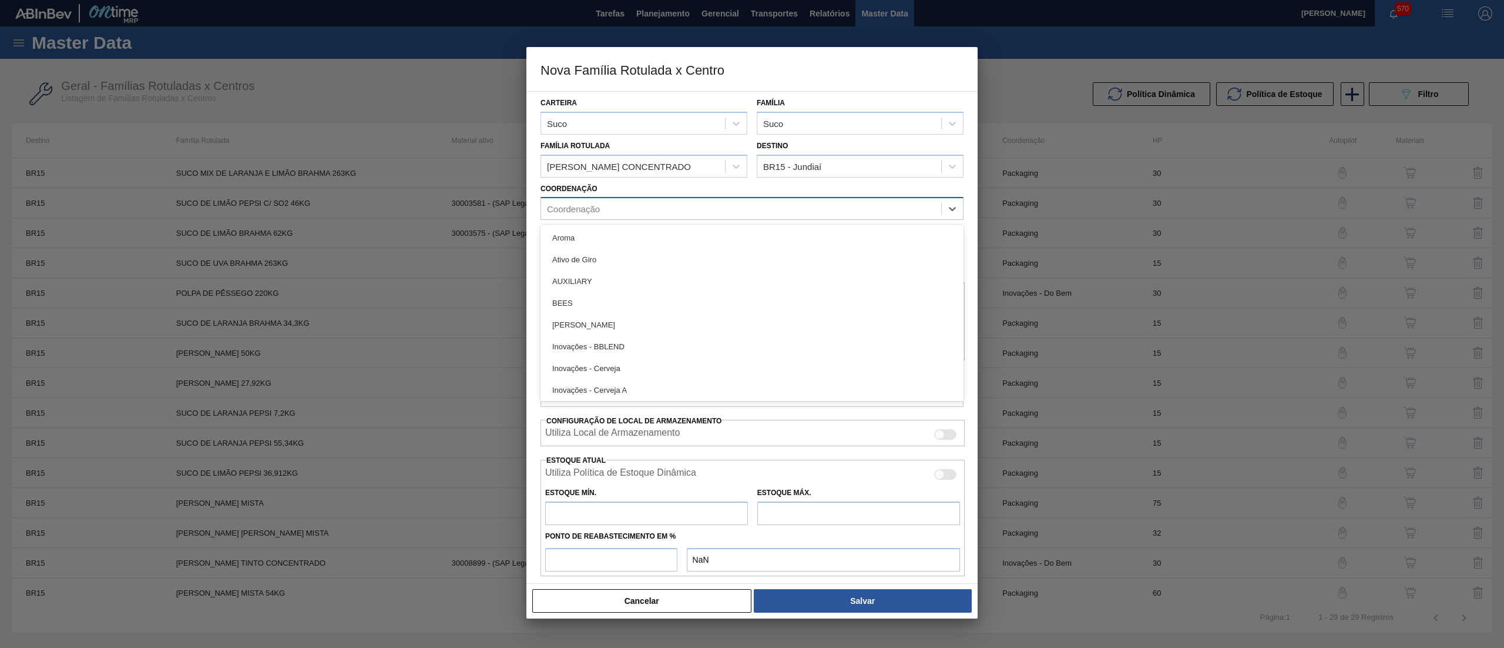
click at [638, 209] on div "Coordenação" at bounding box center [741, 208] width 400 height 17
type input "pac"
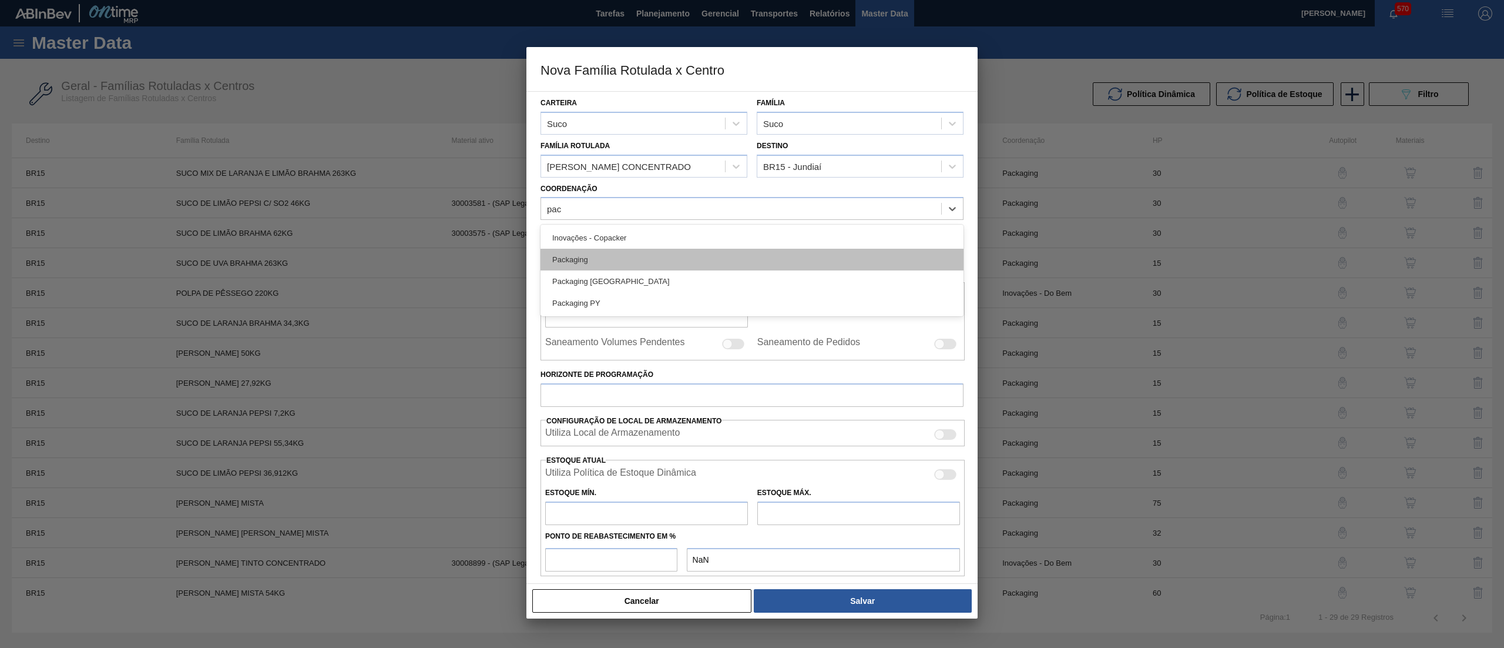
click at [609, 260] on div "Packaging" at bounding box center [752, 260] width 423 height 22
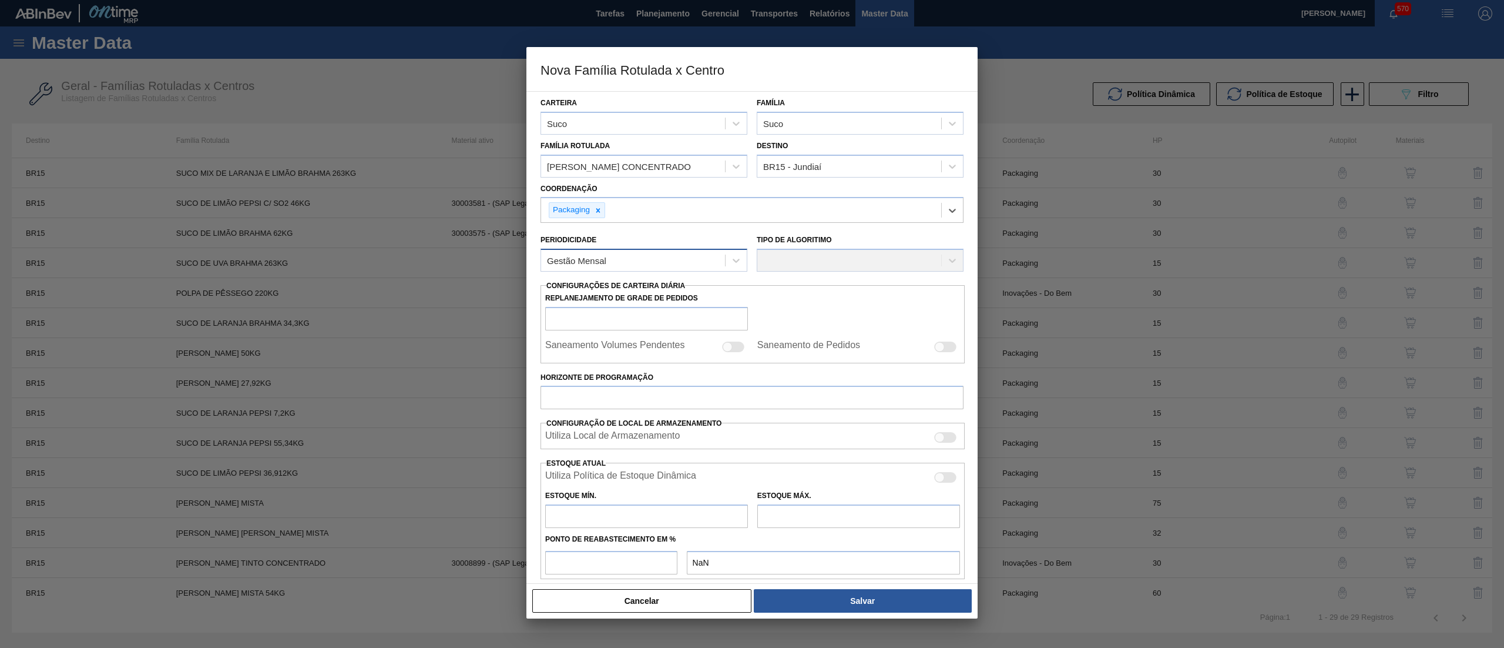
click at [689, 264] on div "Gestão Mensal" at bounding box center [633, 260] width 184 height 17
click at [585, 290] on div "Gestão Mensal" at bounding box center [644, 290] width 207 height 22
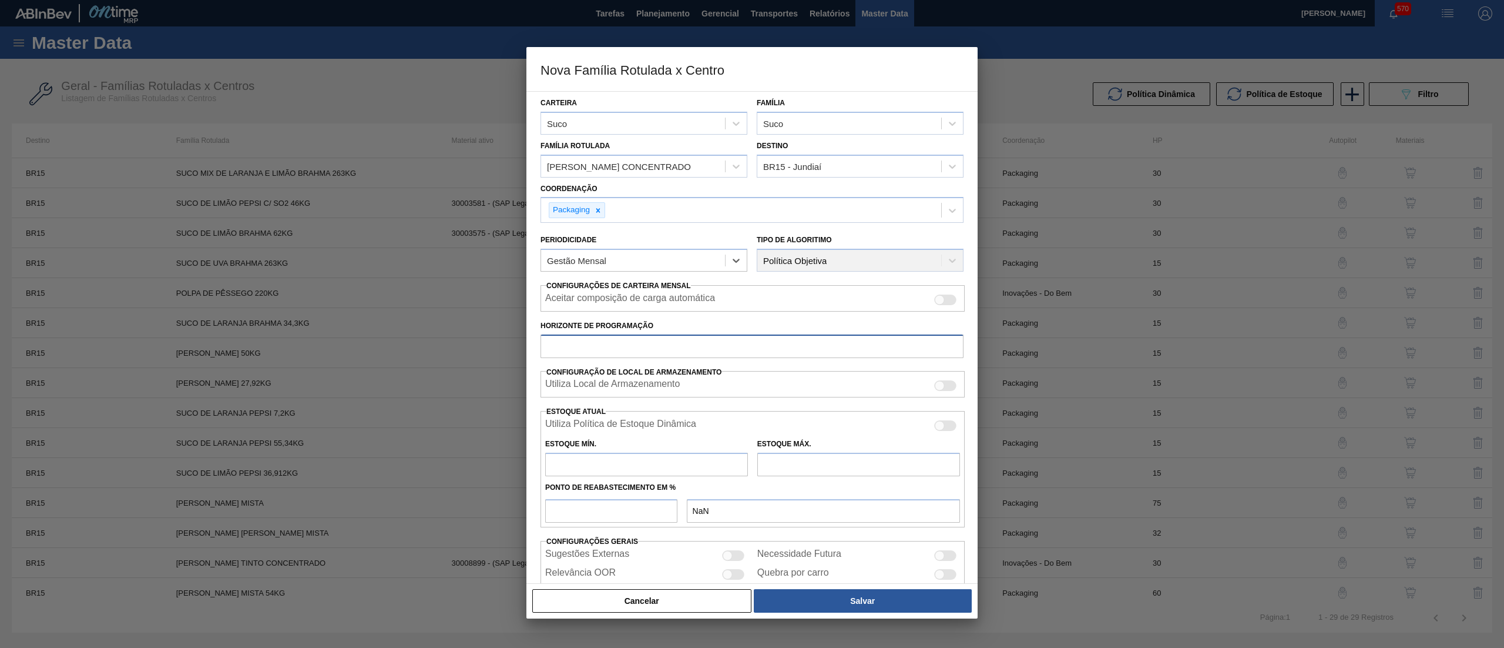
click at [588, 350] on input "Horizonte de Programação" at bounding box center [752, 346] width 423 height 24
drag, startPoint x: 528, startPoint y: 356, endPoint x: 488, endPoint y: 356, distance: 40.0
click at [488, 356] on div "Nova Família Rotulada x Centro Carteira Suco Família Suco Família Rotulada [PER…" at bounding box center [752, 324] width 1504 height 648
type input "5"
type input "60"
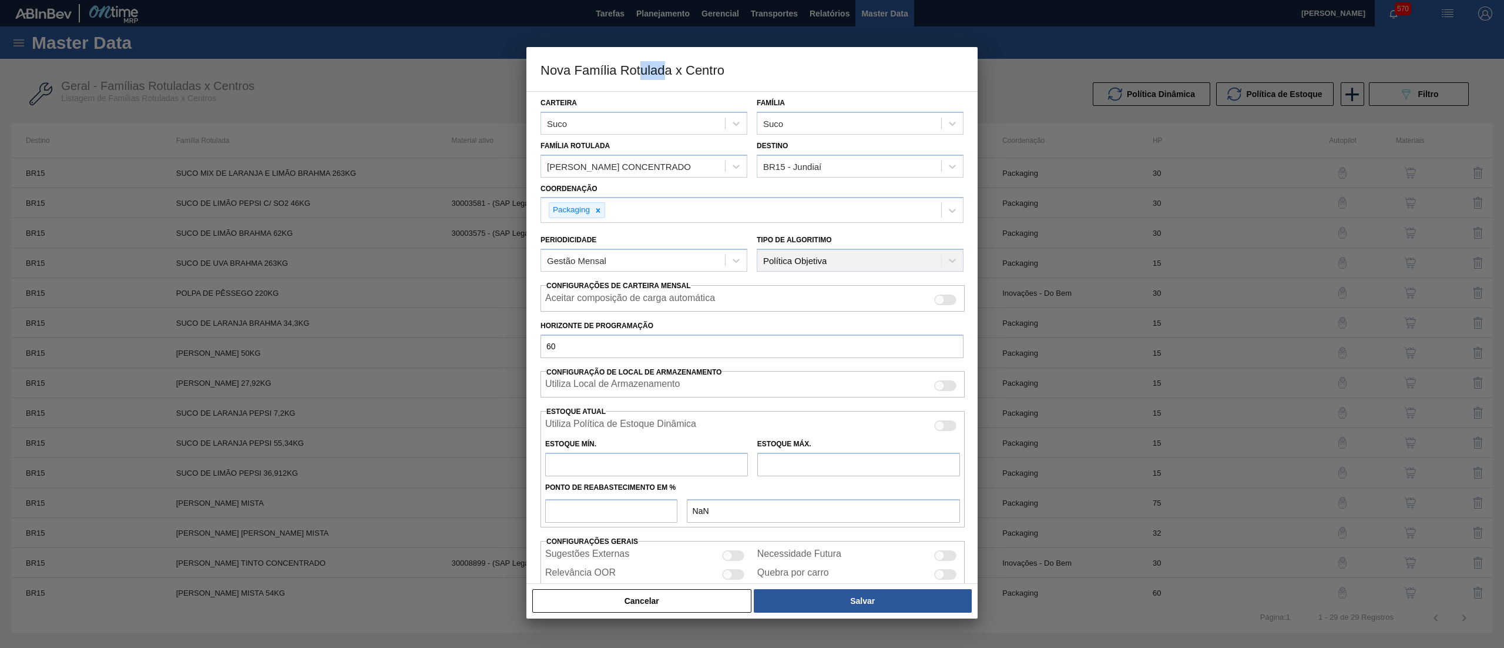
drag, startPoint x: 640, startPoint y: 63, endPoint x: 666, endPoint y: 65, distance: 26.5
click at [666, 65] on h3 "Nova Família Rotulada x Centro" at bounding box center [752, 69] width 451 height 45
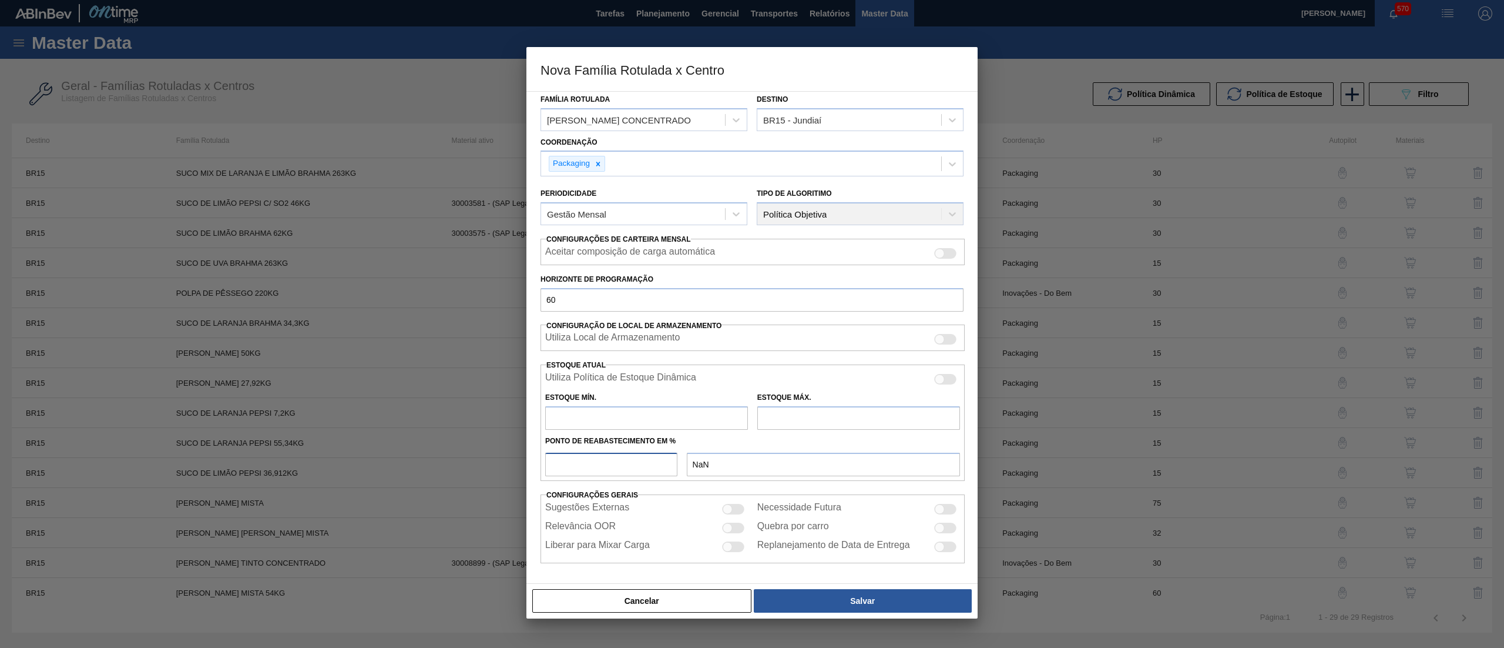
click at [586, 454] on input "number" at bounding box center [611, 464] width 132 height 24
type input "5"
type input "0,000"
type input "50"
drag, startPoint x: 600, startPoint y: 415, endPoint x: 570, endPoint y: 427, distance: 32.0
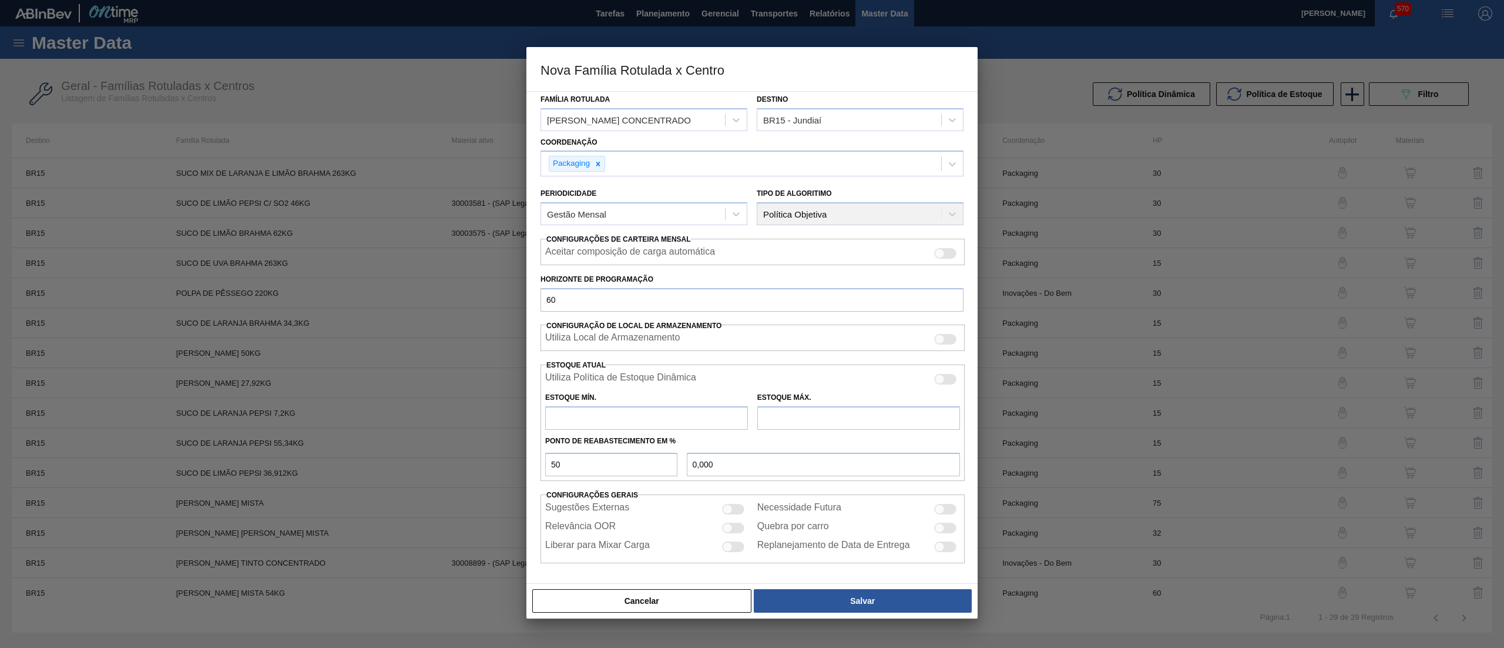
click at [570, 427] on input "text" at bounding box center [646, 418] width 203 height 24
type input "142"
type input "71,000"
click at [799, 406] on input "text" at bounding box center [858, 418] width 203 height 24
type input "2.524"
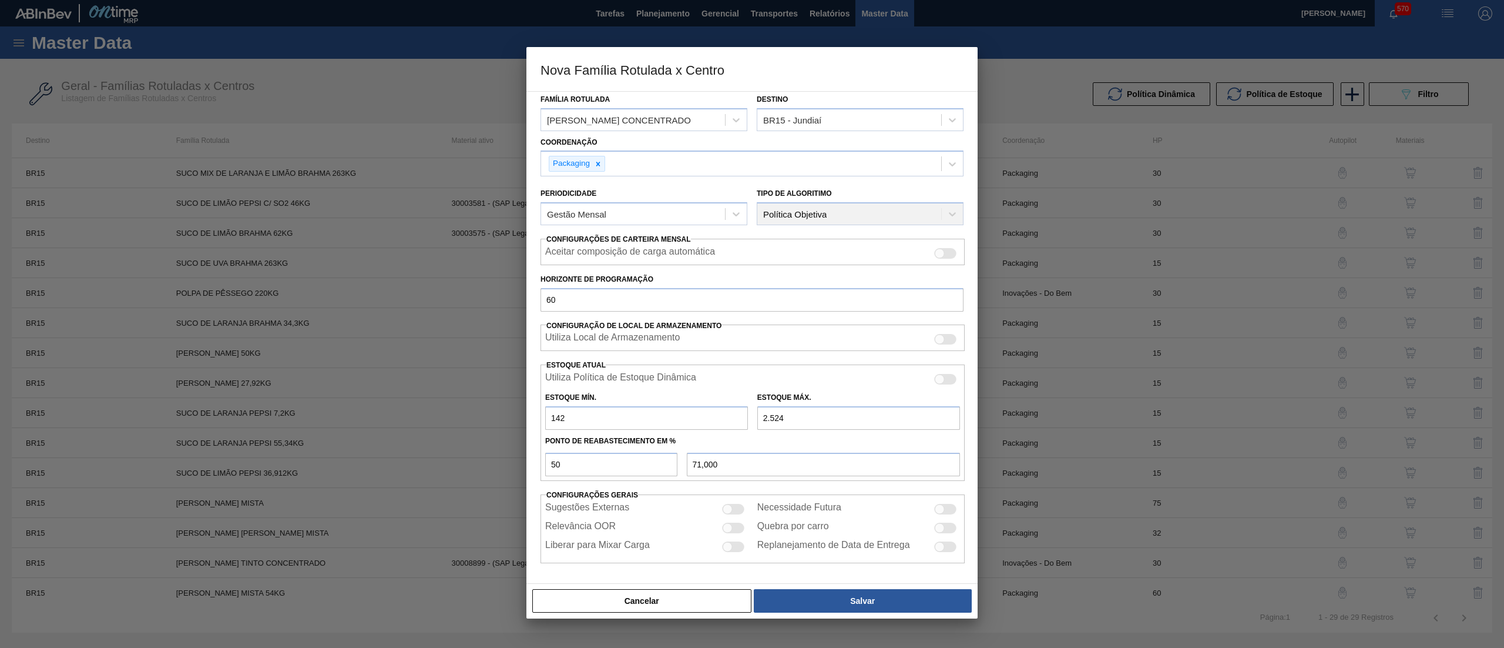
type input "1.333,000"
drag, startPoint x: 791, startPoint y: 415, endPoint x: 712, endPoint y: 417, distance: 78.8
click at [712, 417] on div "Estoque Mín. 142 Estoque Máx. 2.524" at bounding box center [753, 407] width 424 height 43
type input "1"
type input "71,500"
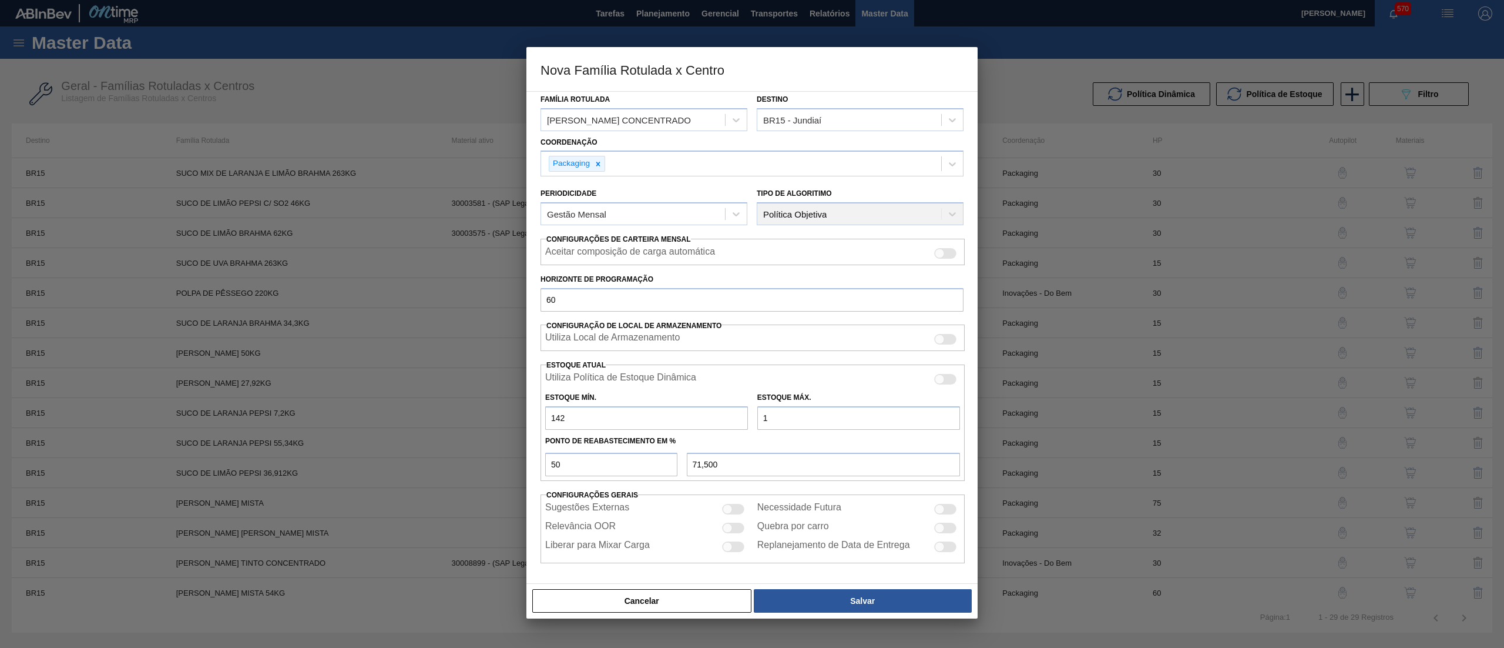
type input "18"
type input "80,000"
type input "189"
type input "165,500"
type input "1.890"
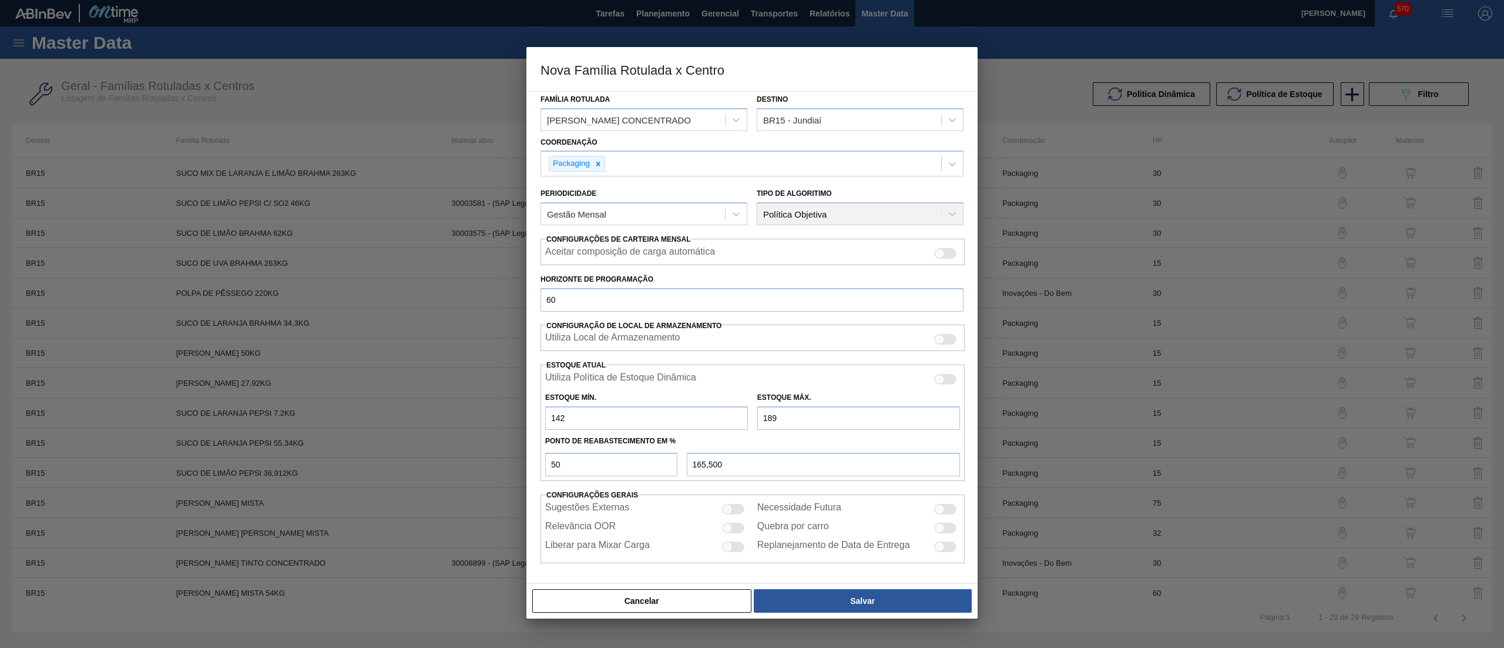
type input "1.016,000"
type input "1.890"
click at [851, 603] on button "Salvar" at bounding box center [863, 601] width 218 height 24
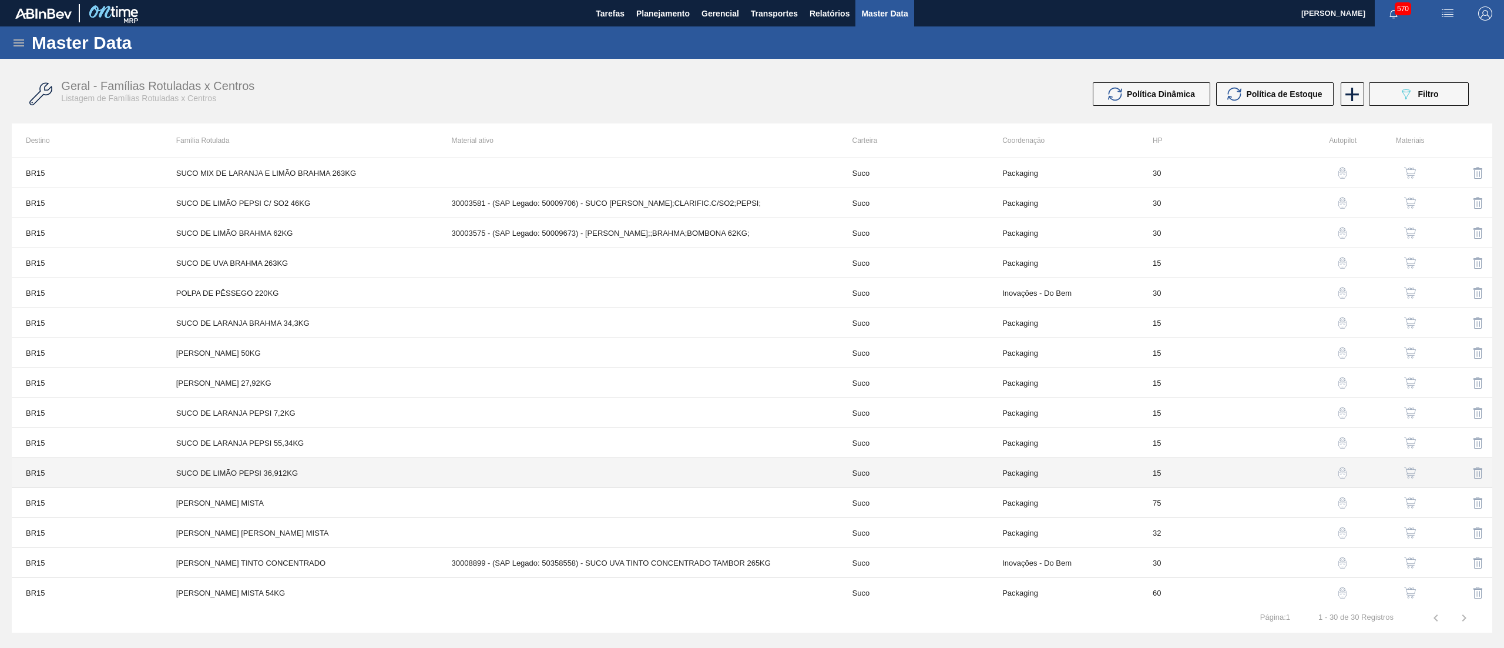
scroll to position [459, 0]
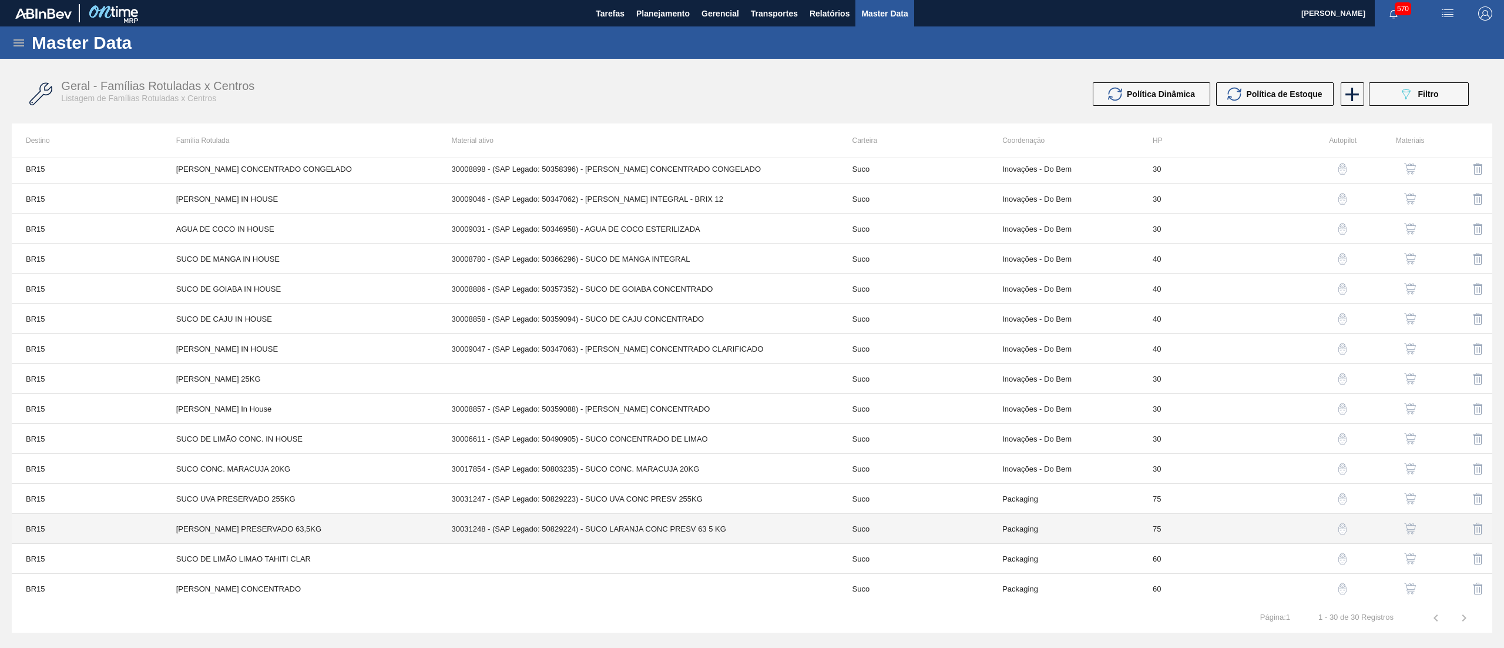
click at [1242, 532] on td "75" at bounding box center [1214, 529] width 150 height 30
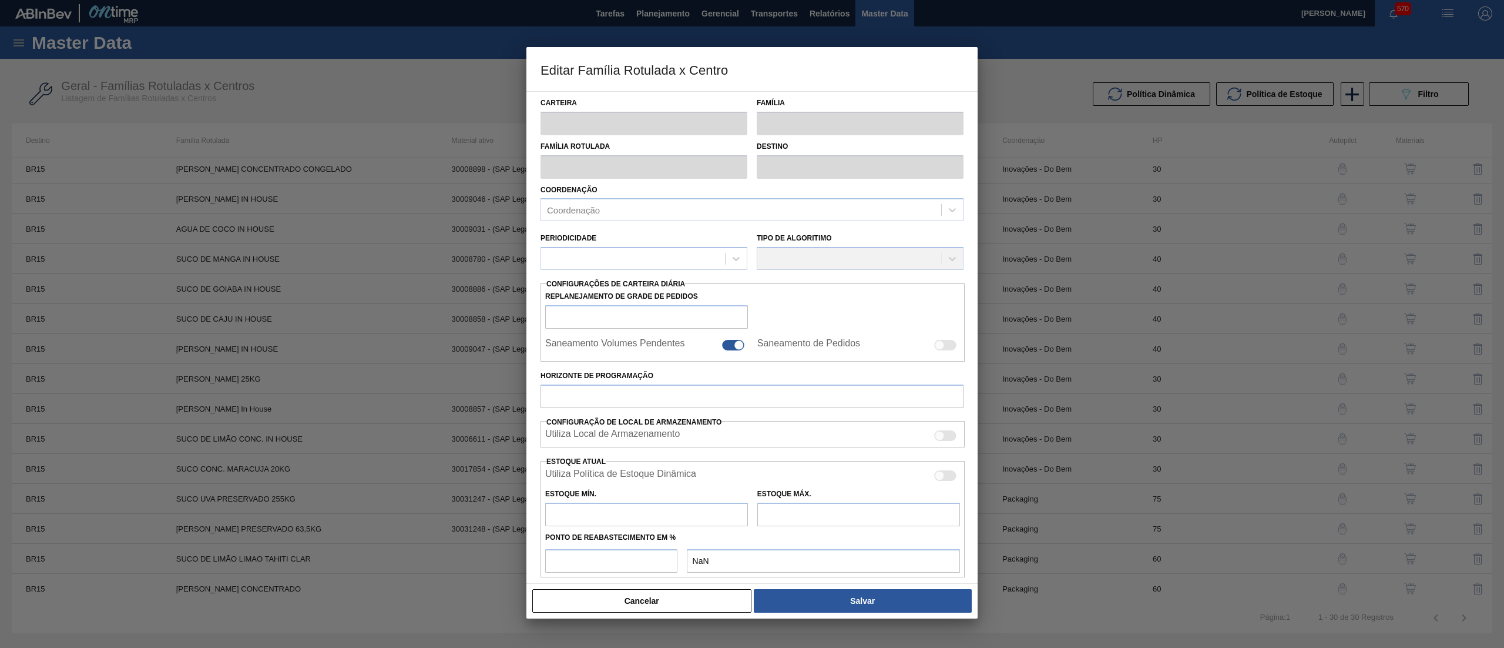
type input "Suco"
type input "[PERSON_NAME] PRESERVADO 63,5KG"
type input "BR15 - Jundiaí"
type input "75"
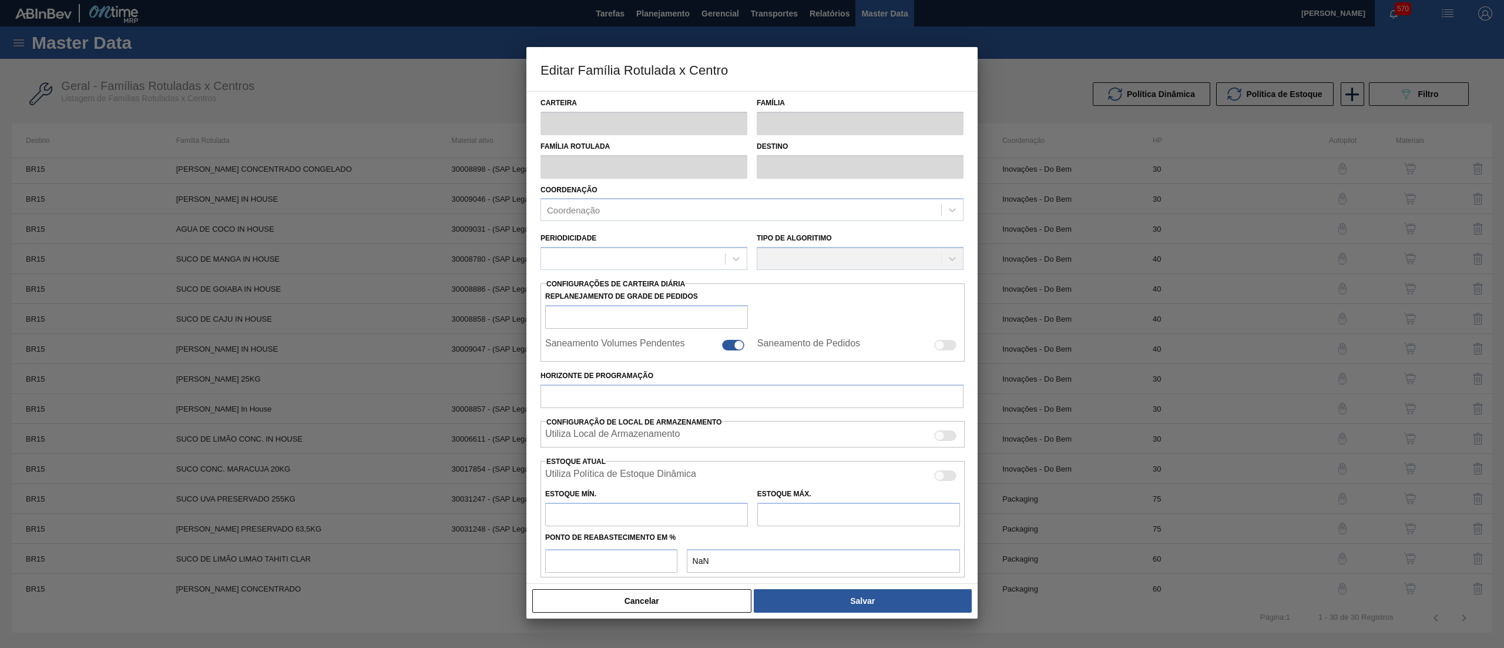
type input "4.000"
type input "25.000"
type input "40"
type input "12.400,000"
checkbox input "true"
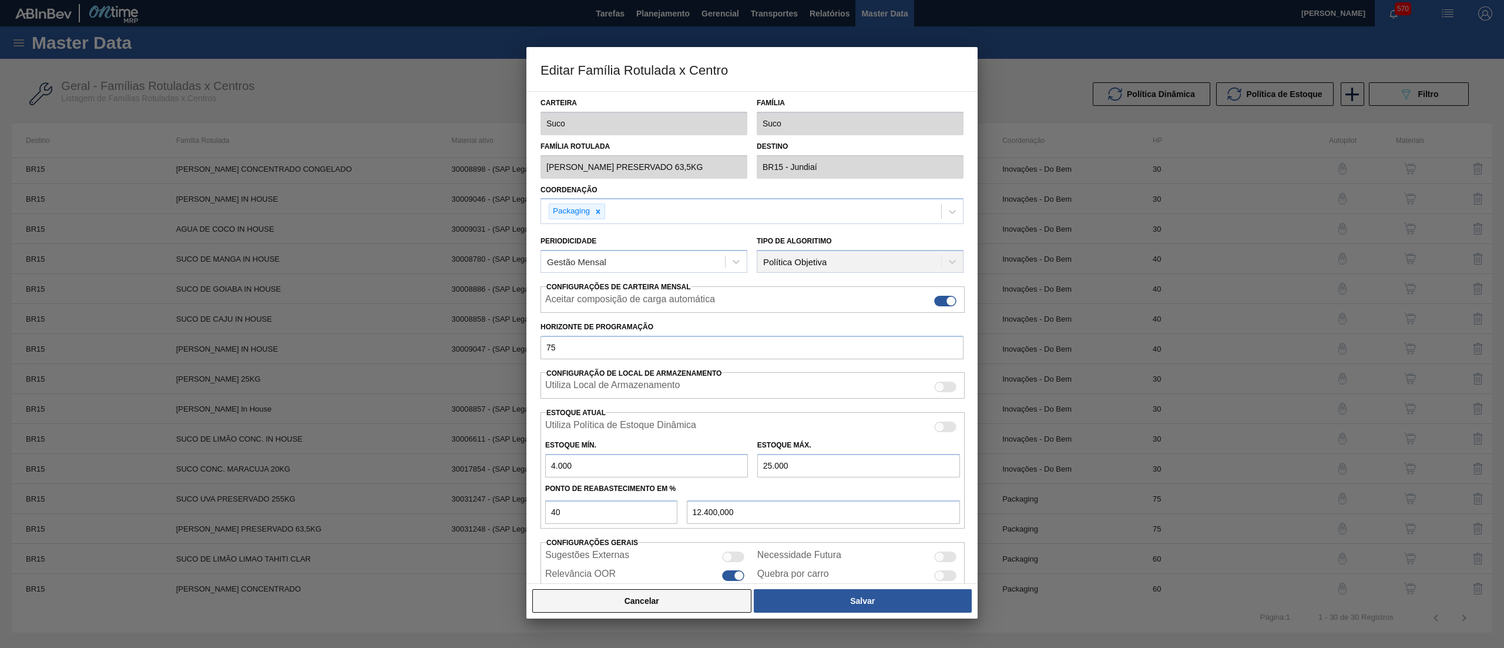
click at [666, 595] on button "Cancelar" at bounding box center [641, 601] width 219 height 24
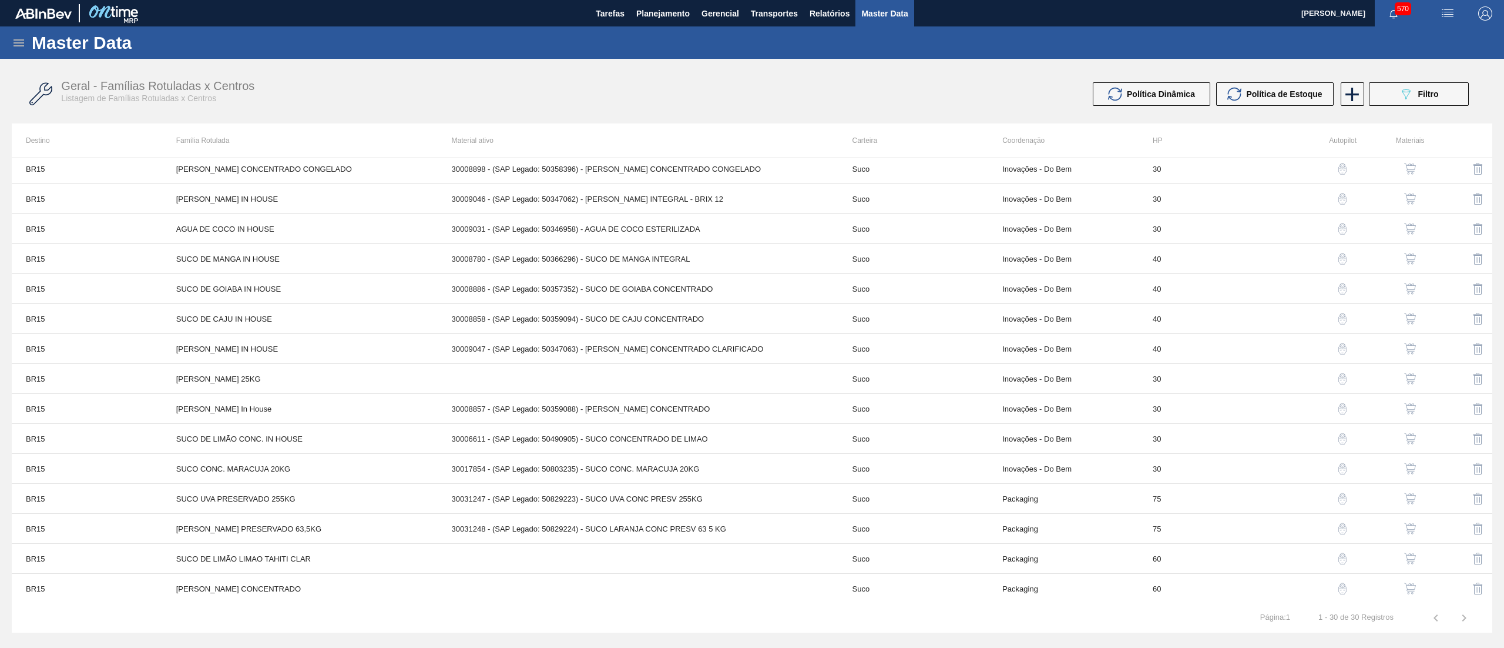
click at [1411, 584] on img "button" at bounding box center [1410, 588] width 12 height 12
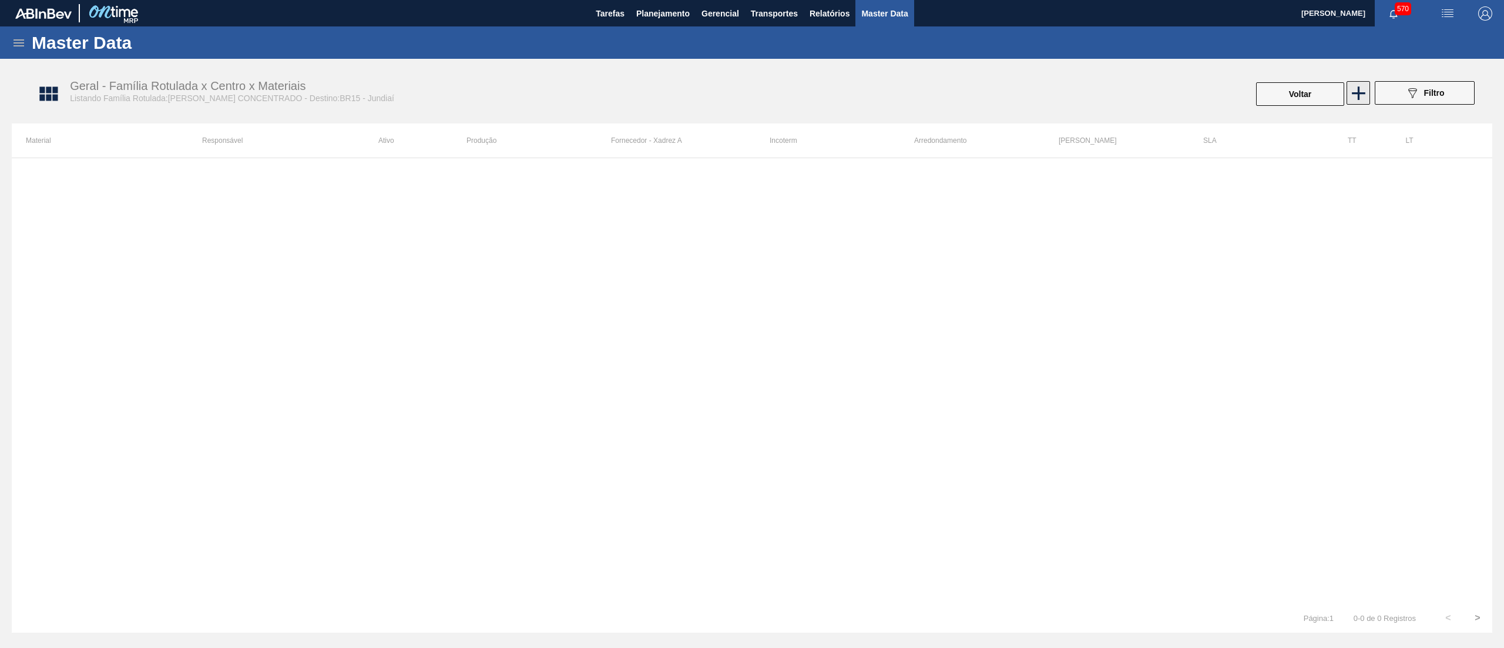
click at [1355, 101] on icon at bounding box center [1358, 93] width 23 height 23
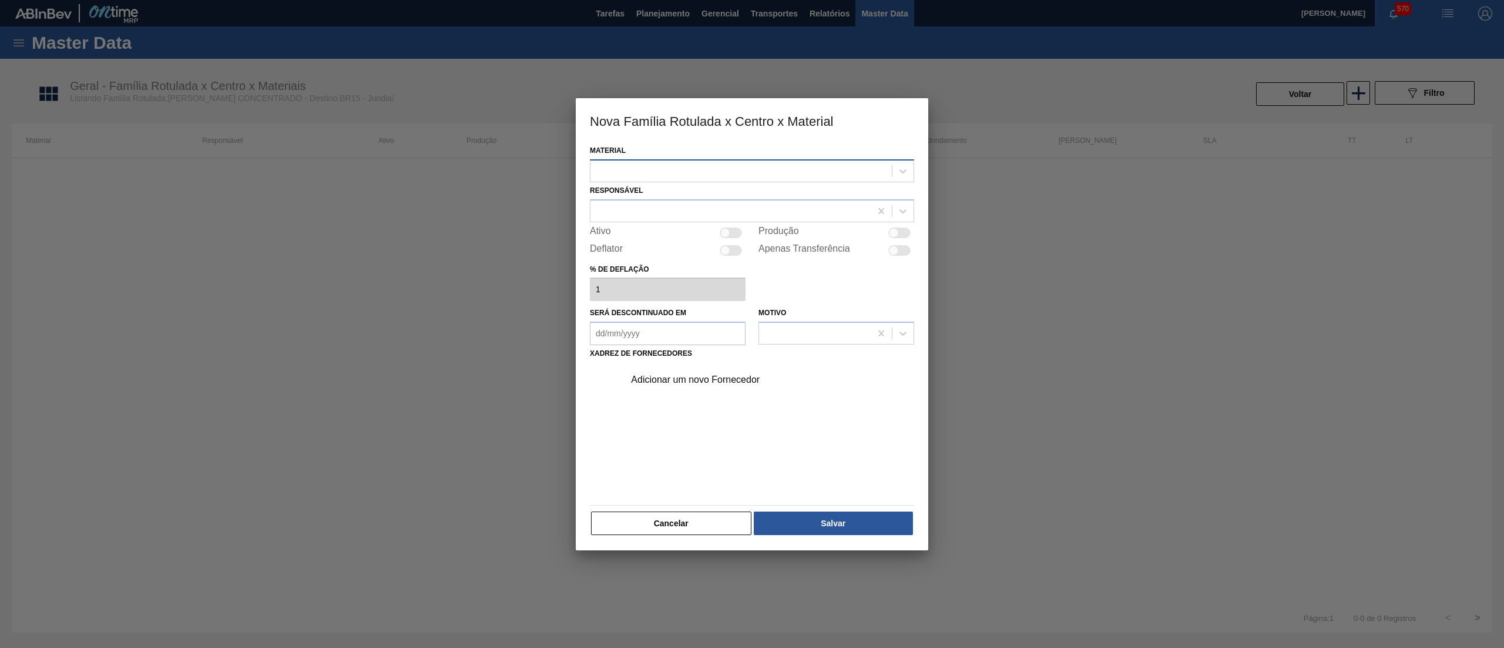
click at [725, 160] on div at bounding box center [752, 170] width 324 height 23
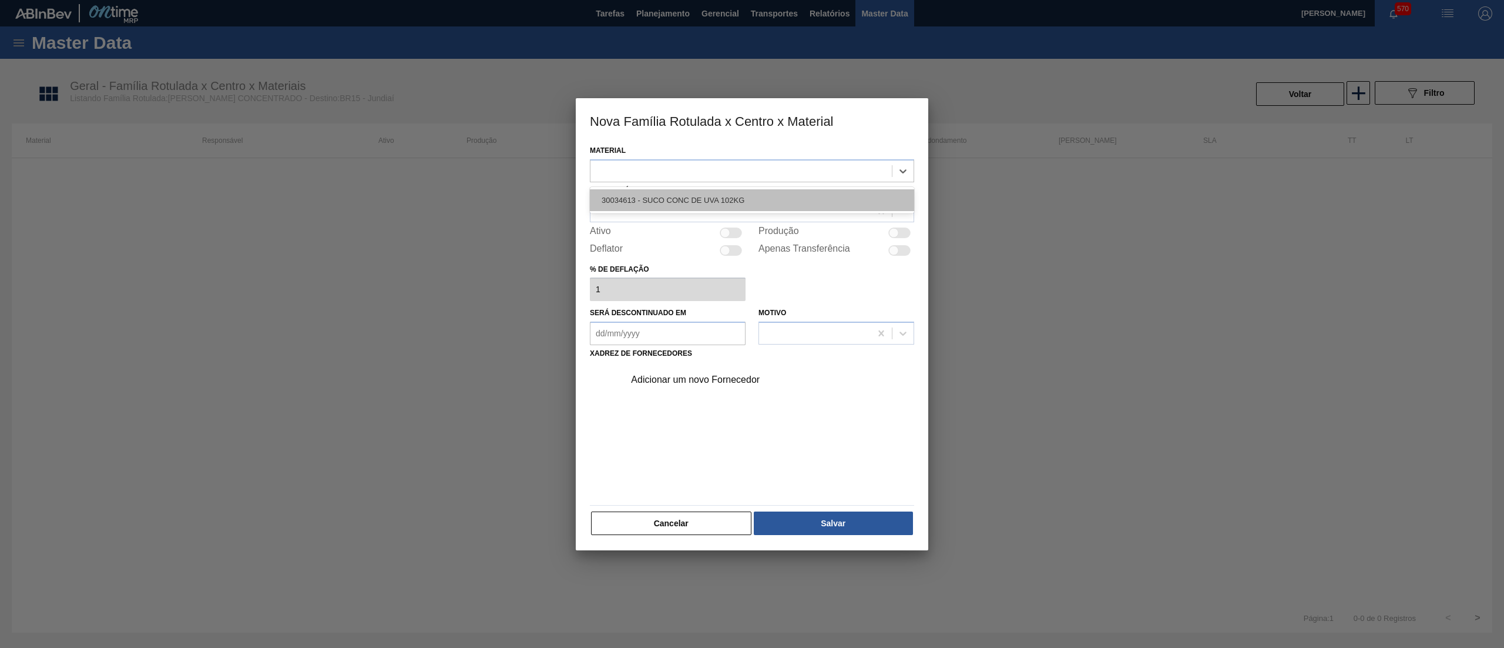
click at [710, 204] on div "30034613 - SUCO CONC DE UVA 102KG" at bounding box center [752, 200] width 324 height 22
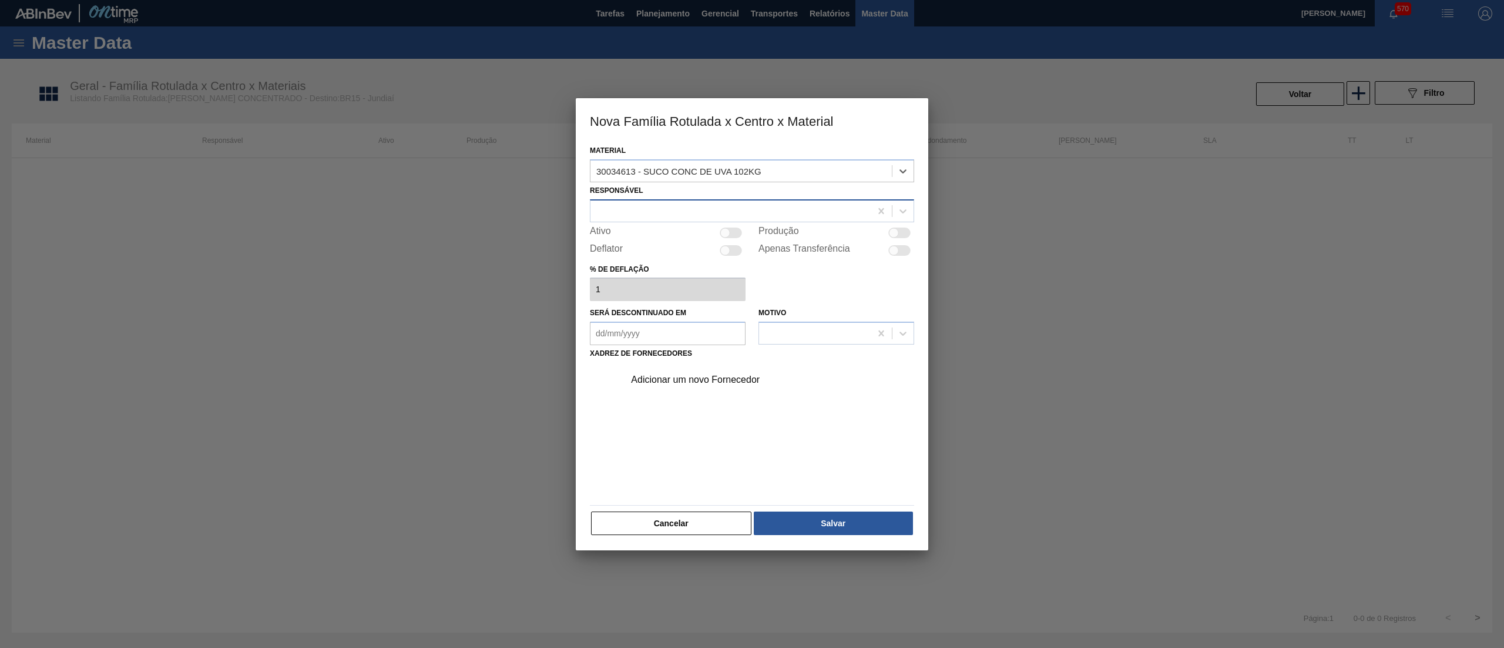
click at [696, 202] on div at bounding box center [731, 210] width 280 height 17
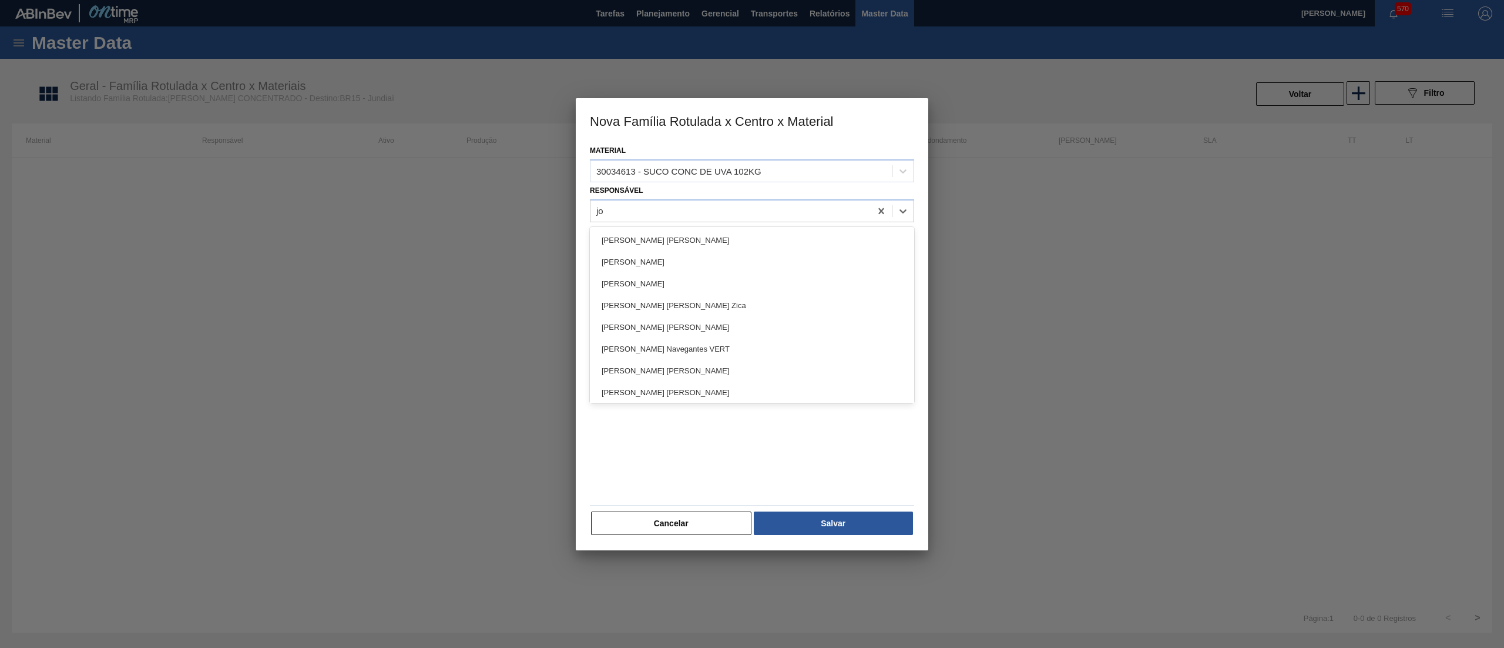
type input "[PERSON_NAME]"
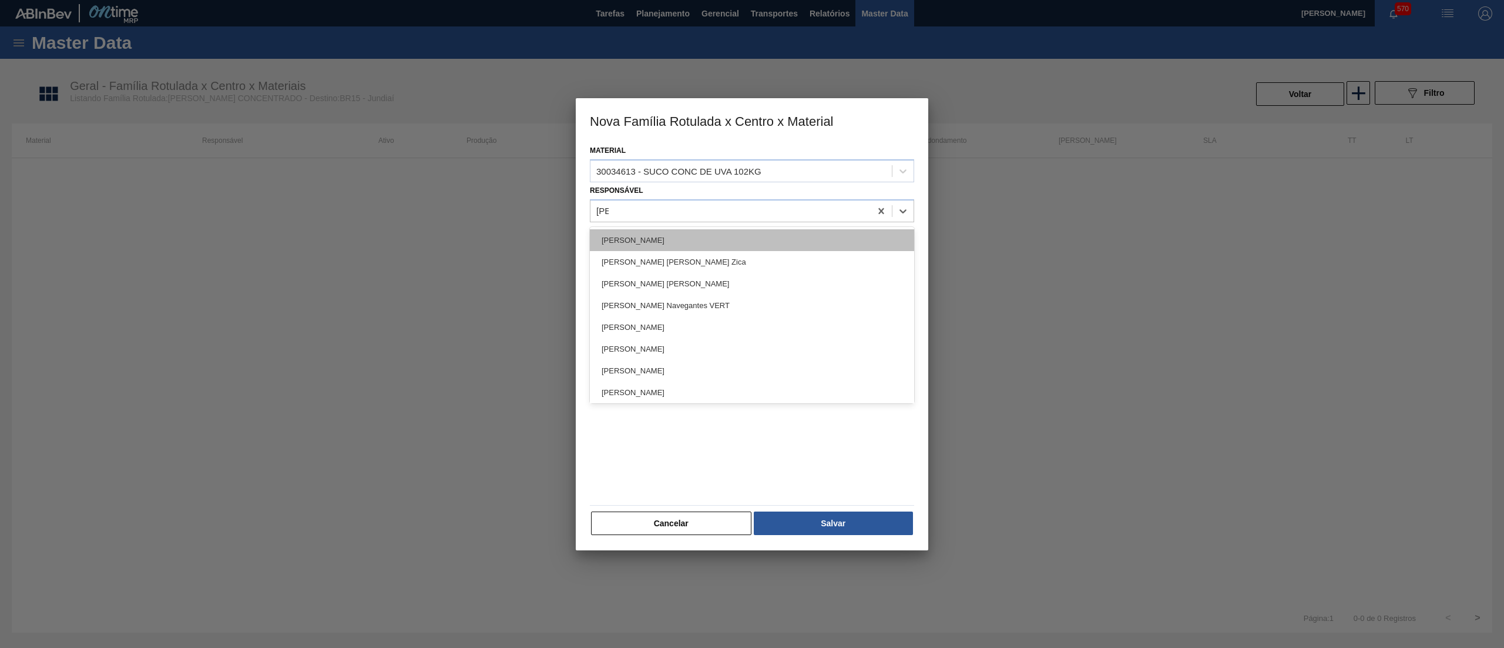
click at [668, 241] on div "[PERSON_NAME]" at bounding box center [752, 240] width 324 height 22
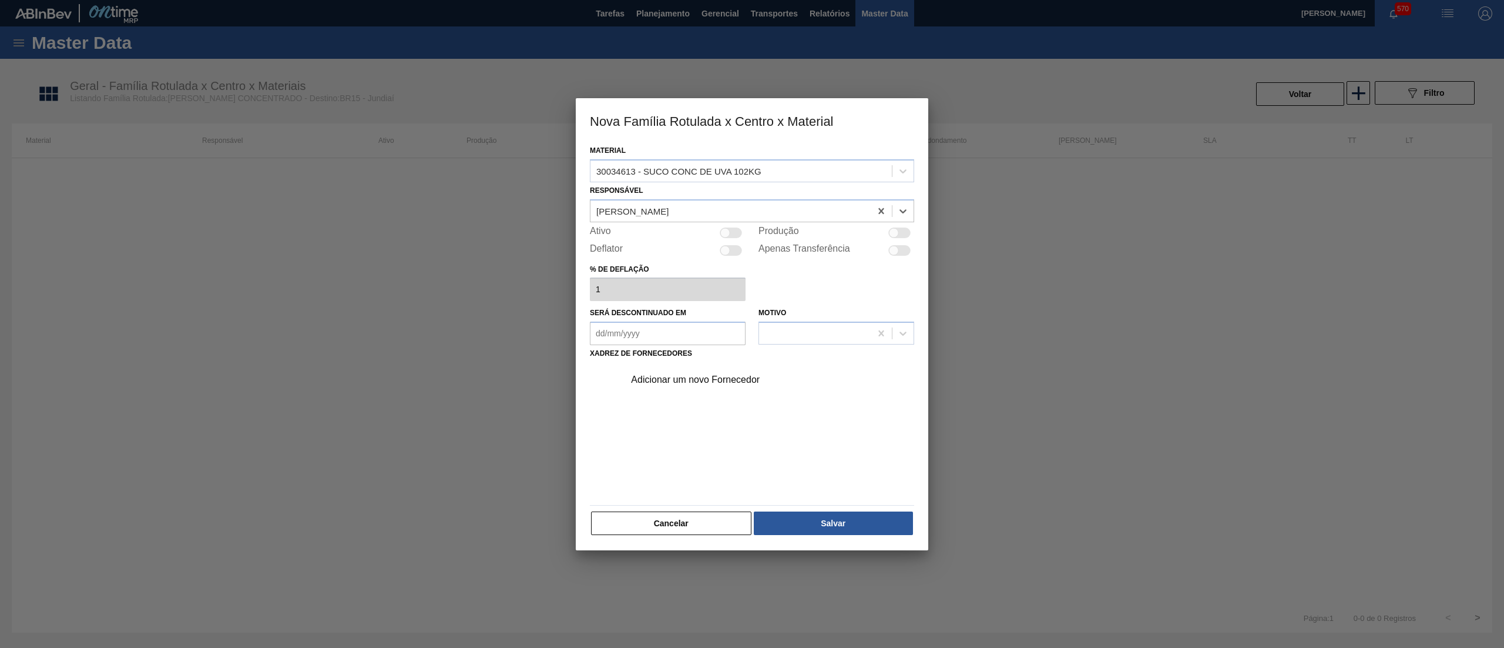
click at [733, 232] on div at bounding box center [731, 232] width 22 height 11
checkbox input "true"
click at [690, 375] on div "Adicionar um novo Fornecedor" at bounding box center [746, 379] width 230 height 11
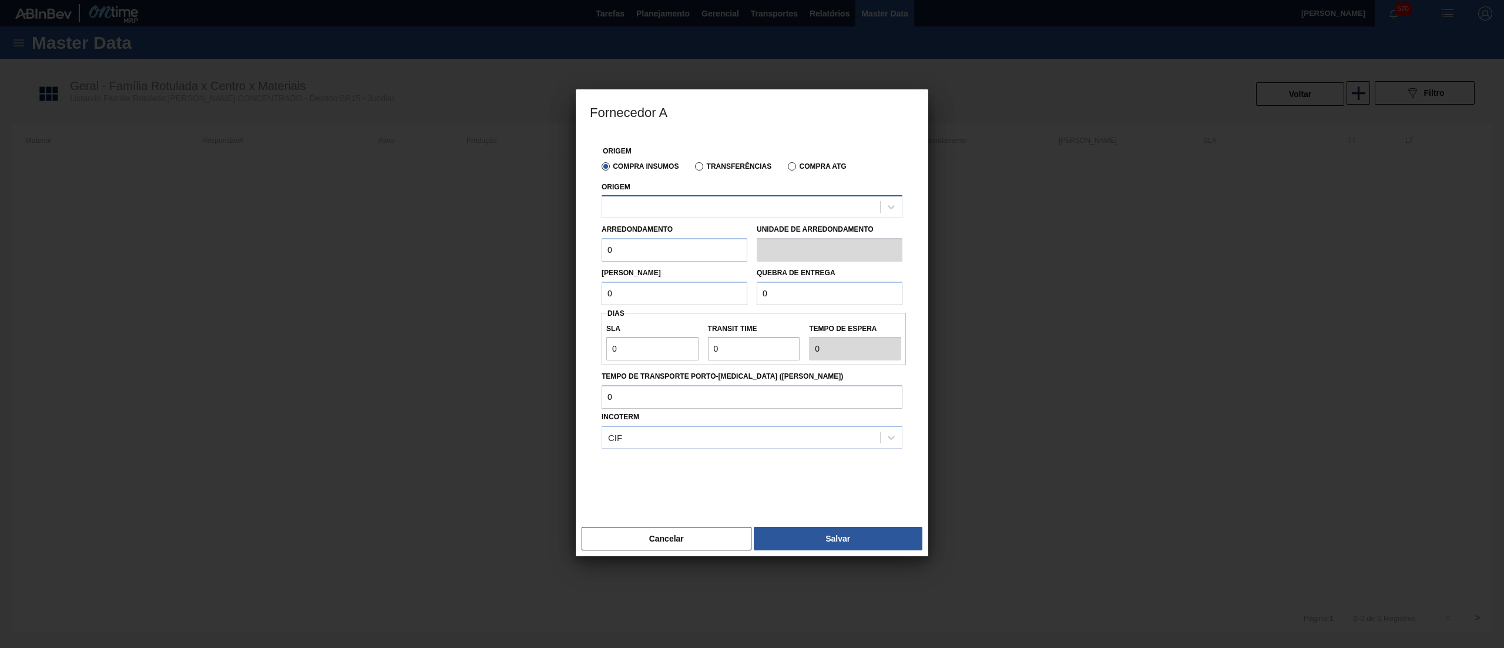
click at [680, 204] on div at bounding box center [741, 207] width 278 height 17
click at [671, 244] on div "295205 - GOLDEN SUCOS - FARROUPILHA ([GEOGRAPHIC_DATA])" at bounding box center [752, 236] width 301 height 22
click at [665, 249] on input "0" at bounding box center [675, 251] width 146 height 24
drag, startPoint x: 665, startPoint y: 249, endPoint x: 582, endPoint y: 251, distance: 83.5
click at [582, 251] on div "Origem Compra Insumos Transferências Compra ATG Origem 295205 - GOLDEN SUCOS - …" at bounding box center [752, 328] width 353 height 388
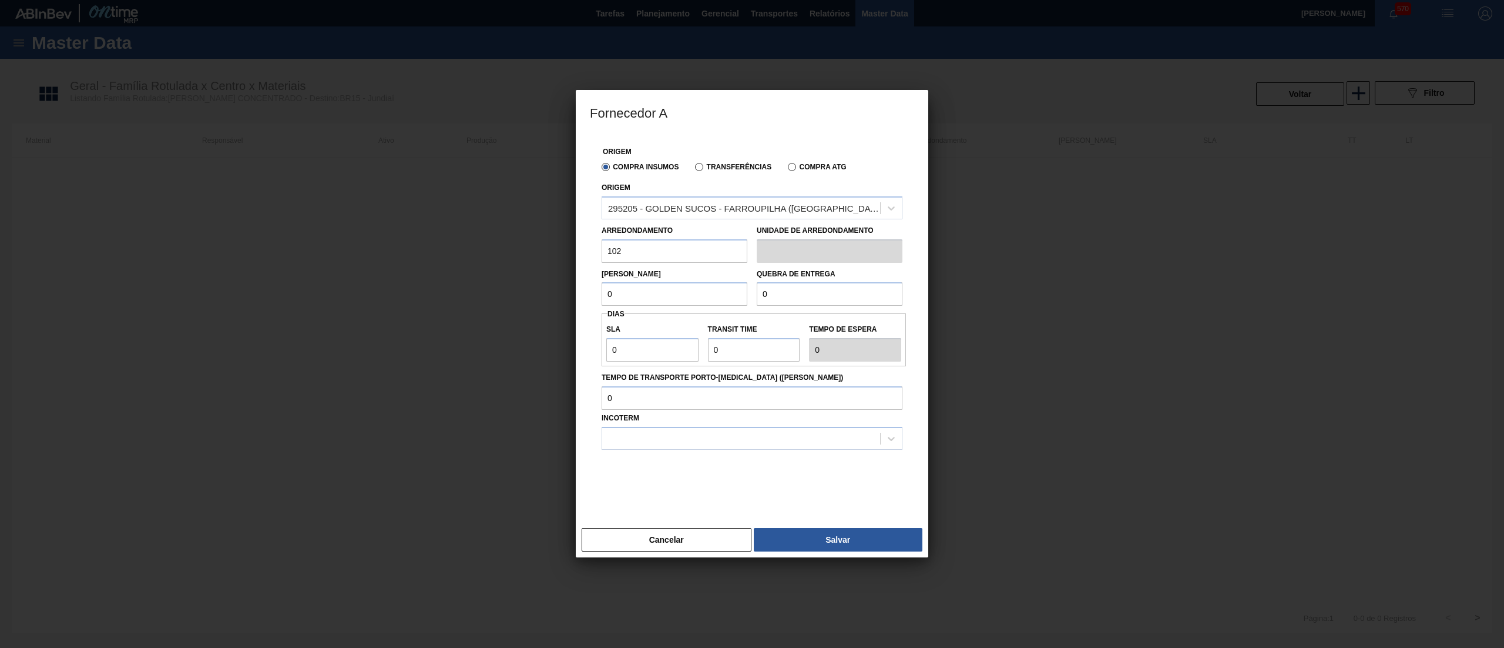
type input "102"
click at [649, 277] on div "Lote Mínimo 0" at bounding box center [675, 286] width 146 height 41
drag, startPoint x: 623, startPoint y: 296, endPoint x: 567, endPoint y: 298, distance: 56.4
click at [567, 298] on div "Fornecedor A Origem Compra Insumos Transferências Compra ATG Origem 295205 - GO…" at bounding box center [752, 324] width 1504 height 648
drag, startPoint x: 668, startPoint y: 302, endPoint x: 542, endPoint y: 299, distance: 126.4
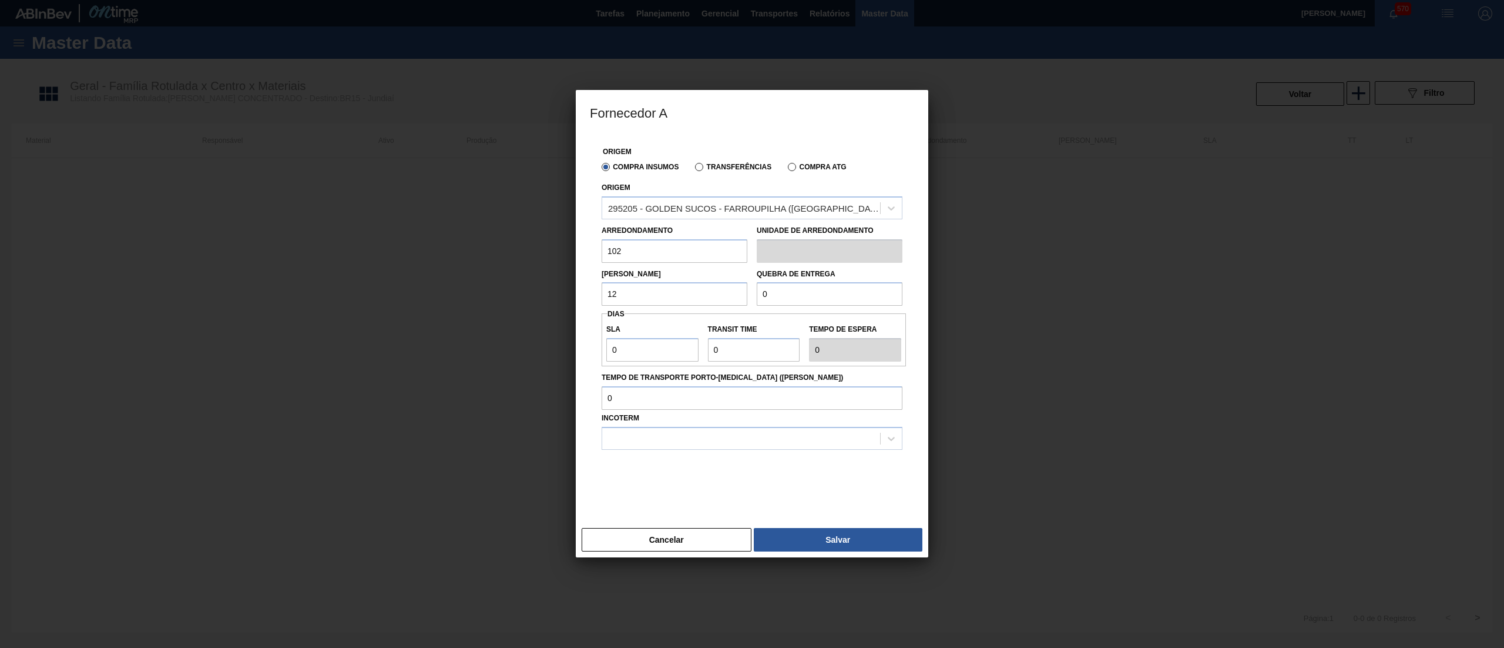
click at [542, 299] on div "Fornecedor A Origem Compra Insumos Transferências Compra ATG Origem 295205 - GO…" at bounding box center [752, 324] width 1504 height 648
type input "102"
drag, startPoint x: 800, startPoint y: 293, endPoint x: 671, endPoint y: 312, distance: 130.7
click at [671, 312] on div "Origem Compra Insumos Transferências Compra ATG Origem 295205 - GOLDEN SUCOS - …" at bounding box center [752, 321] width 324 height 374
paste input "1.53"
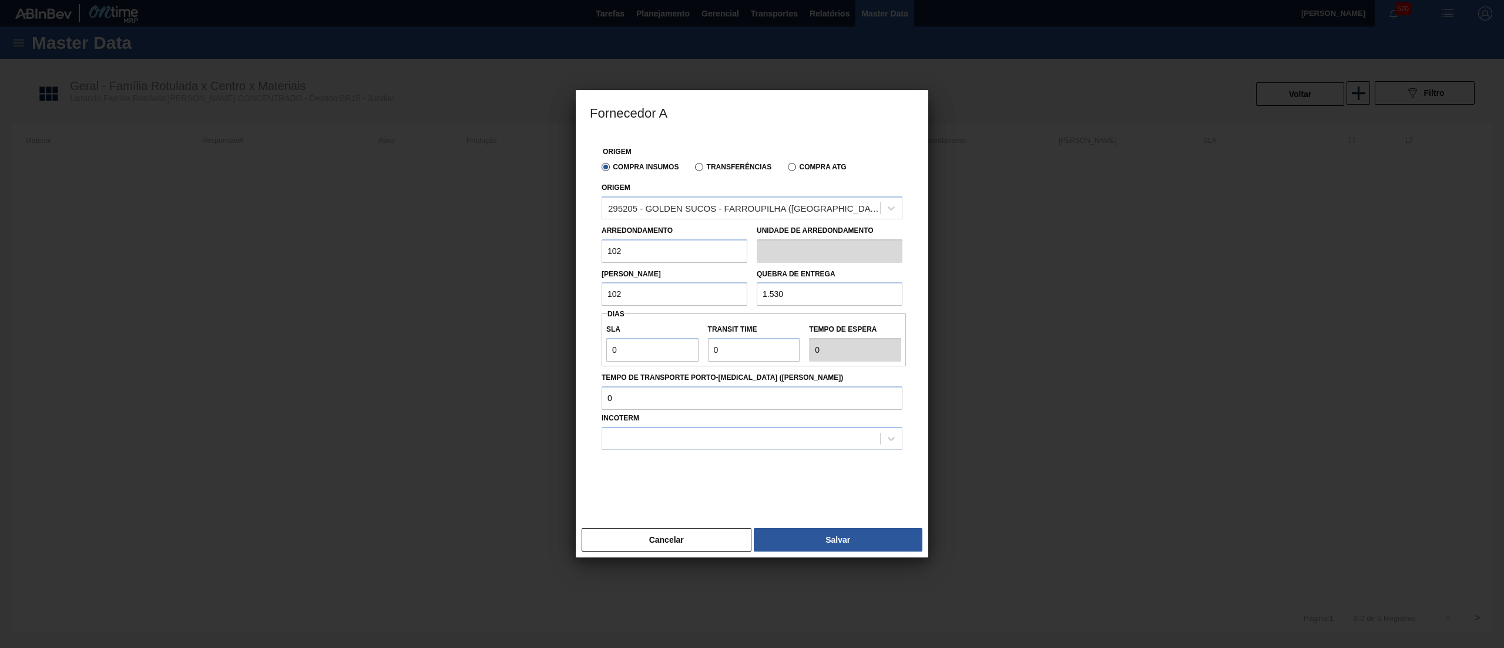
type input "1.530"
drag, startPoint x: 643, startPoint y: 351, endPoint x: 565, endPoint y: 358, distance: 77.9
click at [565, 358] on div "Fornecedor A Origem Compra Insumos Transferências Compra ATG Origem 295205 - GO…" at bounding box center [752, 324] width 1504 height 648
type input "3"
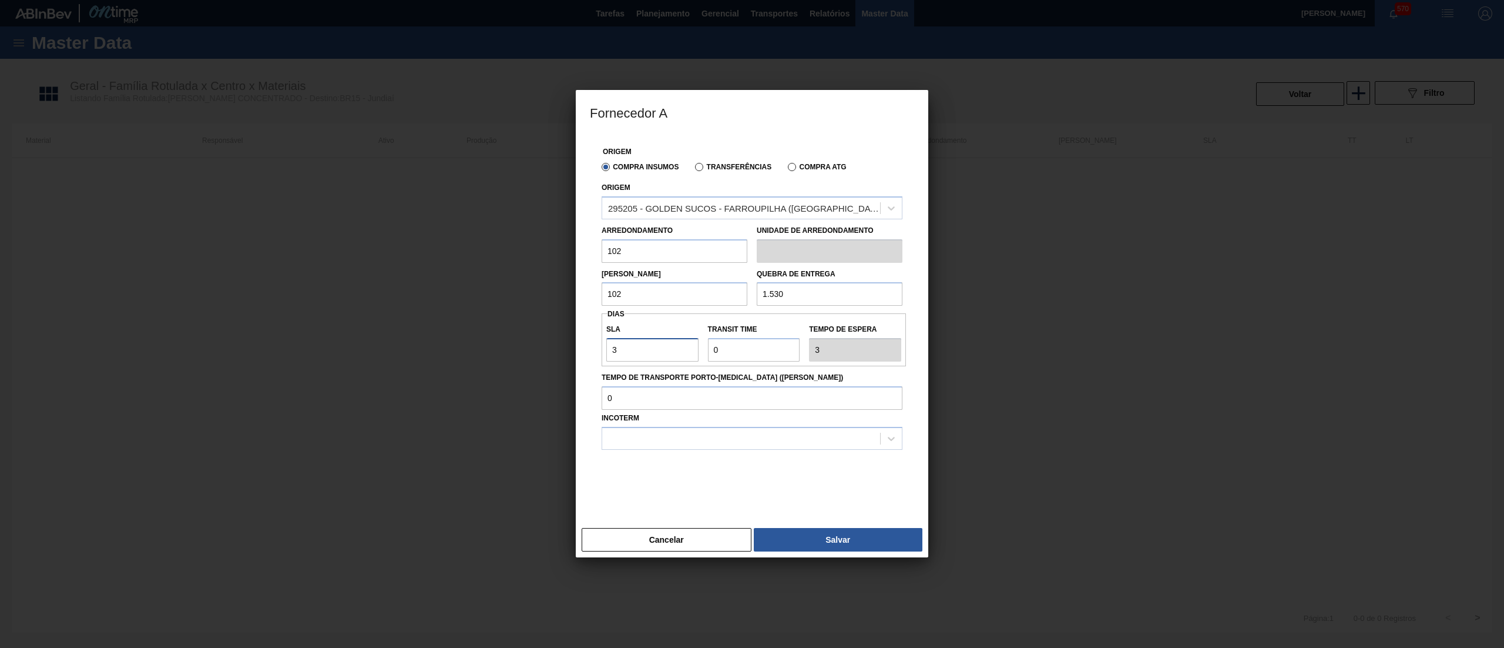
type input "30"
drag, startPoint x: 717, startPoint y: 354, endPoint x: 658, endPoint y: 358, distance: 59.0
click at [658, 358] on div "SLA 30 Transit Time Tempo de espera 30" at bounding box center [754, 339] width 304 height 43
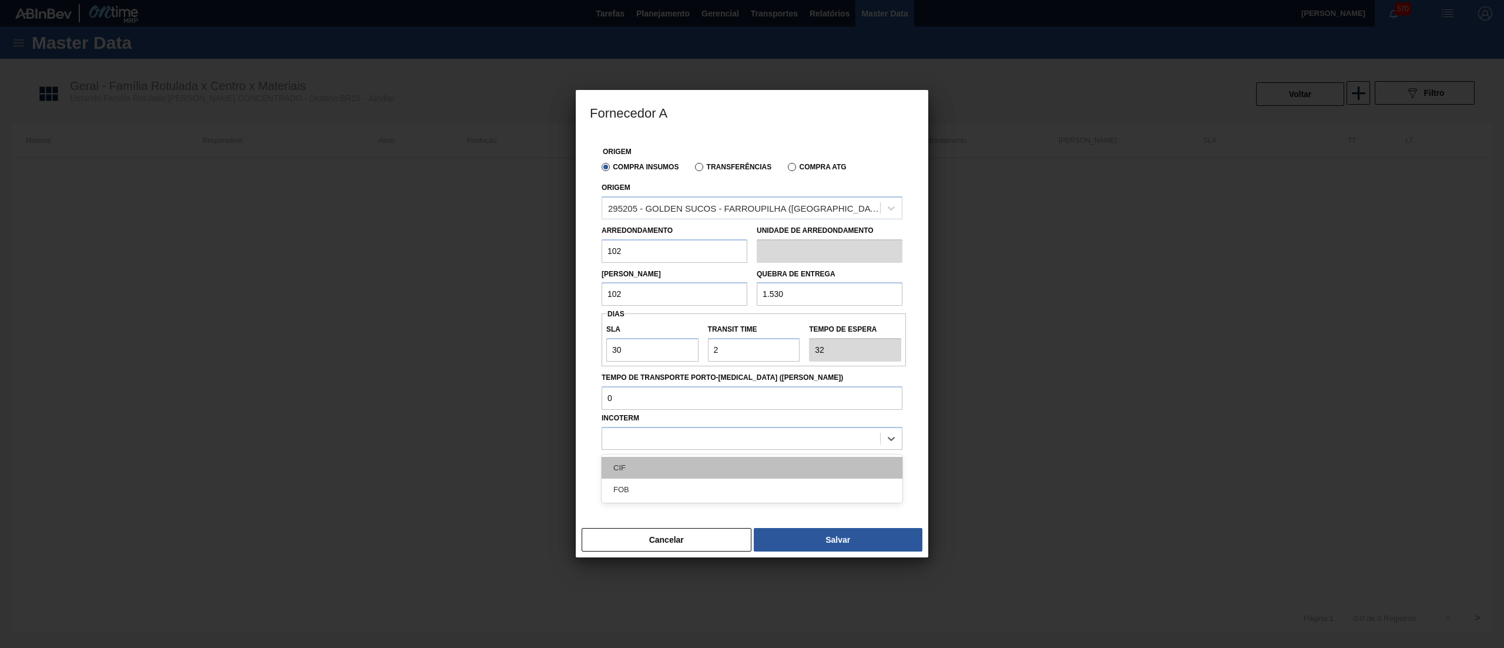
drag, startPoint x: 661, startPoint y: 441, endPoint x: 659, endPoint y: 458, distance: 17.2
click at [660, 441] on div at bounding box center [741, 438] width 278 height 17
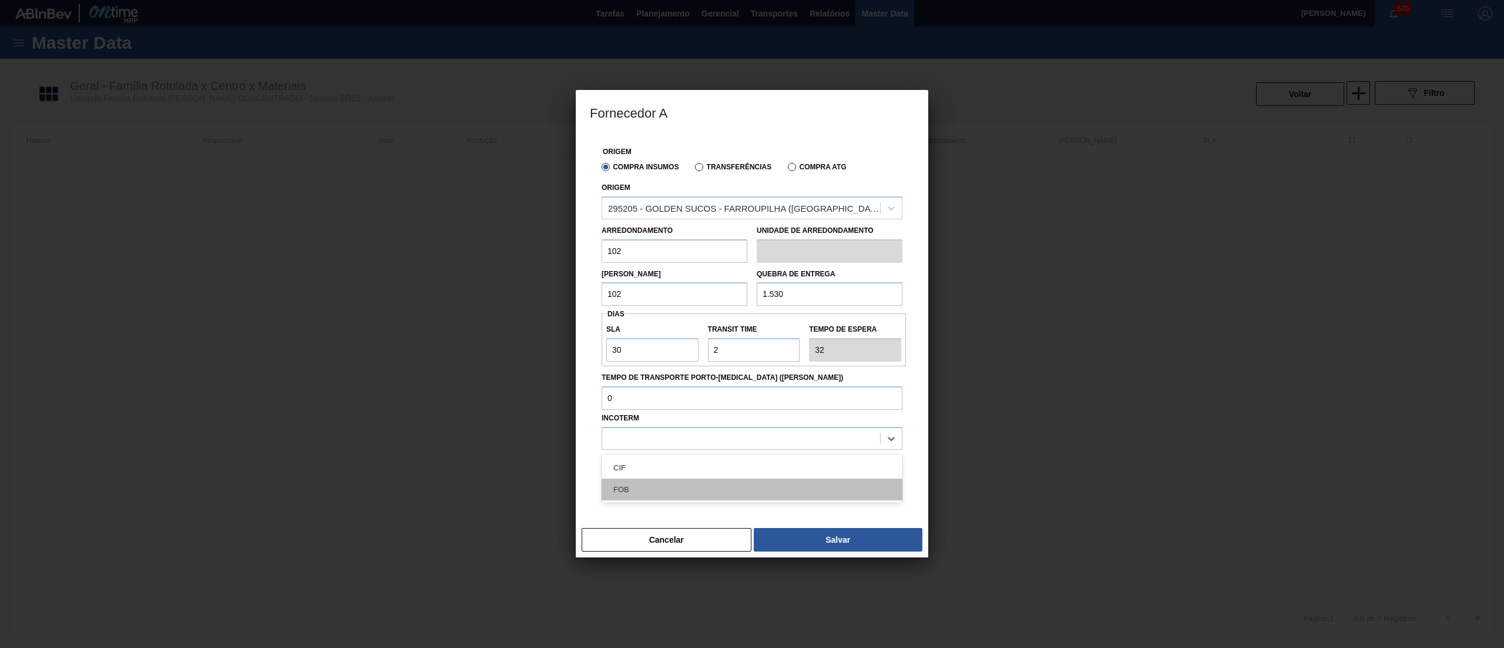
click at [656, 483] on div "FOB" at bounding box center [752, 489] width 301 height 22
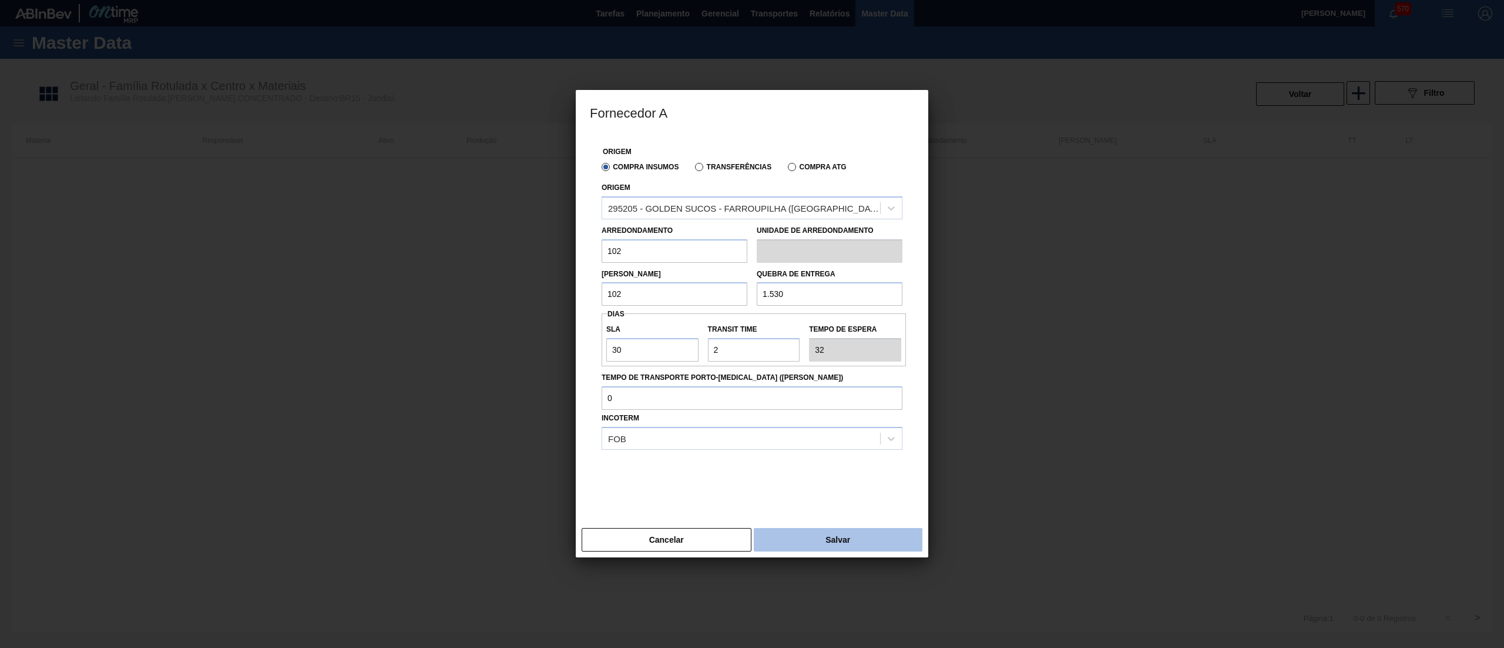
click at [795, 545] on button "Salvar" at bounding box center [838, 540] width 169 height 24
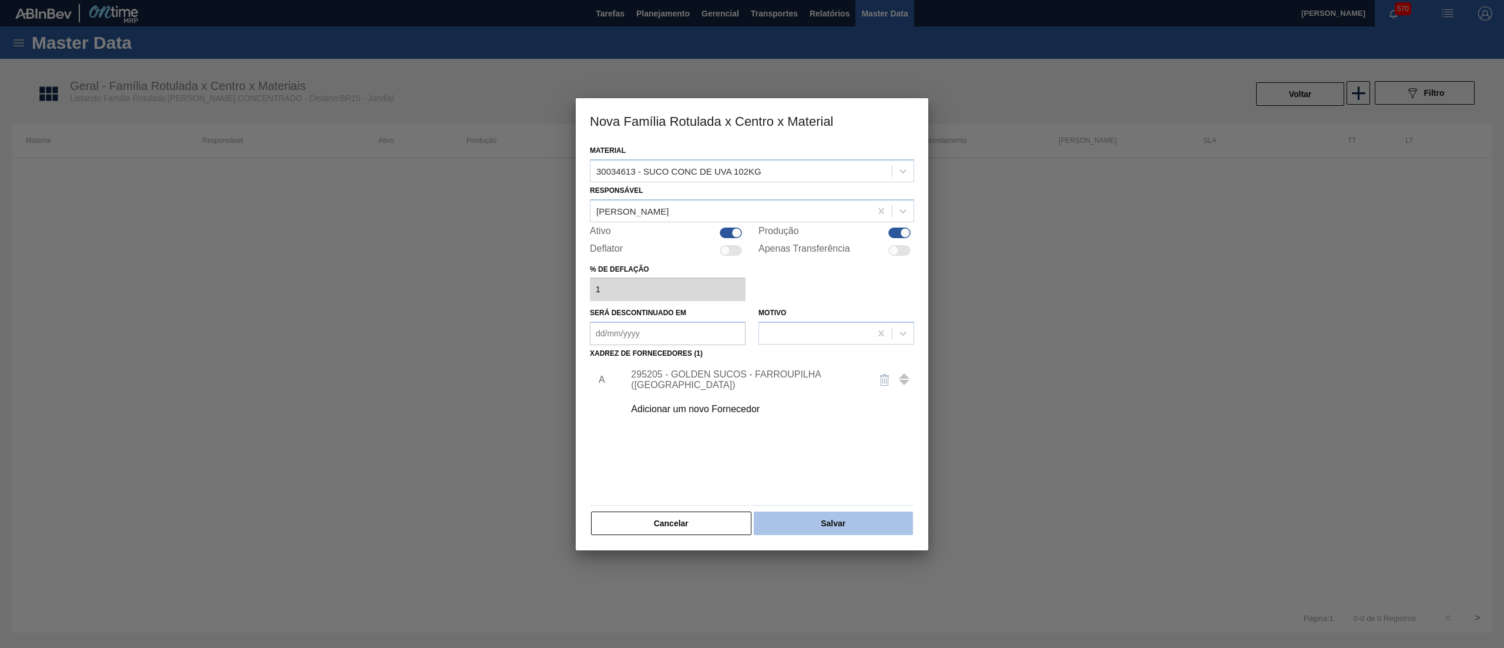
click at [824, 524] on button "Salvar" at bounding box center [833, 523] width 159 height 24
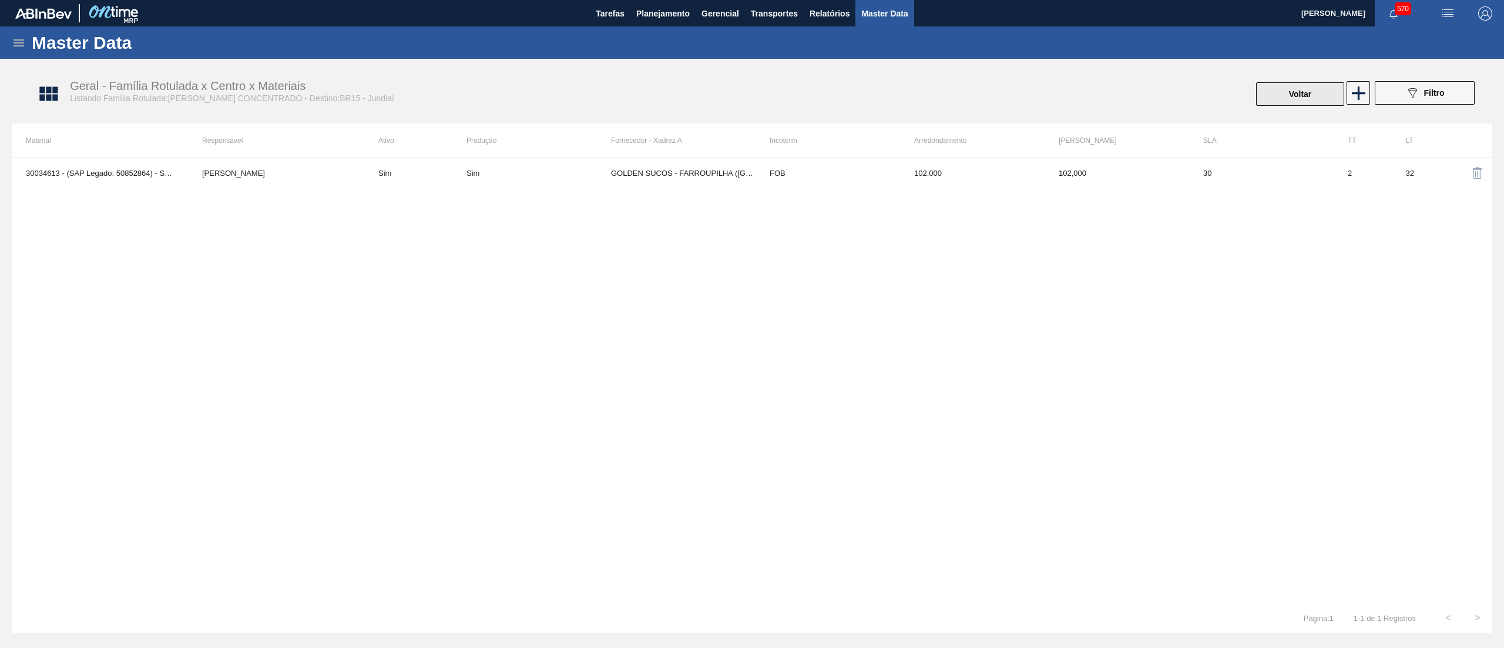
click at [1310, 92] on button "Voltar" at bounding box center [1300, 94] width 88 height 24
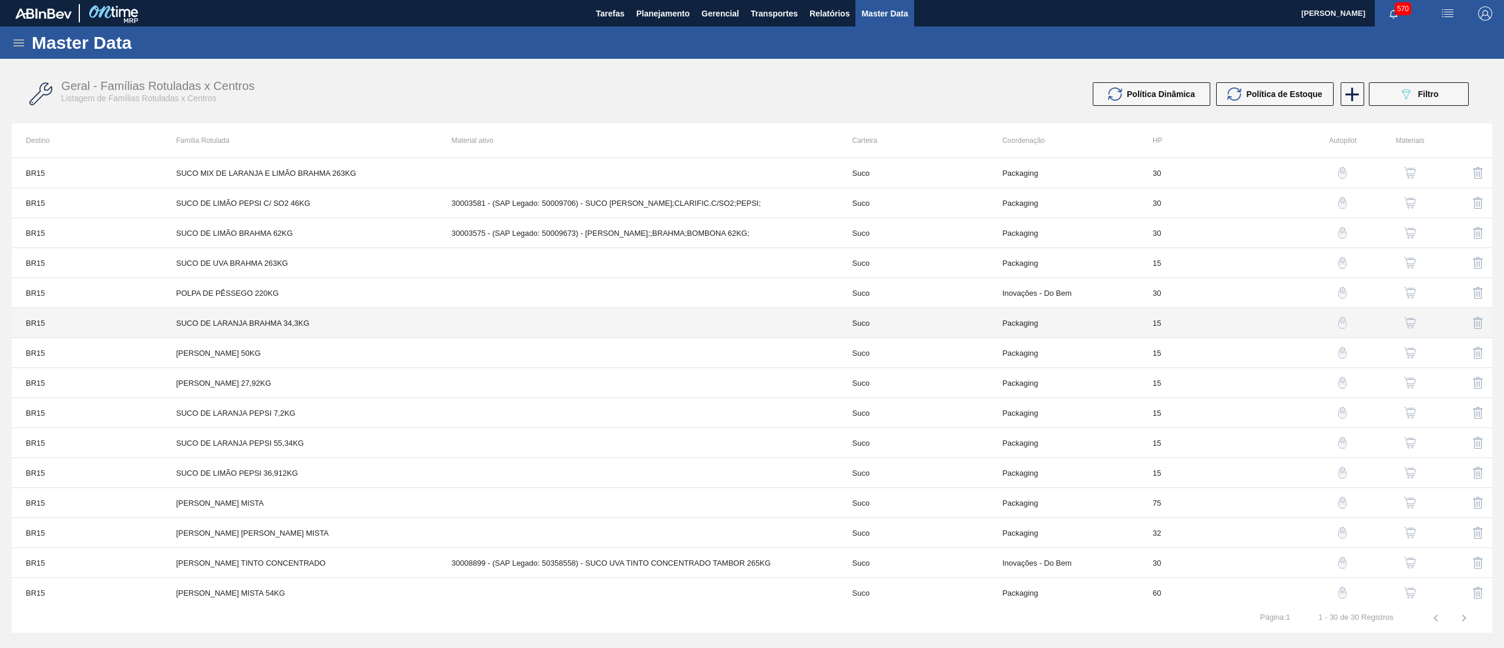
scroll to position [459, 0]
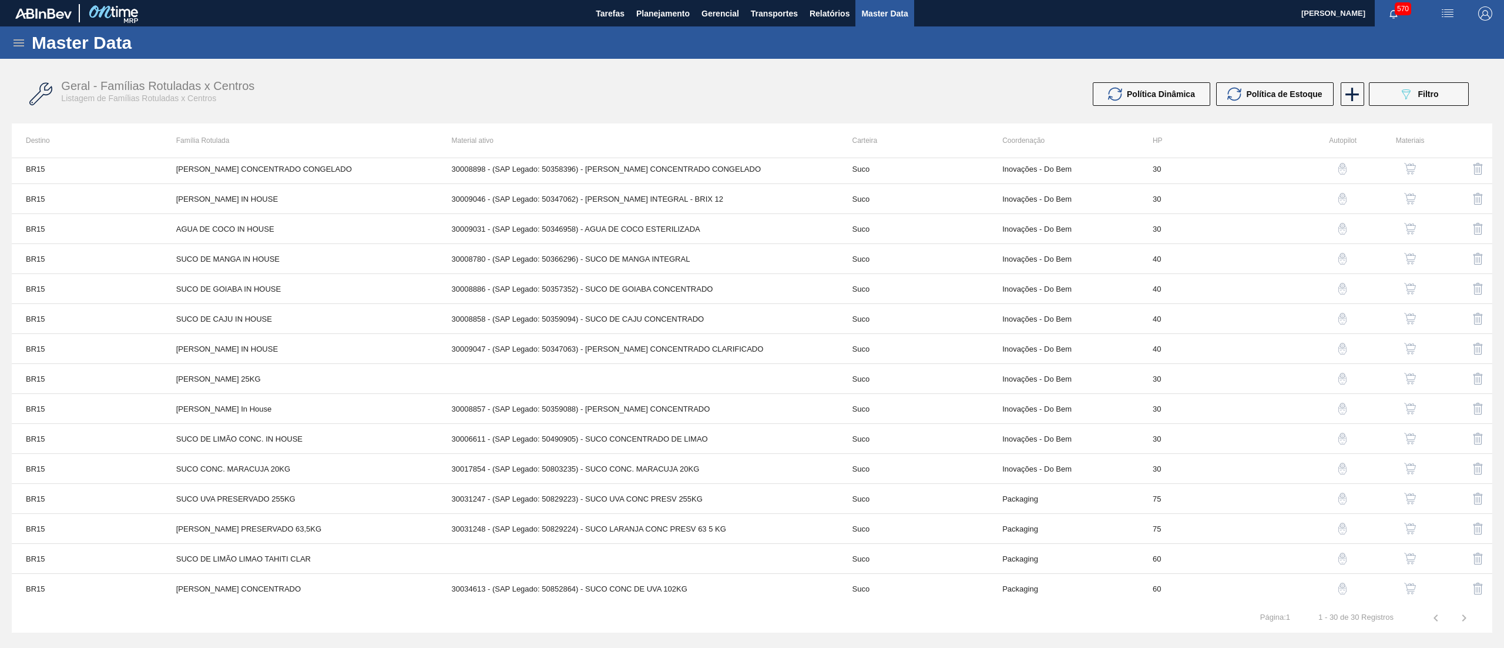
click at [1404, 522] on img "button" at bounding box center [1410, 528] width 12 height 12
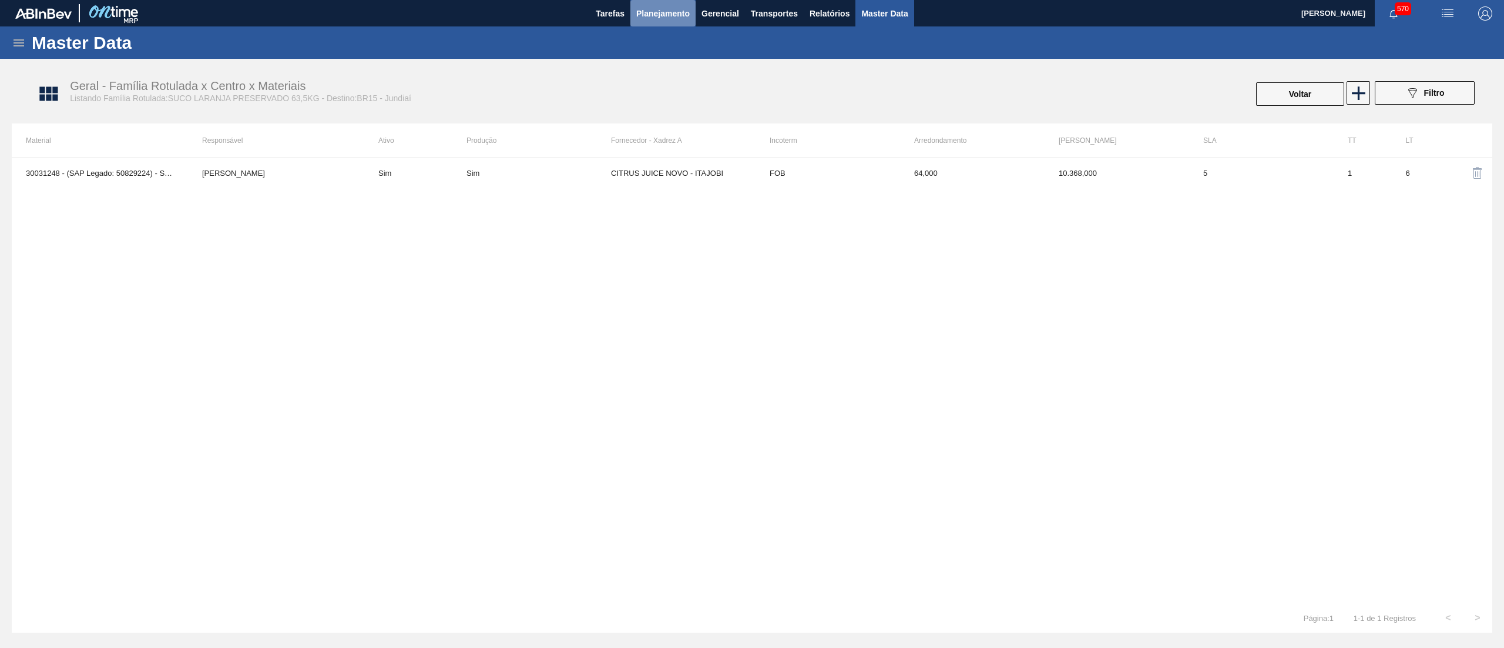
click at [659, 9] on span "Planejamento" at bounding box center [662, 13] width 53 height 14
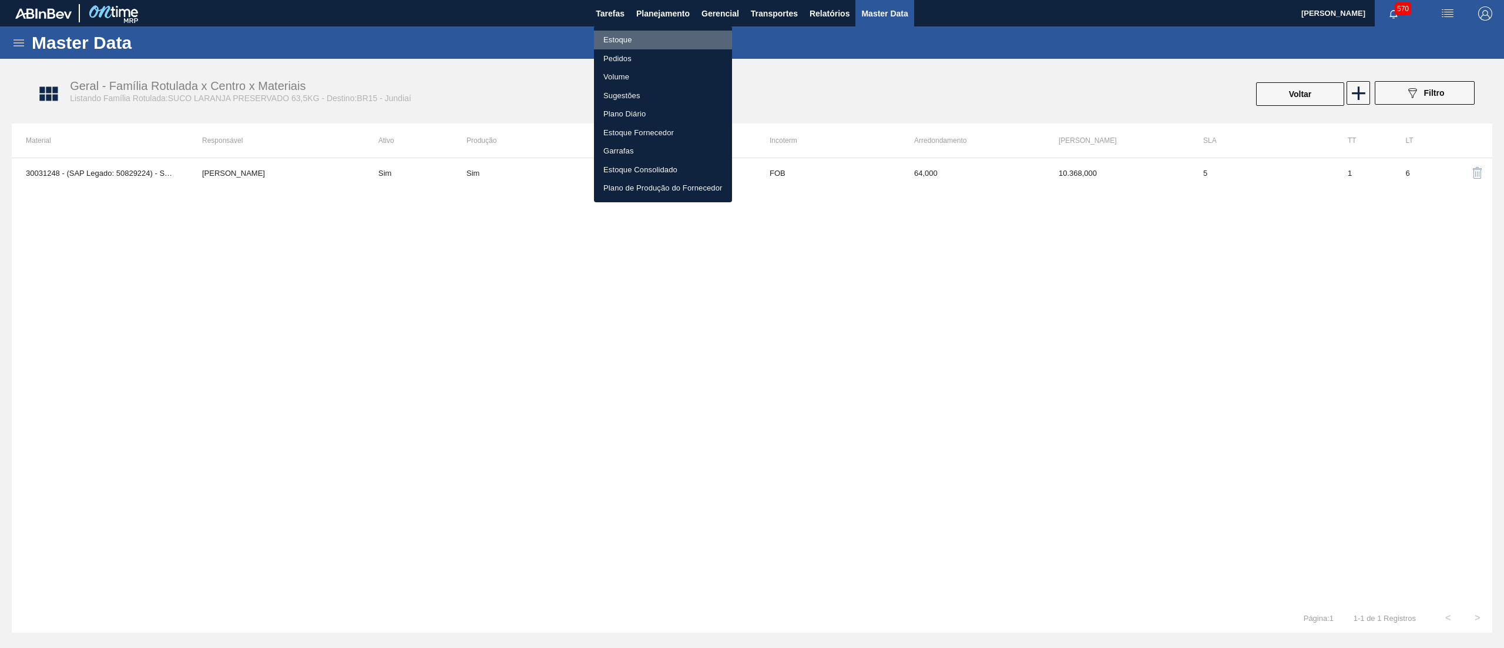
click at [635, 40] on li "Estoque" at bounding box center [663, 40] width 138 height 19
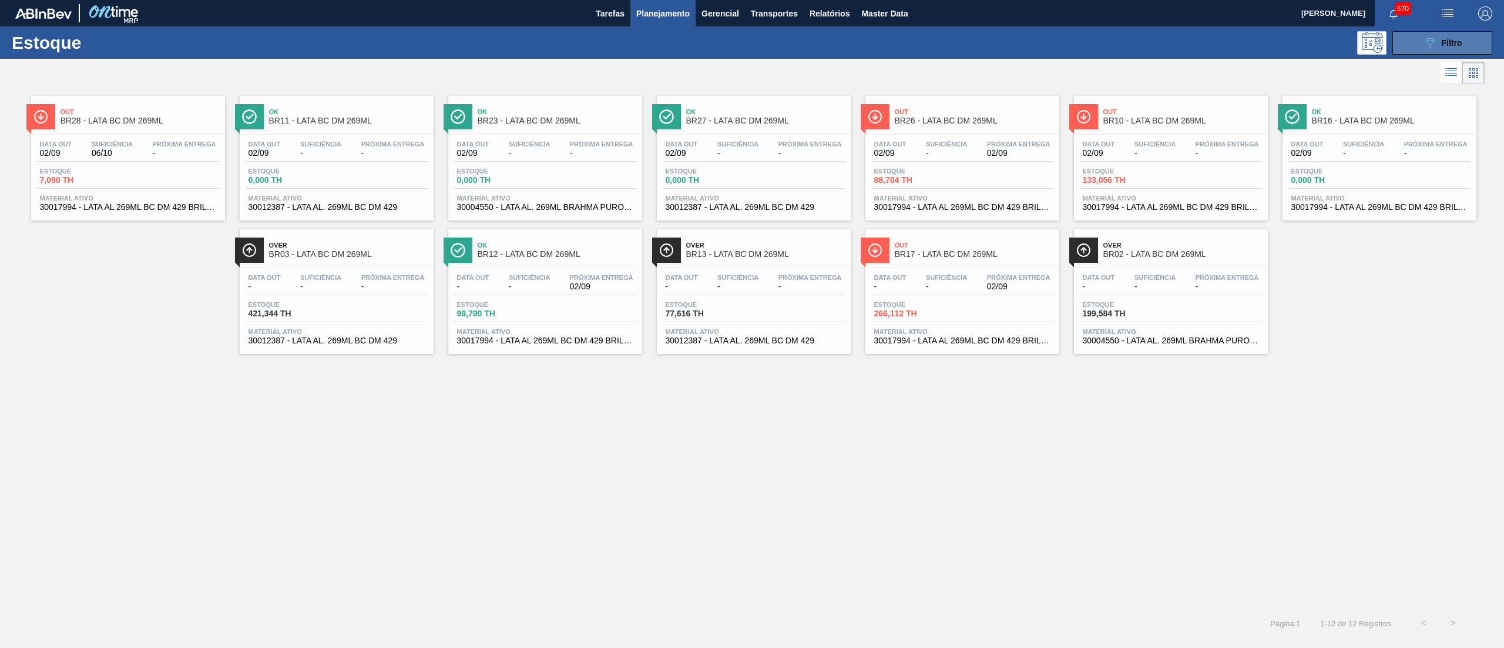
click at [1430, 42] on icon "089F7B8B-B2A5-4AFE-B5C0-19BA573D28AC" at bounding box center [1430, 43] width 14 height 14
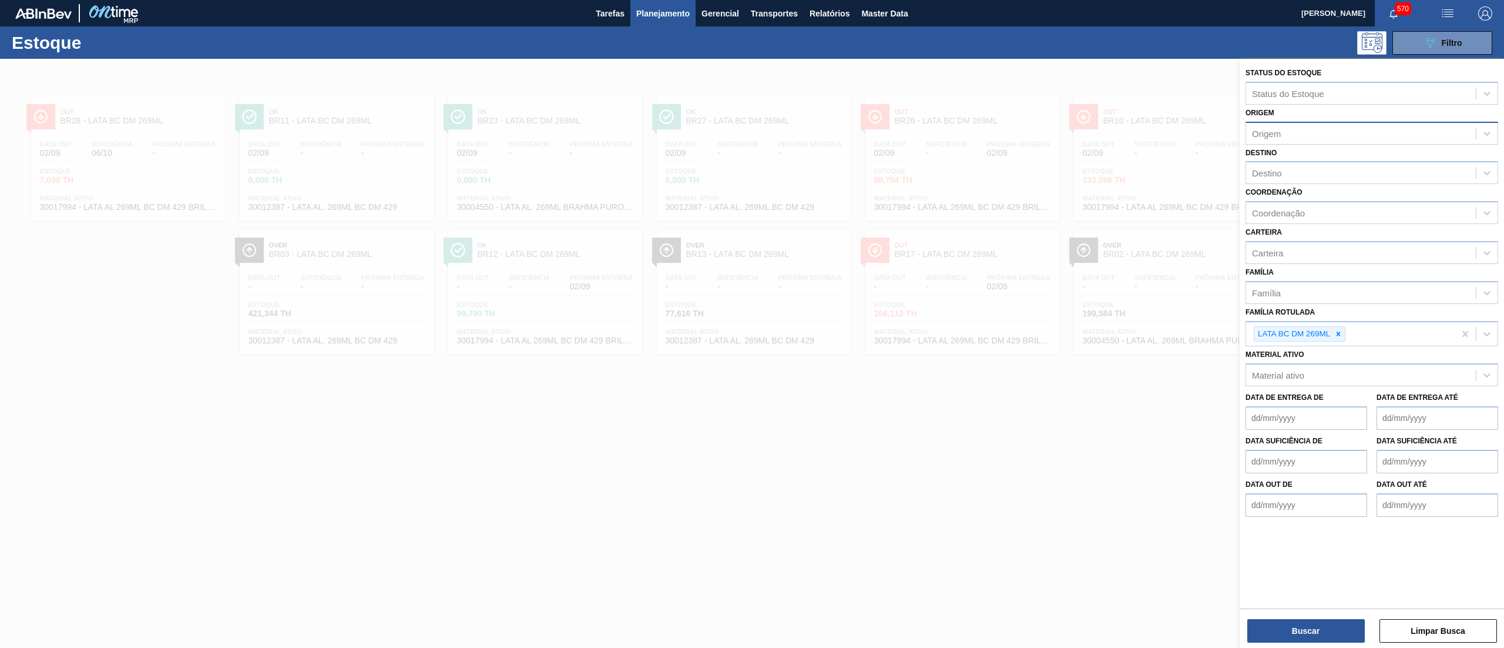
click at [1307, 127] on div "Origem" at bounding box center [1361, 133] width 230 height 17
click at [1327, 112] on div "Origem Origem" at bounding box center [1372, 125] width 253 height 40
click at [1294, 169] on div "Destino" at bounding box center [1361, 173] width 230 height 17
click at [1295, 209] on div "BR15 - Jundiaí" at bounding box center [1372, 202] width 253 height 22
click at [1336, 336] on icon at bounding box center [1339, 337] width 8 height 8
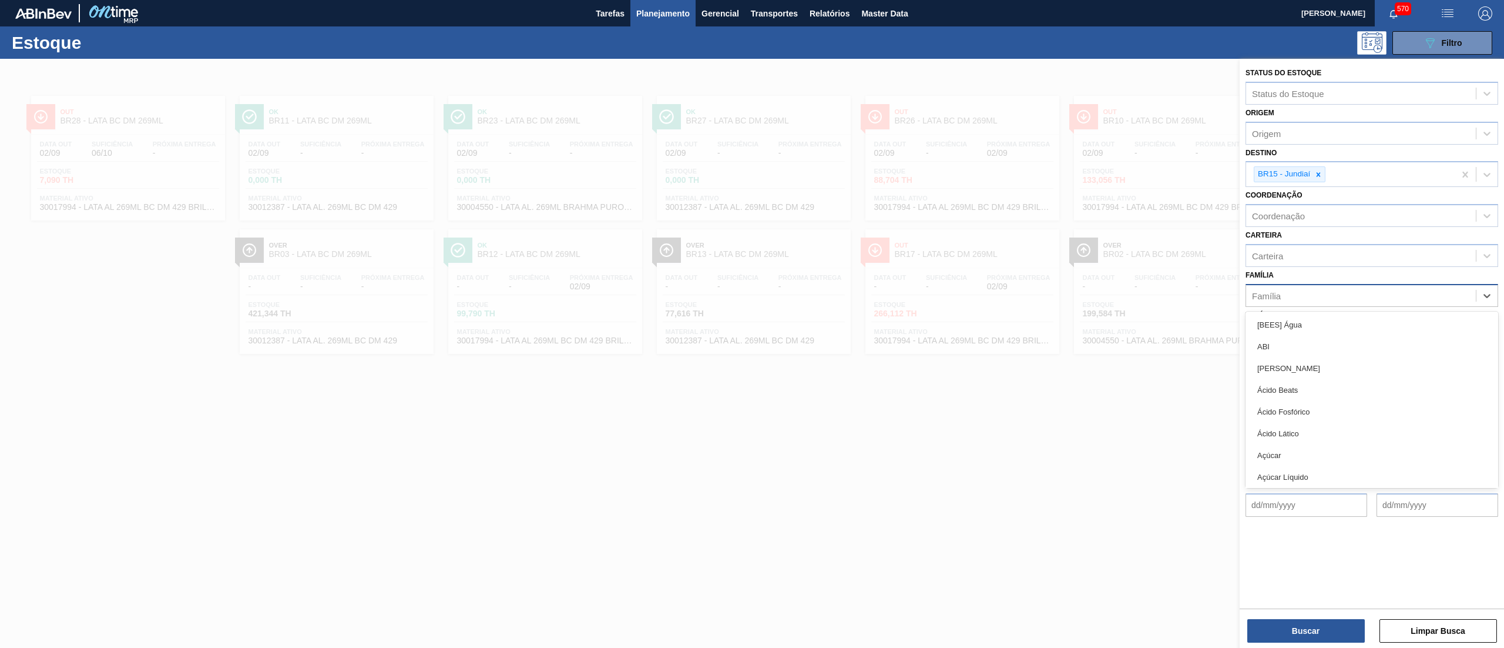
click at [1299, 299] on div "Família" at bounding box center [1361, 295] width 230 height 17
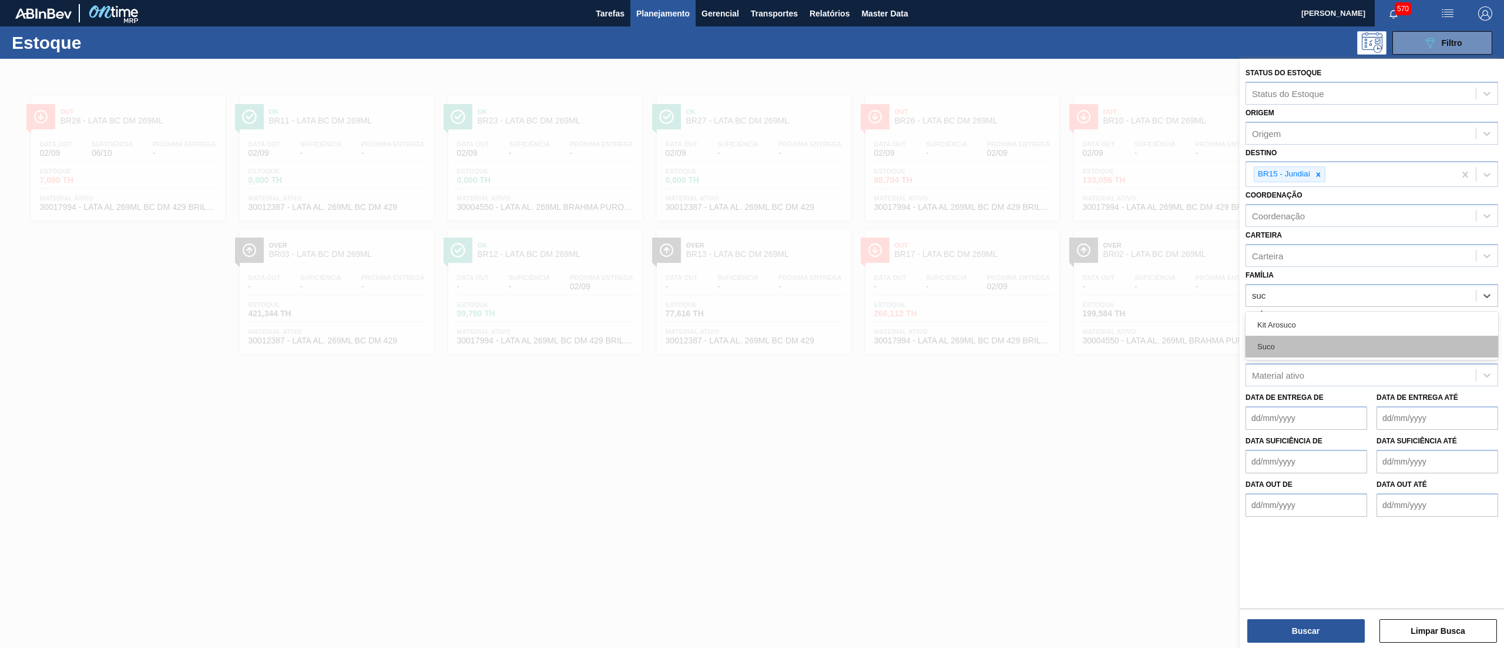
click at [1283, 349] on div "Suco" at bounding box center [1372, 347] width 253 height 22
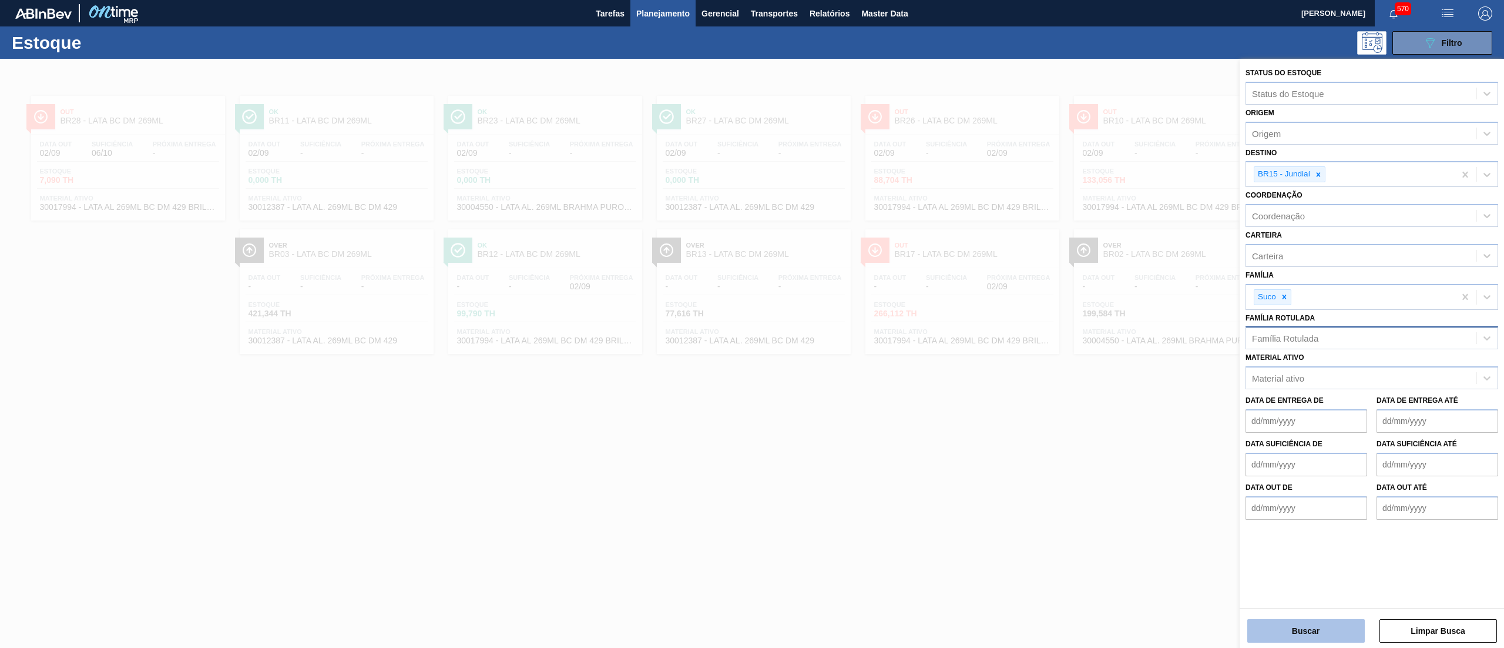
click at [1316, 620] on button "Buscar" at bounding box center [1307, 631] width 118 height 24
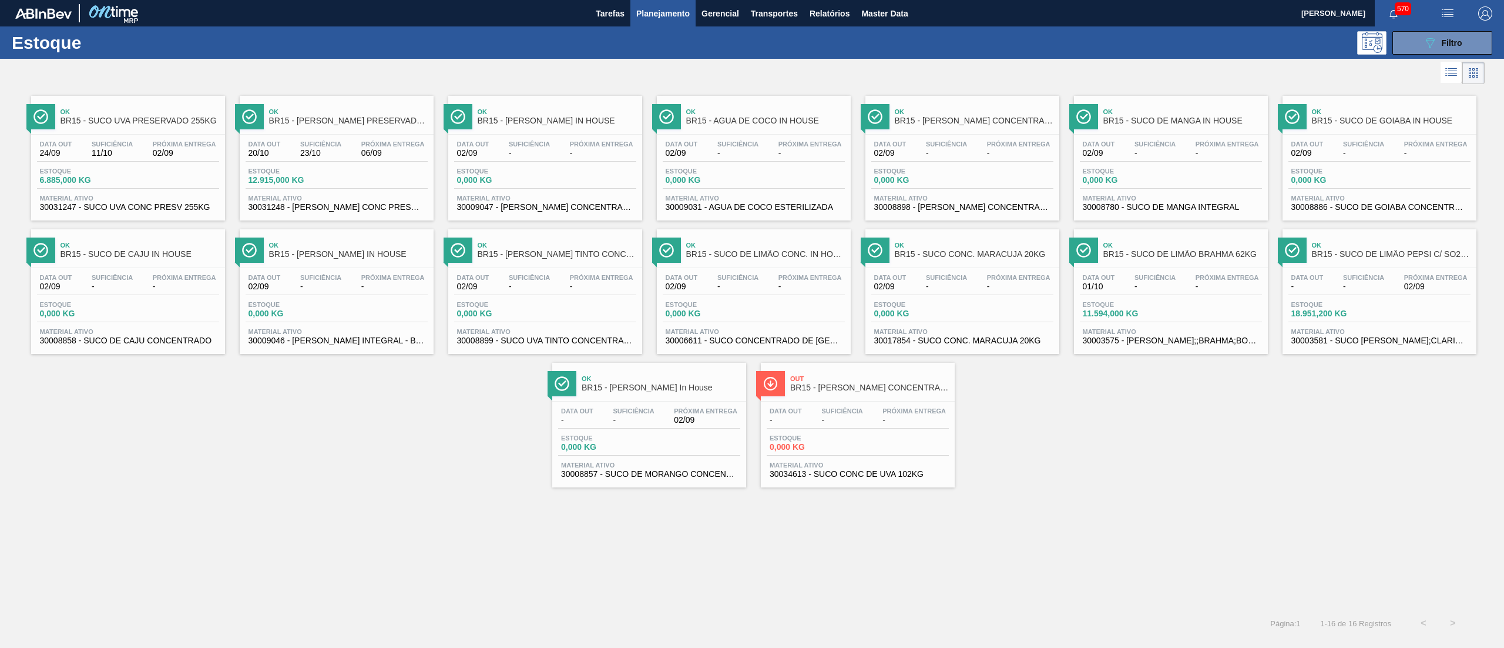
click at [871, 475] on span "30034613 - SUCO CONC DE UVA 102KG" at bounding box center [858, 474] width 176 height 9
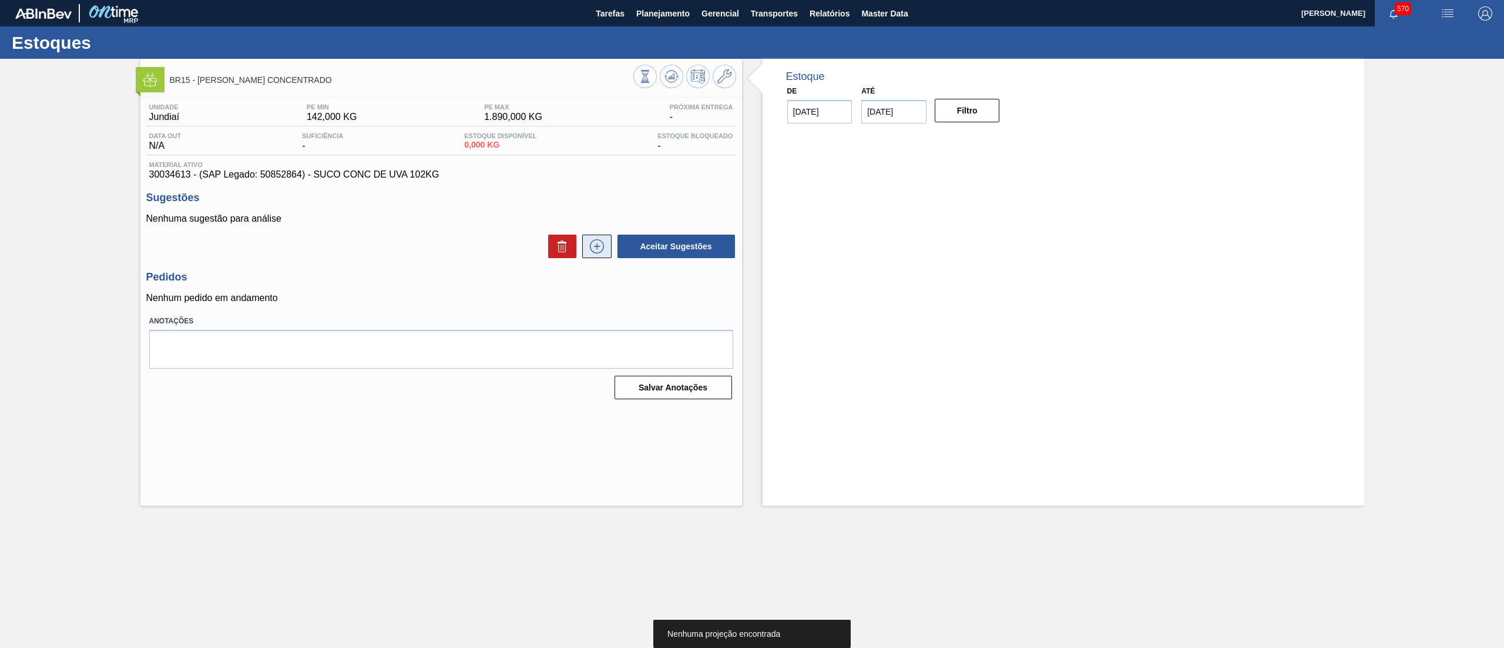
click at [594, 253] on icon at bounding box center [597, 246] width 19 height 14
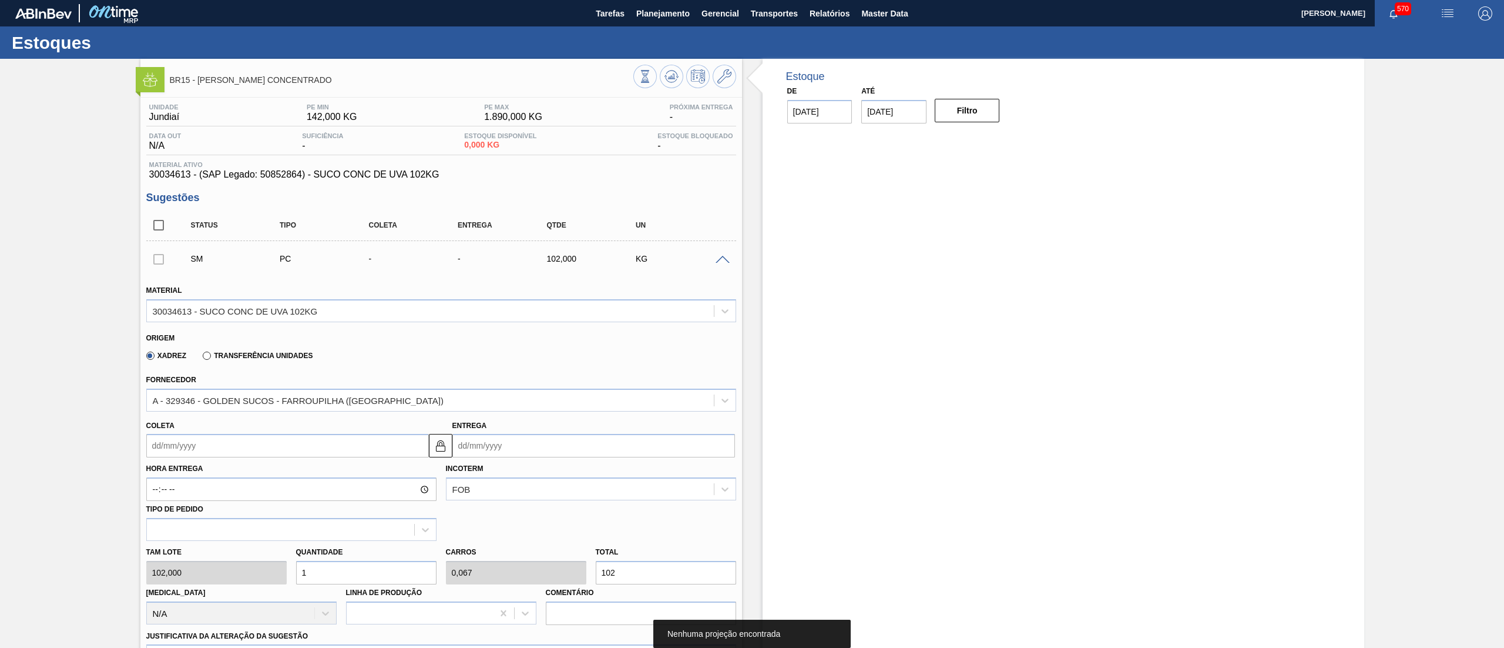
scroll to position [291, 0]
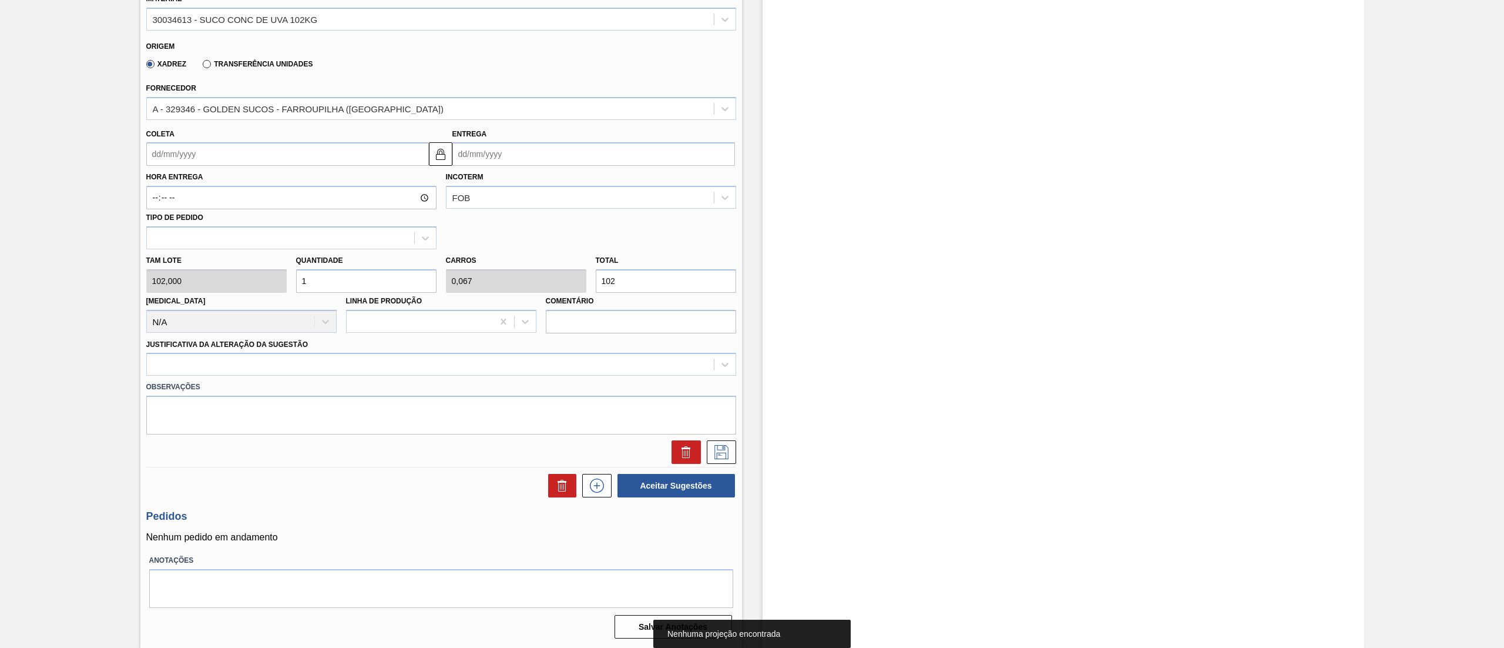
click at [237, 279] on div "[PERSON_NAME] 102,000 Quantidade 1 Carros 0,067 Total 102 [MEDICAL_DATA] N/A Li…" at bounding box center [441, 291] width 599 height 84
click at [256, 289] on div "[PERSON_NAME] 102,000 Quantidade 10 Carros 0,667 Total 1.020 [MEDICAL_DATA] N/A…" at bounding box center [441, 291] width 599 height 84
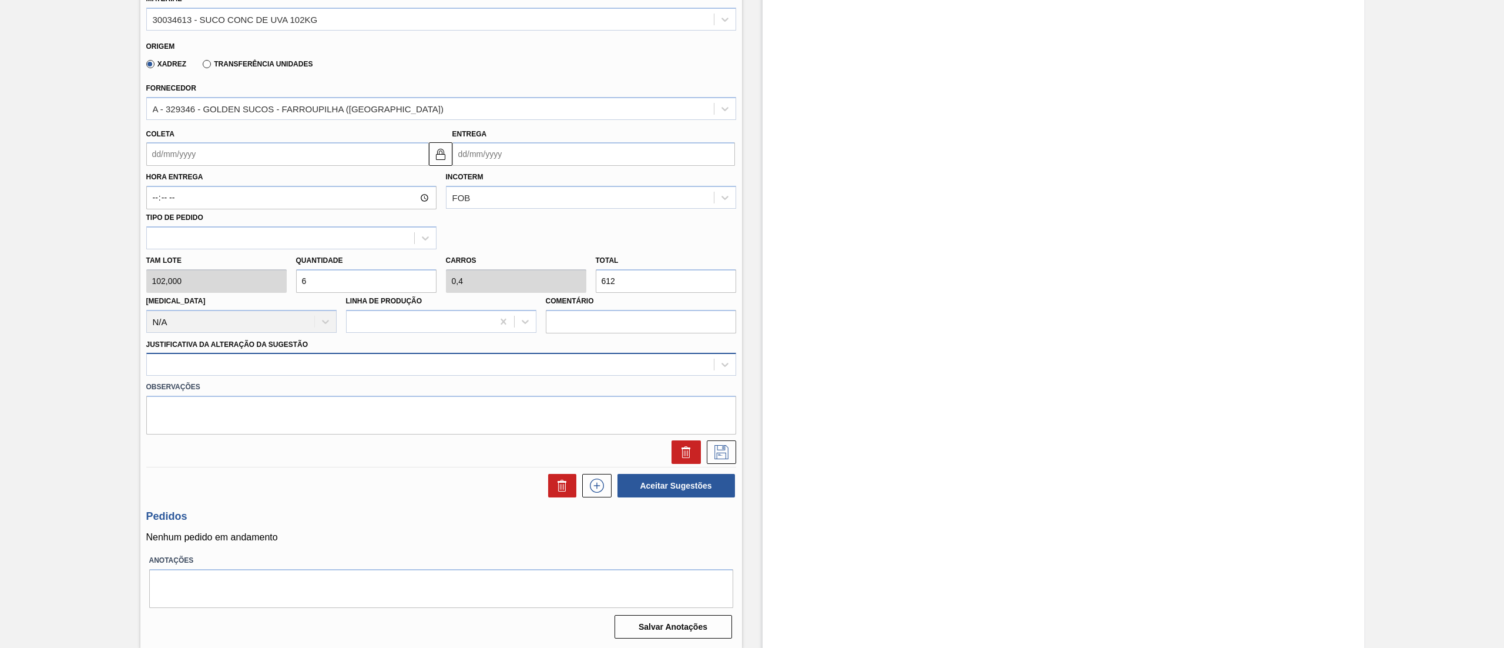
click at [247, 368] on div at bounding box center [430, 364] width 567 height 17
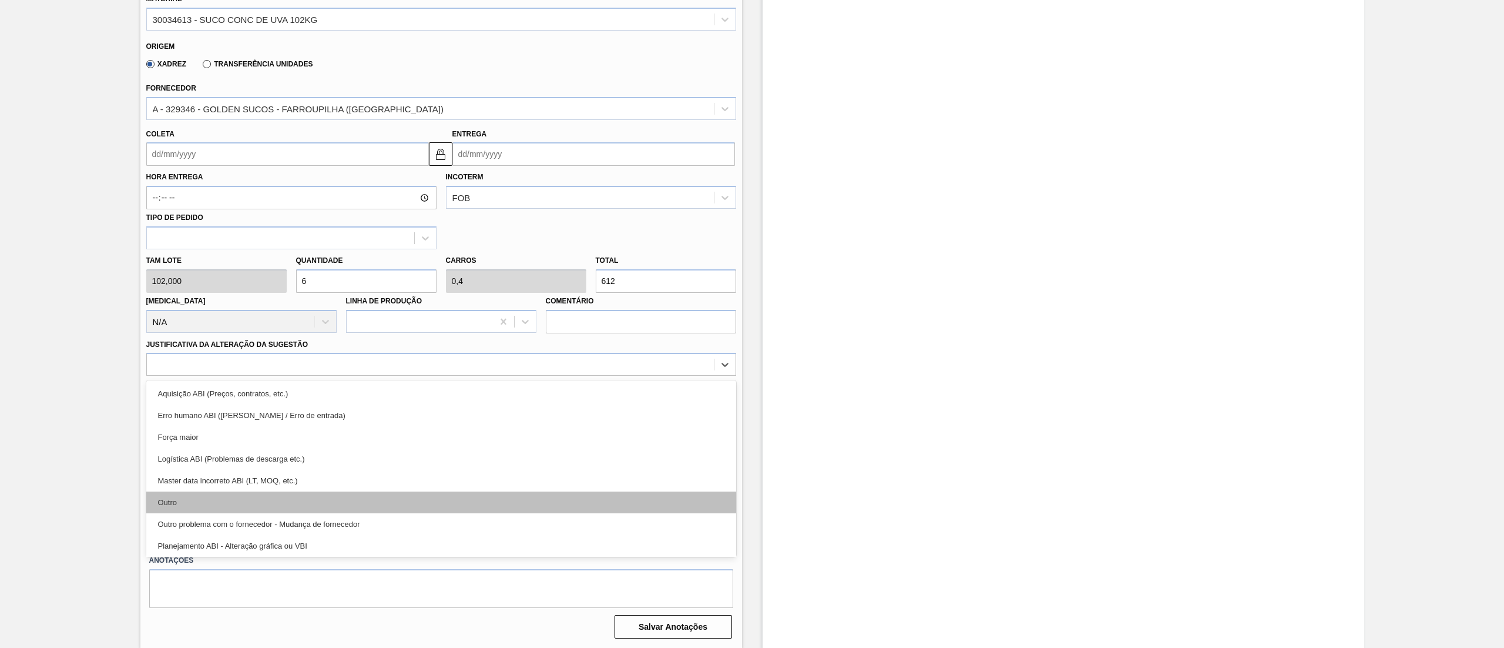
click at [196, 499] on div "Outro" at bounding box center [441, 502] width 590 height 22
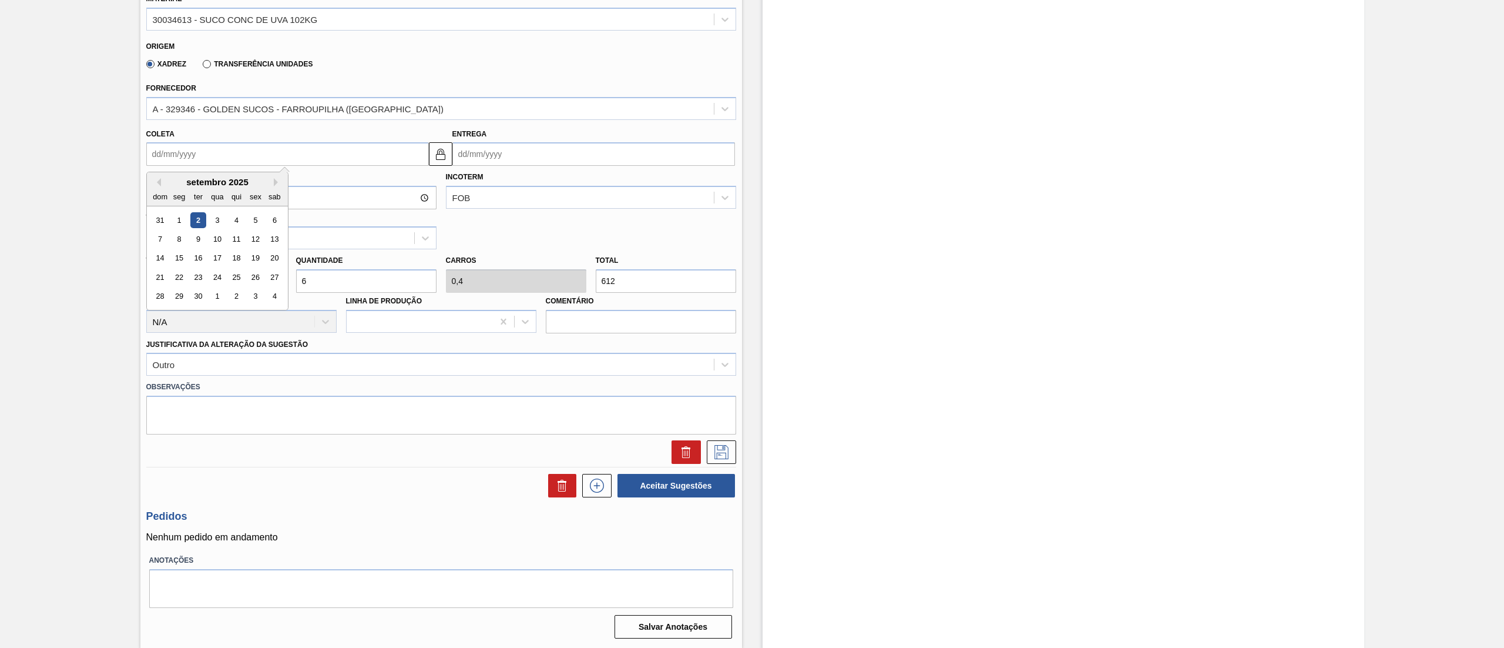
click at [267, 161] on input "Coleta" at bounding box center [287, 154] width 283 height 24
click at [177, 259] on div "15" at bounding box center [179, 258] width 16 height 16
click at [722, 455] on icon at bounding box center [721, 452] width 19 height 14
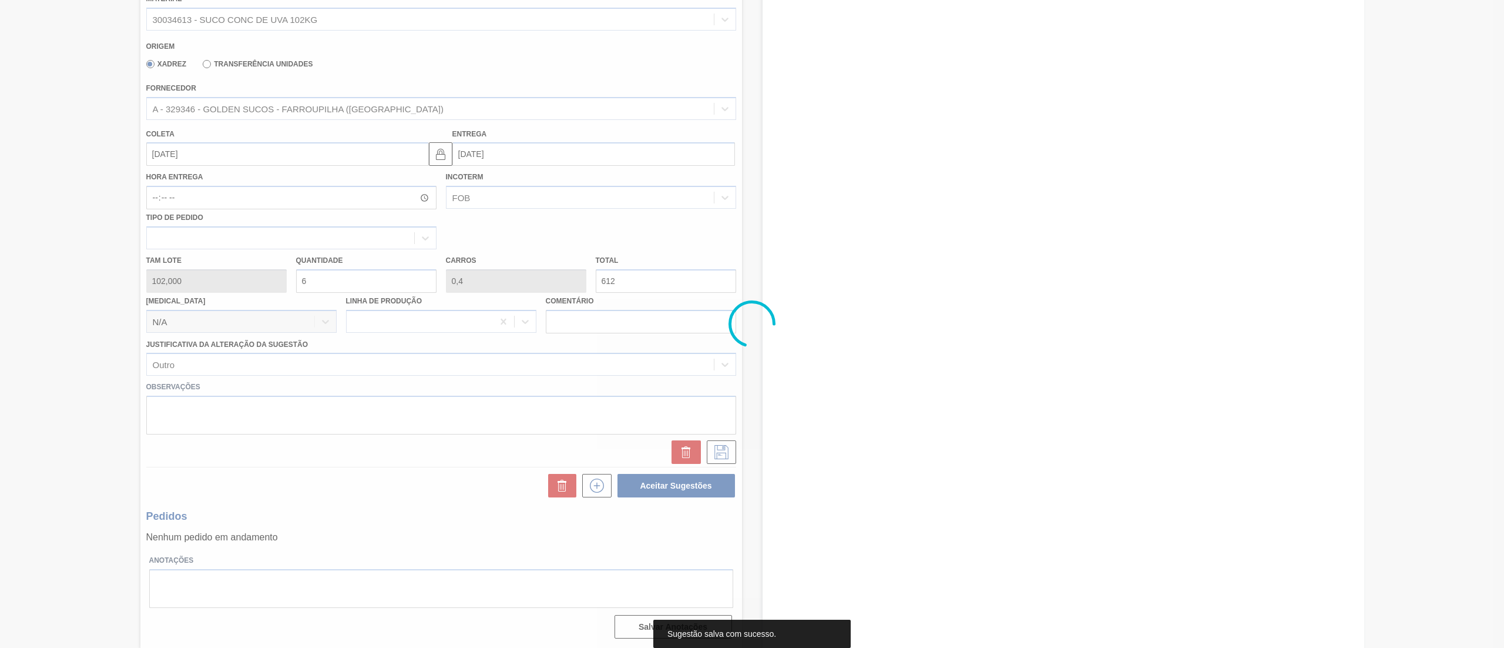
scroll to position [0, 0]
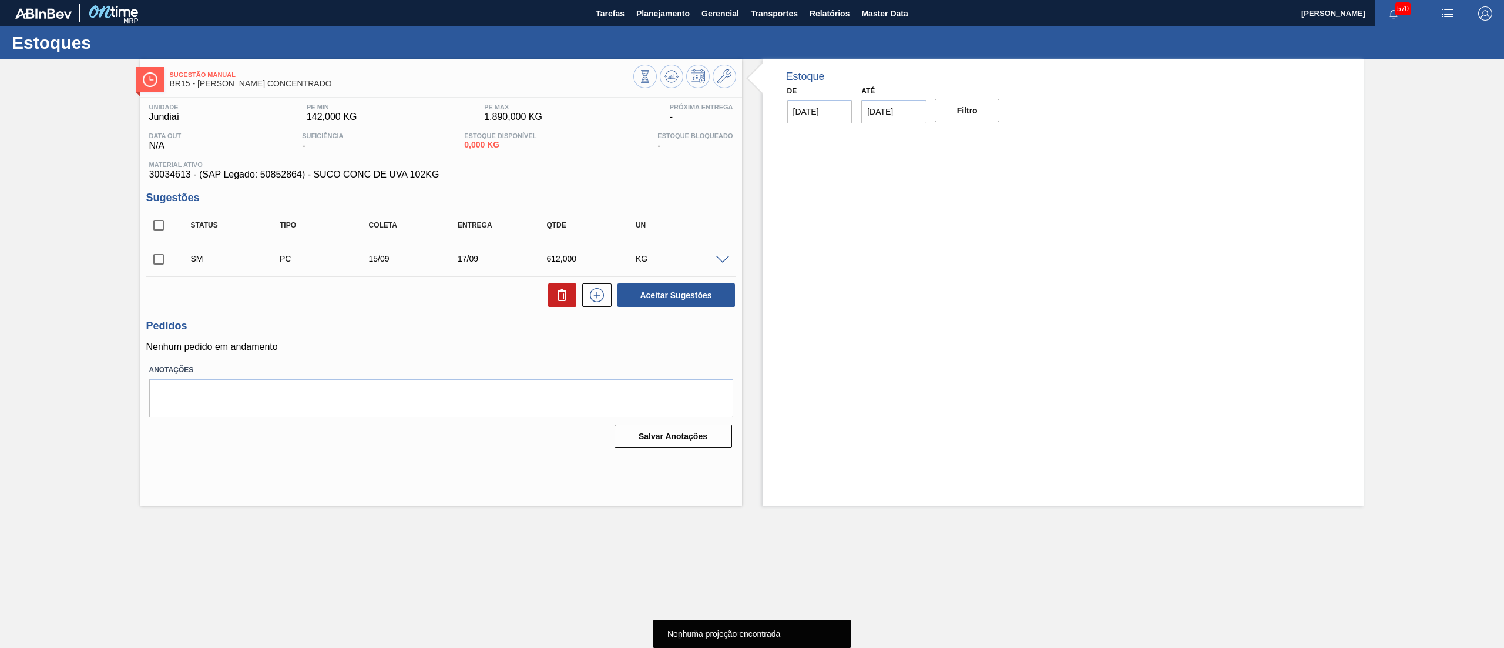
click at [160, 263] on input "checkbox" at bounding box center [158, 259] width 25 height 25
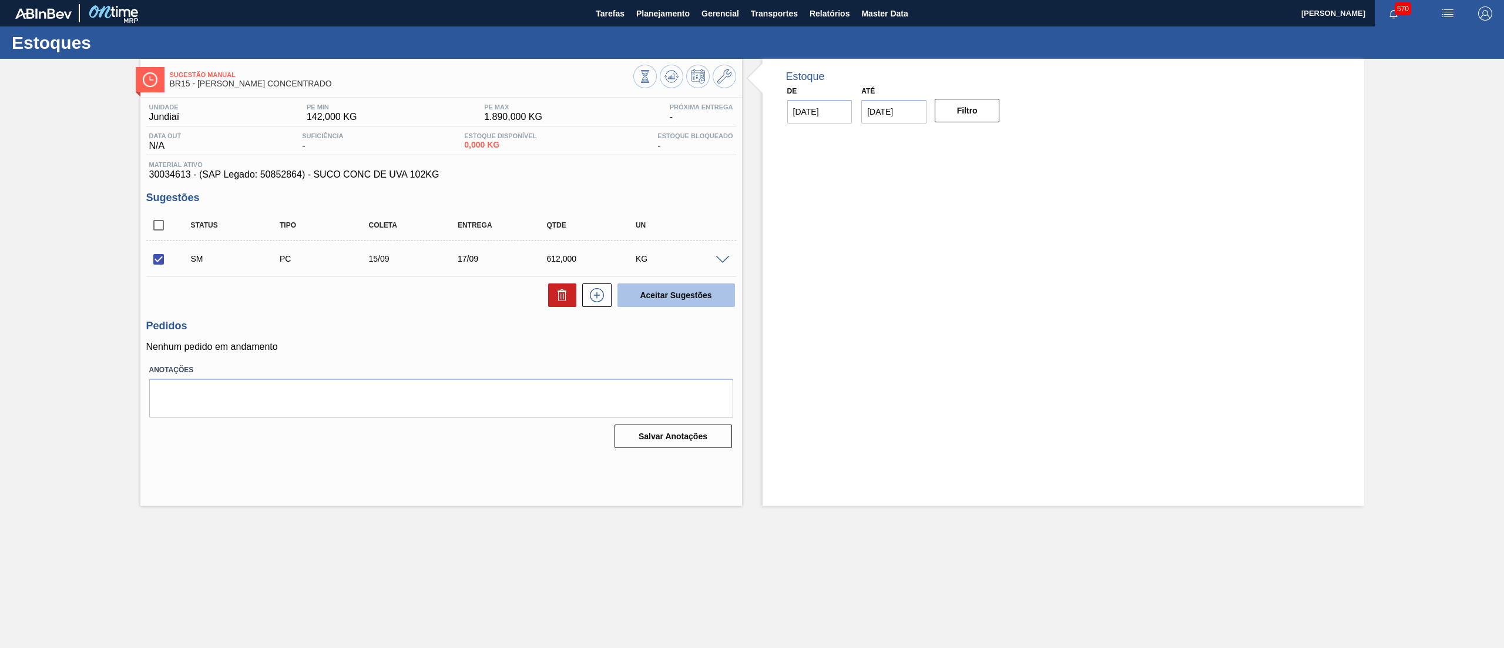
click at [660, 302] on button "Aceitar Sugestões" at bounding box center [677, 295] width 118 height 24
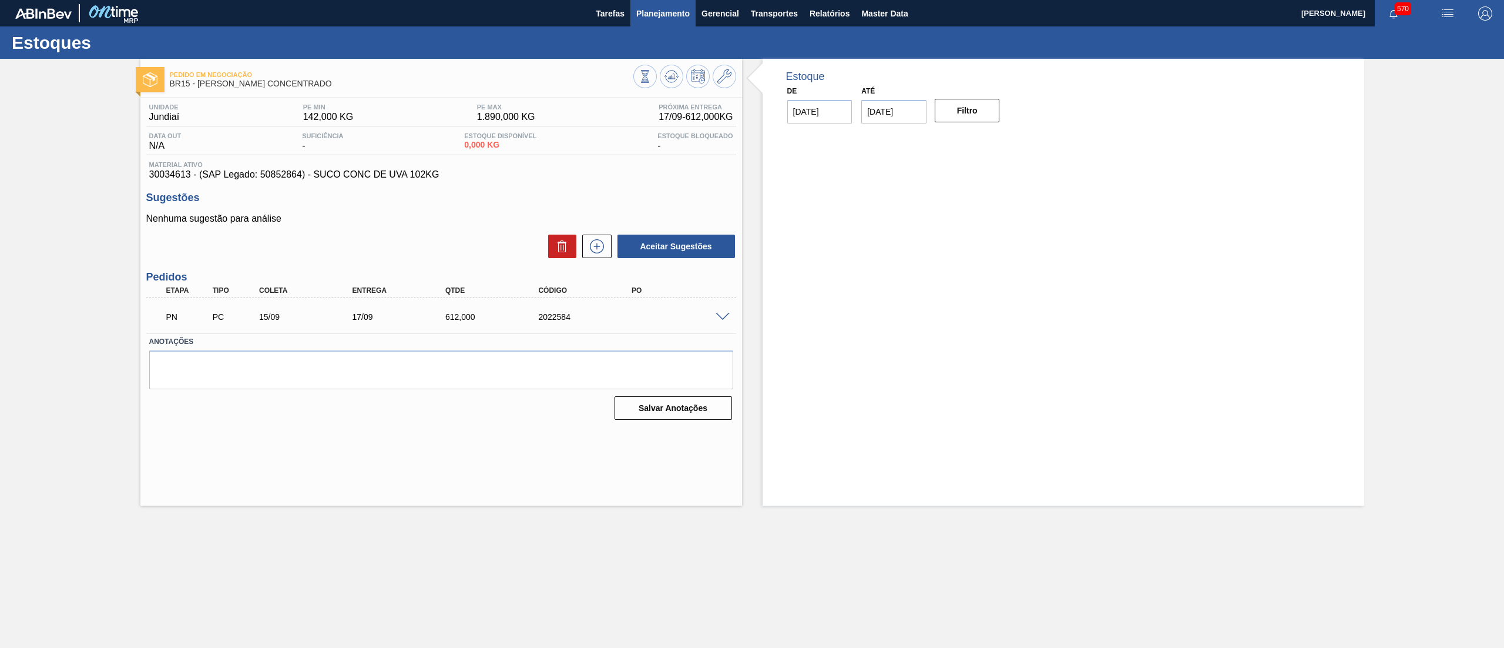
click at [663, 11] on span "Planejamento" at bounding box center [662, 13] width 53 height 14
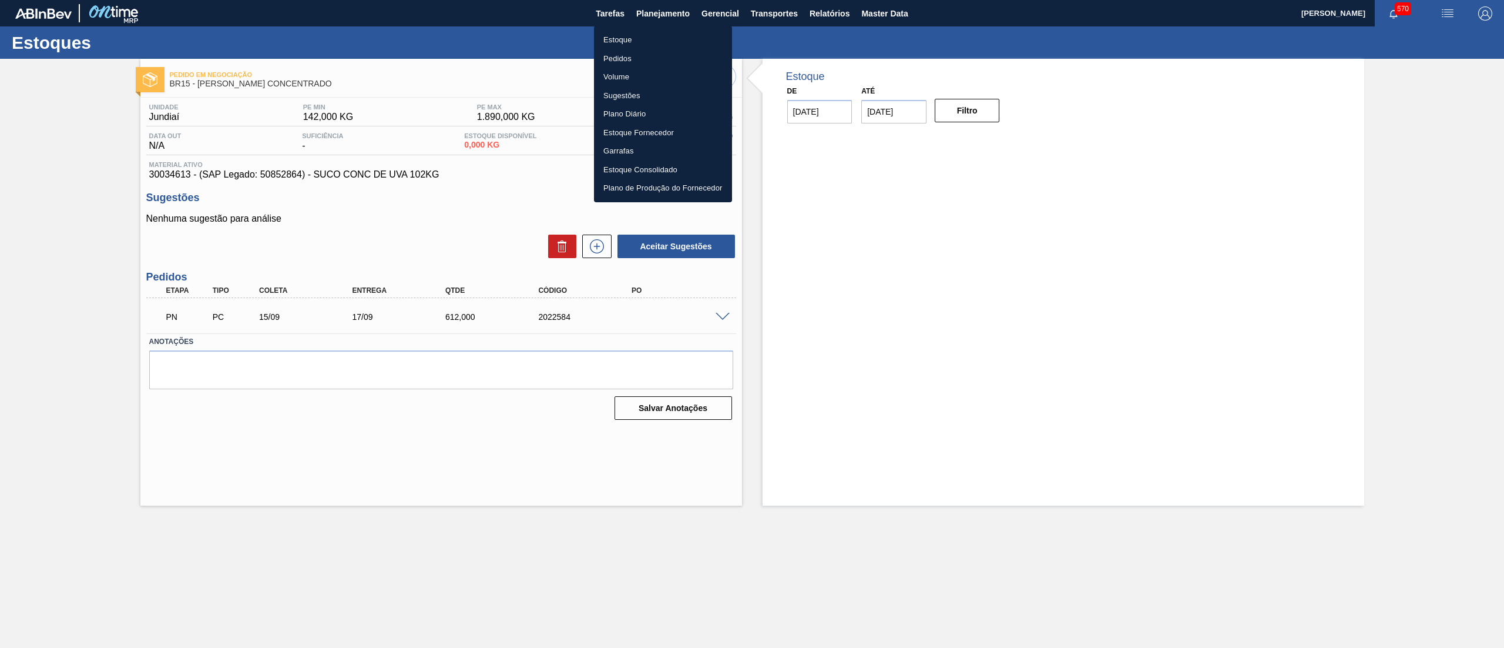
click at [637, 38] on li "Estoque" at bounding box center [663, 40] width 138 height 19
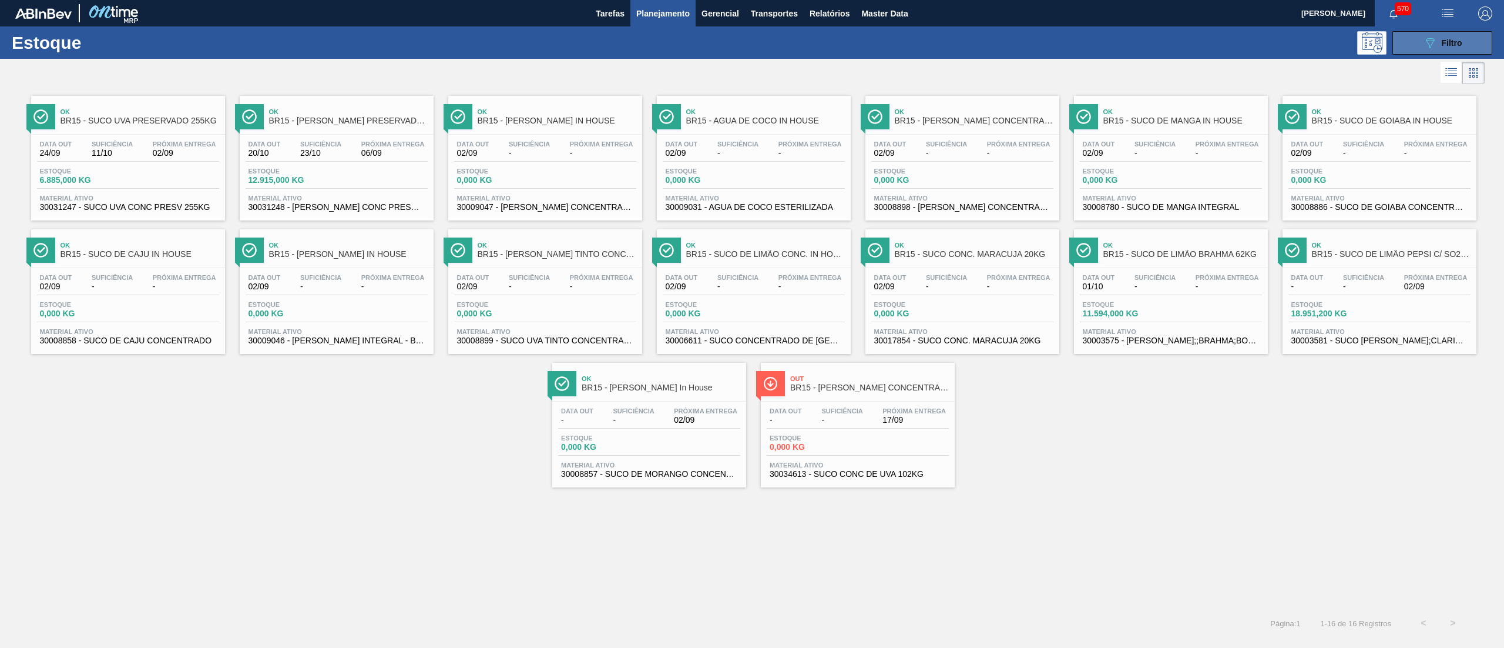
click at [1434, 34] on button "089F7B8B-B2A5-4AFE-B5C0-19BA573D28AC Filtro" at bounding box center [1443, 43] width 100 height 24
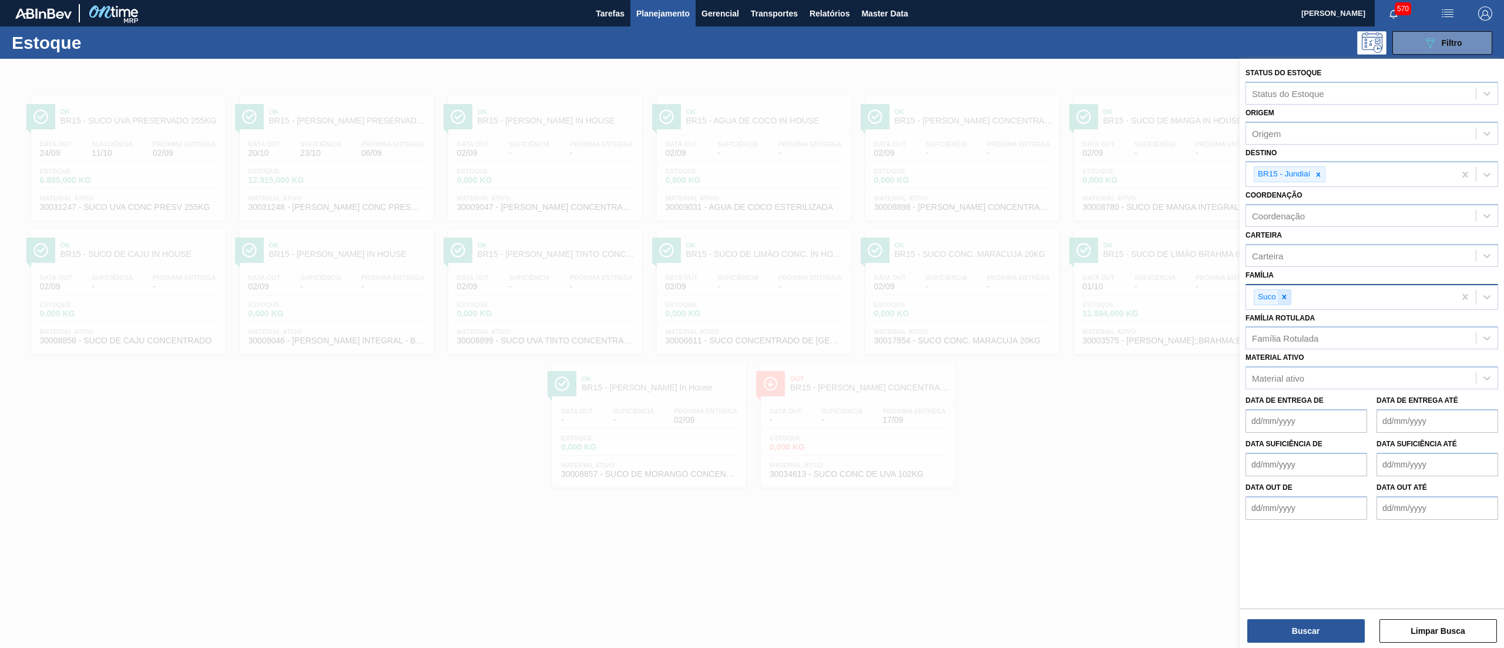
click at [1287, 299] on icon at bounding box center [1284, 297] width 8 height 8
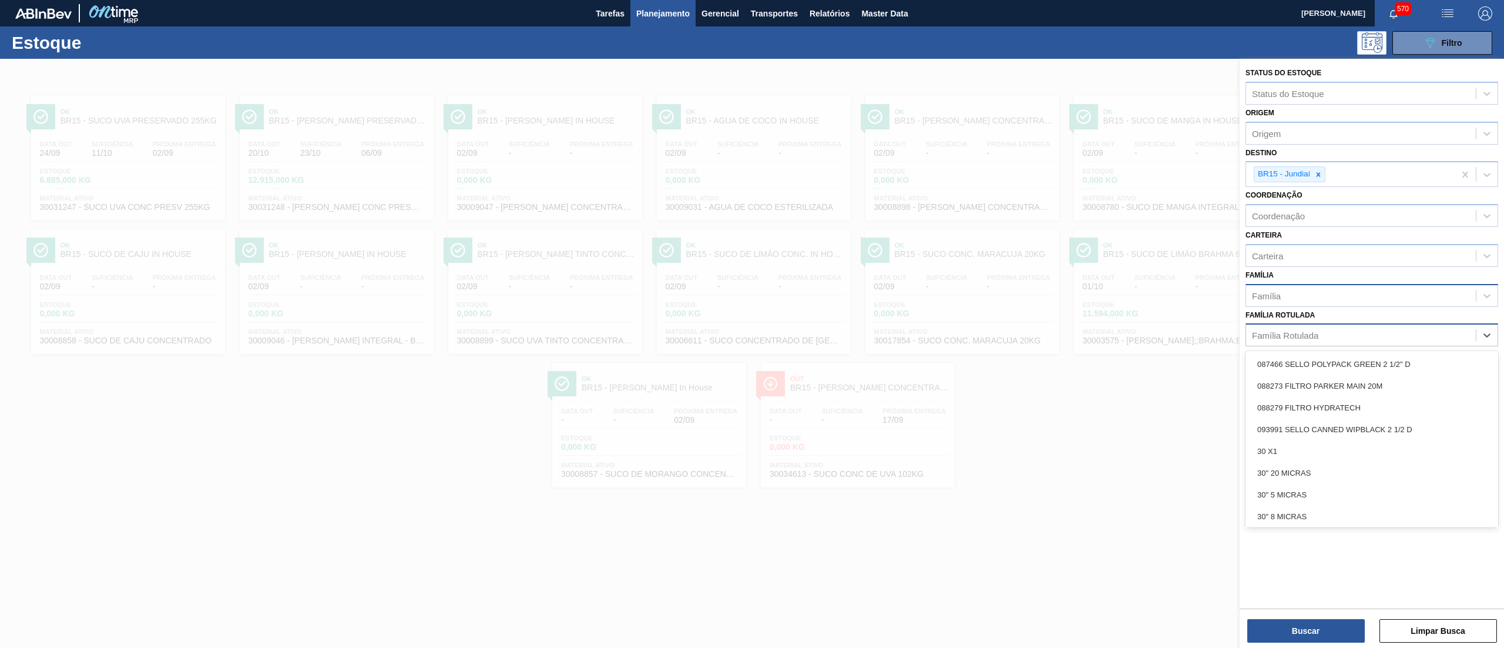
click at [1330, 338] on div "Família Rotulada" at bounding box center [1361, 335] width 230 height 17
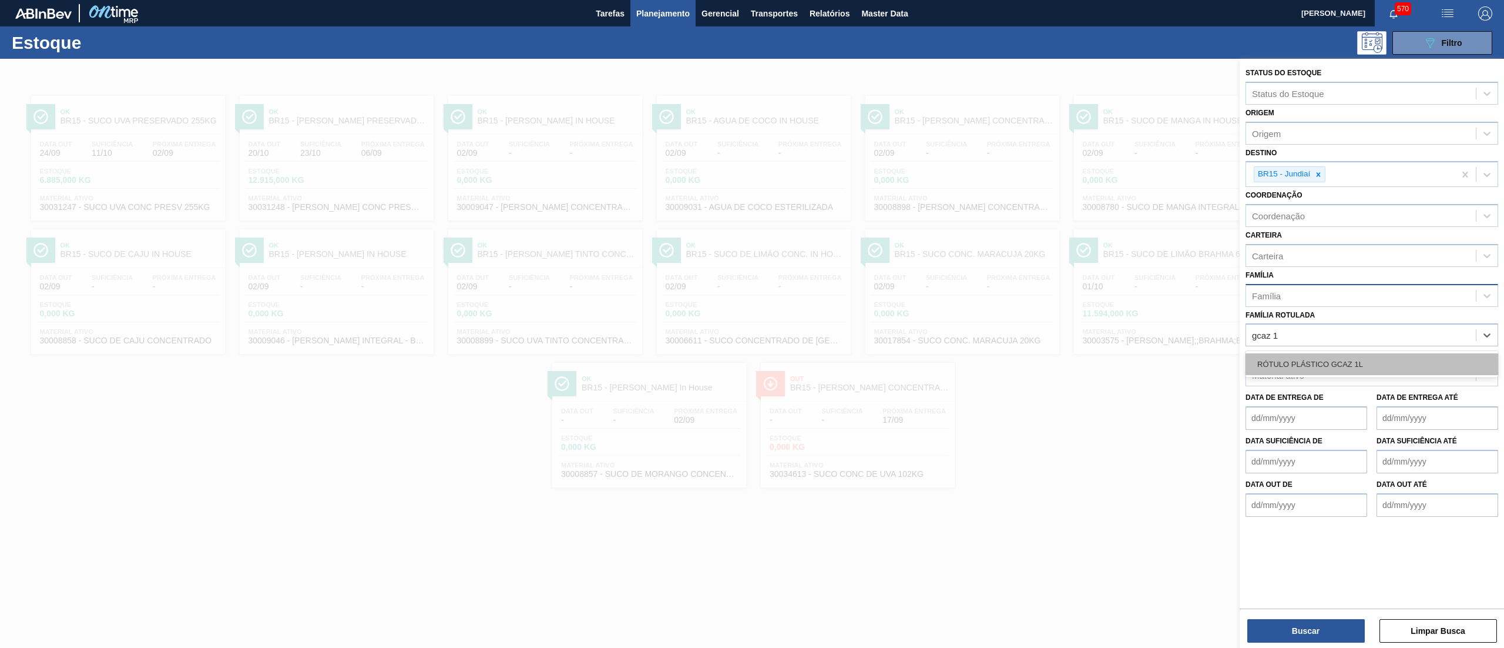
click at [1357, 358] on div "RÓTULO PLÁSTICO GCAZ 1L" at bounding box center [1372, 364] width 253 height 22
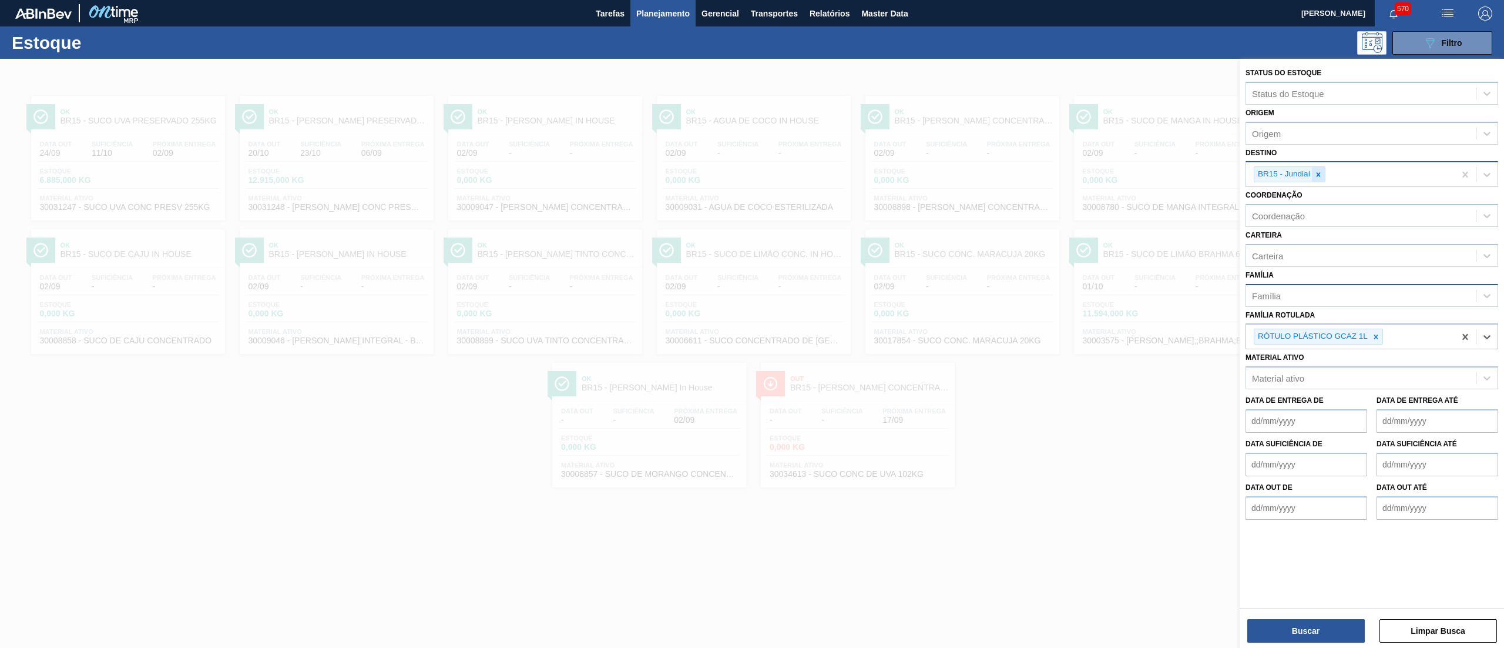
click at [1322, 173] on icon at bounding box center [1319, 174] width 8 height 8
click at [1259, 622] on button "Buscar" at bounding box center [1307, 631] width 118 height 24
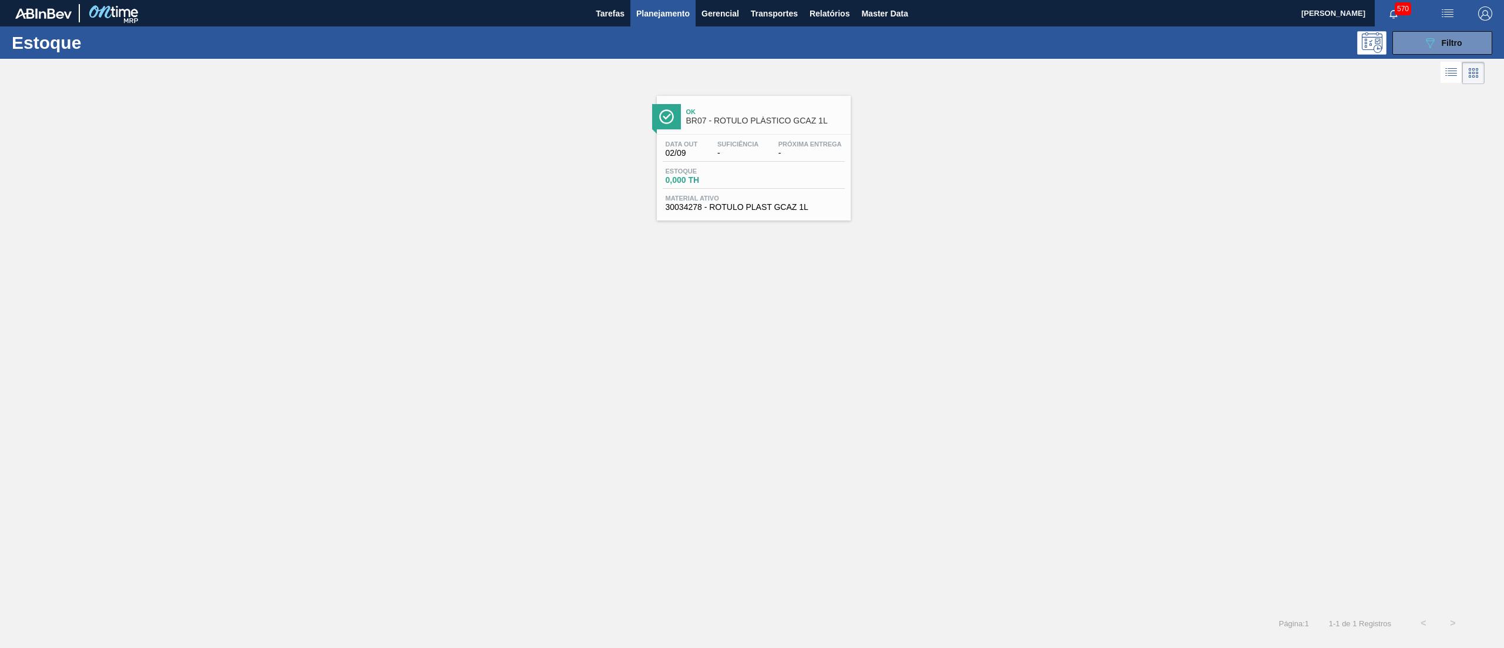
click at [717, 218] on div "Ok BR07 - RÓTULO PLÁSTICO GCAZ 1L Data out 02/09 Suficiência - Próxima Entrega …" at bounding box center [754, 158] width 194 height 125
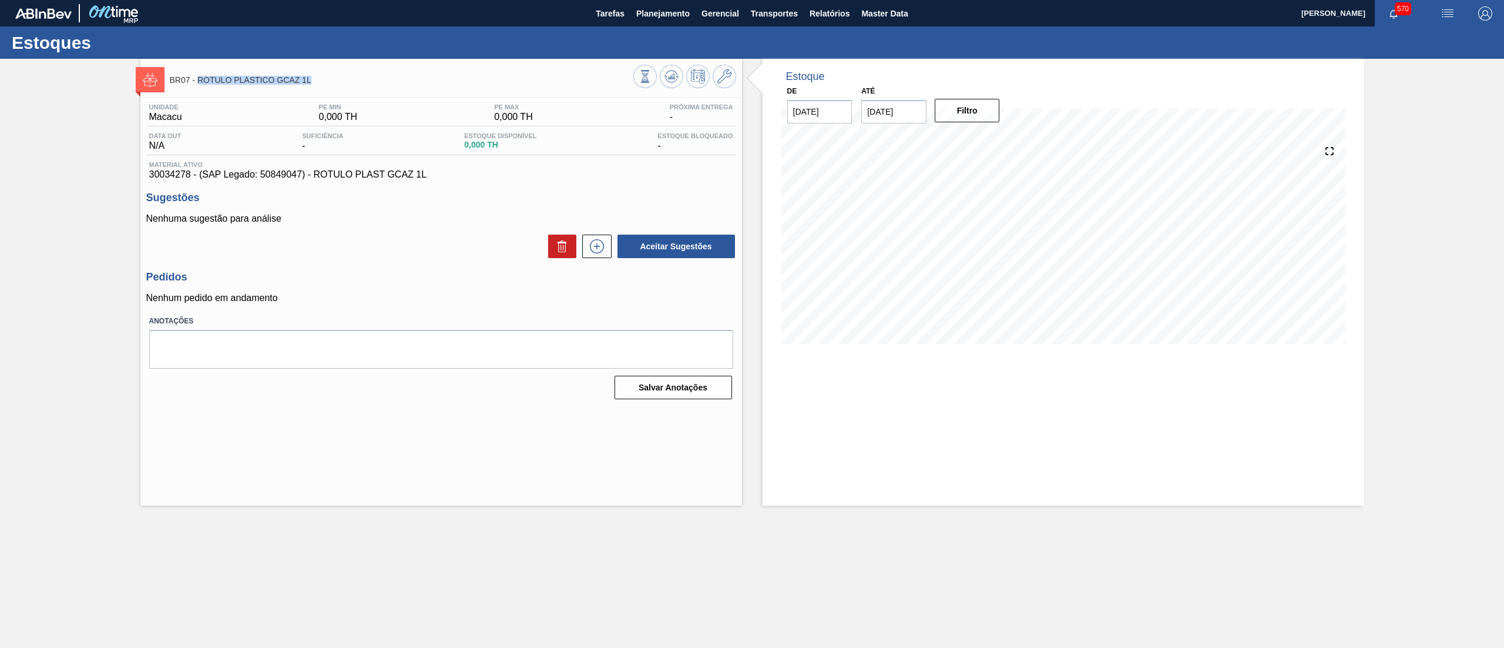
drag, startPoint x: 313, startPoint y: 81, endPoint x: 198, endPoint y: 82, distance: 114.6
click at [198, 82] on span "BR07 - RÓTULO PLÁSTICO GCAZ 1L" at bounding box center [402, 80] width 464 height 9
copy span "RÓTULO PLÁSTICO GCAZ 1L"
drag, startPoint x: 149, startPoint y: 179, endPoint x: 189, endPoint y: 176, distance: 40.0
click at [189, 176] on span "30034278 - (SAP Legado: 50849047) - ROTULO PLAST GCAZ 1L" at bounding box center [441, 174] width 584 height 11
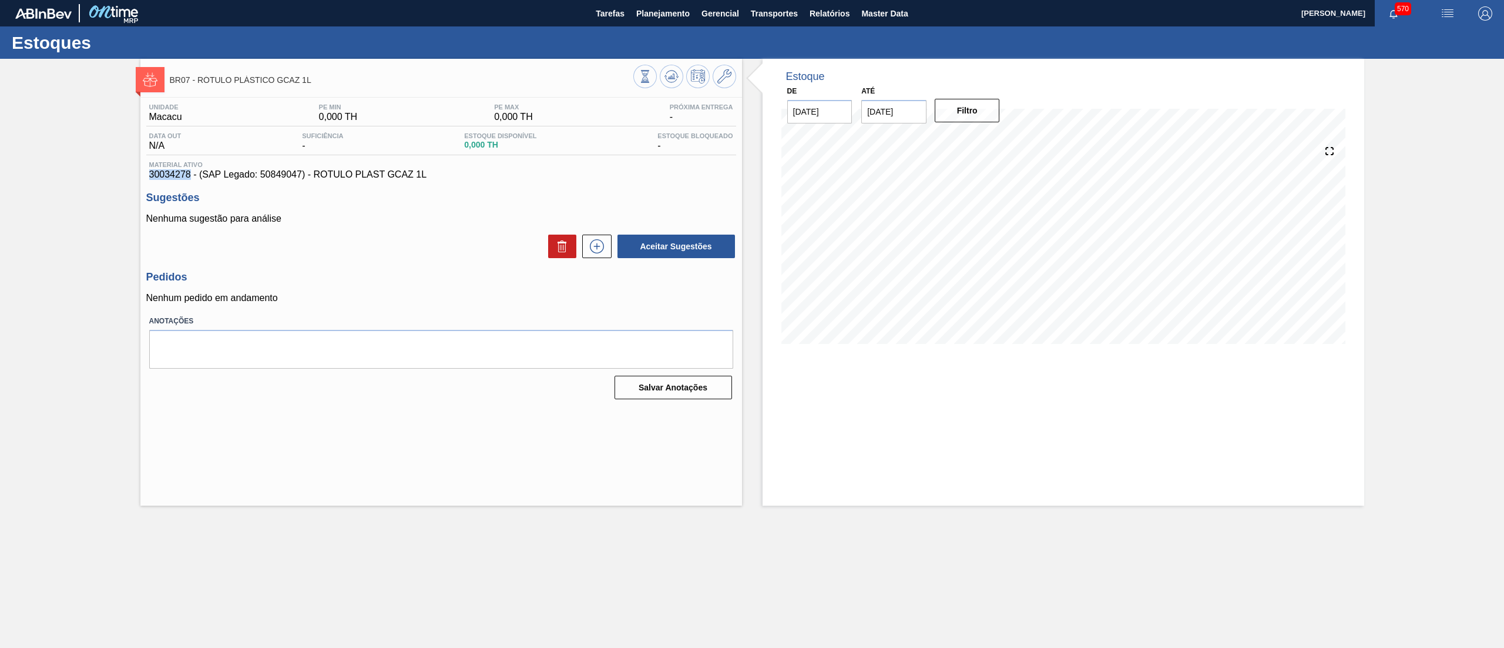
copy span "30034278"
